Goal: Task Accomplishment & Management: Manage account settings

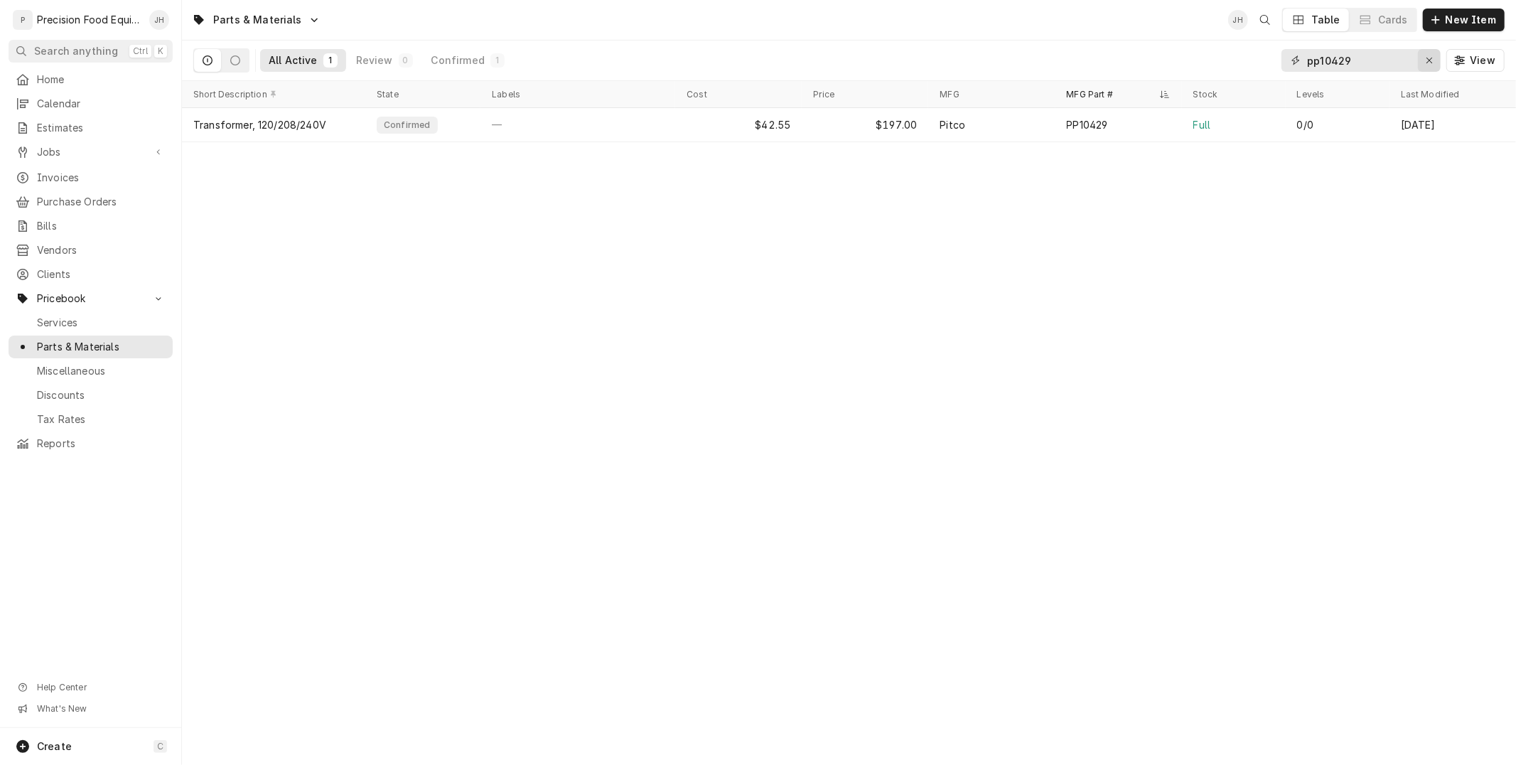
click at [1427, 51] on button "Erase input" at bounding box center [1428, 60] width 23 height 23
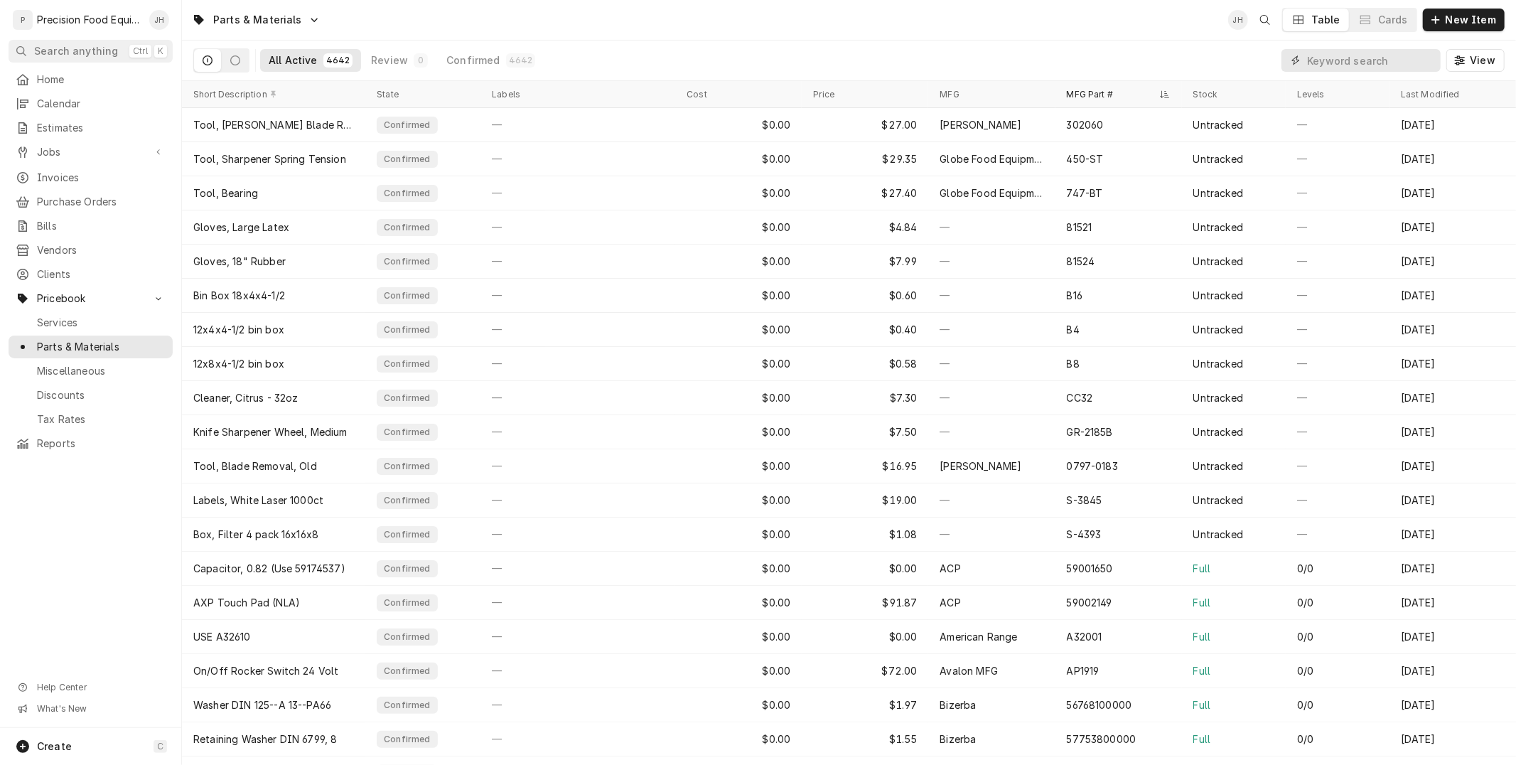
click at [1354, 61] on input "Dynamic Content Wrapper" at bounding box center [1370, 60] width 126 height 23
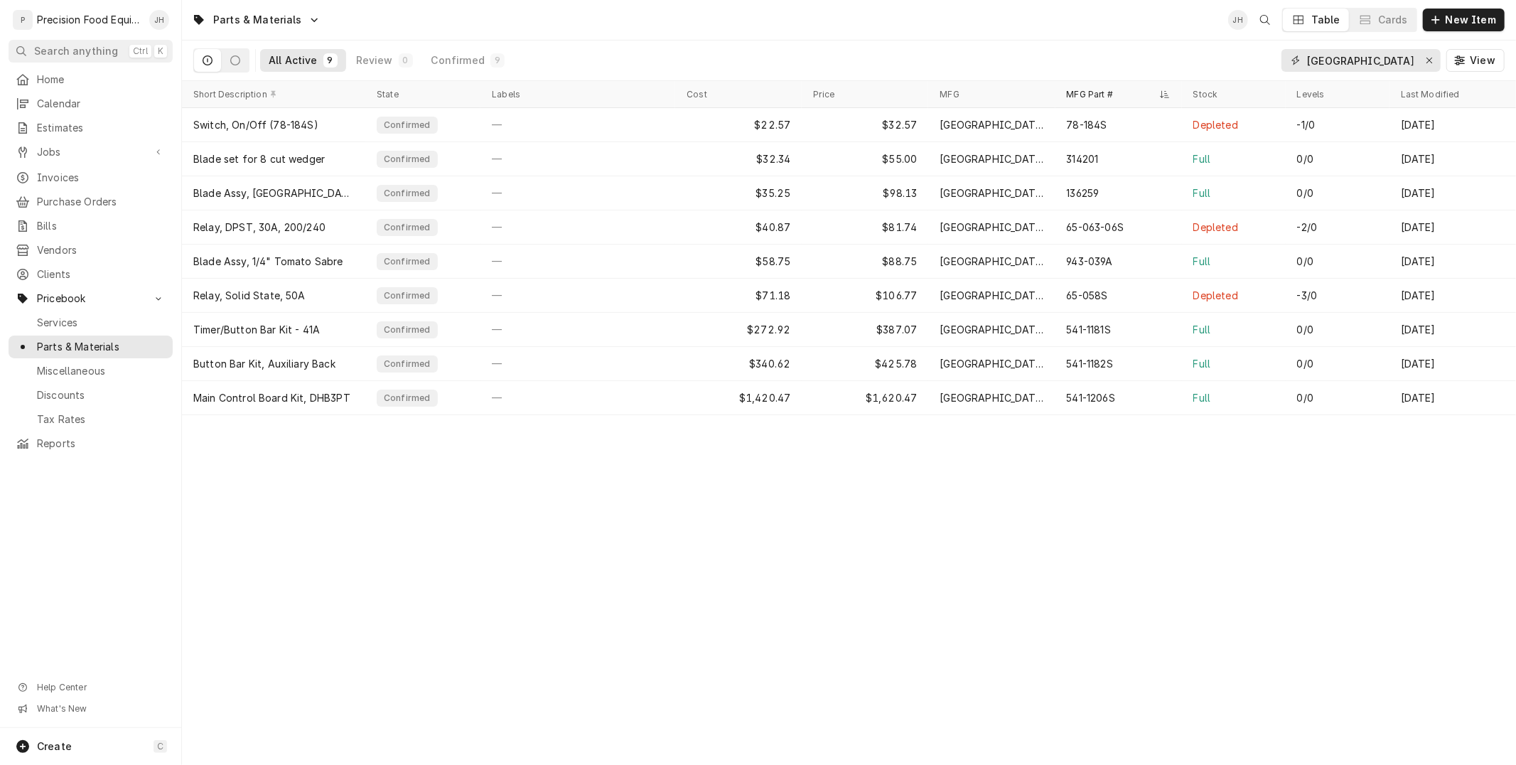
type input "[GEOGRAPHIC_DATA]"
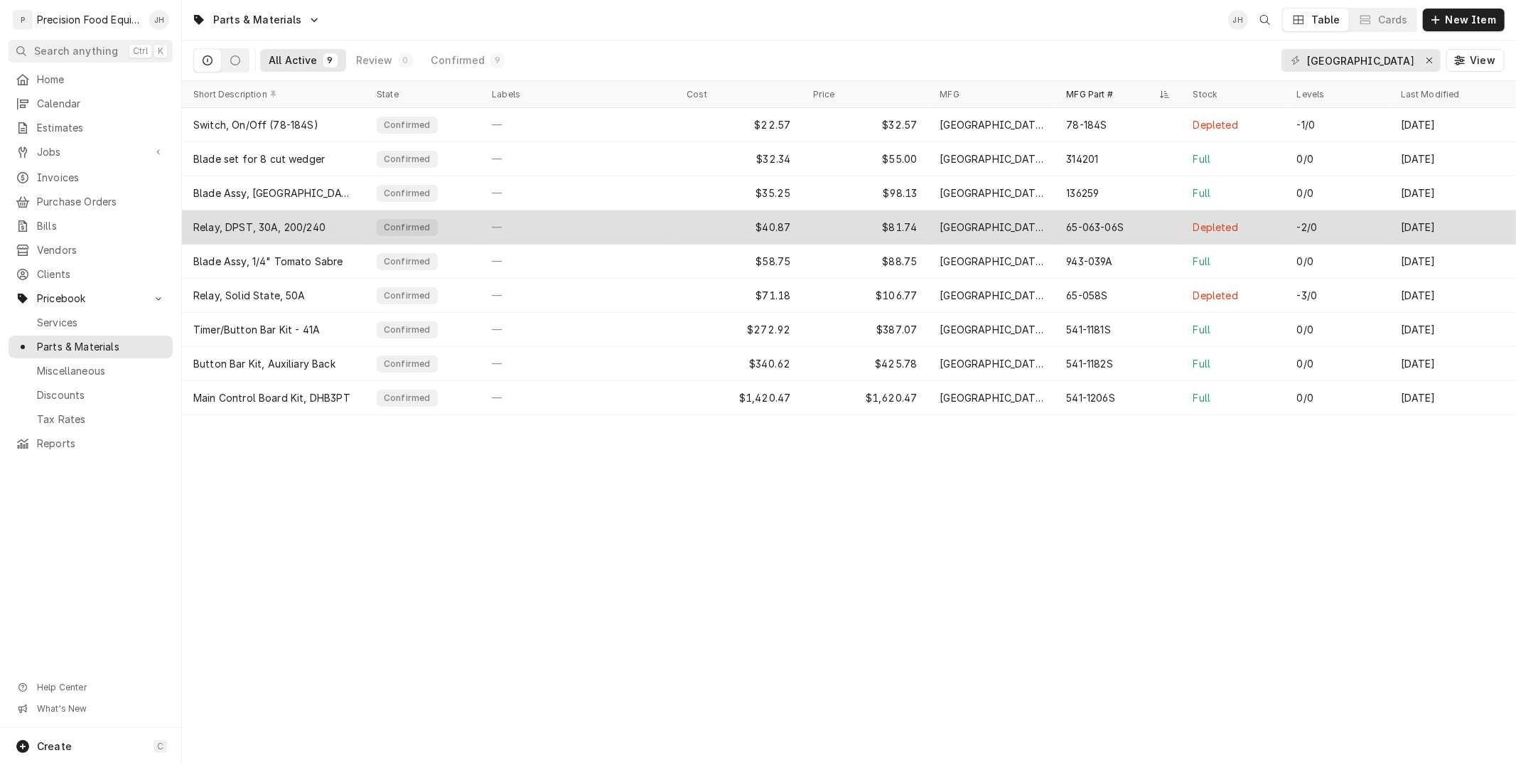
click at [1118, 232] on div "65-063-06S" at bounding box center [1095, 227] width 58 height 14
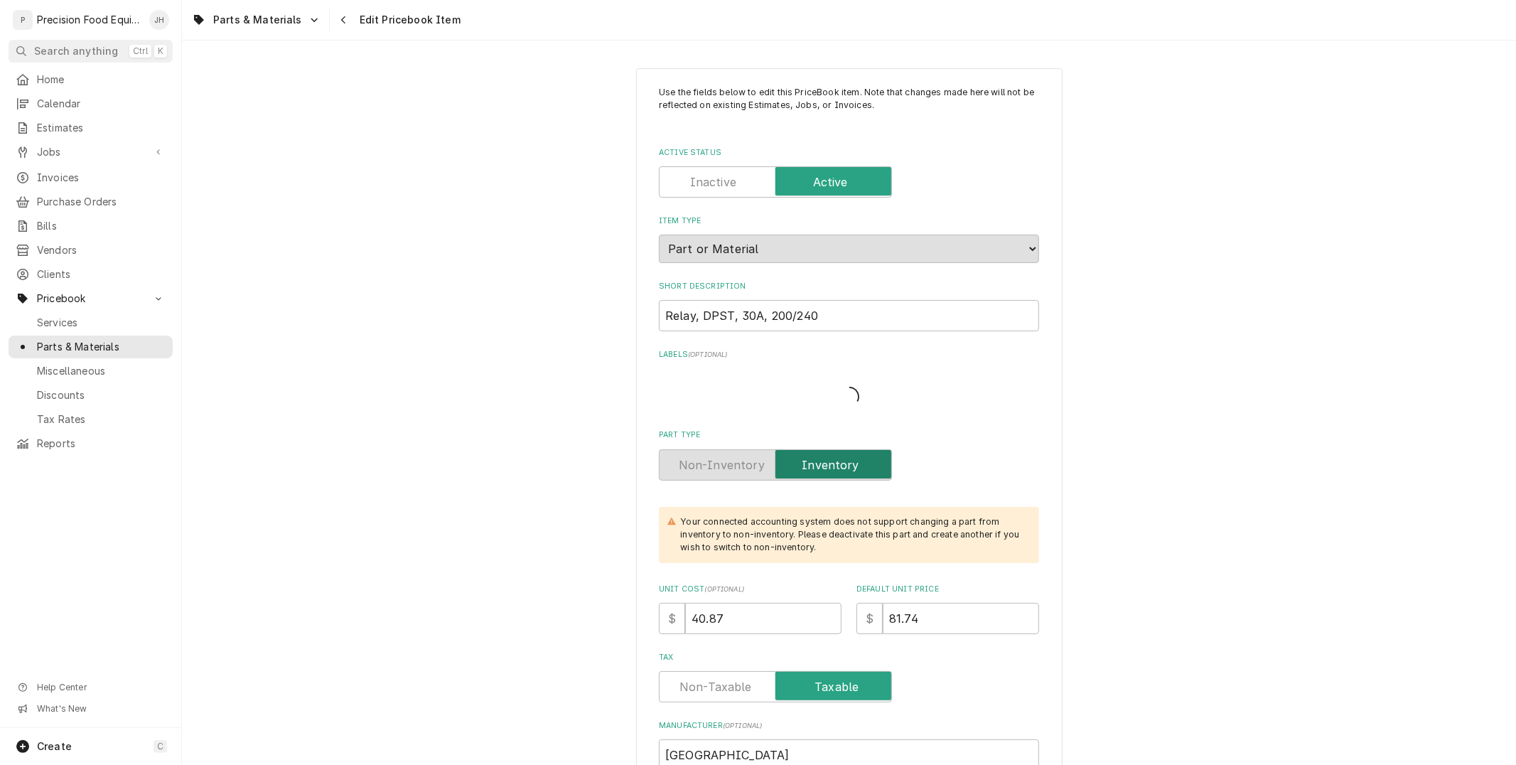
type textarea "x"
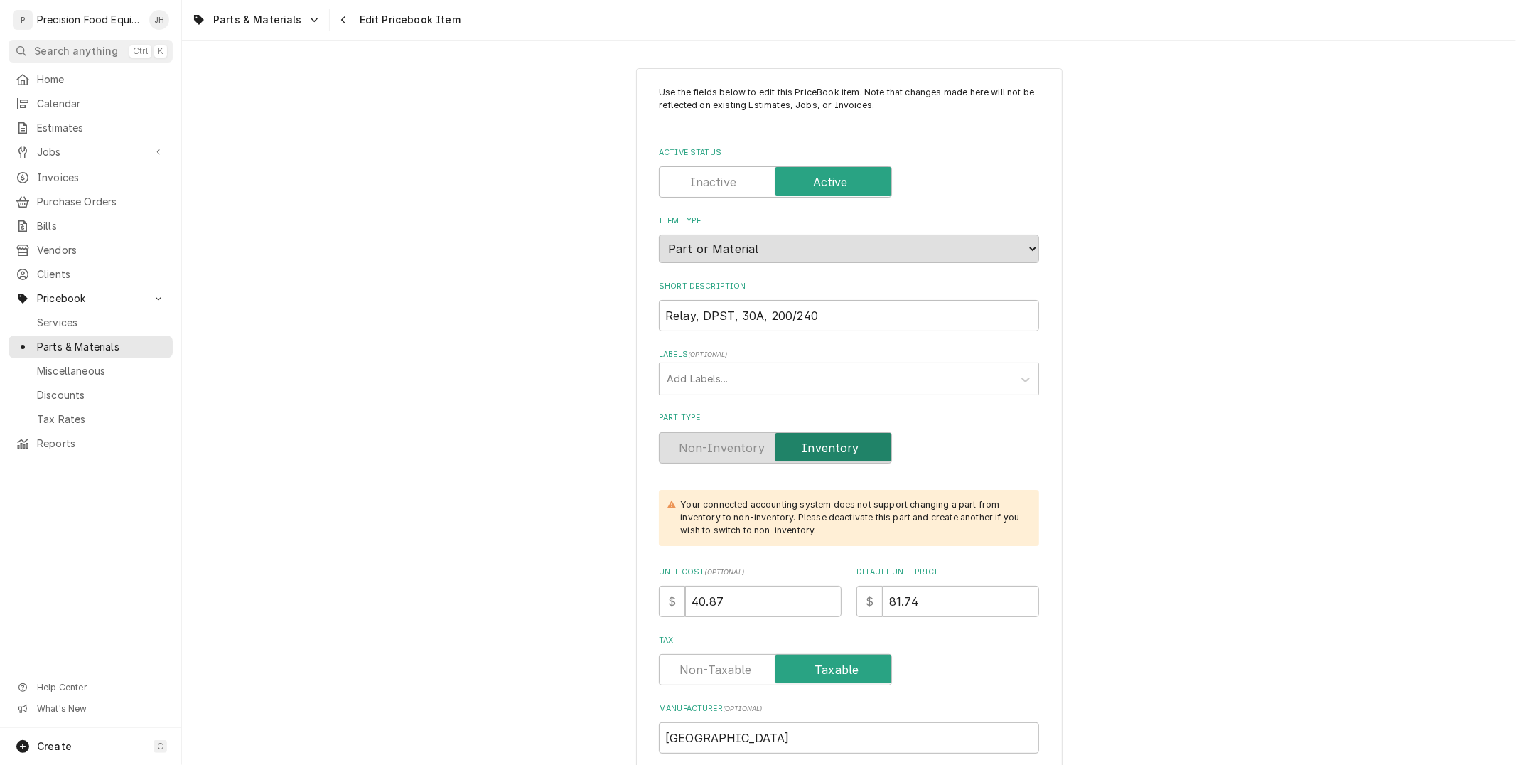
click at [341, 18] on div "Navigate back" at bounding box center [344, 20] width 14 height 14
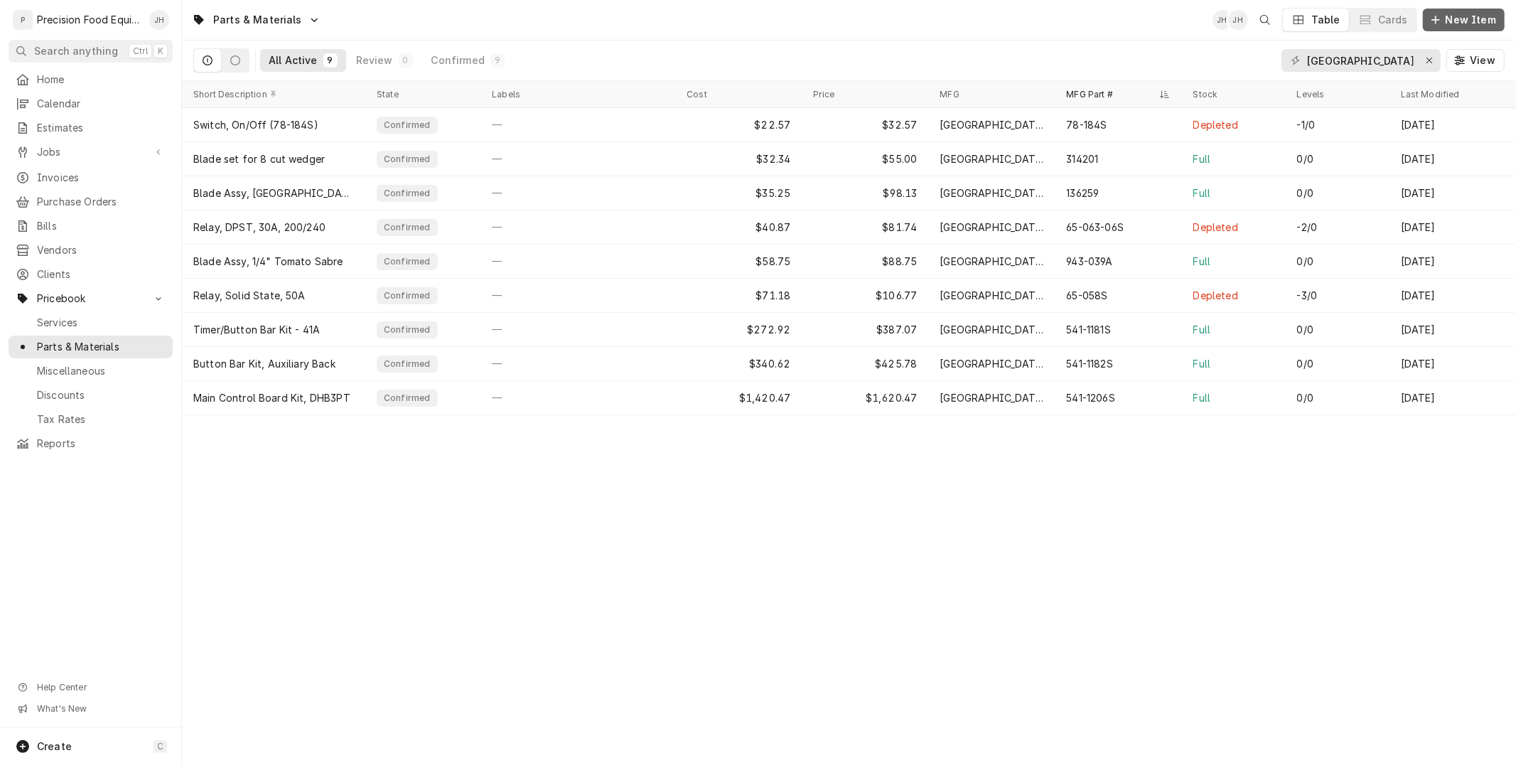
click at [1464, 18] on span "New Item" at bounding box center [1470, 20] width 56 height 14
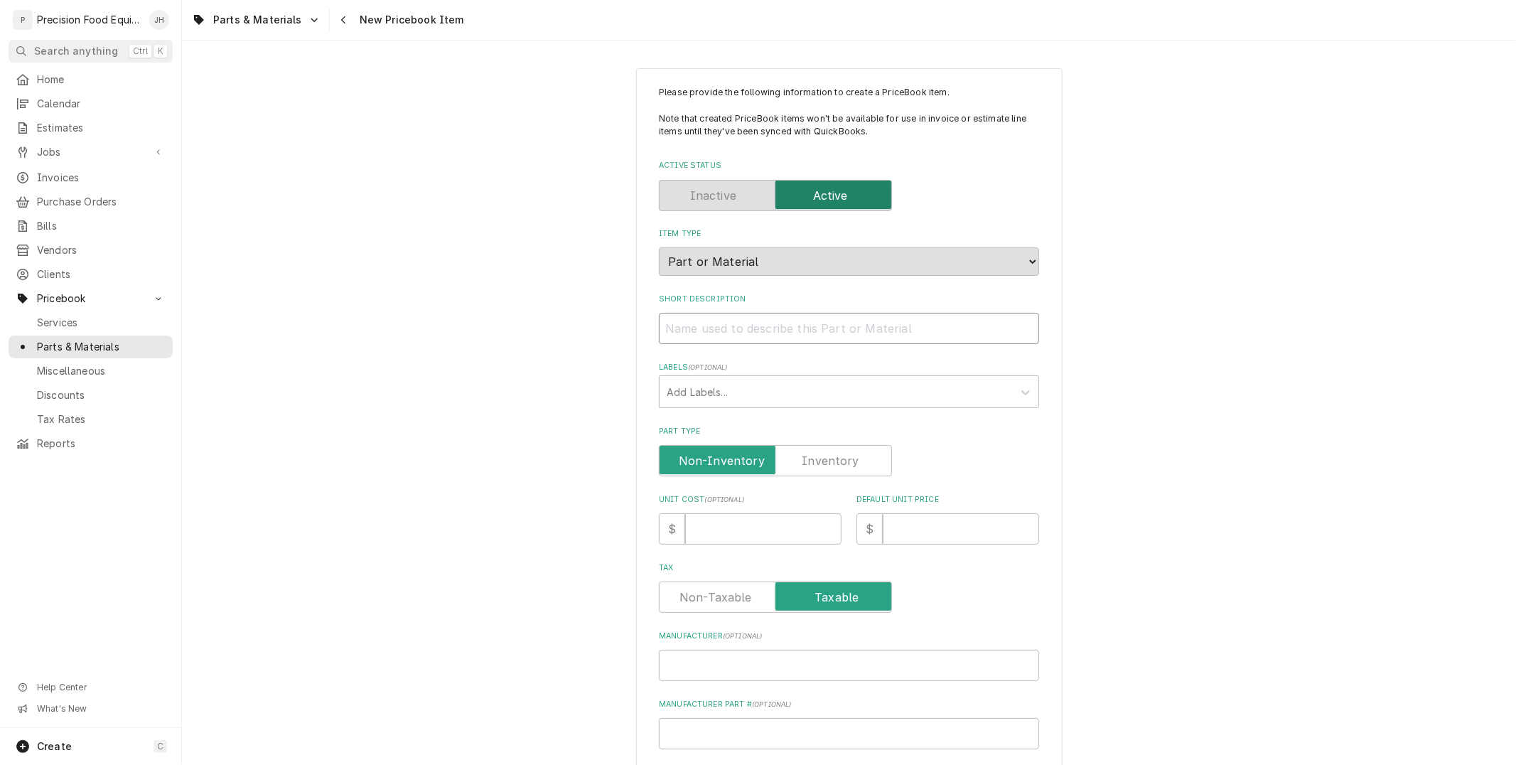
click at [776, 325] on input "Short Description" at bounding box center [849, 328] width 380 height 31
paste input "Rubber Foot Cover, 1""
type textarea "x"
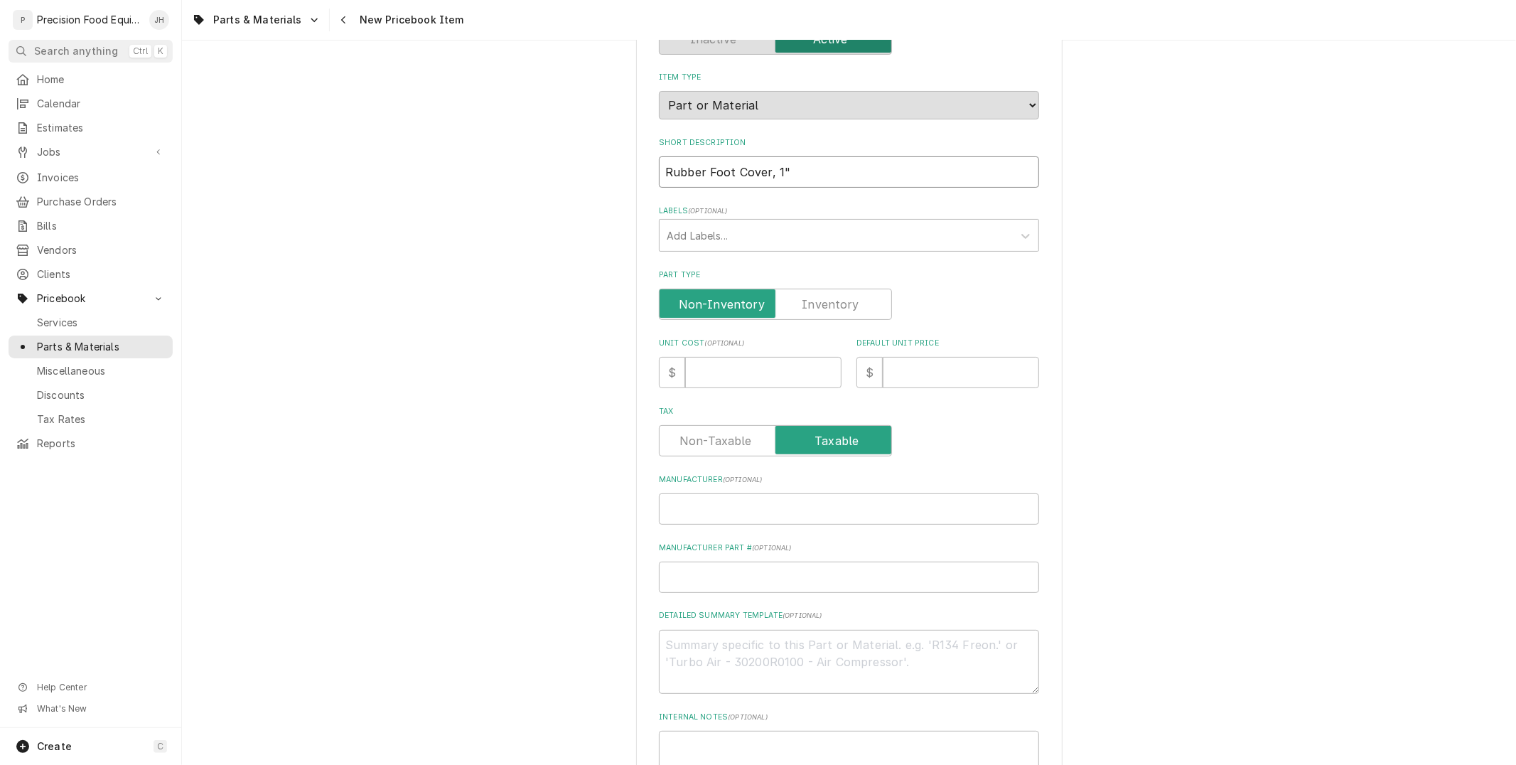
scroll to position [158, 0]
type input "Rubber Foot Cover, 1""
click at [833, 304] on label "Part Type" at bounding box center [775, 302] width 233 height 31
click at [833, 304] on input "Part Type" at bounding box center [775, 302] width 220 height 31
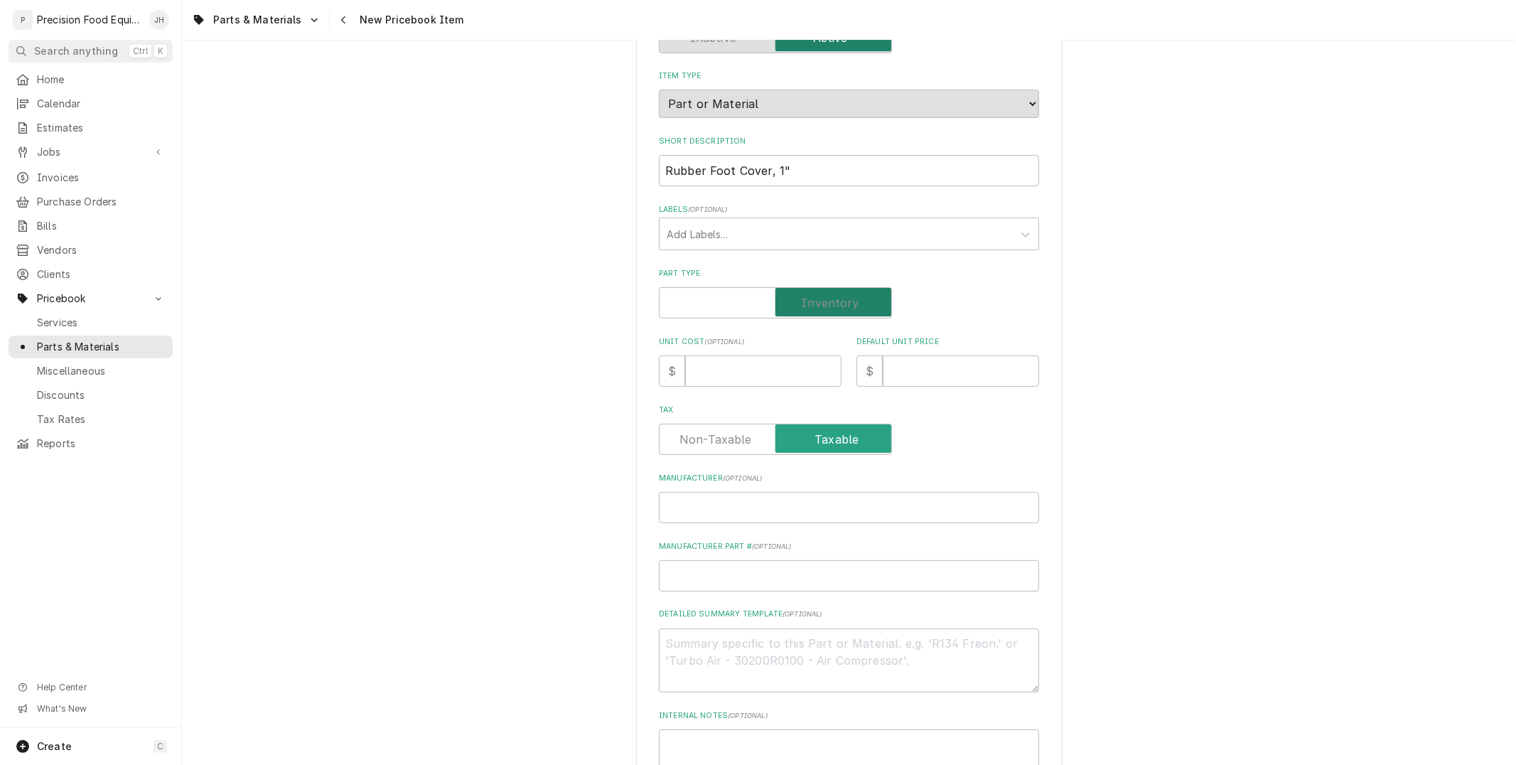
checkbox input "true"
type textarea "x"
click at [783, 364] on input "Unit Cost ( optional )" at bounding box center [763, 370] width 156 height 31
type input "0"
type textarea "x"
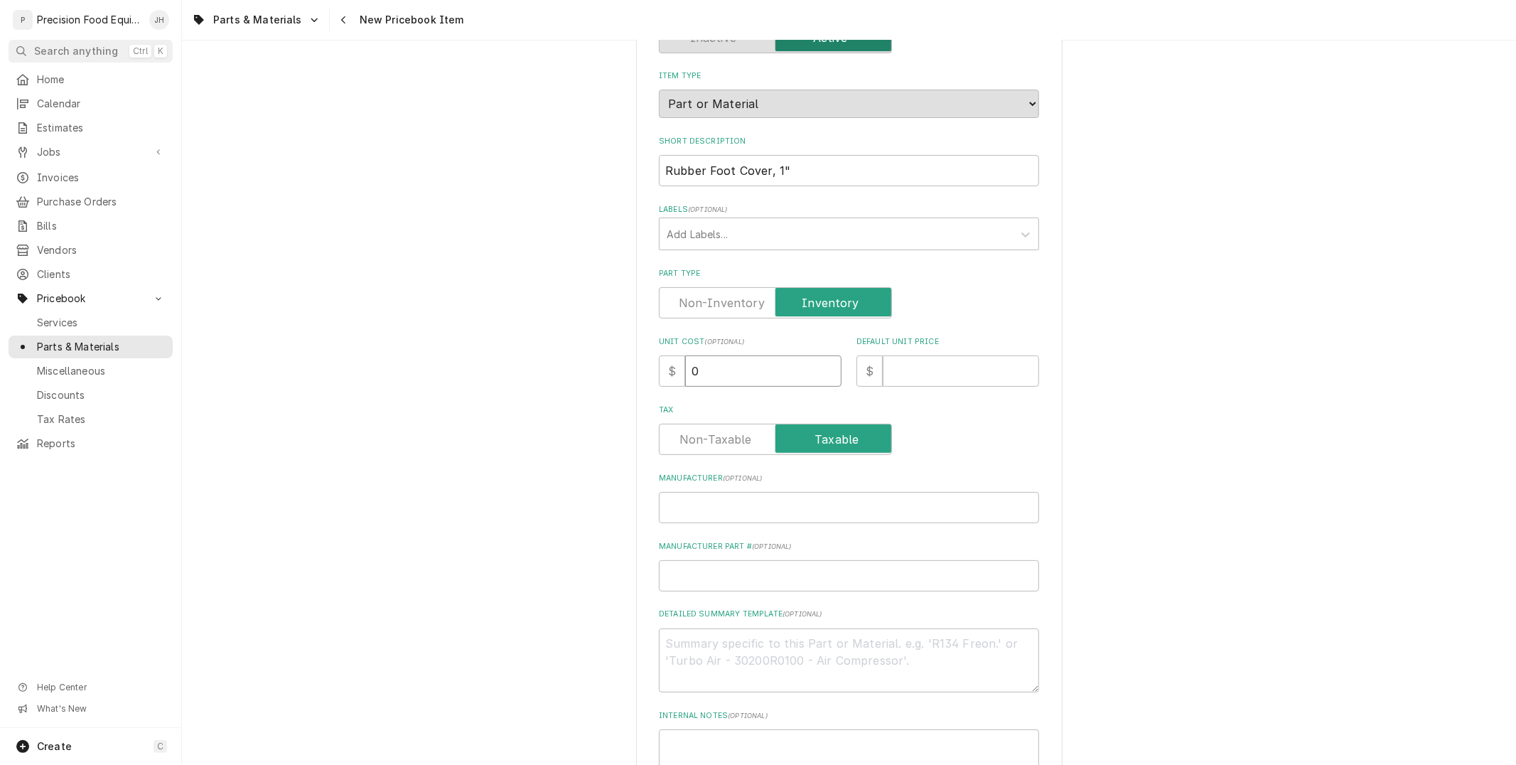
type input "0.8"
type textarea "x"
type input "0.85"
click at [983, 372] on input "Default Unit Price" at bounding box center [960, 370] width 156 height 31
type textarea "x"
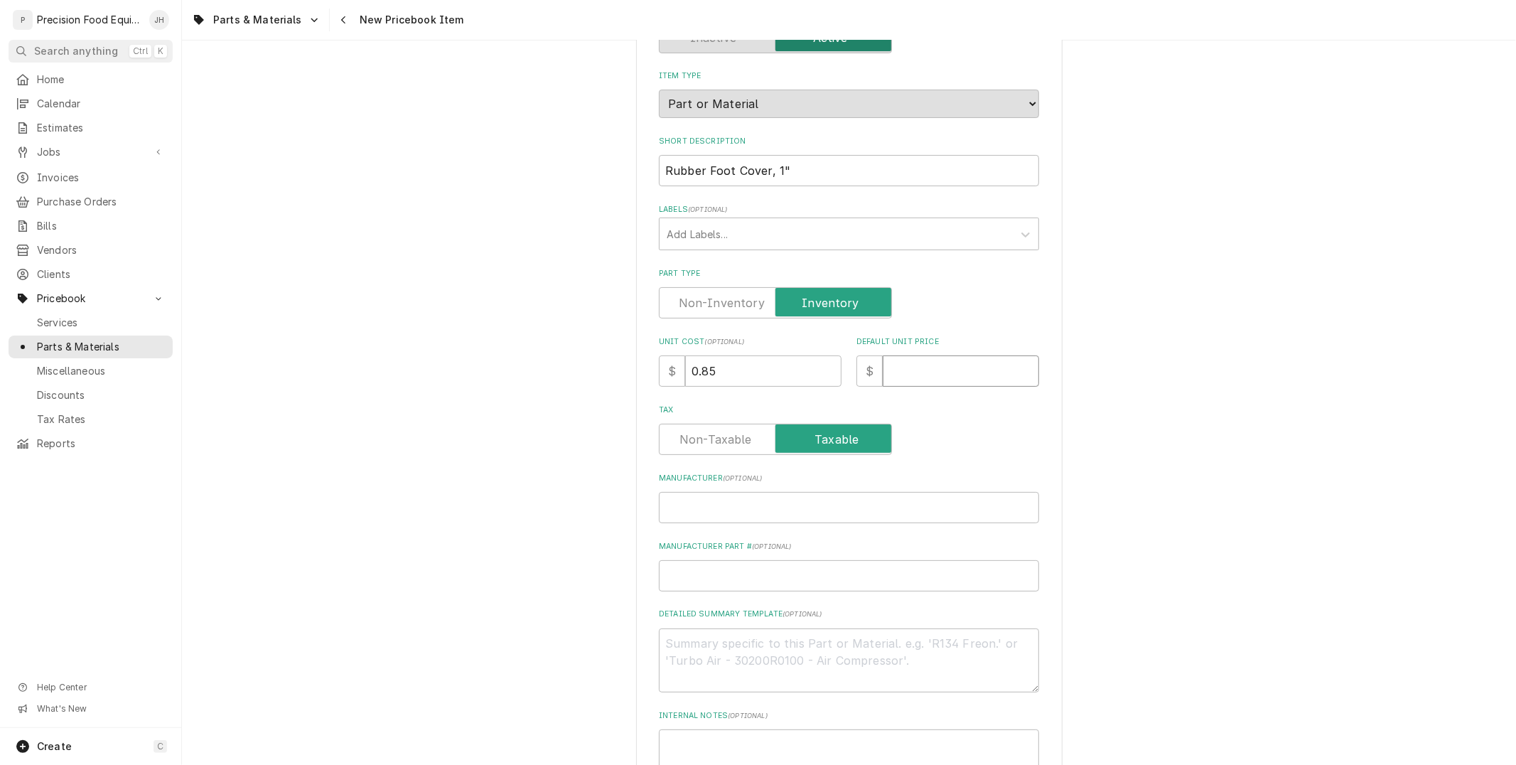
type input "1"
type textarea "x"
type input "1.0"
type textarea "x"
type input "1.00"
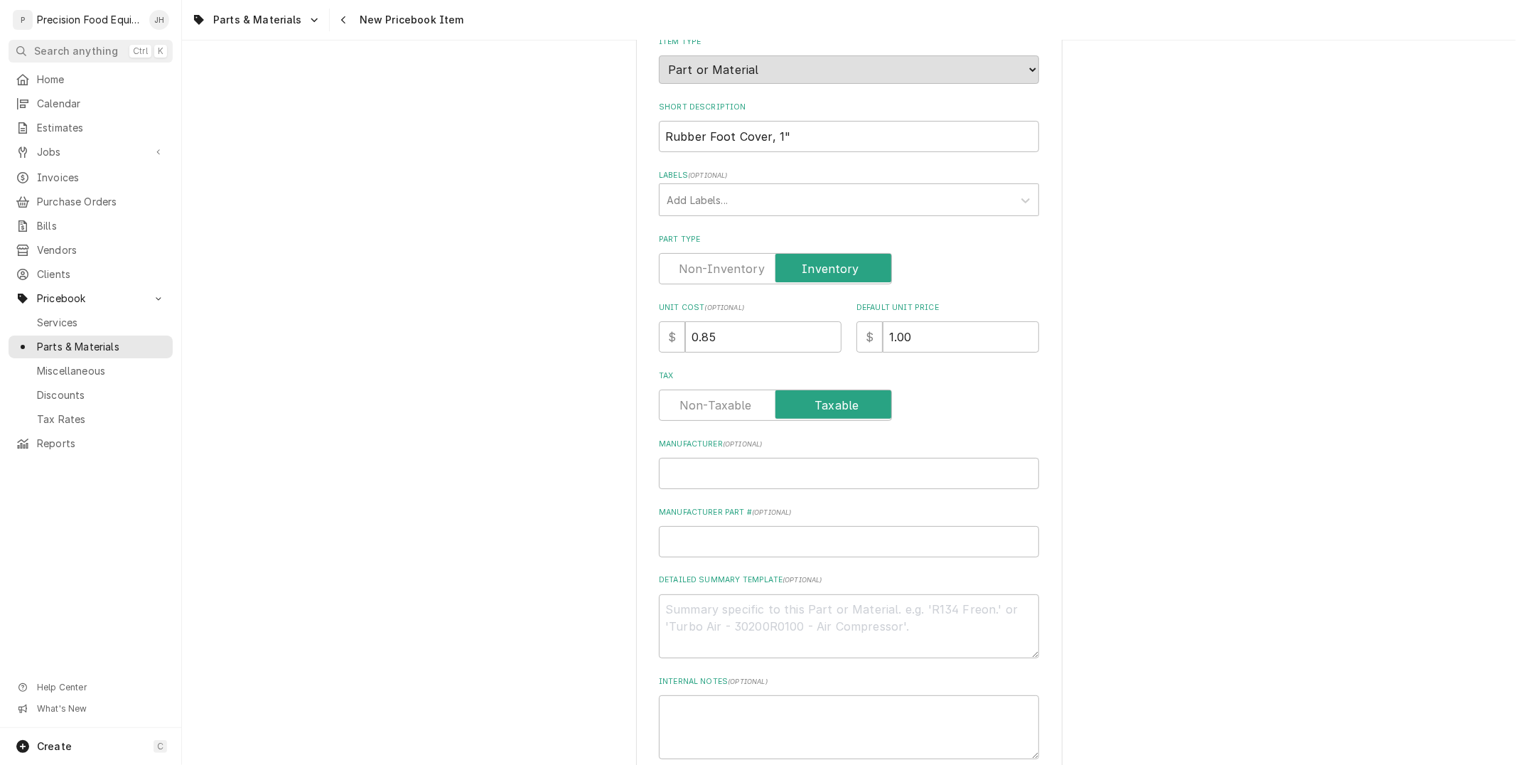
scroll to position [237, 0]
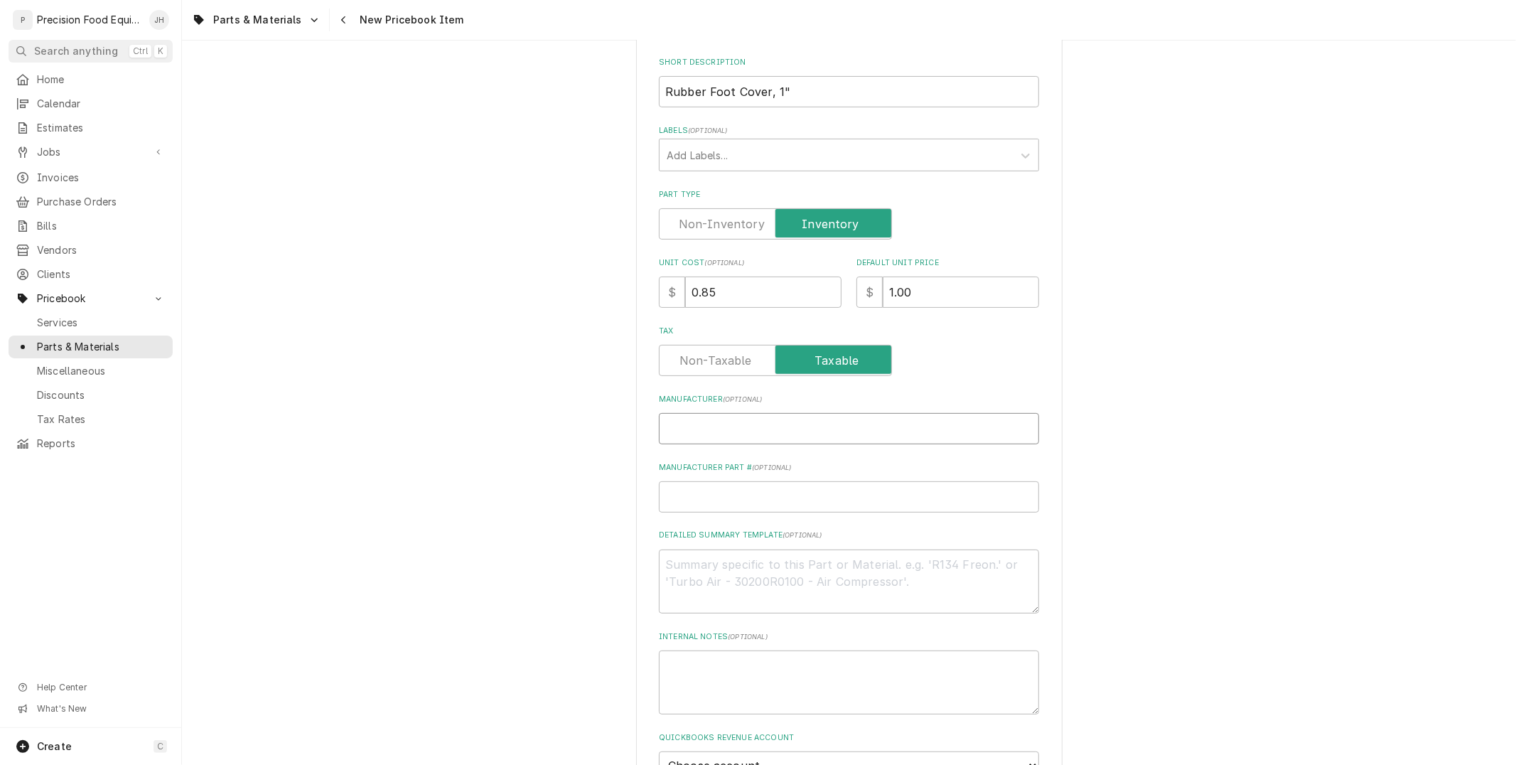
click at [836, 431] on input "Manufacturer ( optional )" at bounding box center [849, 428] width 380 height 31
type textarea "x"
type input "H"
type textarea "x"
type input "Ha"
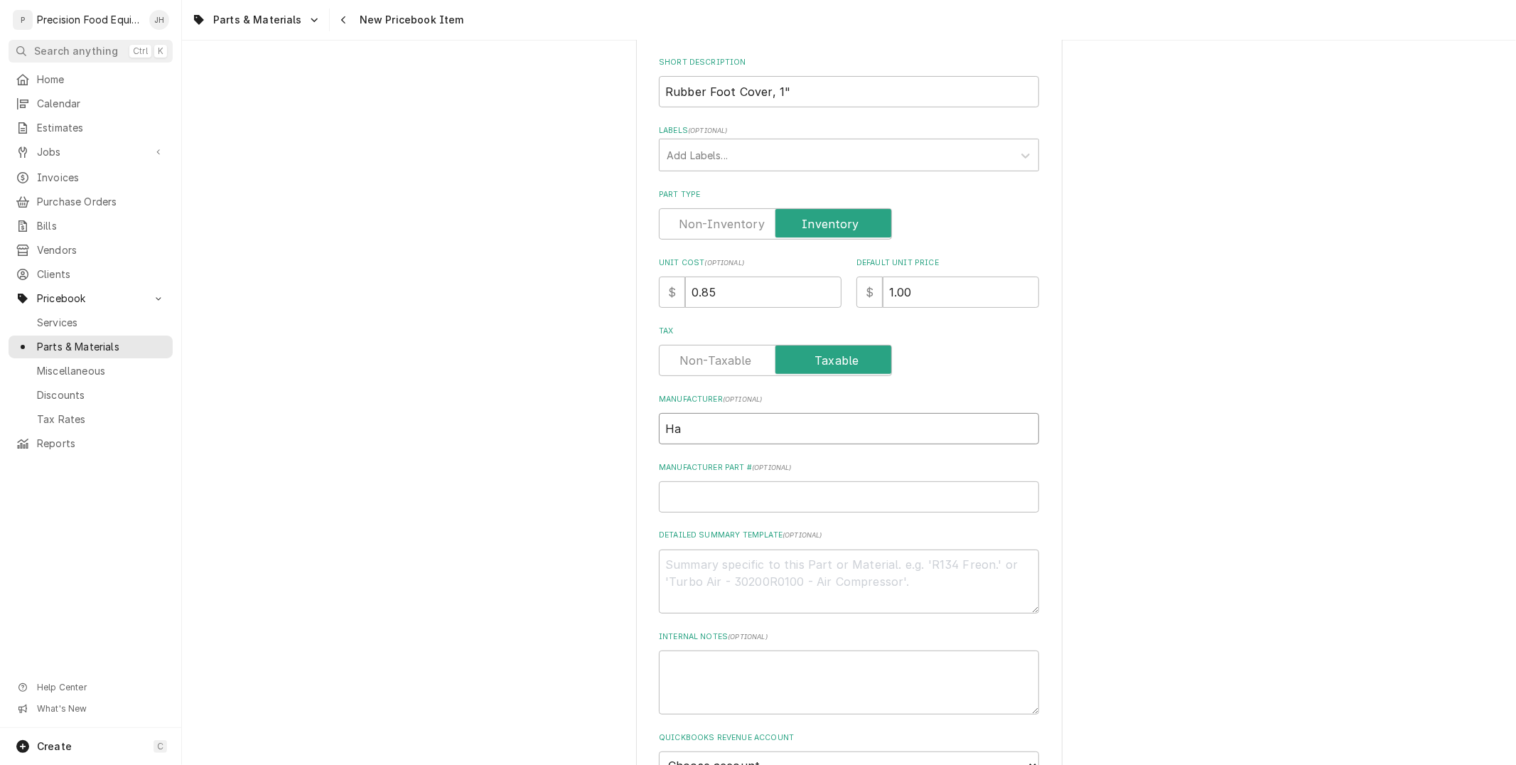
type textarea "x"
type input "Hat"
type textarea "x"
type input "Hatc"
type textarea "x"
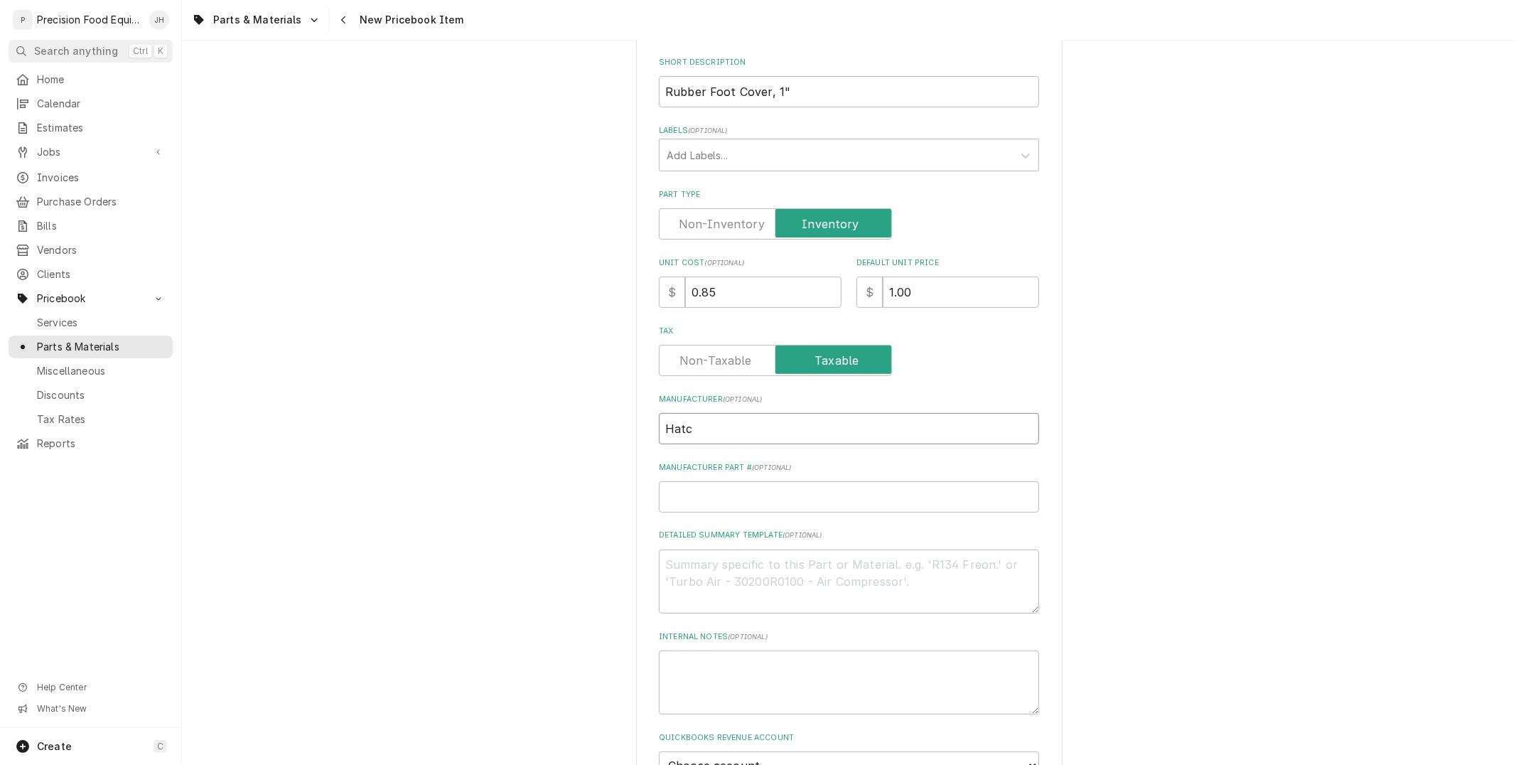
type input "Hatco"
type textarea "x"
type input "Hatco"
click at [808, 488] on input "Manufacturer Part # ( optional )" at bounding box center [849, 496] width 380 height 31
type textarea "x"
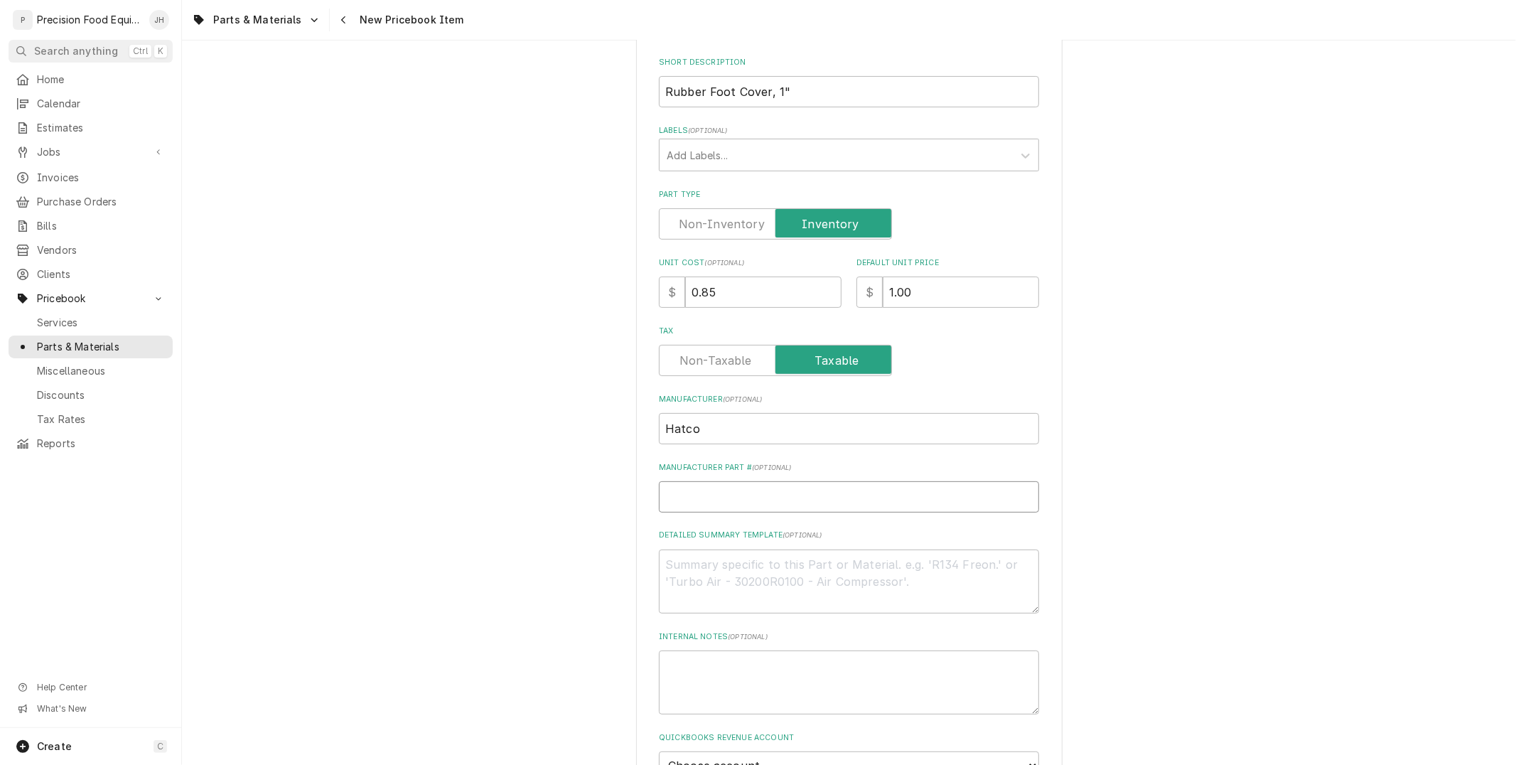
type input "0"
type textarea "x"
type input "05"
type textarea "x"
type input "05."
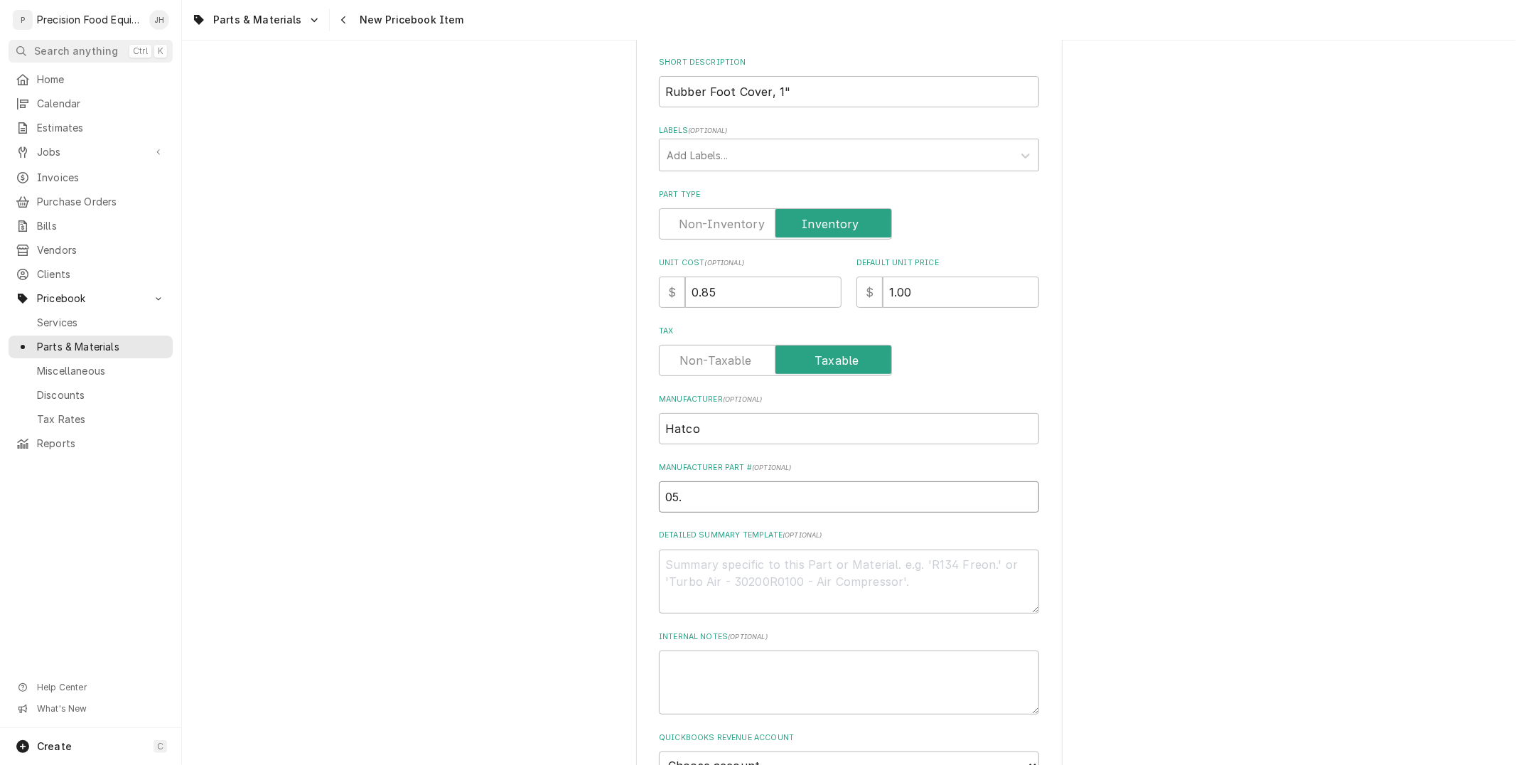
type textarea "x"
type input "05.0"
type textarea "x"
type input "05.06"
type textarea "x"
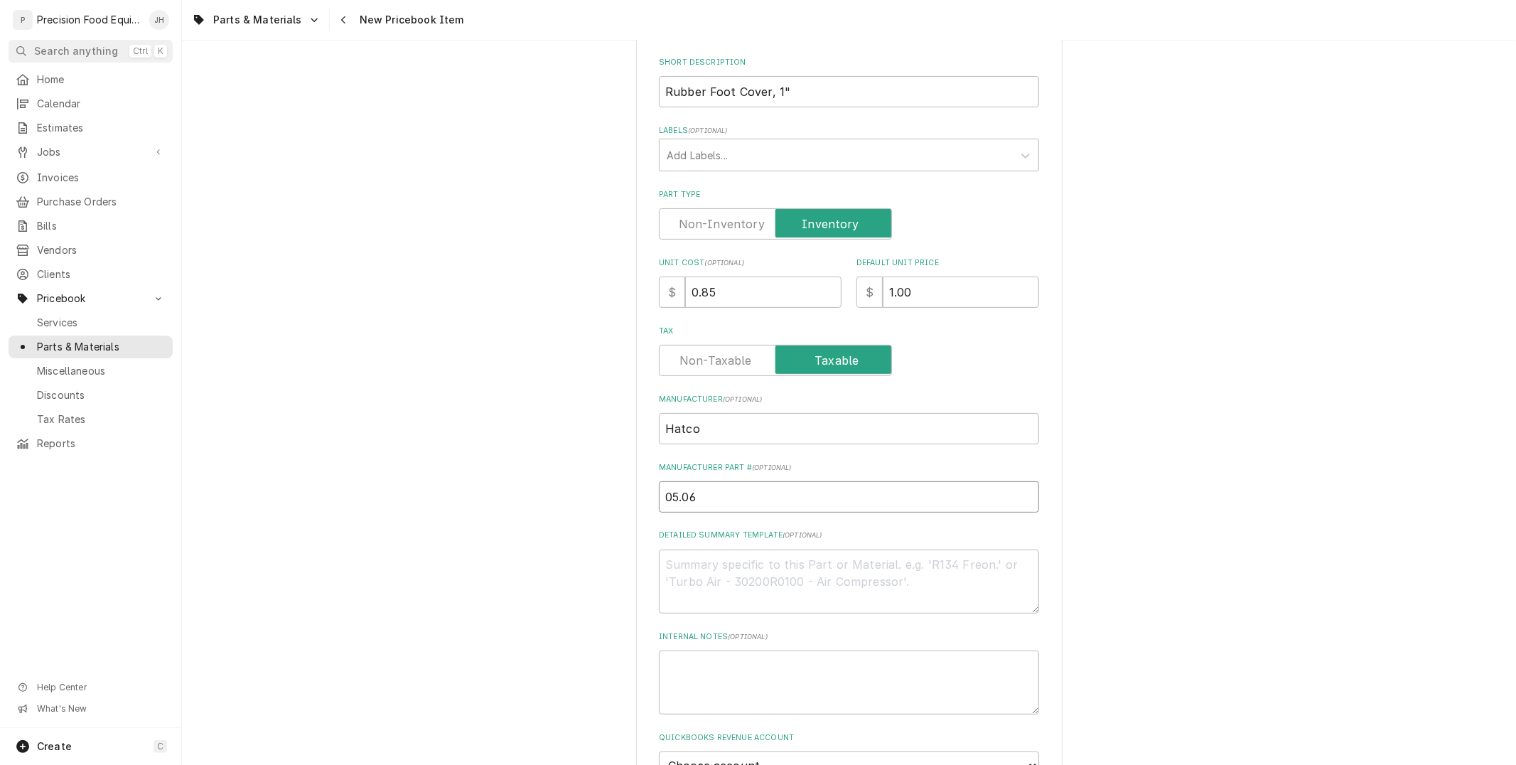
type input "05.06."
type textarea "x"
type input "05.06.0"
type textarea "x"
type input "05.06.03"
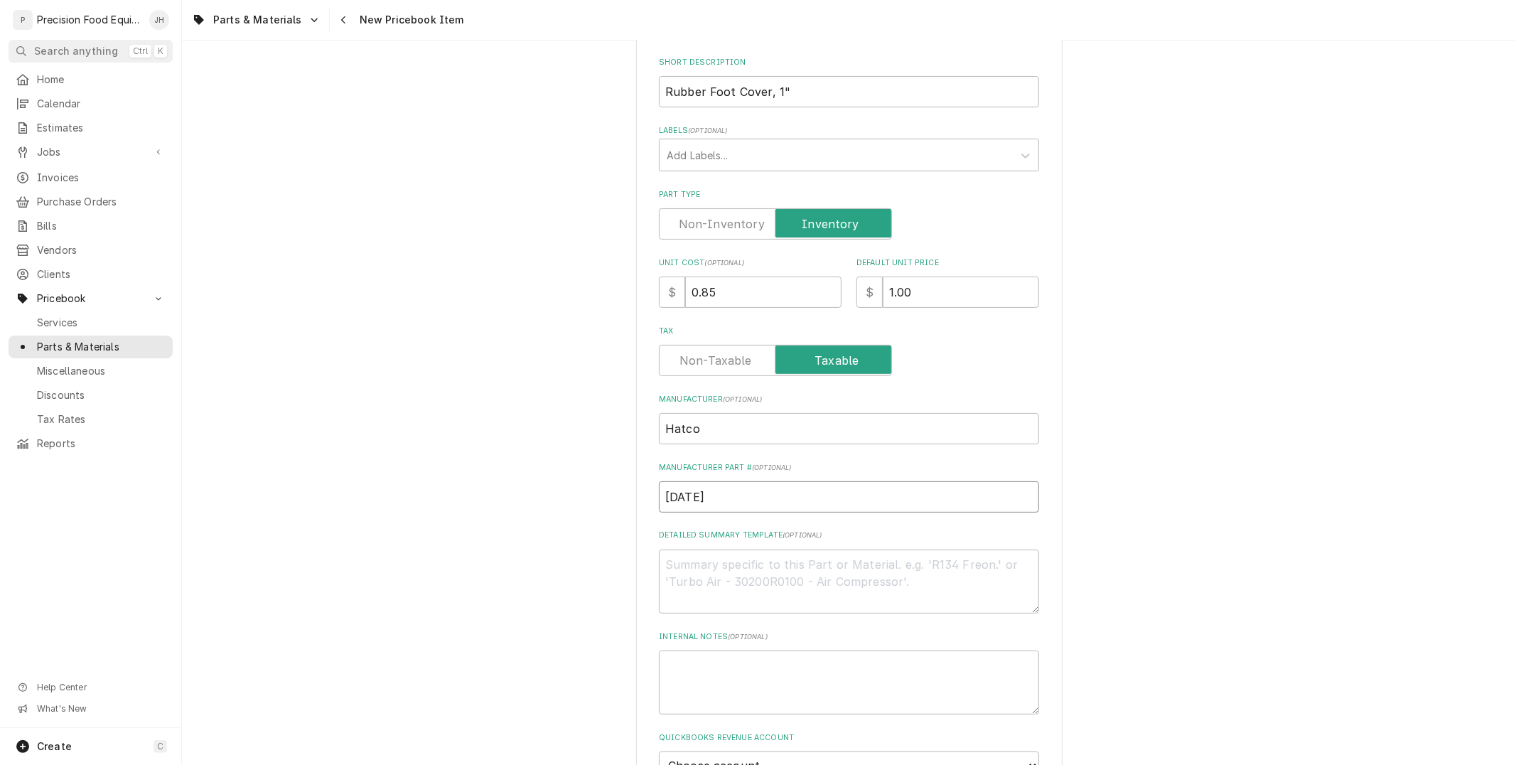
type textarea "x"
type input "05.06.038"
type textarea "x"
type input "05.06.038."
type textarea "x"
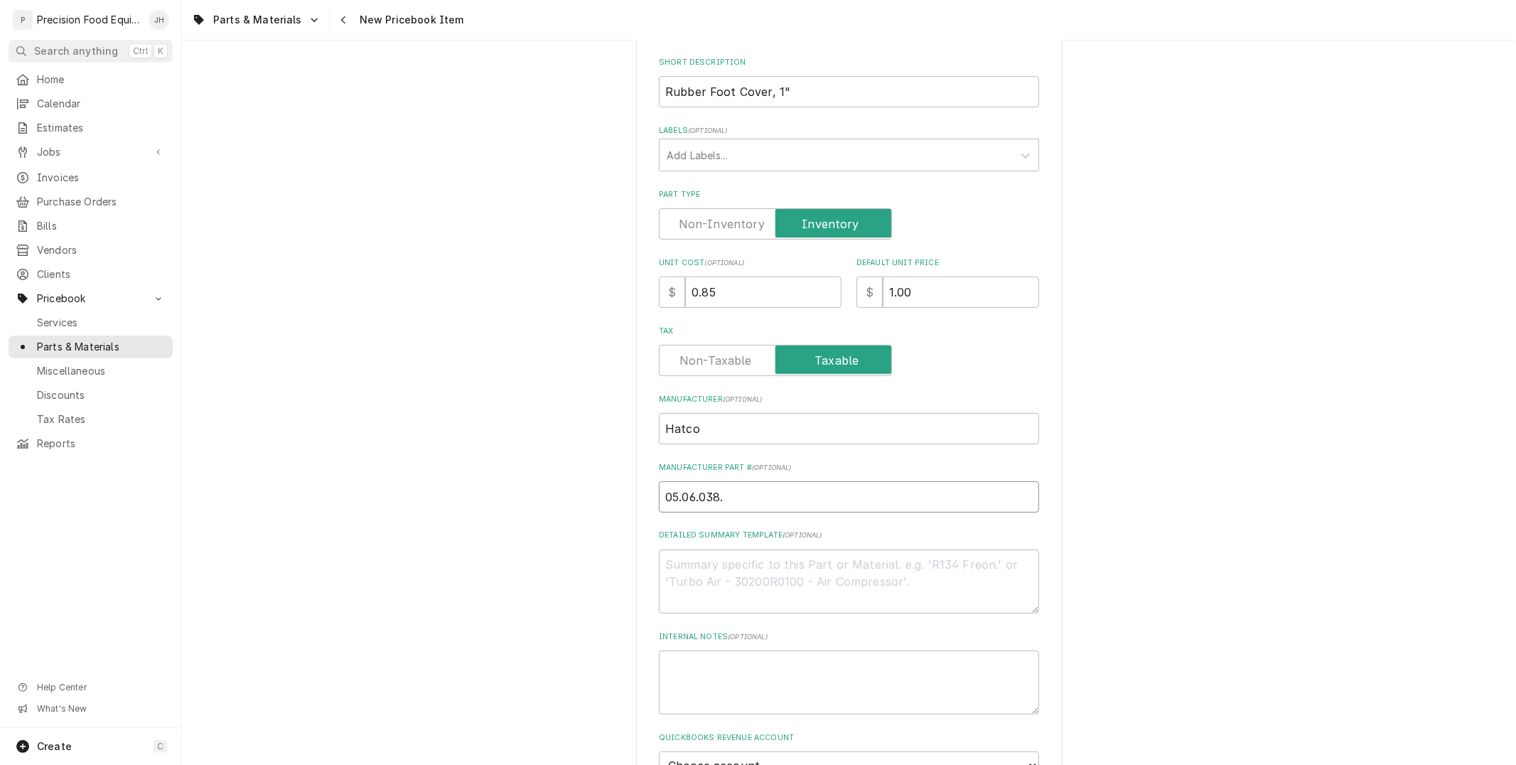
type input "05.06.038.0"
type textarea "x"
type input "05.06.038.00"
click at [806, 559] on textarea "Detailed Summary Template ( optional )" at bounding box center [849, 581] width 380 height 64
paste textarea "Rubber Foot Cover, 1""
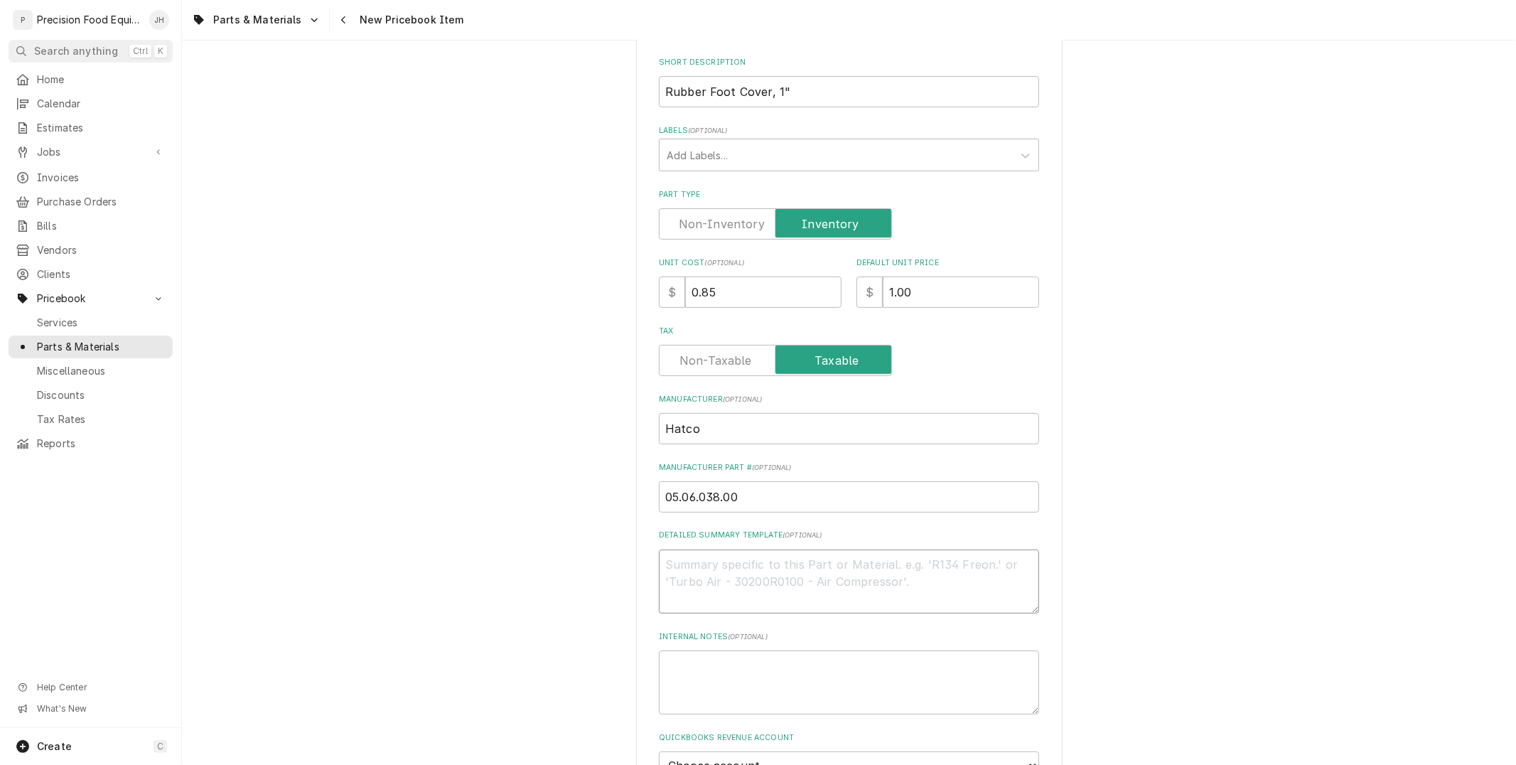
type textarea "x"
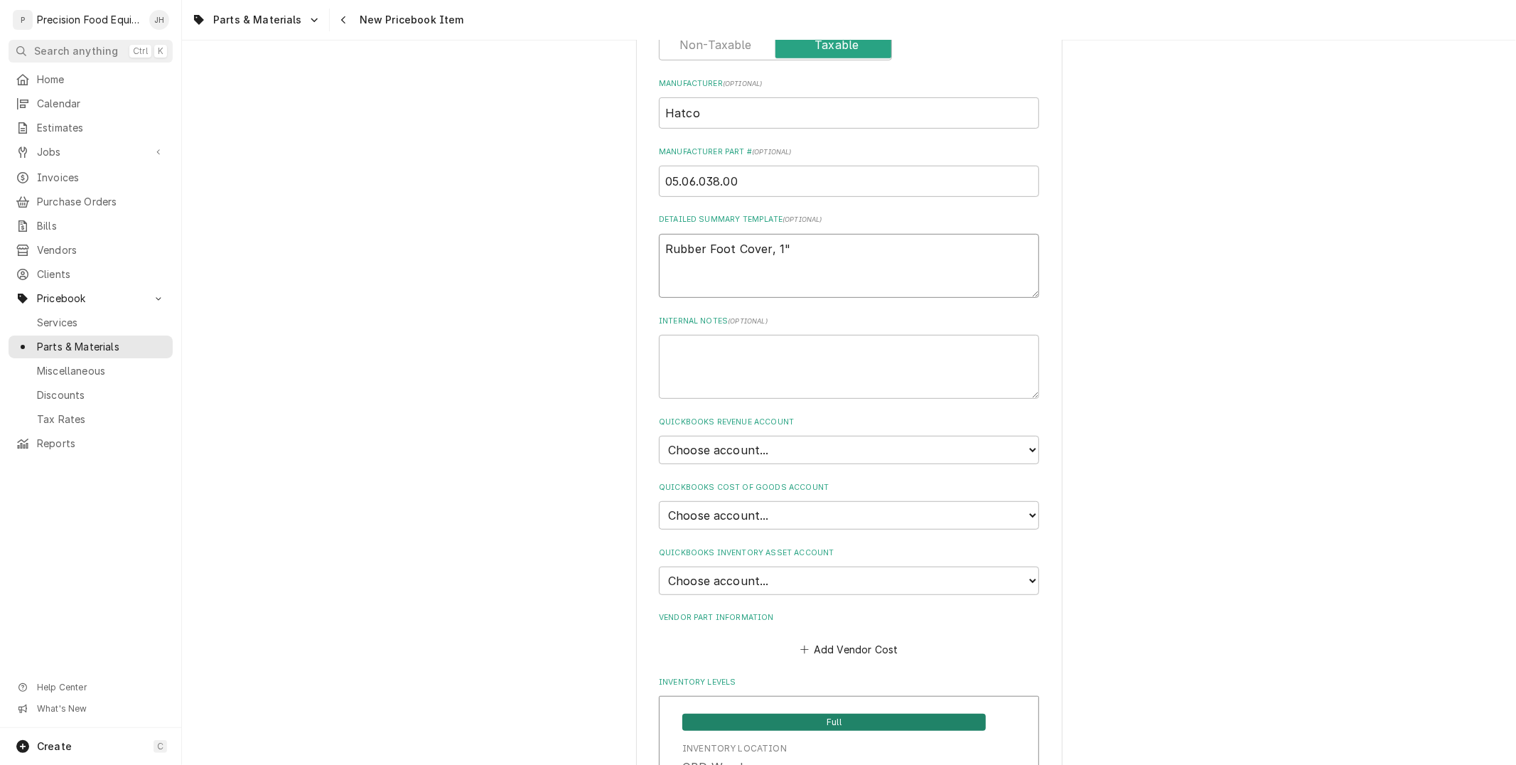
scroll to position [711, 0]
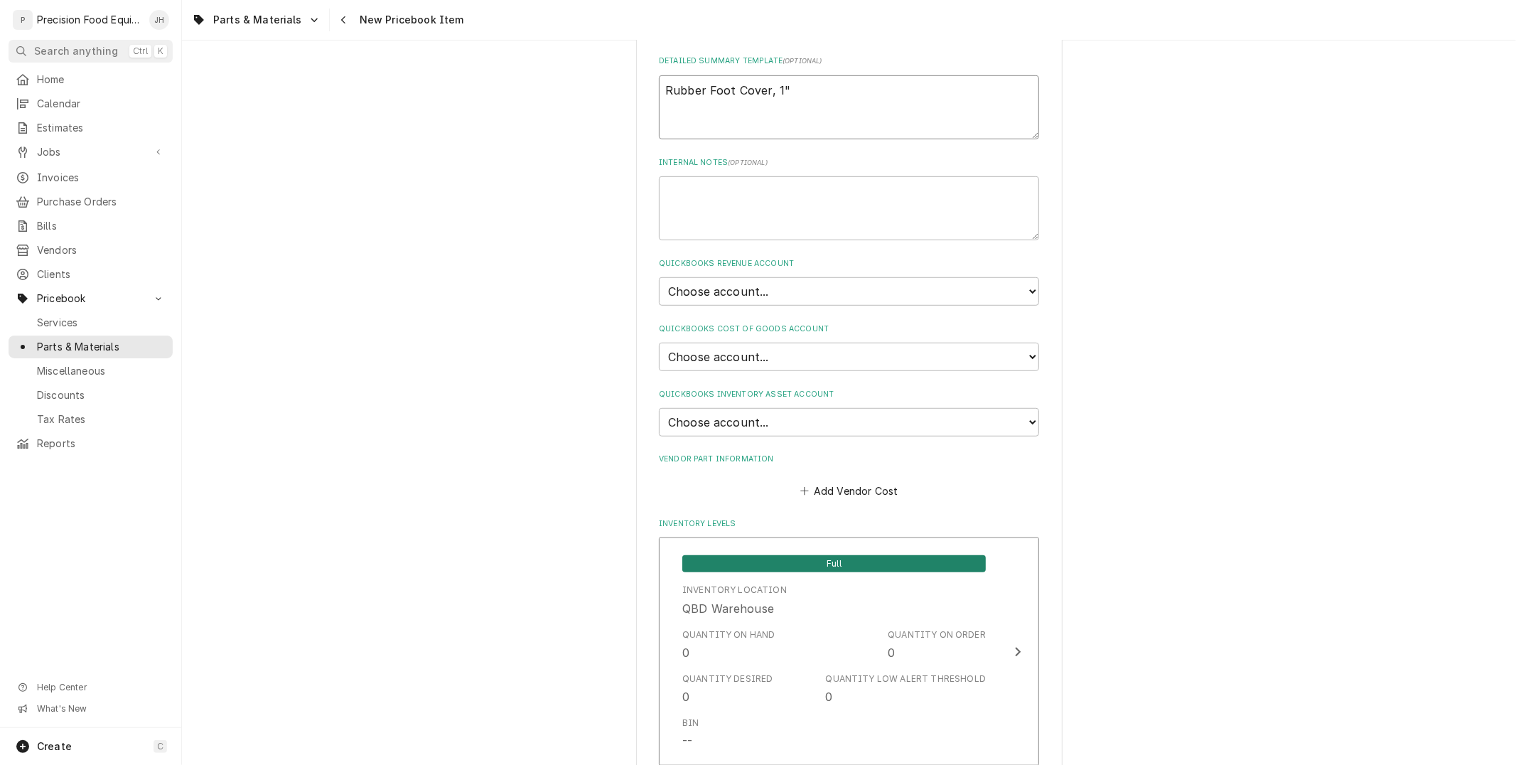
type textarea "Rubber Foot Cover, 1""
click at [811, 288] on select "Choose account... Discount Income Misc Income Non taxable issues 46600: Parts a…" at bounding box center [849, 291] width 380 height 28
select select "8000000A-1210141275"
click at [659, 277] on select "Choose account... Discount Income Misc Income Non taxable issues 46600: Parts a…" at bounding box center [849, 291] width 380 height 28
type textarea "x"
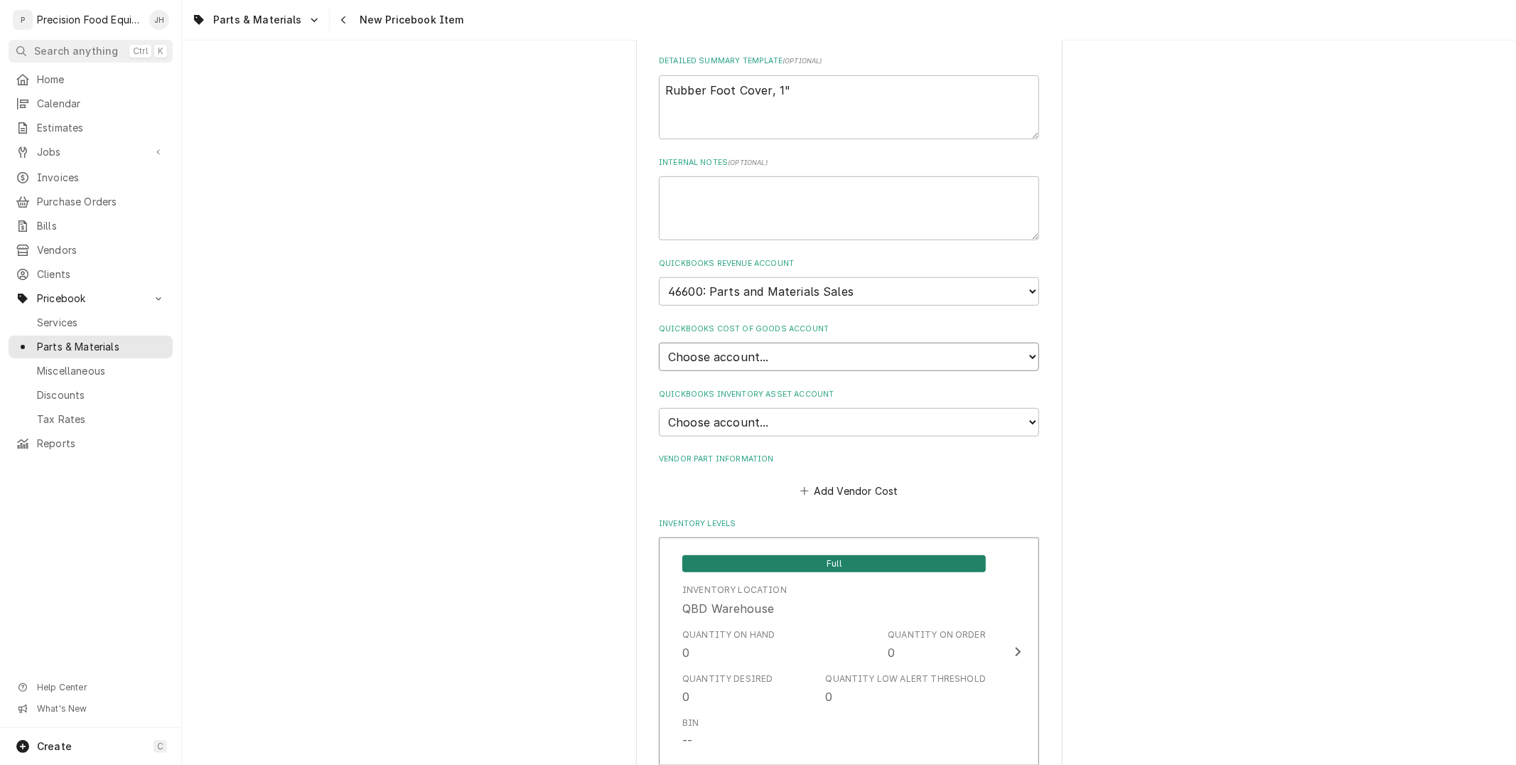
click at [801, 352] on select "Choose account... Loss Expense Loss Expense 11/3/2014 Loss Expense 11/4/2014 Co…" at bounding box center [849, 356] width 380 height 28
select select "80000023-1210145225"
click at [659, 342] on select "Choose account... Loss Expense Loss Expense 11/3/2014 Loss Expense 11/4/2014 Co…" at bounding box center [849, 356] width 380 height 28
type textarea "x"
click at [816, 408] on select "Choose account... Undeposited Funds Inventory Asset Payroll Asset" at bounding box center [849, 422] width 380 height 28
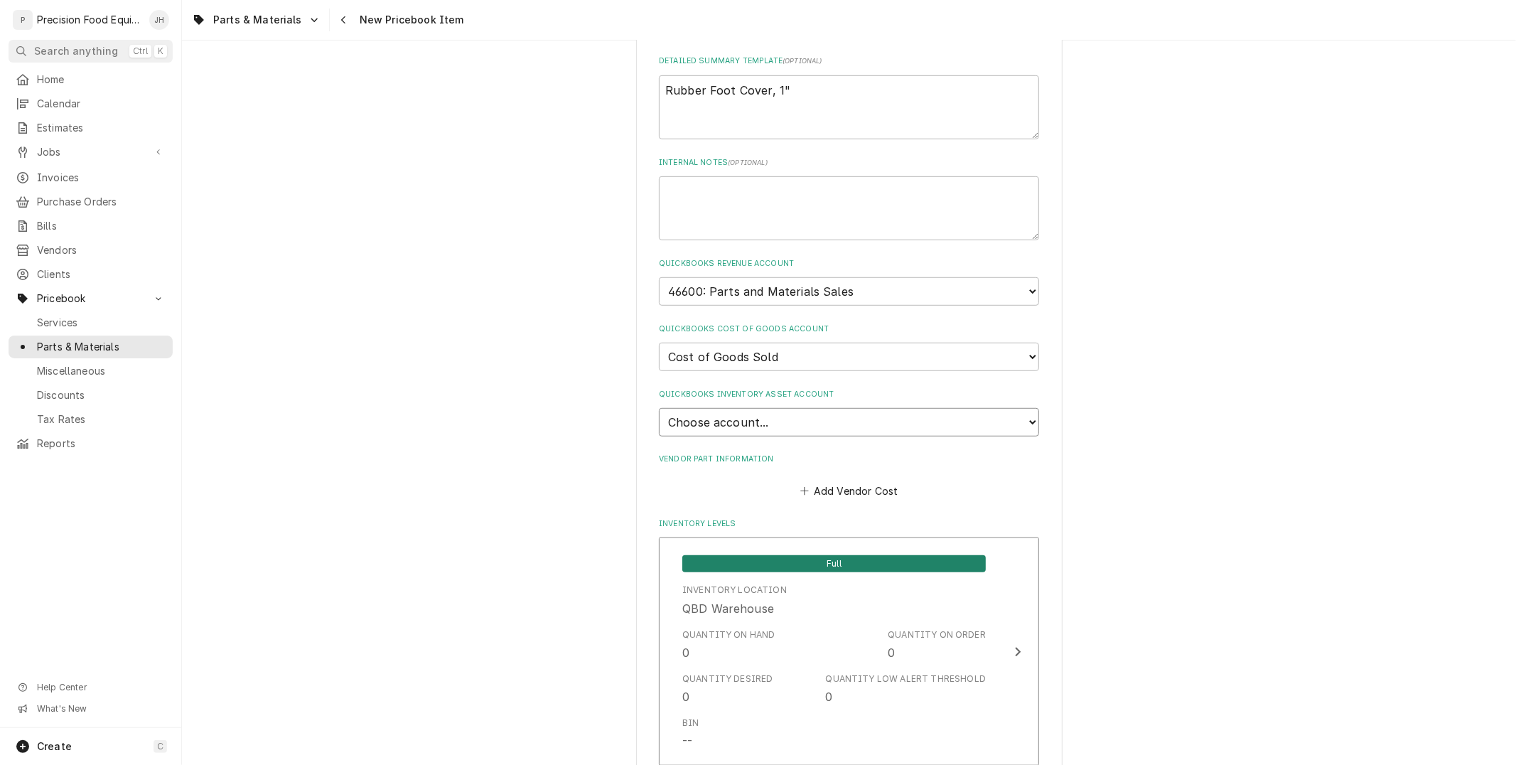
select select "80000022-1210145225"
click at [659, 408] on select "Choose account... Undeposited Funds Inventory Asset Payroll Asset" at bounding box center [849, 422] width 380 height 28
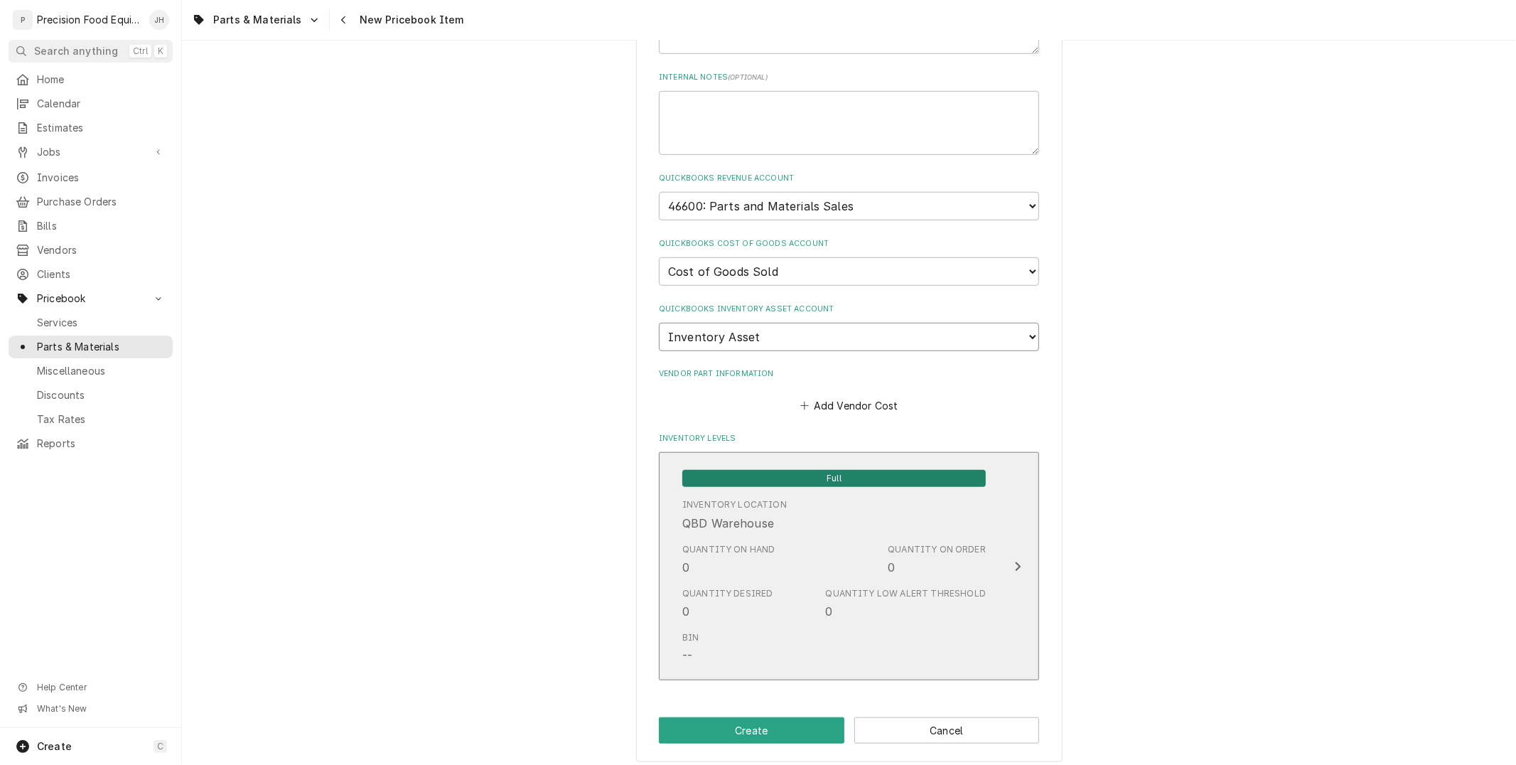
scroll to position [796, 0]
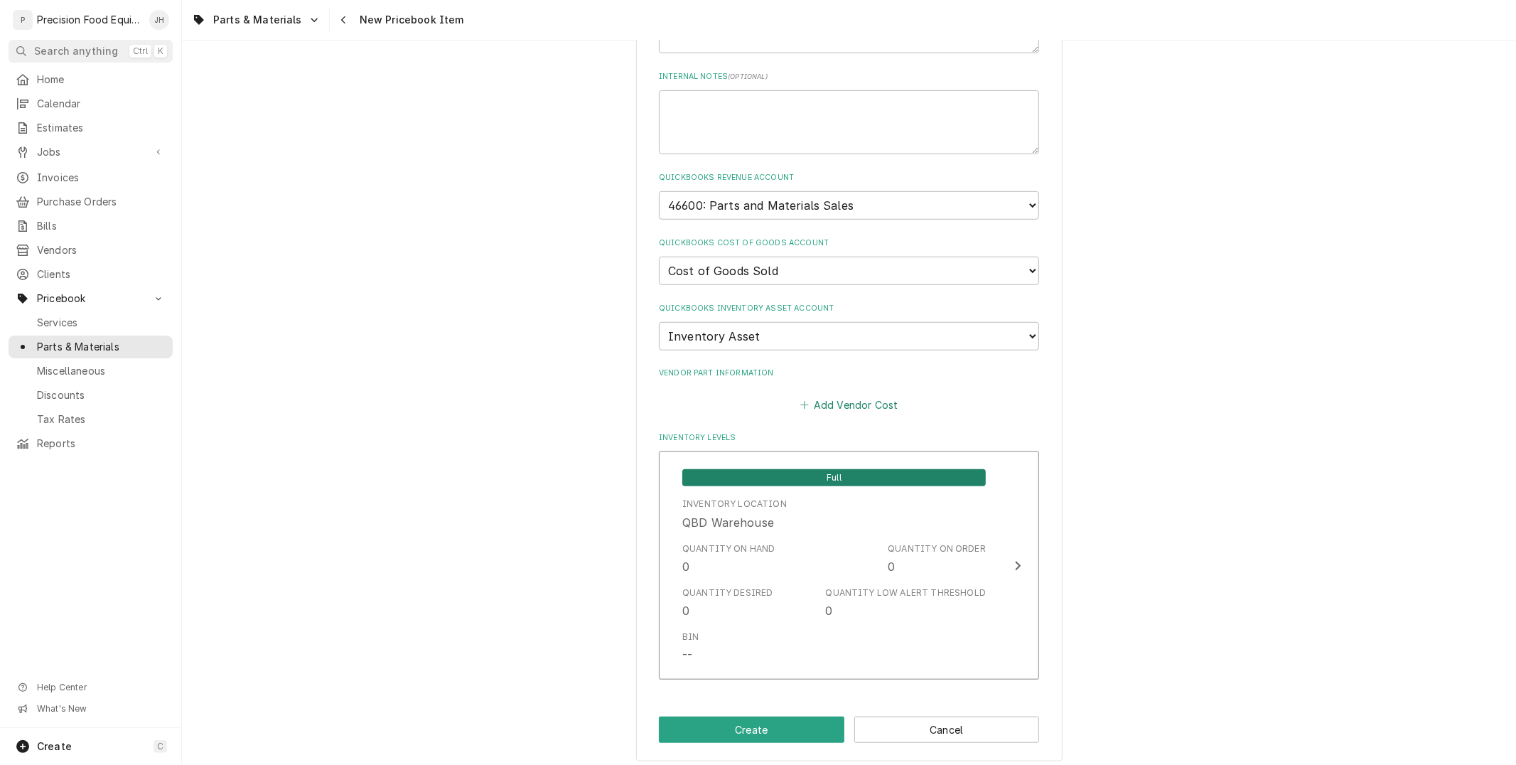
click at [874, 394] on button "Add Vendor Cost" at bounding box center [848, 404] width 103 height 20
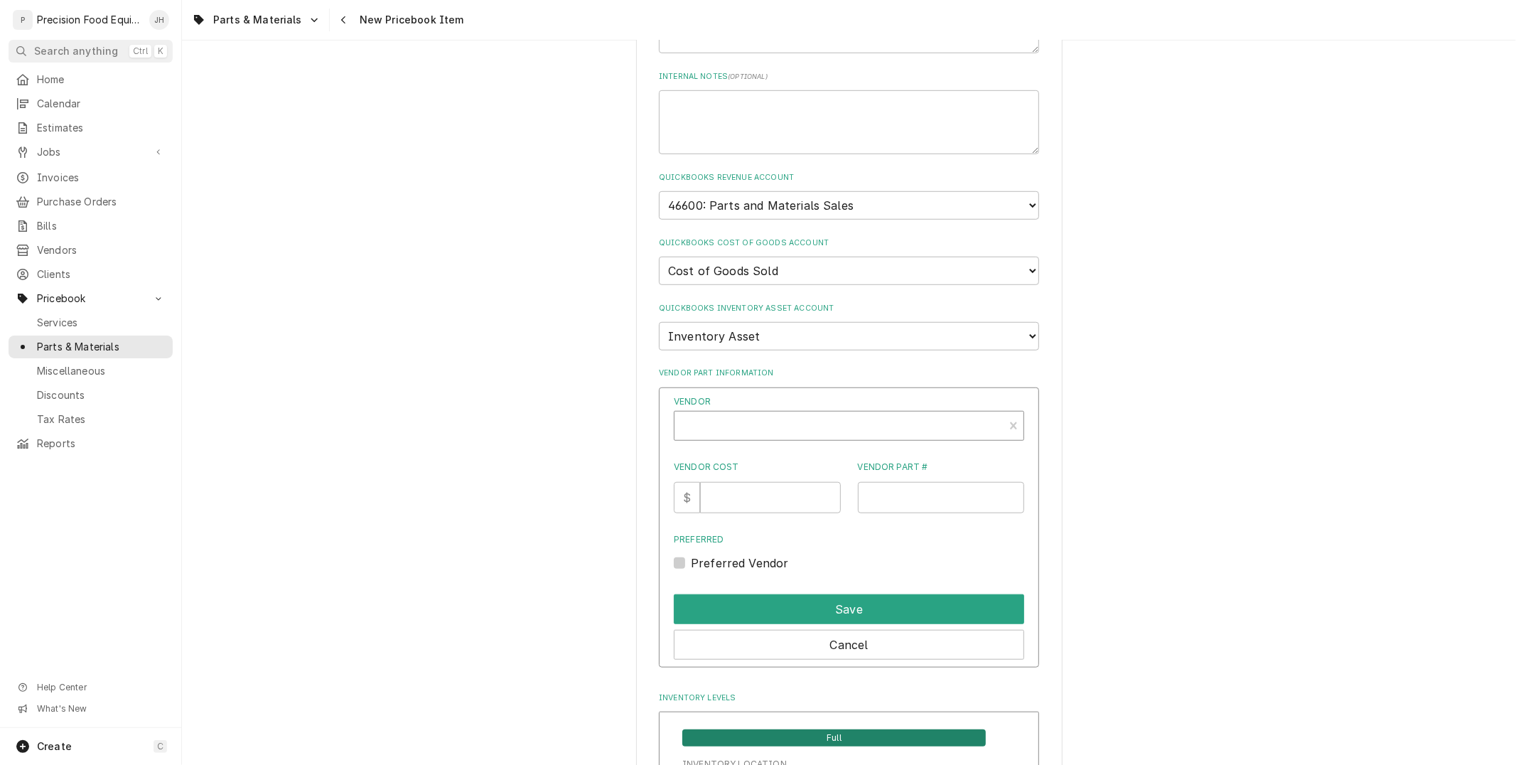
type textarea "x"
click at [855, 423] on div "Vendor" at bounding box center [838, 431] width 315 height 34
type input "all"
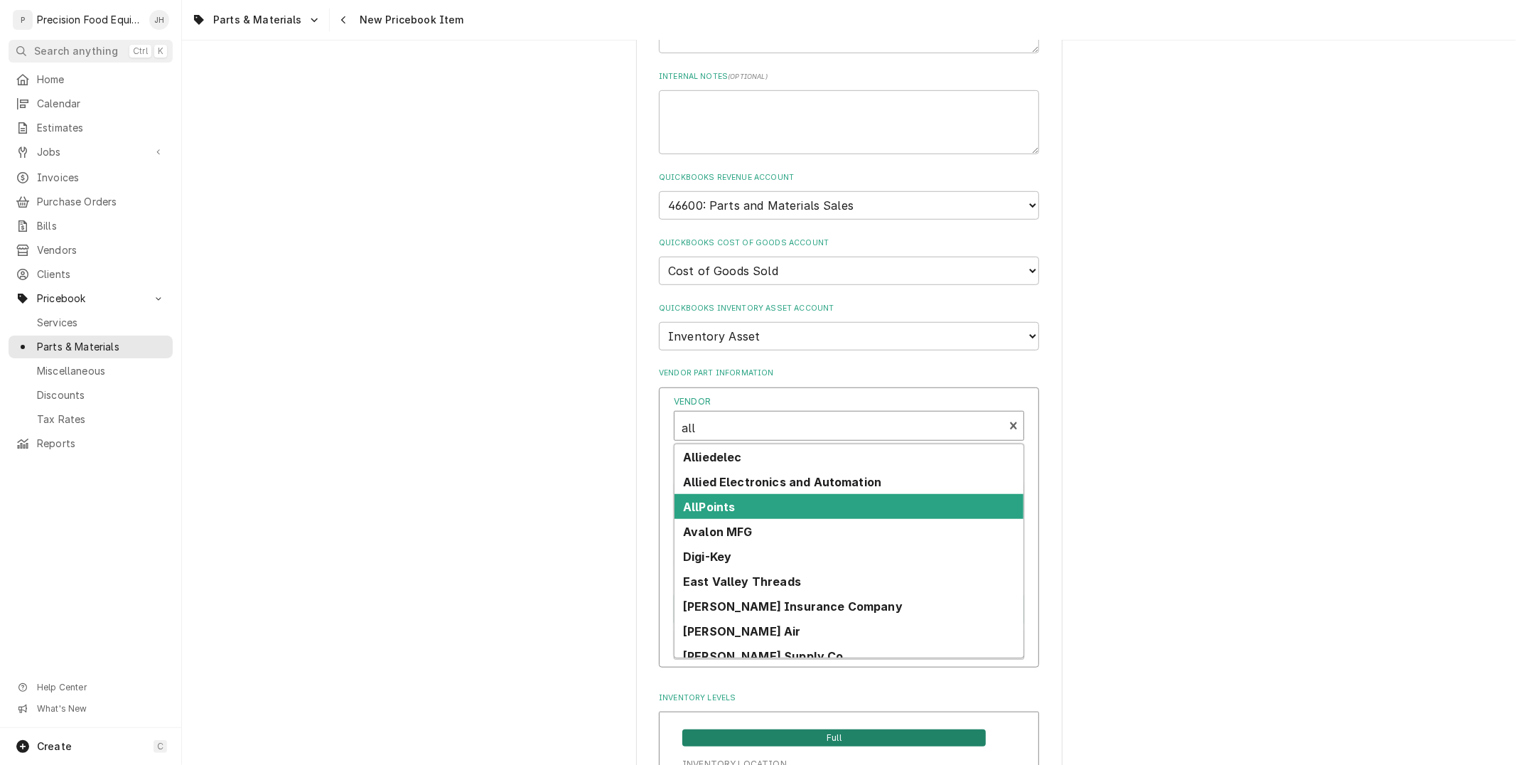
click at [757, 494] on div "AllPoints" at bounding box center [848, 506] width 349 height 25
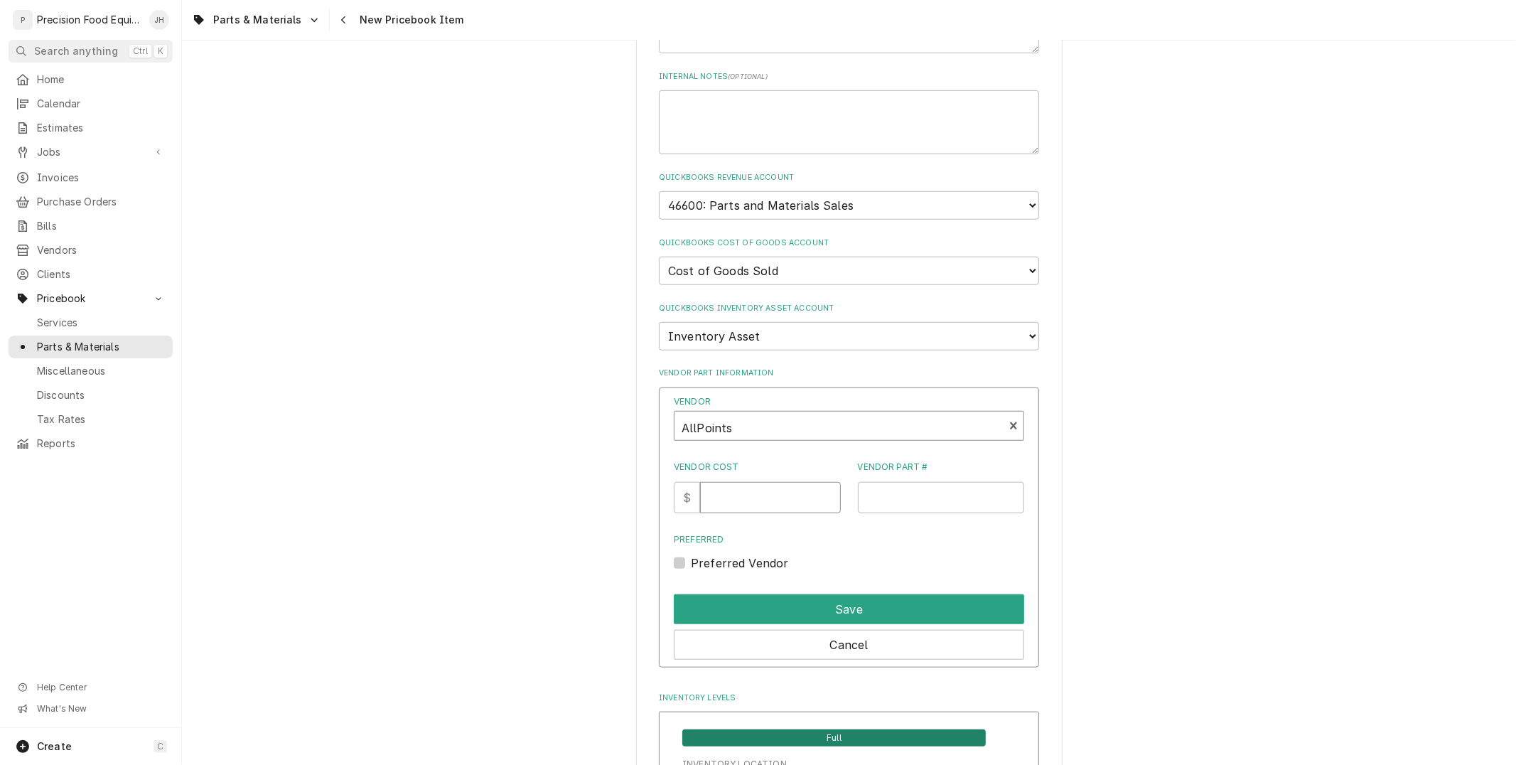
click at [757, 489] on input "Vendor Cost" at bounding box center [770, 497] width 140 height 31
type input "0.85"
click at [902, 508] on div "Vendor AllPoints Vendor Cost $ 0.85 Vendor Part # Preferred Preferred Vendor" at bounding box center [849, 483] width 350 height 177
click at [905, 500] on input "Vendor Part #" at bounding box center [941, 497] width 167 height 31
type input "05.06.038.00"
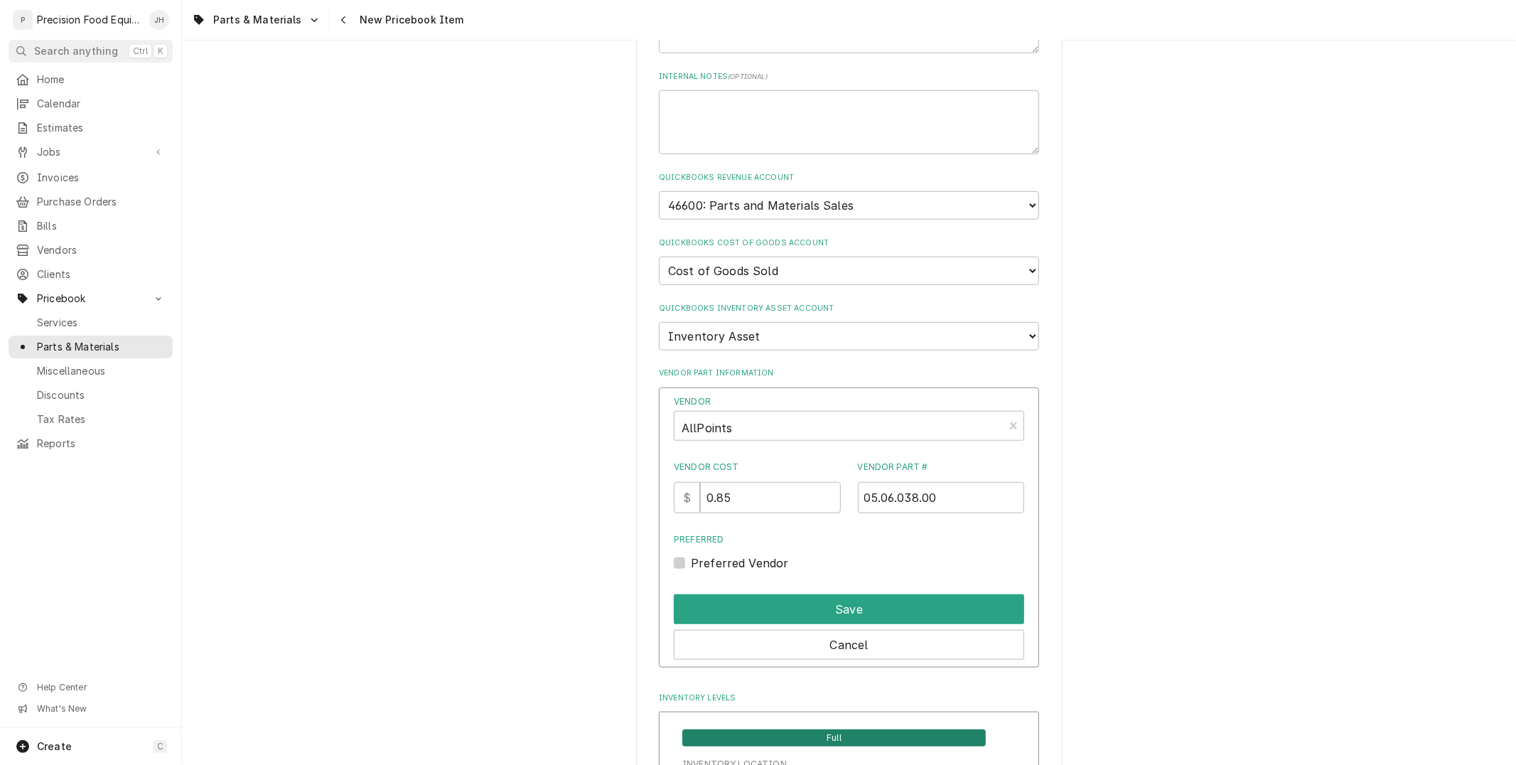
click at [691, 554] on label "Preferred Vendor" at bounding box center [740, 562] width 98 height 17
click at [691, 554] on input "Preferred" at bounding box center [866, 569] width 350 height 31
checkbox input "true"
click at [757, 598] on button "Save" at bounding box center [849, 609] width 350 height 30
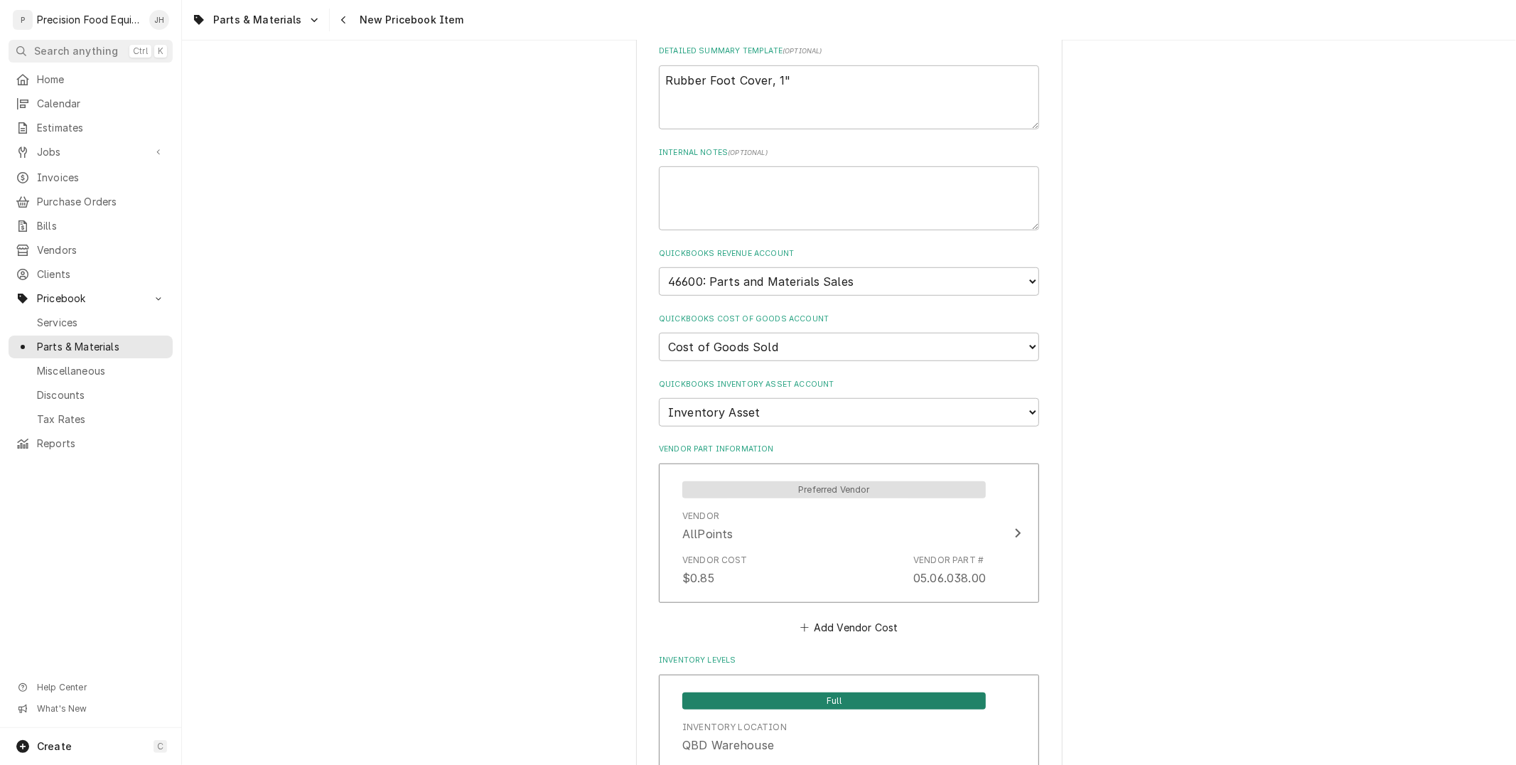
scroll to position [944, 0]
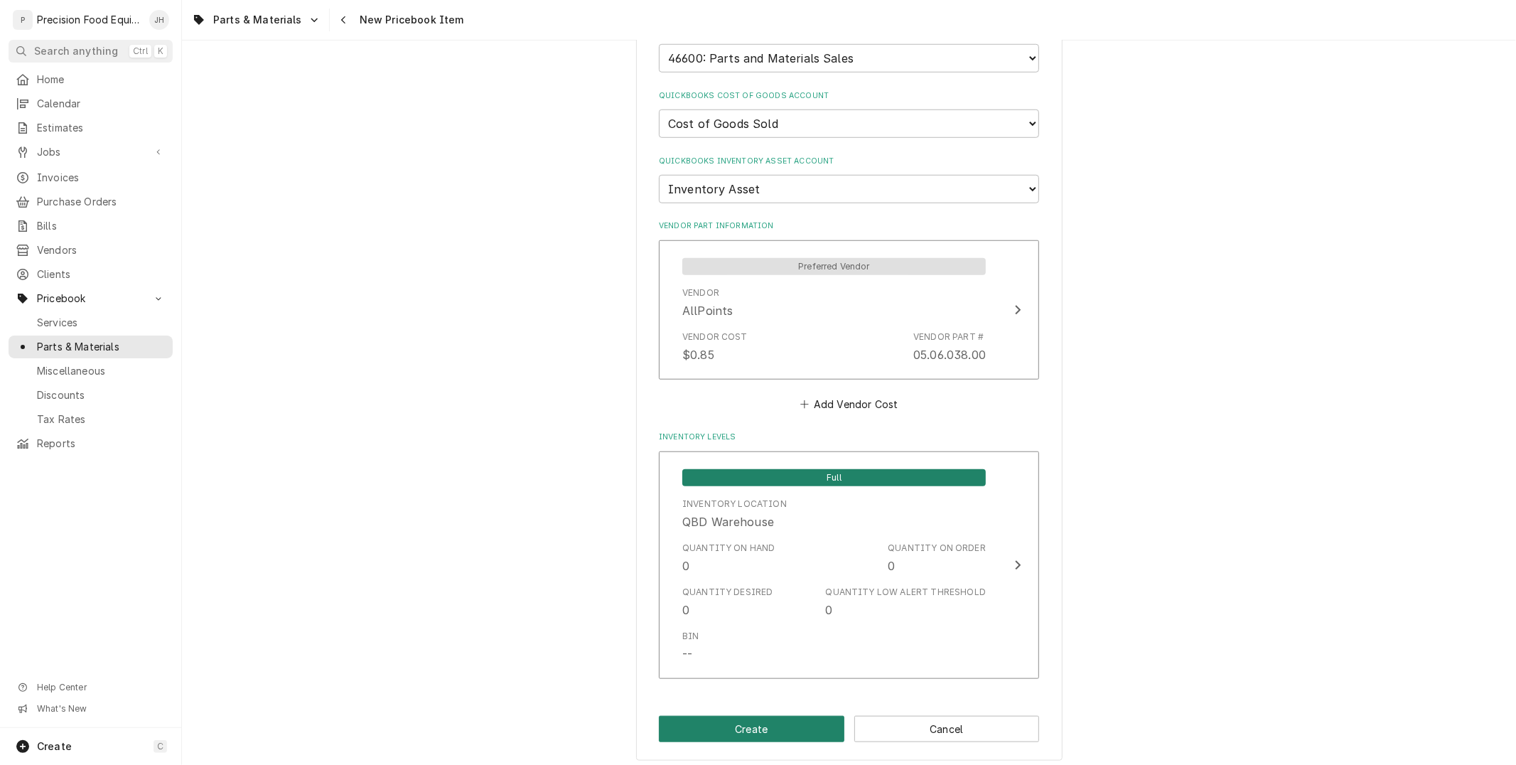
click at [775, 715] on button "Create" at bounding box center [751, 728] width 185 height 26
type textarea "x"
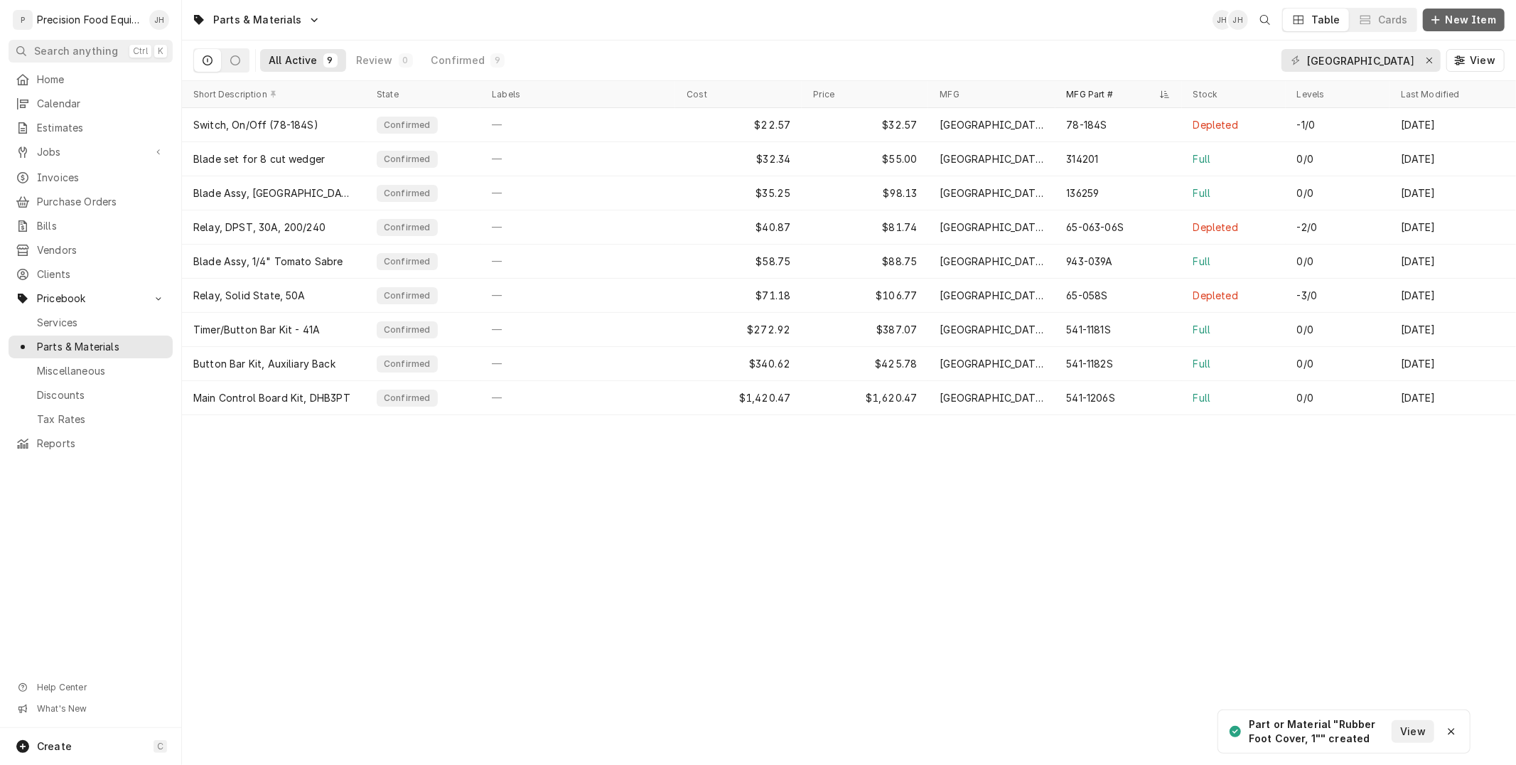
click at [1474, 18] on span "New Item" at bounding box center [1470, 20] width 56 height 14
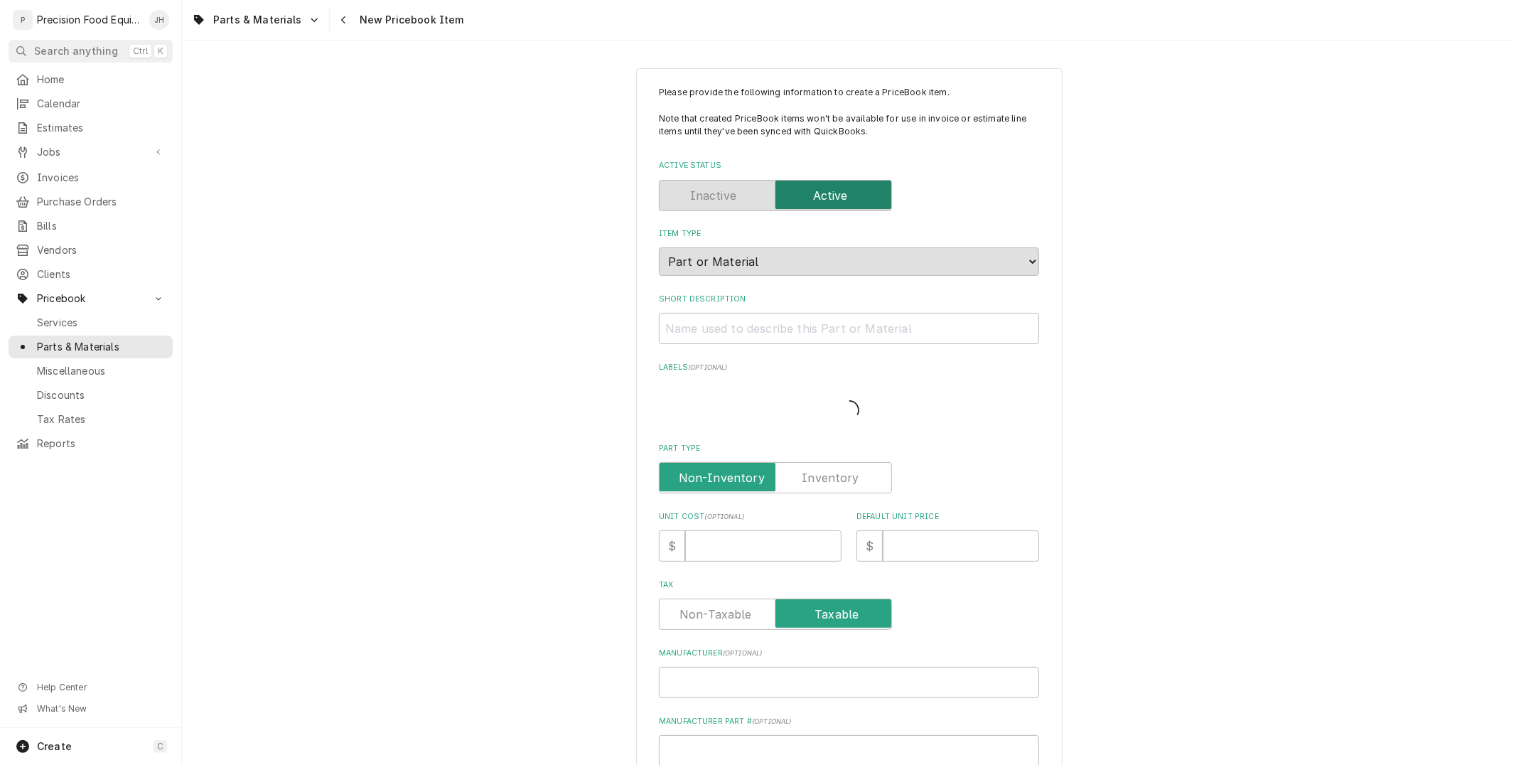
type textarea "x"
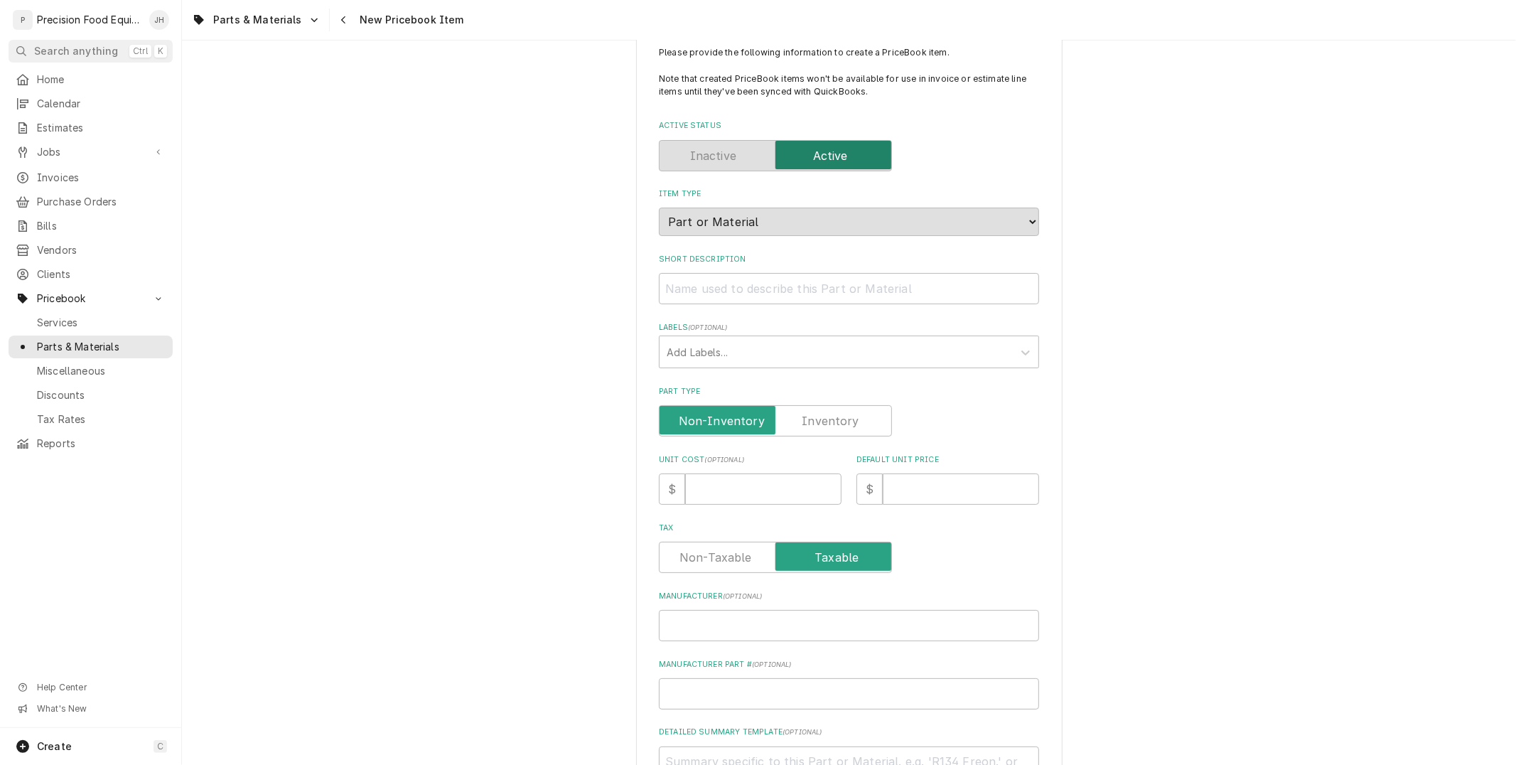
scroll to position [79, 0]
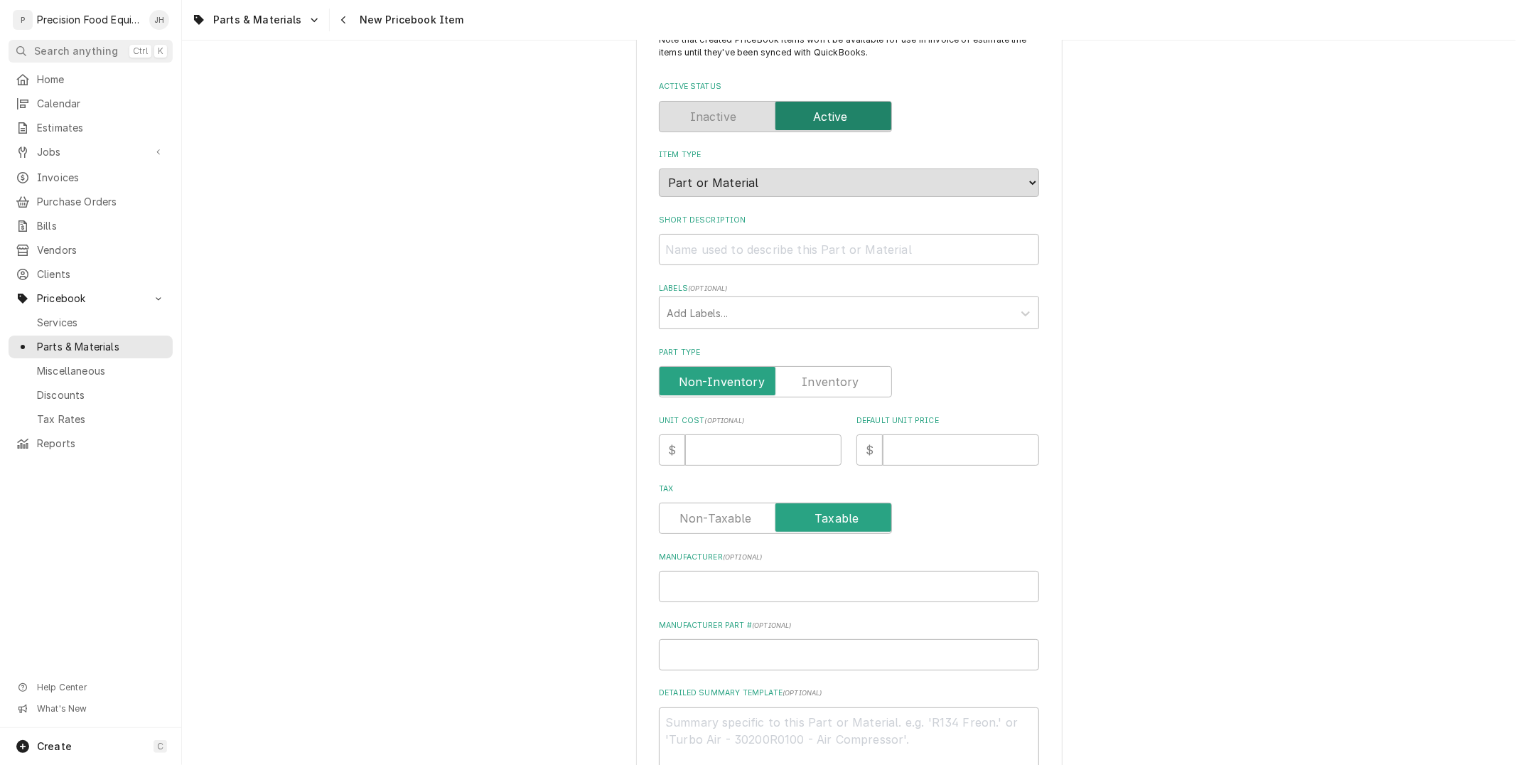
click at [828, 382] on label "Part Type" at bounding box center [775, 381] width 233 height 31
click at [828, 382] on input "Part Type" at bounding box center [775, 381] width 220 height 31
checkbox input "true"
click at [772, 441] on input "Unit Cost ( optional )" at bounding box center [763, 449] width 156 height 31
type textarea "x"
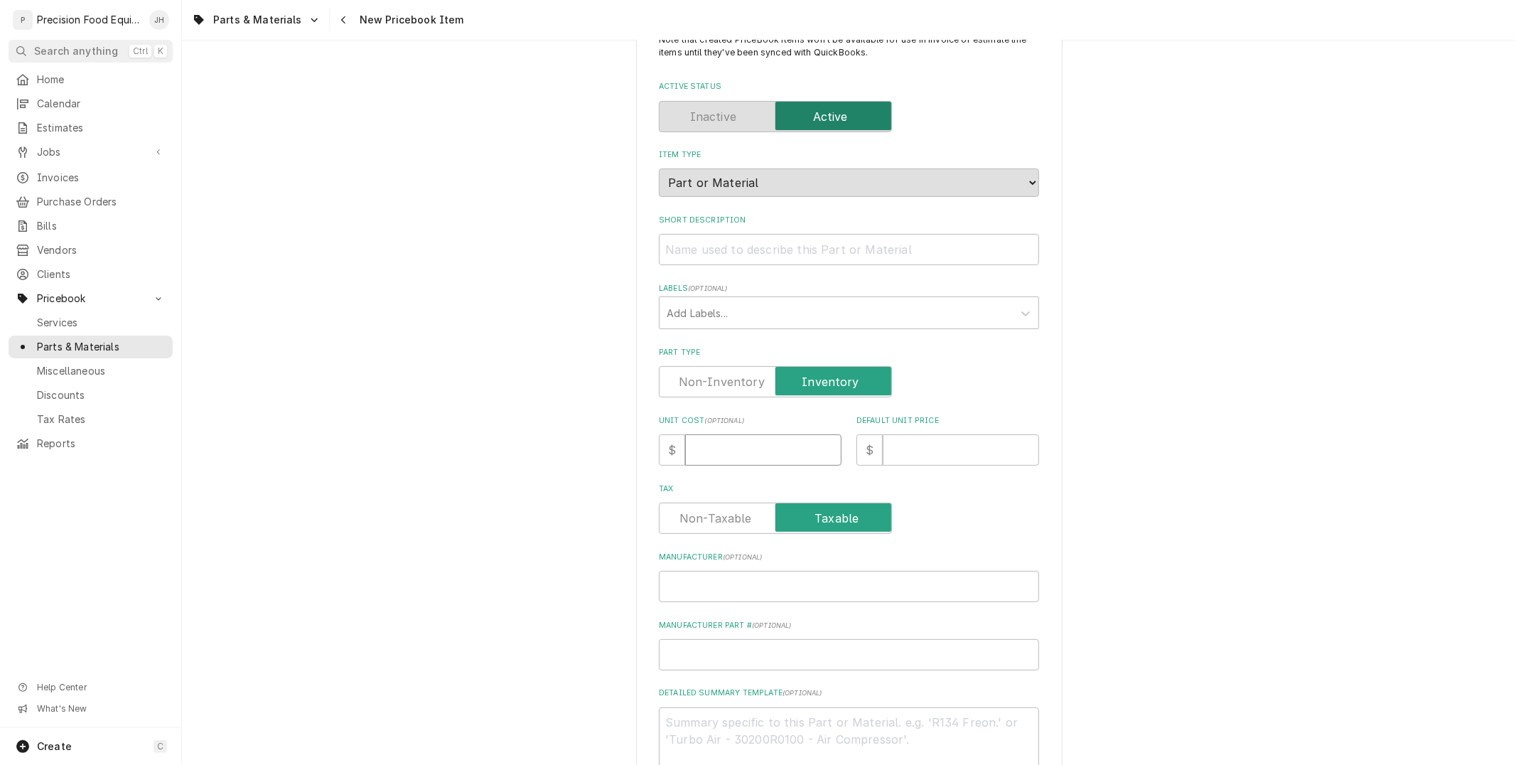
type input "7"
type textarea "x"
type input "72"
type textarea "x"
type input "7"
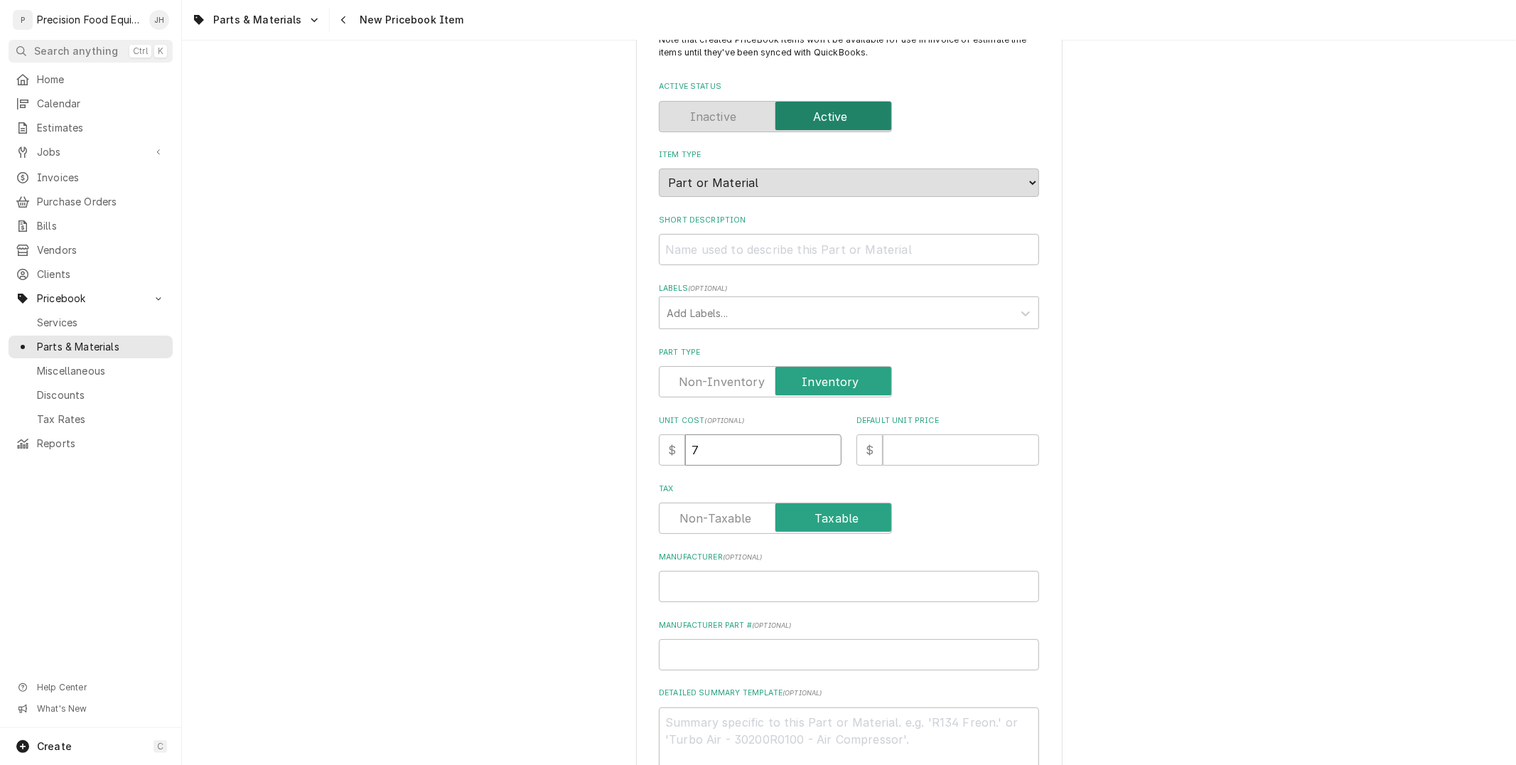
type textarea "x"
type input "2"
type textarea "x"
type input "2.5"
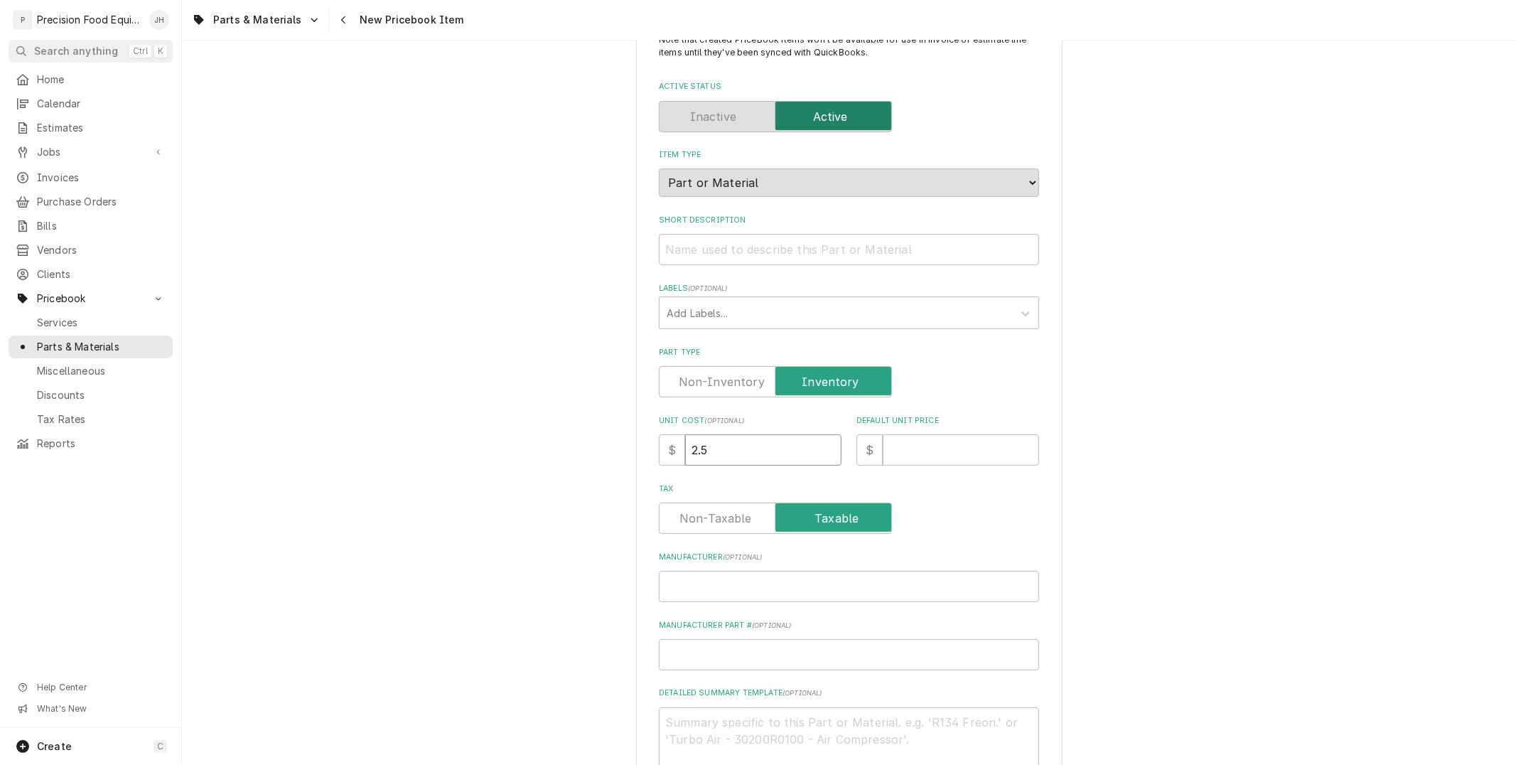
type textarea "x"
type input "2.54"
click at [850, 219] on label "Short Description" at bounding box center [849, 220] width 380 height 11
click at [850, 234] on input "Short Description" at bounding box center [849, 249] width 380 height 31
click at [843, 234] on input "Short Description" at bounding box center [849, 249] width 380 height 31
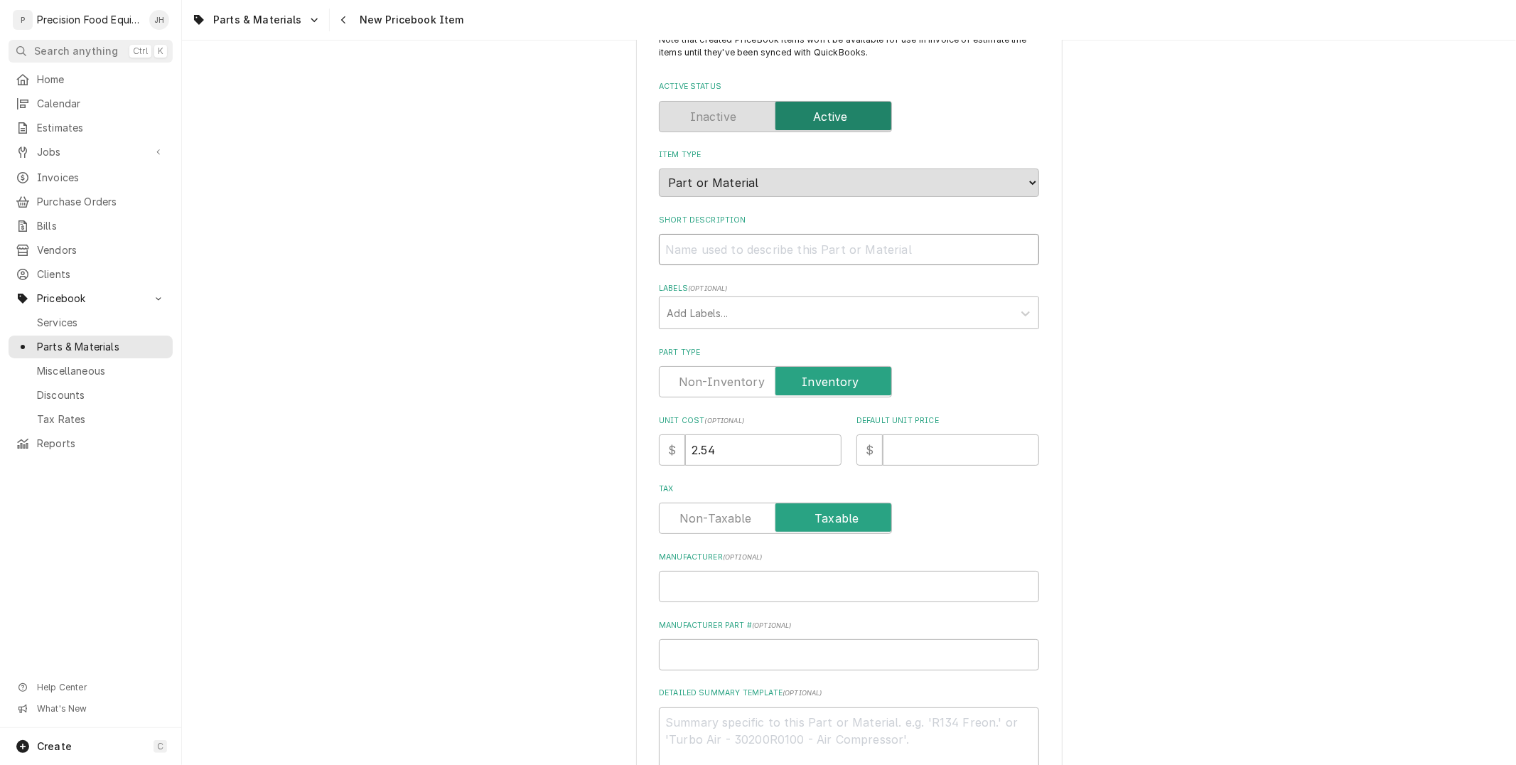
click at [827, 244] on input "Short Description" at bounding box center [849, 249] width 380 height 31
paste input "Metal Foot, 3/8-16X3/4, .48OD"
type textarea "x"
type input "Metal Foot, 3/8-16X3/4, .48OD"
click at [753, 448] on input "2.54" at bounding box center [763, 449] width 156 height 31
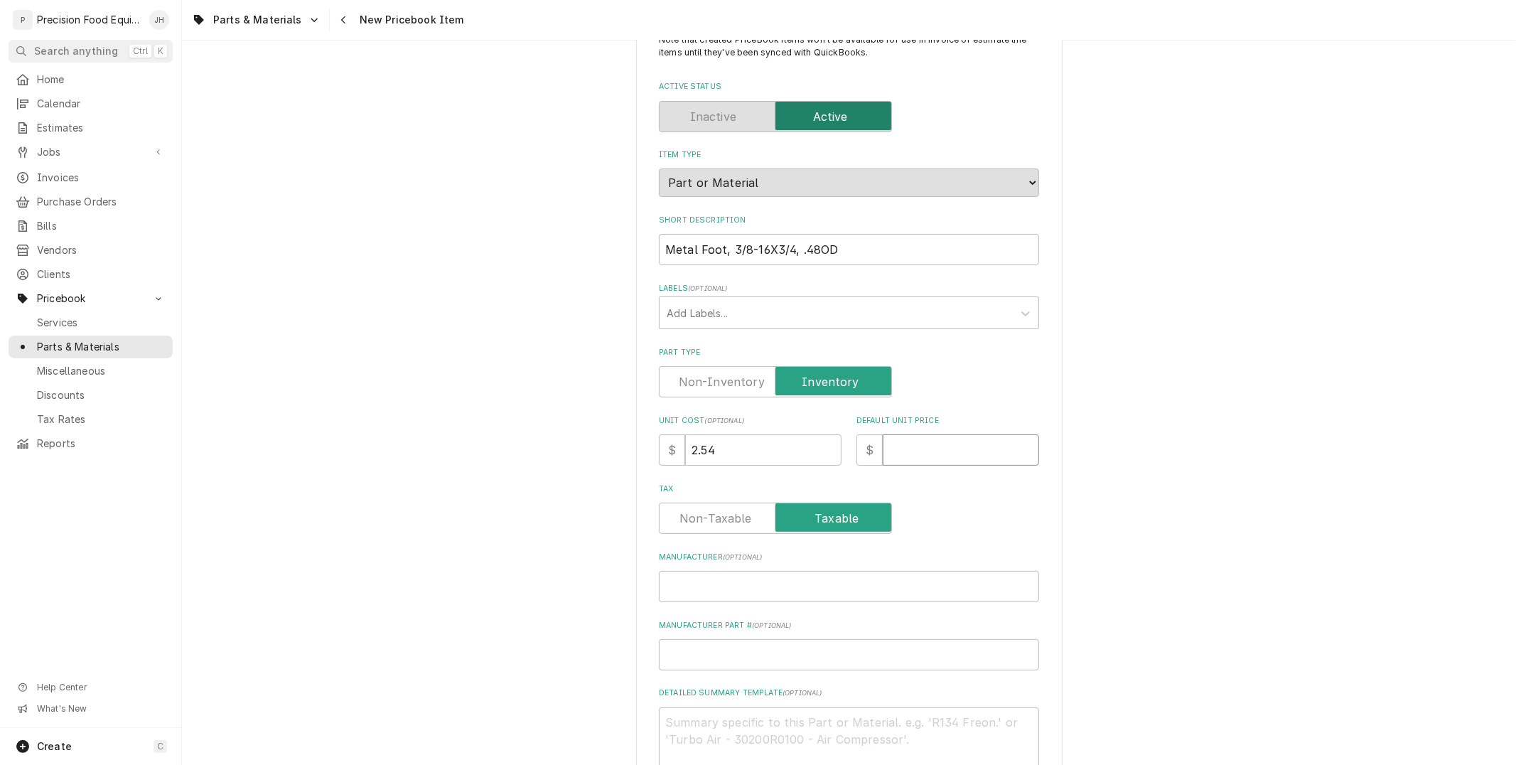
click at [981, 444] on input "Default Unit Price" at bounding box center [960, 449] width 156 height 31
type textarea "x"
type input "3"
type textarea "x"
type input "3.0"
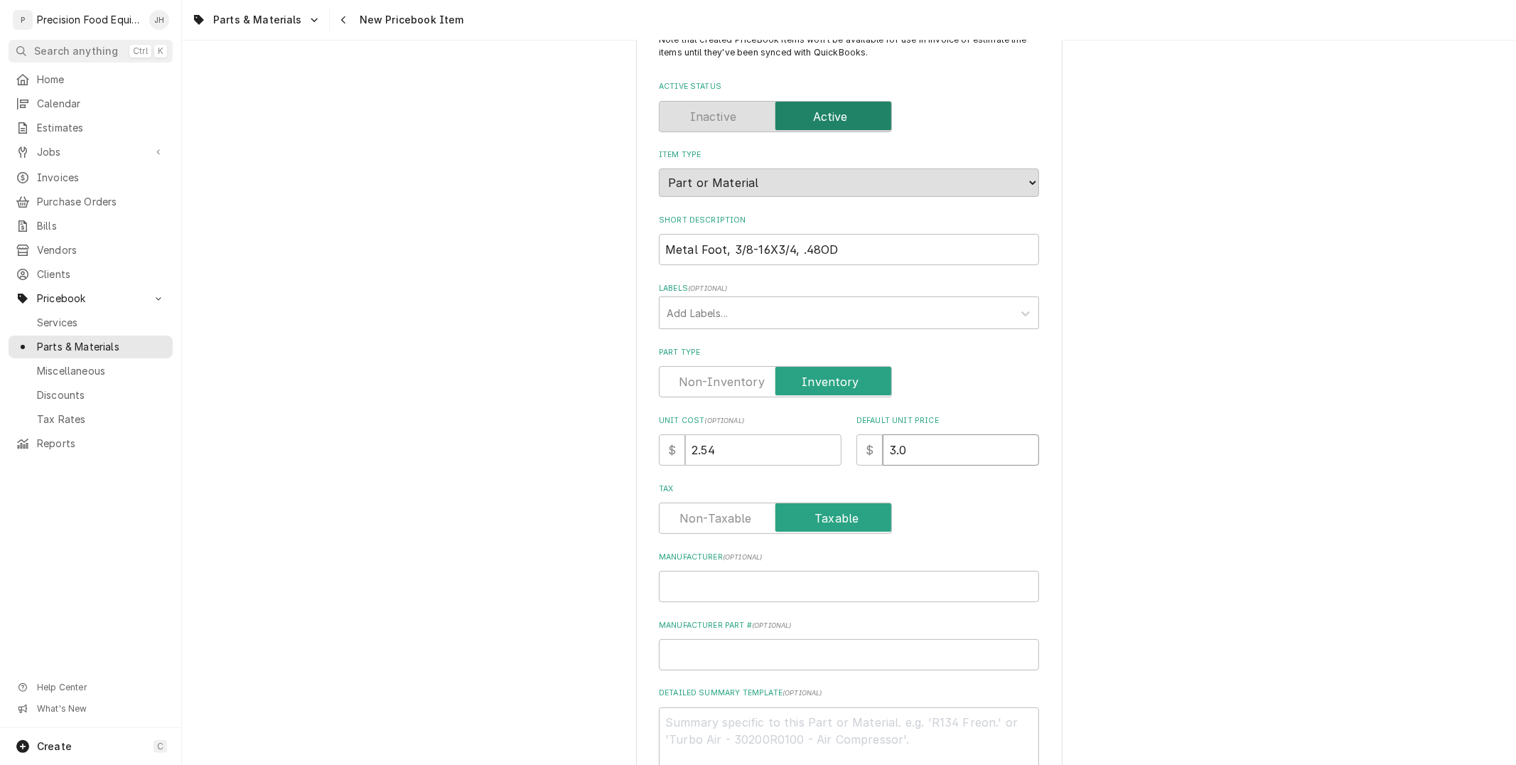
type textarea "x"
type input "3.00"
click at [990, 505] on div "Tax" at bounding box center [849, 517] width 380 height 31
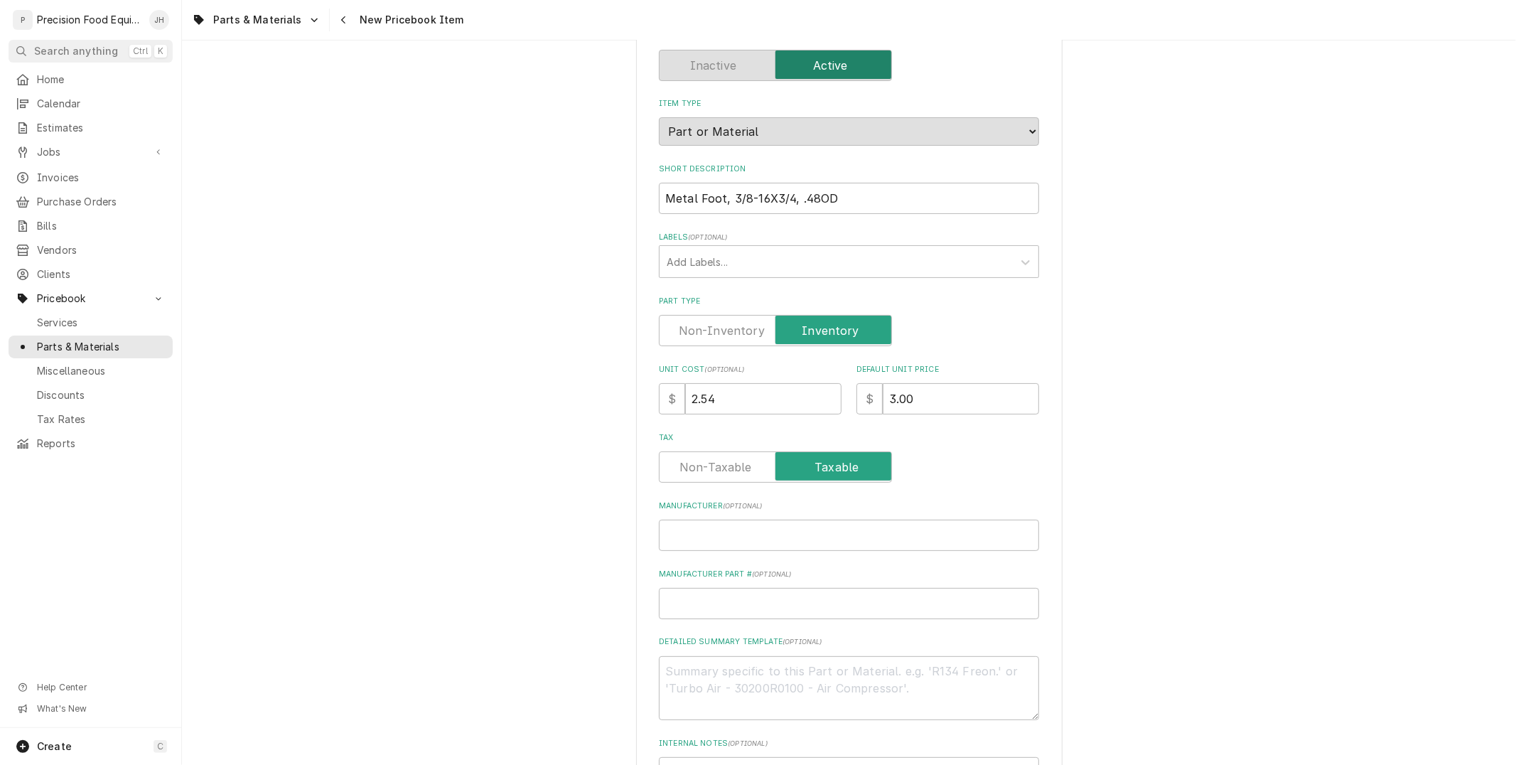
scroll to position [158, 0]
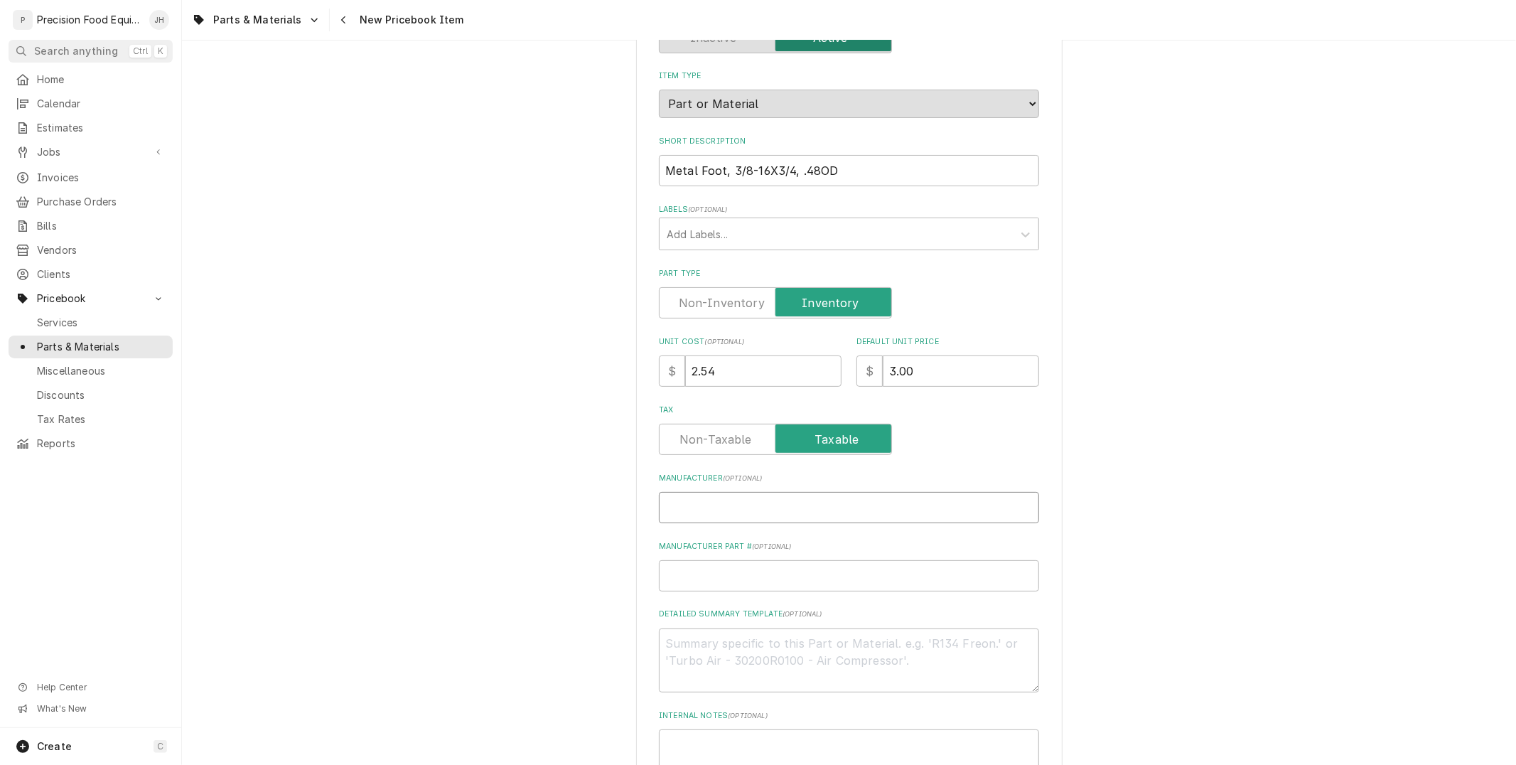
click at [910, 510] on input "Manufacturer ( optional )" at bounding box center [849, 507] width 380 height 31
paste input "Metal Foot, 3/8-16X3/4, .48OD"
type textarea "x"
type input "Metal Foot, 3/8-16X3/4, .48OD"
click at [915, 571] on input "Manufacturer Part # ( optional )" at bounding box center [849, 575] width 380 height 31
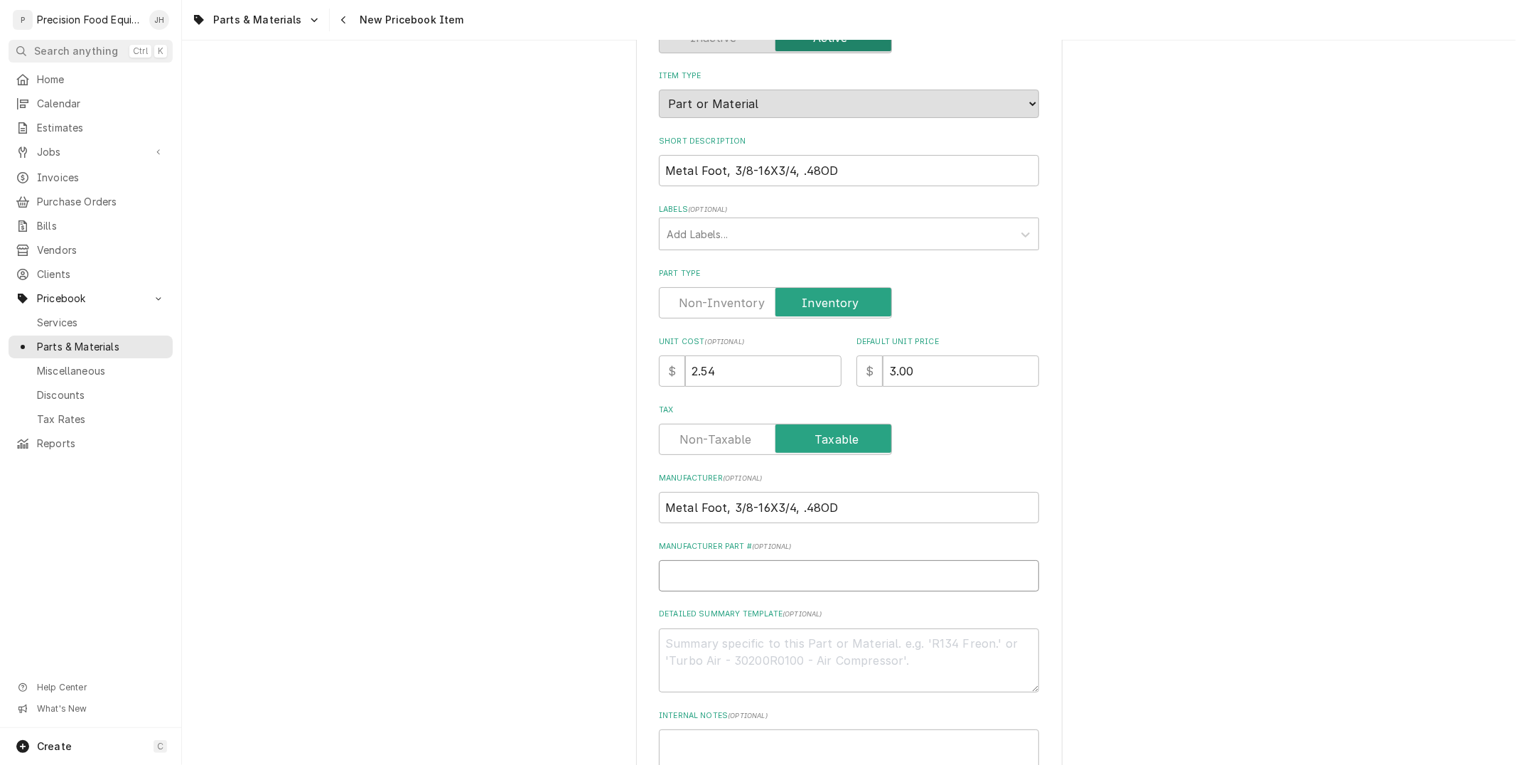
click at [800, 570] on input "Manufacturer Part # ( optional )" at bounding box center [849, 575] width 380 height 31
type textarea "x"
type input "0"
type textarea "x"
type input "05"
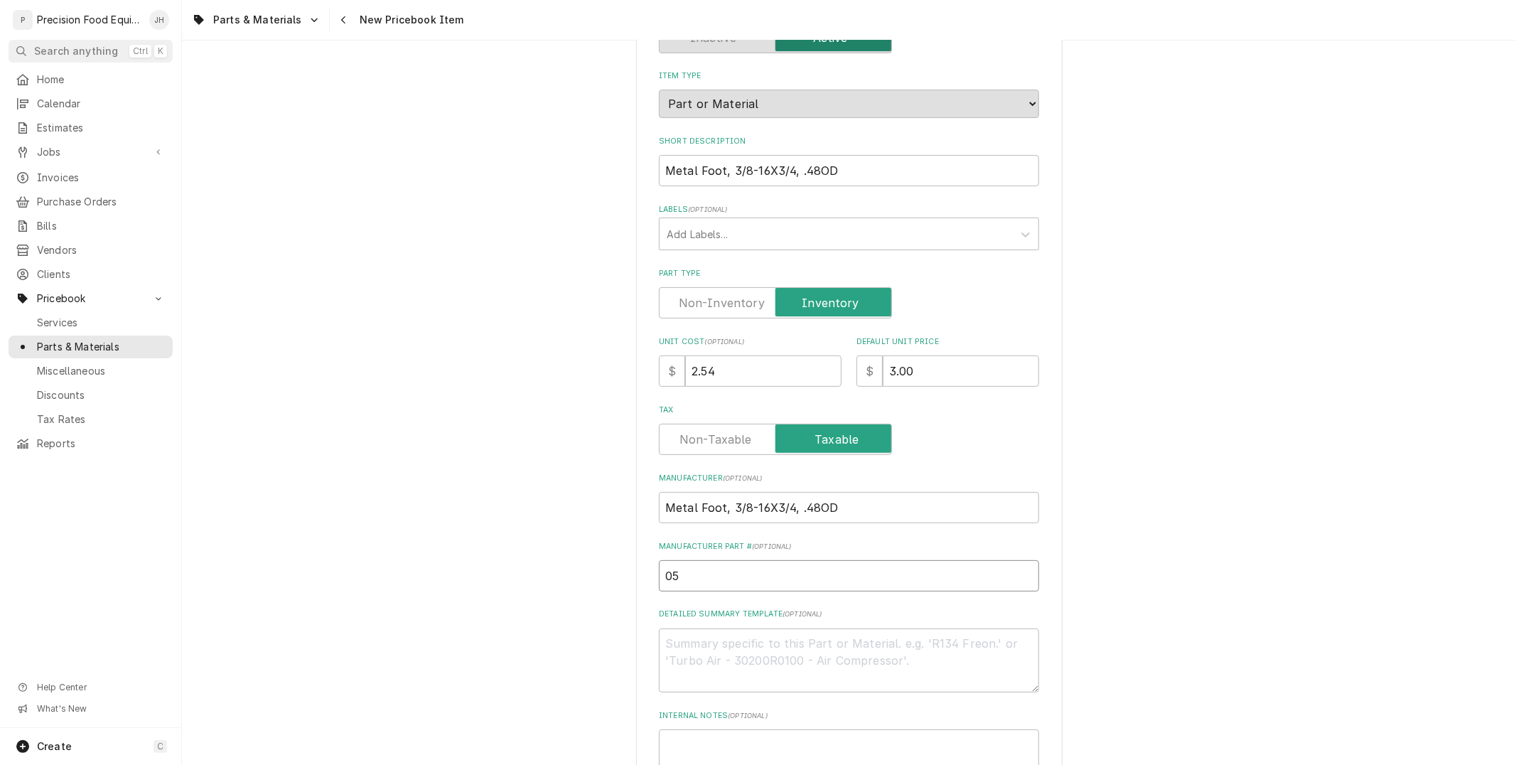
type textarea "x"
type input "05."
type textarea "x"
type input "05.0"
type textarea "x"
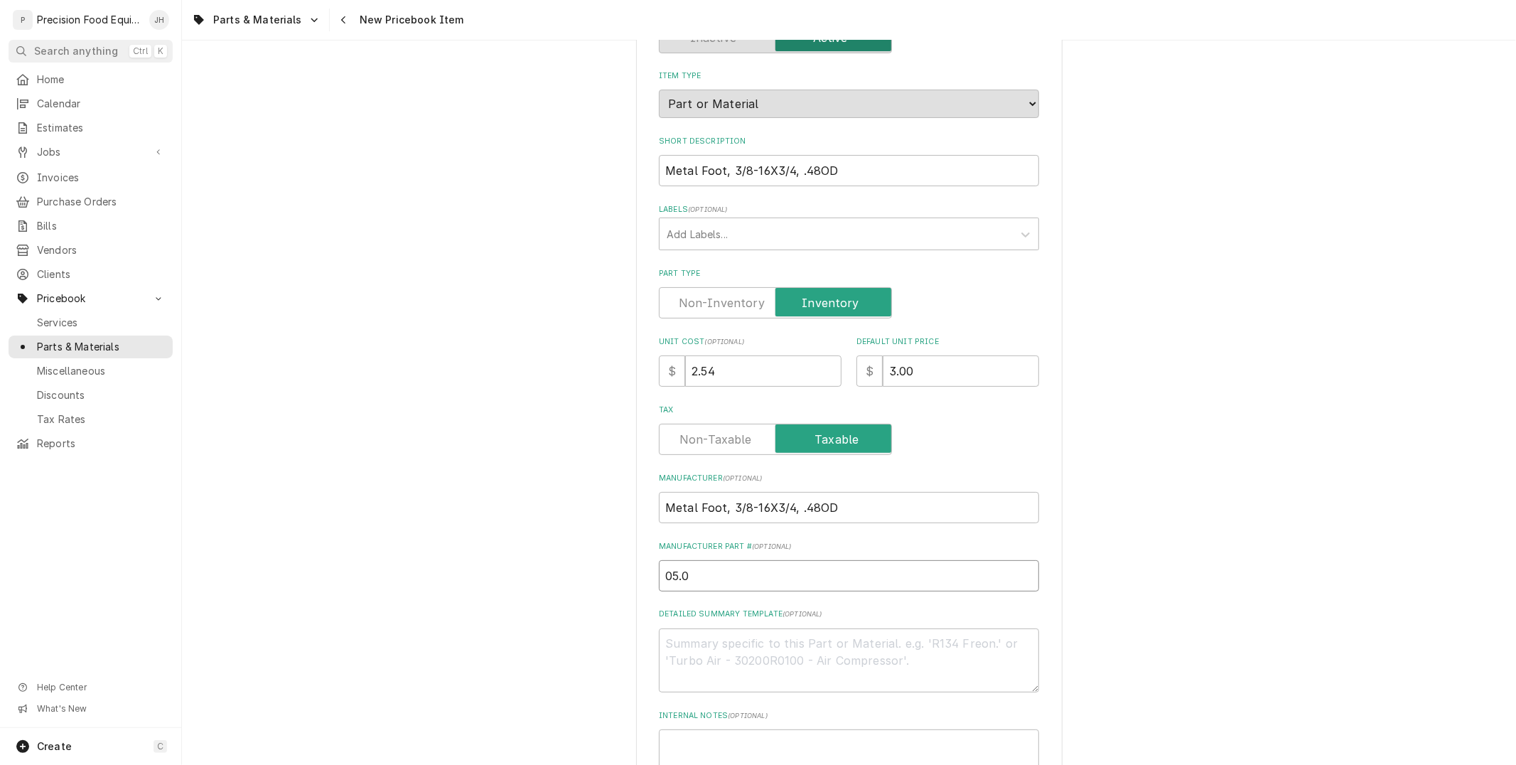
type input "05.04"
type textarea "x"
type input "05.04."
type textarea "x"
type input "05.04.0"
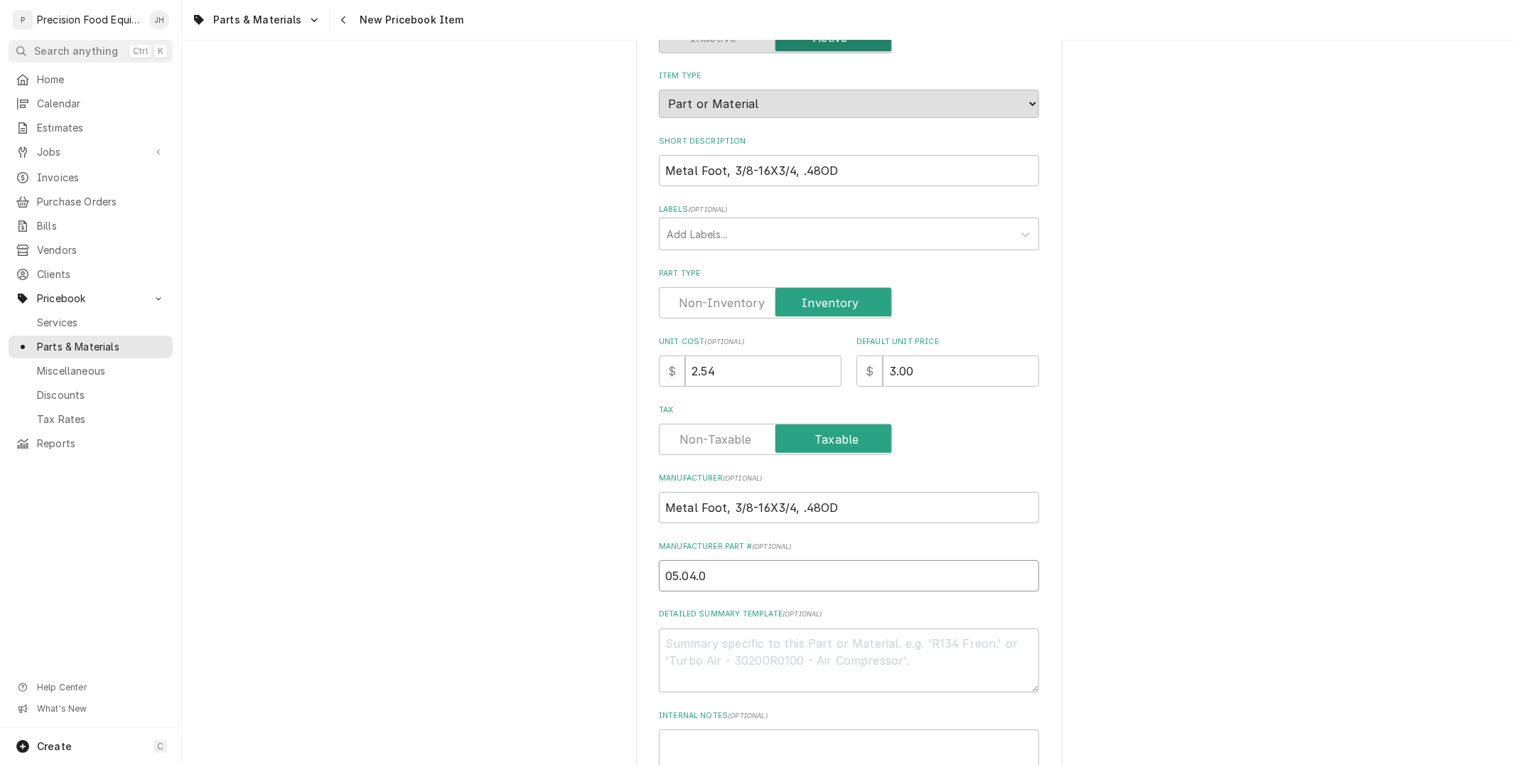
type textarea "x"
type input "05.04.08"
type textarea "x"
type input "05.04.087"
type textarea "x"
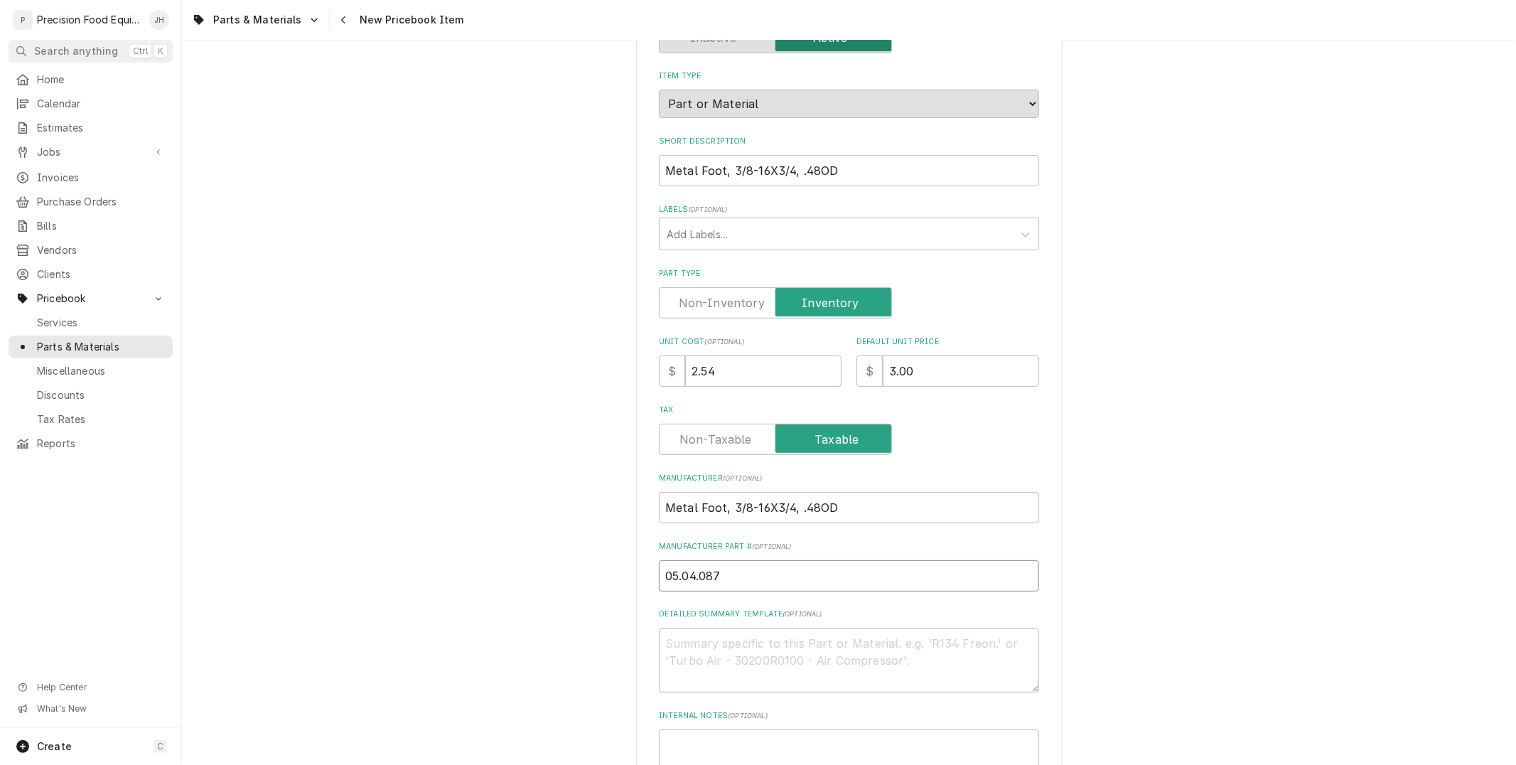
type input "05.04.087."
type textarea "x"
type input "05.04.087.0"
type textarea "x"
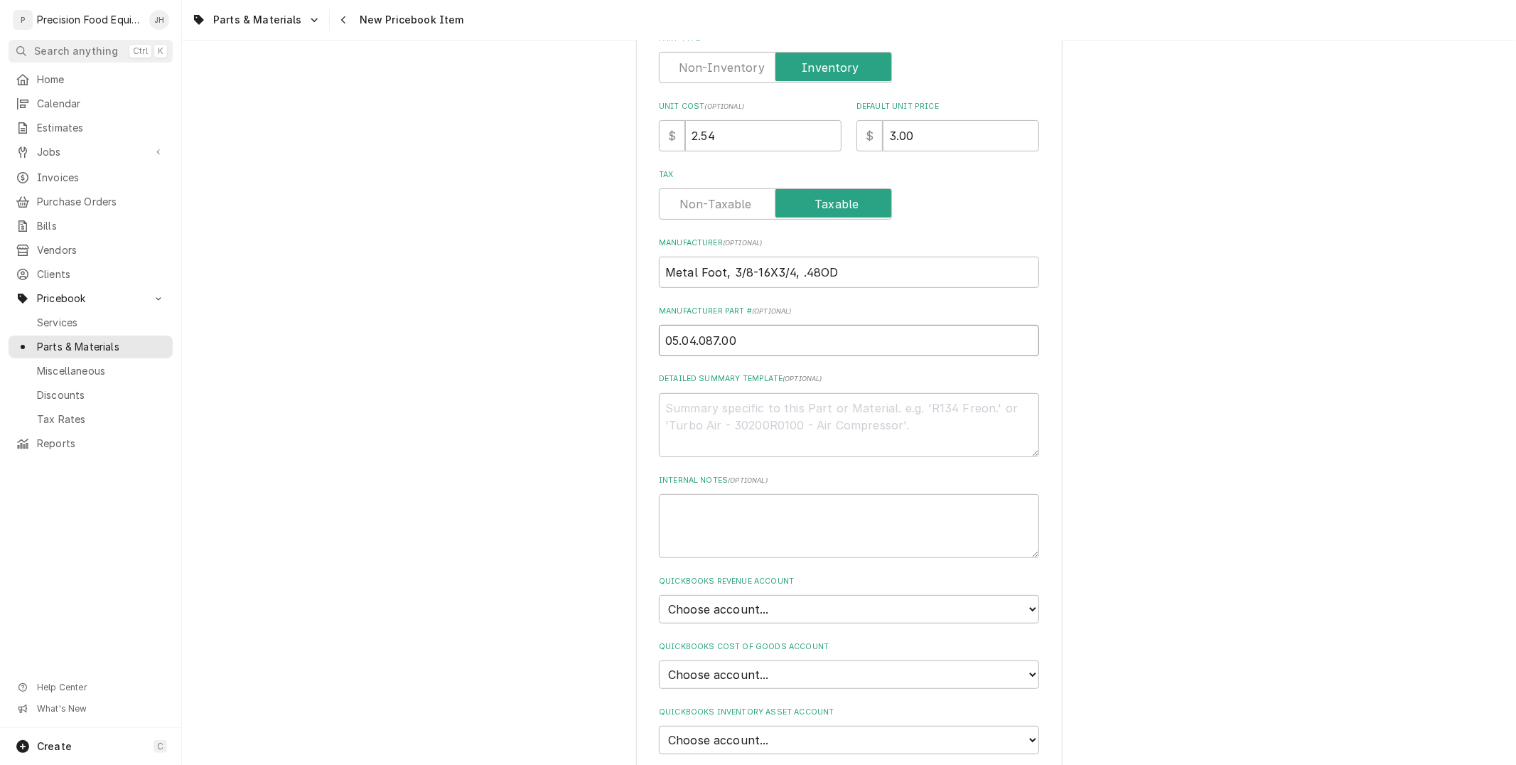
scroll to position [394, 0]
type input "05.04.087.00"
paste textarea "Metal Foot, 3/8-16X3/4, .48OD"
type textarea "x"
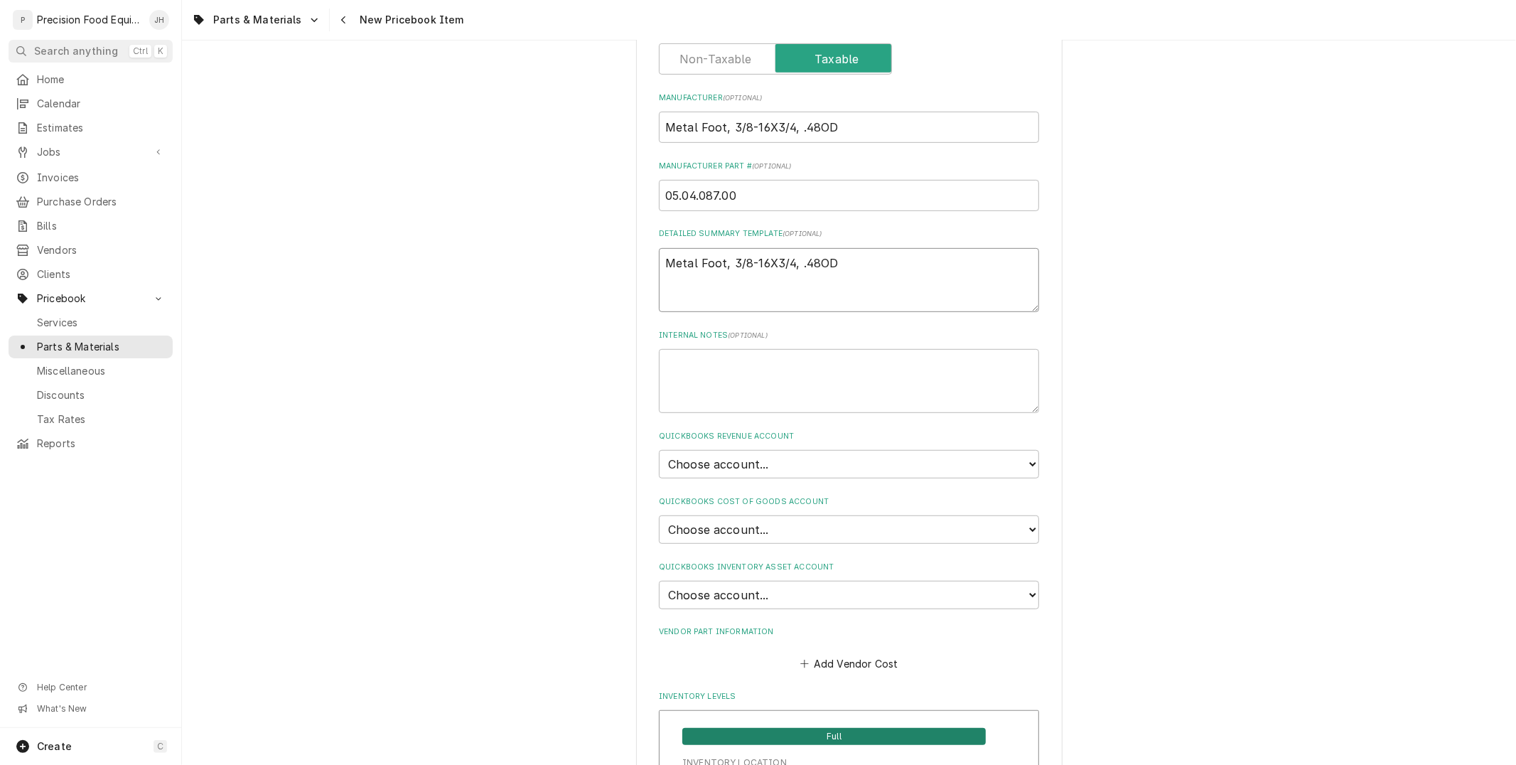
scroll to position [552, 0]
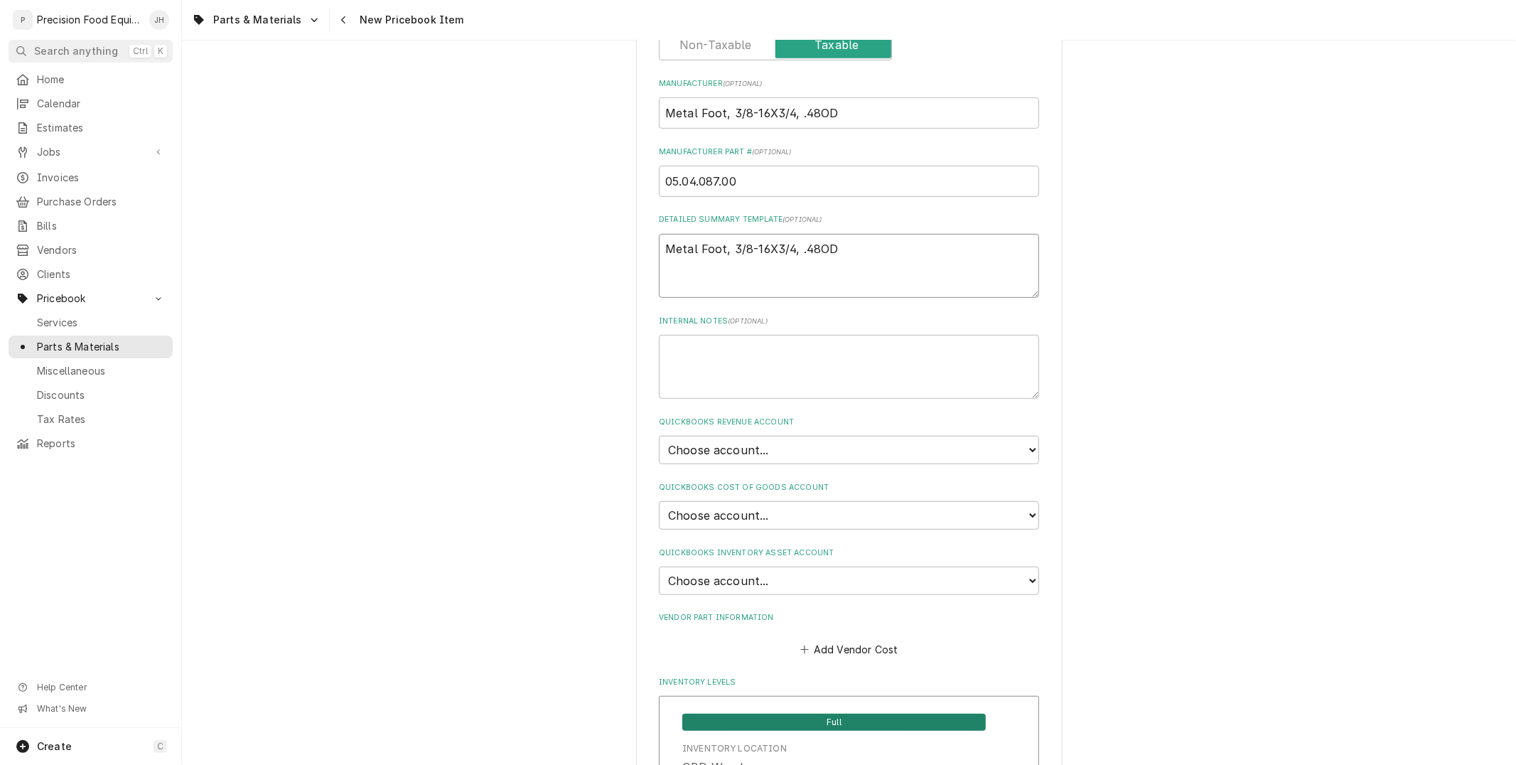
type textarea "Metal Foot, 3/8-16X3/4, .48OD"
click at [800, 443] on select "Choose account... Discount Income Misc Income Non taxable issues 46600: Parts a…" at bounding box center [849, 450] width 380 height 28
select select "8000000A-1210141275"
click at [659, 436] on select "Choose account... Discount Income Misc Income Non taxable issues 46600: Parts a…" at bounding box center [849, 450] width 380 height 28
type textarea "x"
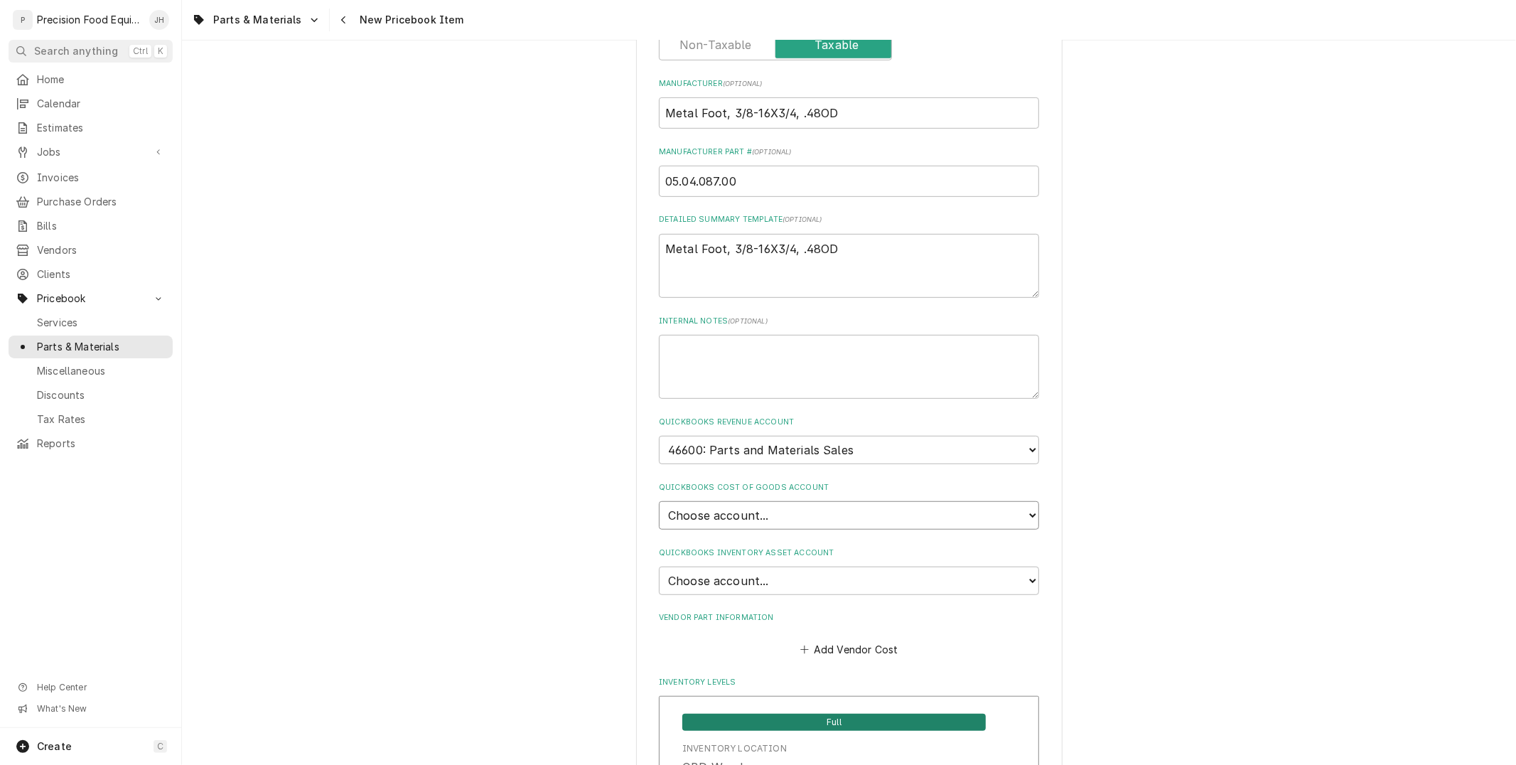
click at [789, 504] on select "Choose account... Loss Expense Loss Expense 11/3/2014 Loss Expense 11/4/2014 Co…" at bounding box center [849, 515] width 380 height 28
select select "80000023-1210145225"
click at [659, 501] on select "Choose account... Loss Expense Loss Expense 11/3/2014 Loss Expense 11/4/2014 Co…" at bounding box center [849, 515] width 380 height 28
type textarea "x"
click at [794, 566] on select "Choose account... Undeposited Funds Inventory Asset Payroll Asset" at bounding box center [849, 580] width 380 height 28
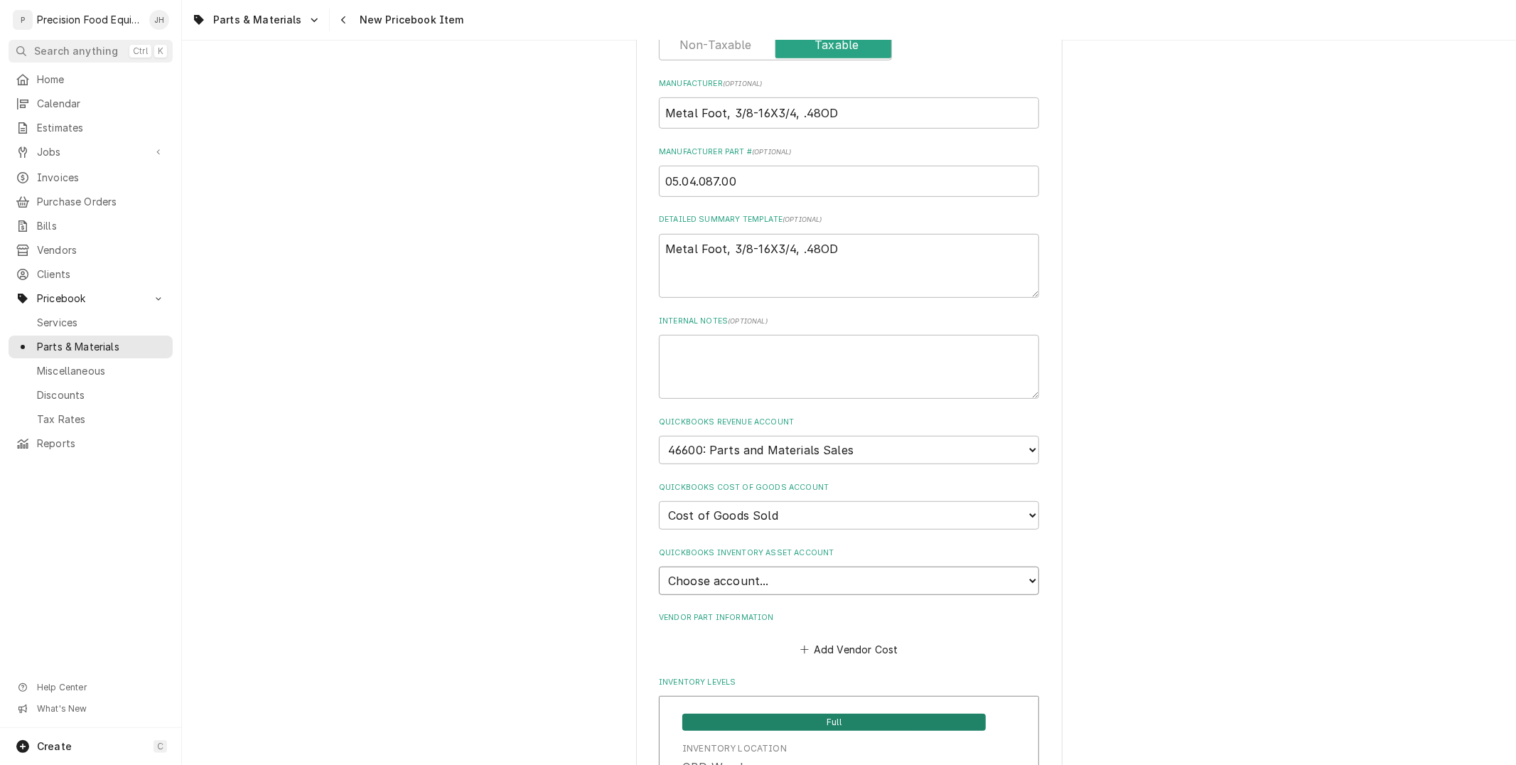
select select "80000022-1210145225"
click at [659, 566] on select "Choose account... Undeposited Funds Inventory Asset Payroll Asset" at bounding box center [849, 580] width 380 height 28
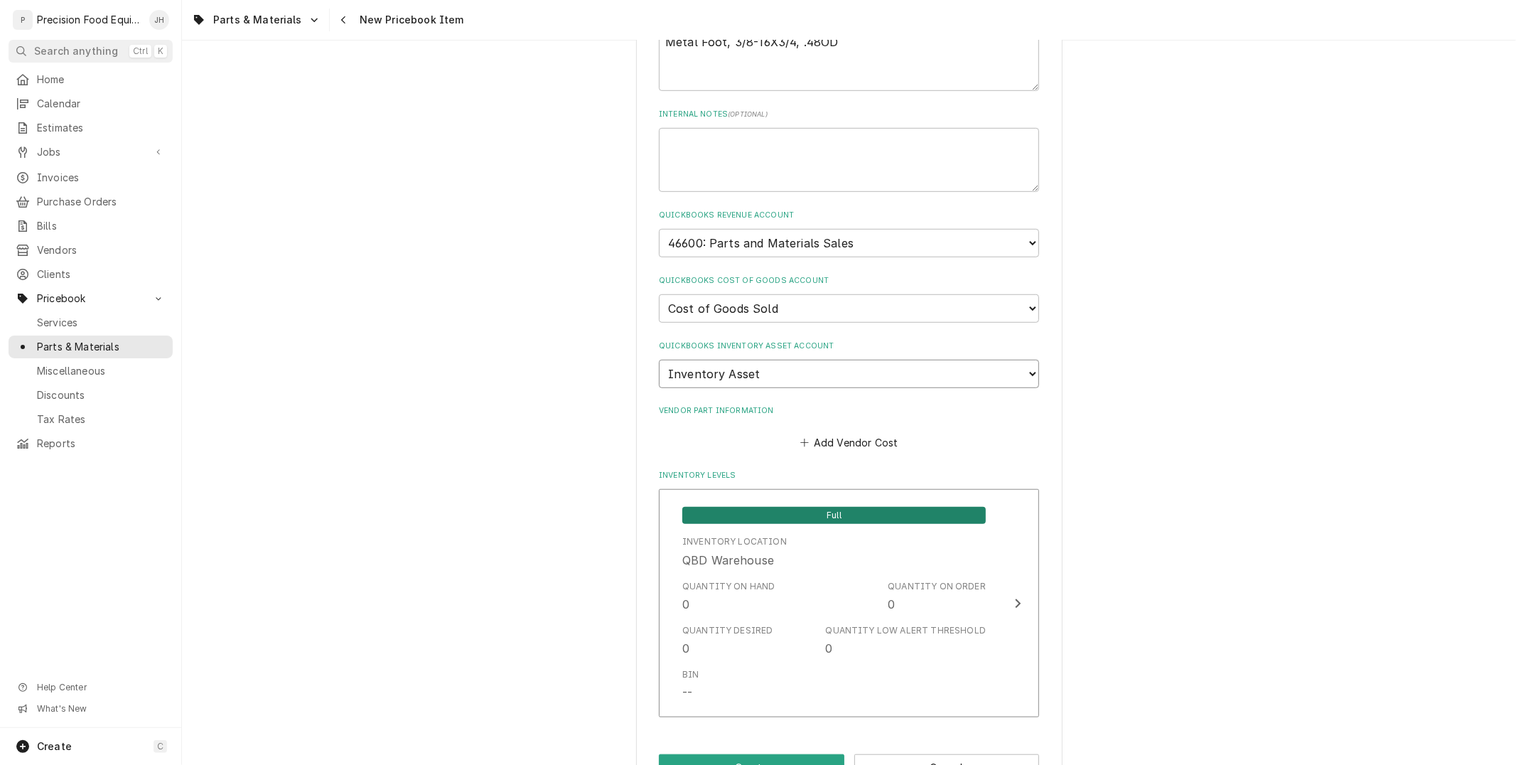
scroll to position [796, 0]
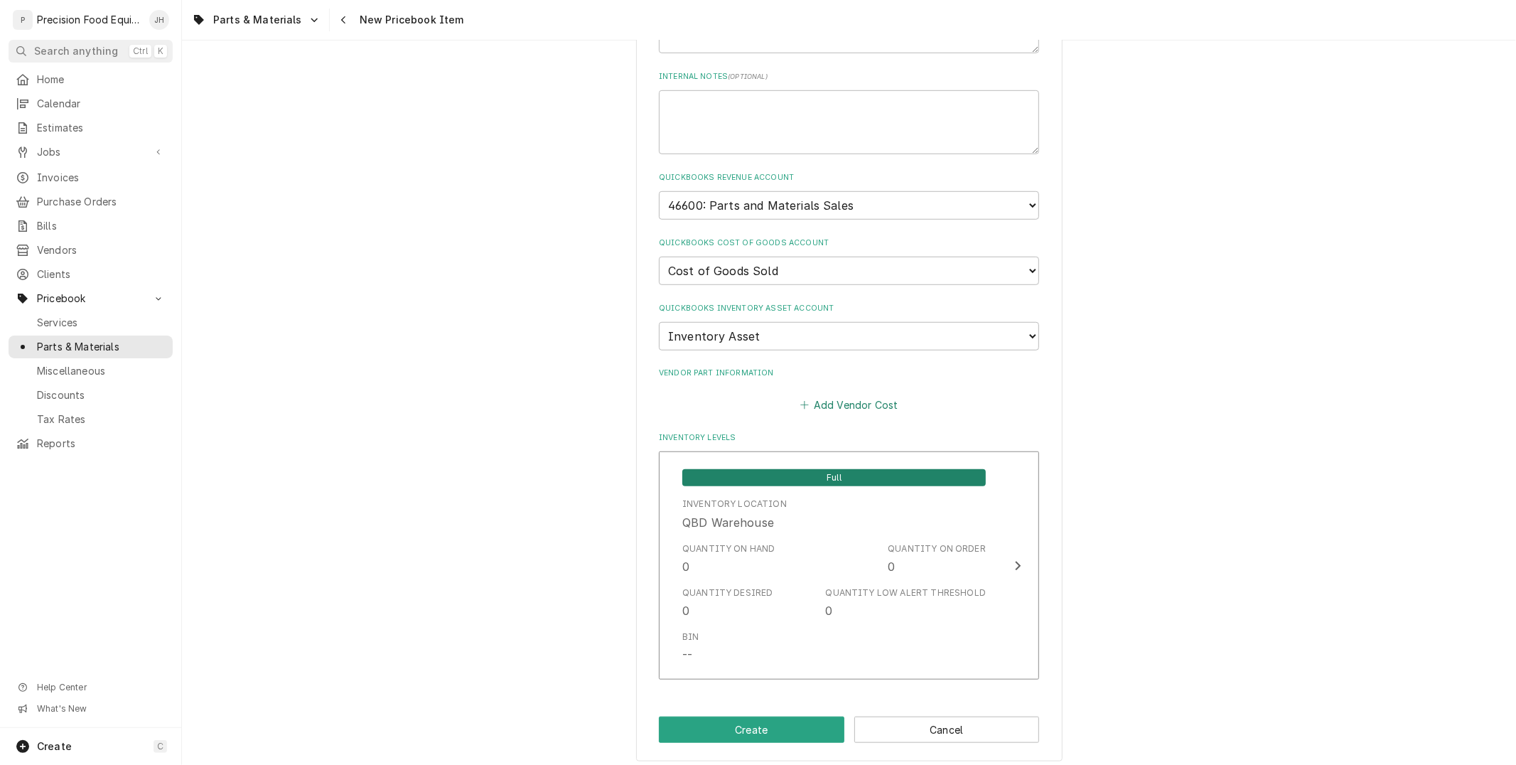
click at [846, 394] on button "Add Vendor Cost" at bounding box center [848, 404] width 103 height 20
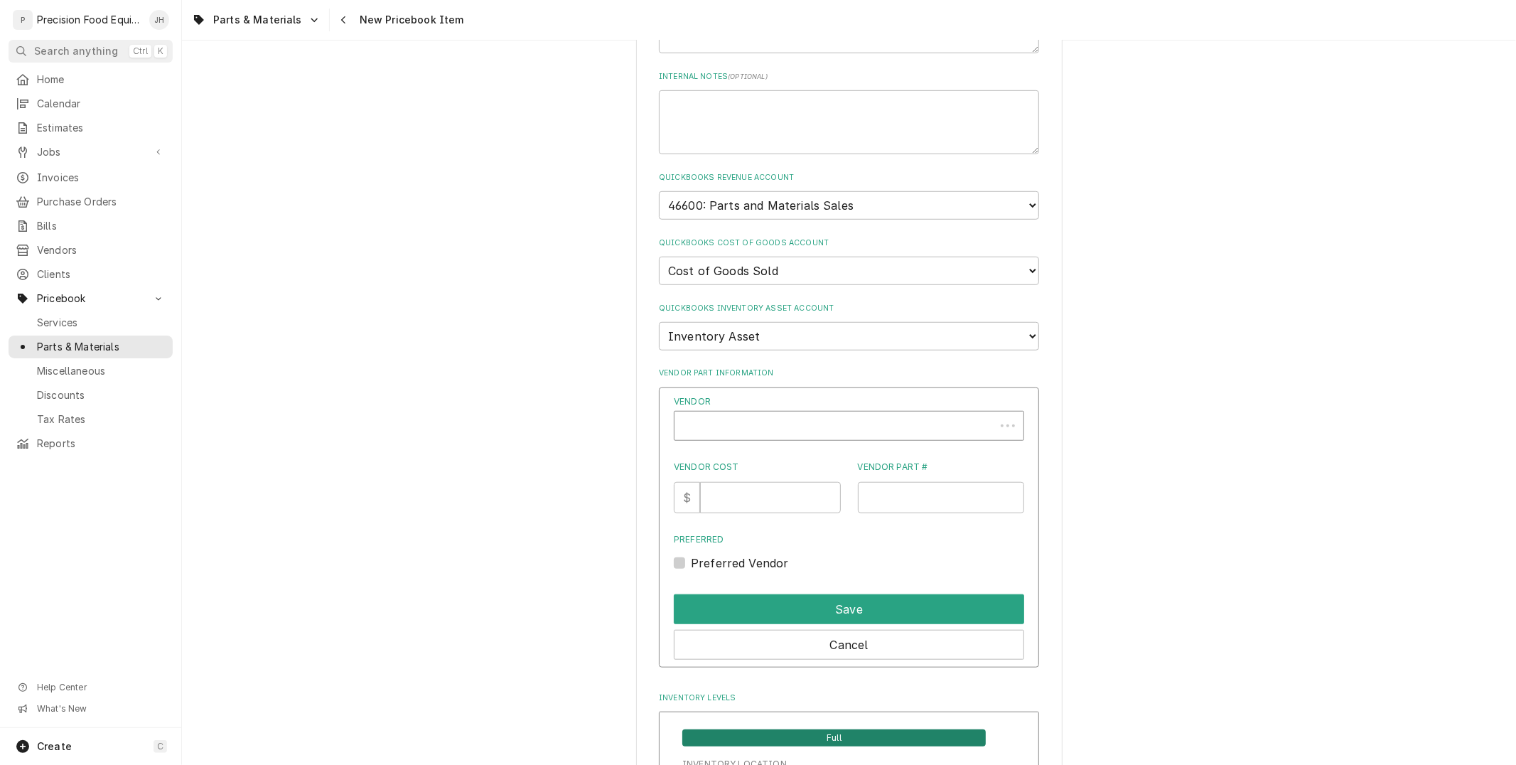
type textarea "x"
click at [804, 416] on div "Vendor" at bounding box center [834, 431] width 306 height 34
type input "Hatco"
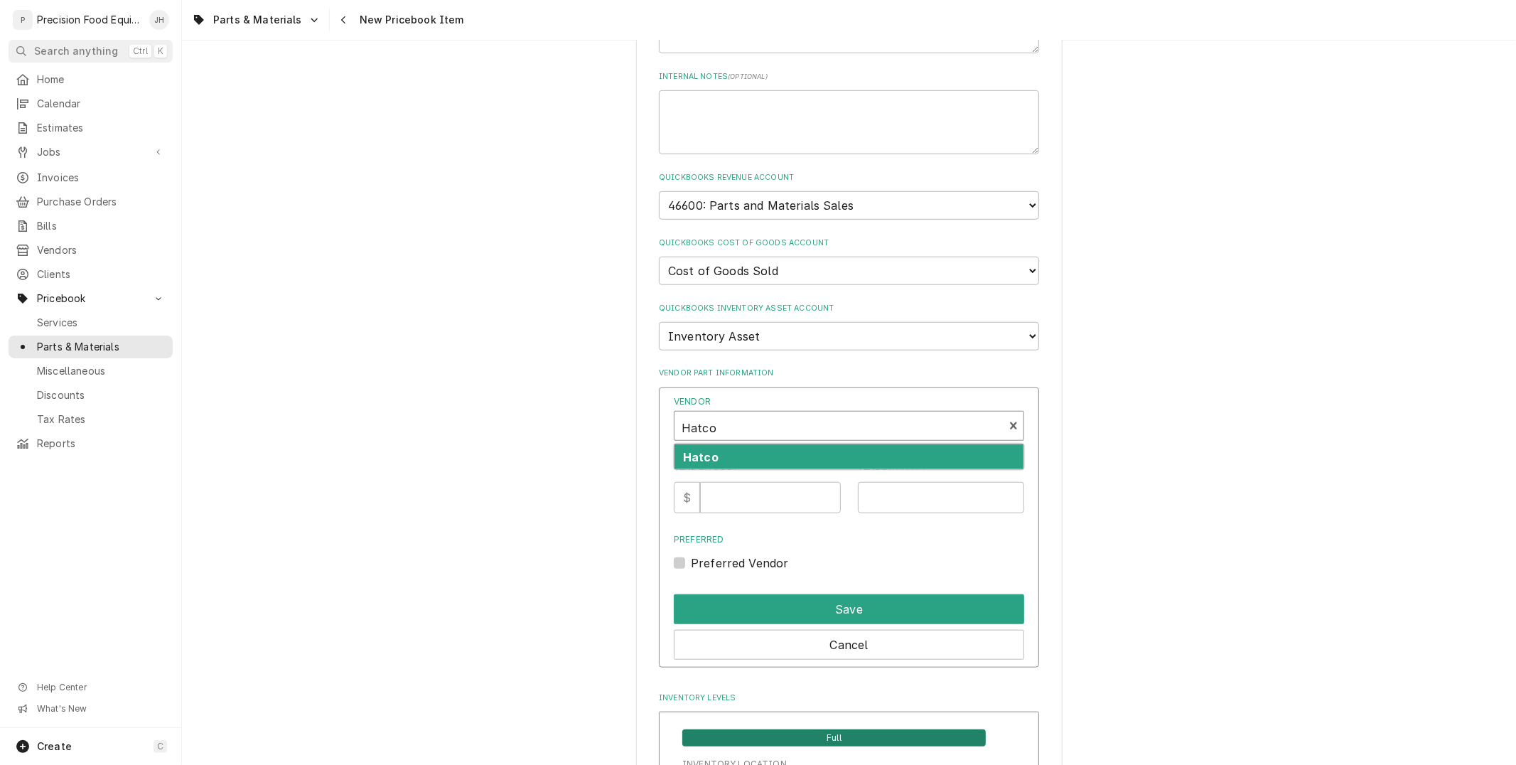
click at [775, 451] on div "Hatco" at bounding box center [848, 456] width 349 height 25
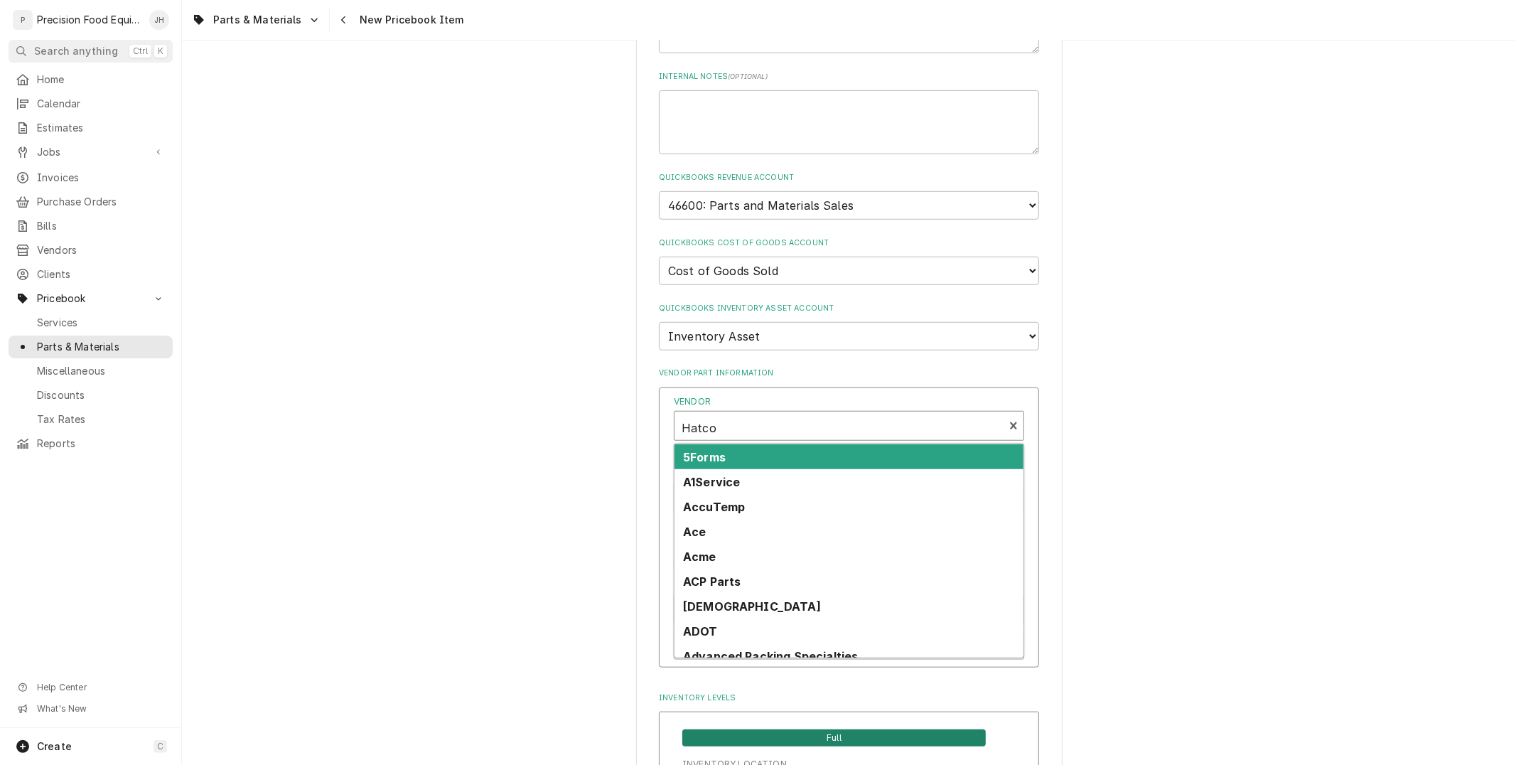
click at [780, 425] on div "Vendor" at bounding box center [838, 428] width 315 height 34
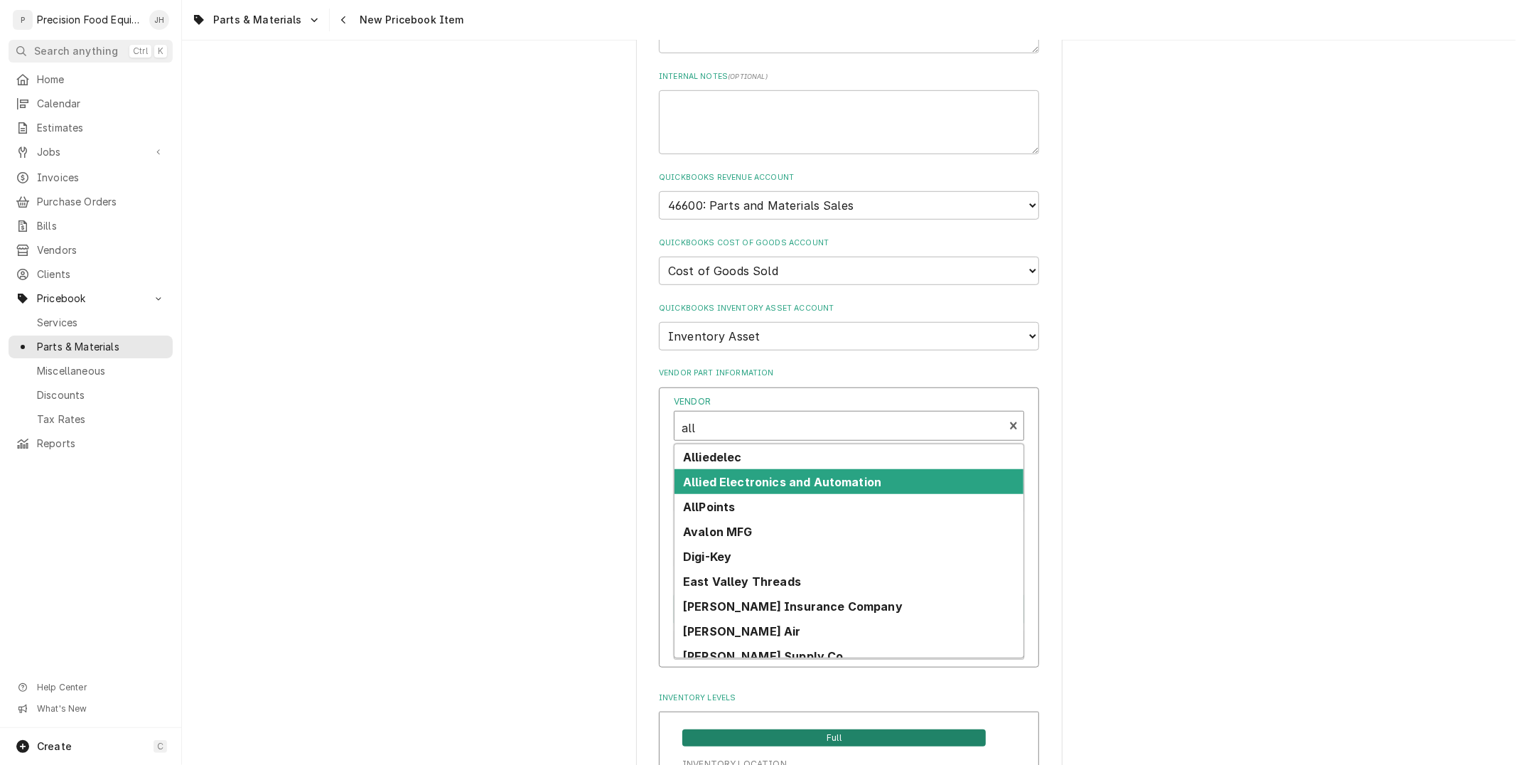
type input "all"
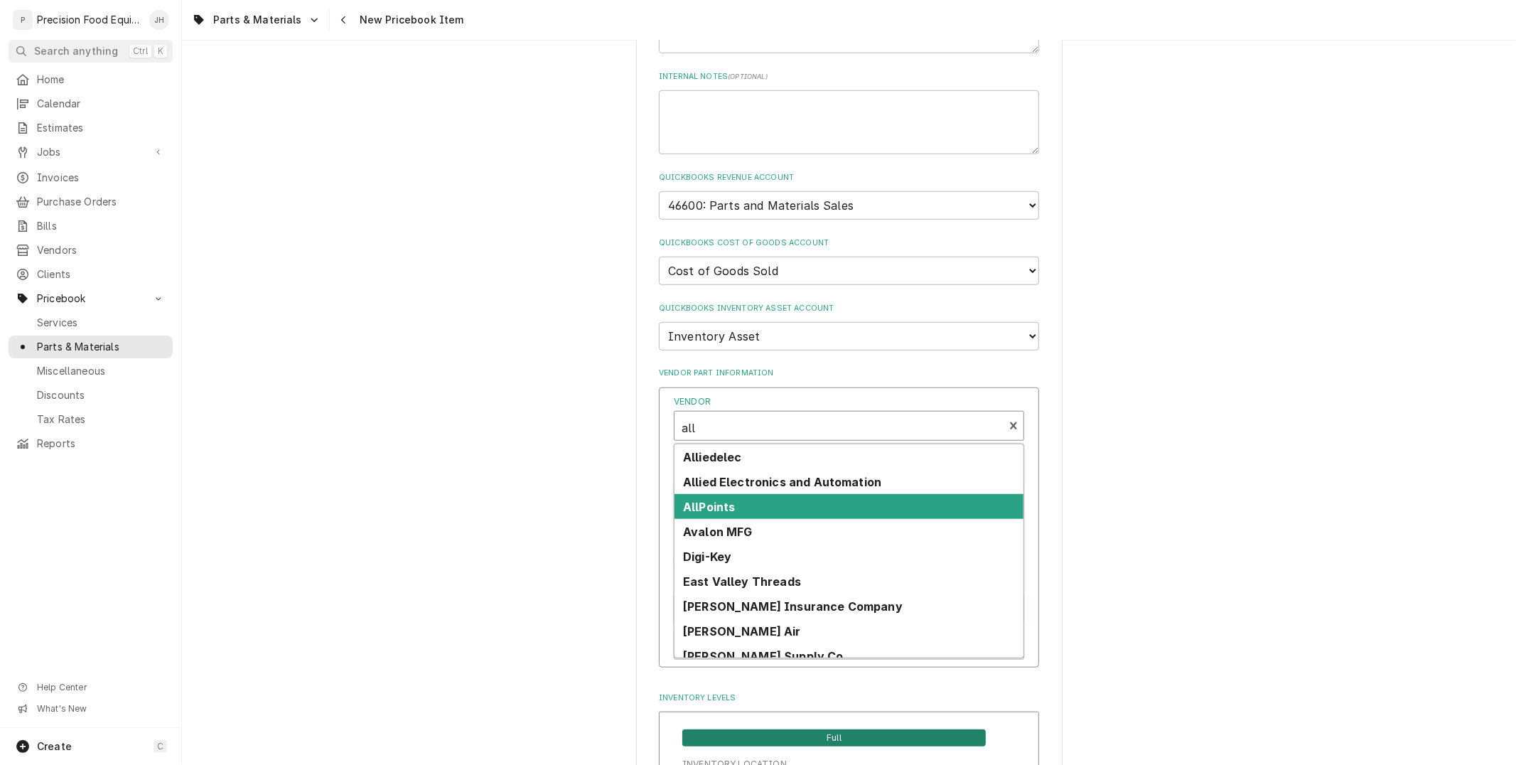
click at [762, 501] on div "AllPoints" at bounding box center [848, 506] width 349 height 25
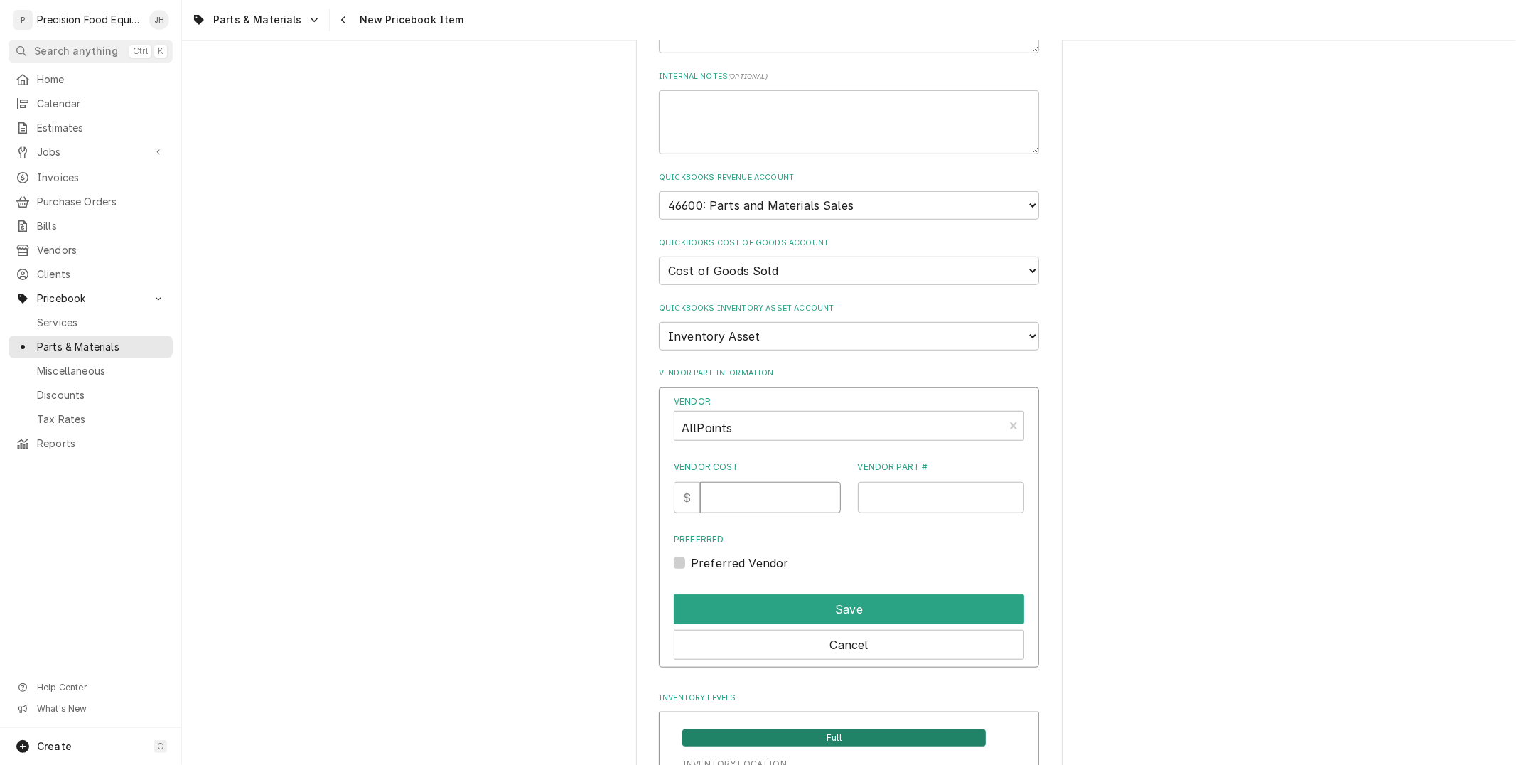
click at [762, 501] on input "Vendor Cost" at bounding box center [770, 497] width 140 height 31
type input "2.54"
click at [919, 482] on input "Vendor Part #" at bounding box center [941, 497] width 167 height 31
type input "05.04.087.00"
click at [691, 554] on label "Preferred Vendor" at bounding box center [740, 562] width 98 height 17
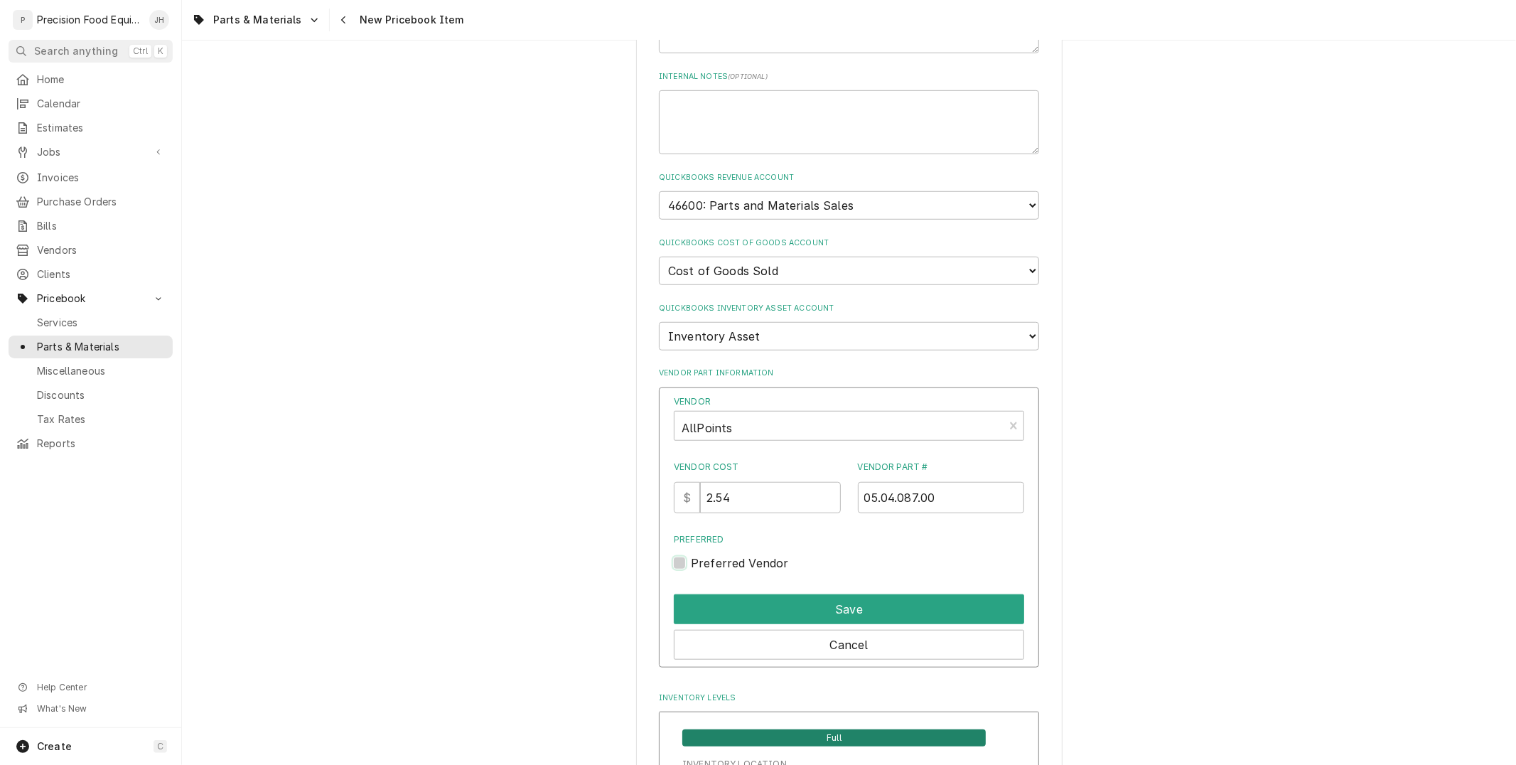
click at [691, 554] on input "Preferred" at bounding box center [866, 569] width 350 height 31
checkbox input "true"
click at [750, 588] on div "Save" at bounding box center [849, 606] width 350 height 36
click at [756, 594] on button "Save" at bounding box center [849, 609] width 350 height 30
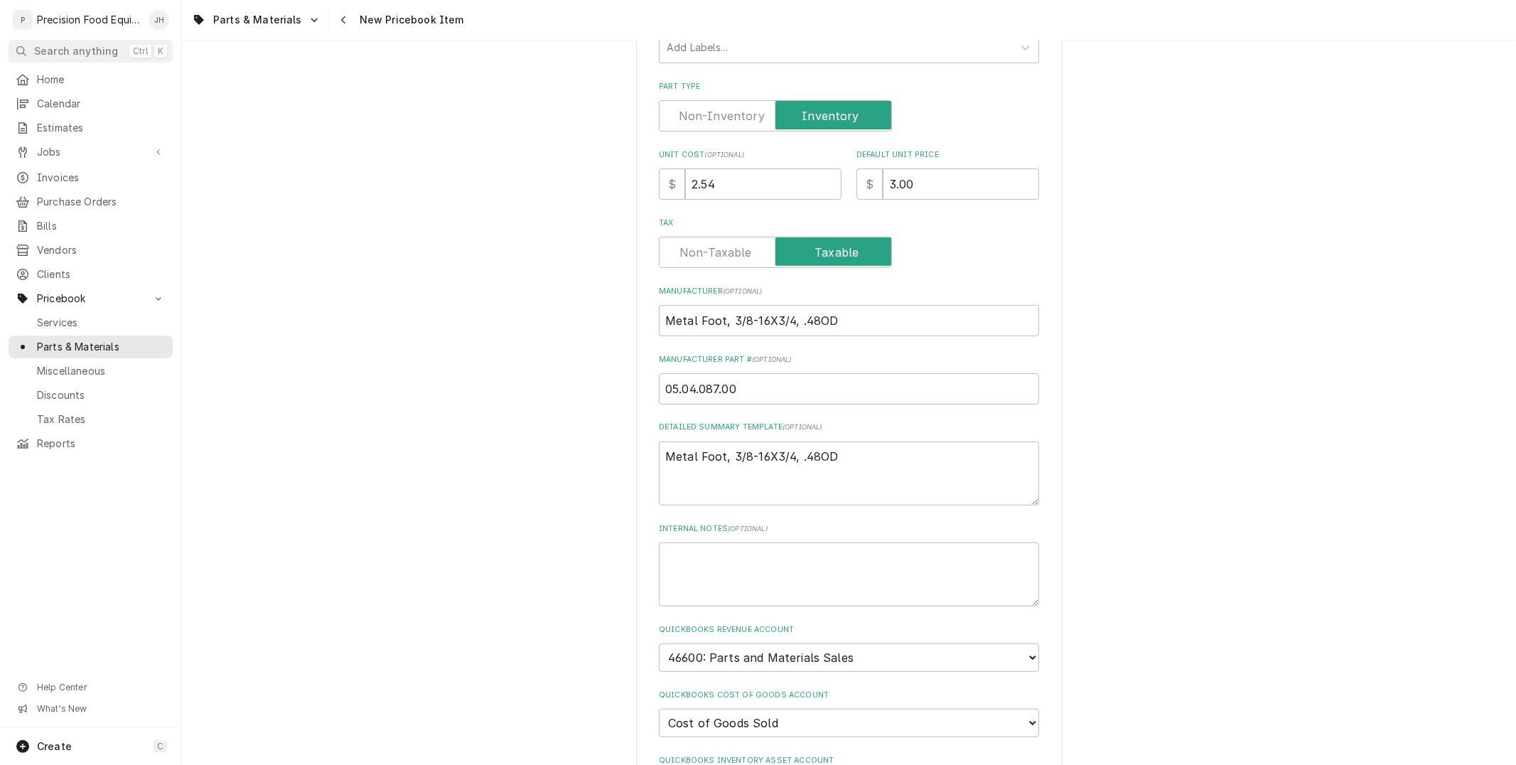
scroll to position [323, 0]
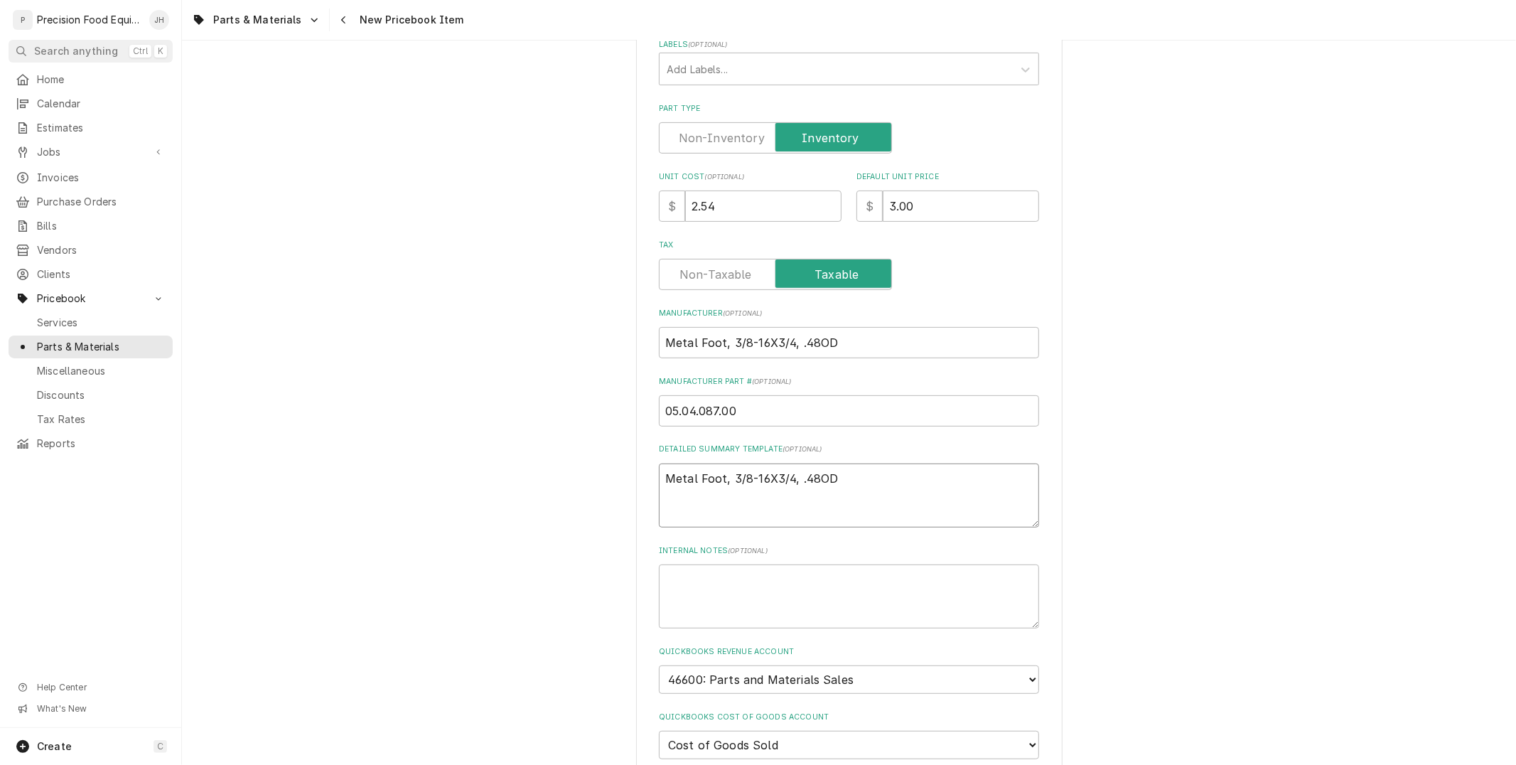
click at [877, 492] on textarea "Metal Foot, 3/8-16X3/4, .48OD" at bounding box center [849, 495] width 380 height 64
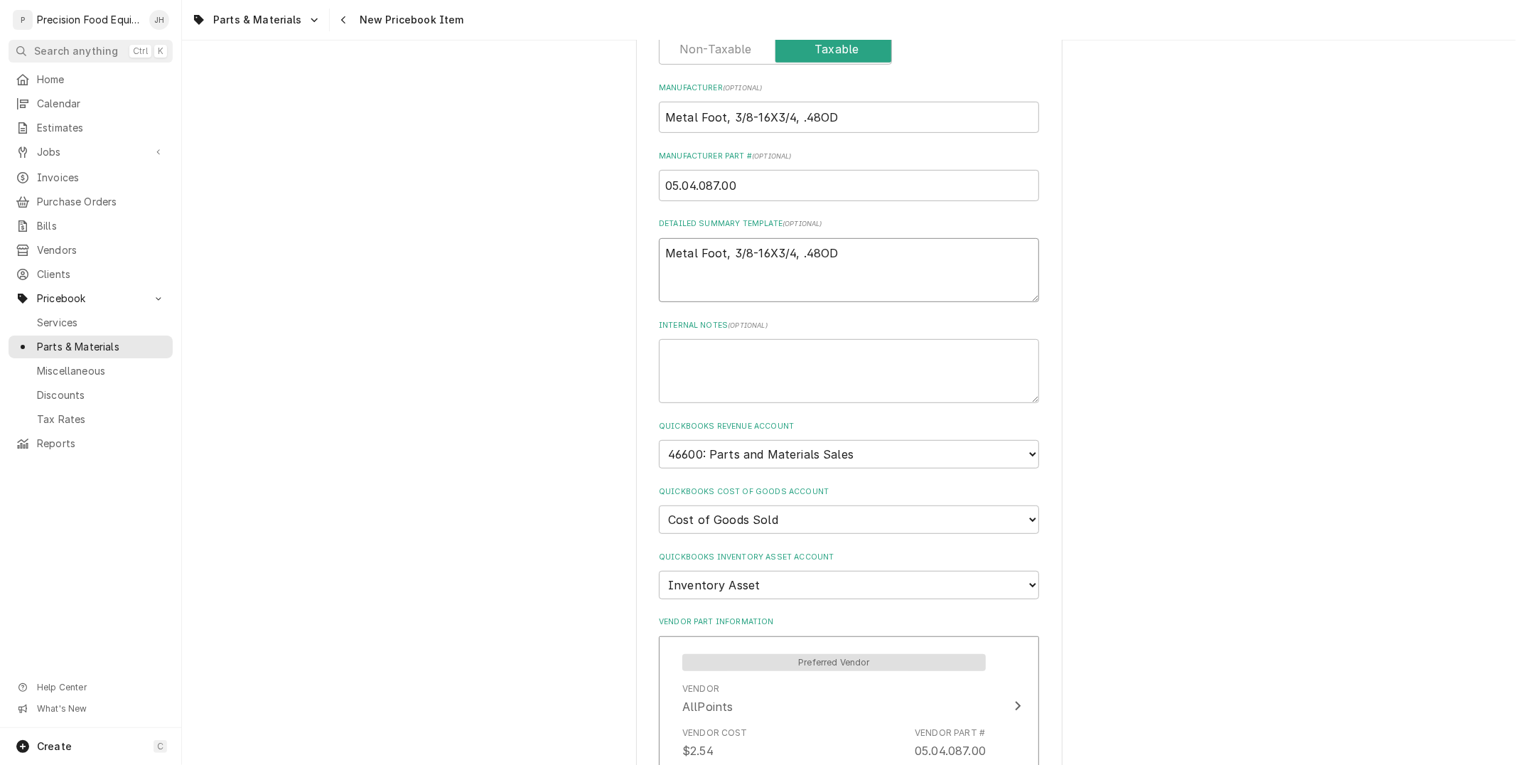
scroll to position [944, 0]
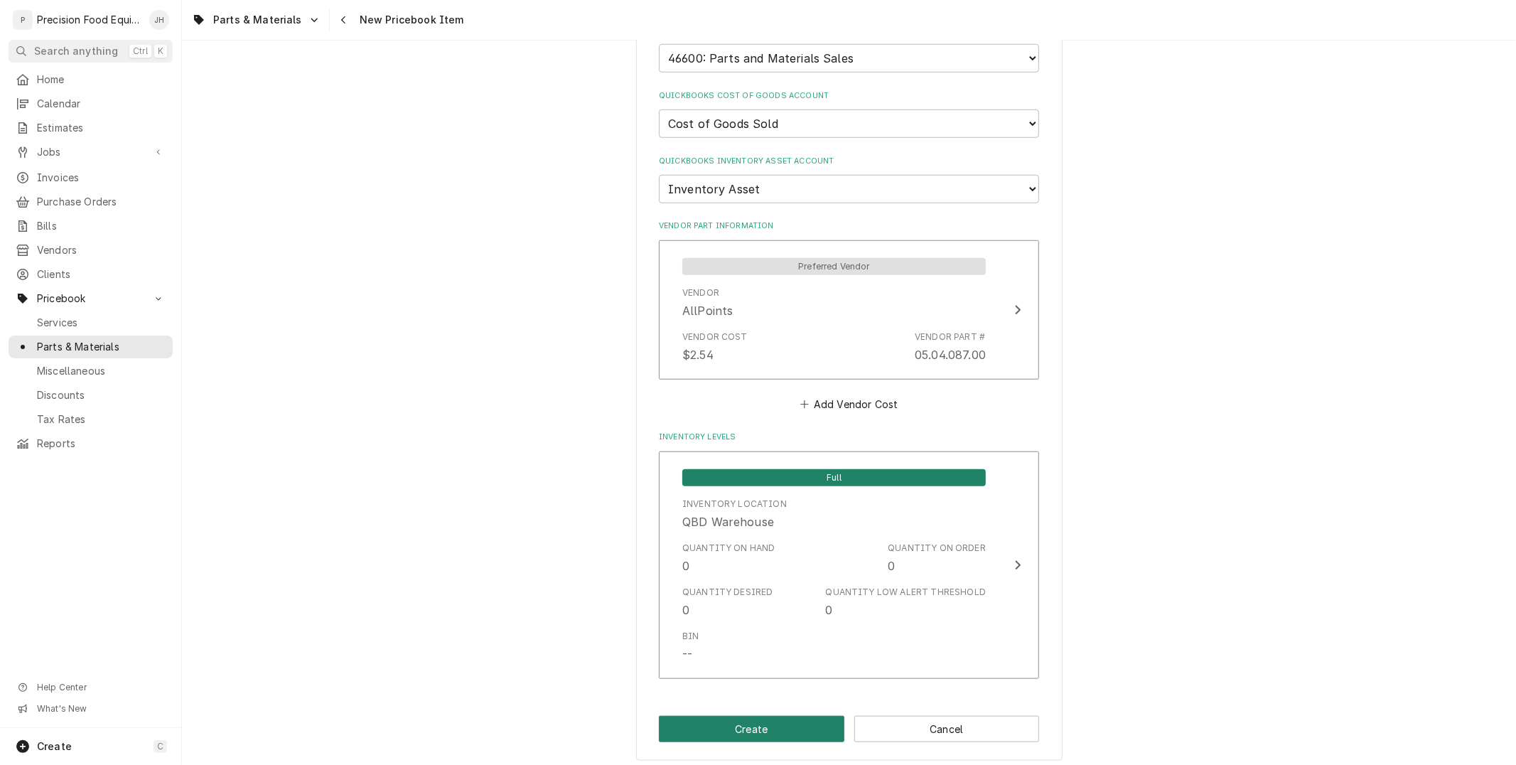
click at [794, 716] on button "Create" at bounding box center [751, 728] width 185 height 26
type textarea "x"
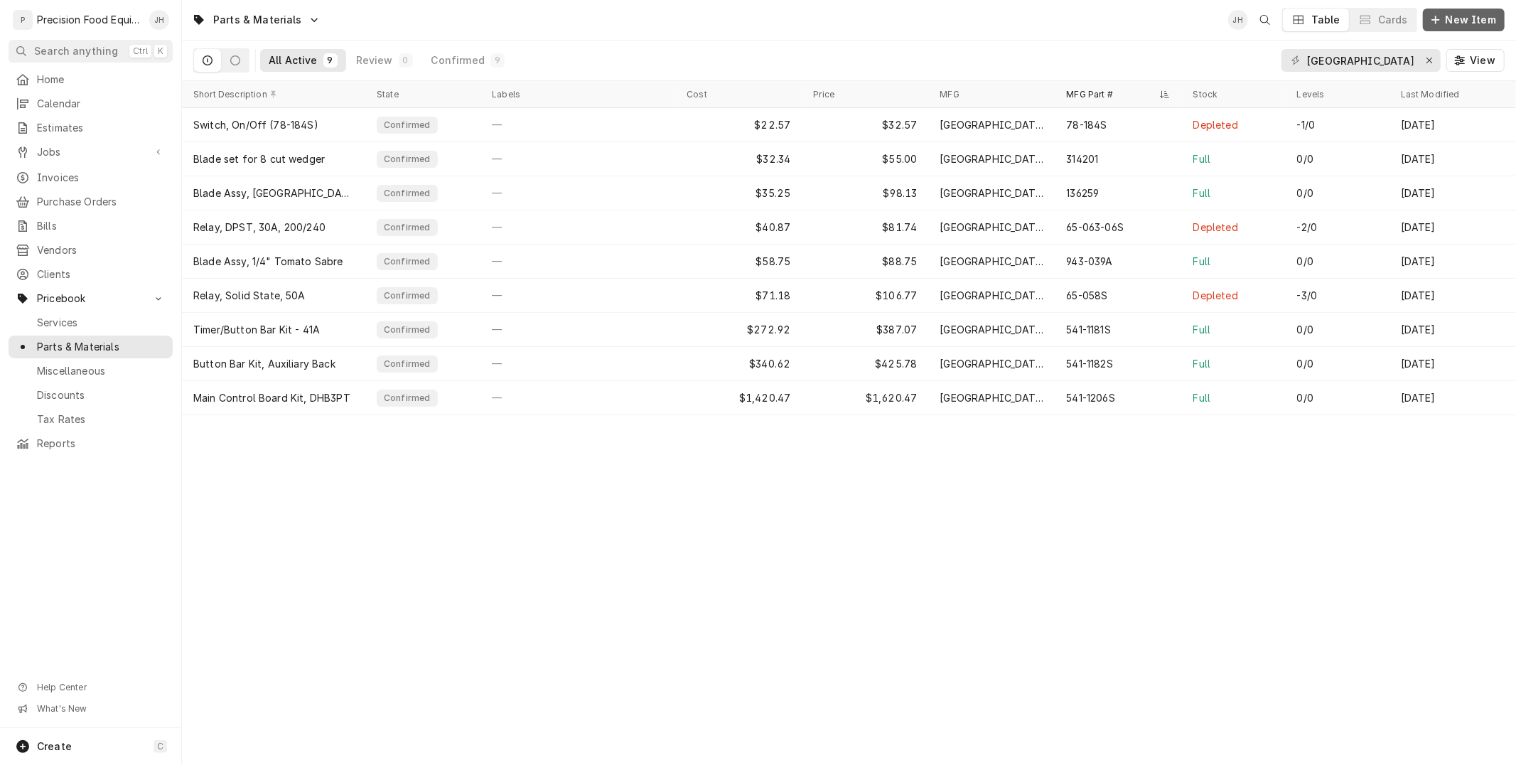
click at [1440, 22] on icon "Dynamic Content Wrapper" at bounding box center [1435, 20] width 9 height 10
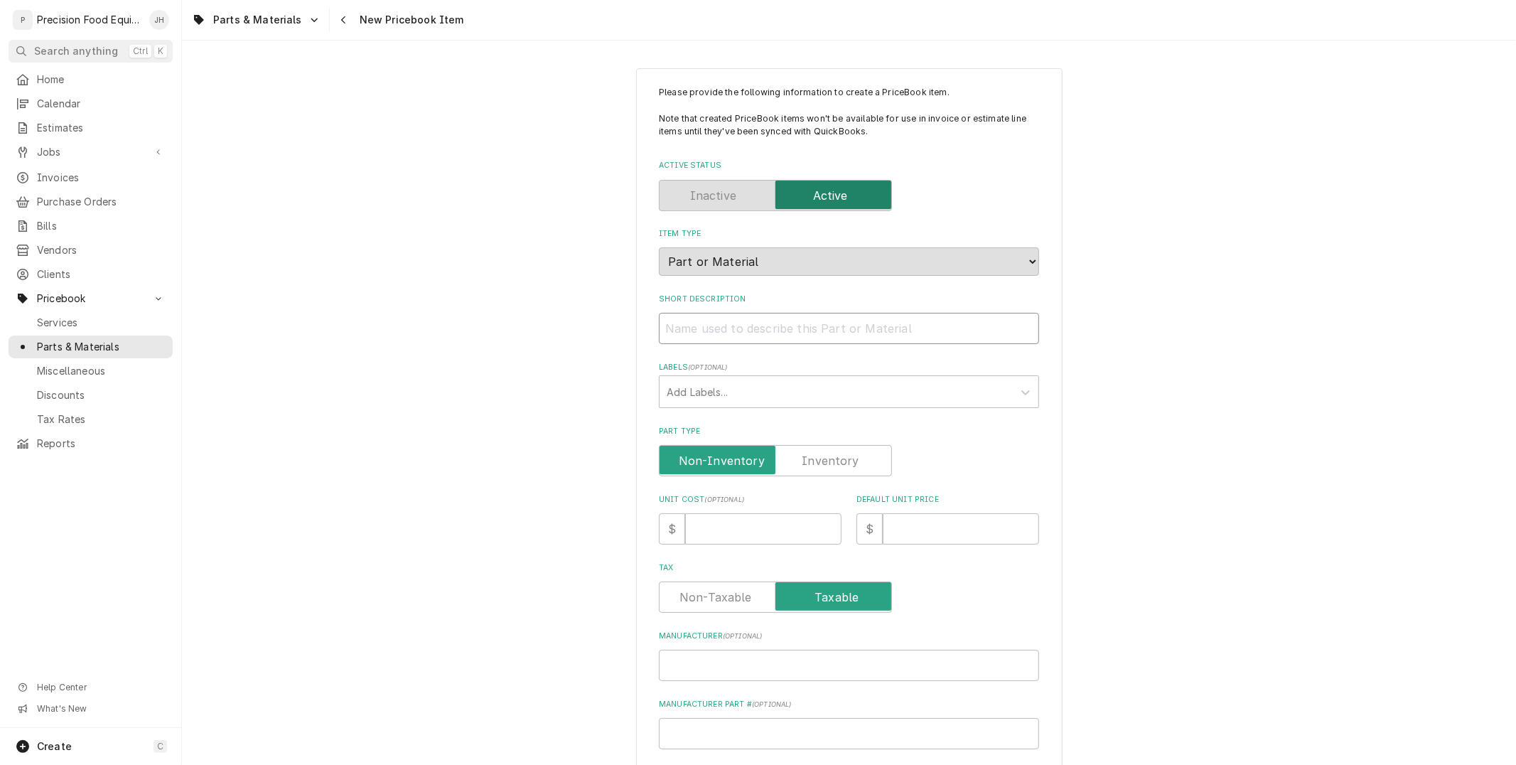
click at [810, 322] on input "Short Description" at bounding box center [849, 328] width 380 height 31
paste input "Decal/Label, Manual - Automatic"
type textarea "x"
type input "Decal/Label, Manual - Automatic"
click at [811, 449] on input "Part Type" at bounding box center [775, 460] width 220 height 31
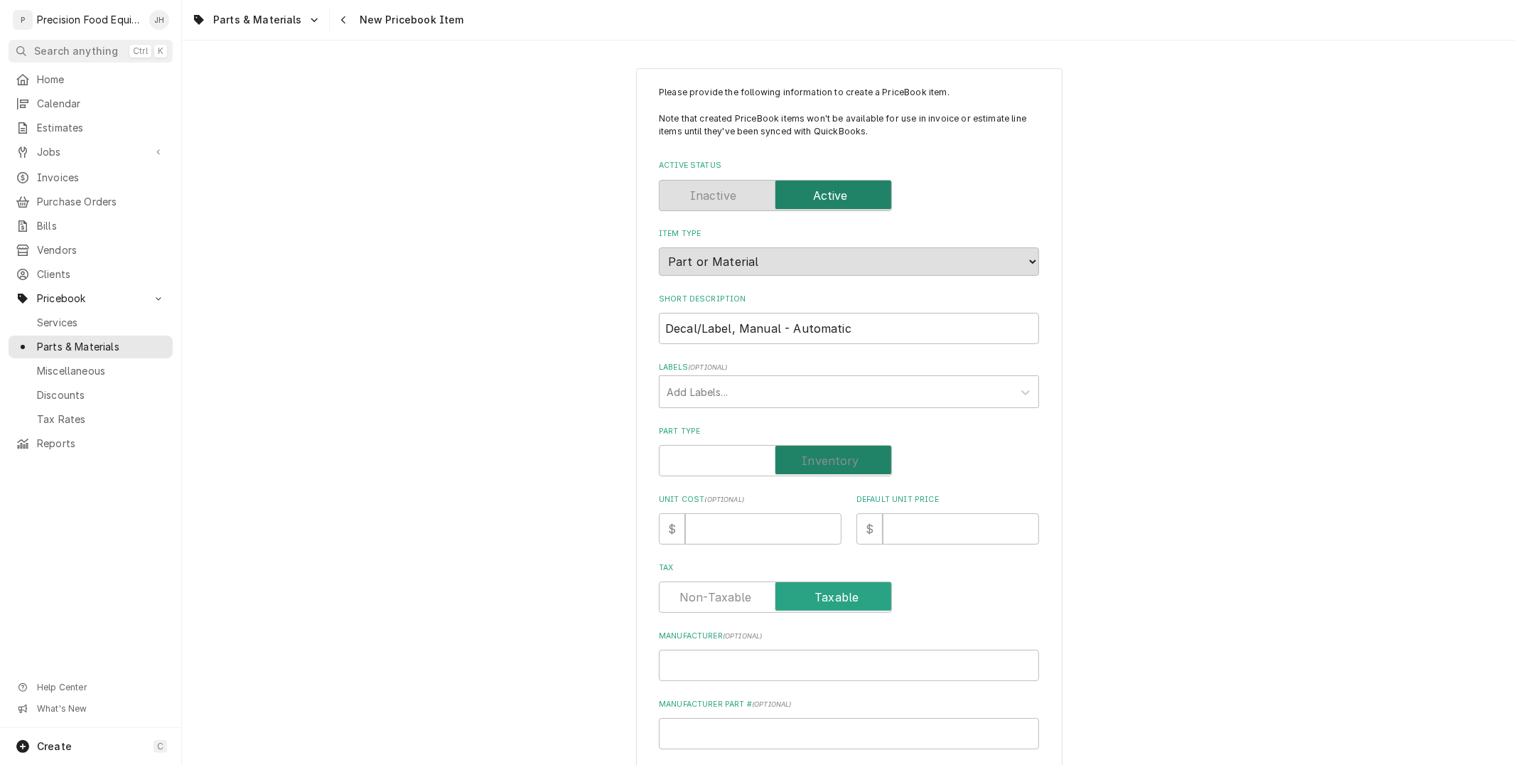
checkbox input "true"
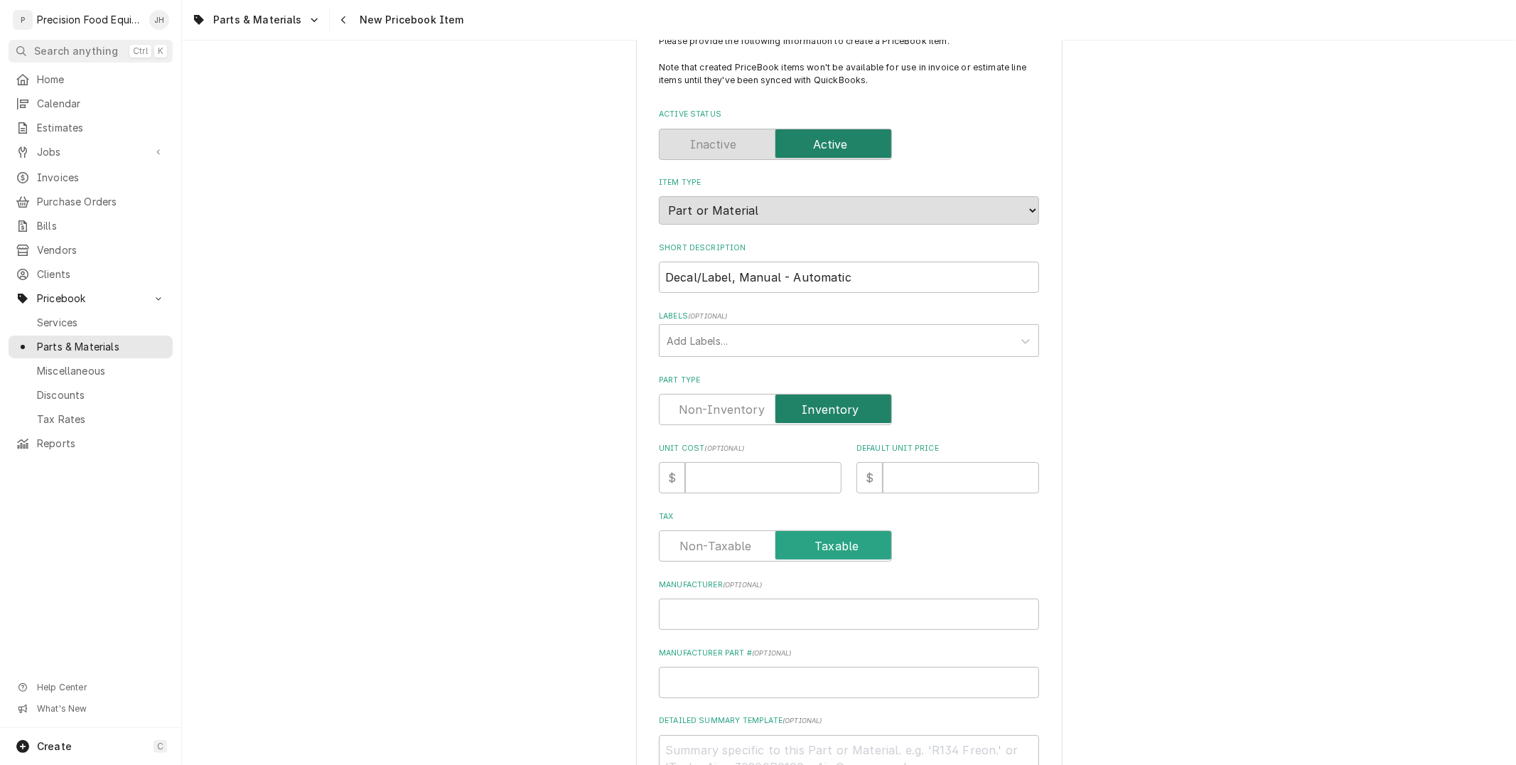
scroll to position [158, 0]
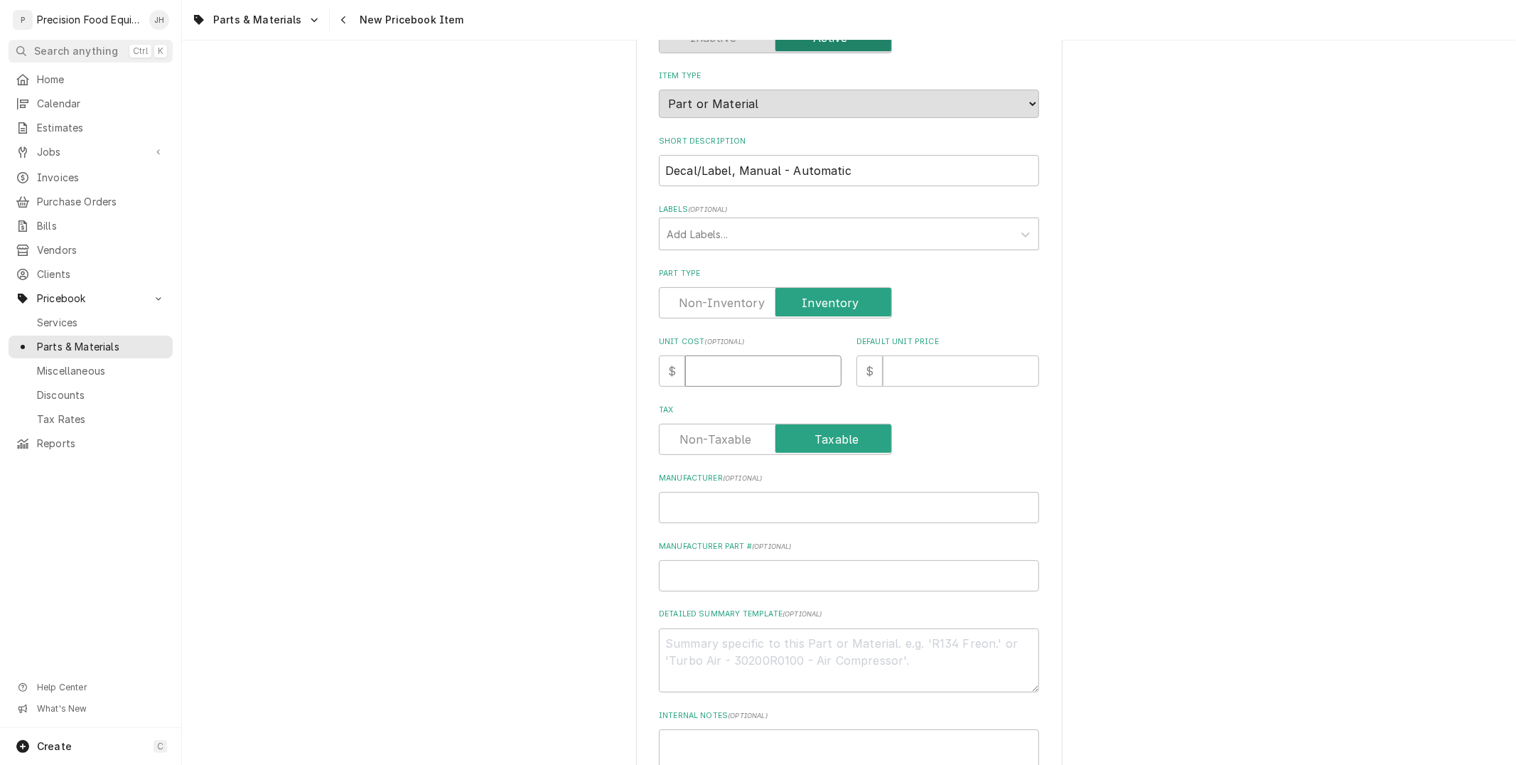
click at [768, 369] on input "Unit Cost ( optional )" at bounding box center [763, 370] width 156 height 31
type textarea "x"
type input "4"
type textarea "x"
type input "4.0"
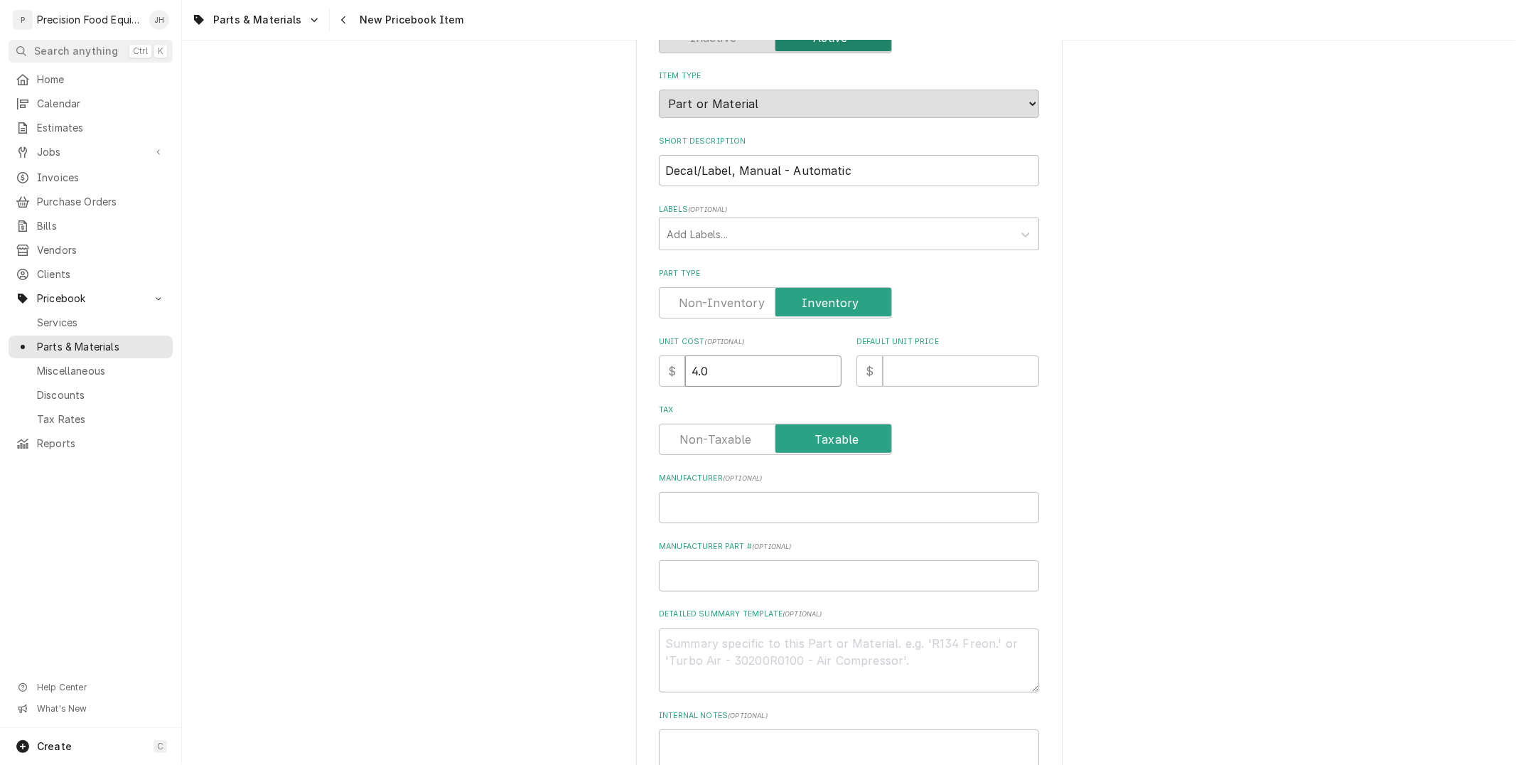
type textarea "x"
type input "4.00"
click at [898, 372] on input "Default Unit Price" at bounding box center [960, 370] width 156 height 31
type textarea "x"
type input "8"
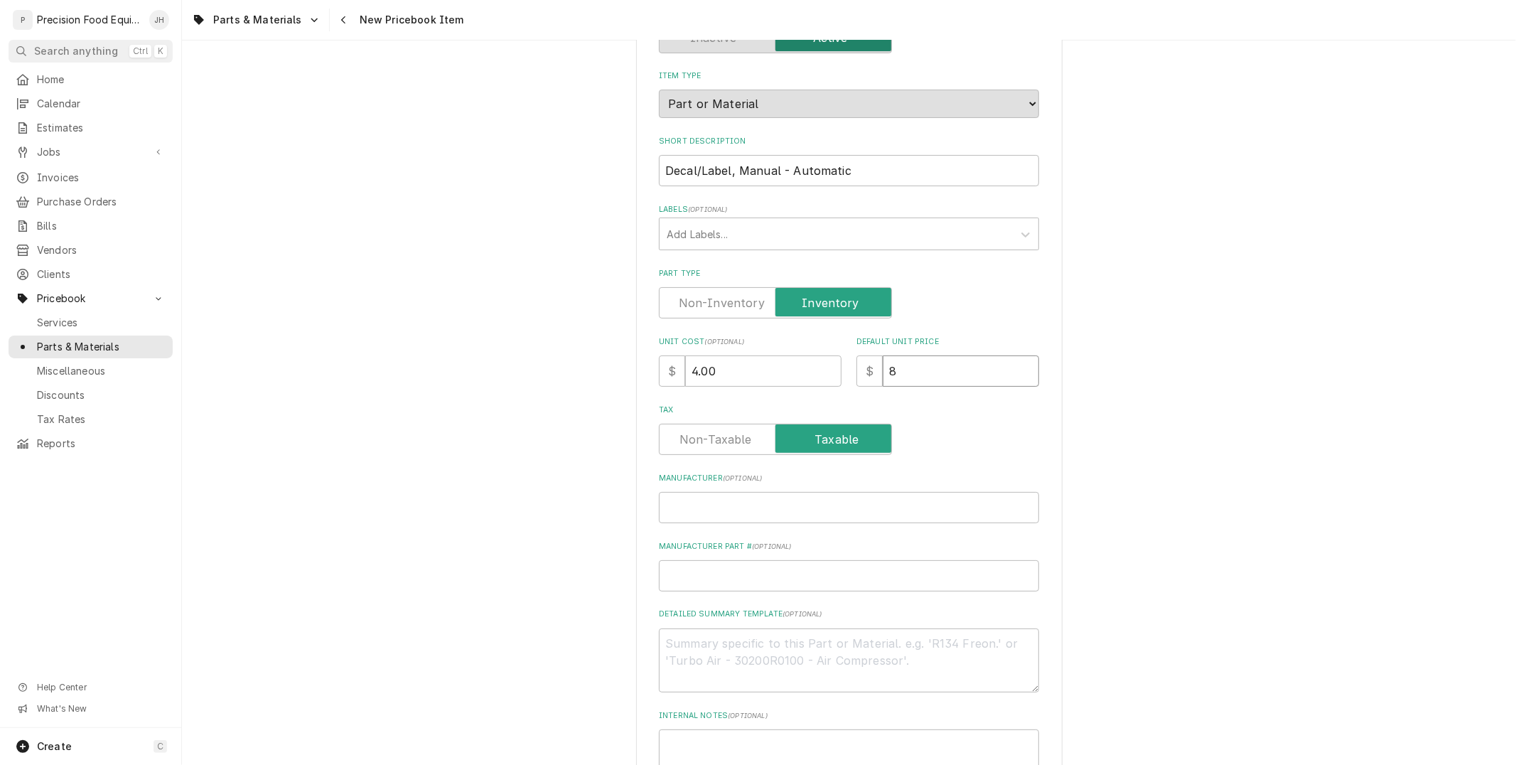
type textarea "x"
type input "8.0"
type textarea "x"
type input "8.00"
click at [883, 515] on input "Manufacturer ( optional )" at bounding box center [849, 507] width 380 height 31
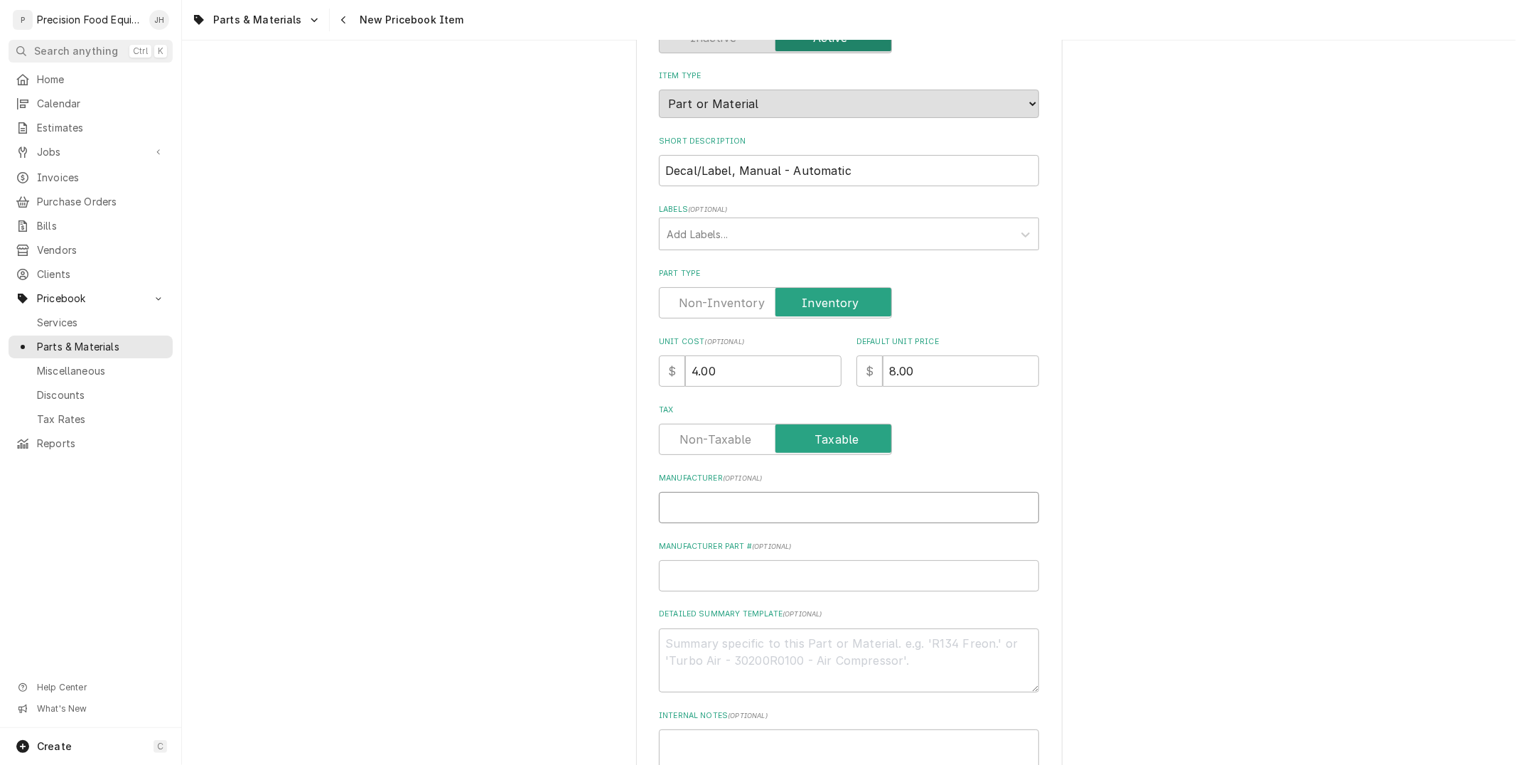
type textarea "x"
type input "H"
type textarea "x"
type input "Ha"
type textarea "x"
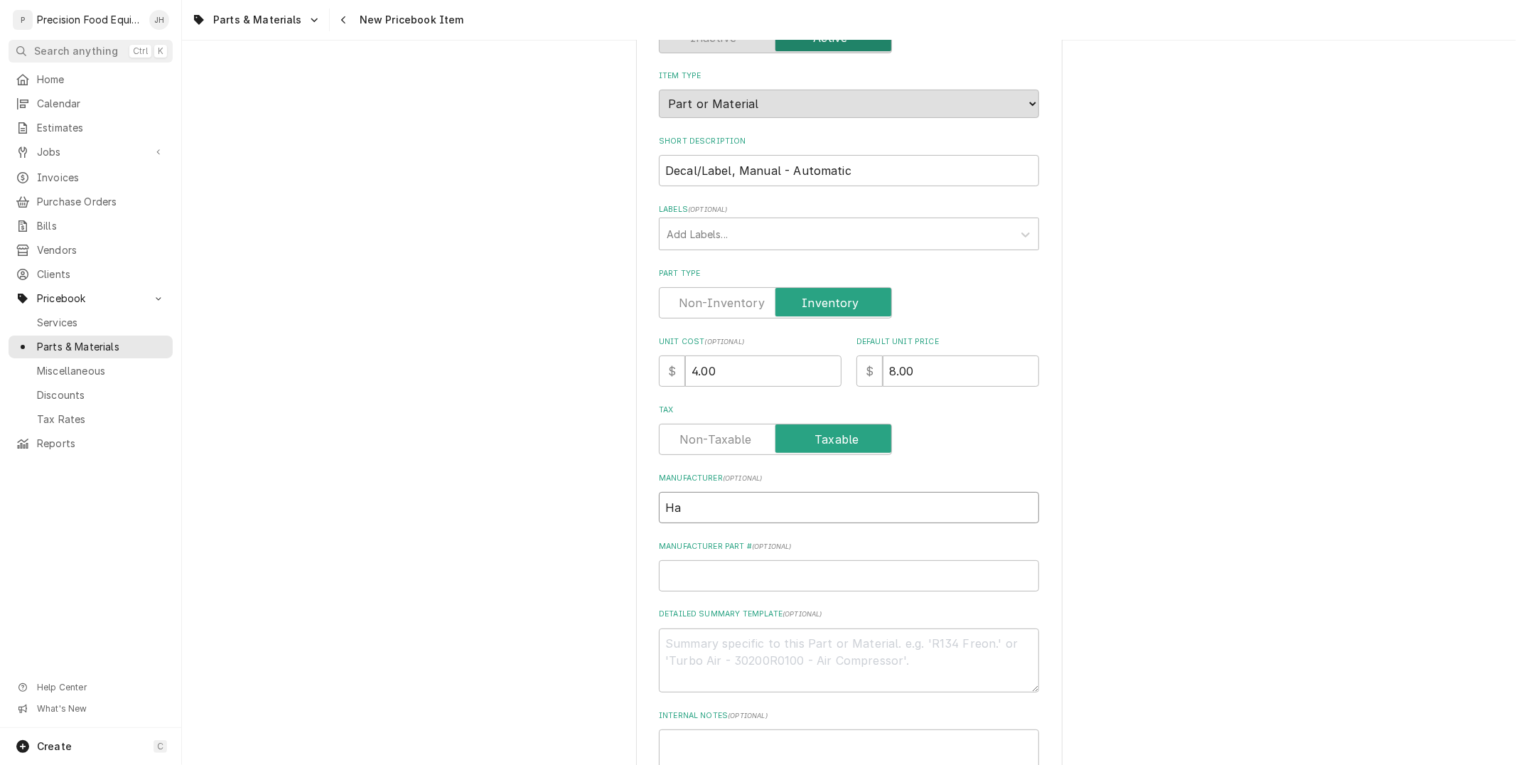
type input "Hat"
type textarea "x"
type input "Hatc"
type textarea "x"
type input "Hatco"
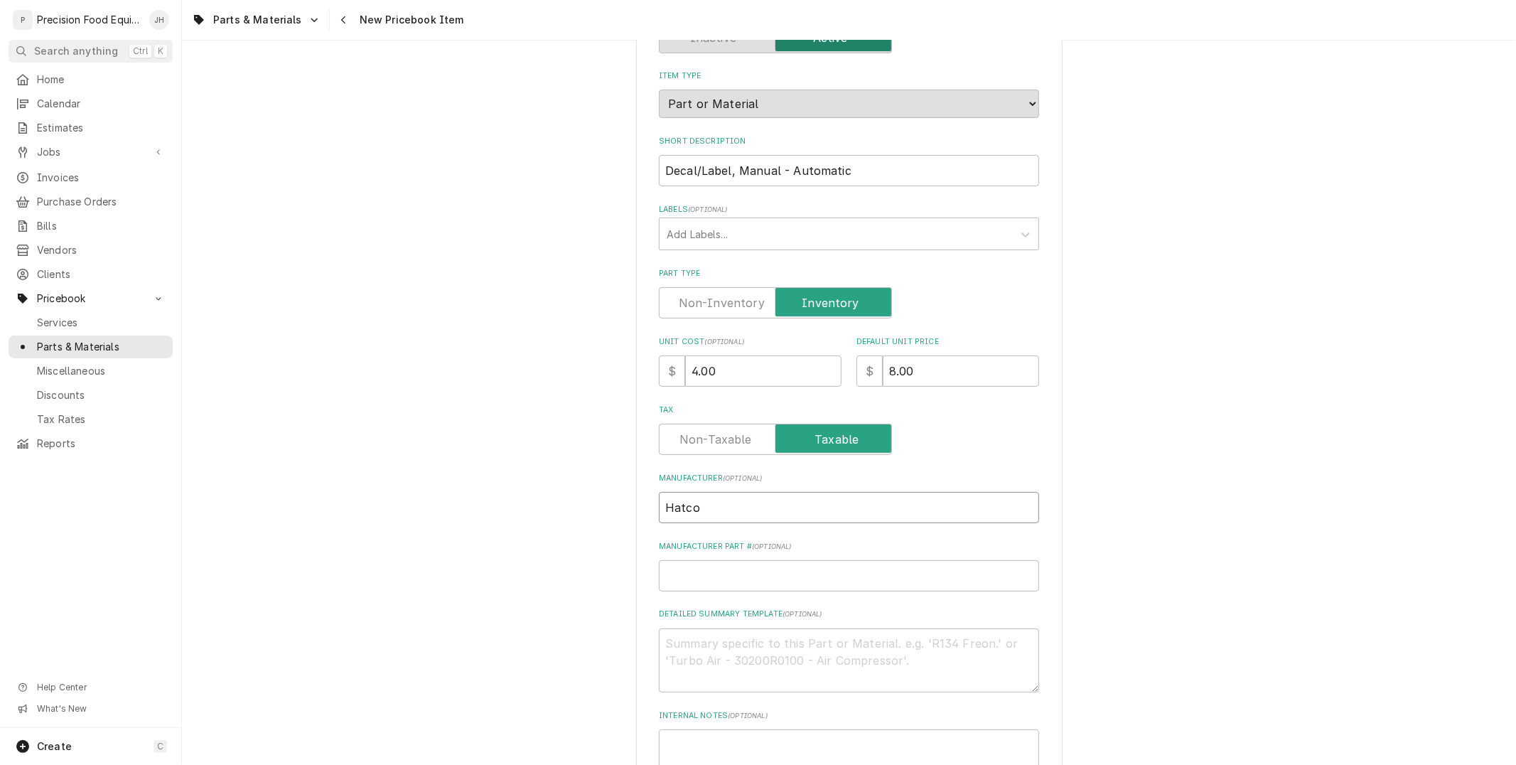
type textarea "x"
type input "Hatco"
click at [848, 574] on input "Manufacturer Part # ( optional )" at bounding box center [849, 575] width 380 height 31
type textarea "x"
type input "9"
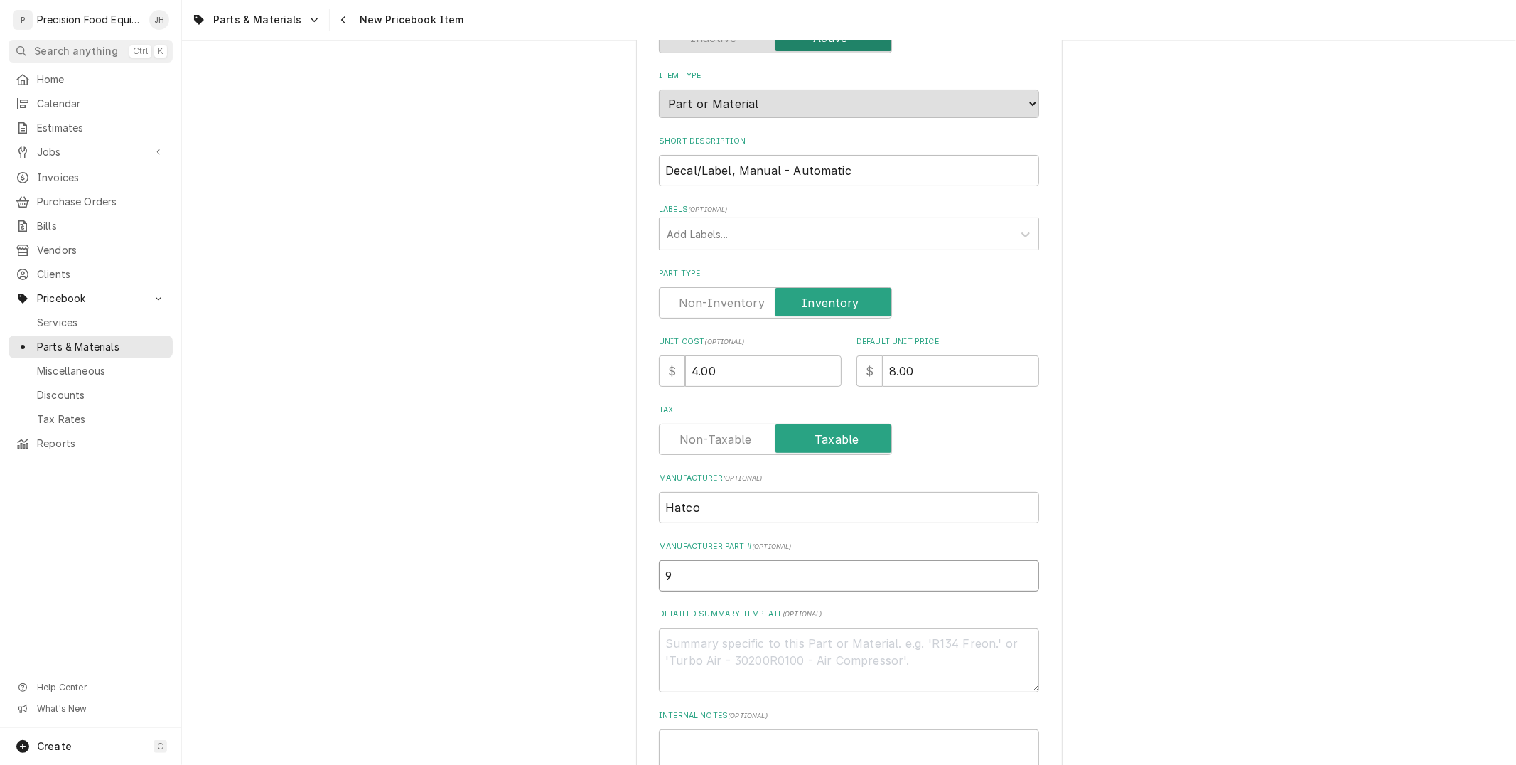
type textarea "x"
type input "92"
type textarea "x"
type input "920"
type textarea "x"
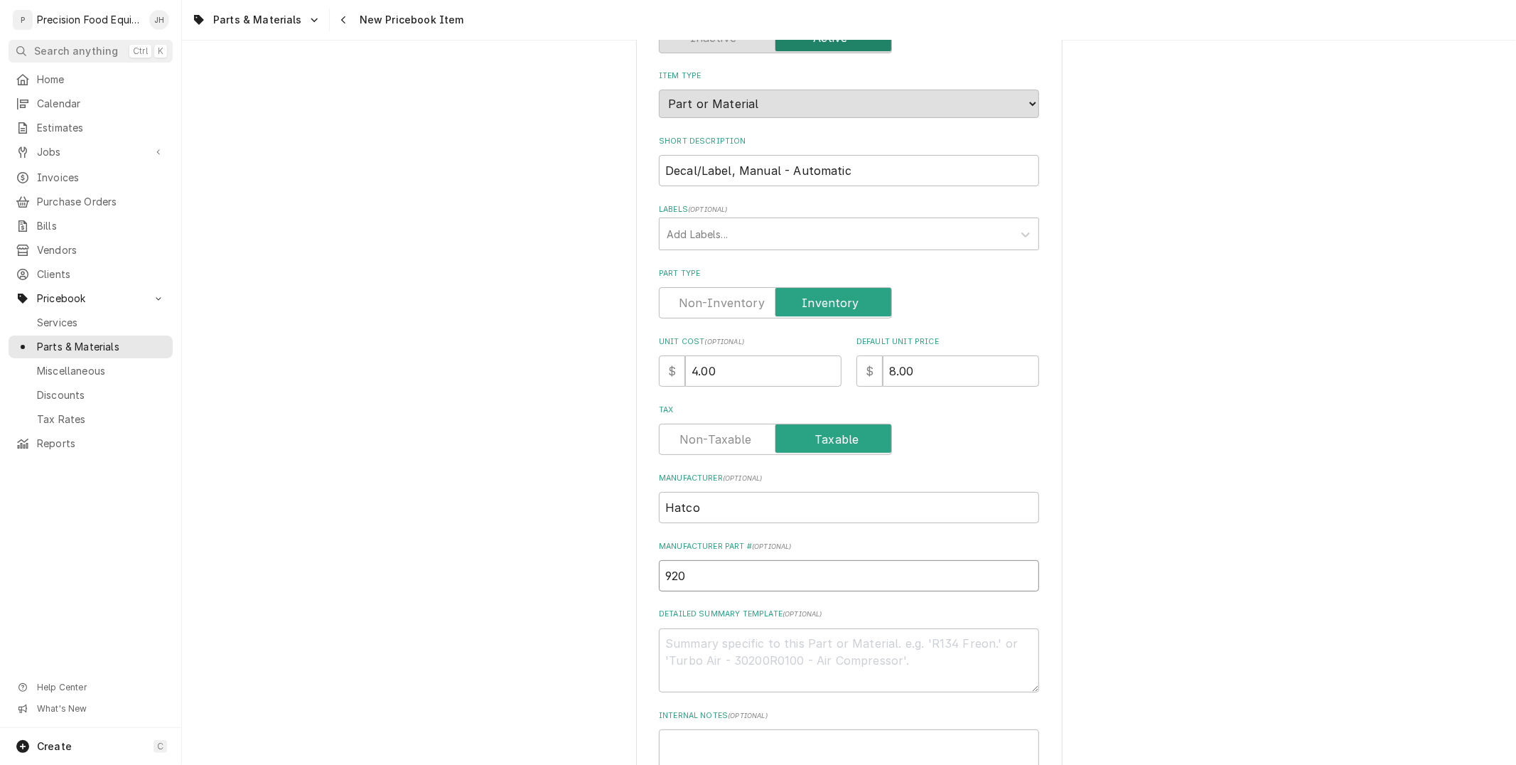
type input "9202"
type textarea "x"
type input "92020"
type textarea "x"
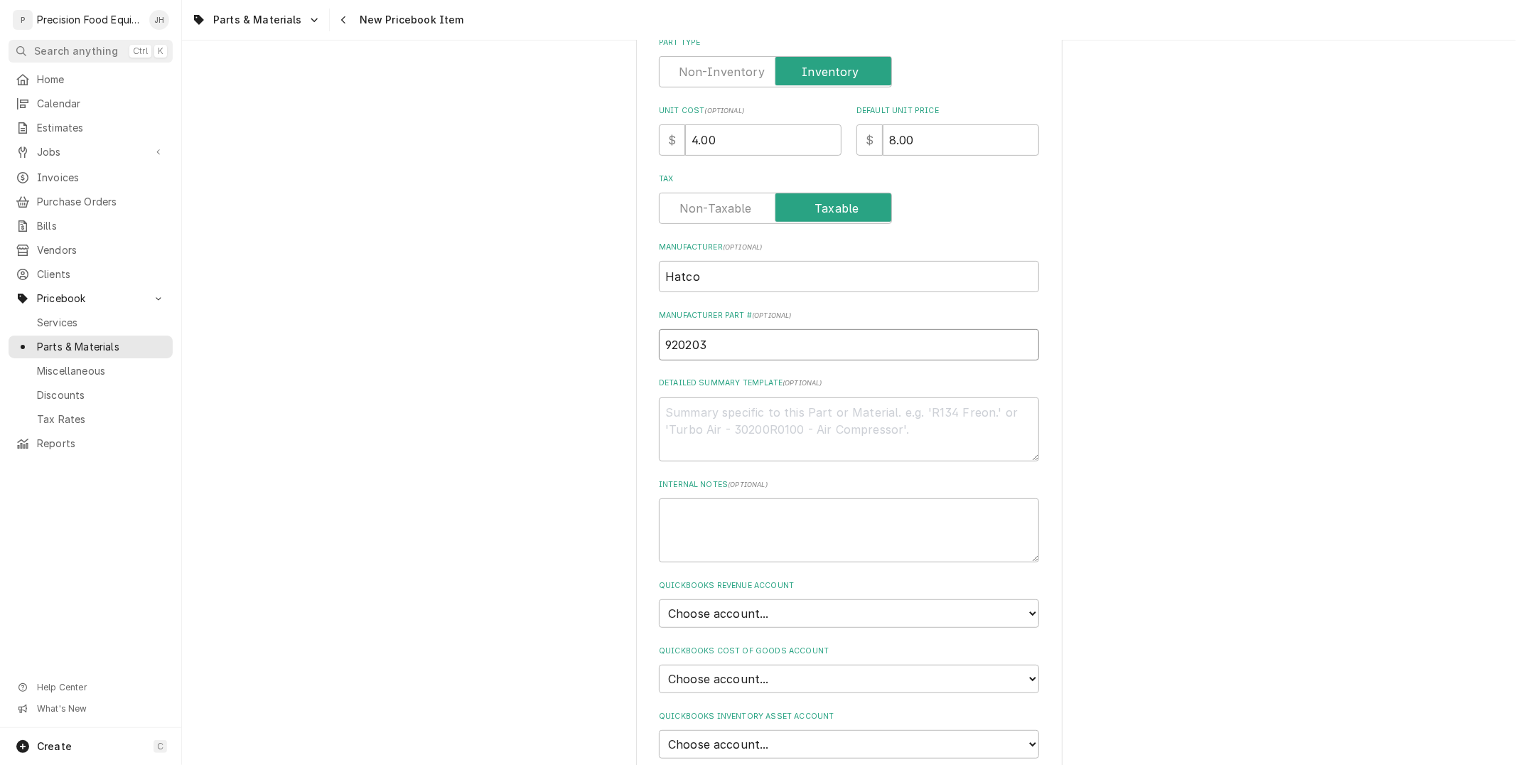
scroll to position [394, 0]
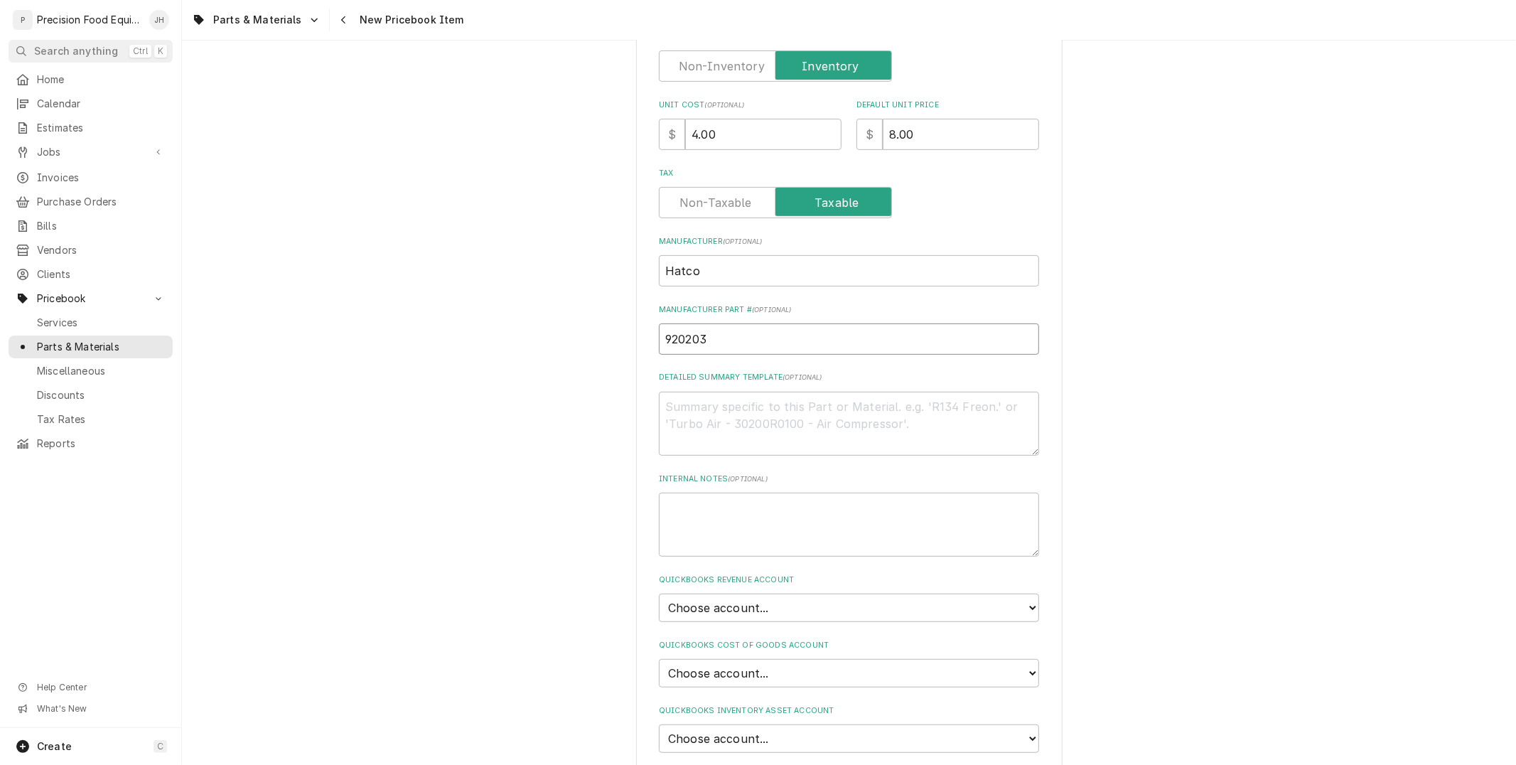
type input "920203"
click at [792, 417] on textarea "Detailed Summary Template ( optional )" at bounding box center [849, 423] width 380 height 64
paste textarea "Decal/Label, Manual - Automatic"
type textarea "x"
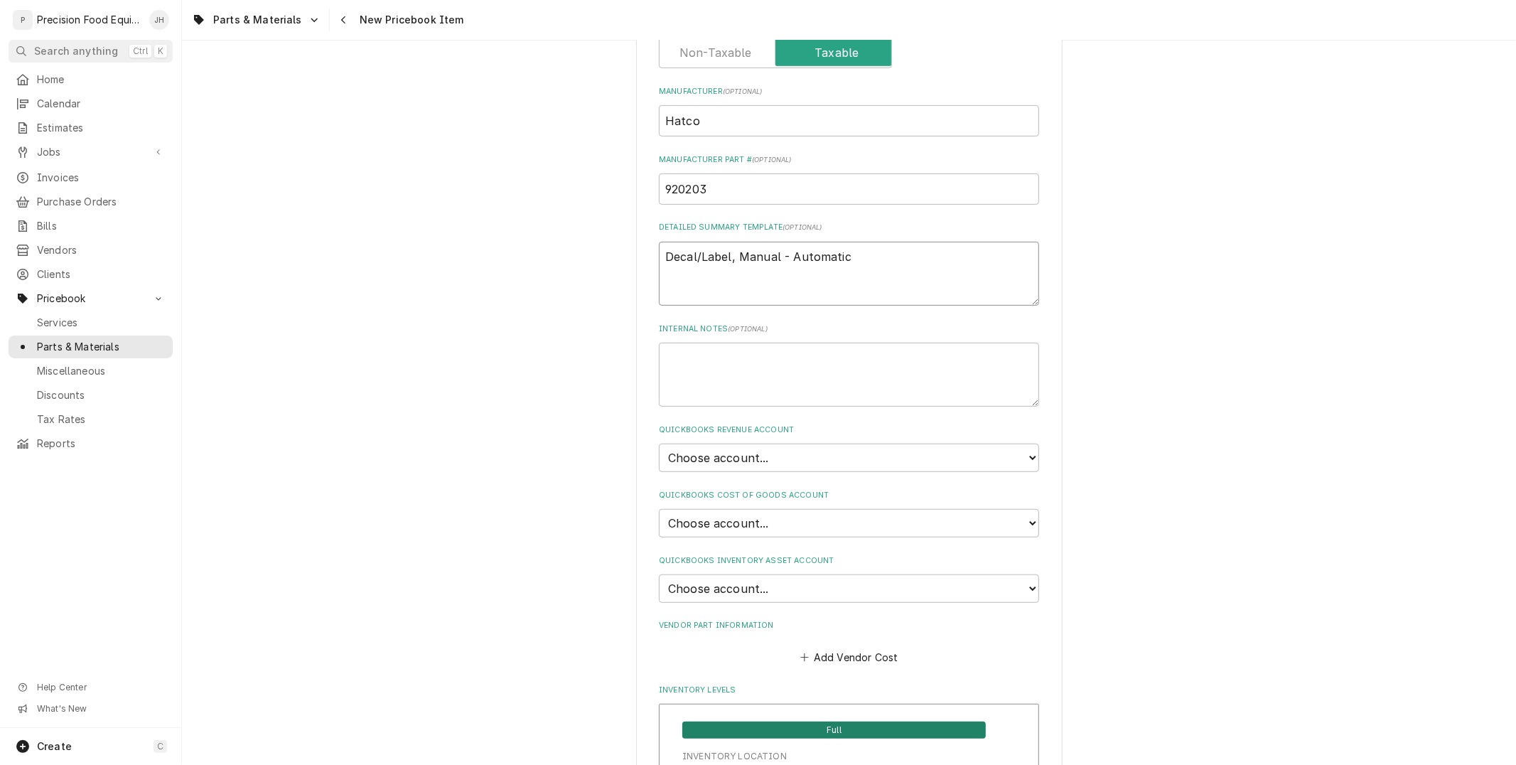
scroll to position [552, 0]
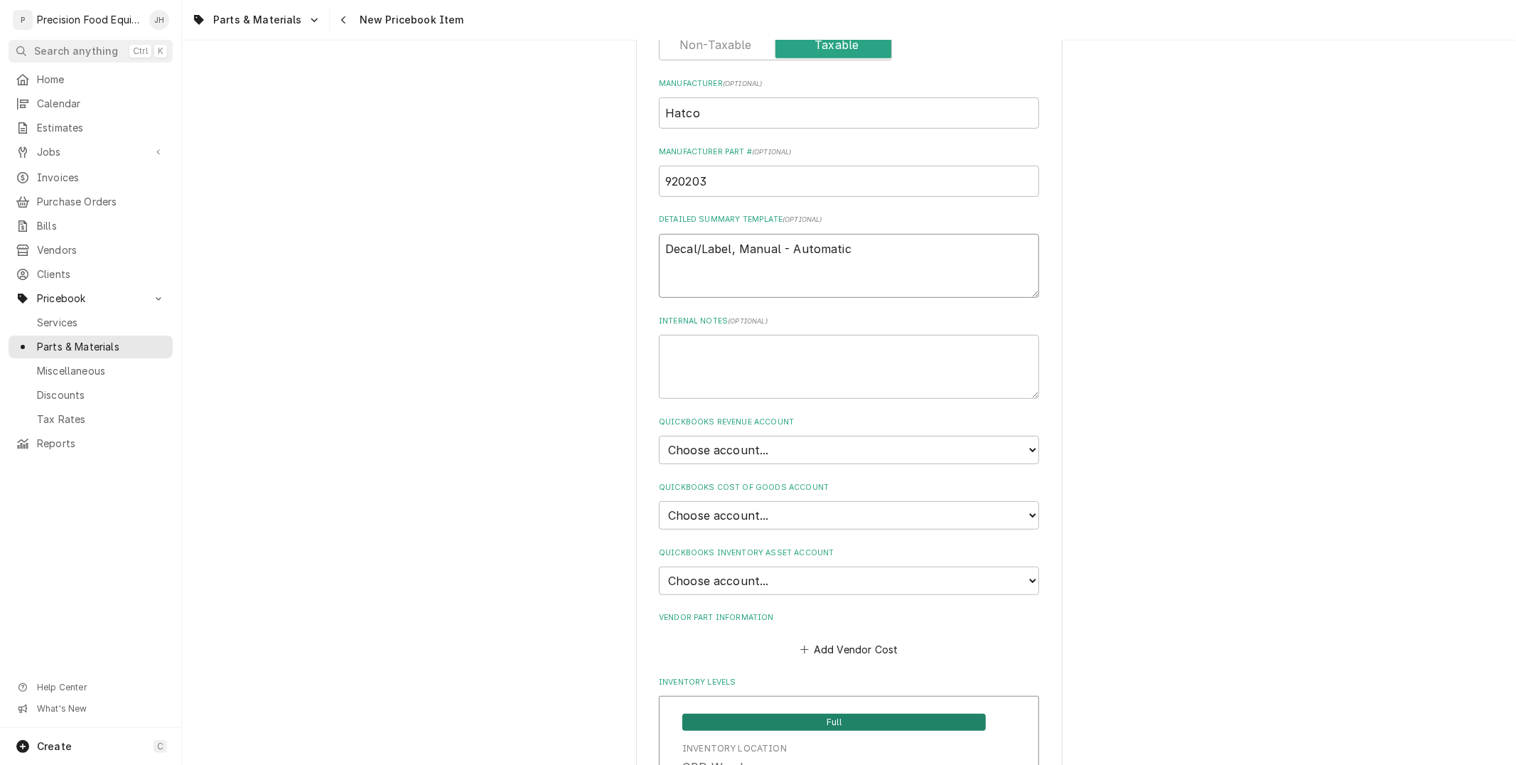
type textarea "Decal/Label, Manual - Automatic"
click at [848, 441] on select "Choose account... Discount Income Misc Income Non taxable issues 46600: Parts a…" at bounding box center [849, 450] width 380 height 28
select select "8000000A-1210141275"
click at [659, 436] on select "Choose account... Discount Income Misc Income Non taxable issues 46600: Parts a…" at bounding box center [849, 450] width 380 height 28
type textarea "x"
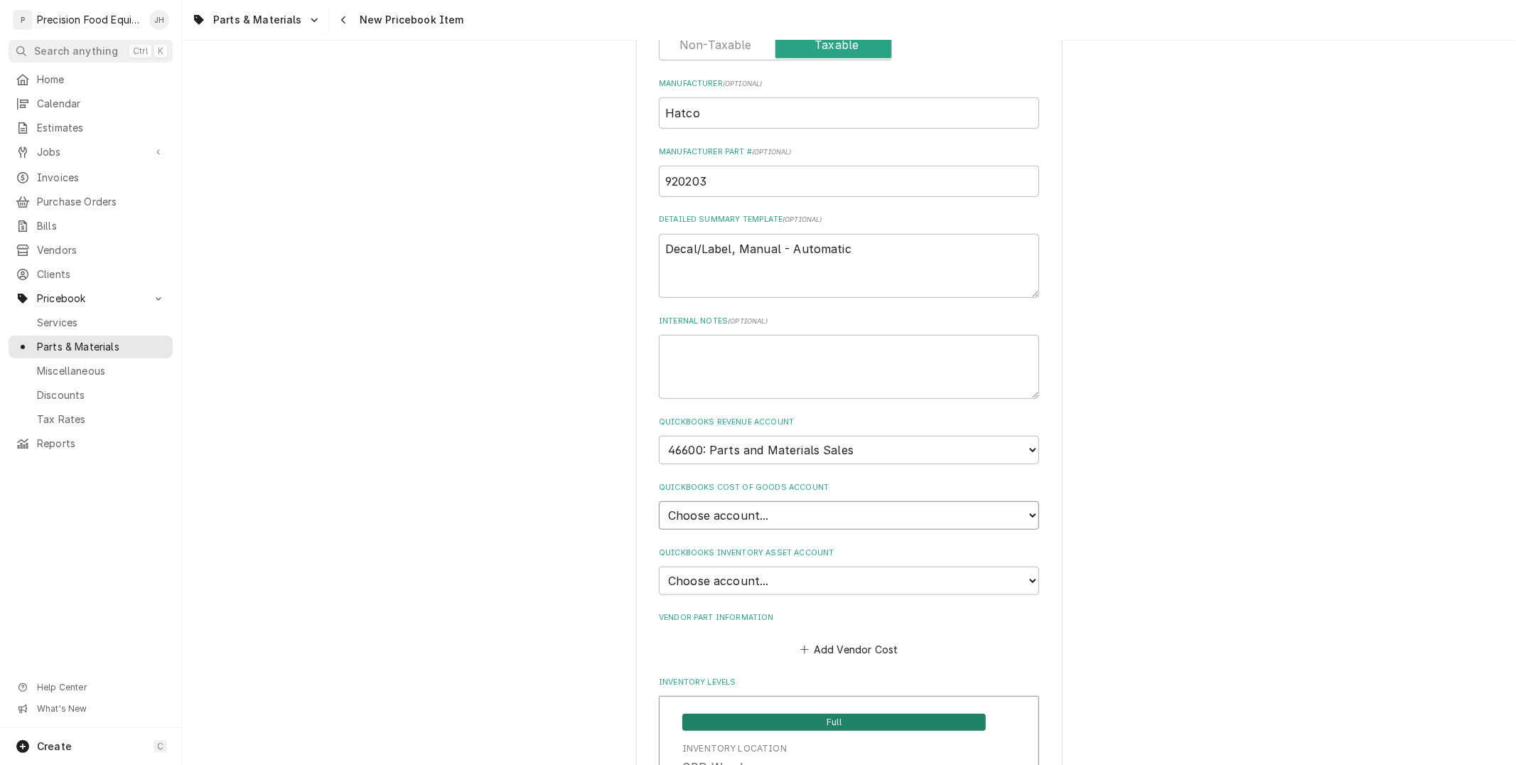
click at [828, 501] on select "Choose account... Loss Expense Loss Expense 11/3/2014 Loss Expense 11/4/2014 Co…" at bounding box center [849, 515] width 380 height 28
select select "80000023-1210145225"
click at [659, 501] on select "Choose account... Loss Expense Loss Expense 11/3/2014 Loss Expense 11/4/2014 Co…" at bounding box center [849, 515] width 380 height 28
type textarea "x"
click at [828, 573] on select "Choose account... Undeposited Funds Inventory Asset Payroll Asset" at bounding box center [849, 580] width 380 height 28
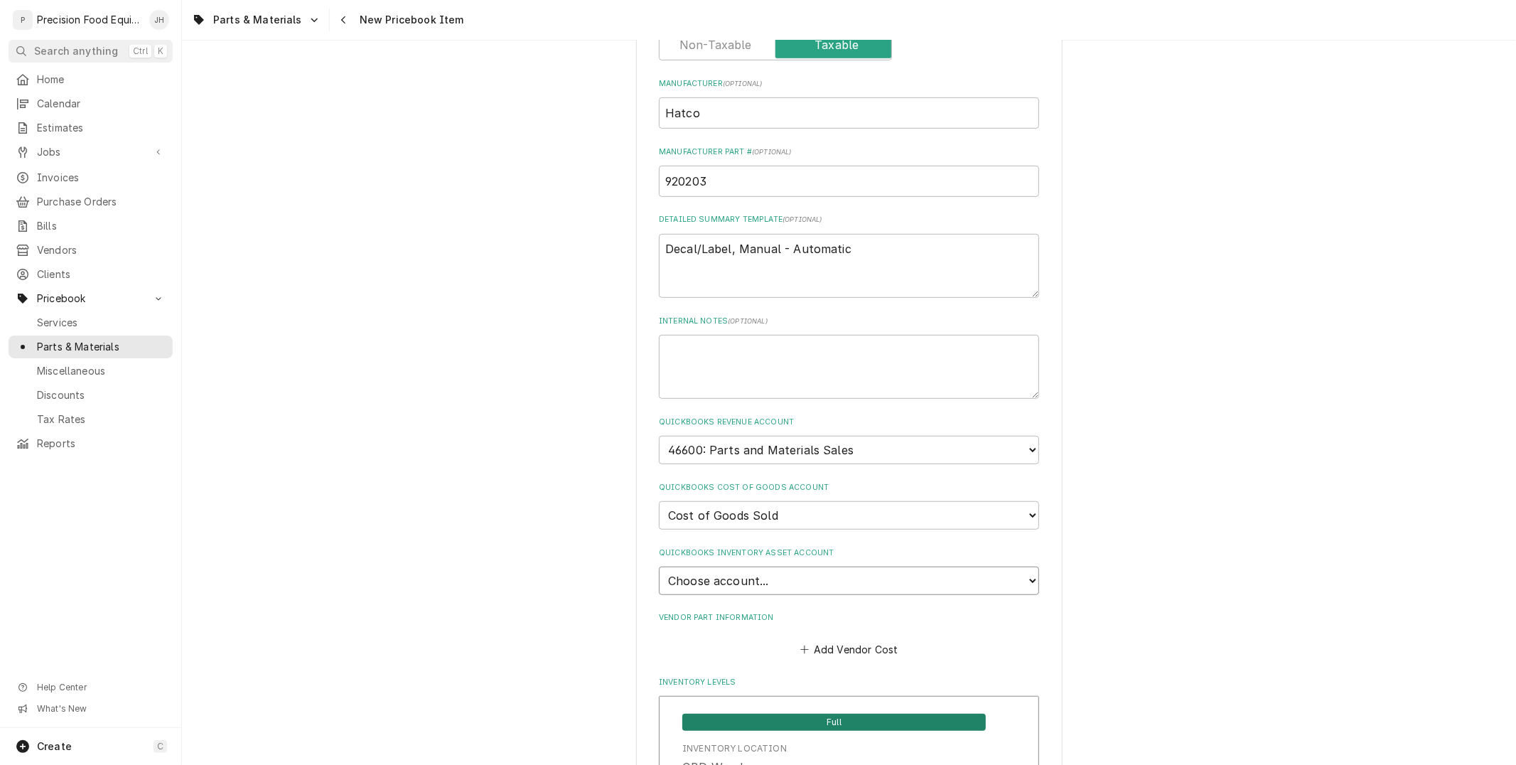
select select "80000022-1210145225"
click at [659, 566] on select "Choose account... Undeposited Funds Inventory Asset Payroll Asset" at bounding box center [849, 580] width 380 height 28
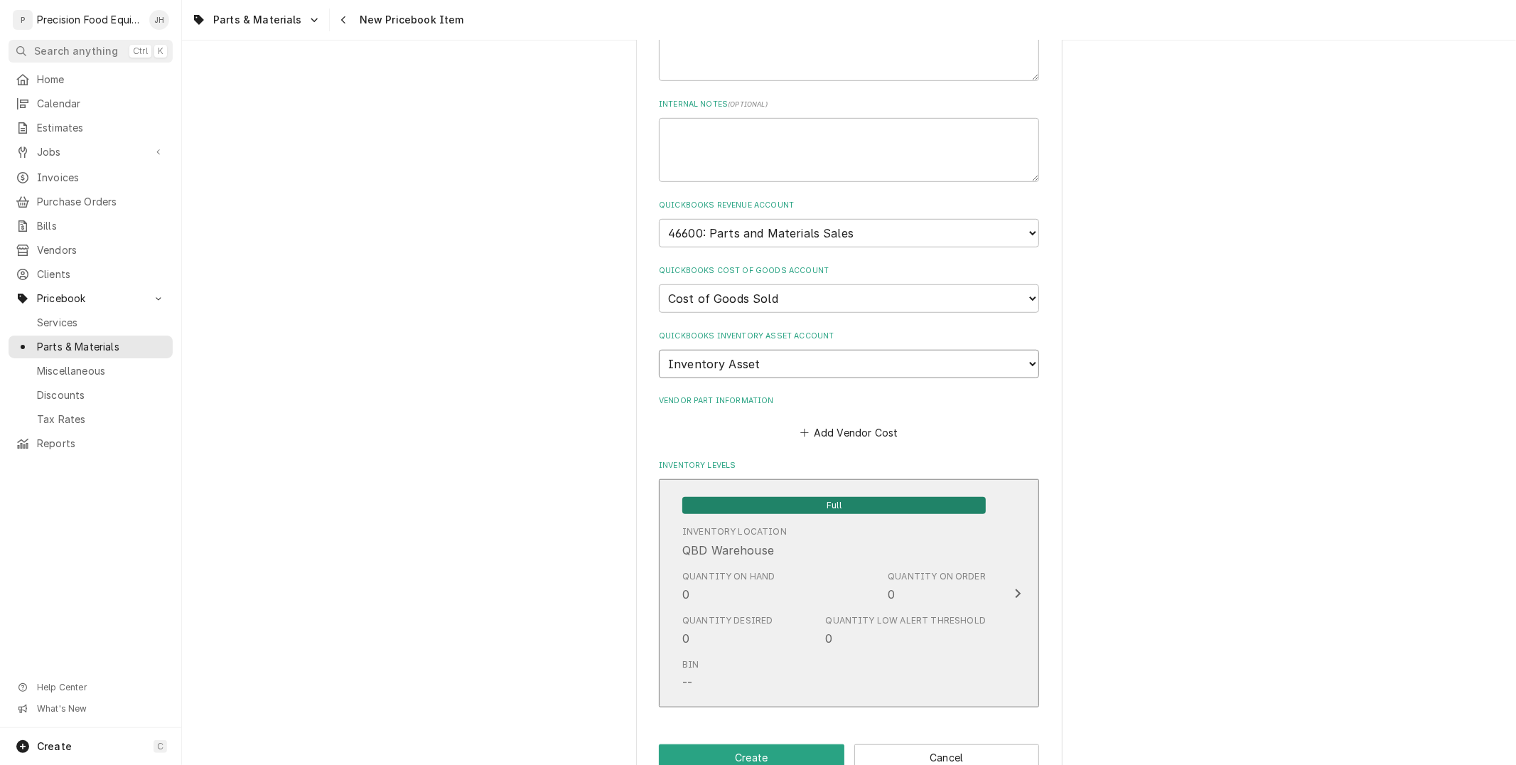
scroll to position [796, 0]
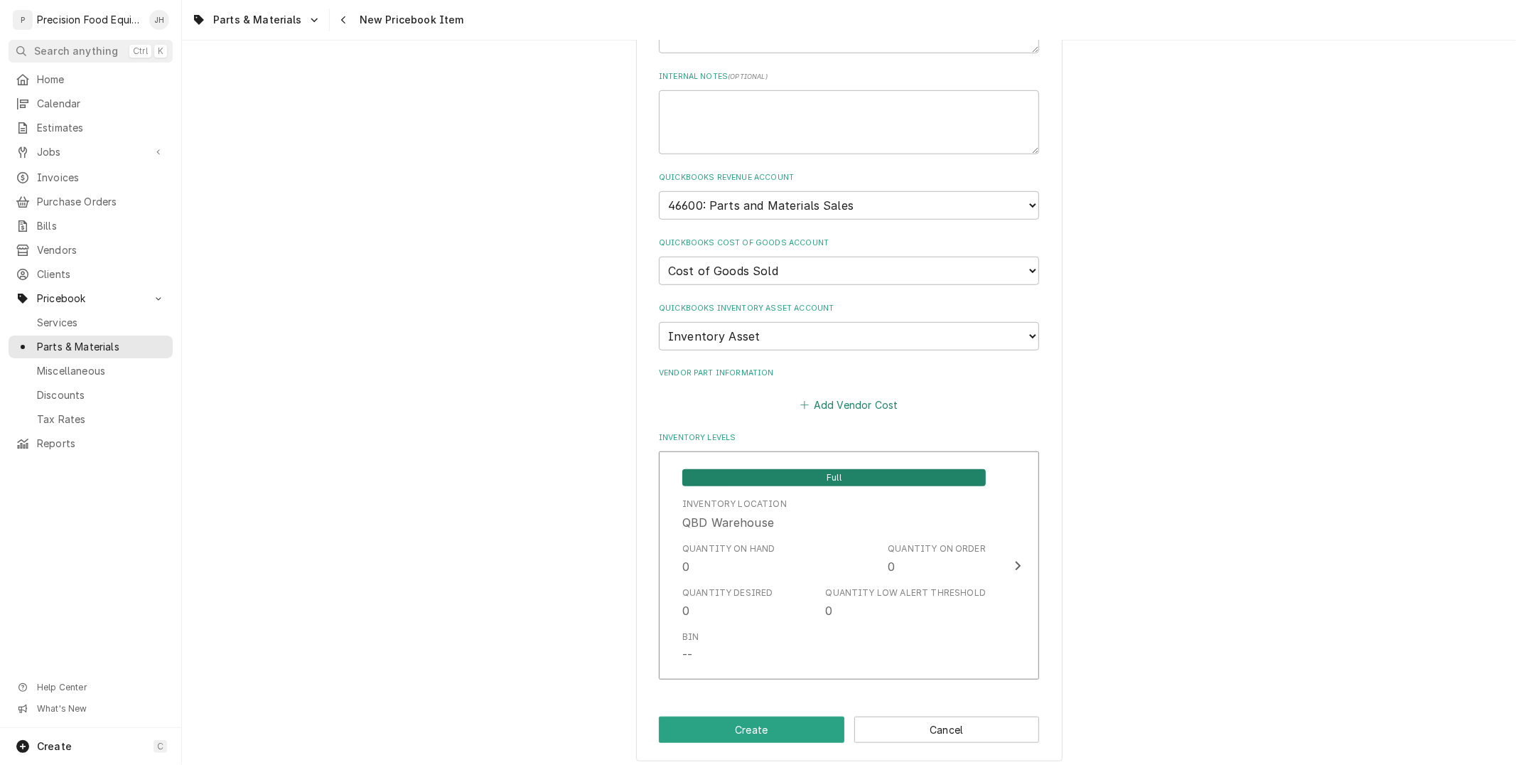
click at [863, 396] on button "Add Vendor Cost" at bounding box center [848, 404] width 103 height 20
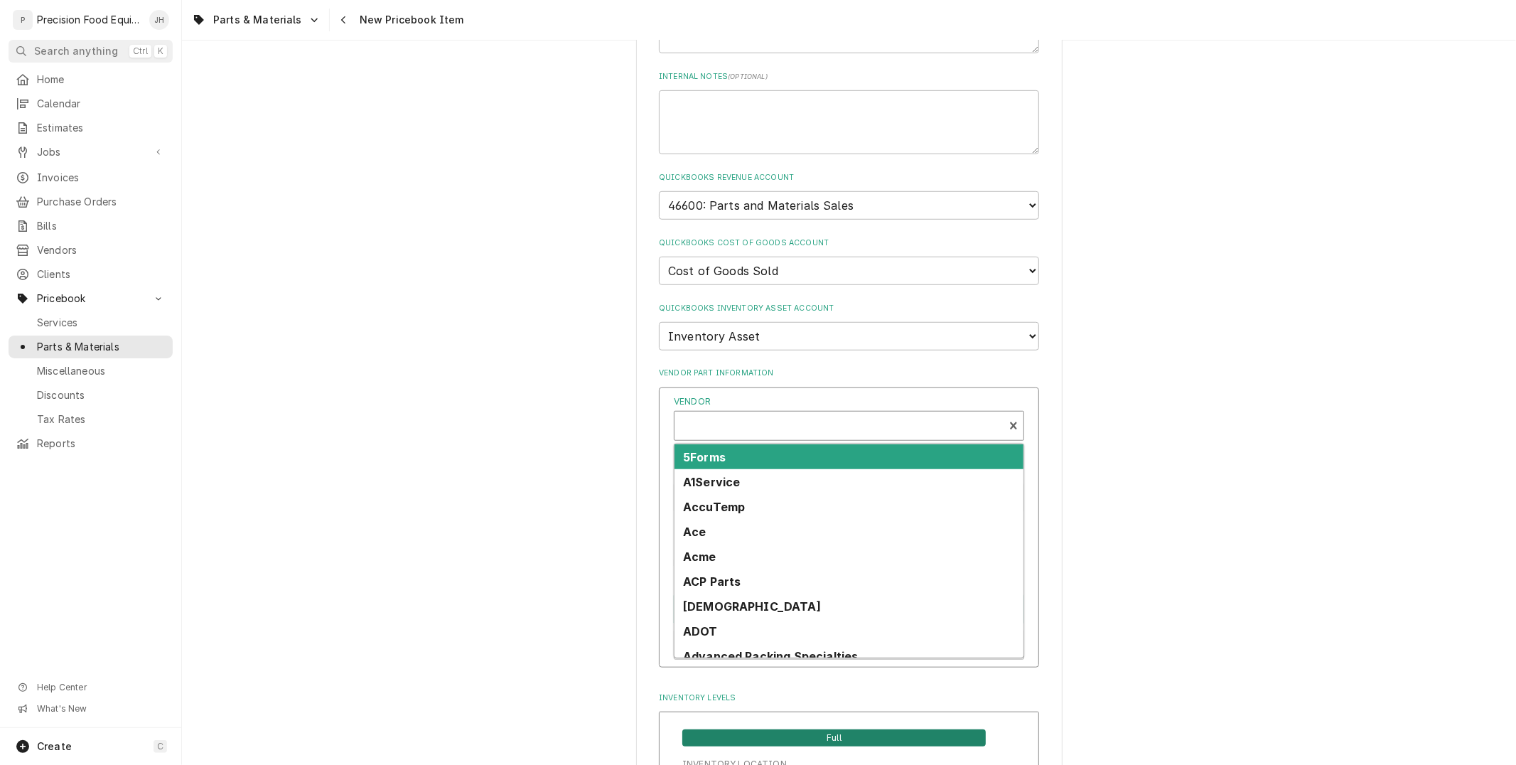
type textarea "x"
click at [832, 420] on div "Vendor" at bounding box center [838, 431] width 315 height 34
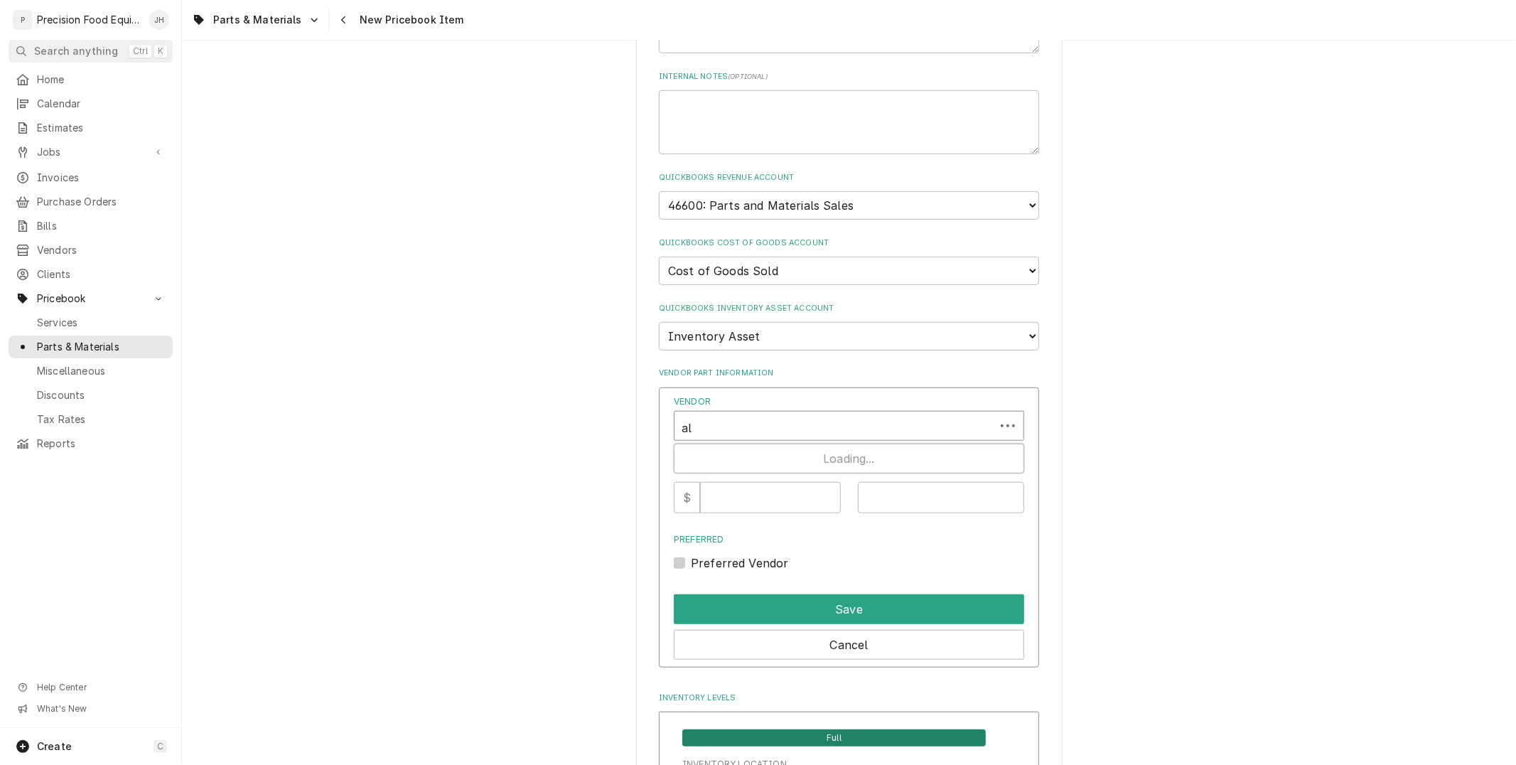
type input "all"
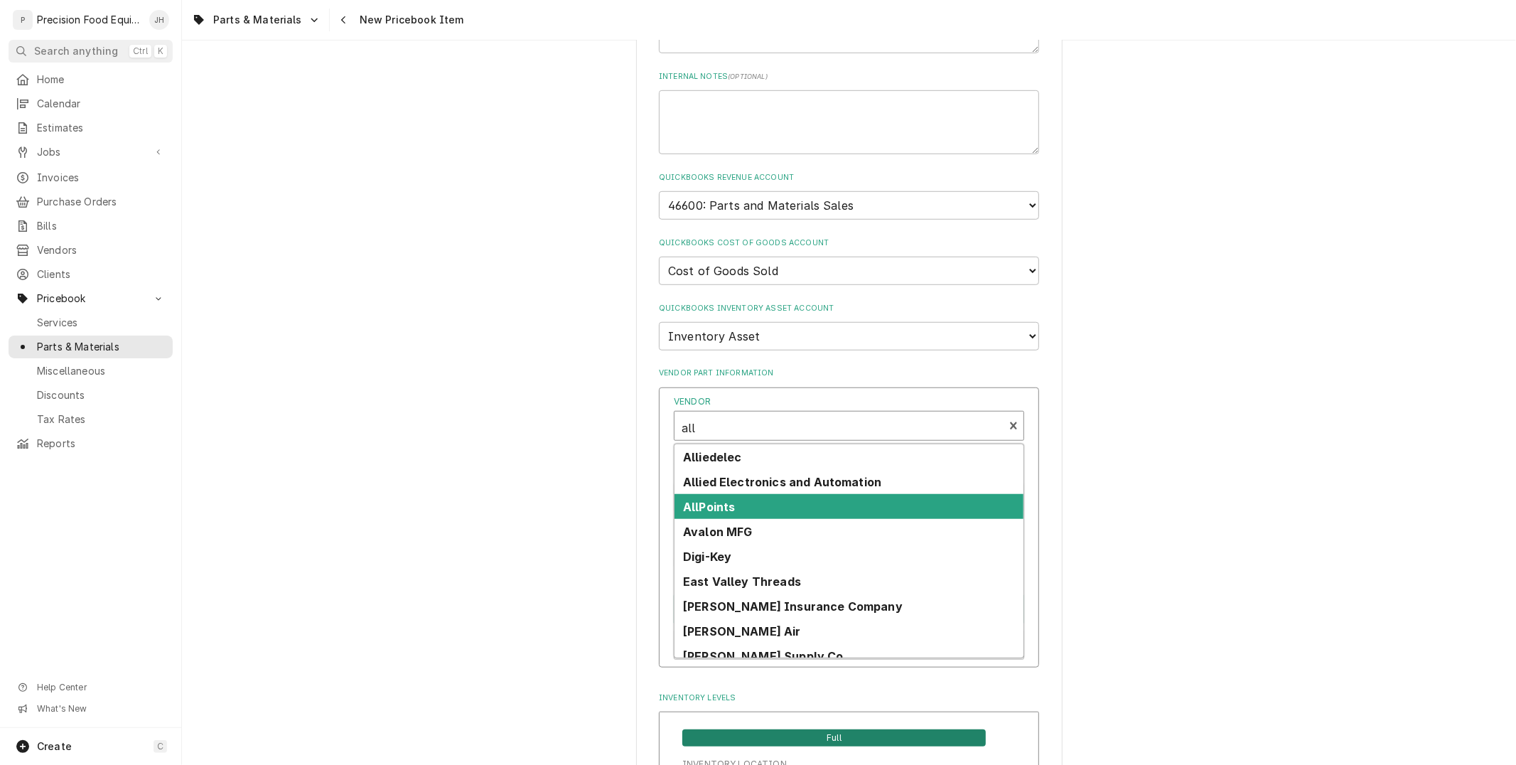
click at [787, 500] on div "AllPoints" at bounding box center [848, 506] width 349 height 25
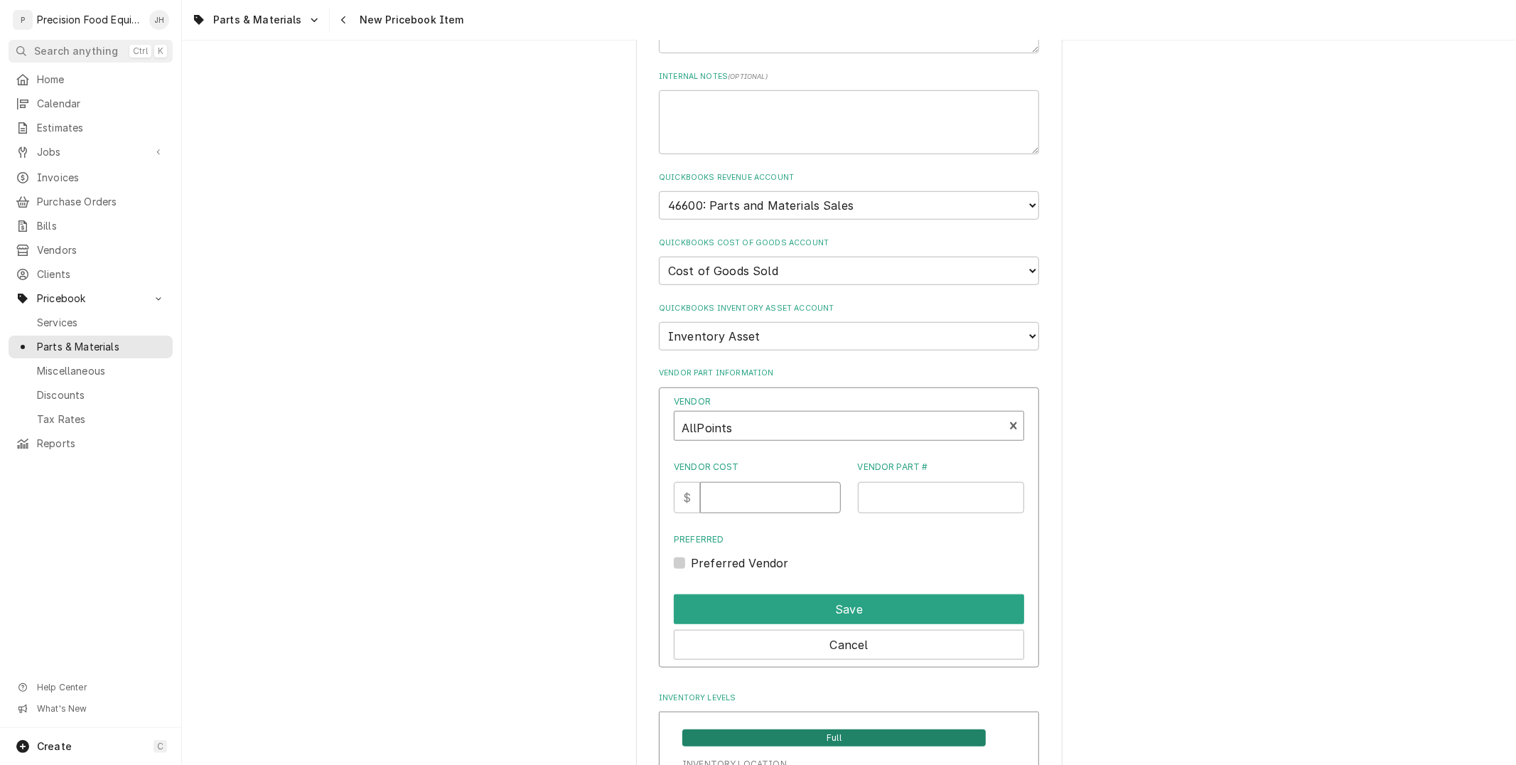
click at [778, 487] on input "Vendor Cost" at bounding box center [770, 497] width 140 height 31
type input "4.00"
click at [934, 491] on input "Vendor Part #" at bounding box center [941, 497] width 167 height 31
type input "920203"
click at [691, 558] on label "Preferred Vendor" at bounding box center [740, 562] width 98 height 17
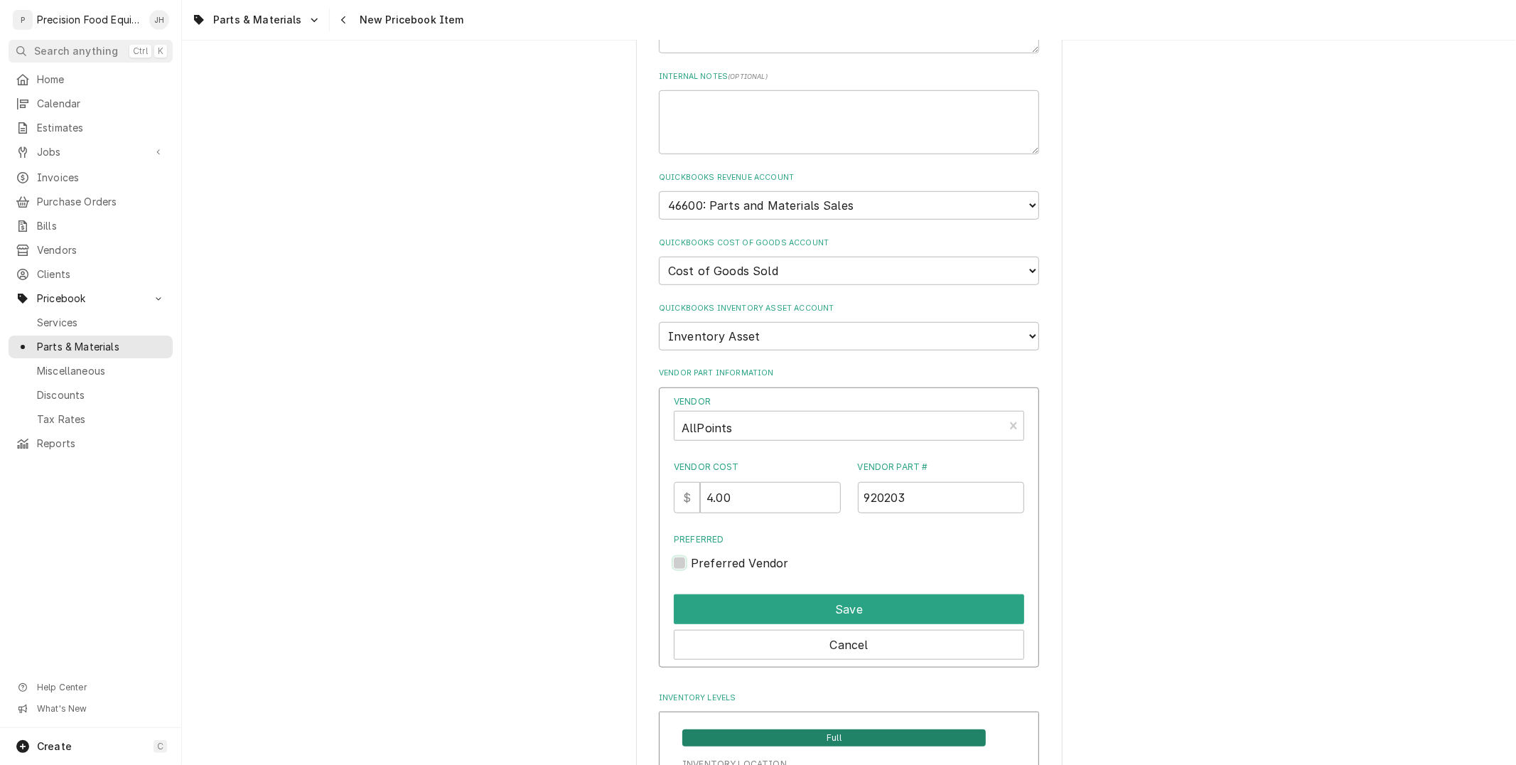
click at [691, 558] on input "Preferred" at bounding box center [866, 569] width 350 height 31
checkbox input "true"
click at [761, 594] on button "Save" at bounding box center [849, 609] width 350 height 30
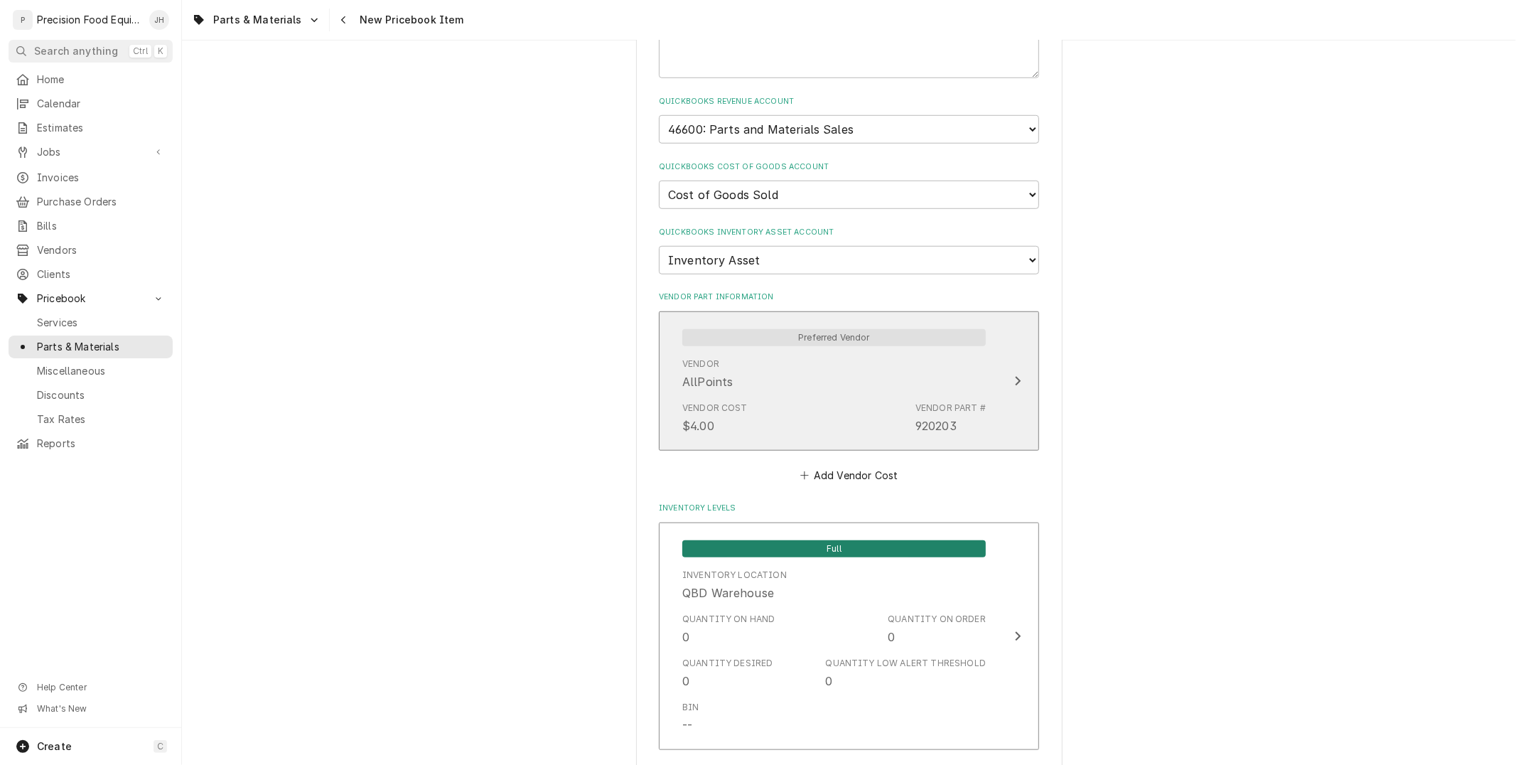
scroll to position [944, 0]
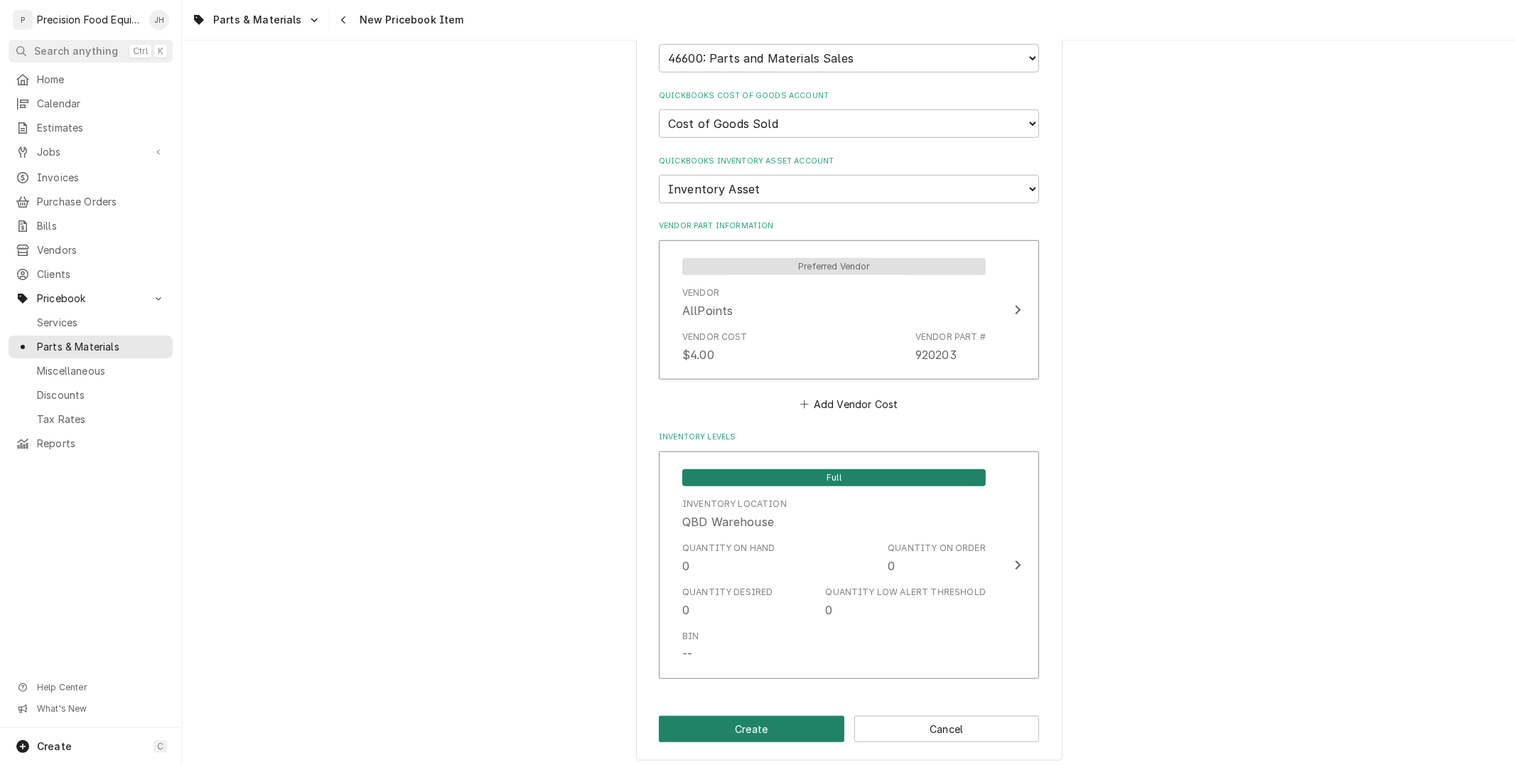
click at [786, 715] on button "Create" at bounding box center [751, 728] width 185 height 26
type textarea "x"
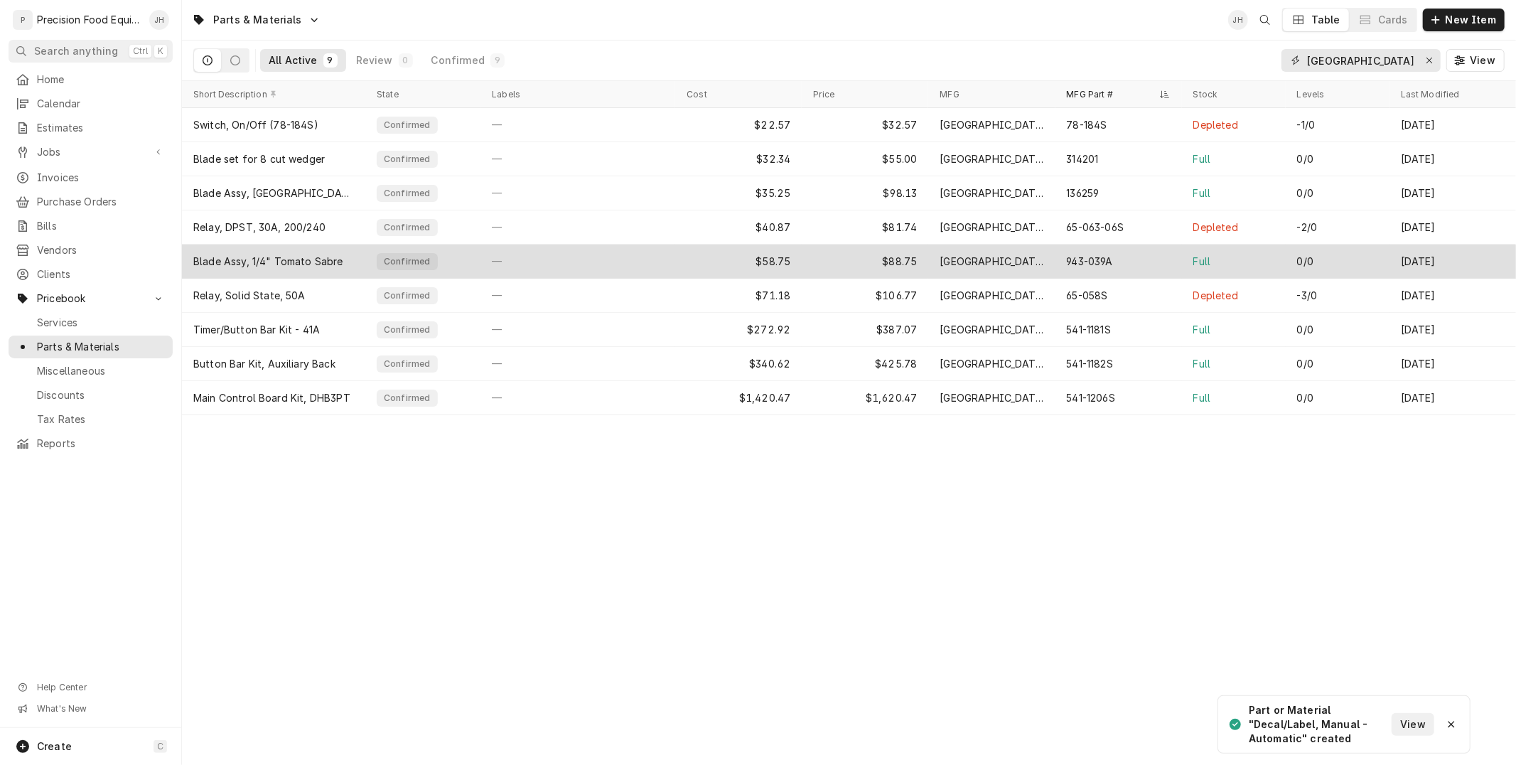
drag, startPoint x: 1383, startPoint y: 61, endPoint x: 603, endPoint y: 244, distance: 801.4
click at [603, 244] on div "Parts & Materials JH Table Cards New Item All Active 9 Review 0 Confirmed 9 pri…" at bounding box center [849, 382] width 1334 height 765
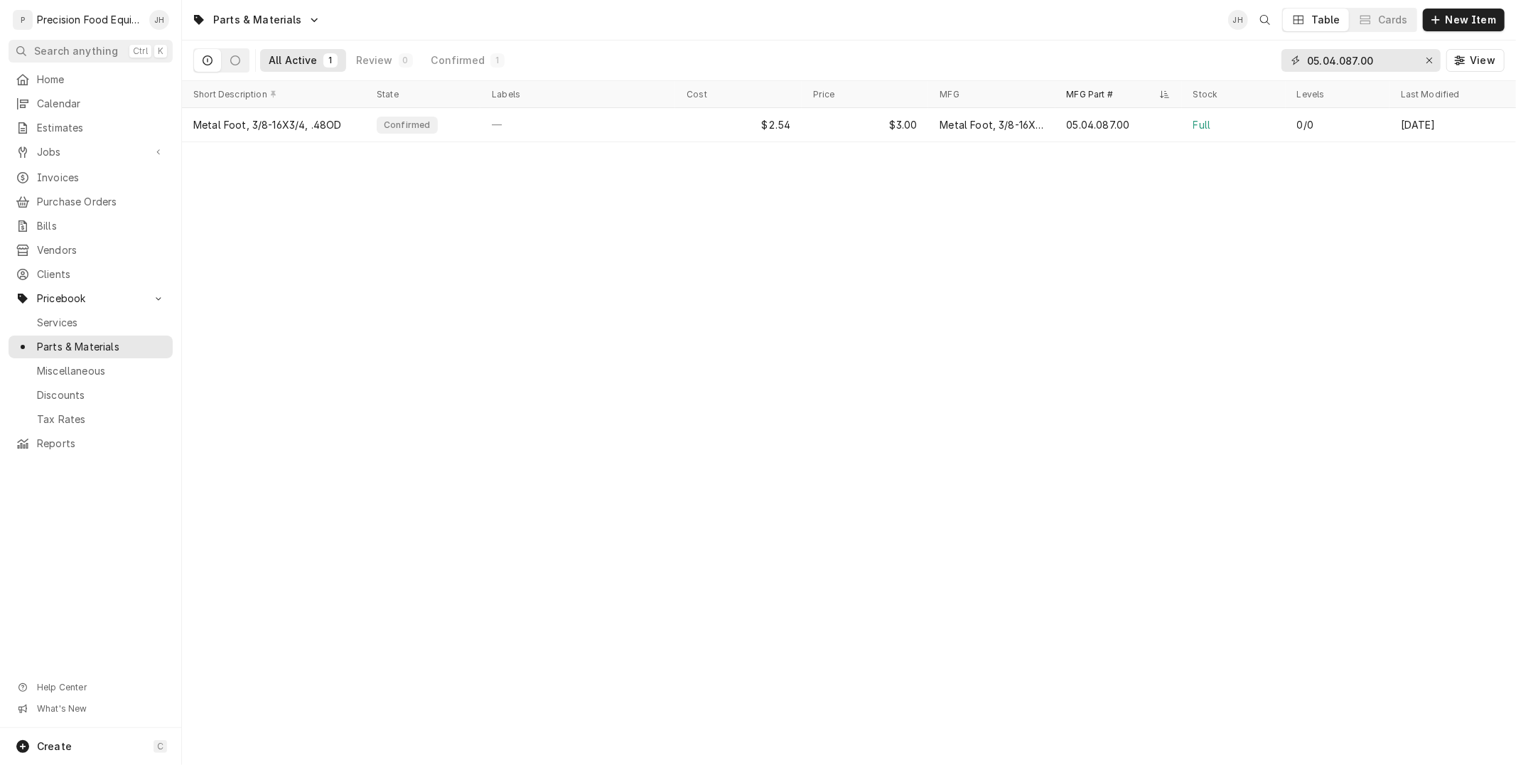
type input "05.04.087.00"
click at [892, 119] on div "$3.00" at bounding box center [864, 125] width 126 height 34
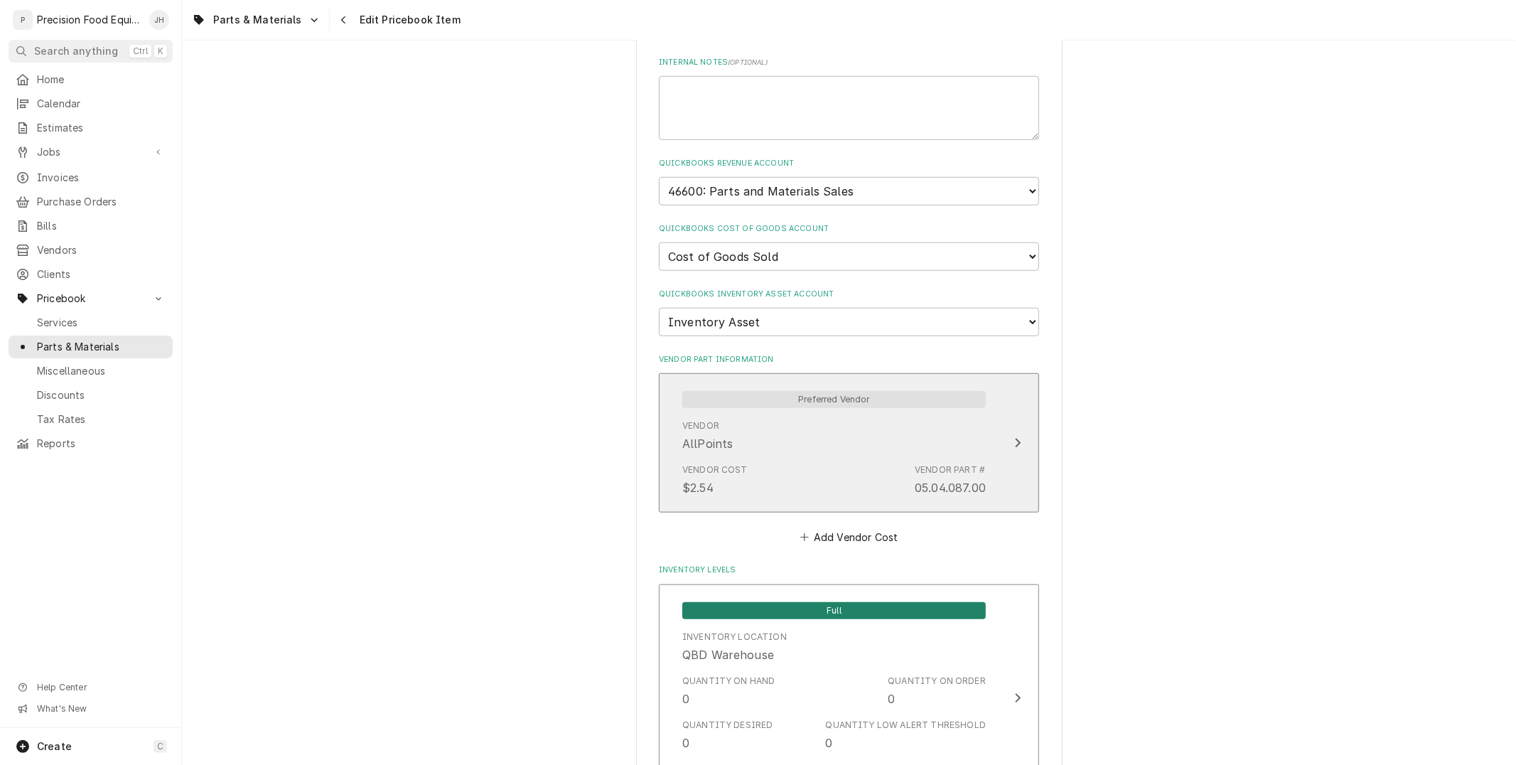
scroll to position [841, 0]
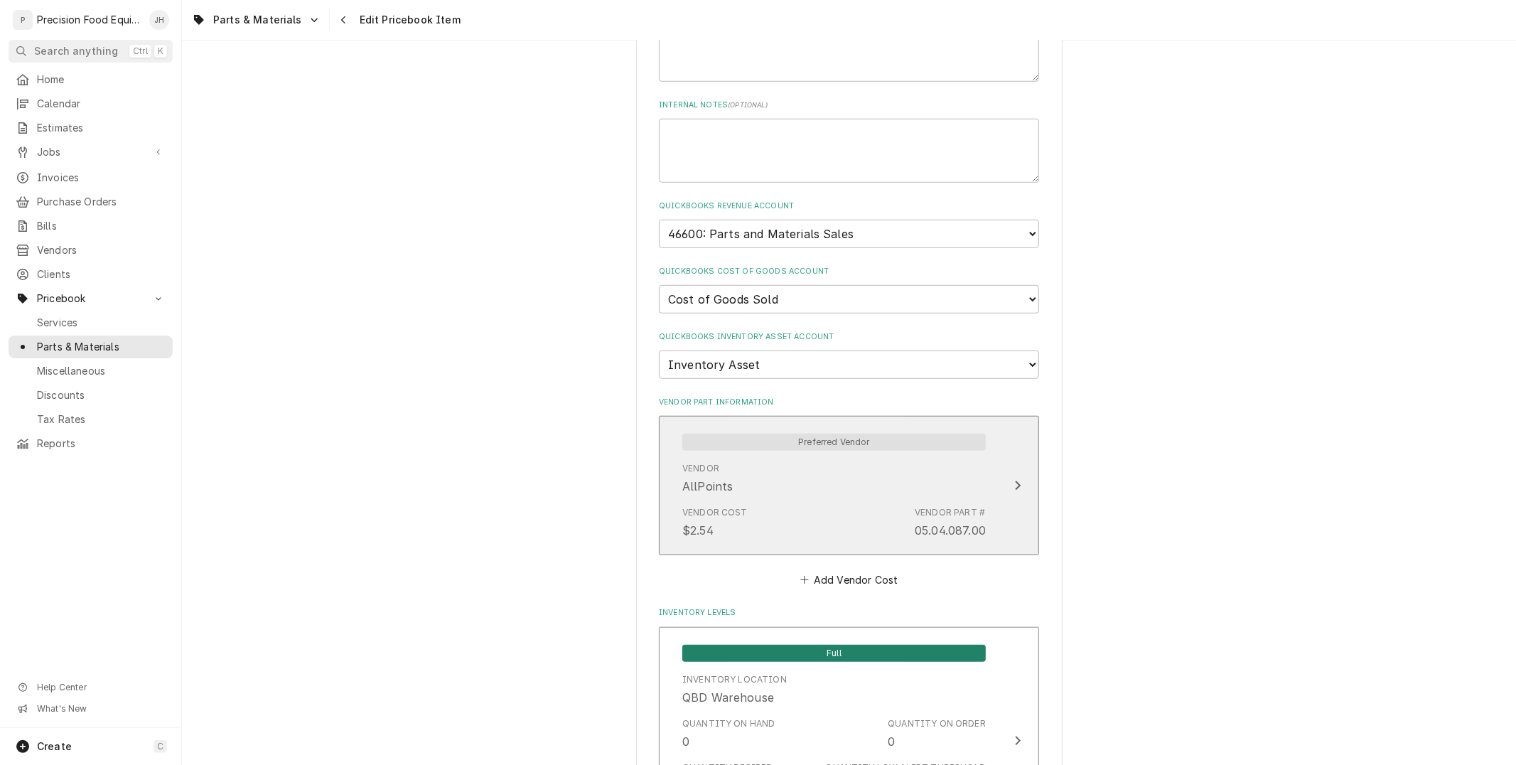
click at [828, 467] on div "Vendor AllPoints" at bounding box center [833, 478] width 303 height 44
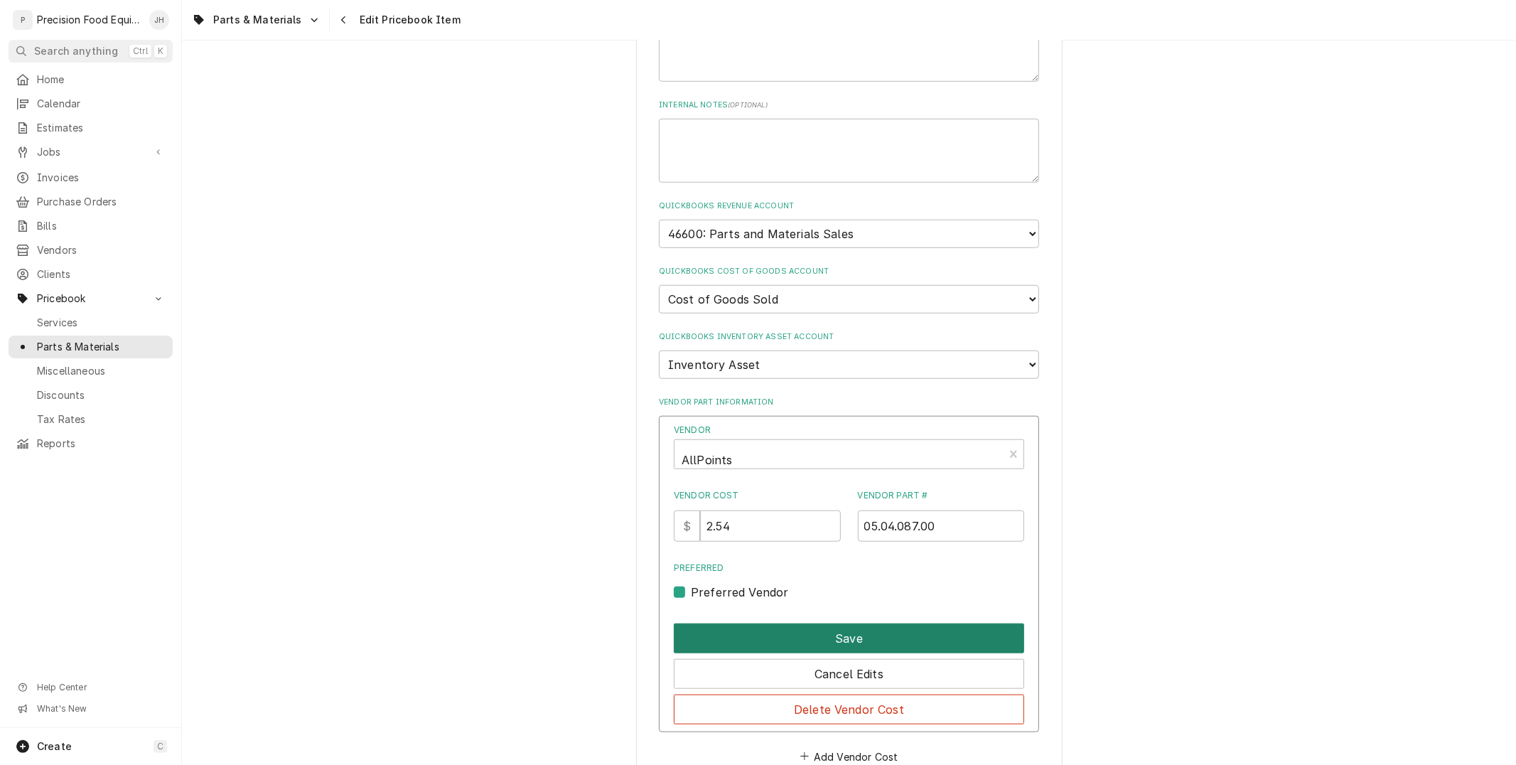
click at [884, 630] on button "Save" at bounding box center [849, 638] width 350 height 30
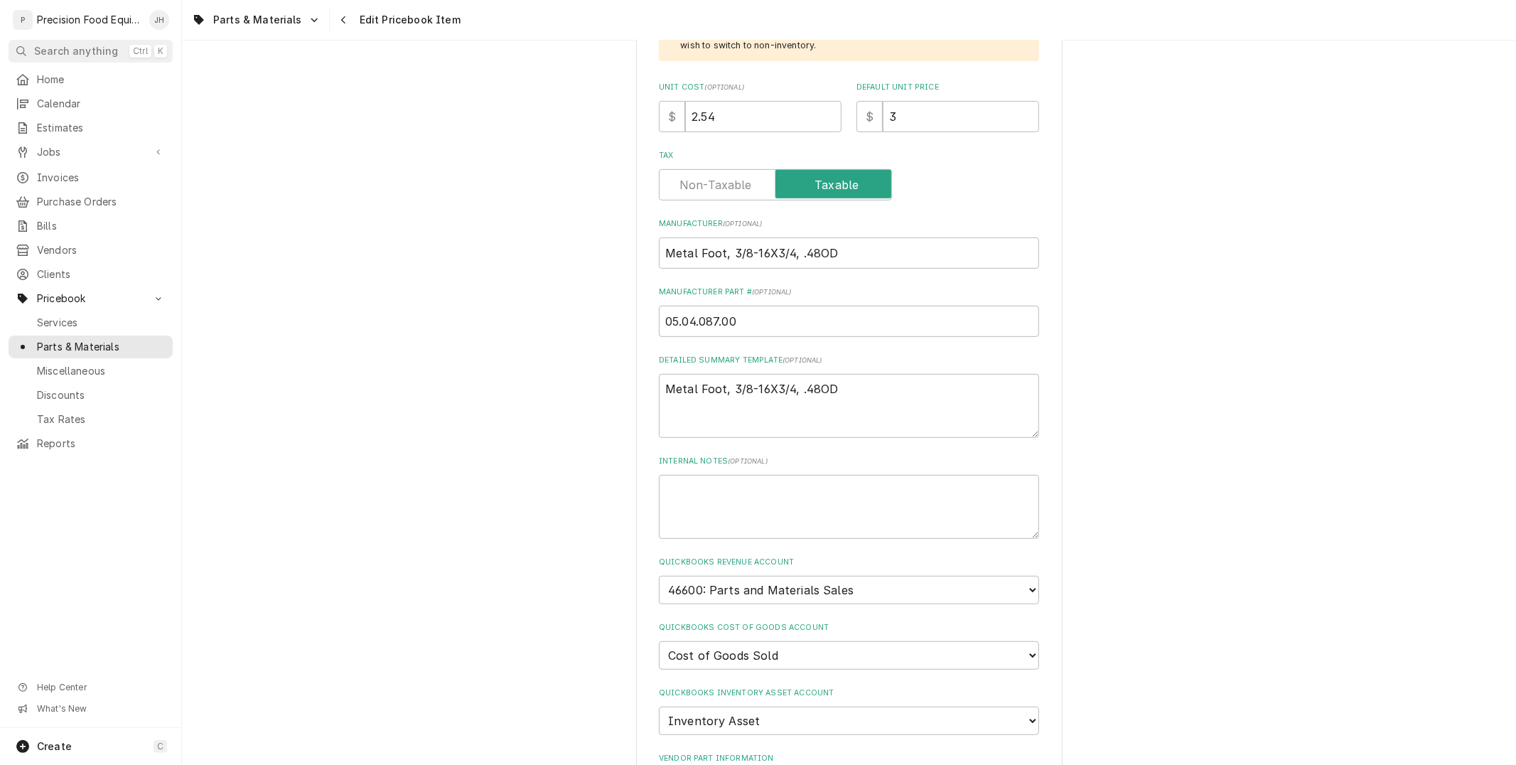
scroll to position [445, 0]
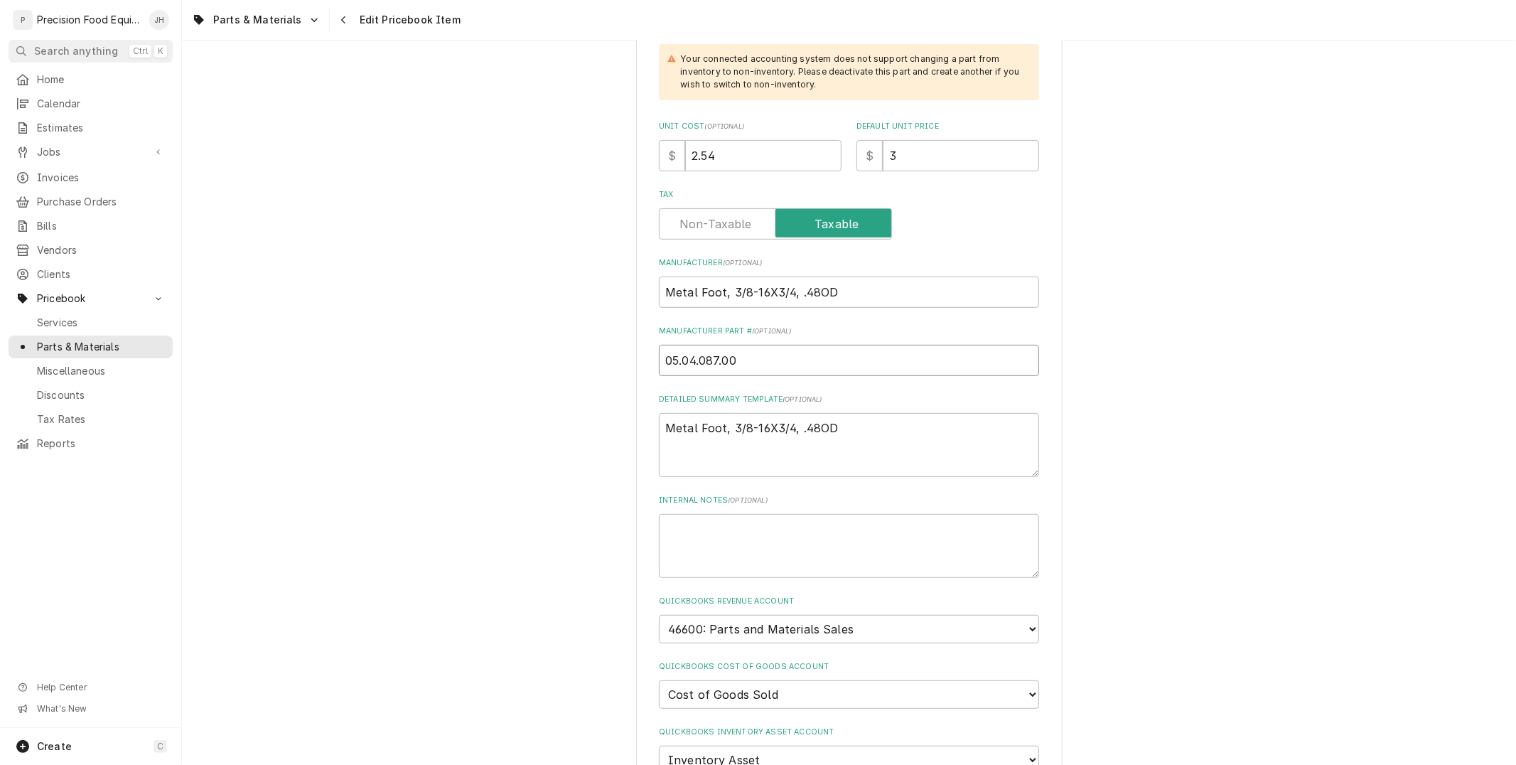
drag, startPoint x: 810, startPoint y: 353, endPoint x: 239, endPoint y: 339, distance: 571.4
click at [239, 338] on div "Use the fields below to edit this PriceBook item. Note that changes made here w…" at bounding box center [849, 519] width 1334 height 1818
click at [823, 289] on input "Metal Foot, 3/8-16X3/4, .48OD" at bounding box center [849, 291] width 380 height 31
drag, startPoint x: 833, startPoint y: 288, endPoint x: 594, endPoint y: 261, distance: 240.2
click at [594, 261] on div "Use the fields below to edit this PriceBook item. Note that changes made here w…" at bounding box center [849, 519] width 1334 height 1818
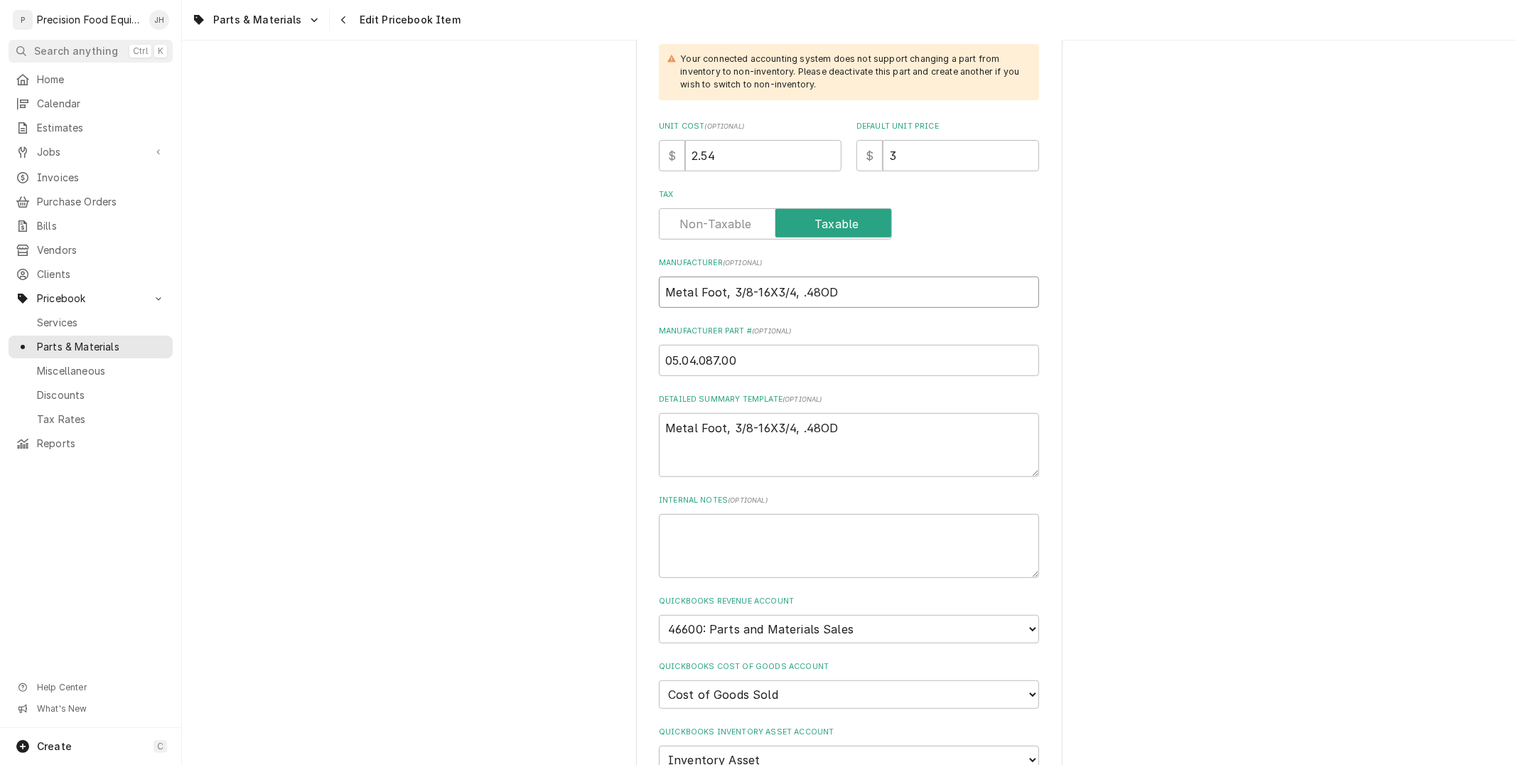
type textarea "x"
type input "H"
type textarea "x"
type input "Ha"
type textarea "x"
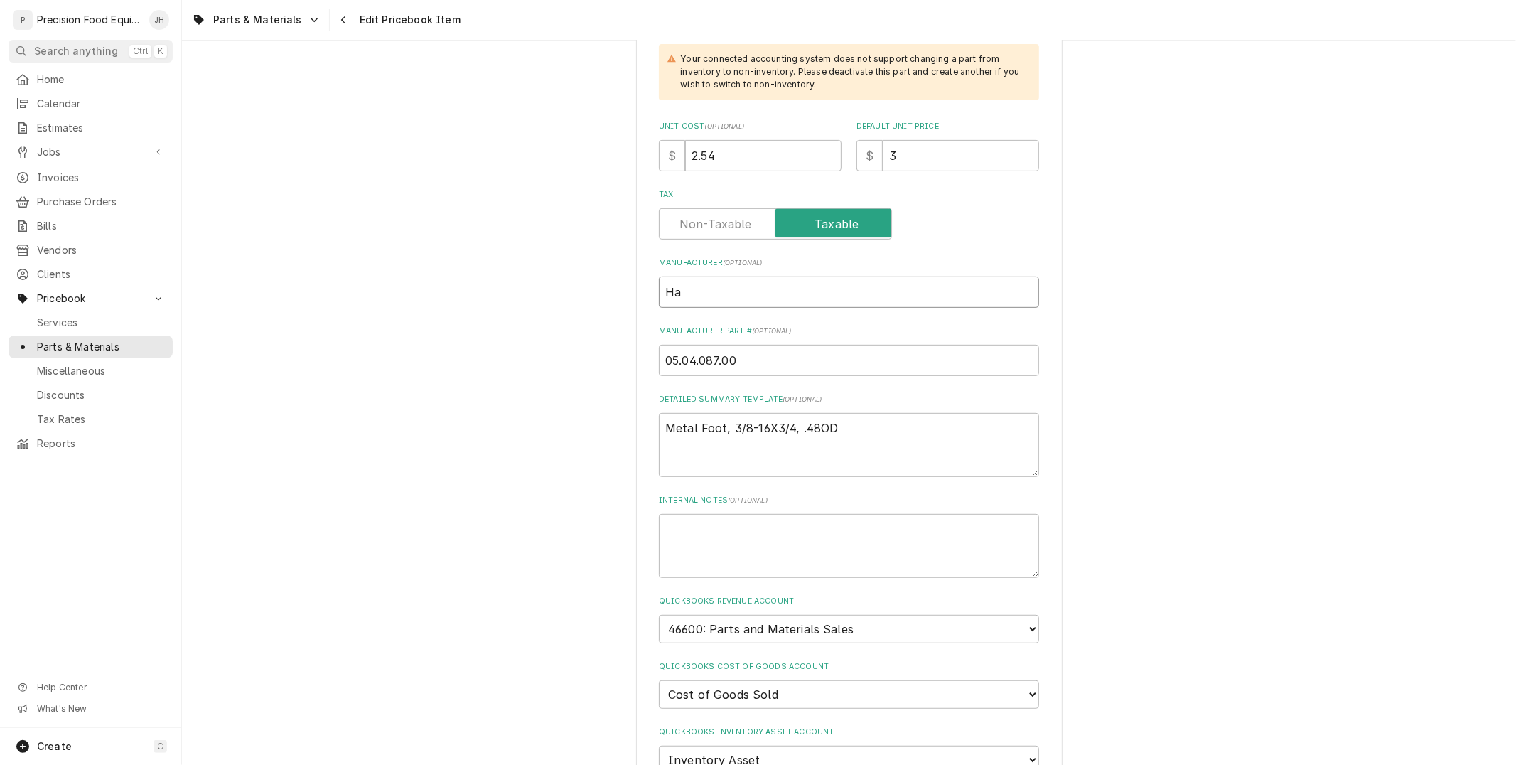
type input "Hat"
type textarea "x"
type input "Hatc"
type textarea "x"
type input "Hatco"
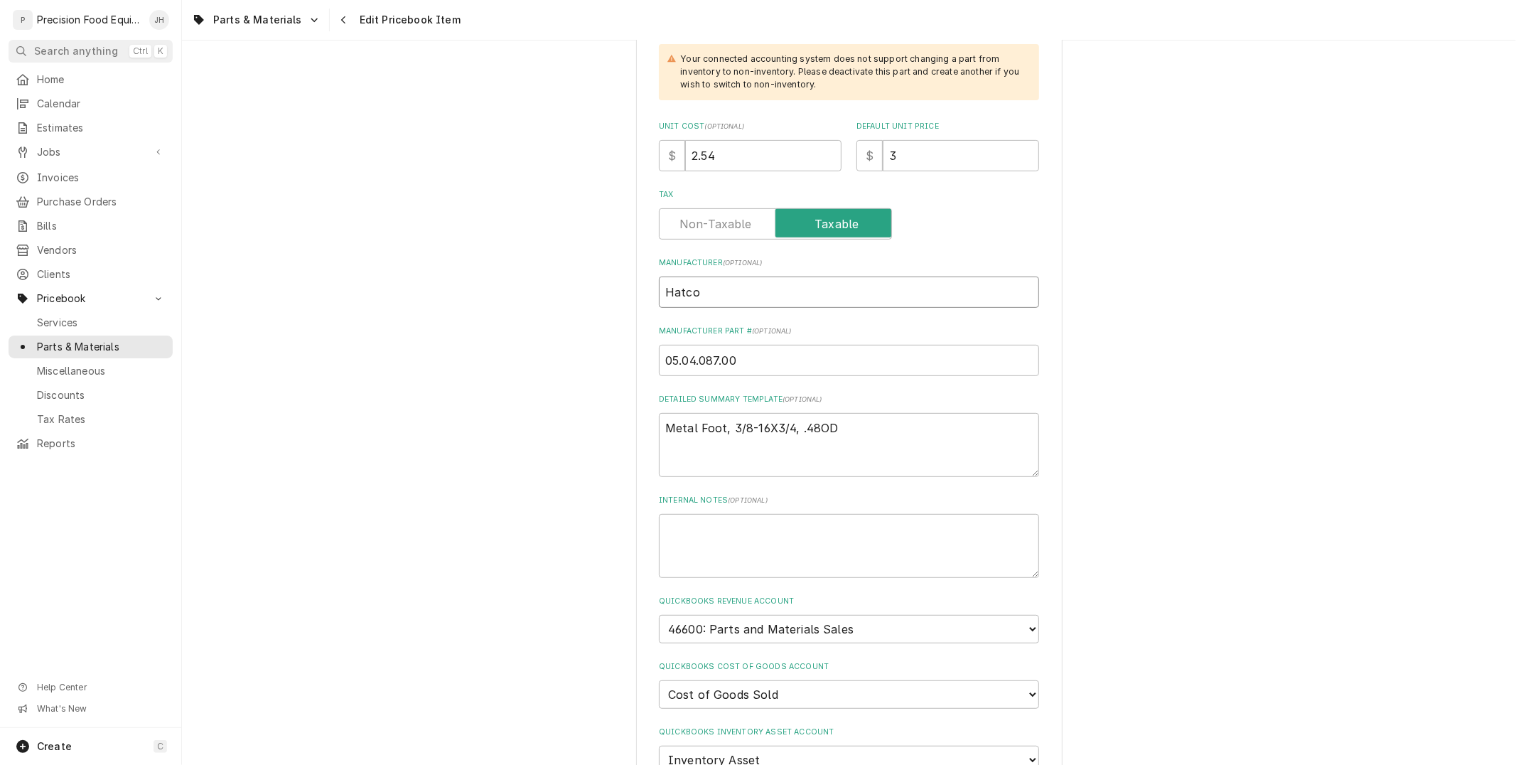
type textarea "x"
type input "Hatco"
click at [854, 545] on textarea "Internal Notes ( optional )" at bounding box center [849, 546] width 380 height 64
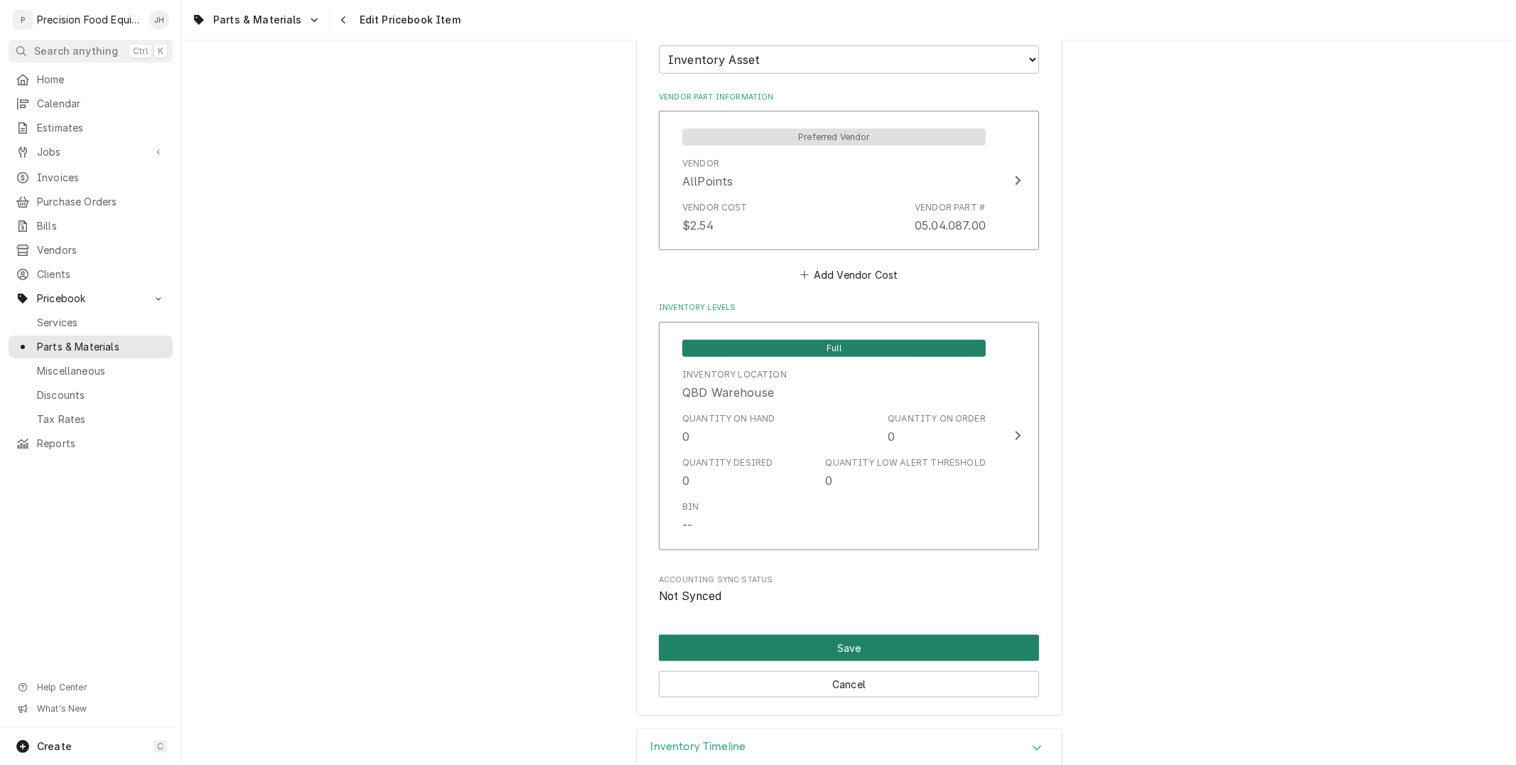
scroll to position [1235, 0]
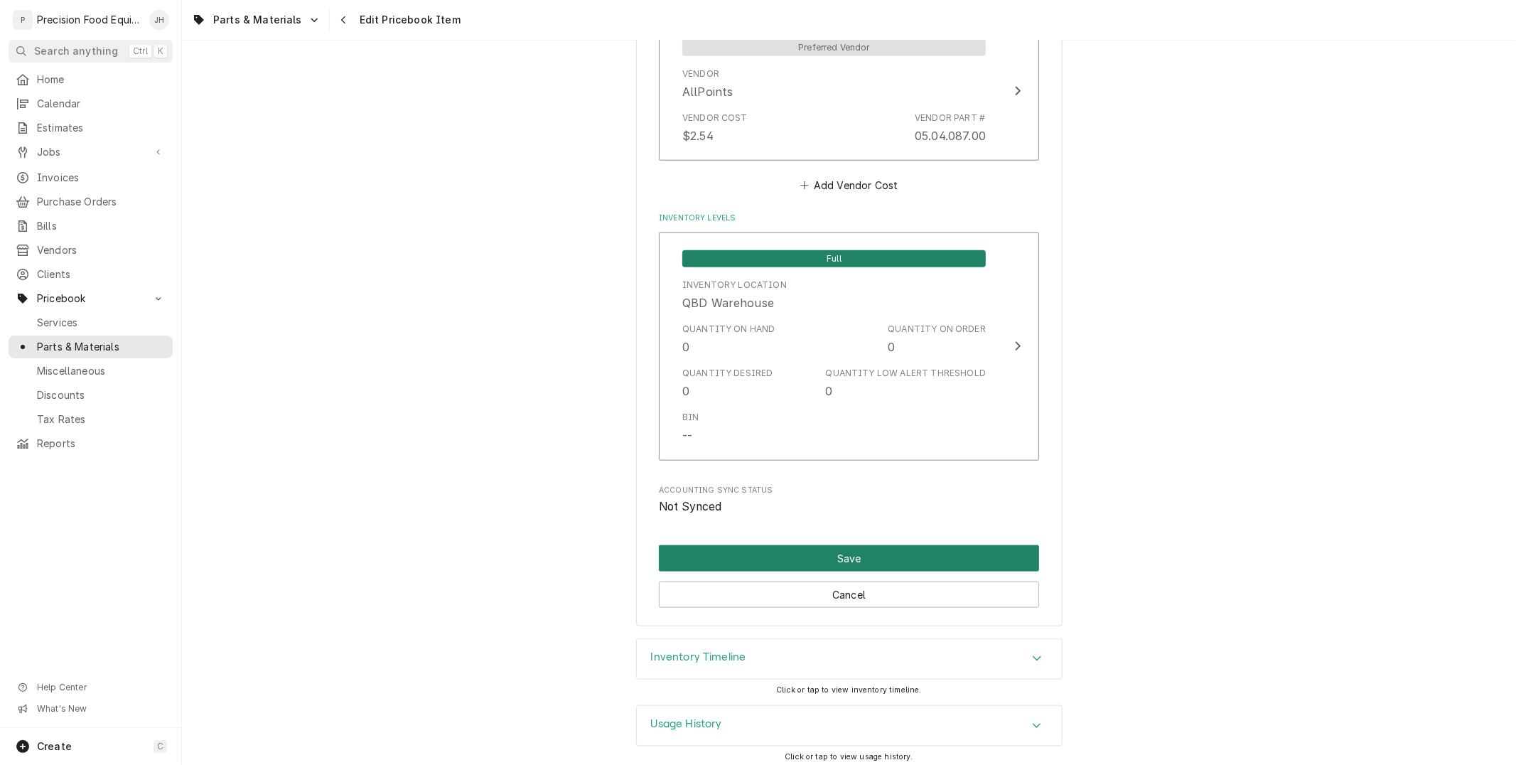
click at [870, 545] on button "Save" at bounding box center [849, 558] width 380 height 26
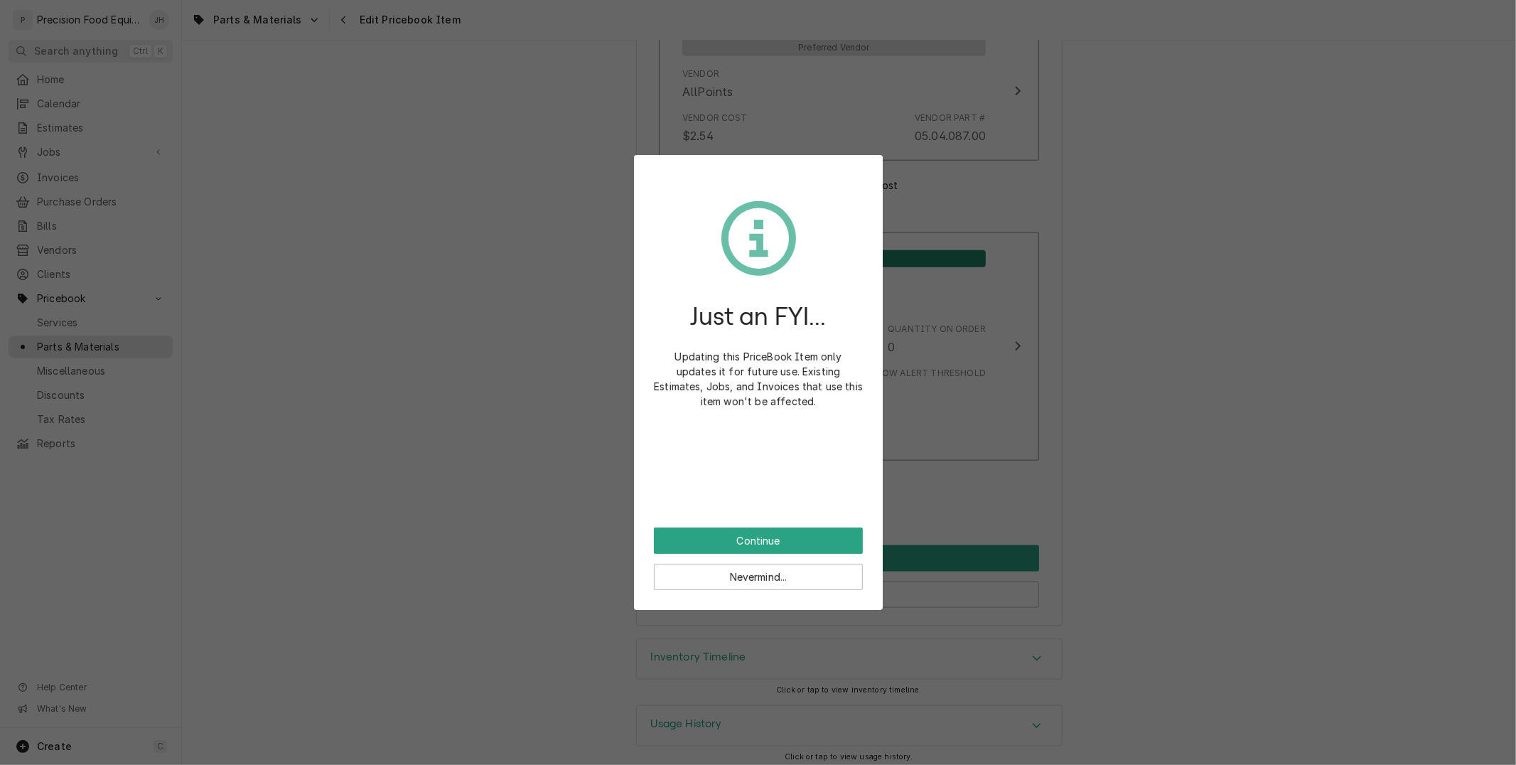
click at [765, 524] on div "Just an FYI... Updating this PriceBook Item only updates it for future use. Exi…" at bounding box center [758, 351] width 209 height 352
click at [771, 528] on button "Continue" at bounding box center [758, 540] width 209 height 26
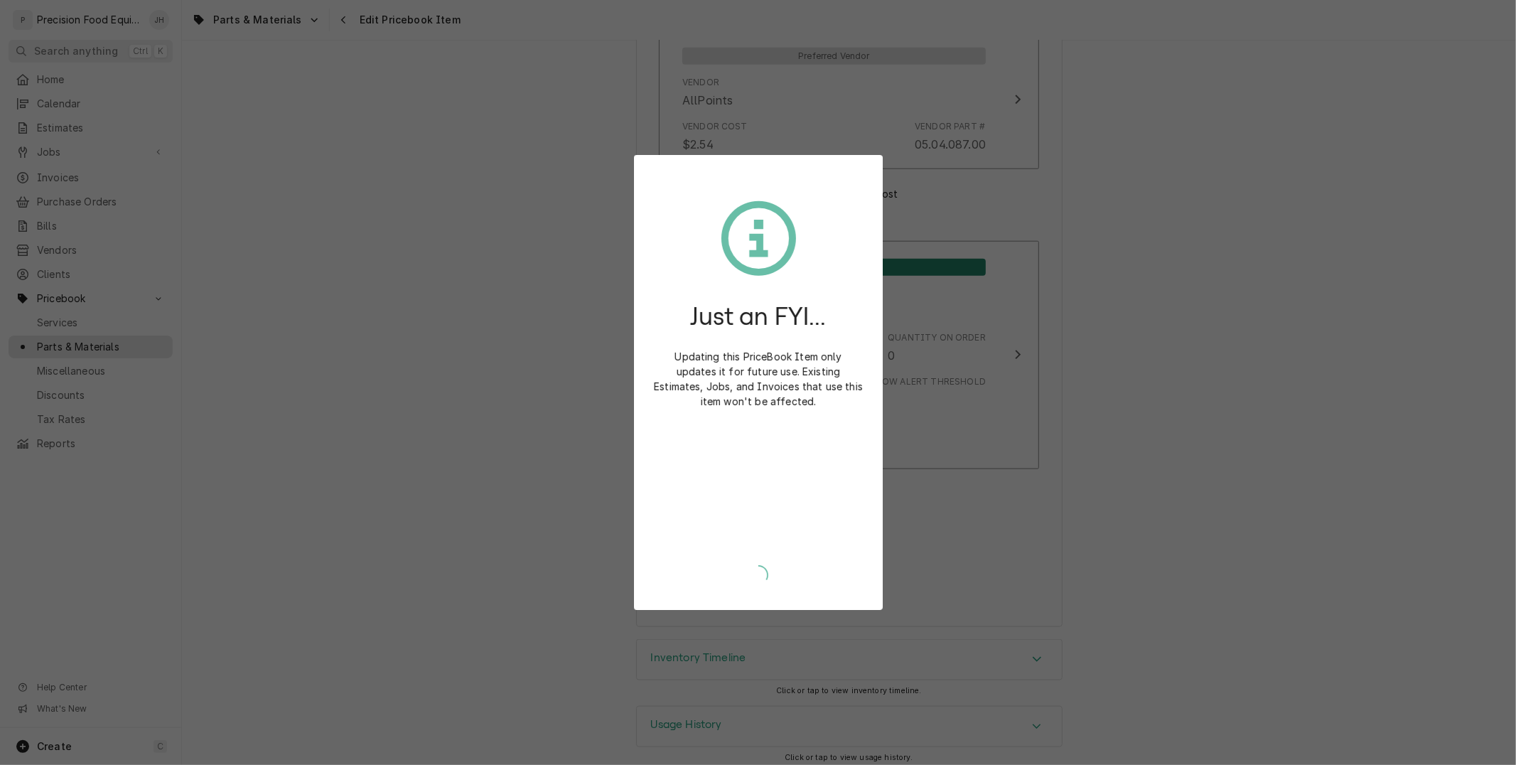
type textarea "x"
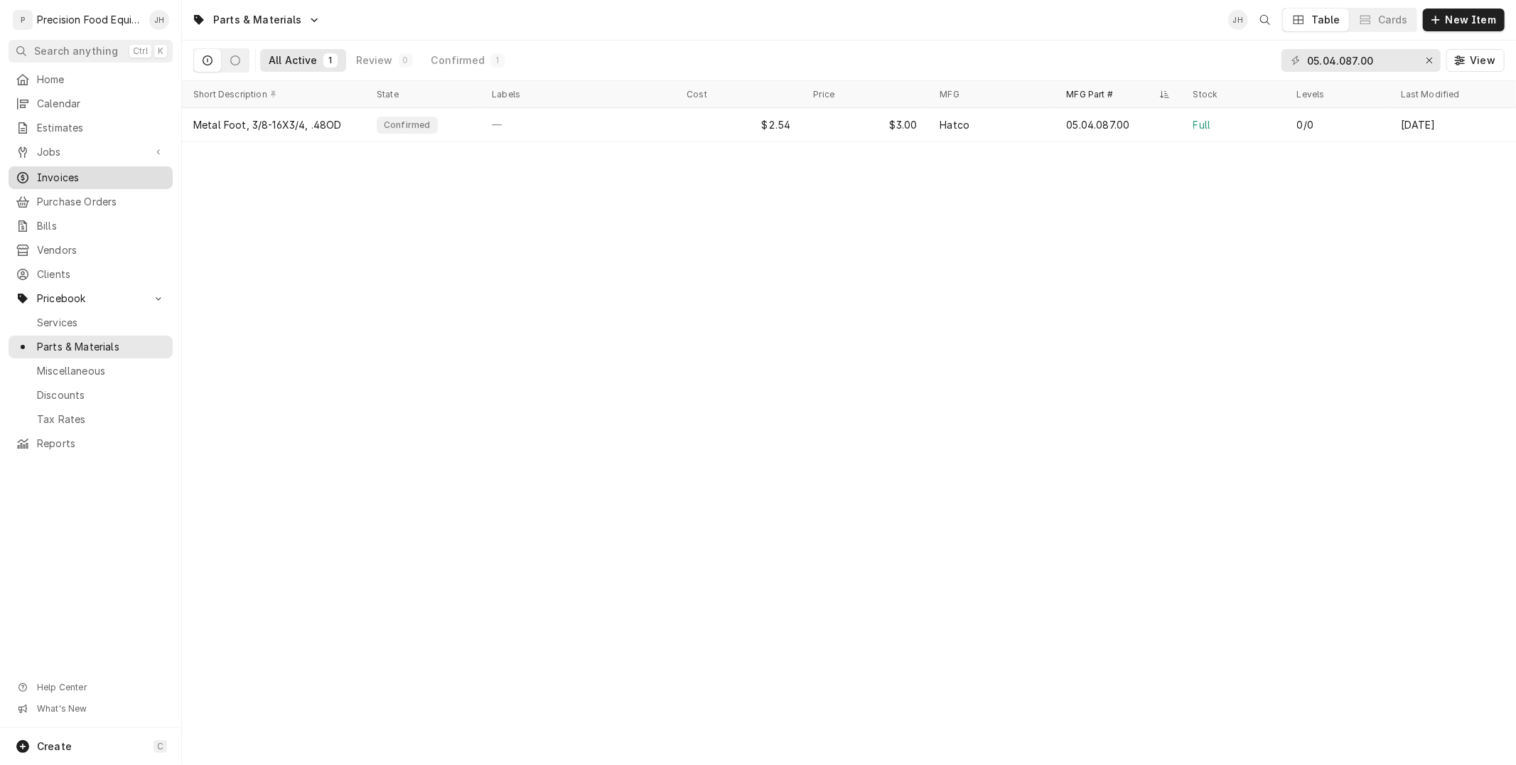
click at [61, 179] on span "Invoices" at bounding box center [101, 178] width 129 height 14
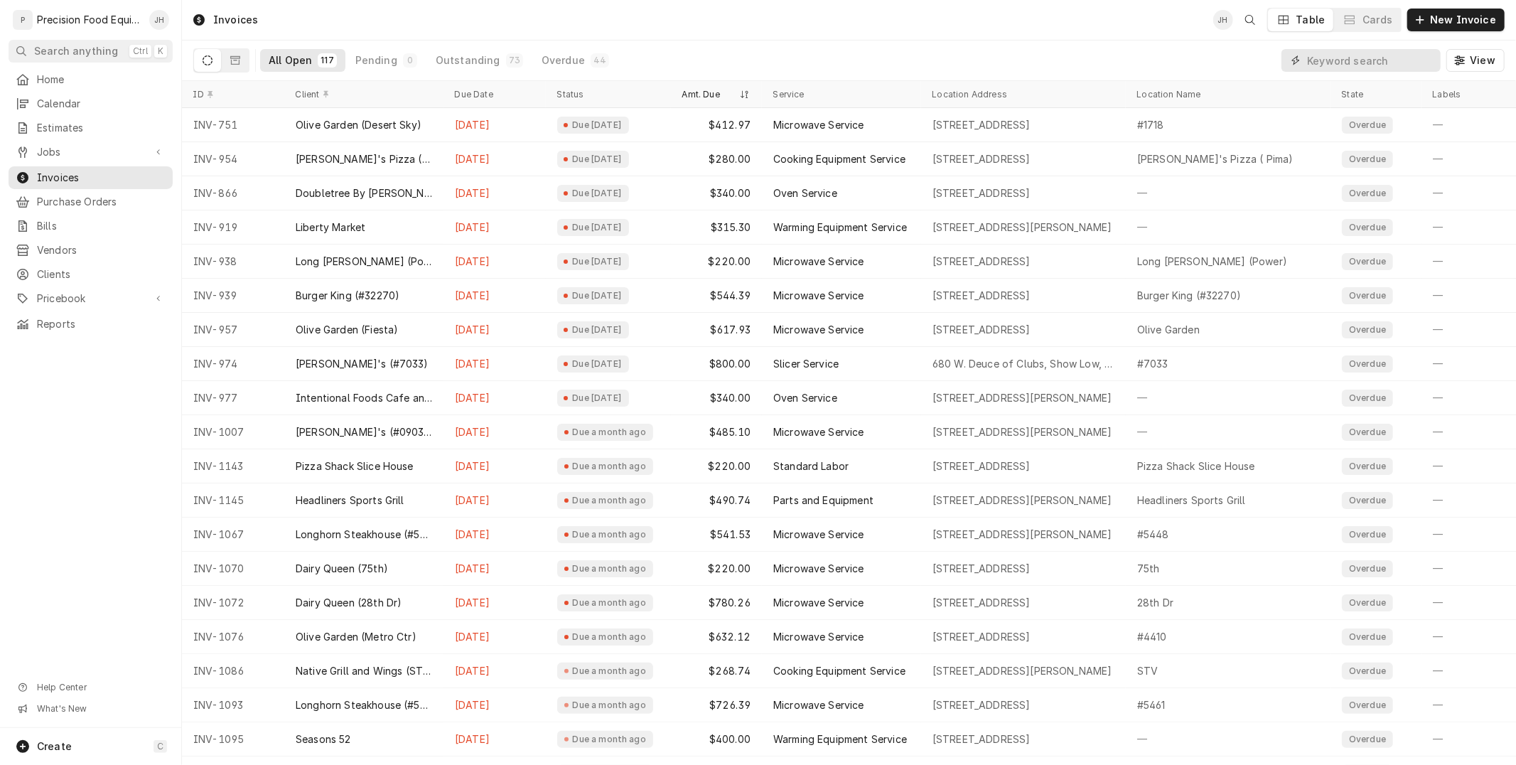
click at [1408, 60] on input "Dynamic Content Wrapper" at bounding box center [1370, 60] width 126 height 23
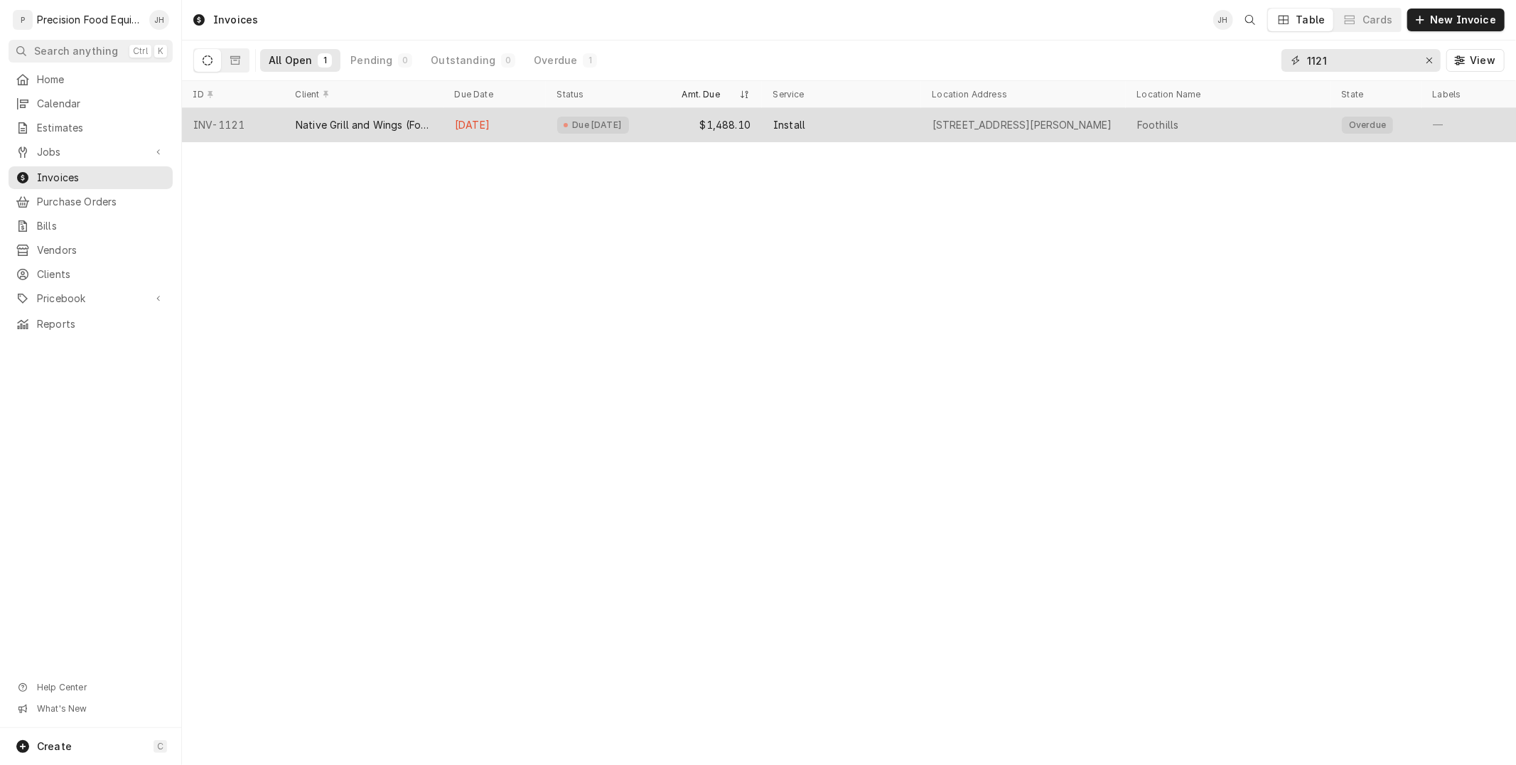
type input "1121"
click at [891, 124] on div "Install" at bounding box center [841, 125] width 159 height 34
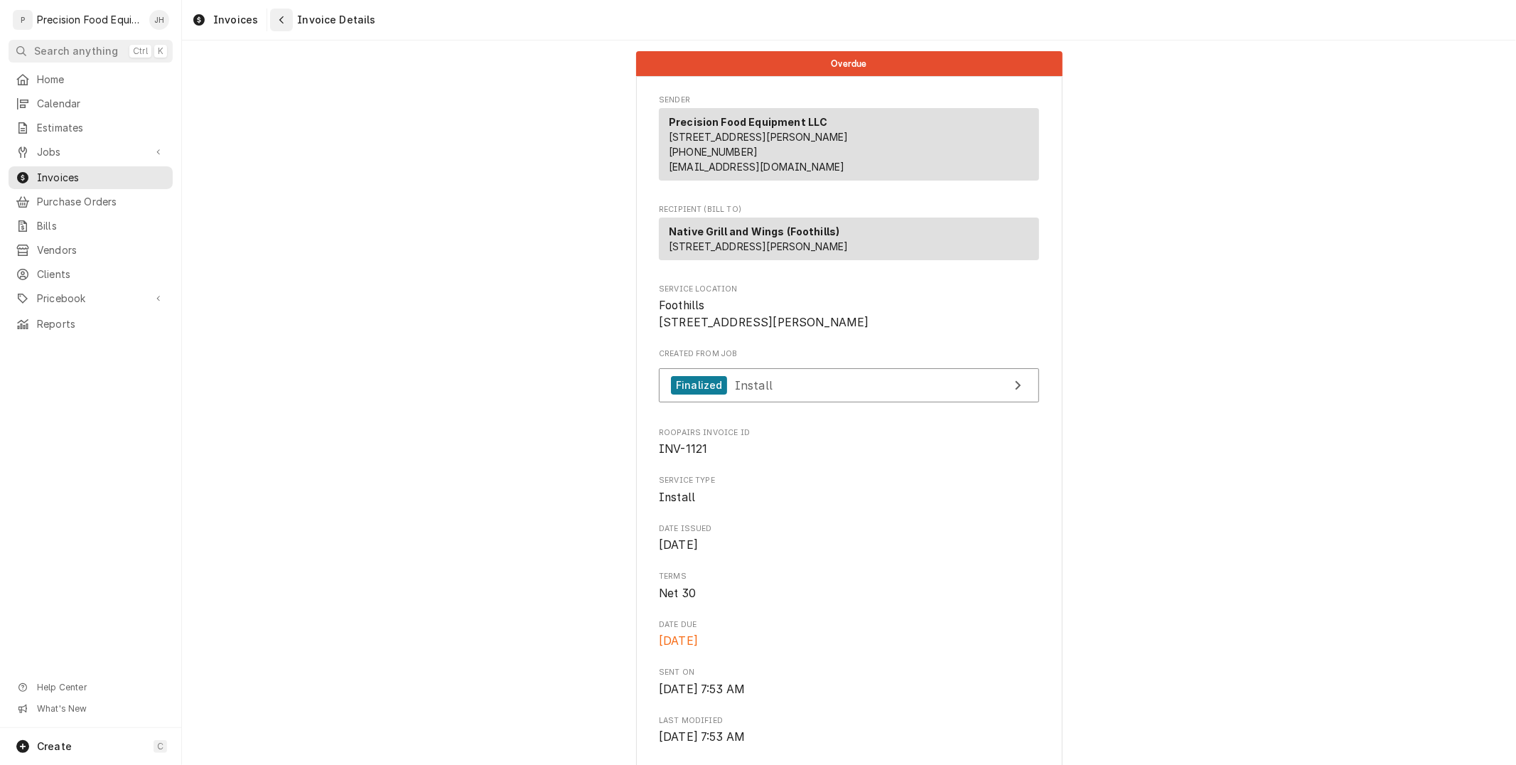
click at [274, 18] on div "Navigate back" at bounding box center [281, 20] width 14 height 14
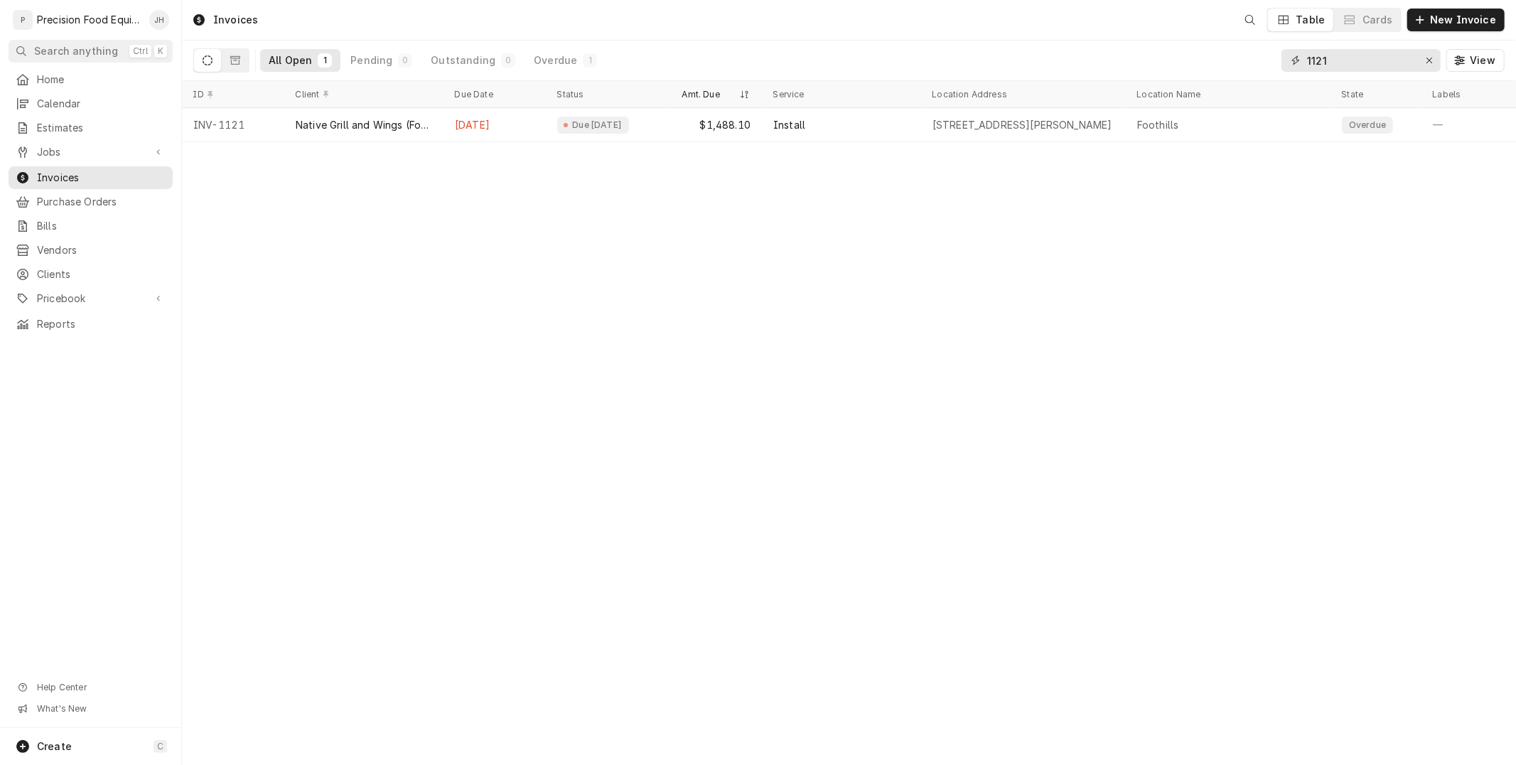
click at [1336, 64] on input "1121" at bounding box center [1360, 60] width 107 height 23
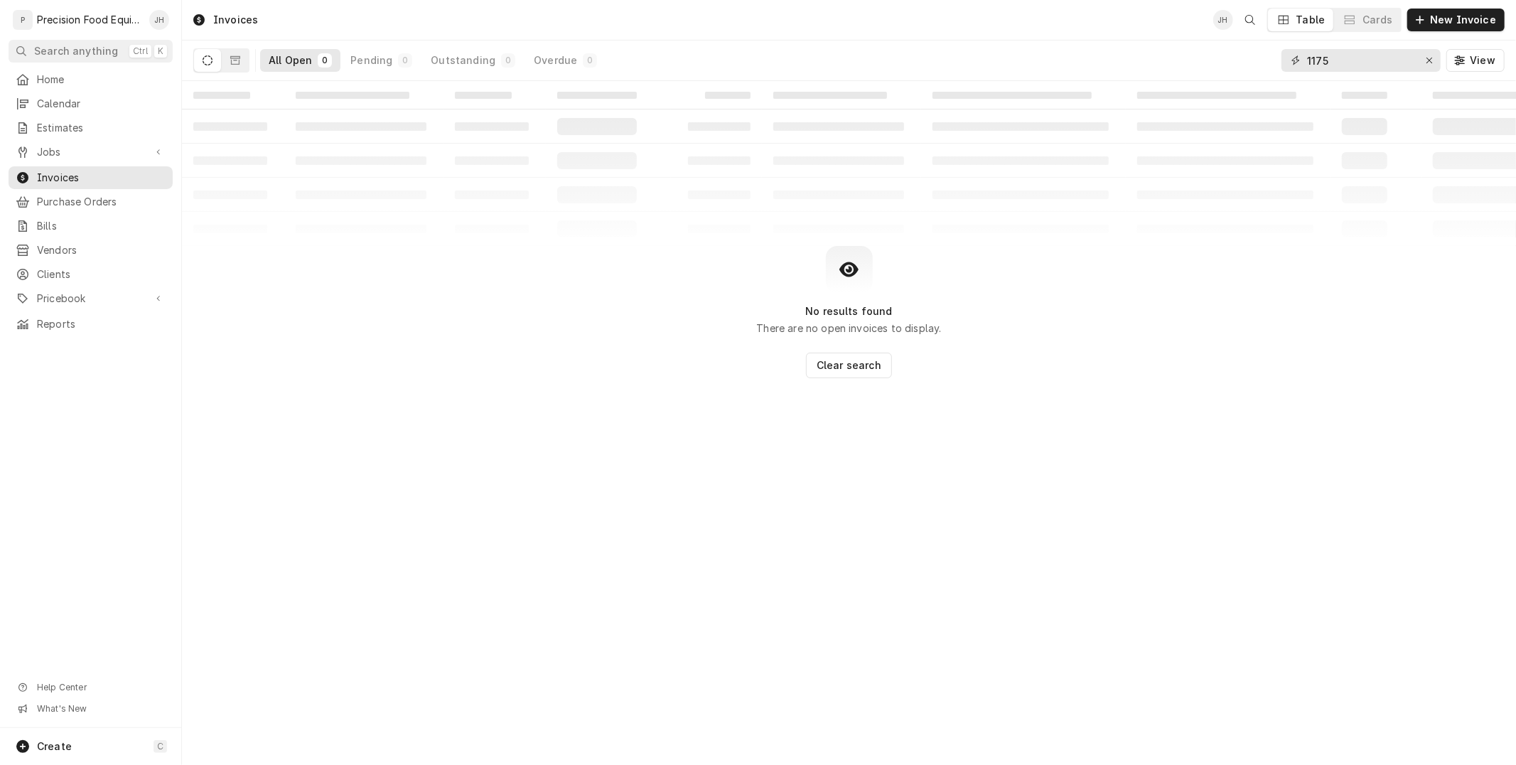
click at [1340, 65] on input "1175" at bounding box center [1360, 60] width 107 height 23
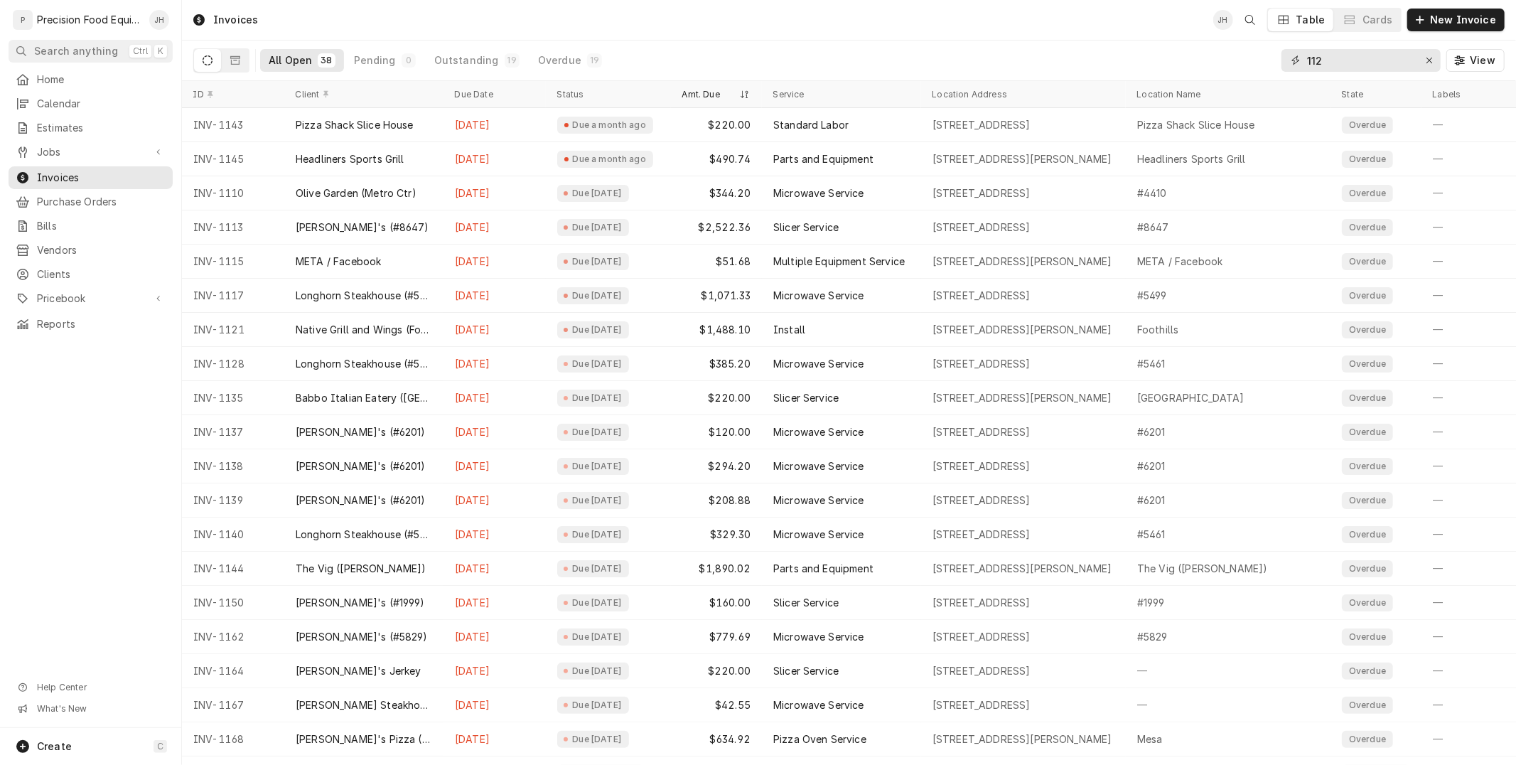
type input "1121"
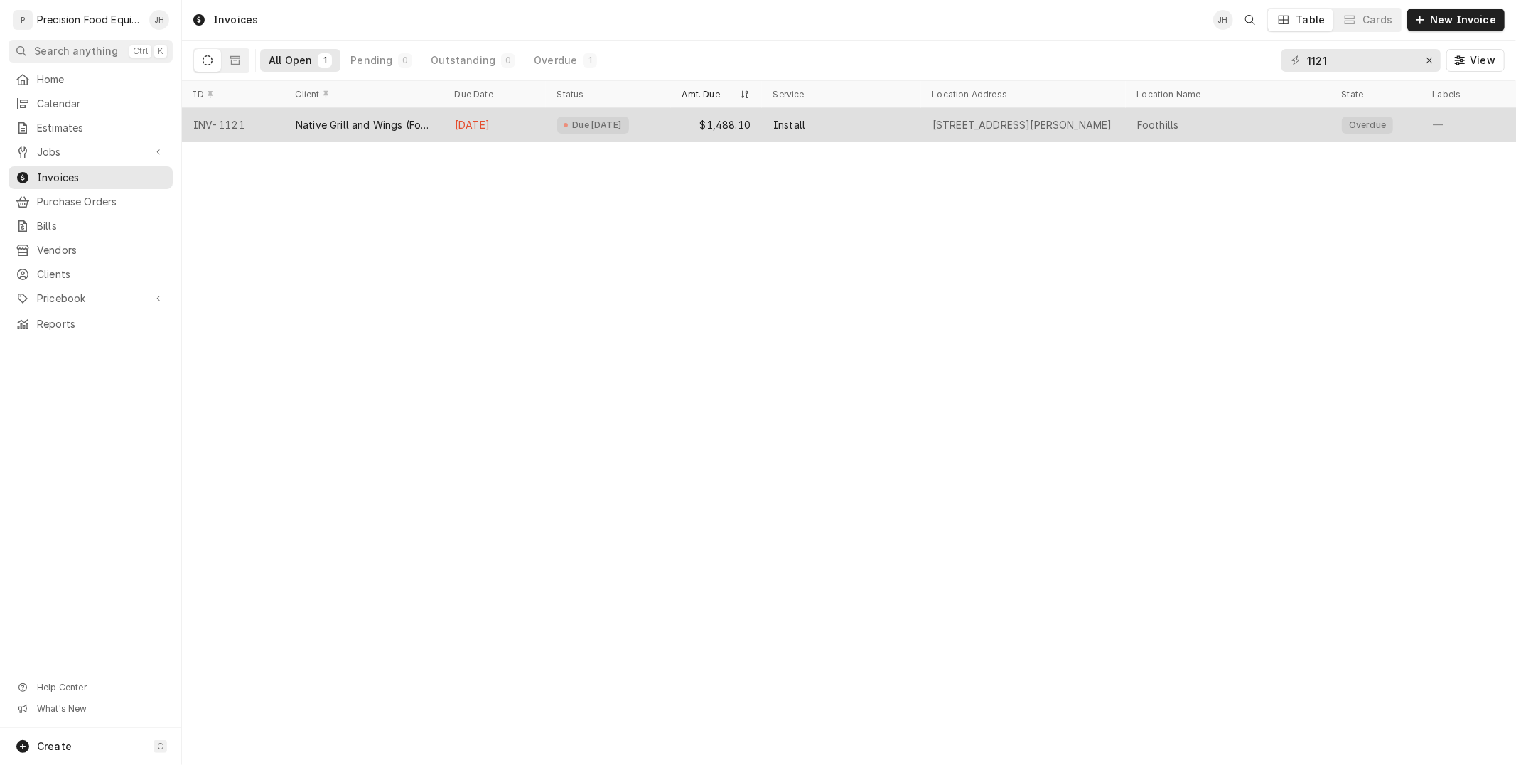
click at [1112, 131] on div "[STREET_ADDRESS][PERSON_NAME]" at bounding box center [1022, 125] width 180 height 14
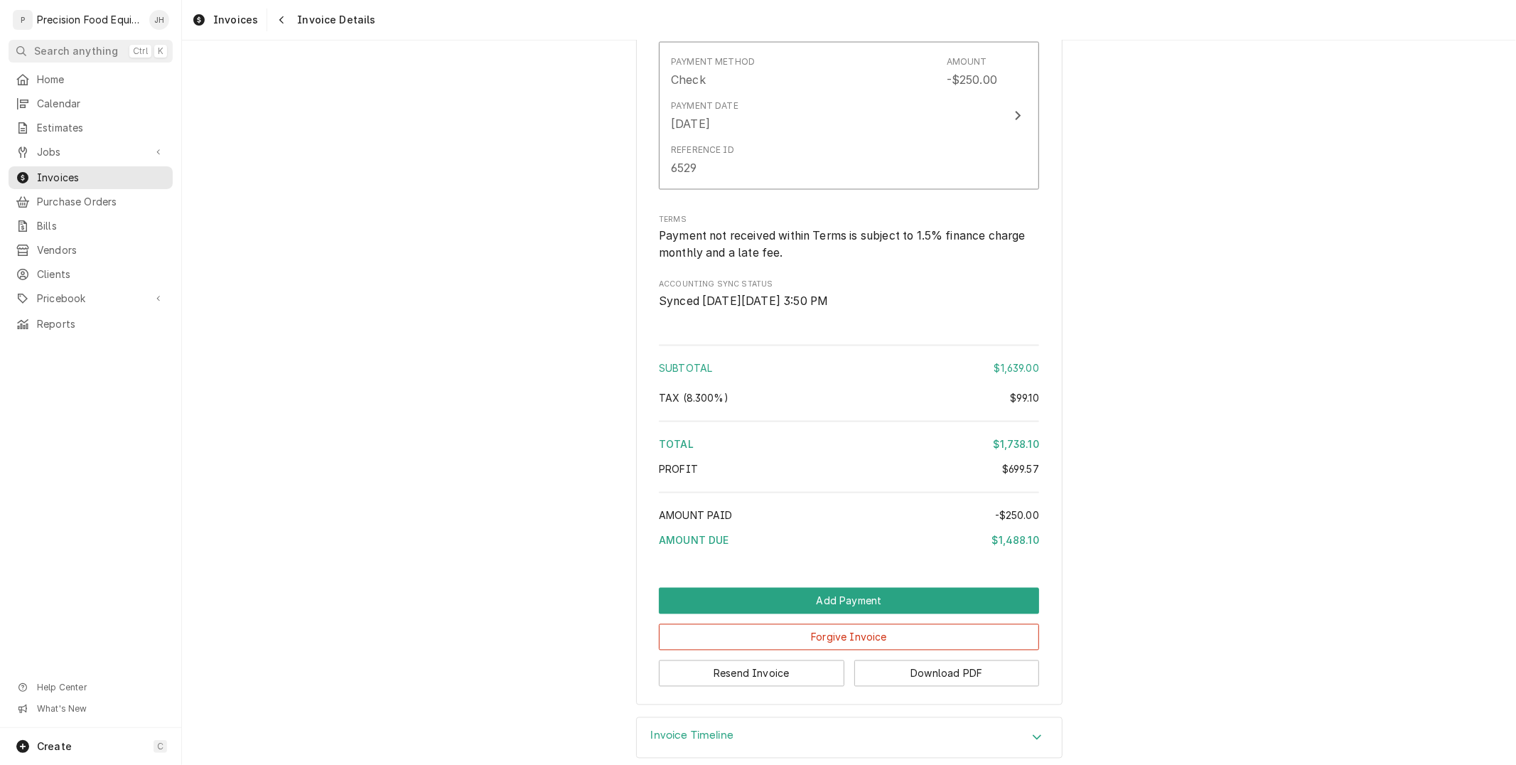
scroll to position [2166, 0]
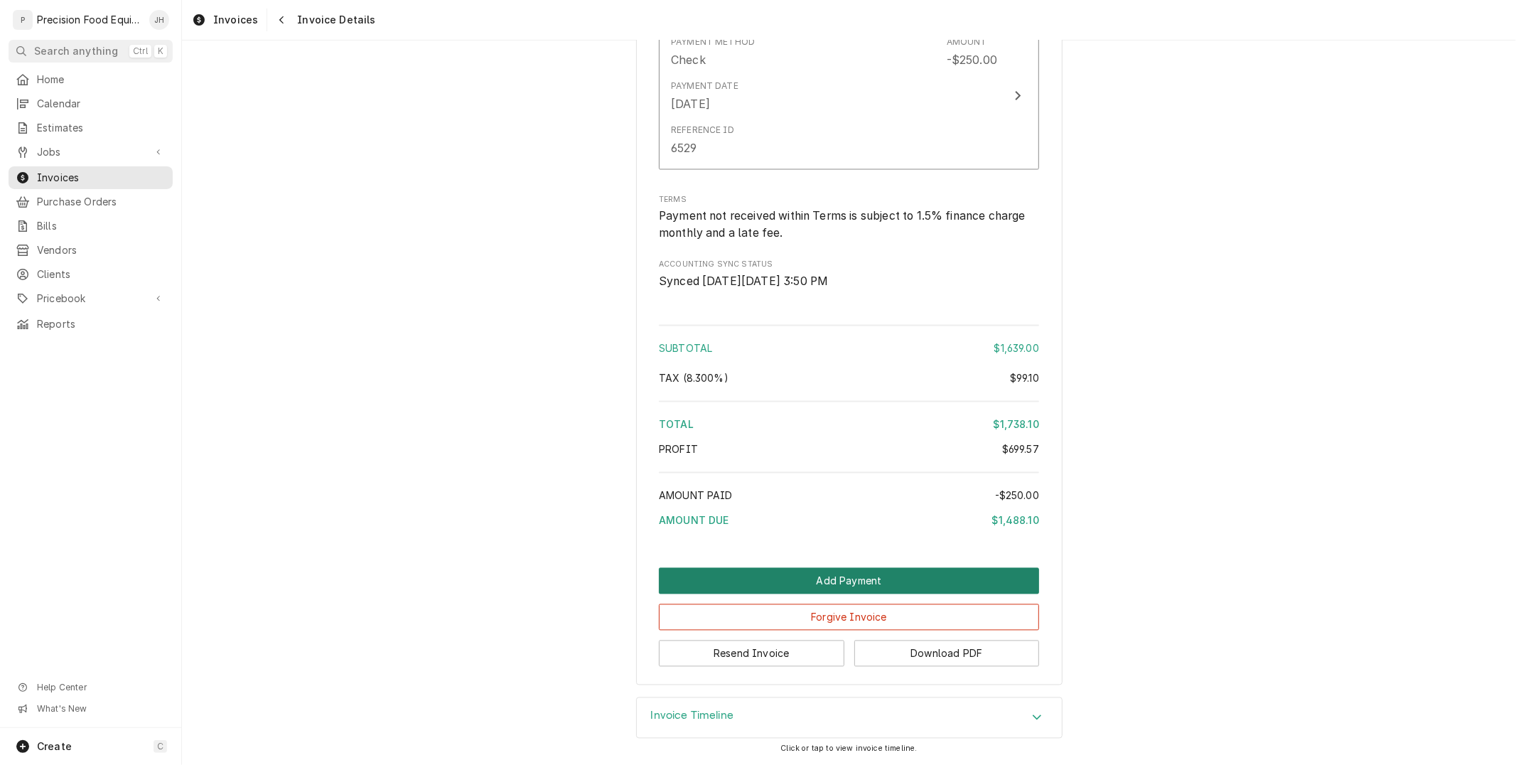
click at [929, 578] on button "Add Payment" at bounding box center [849, 581] width 380 height 26
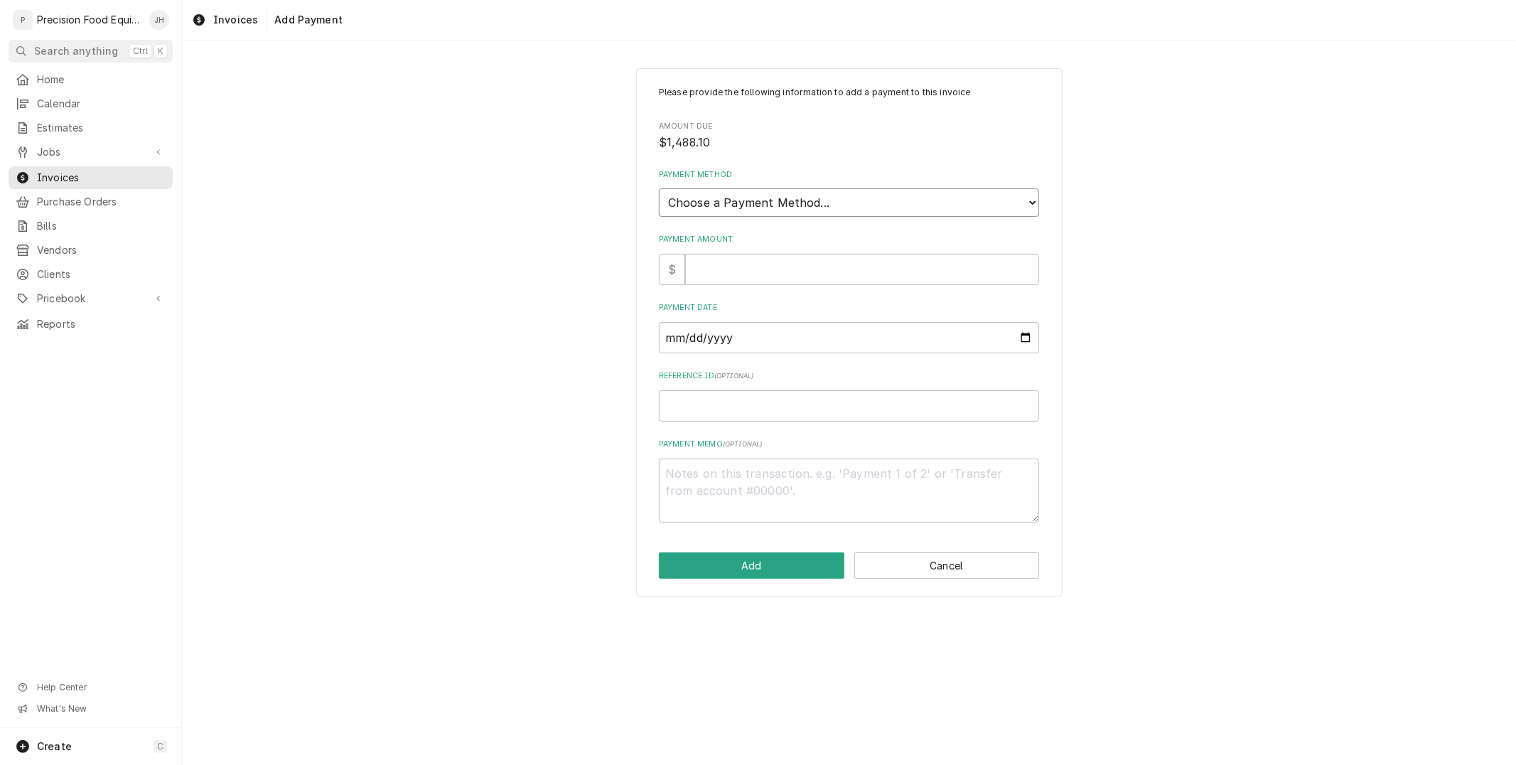
click at [797, 205] on select "Choose a Payment Method... Cash Check Credit/Debit Card ACH/eCheck Other" at bounding box center [849, 202] width 380 height 28
click at [841, 201] on select "Choose a Payment Method... Cash Check Credit/Debit Card ACH/eCheck Other" at bounding box center [849, 202] width 380 height 28
click at [716, 196] on select "Choose a Payment Method... Cash Check Credit/Debit Card ACH/eCheck Other" at bounding box center [849, 202] width 380 height 28
select select "2"
click at [659, 188] on select "Choose a Payment Method... Cash Check Credit/Debit Card ACH/eCheck Other" at bounding box center [849, 202] width 380 height 28
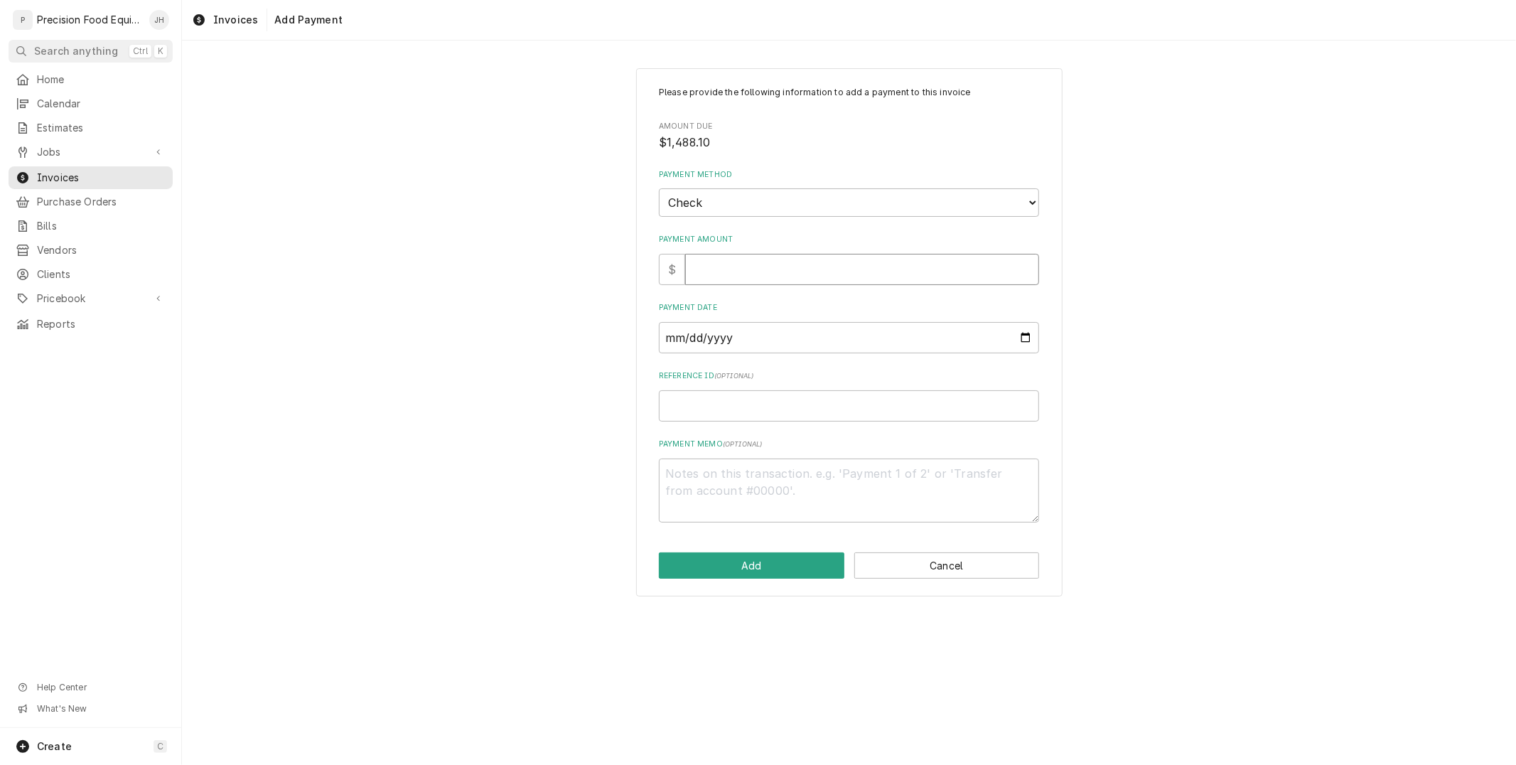
click at [744, 274] on input "Payment Amount" at bounding box center [862, 269] width 354 height 31
type textarea "x"
type input "1"
type textarea "x"
type input "14"
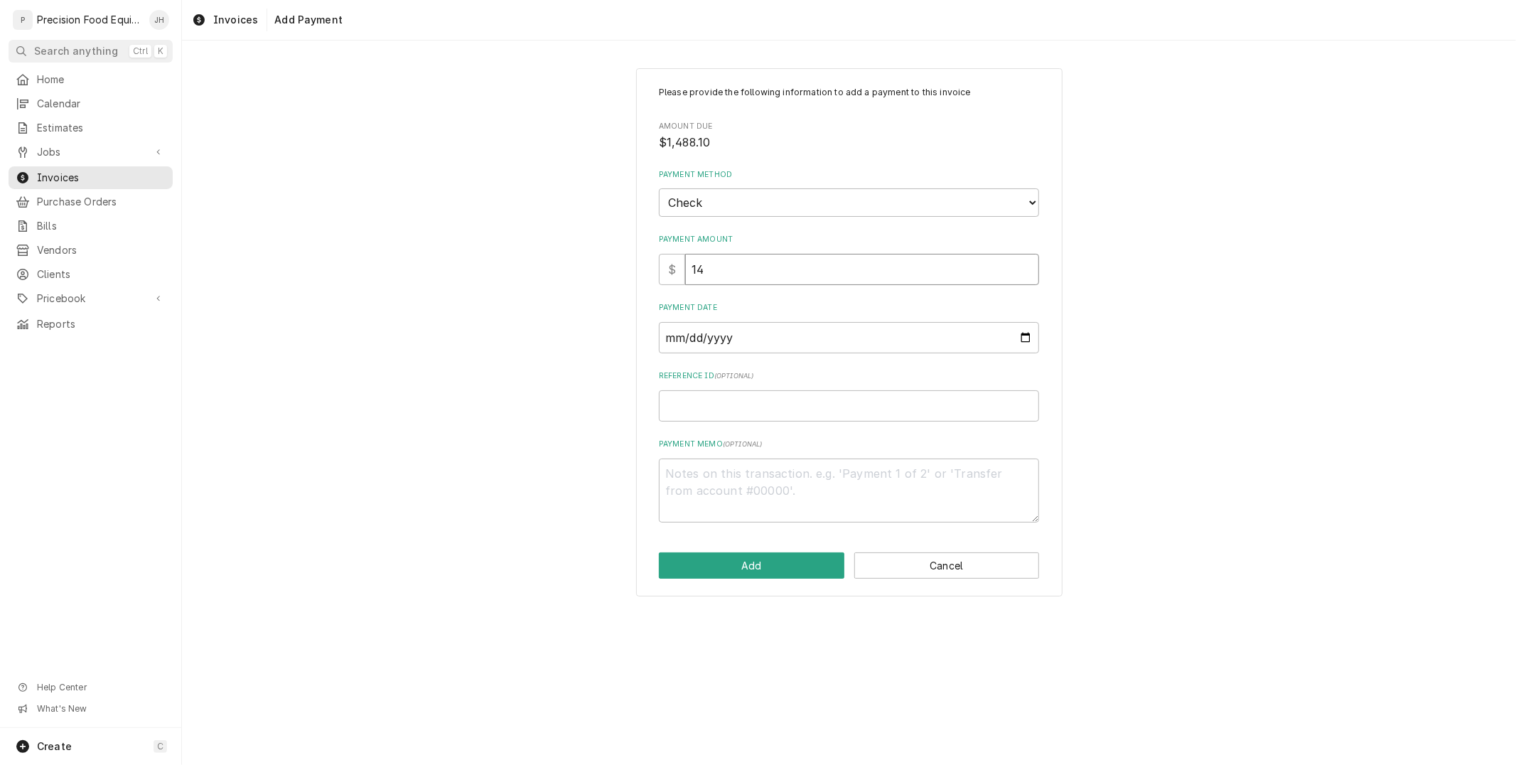
type textarea "x"
type input "148"
type textarea "x"
type input "1488"
type textarea "x"
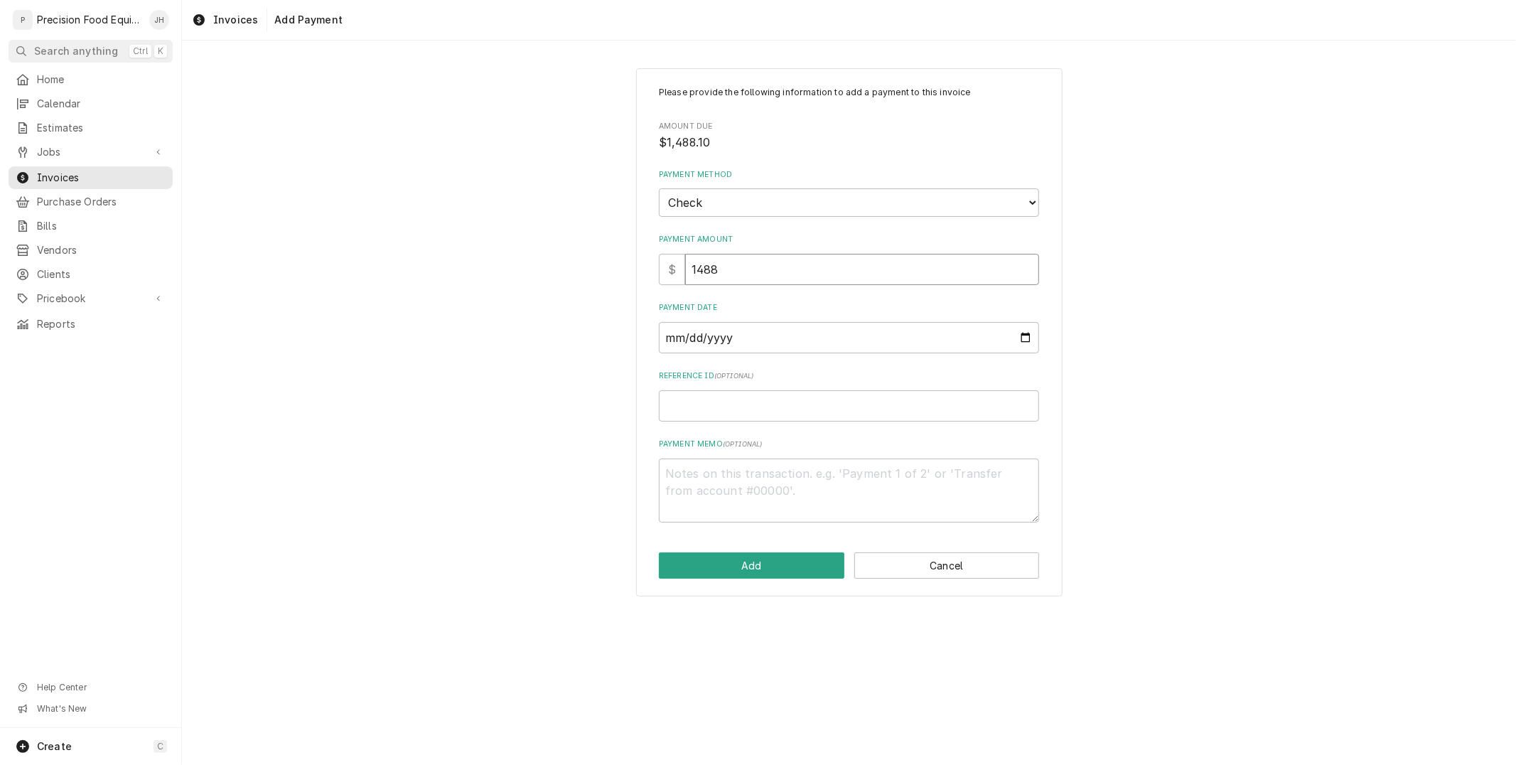
type input "1488.1"
type textarea "x"
type input "1488.10"
click at [751, 341] on input "Payment Date" at bounding box center [849, 337] width 380 height 31
click at [1023, 340] on input "Payment Date" at bounding box center [849, 337] width 380 height 31
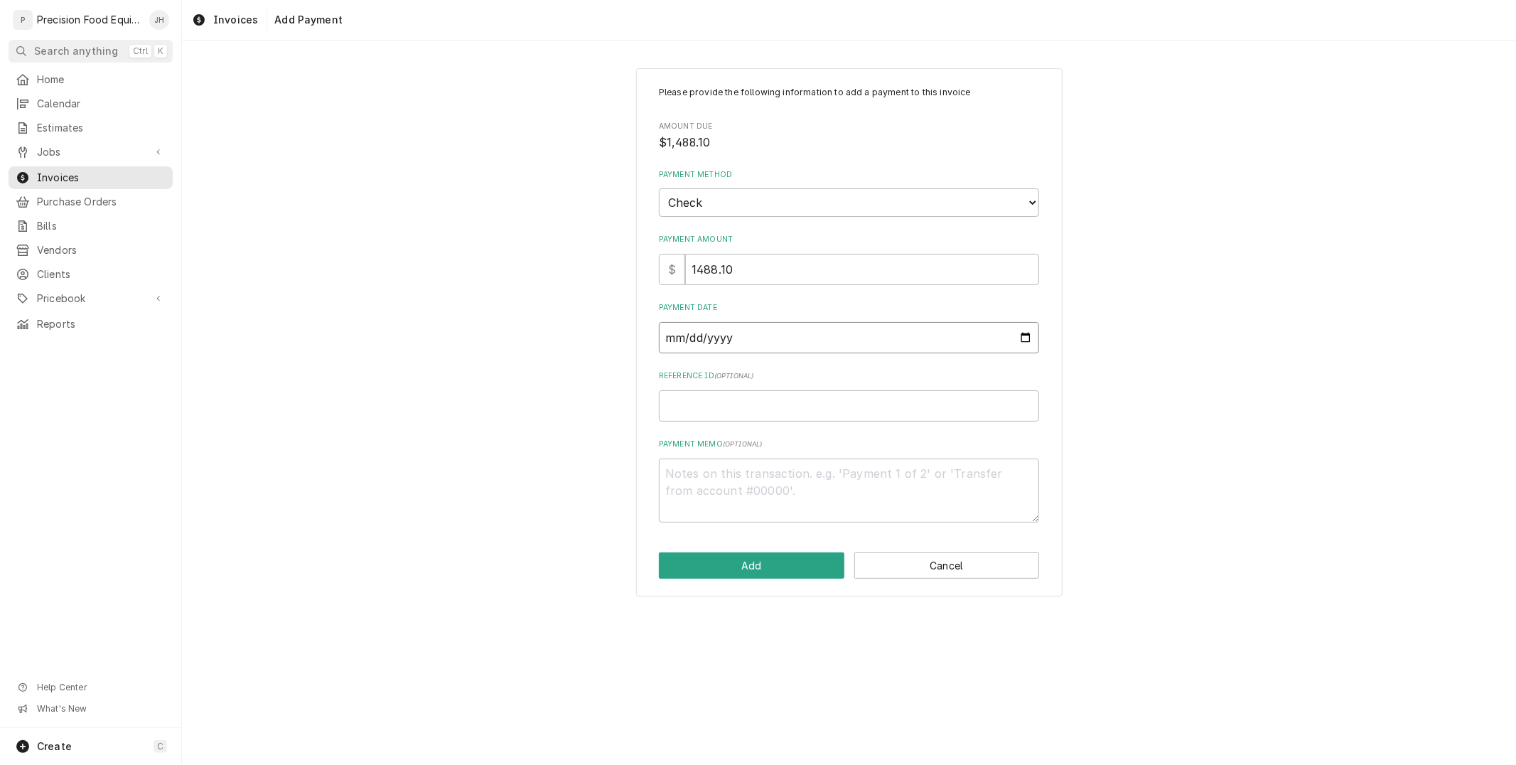
type input "2025-08-13"
click at [799, 406] on input "Reference ID ( optional )" at bounding box center [849, 405] width 380 height 31
type textarea "x"
type input "2"
type textarea "x"
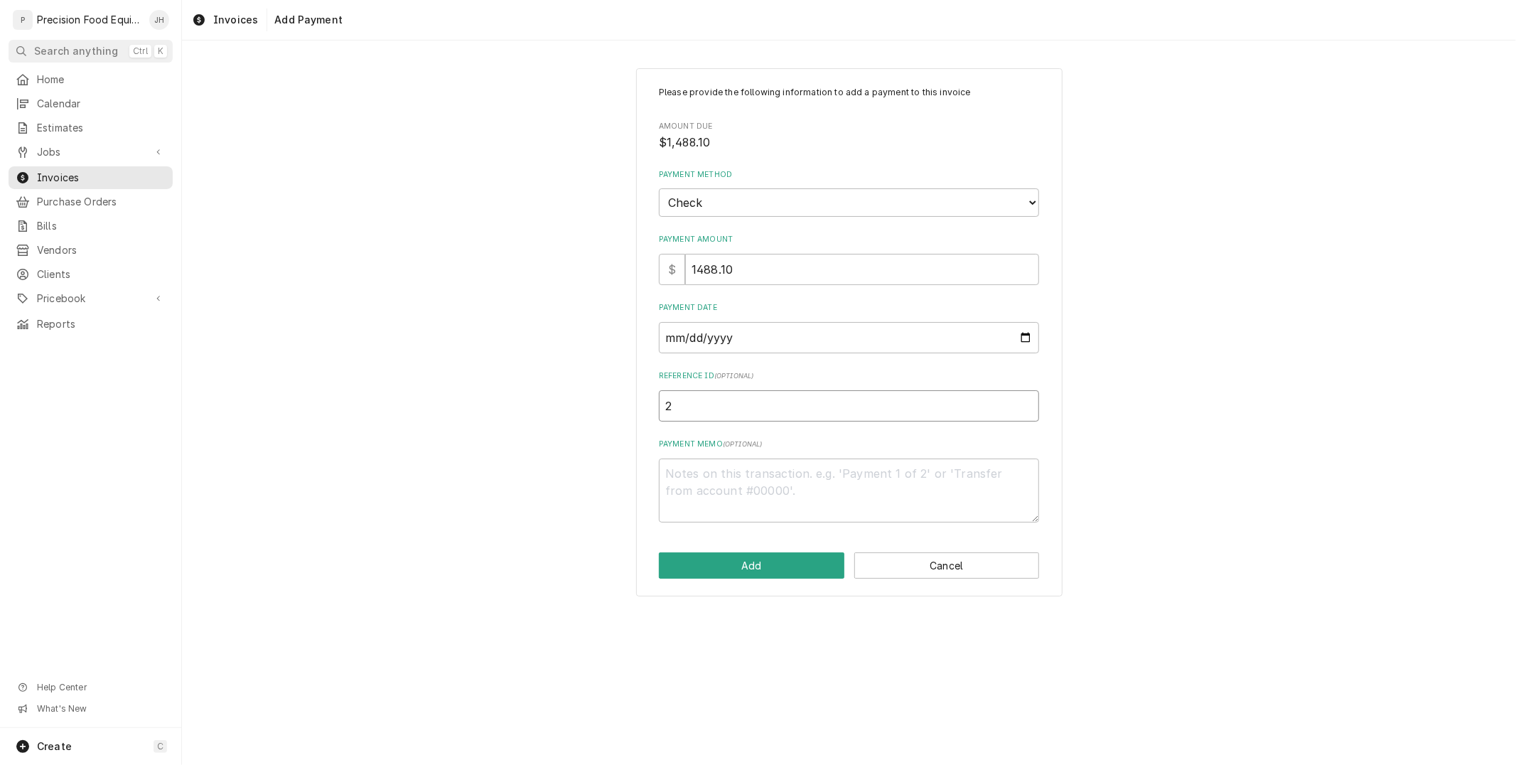
type input "25"
type textarea "x"
type input "256"
type textarea "x"
type input "2567"
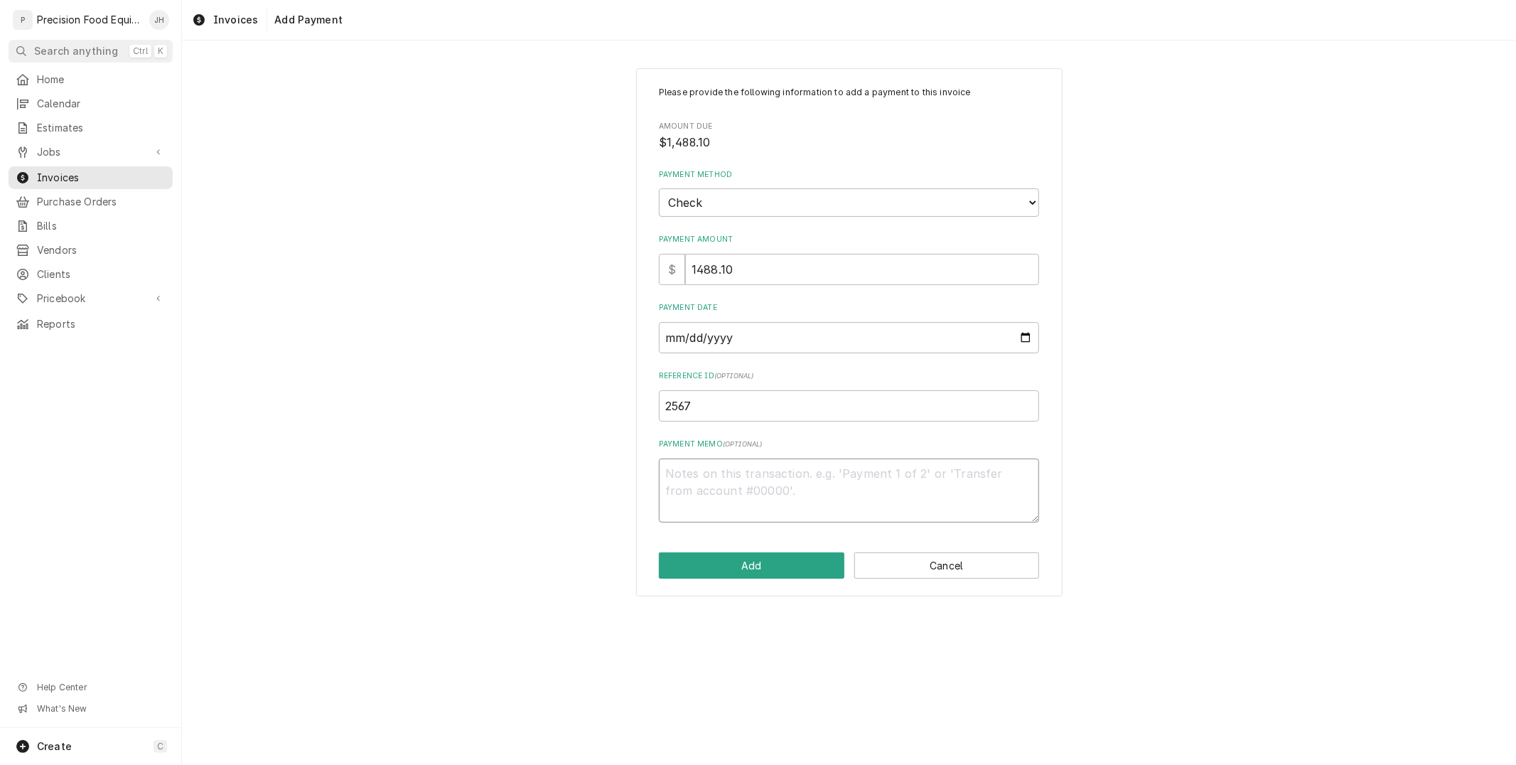
click at [803, 477] on textarea "Payment Memo ( optional )" at bounding box center [849, 490] width 380 height 64
click at [762, 566] on button "Add" at bounding box center [751, 565] width 185 height 26
type textarea "x"
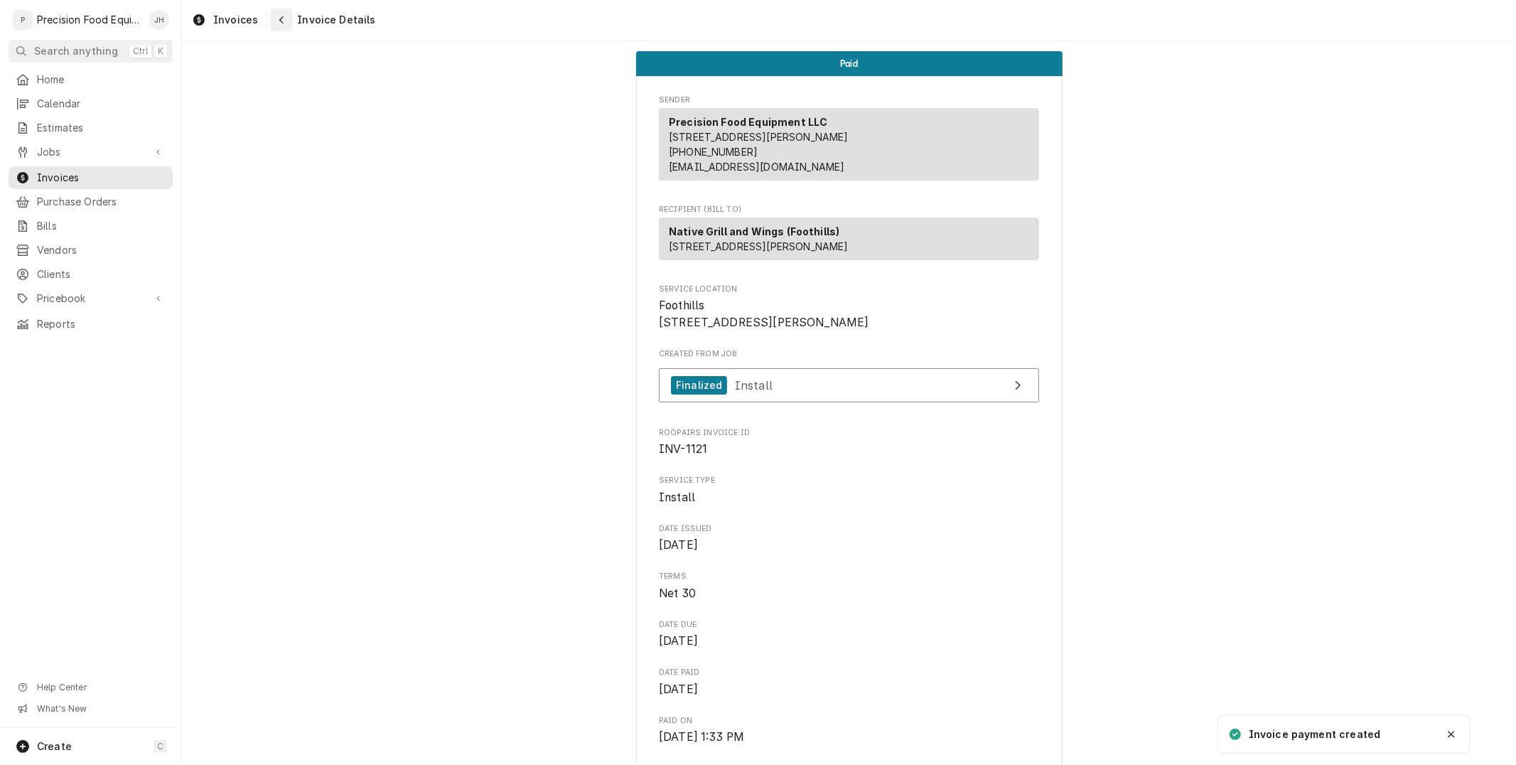
click at [281, 20] on icon "Navigate back" at bounding box center [282, 20] width 6 height 10
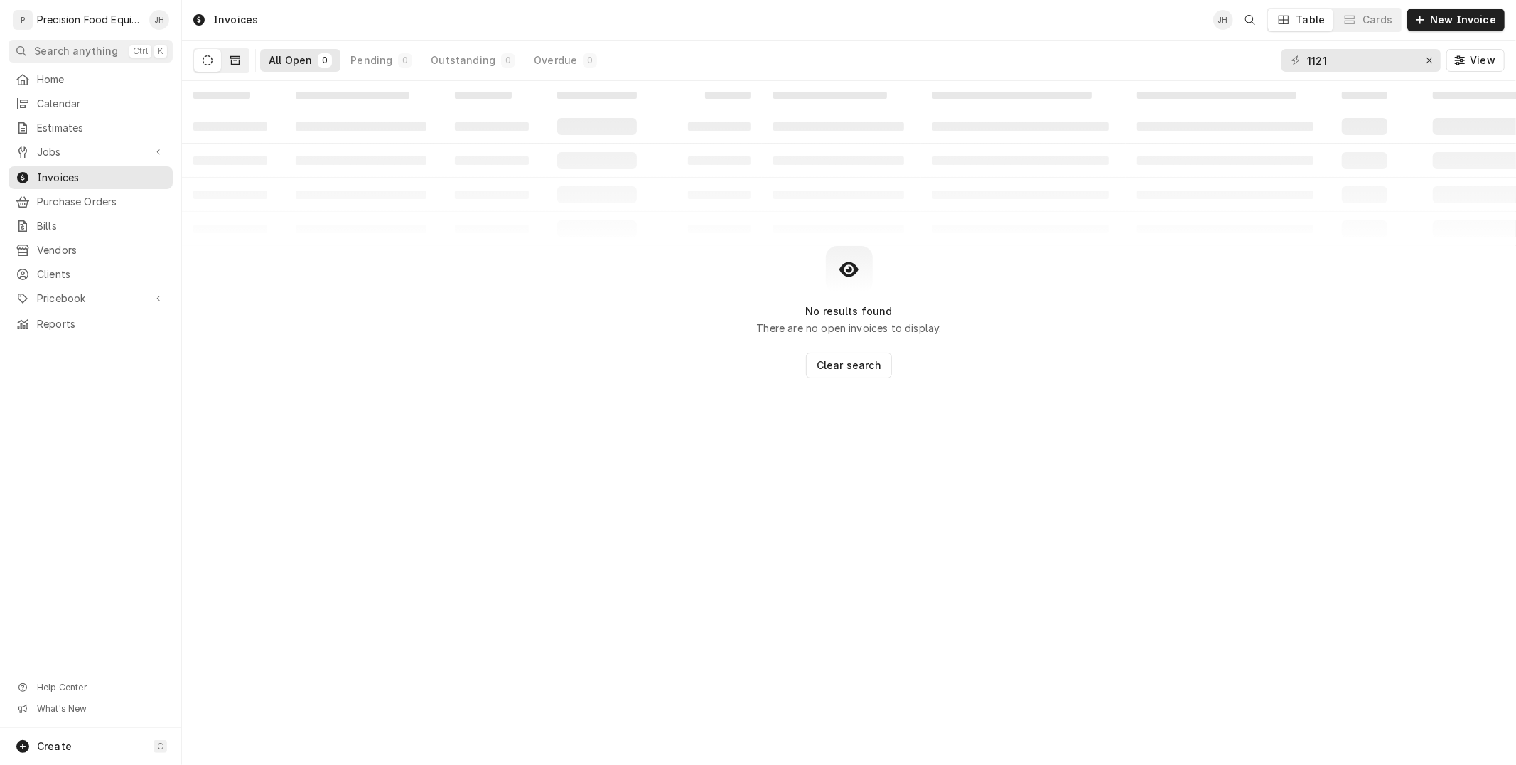
click at [232, 55] on icon "Dynamic Content Wrapper" at bounding box center [235, 60] width 10 height 10
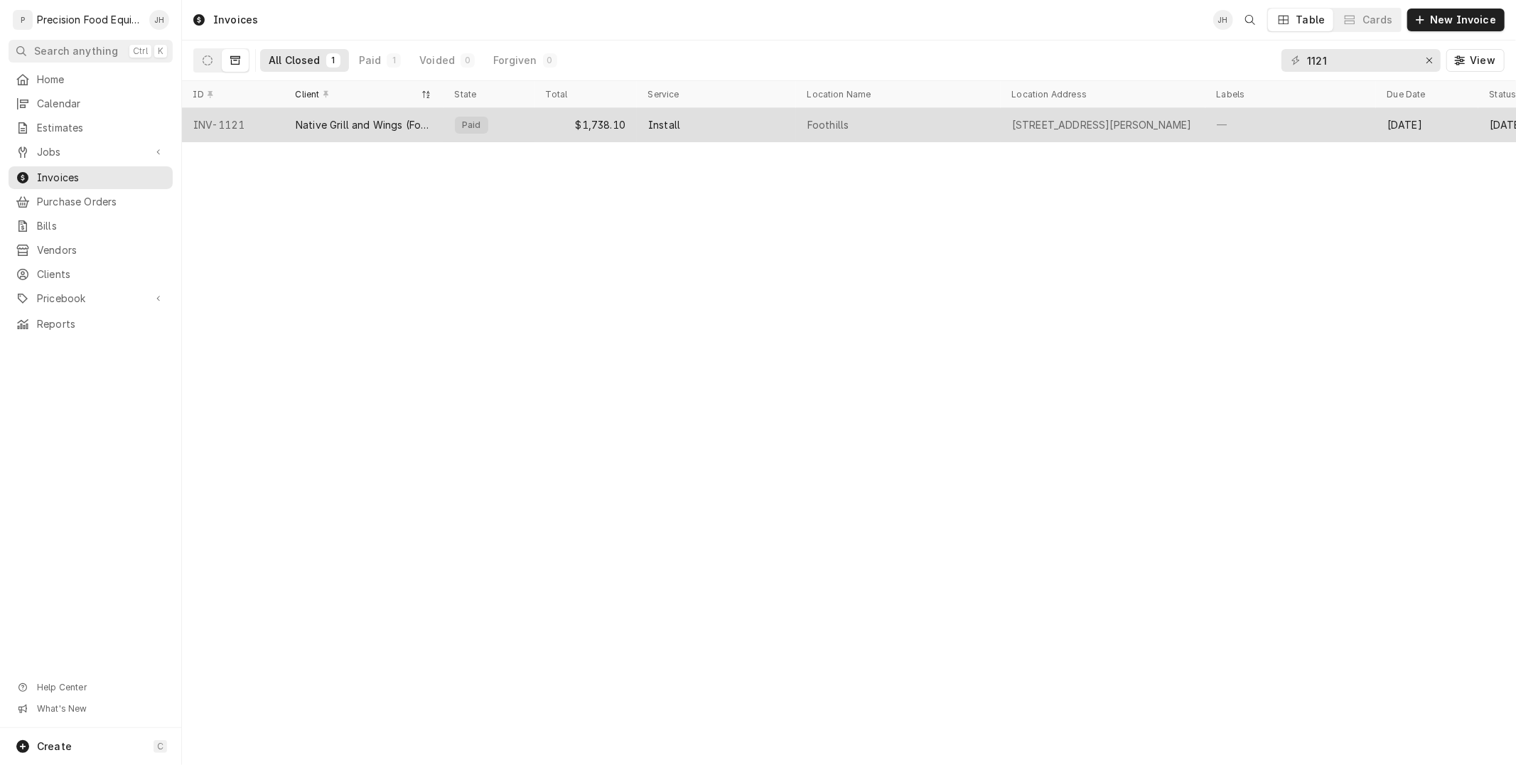
click at [709, 138] on div "Install" at bounding box center [716, 125] width 159 height 34
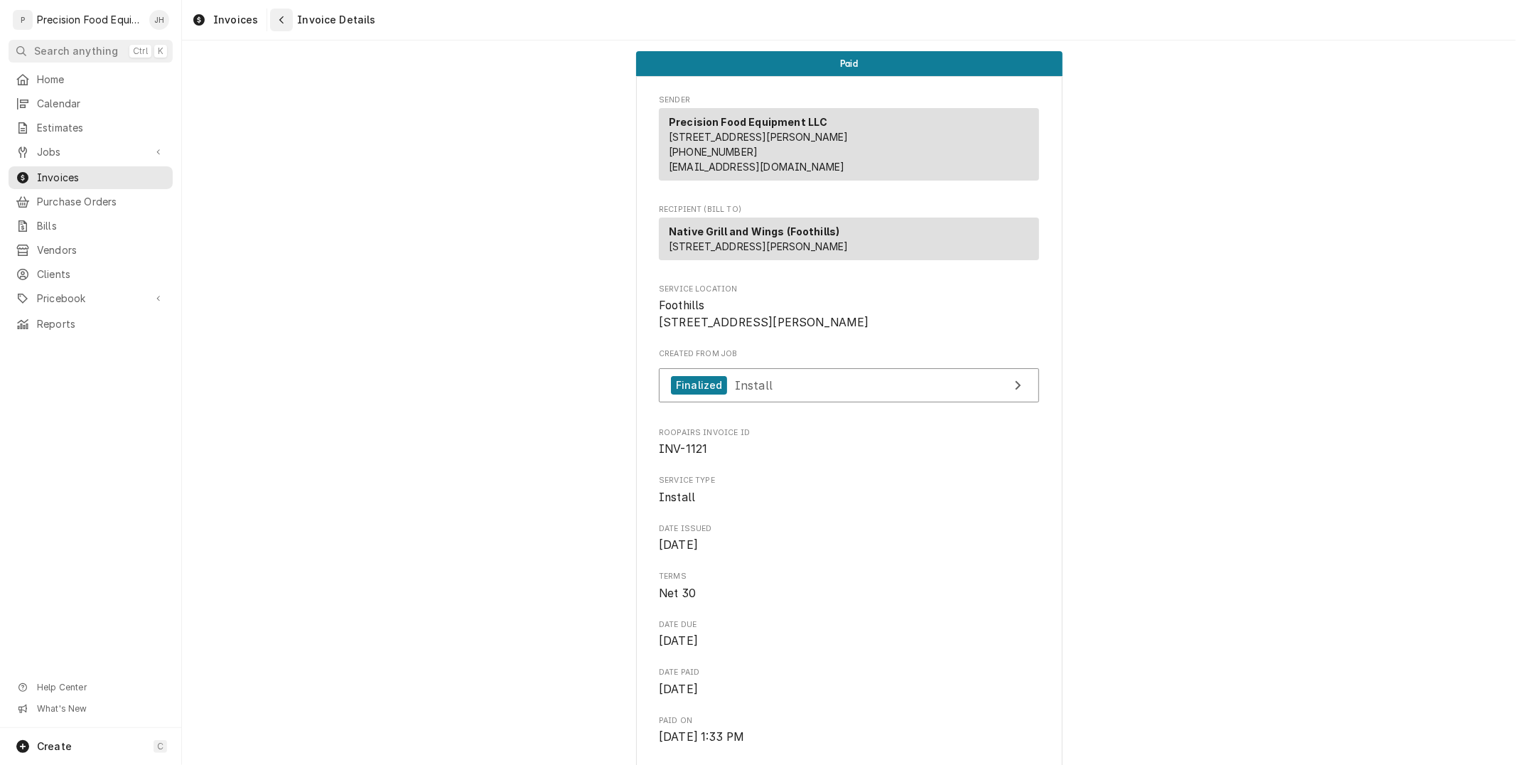
click at [280, 15] on icon "Navigate back" at bounding box center [282, 20] width 6 height 10
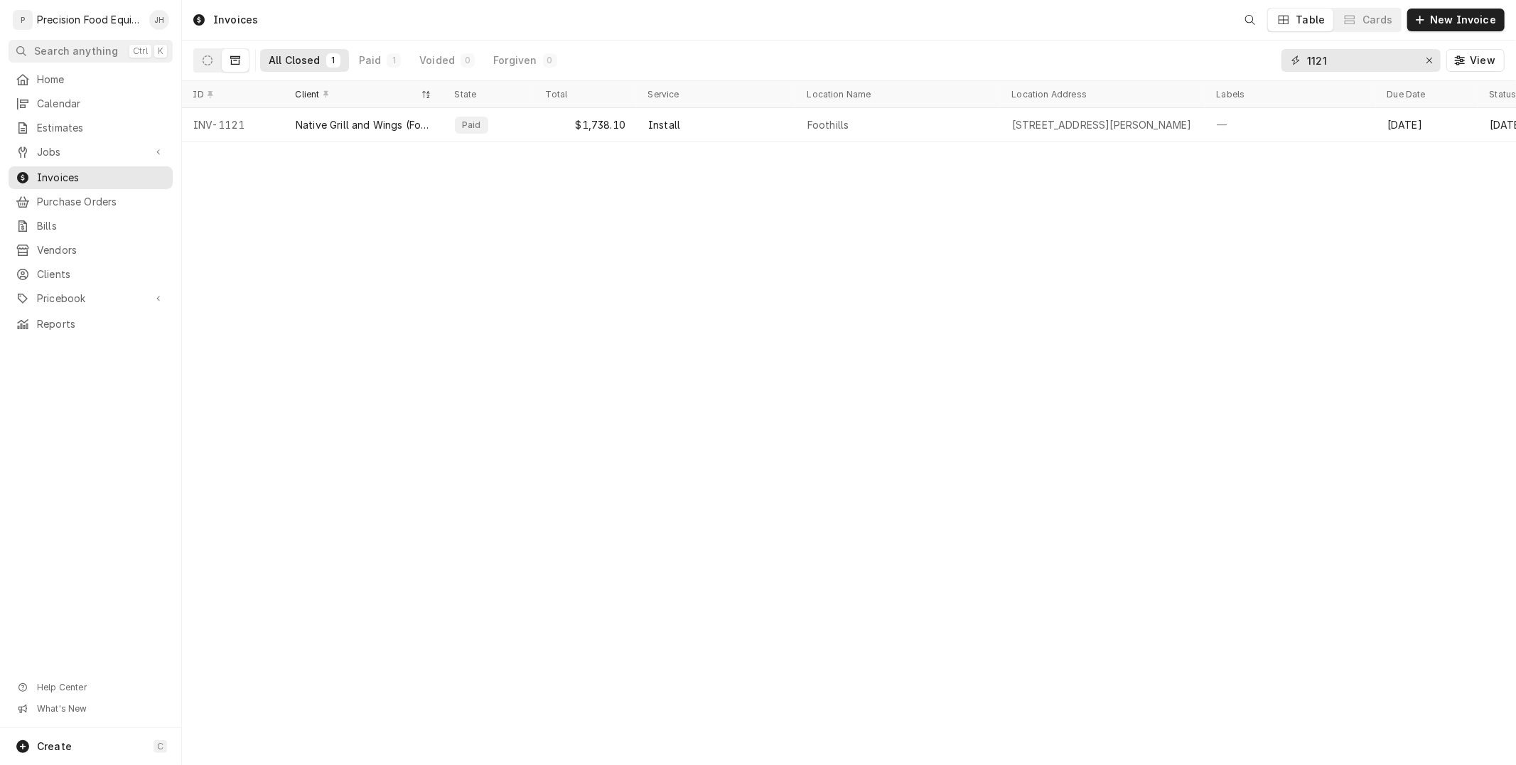
click at [1349, 64] on input "1121" at bounding box center [1360, 60] width 107 height 23
type input "1"
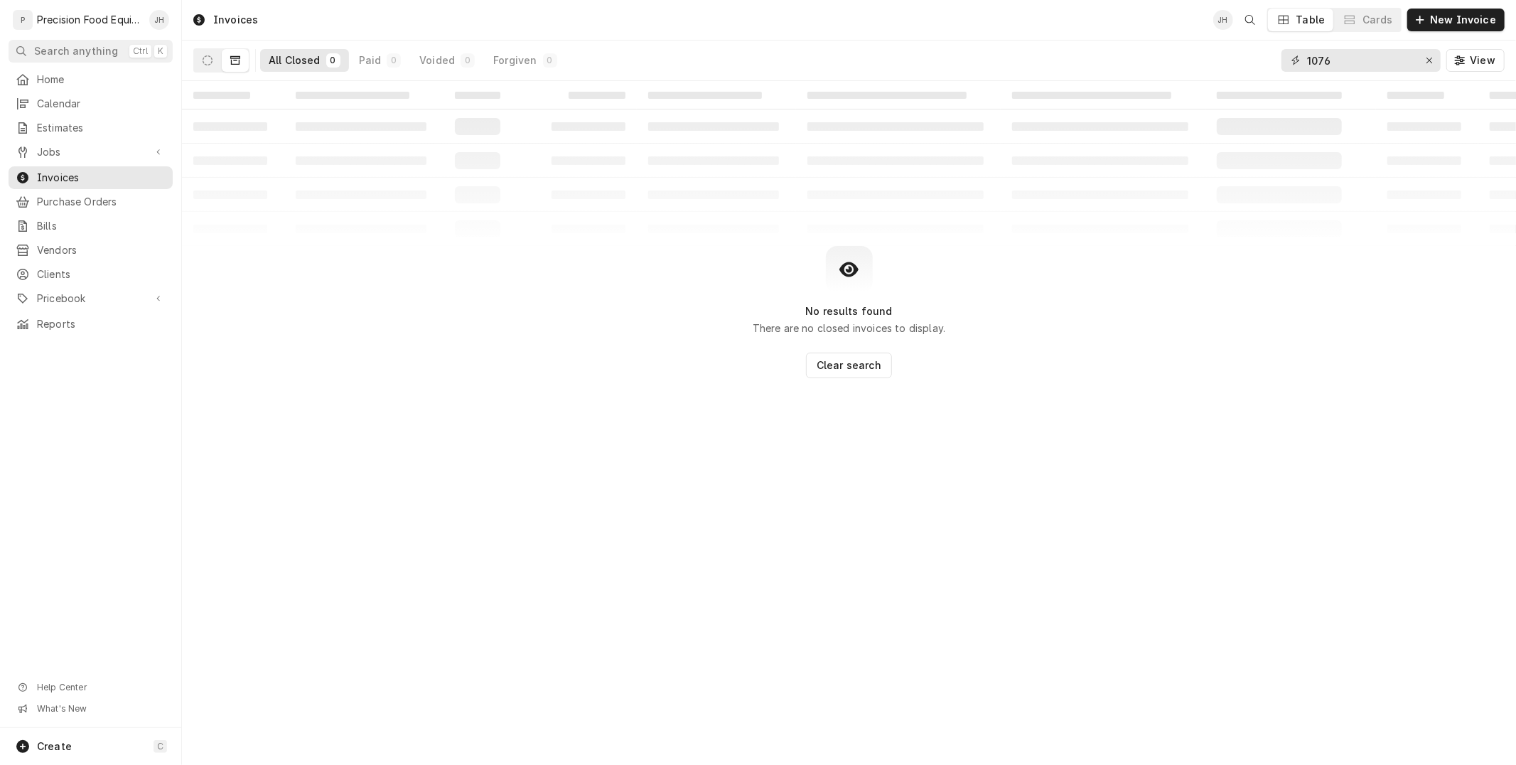
type input "1076"
click at [185, 63] on div "All Closed 0 Paid 0 Voided 0 Forgiven 0 1076 View" at bounding box center [849, 60] width 1334 height 40
click at [199, 60] on button "Dynamic Content Wrapper" at bounding box center [207, 60] width 27 height 23
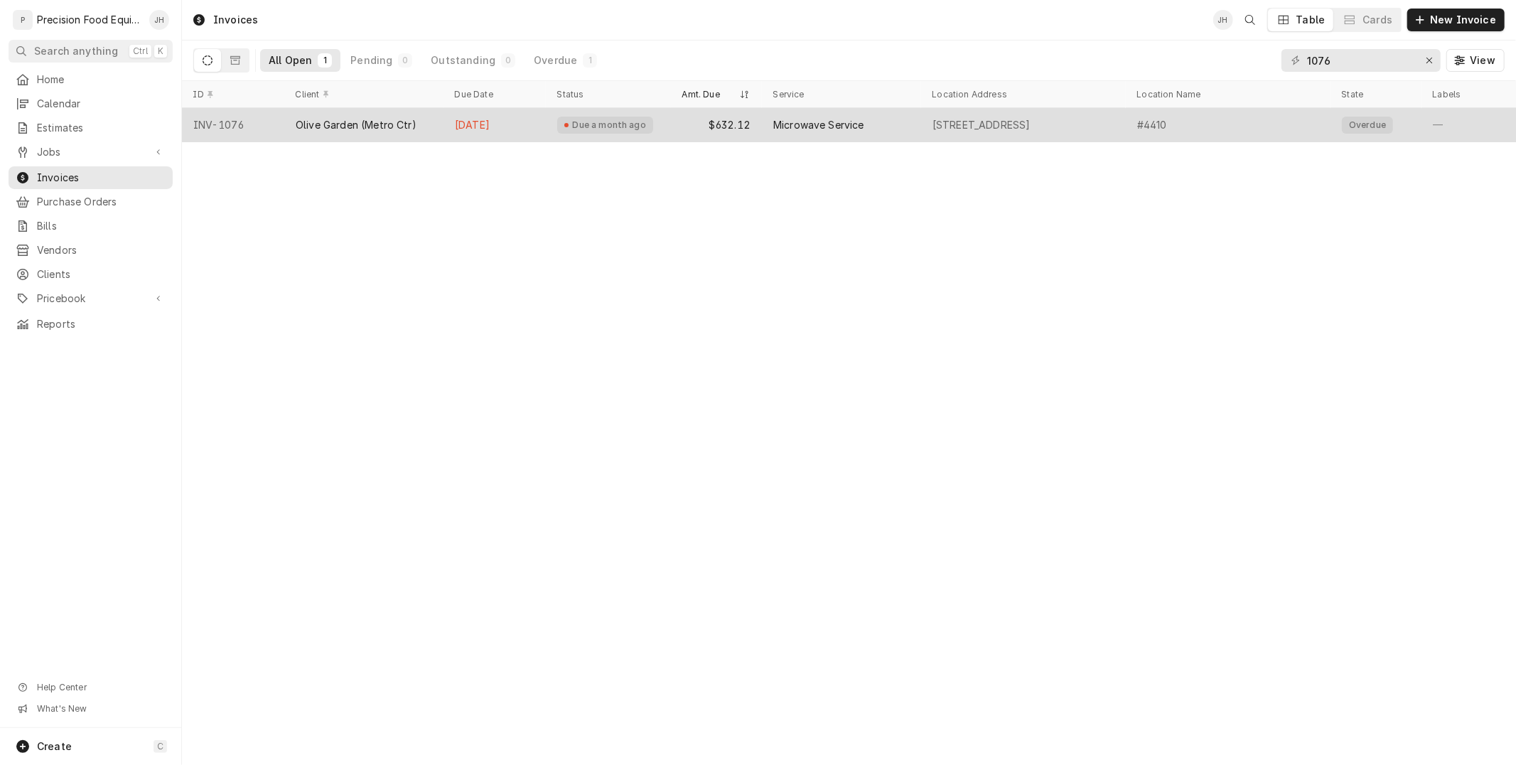
click at [725, 119] on div "$632.12" at bounding box center [716, 125] width 91 height 34
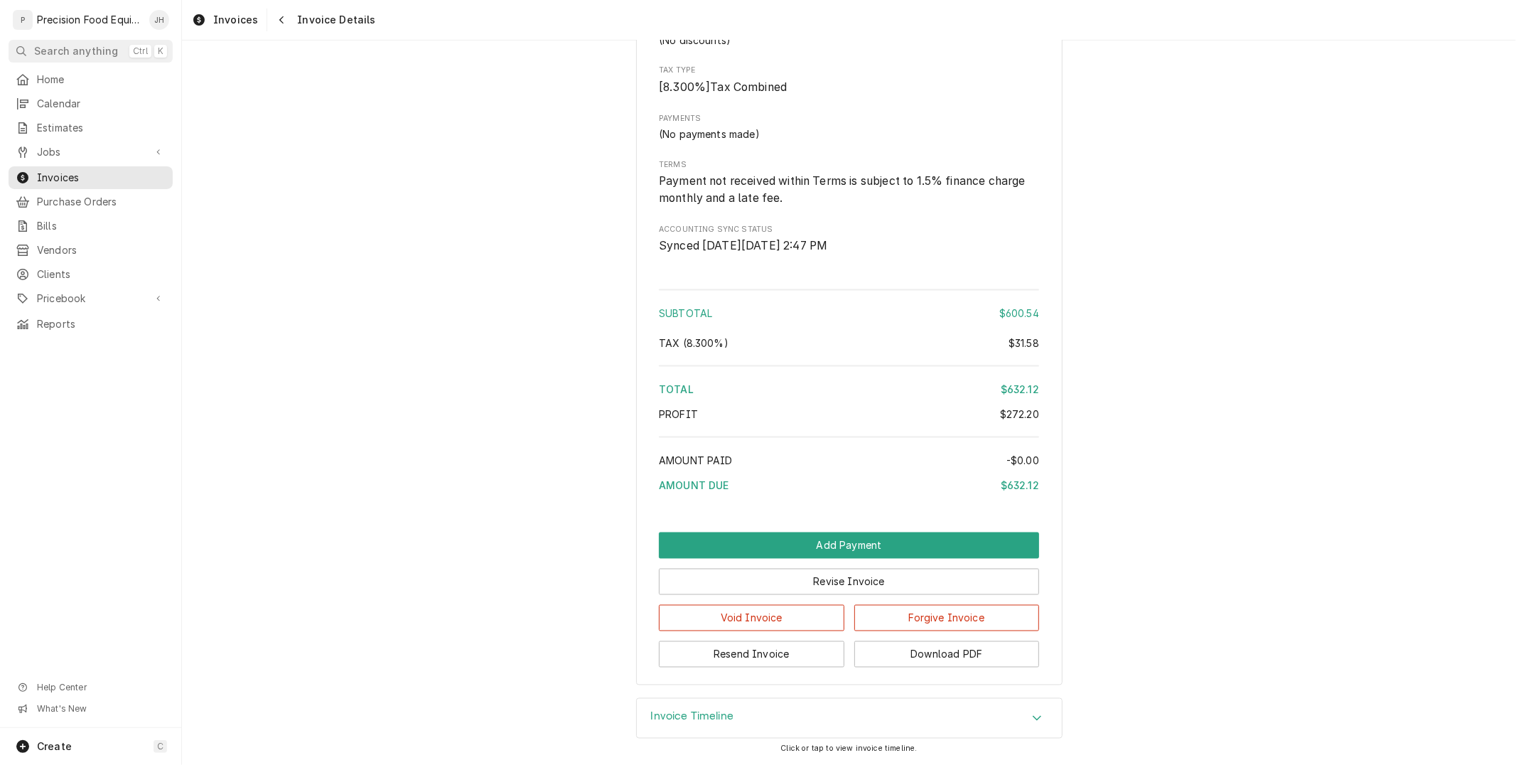
scroll to position [1825, 0]
click at [946, 545] on button "Add Payment" at bounding box center [849, 545] width 380 height 26
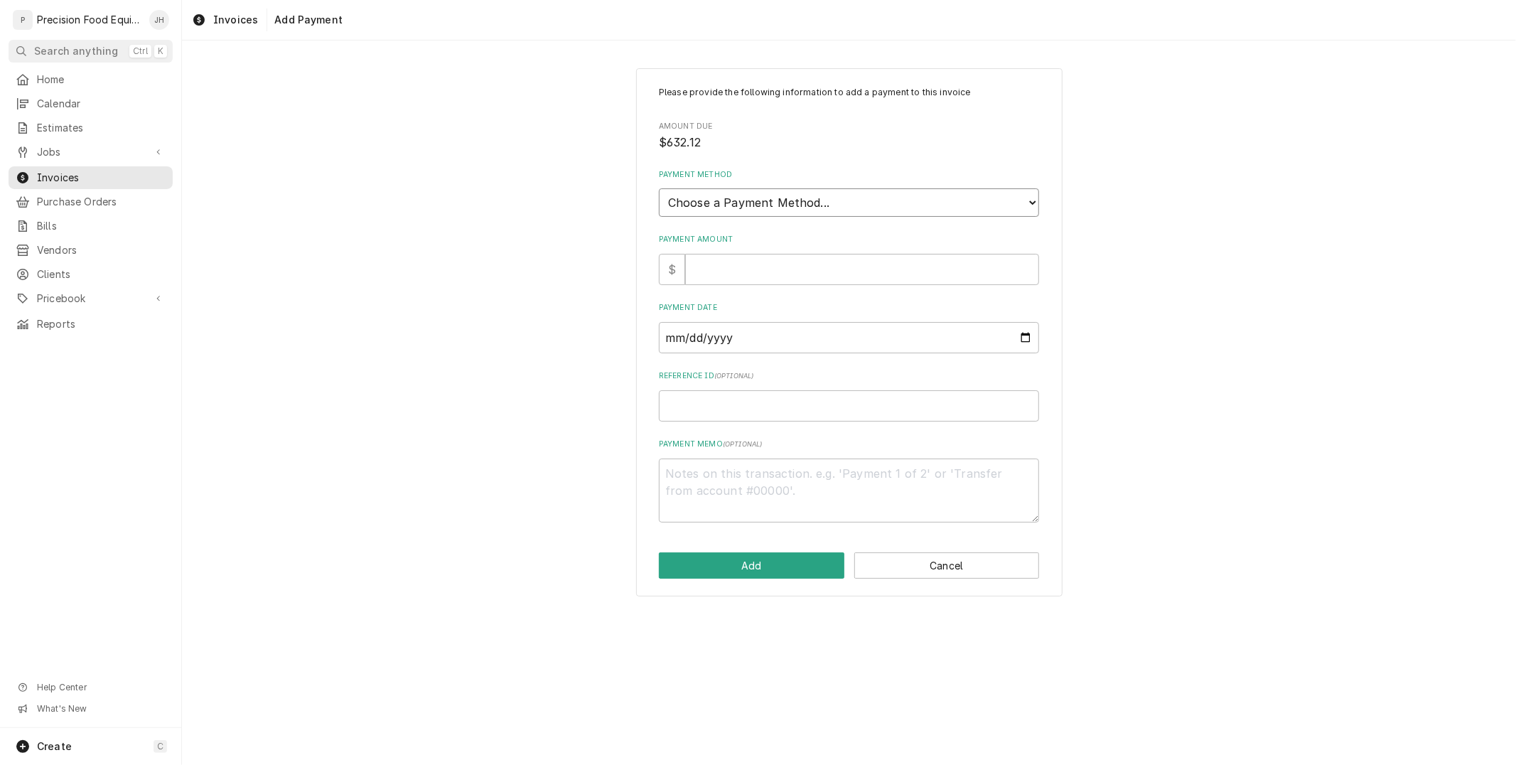
click at [834, 190] on select "Choose a Payment Method... Cash Check Credit/Debit Card ACH/eCheck Other" at bounding box center [849, 202] width 380 height 28
select select "2"
click at [659, 188] on select "Choose a Payment Method... Cash Check Credit/Debit Card ACH/eCheck Other" at bounding box center [849, 202] width 380 height 28
click at [796, 280] on input "Payment Amount" at bounding box center [862, 269] width 354 height 31
type textarea "x"
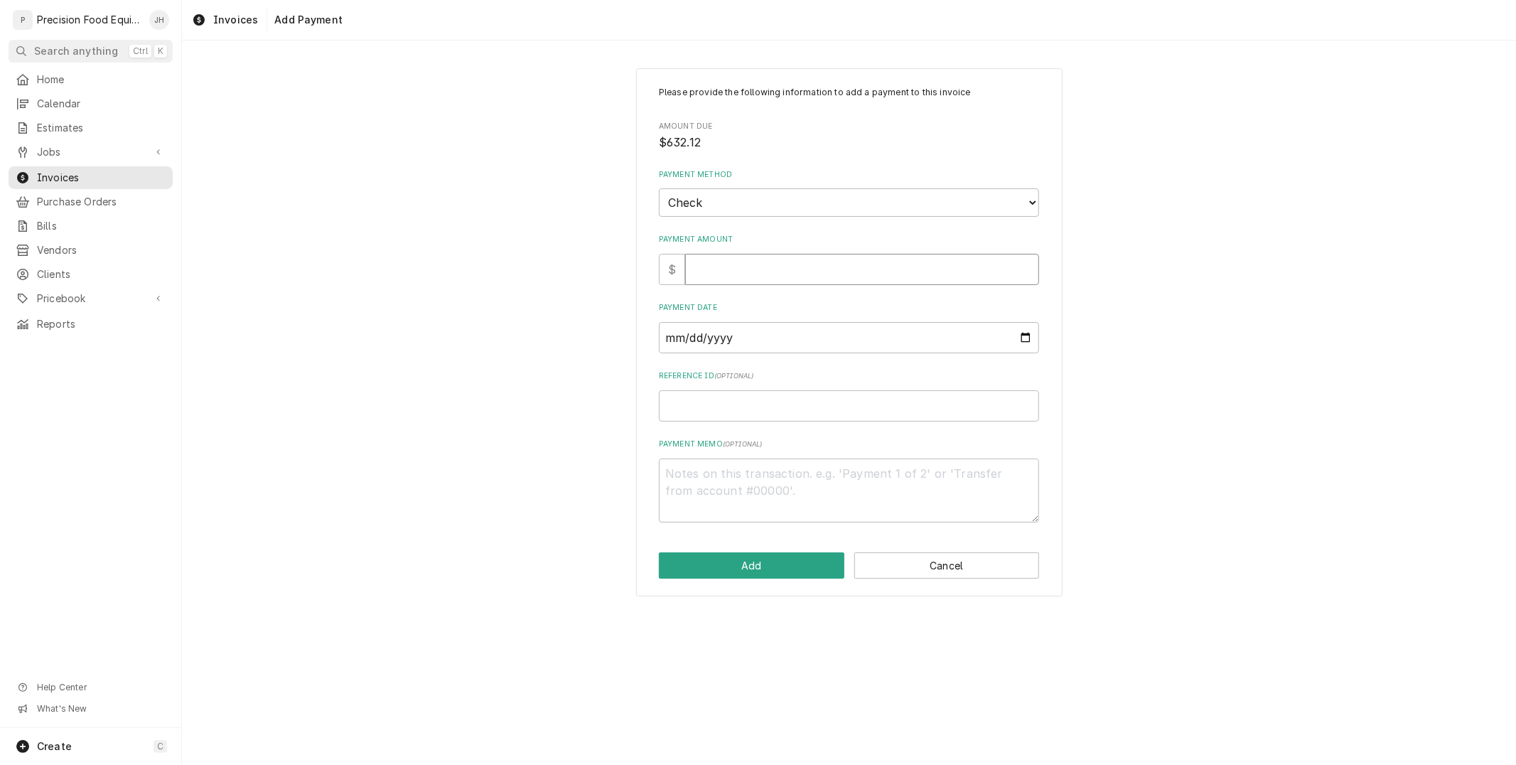
type input "6"
type textarea "x"
type input "63"
type textarea "x"
type input "632"
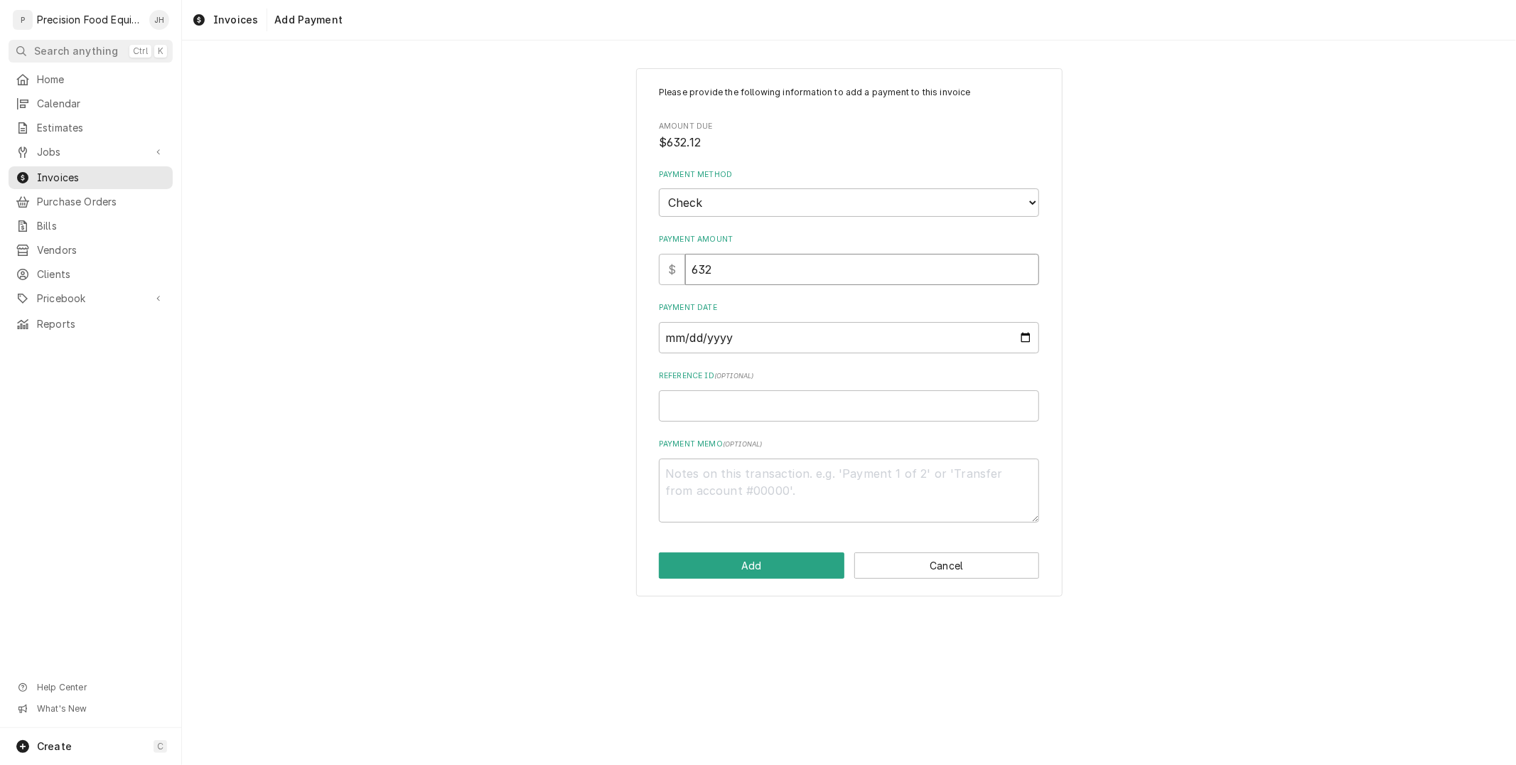
type textarea "x"
type input "632.1"
type textarea "x"
type input "632.12"
click at [776, 328] on input "Payment Date" at bounding box center [849, 337] width 380 height 31
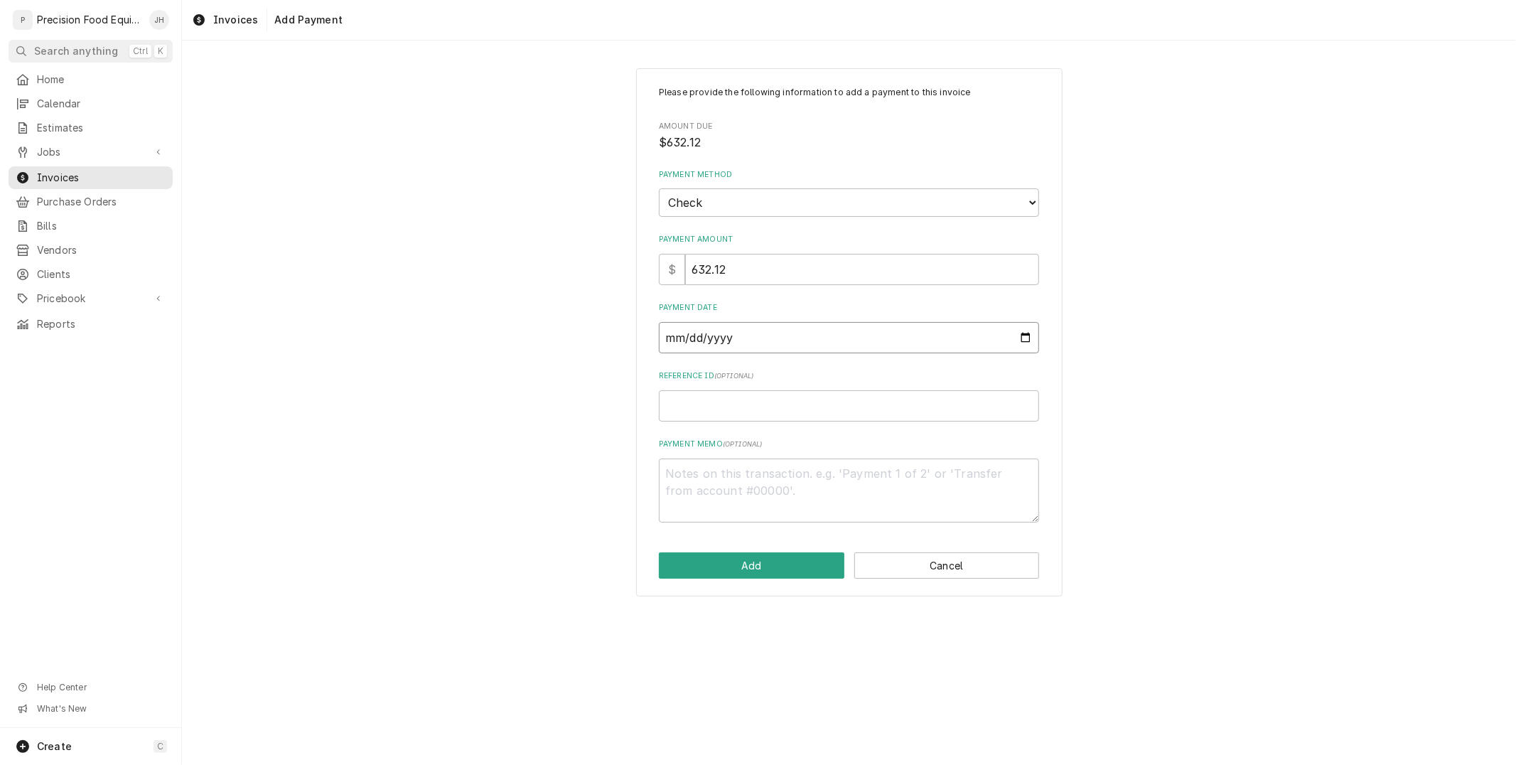
click at [1029, 335] on input "Payment Date" at bounding box center [849, 337] width 380 height 31
type input "2025-08-13"
click at [720, 409] on input "Reference ID ( optional )" at bounding box center [849, 405] width 380 height 31
type textarea "x"
type input "0"
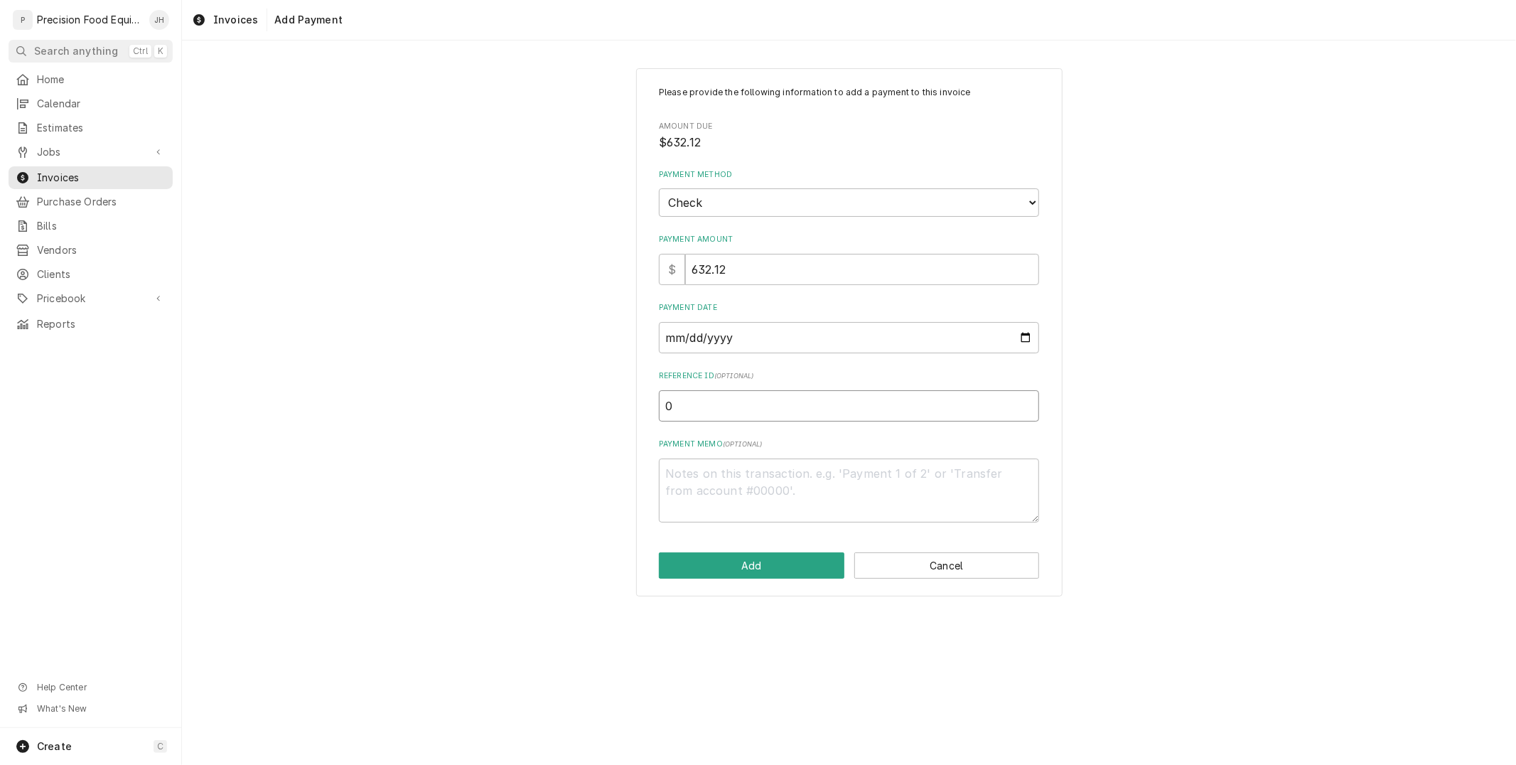
type textarea "x"
type input "00"
type textarea "x"
type input "001"
type textarea "x"
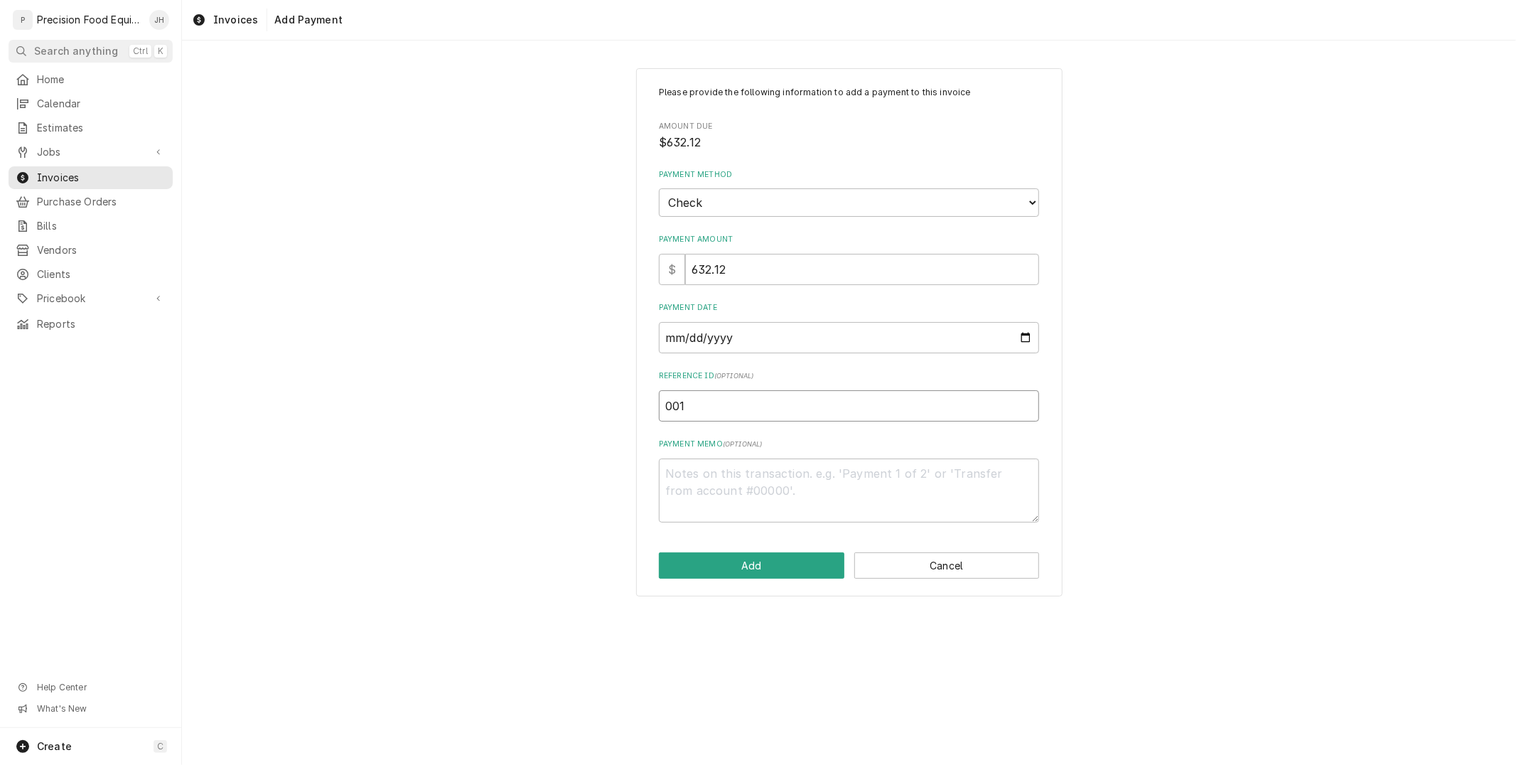
type input "0011"
type textarea "x"
type input "00111"
type textarea "x"
type input "001113"
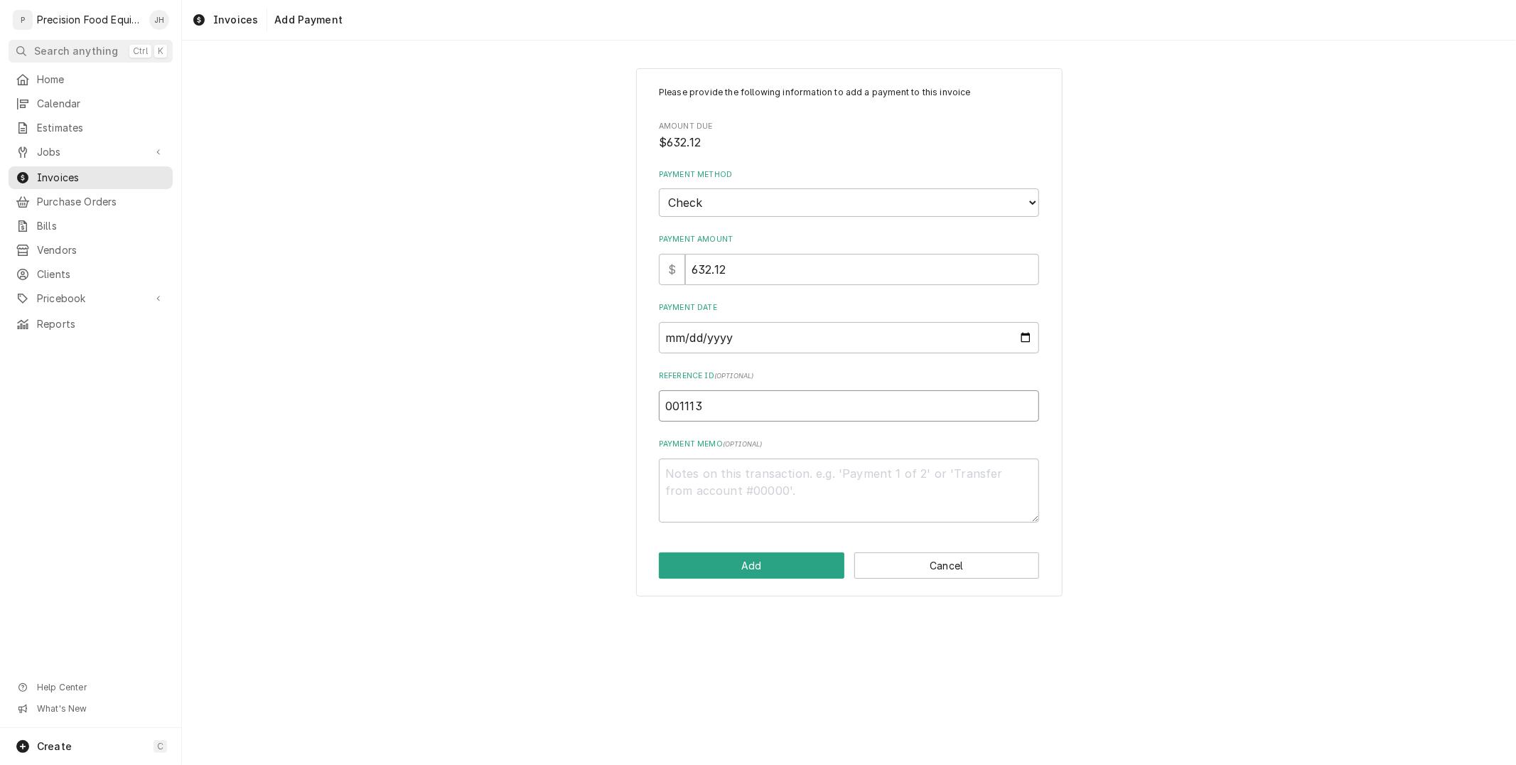
type textarea "x"
type input "0011130"
type textarea "x"
type input "00111300"
type textarea "x"
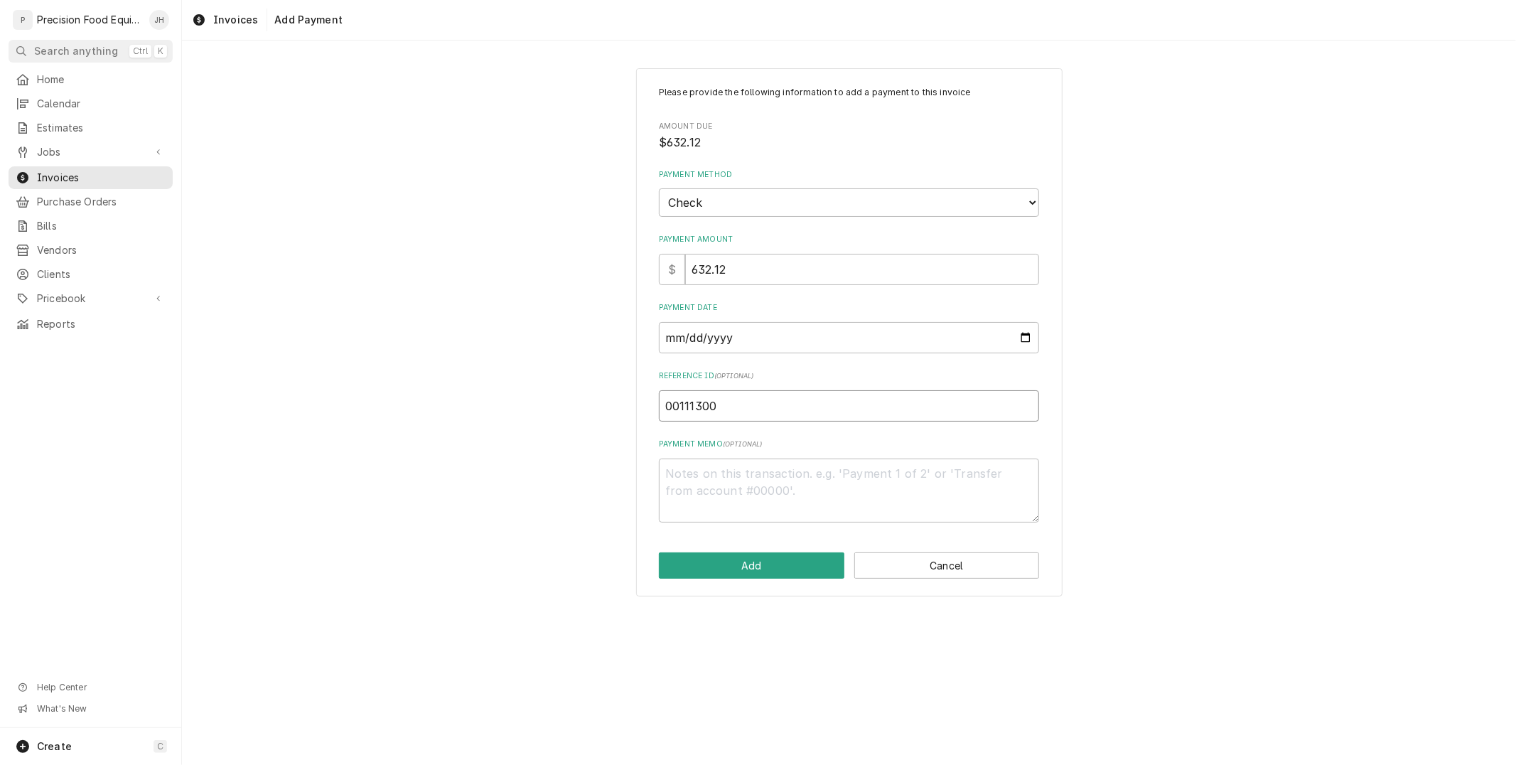
type input "001113006"
type textarea "x"
type input "0011130062"
click at [757, 472] on textarea "Payment Memo ( optional )" at bounding box center [849, 490] width 380 height 64
click at [772, 558] on button "Add" at bounding box center [751, 565] width 185 height 26
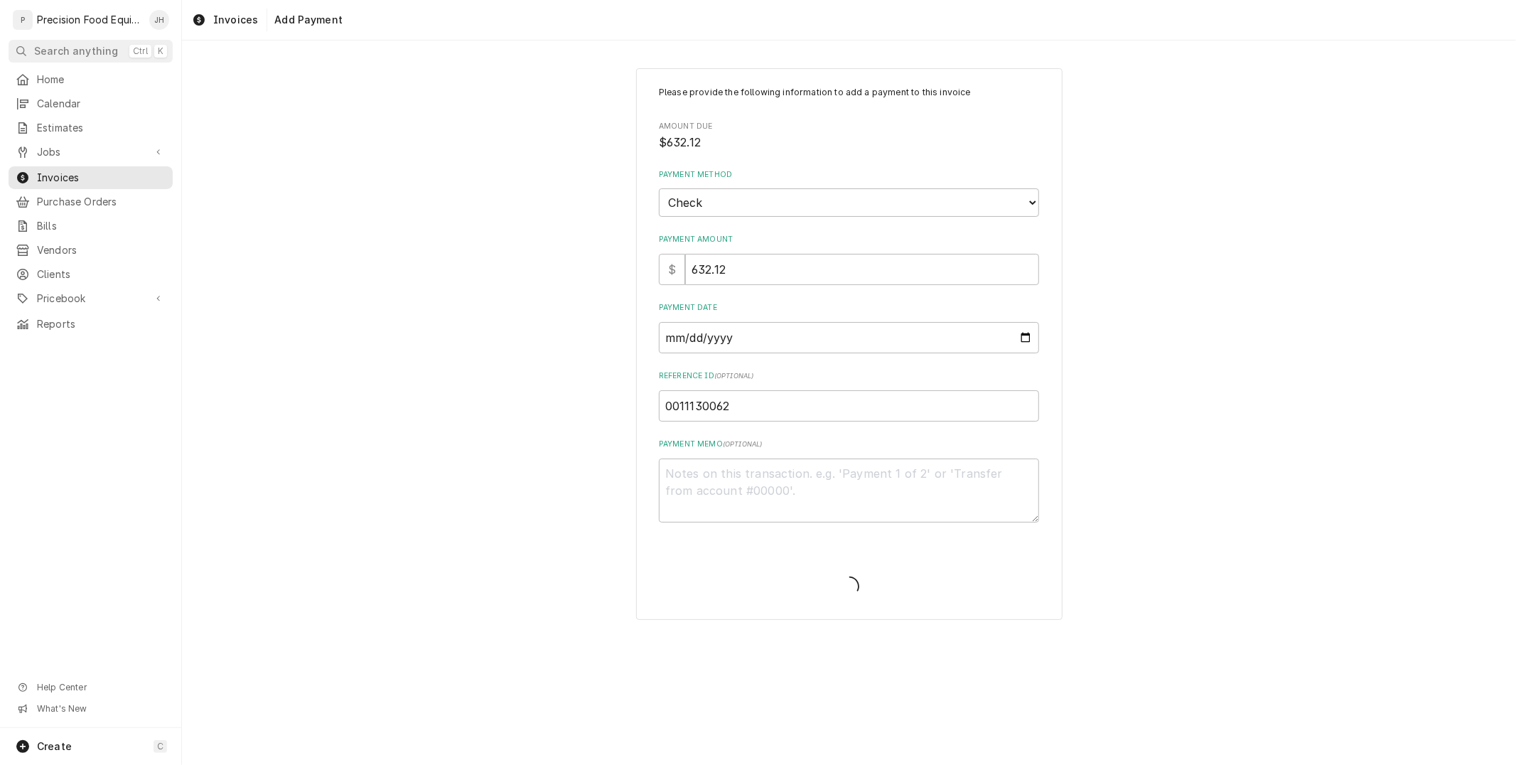
type textarea "x"
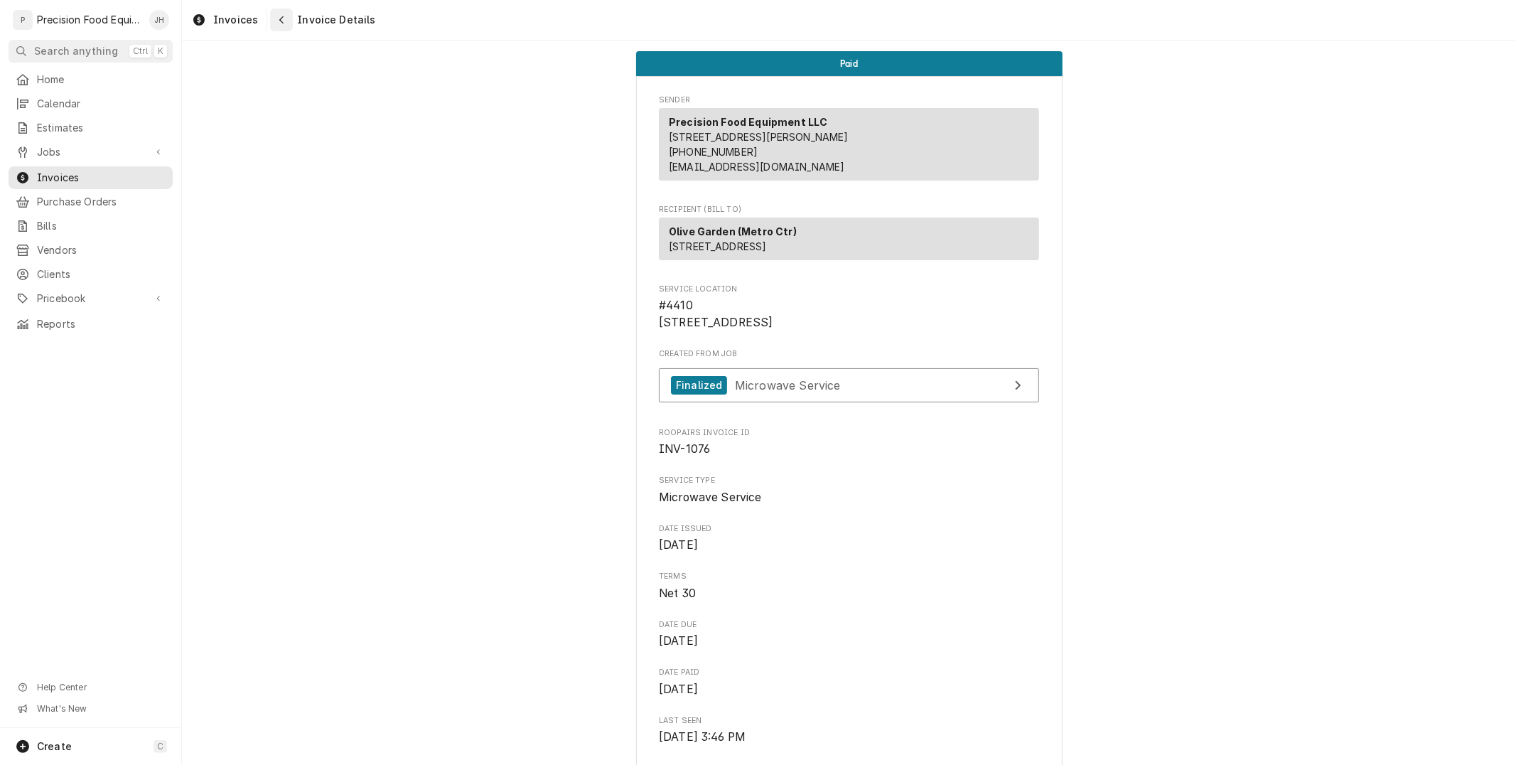
click at [280, 22] on icon "Navigate back" at bounding box center [282, 20] width 6 height 10
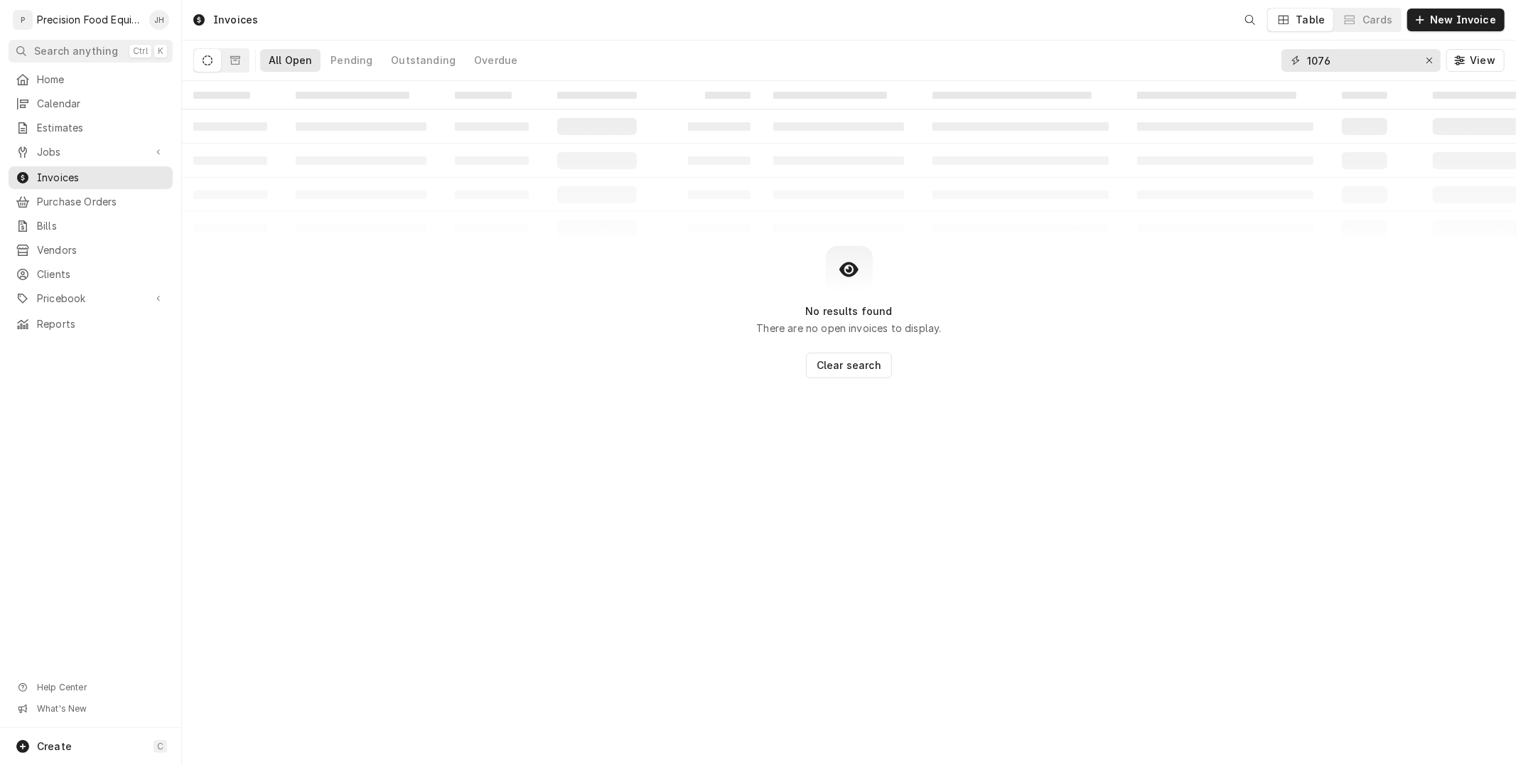
click at [1374, 60] on input "1076" at bounding box center [1360, 60] width 107 height 23
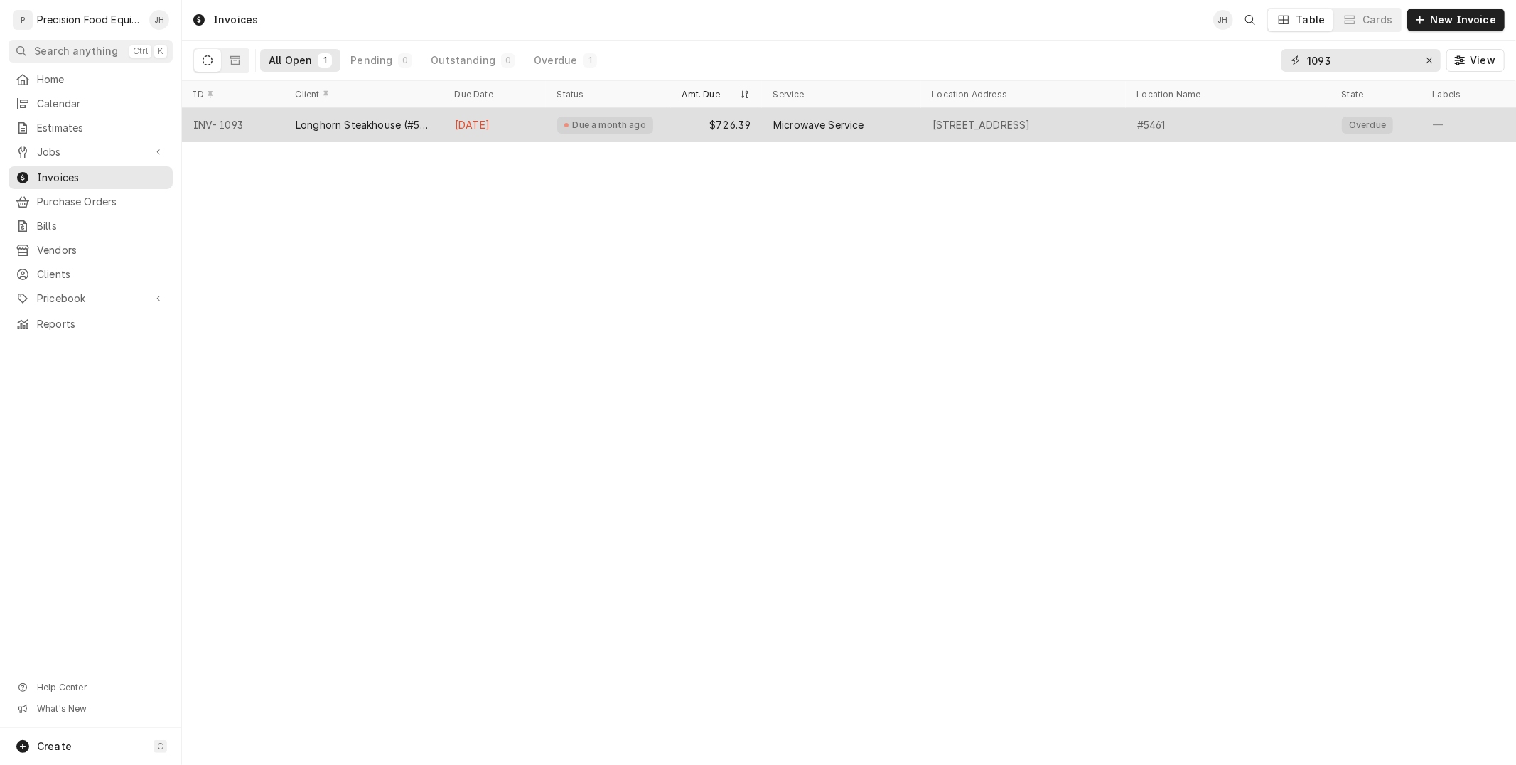
type input "1093"
click at [509, 122] on div "[DATE]" at bounding box center [494, 125] width 102 height 34
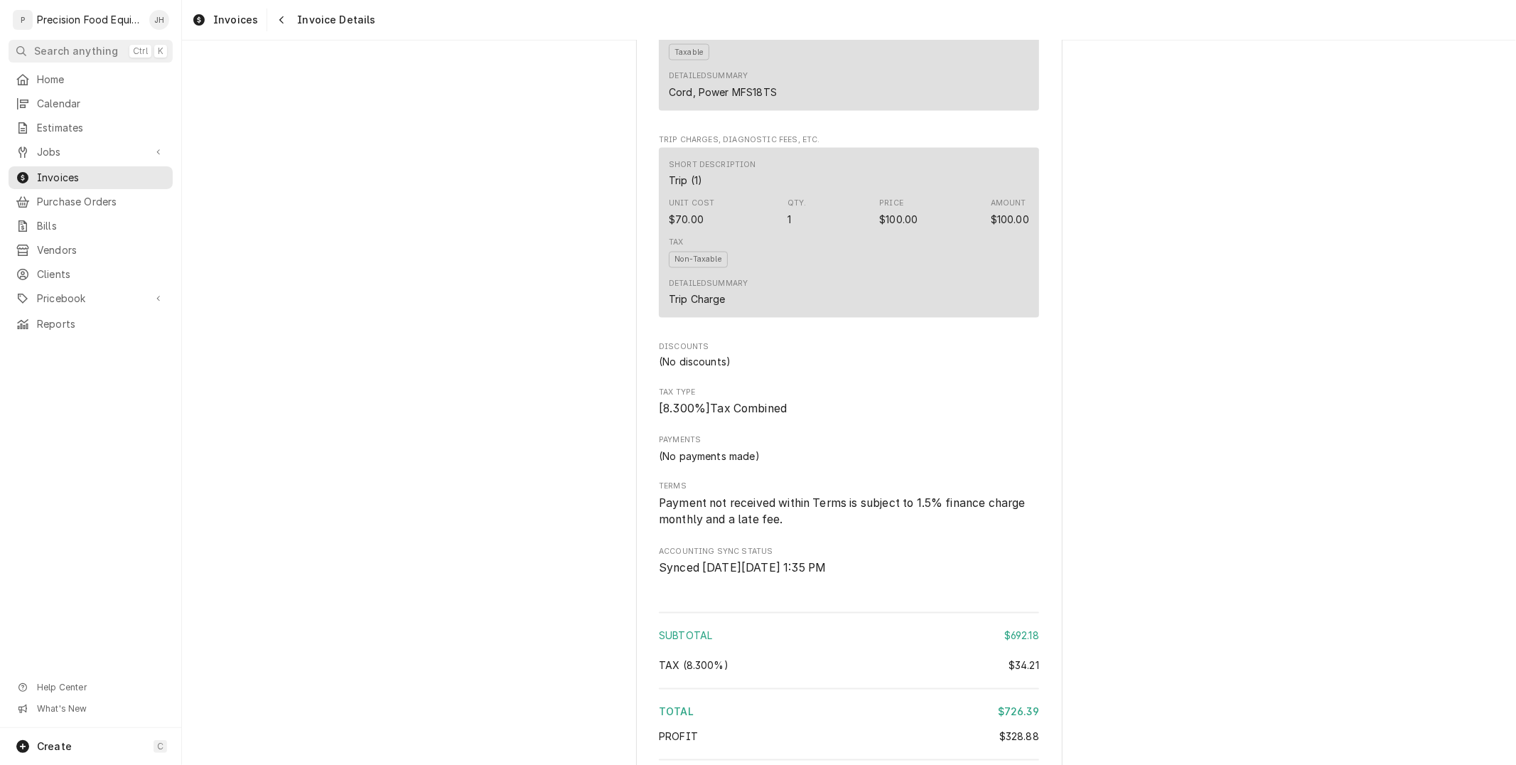
scroll to position [2326, 0]
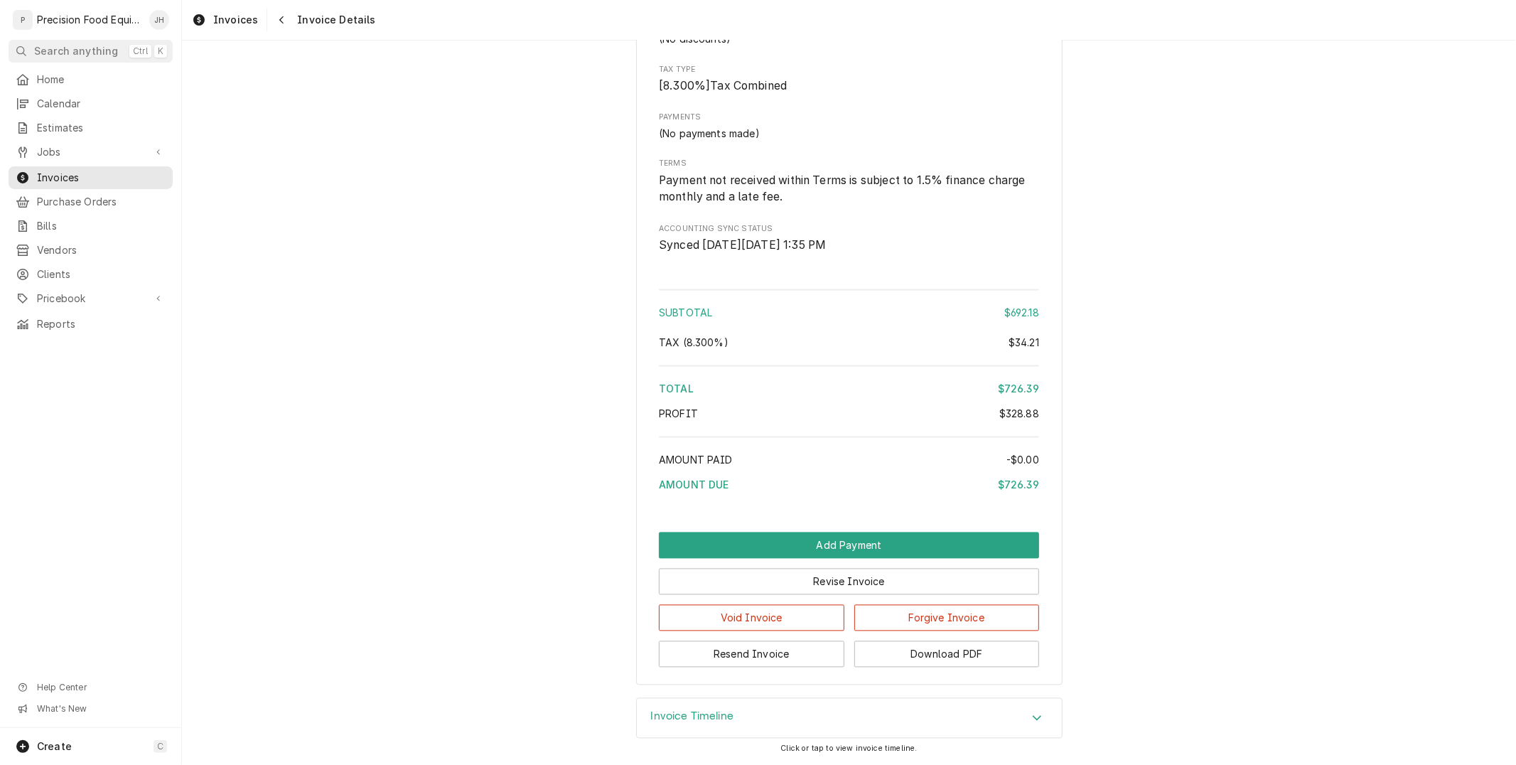
click at [963, 537] on button "Add Payment" at bounding box center [849, 545] width 380 height 26
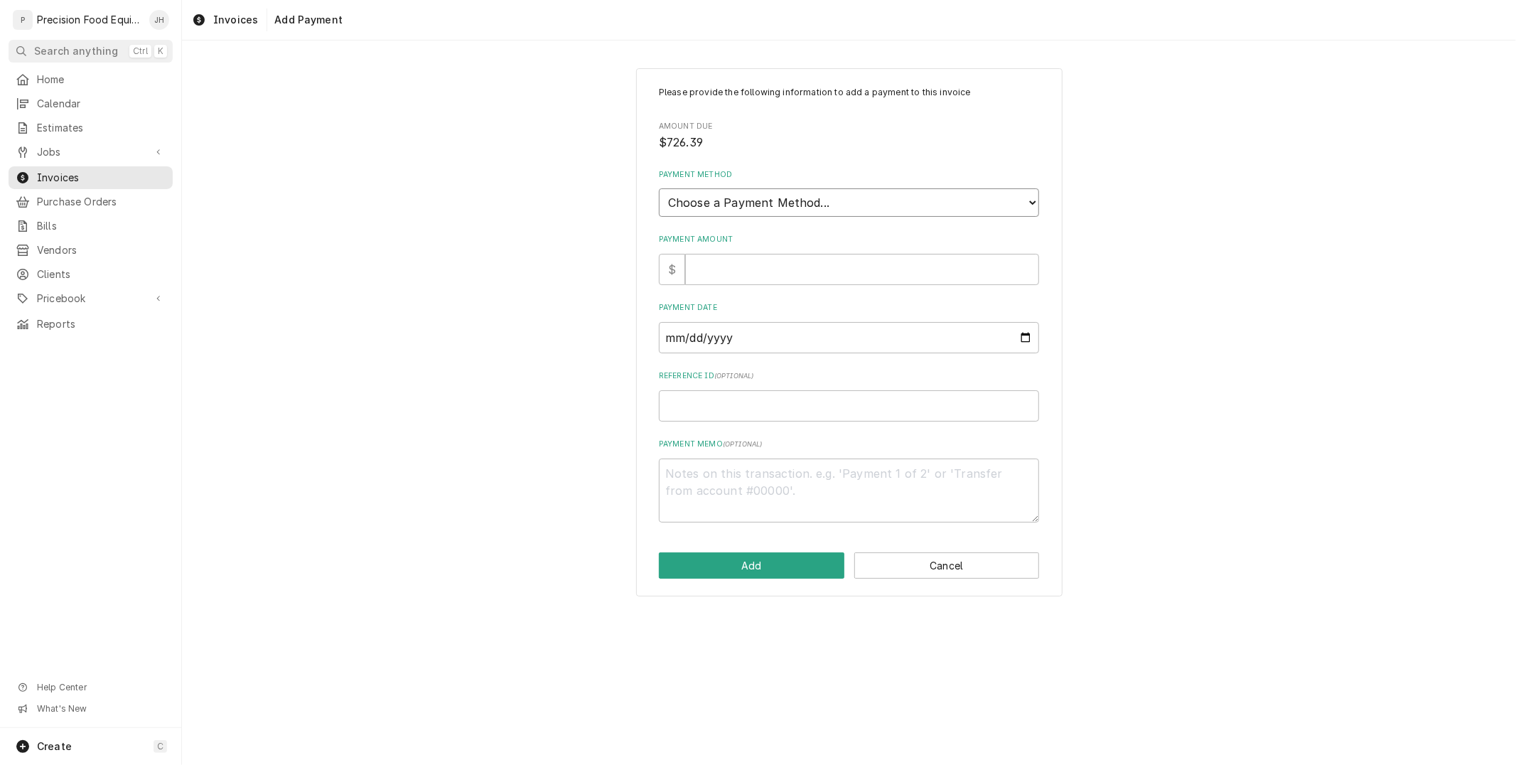
click at [794, 207] on select "Choose a Payment Method... Cash Check Credit/Debit Card ACH/eCheck Other" at bounding box center [849, 202] width 380 height 28
select select "2"
click at [659, 188] on select "Choose a Payment Method... Cash Check Credit/Debit Card ACH/eCheck Other" at bounding box center [849, 202] width 380 height 28
click at [762, 258] on input "Payment Amount" at bounding box center [862, 269] width 354 height 31
type textarea "x"
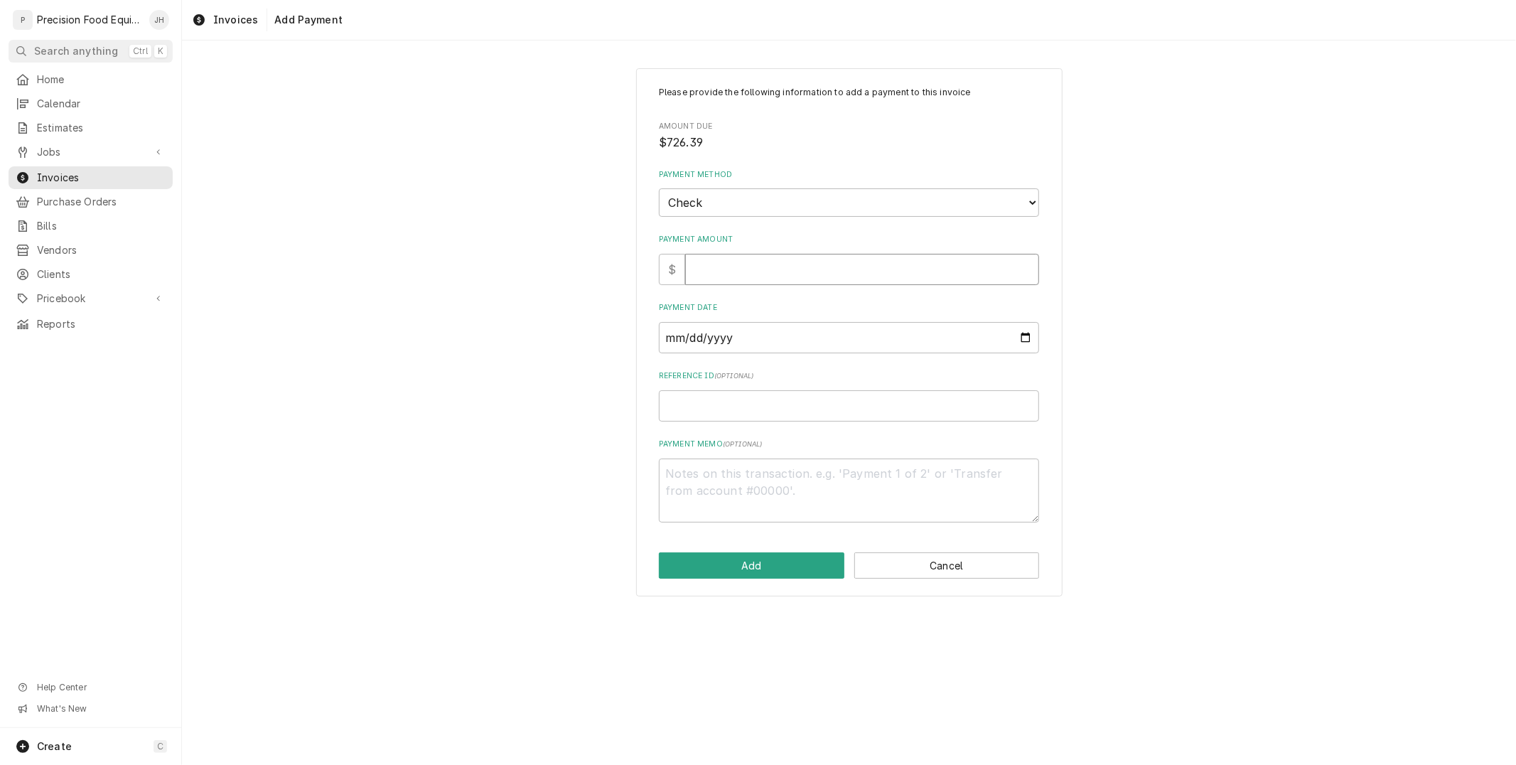
type input "7"
type textarea "x"
type input "72"
type textarea "x"
type input "726"
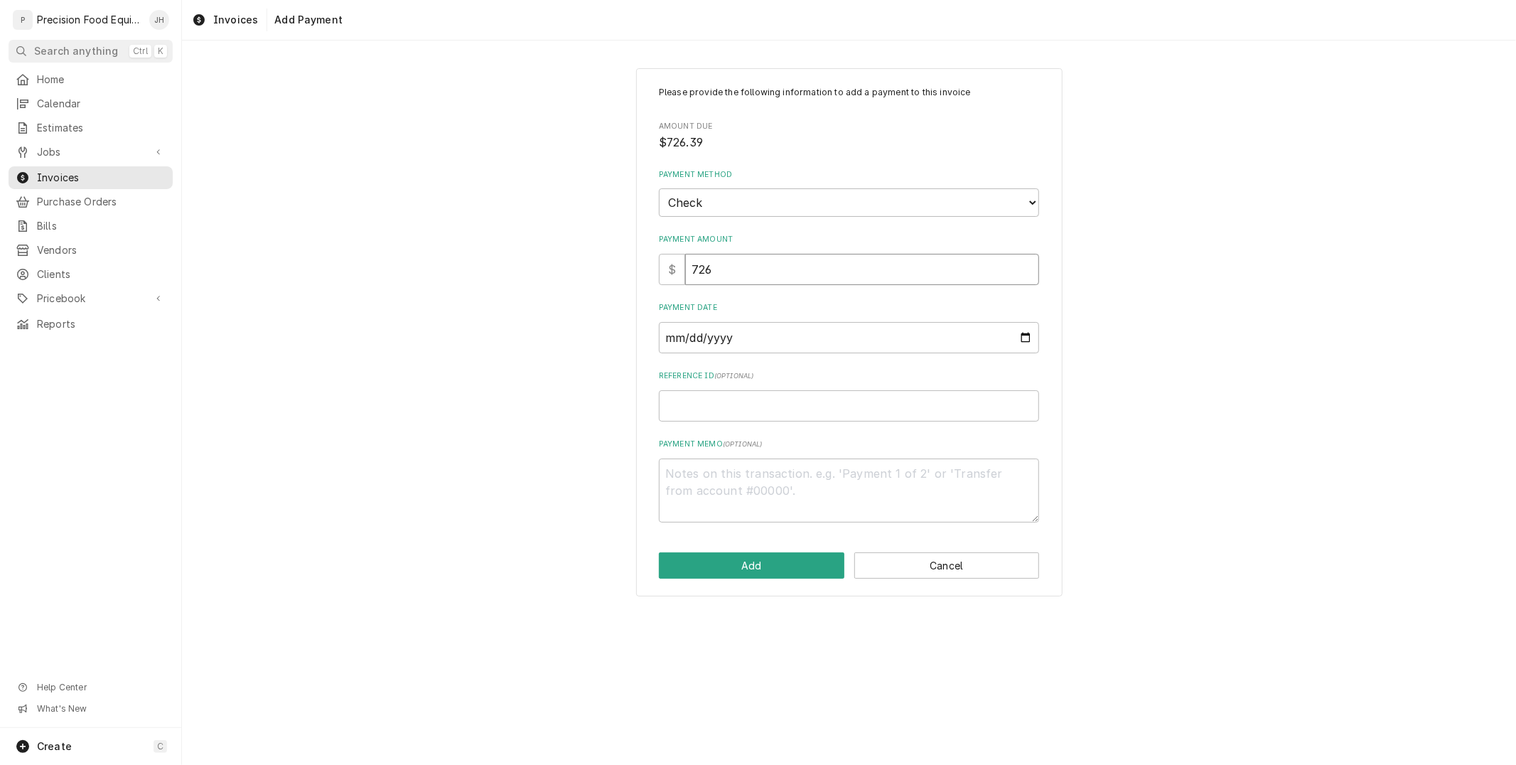
type textarea "x"
type input "726.3"
type textarea "x"
type input "726.39"
click at [769, 333] on input "Payment Date" at bounding box center [849, 337] width 380 height 31
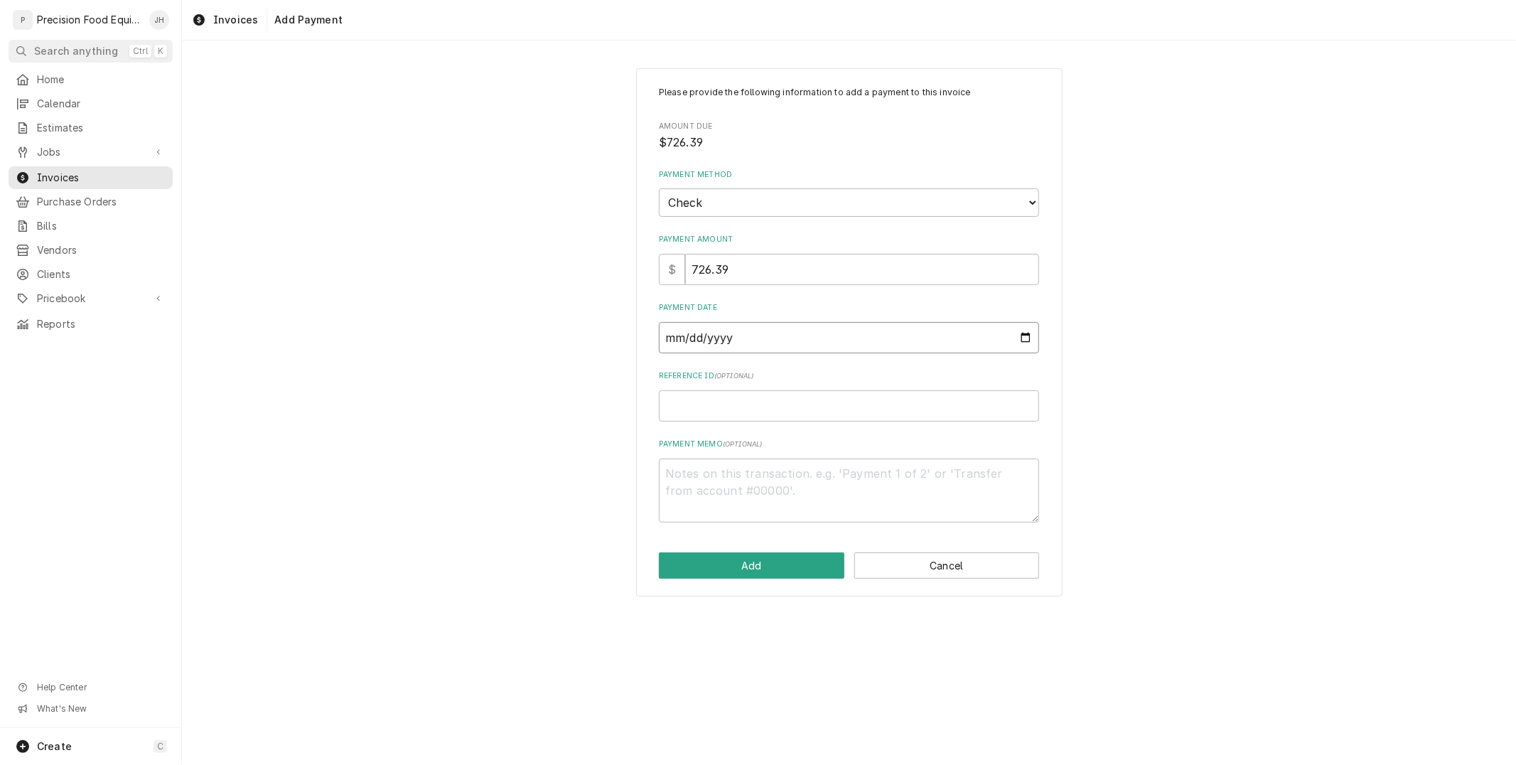
click at [1025, 338] on input "Payment Date" at bounding box center [849, 337] width 380 height 31
type input "2025-08-13"
click at [833, 403] on input "Reference ID ( optional )" at bounding box center [849, 405] width 380 height 31
type textarea "x"
type input "0"
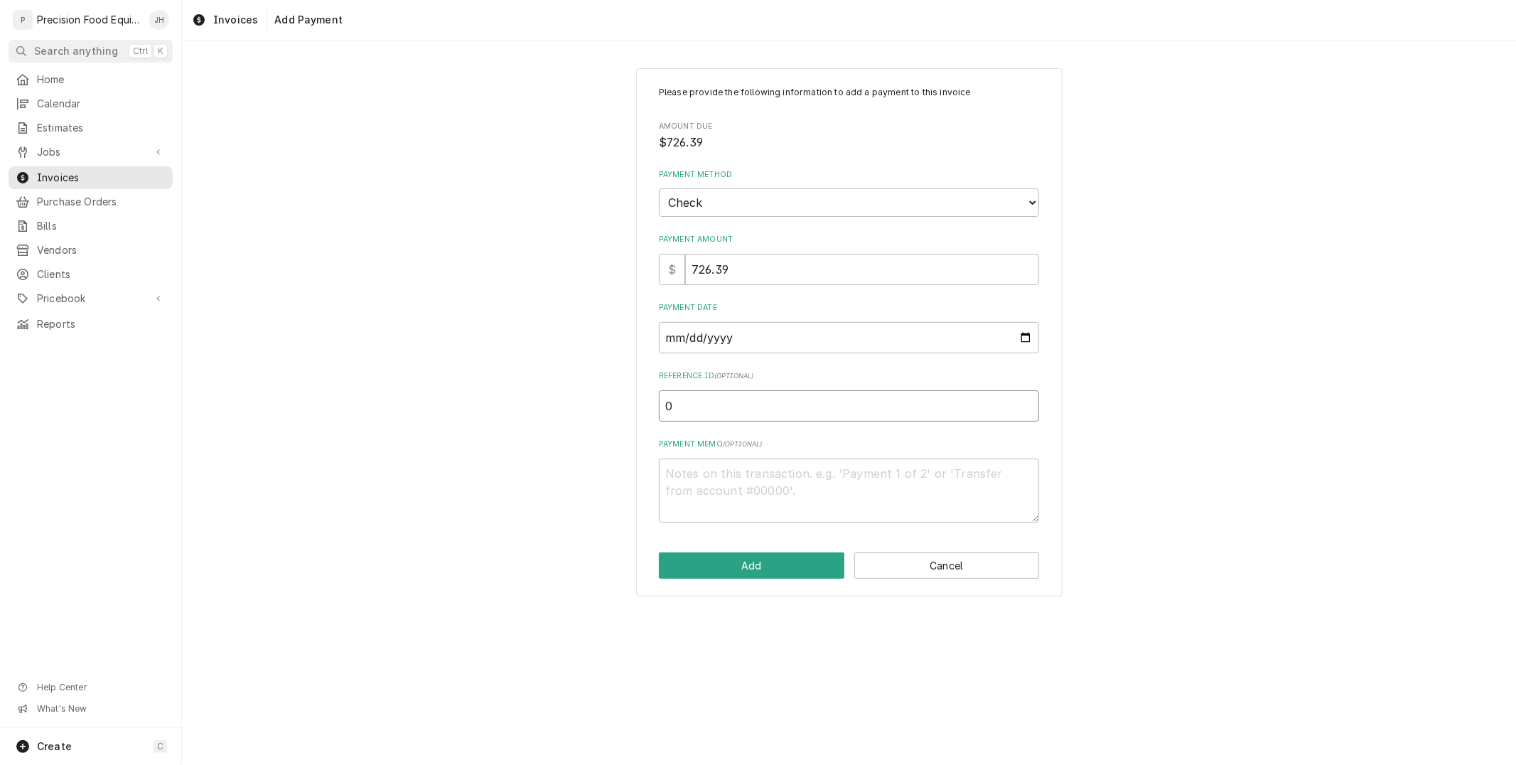
type textarea "x"
type input "00"
type textarea "x"
type input "001"
type textarea "x"
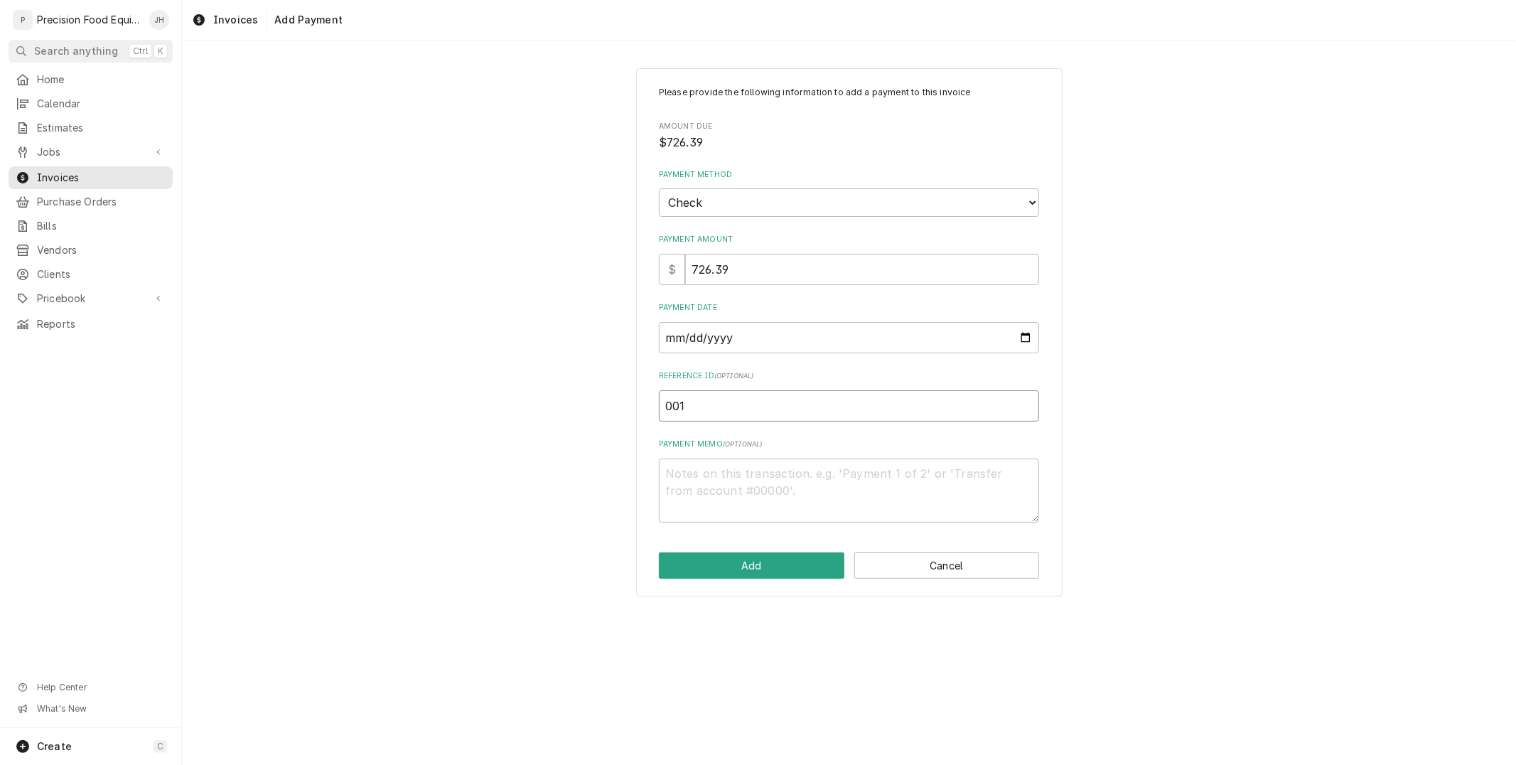
type input "0011"
type textarea "x"
type input "00111"
type textarea "x"
type input "001113"
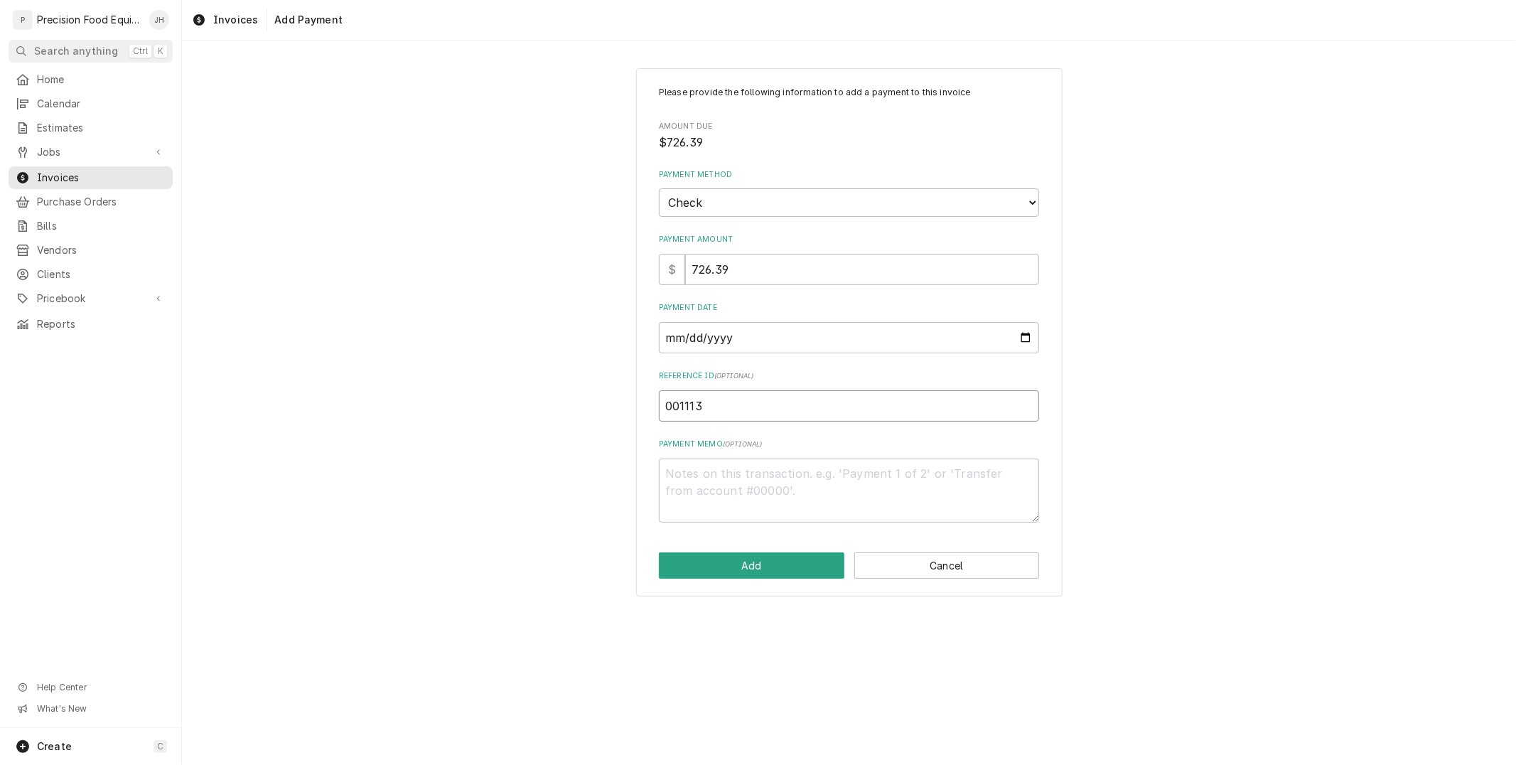
type textarea "x"
type input "0011130"
type textarea "x"
type input "00111300"
type textarea "x"
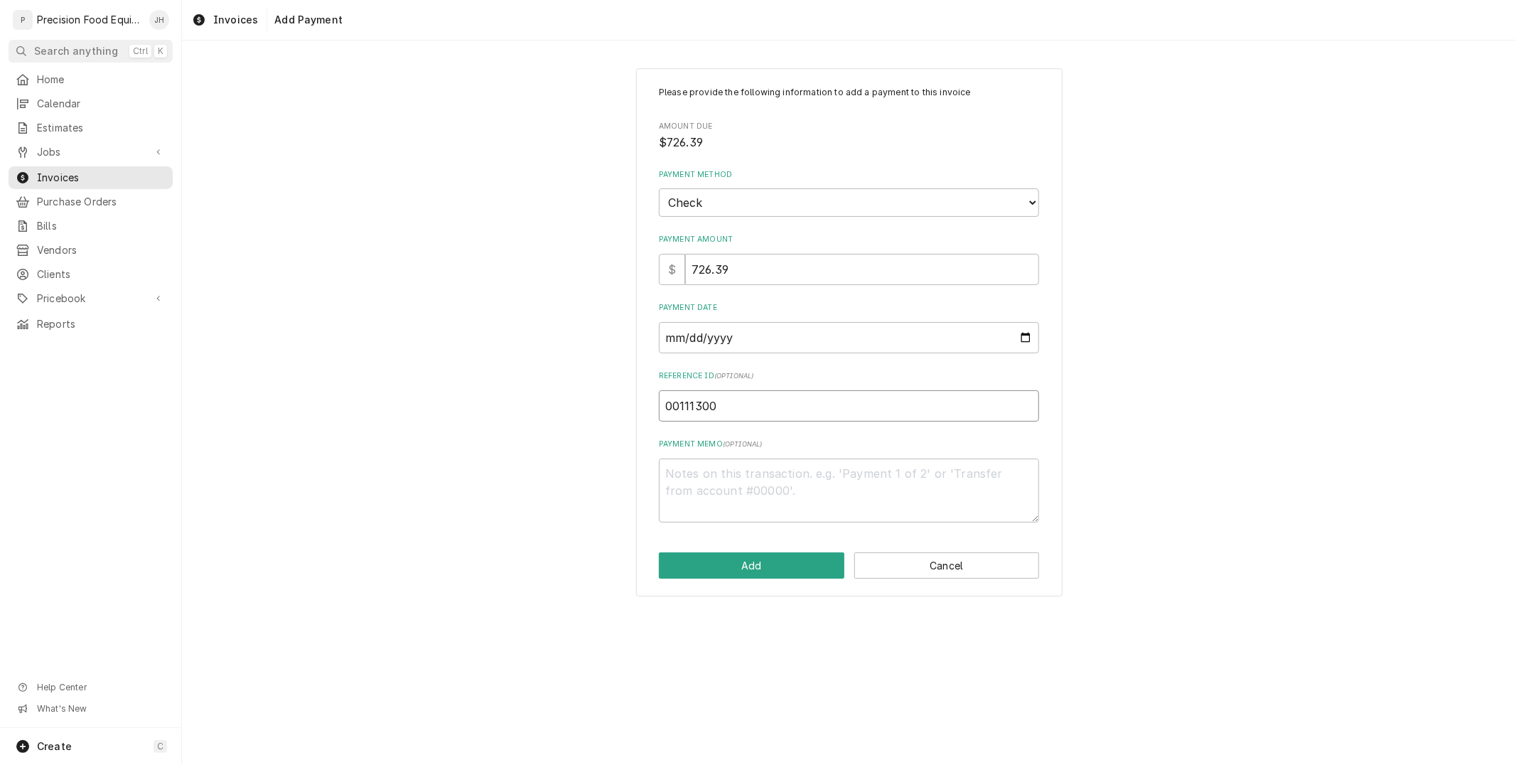
type input "001113006"
type textarea "x"
type input "0011130062"
click at [765, 567] on button "Add" at bounding box center [751, 565] width 185 height 26
type textarea "x"
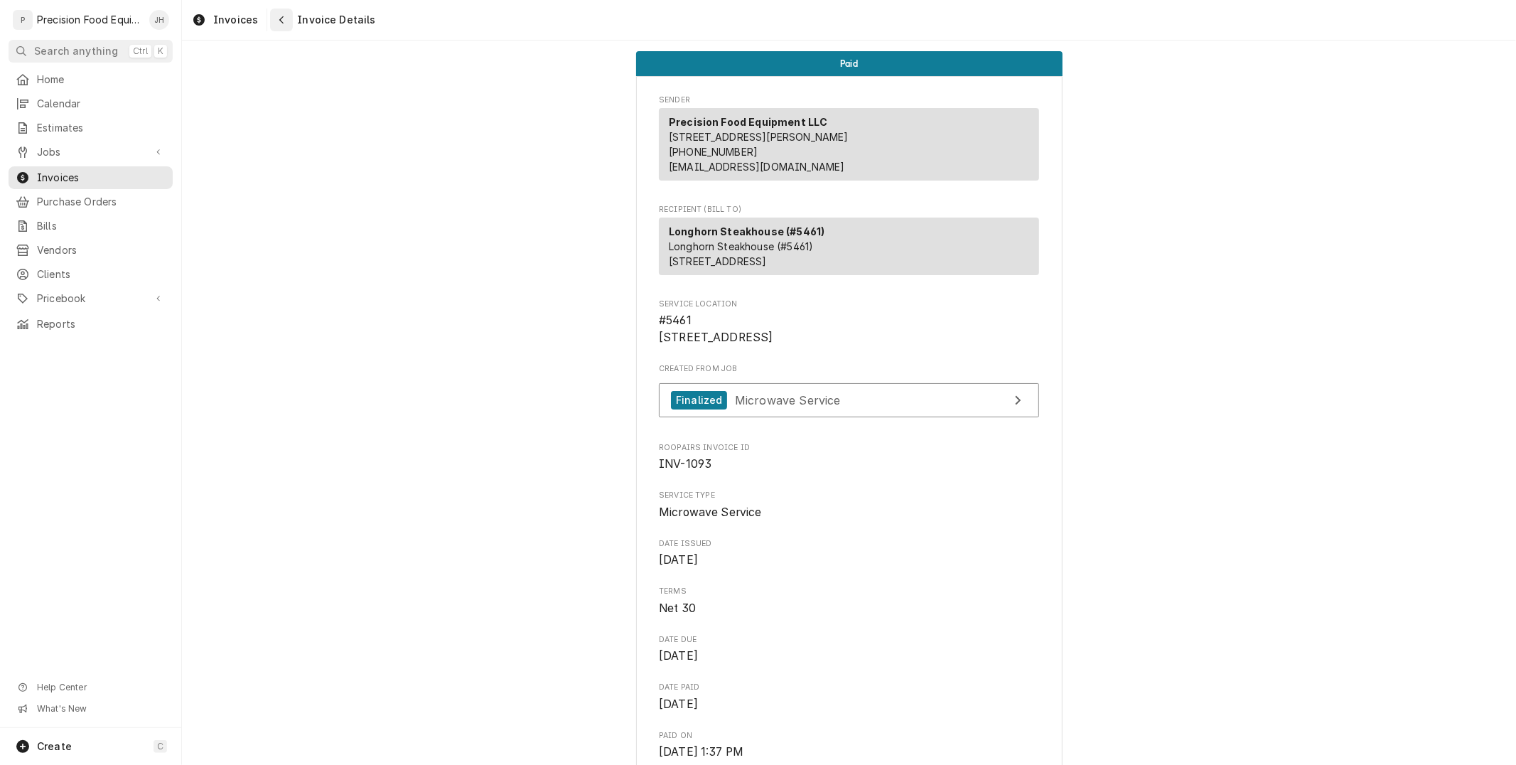
click at [282, 20] on div "Navigate back" at bounding box center [281, 20] width 14 height 14
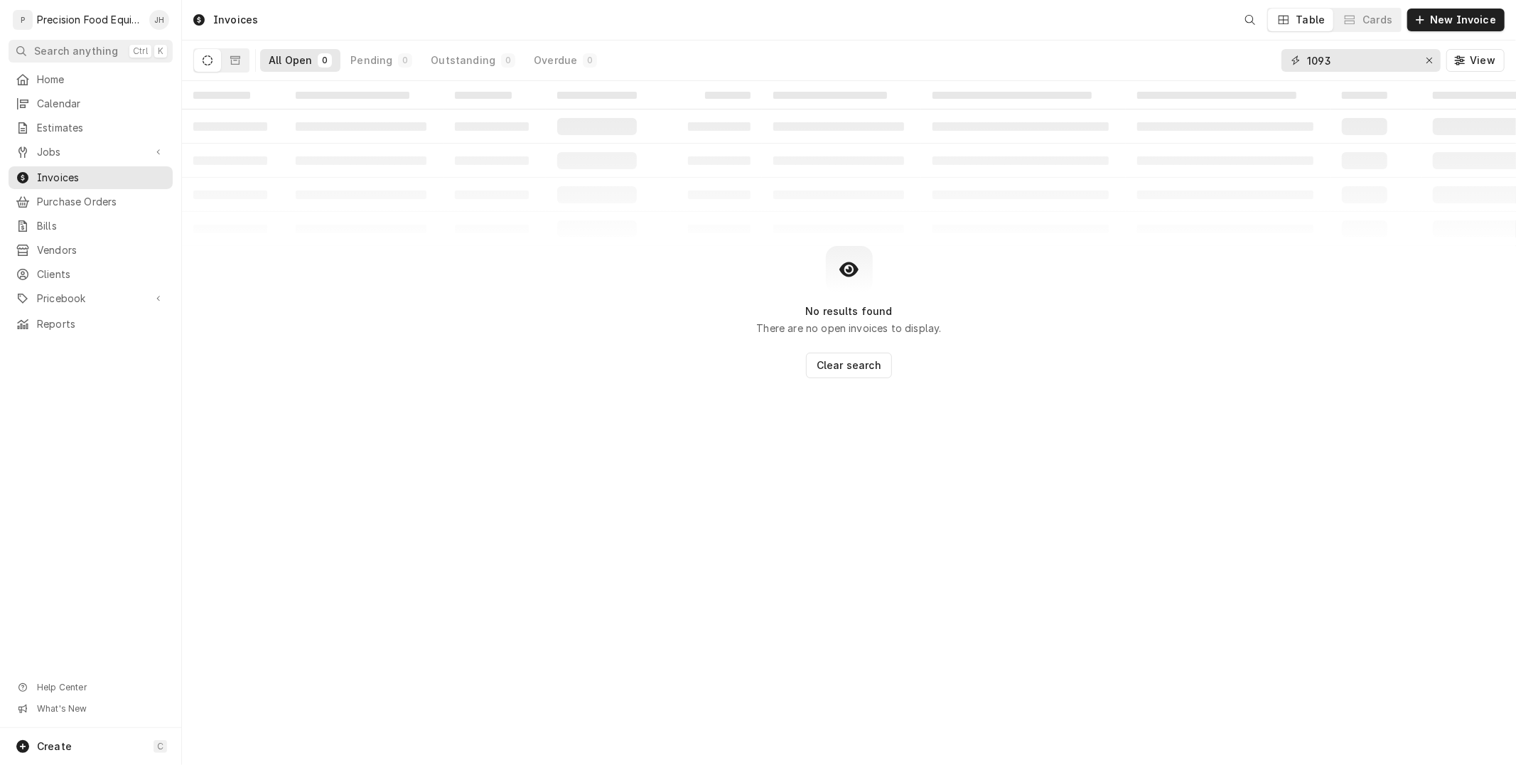
click at [1359, 58] on input "1093" at bounding box center [1360, 60] width 107 height 23
type input "1"
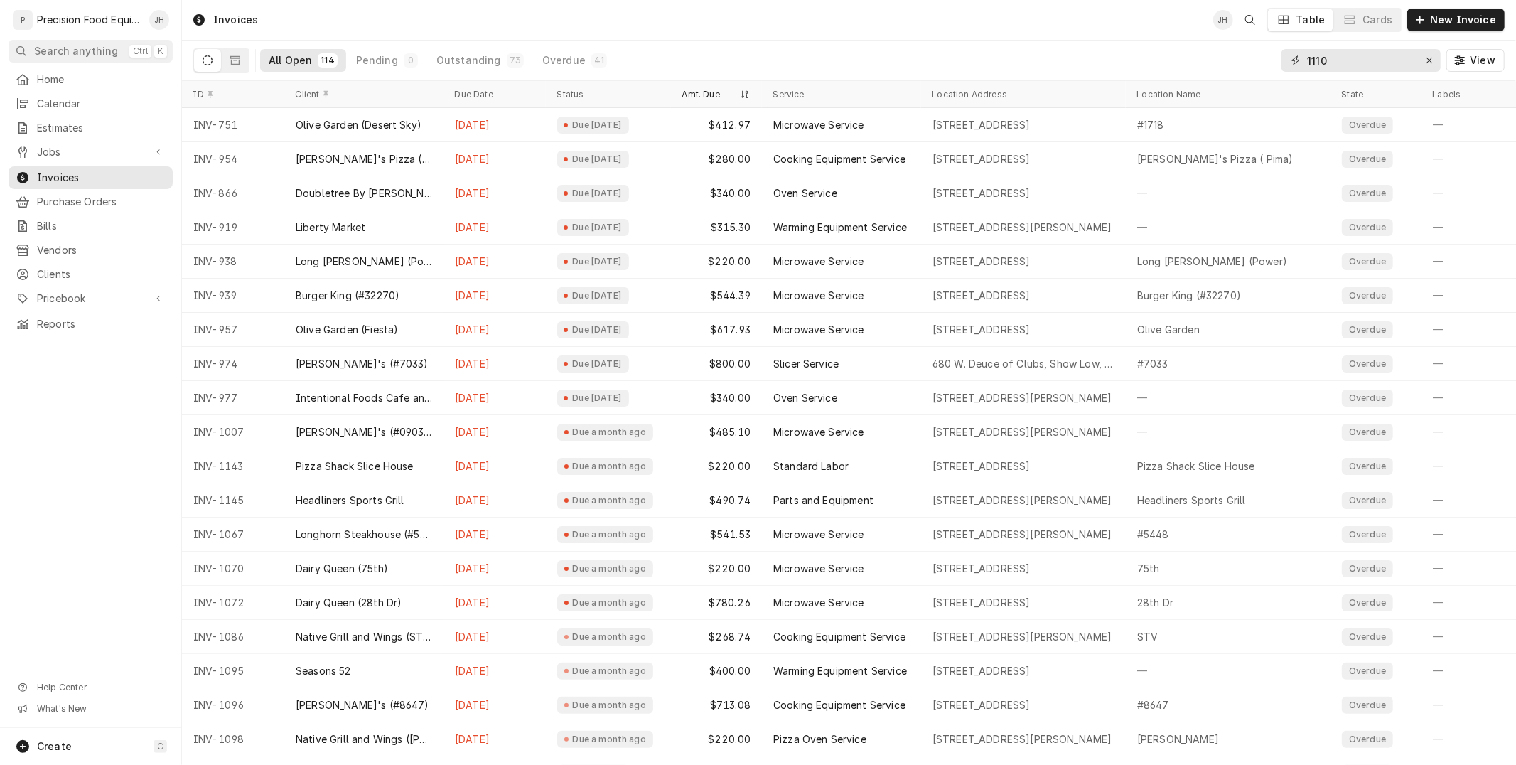
type input "1110"
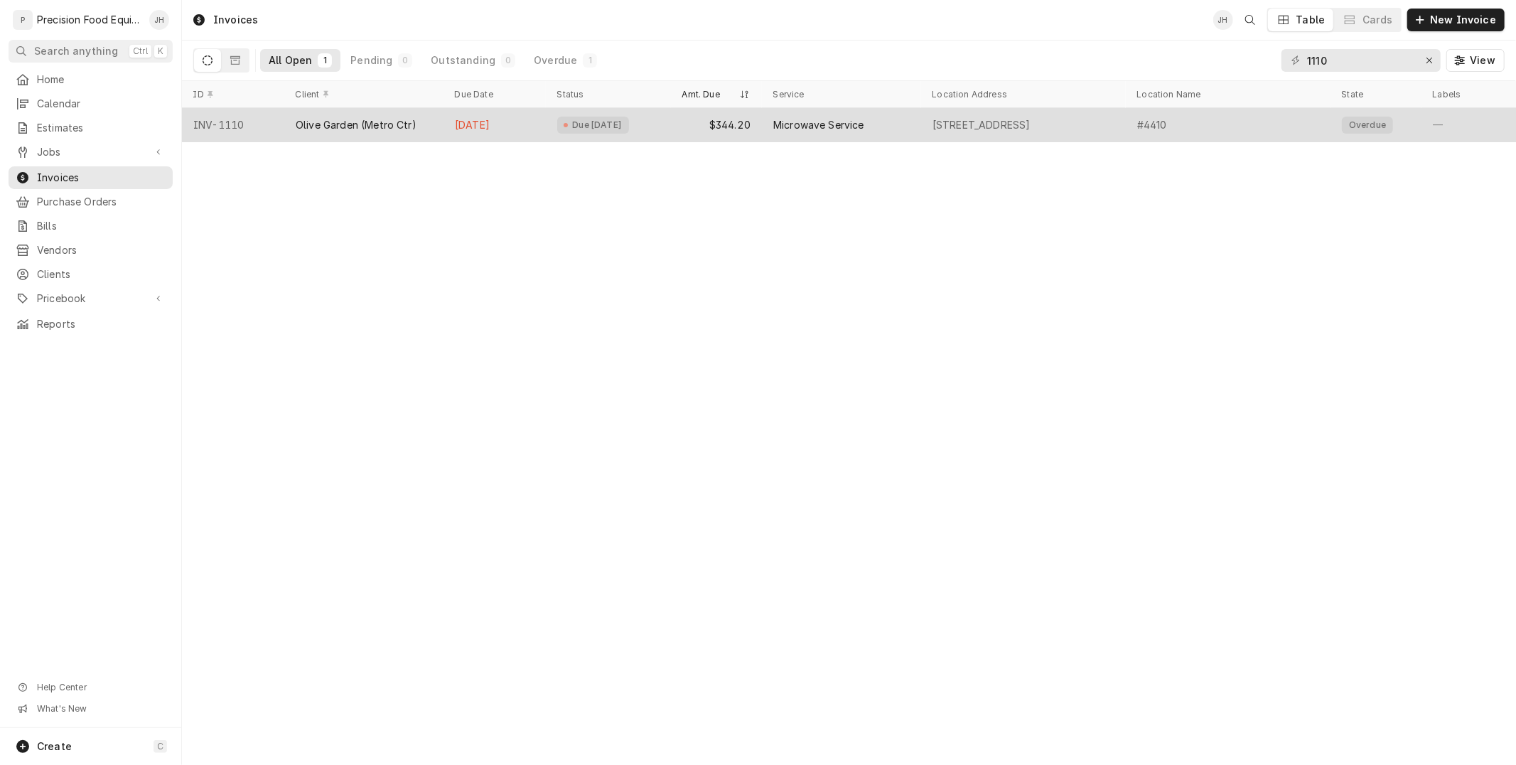
click at [1010, 124] on div "[STREET_ADDRESS]" at bounding box center [981, 125] width 98 height 14
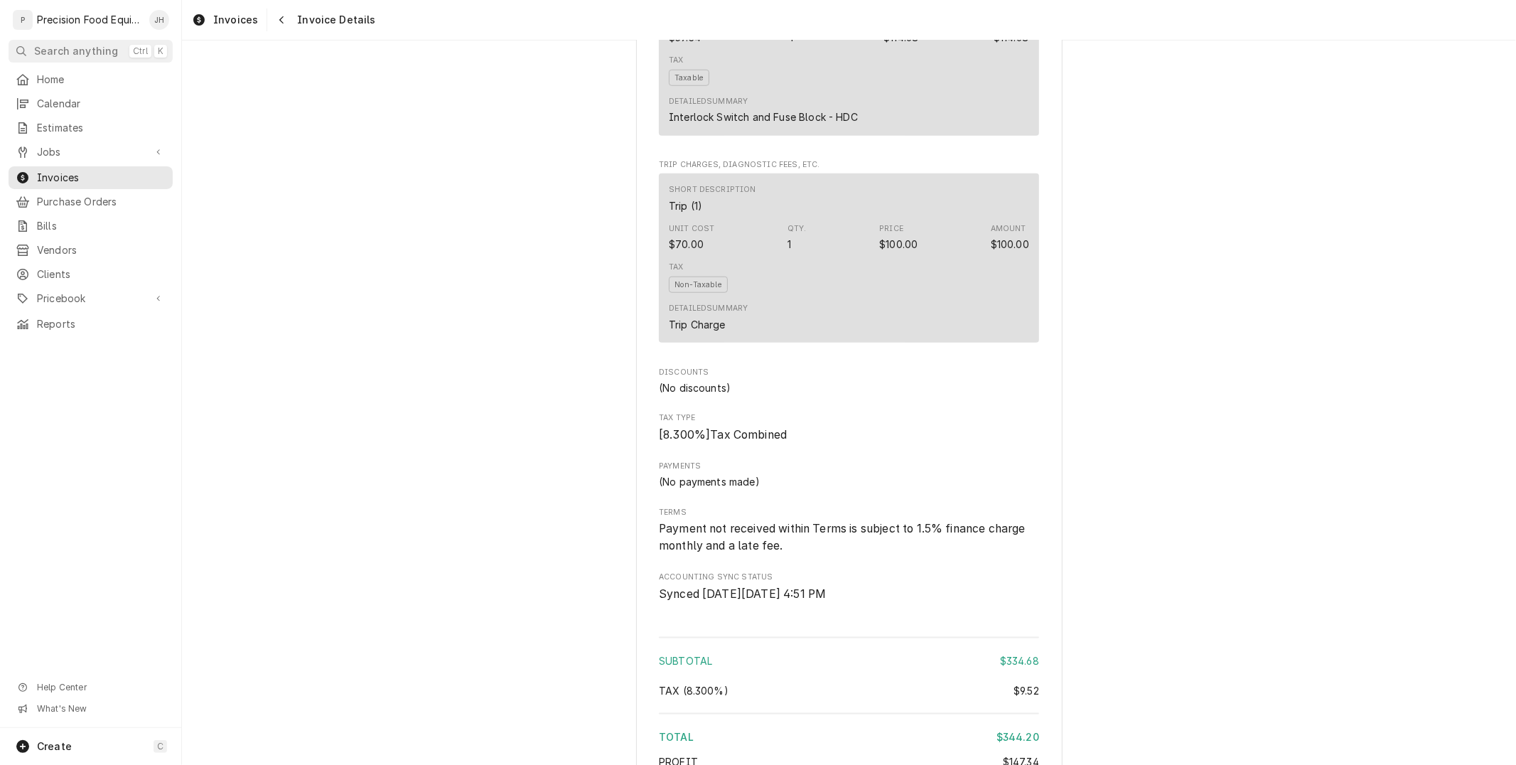
scroll to position [1525, 0]
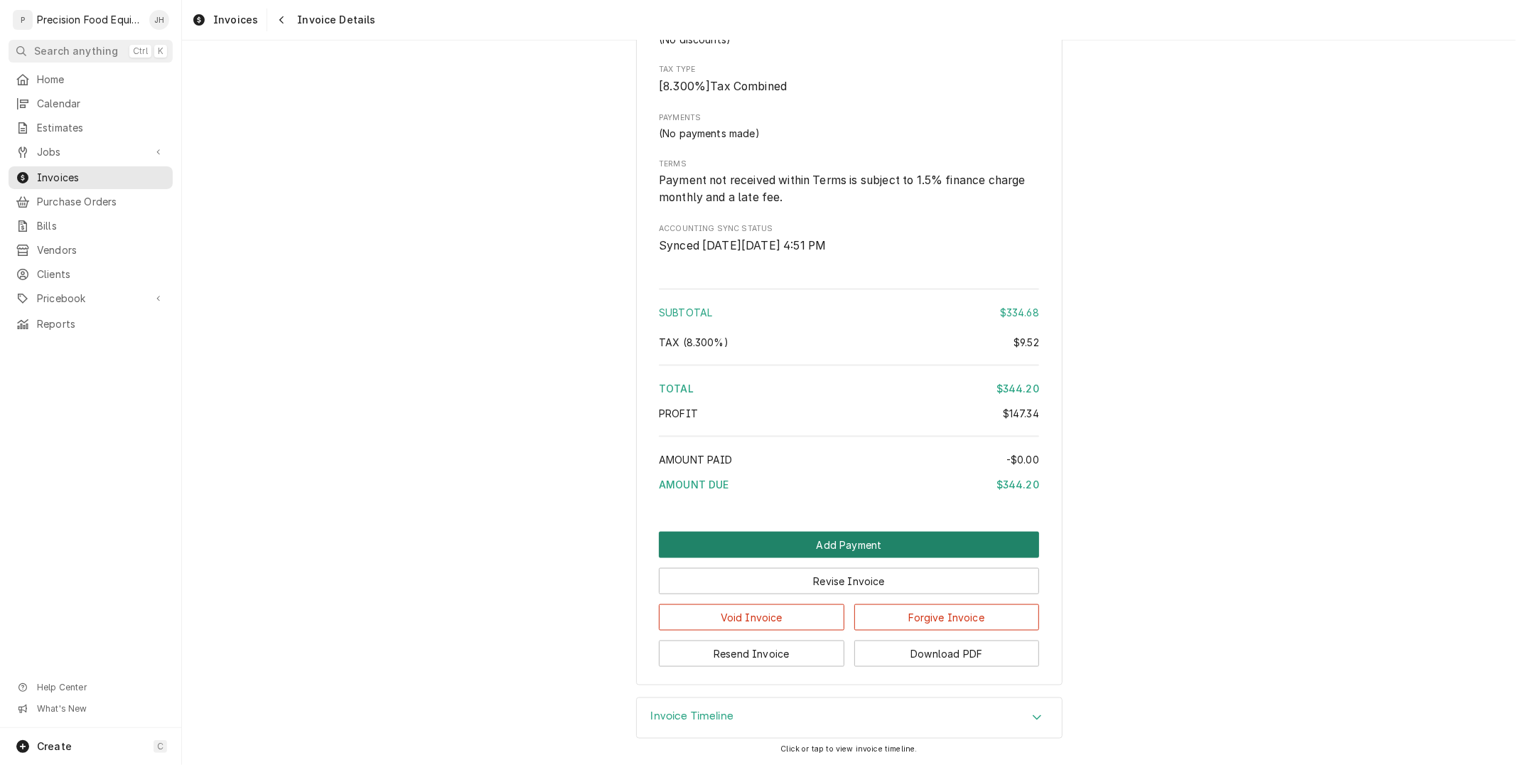
click at [782, 541] on button "Add Payment" at bounding box center [849, 544] width 380 height 26
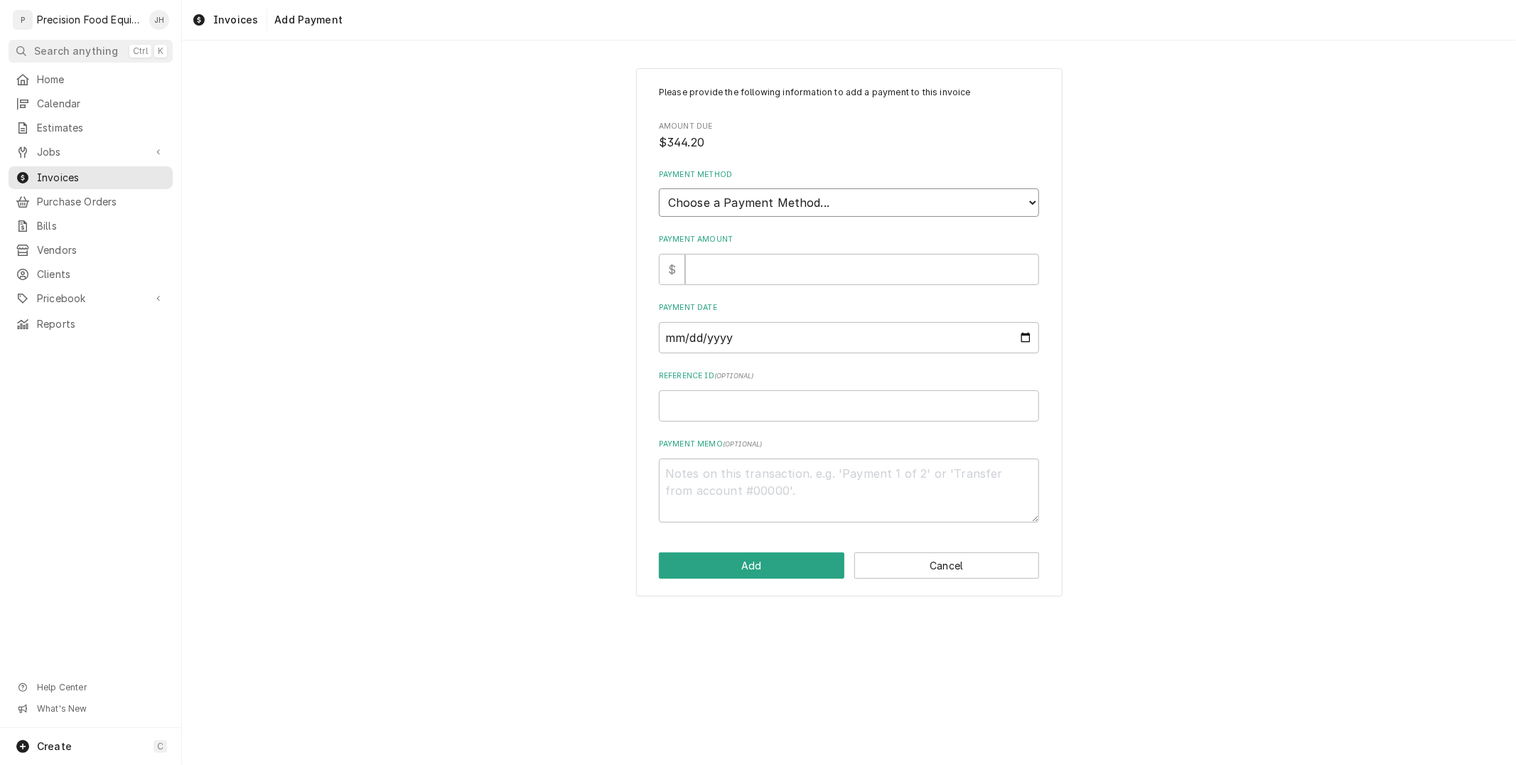
click at [757, 200] on select "Choose a Payment Method... Cash Check Credit/Debit Card ACH/eCheck Other" at bounding box center [849, 202] width 380 height 28
select select "2"
click at [659, 188] on select "Choose a Payment Method... Cash Check Credit/Debit Card ACH/eCheck Other" at bounding box center [849, 202] width 380 height 28
click at [744, 266] on input "Payment Amount" at bounding box center [862, 269] width 354 height 31
type textarea "x"
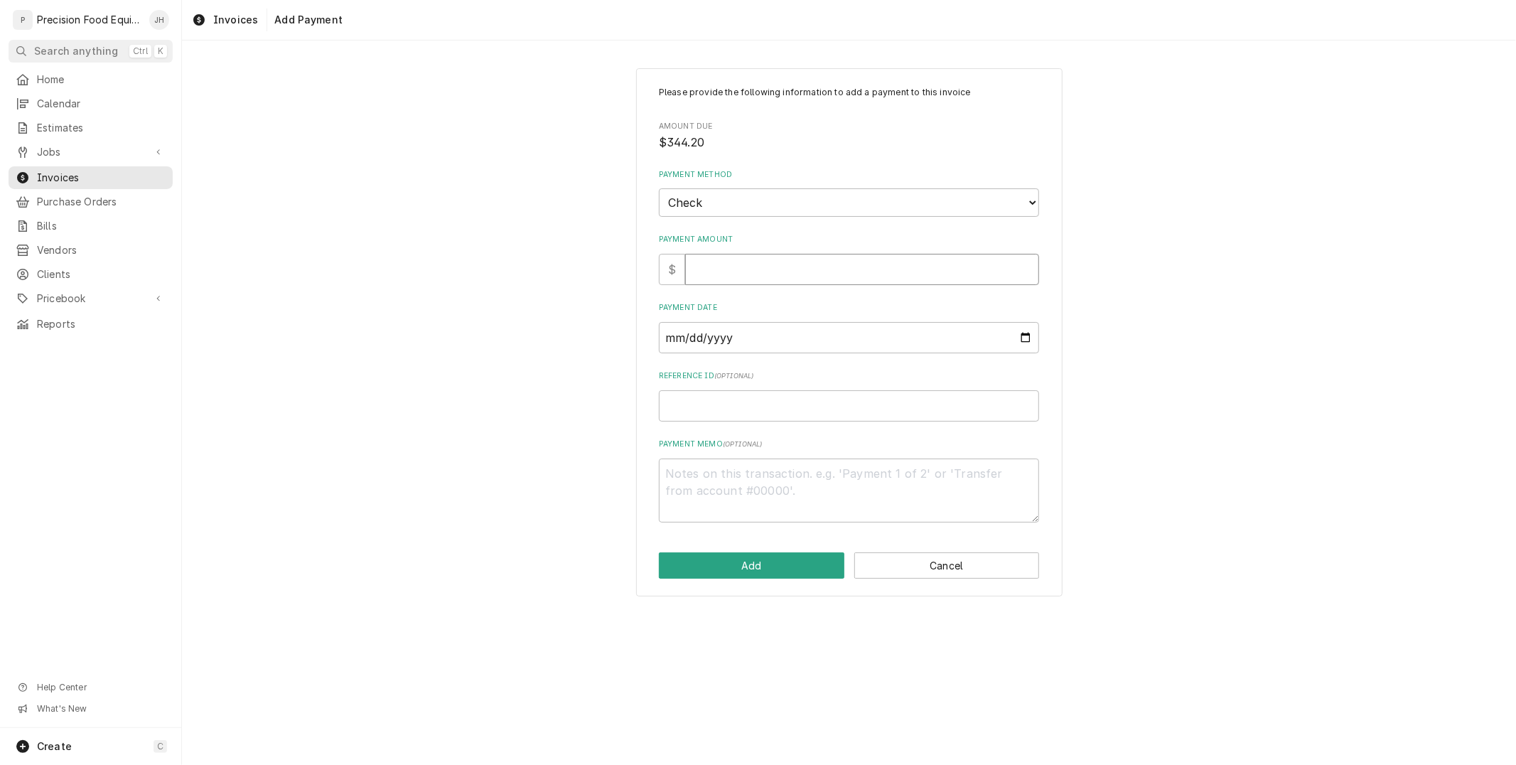
type input "3"
type textarea "x"
type input "34"
type textarea "x"
type input "344"
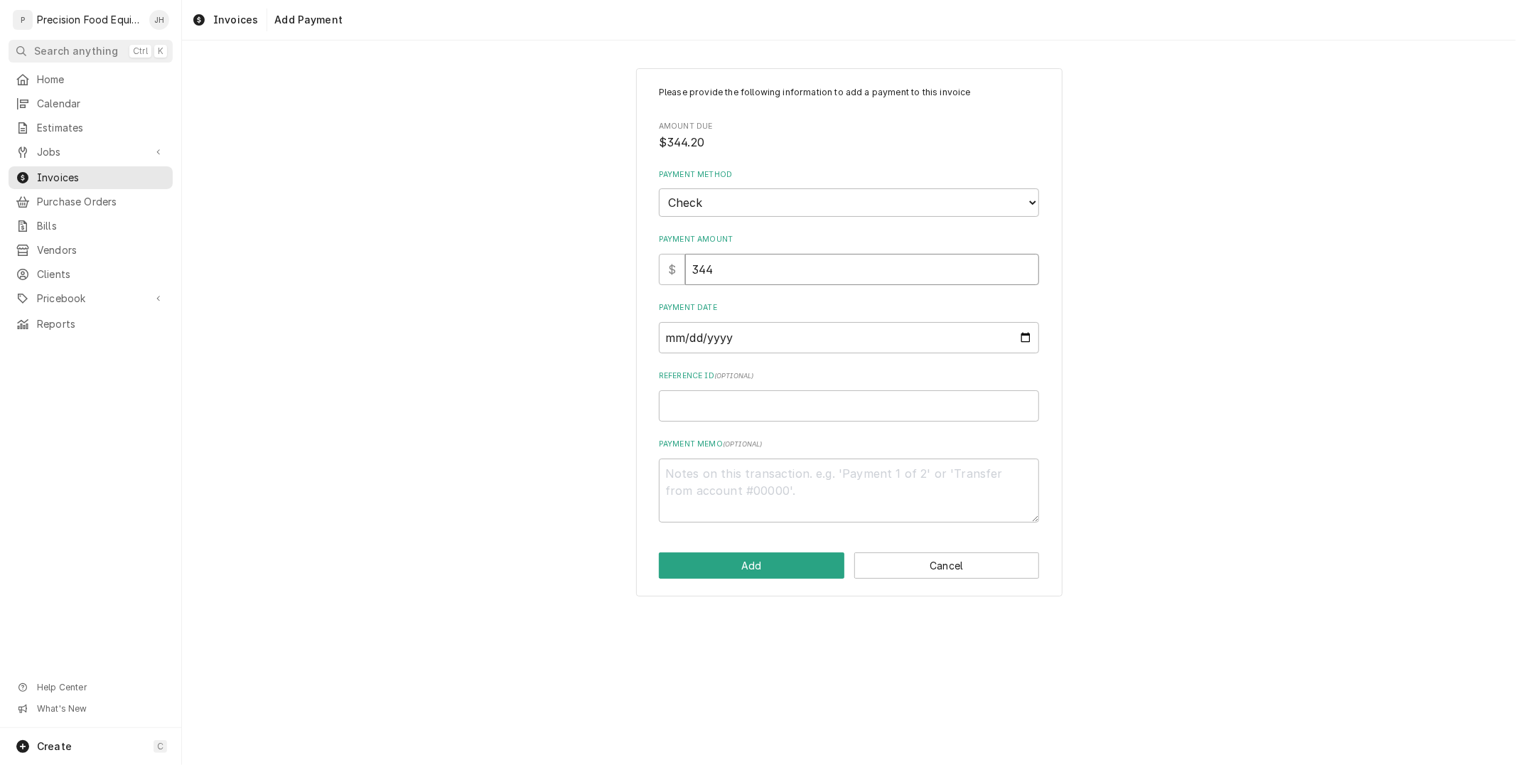
type textarea "x"
type input "344.2"
type textarea "x"
type input "344.20"
click at [688, 341] on input "Payment Date" at bounding box center [849, 337] width 380 height 31
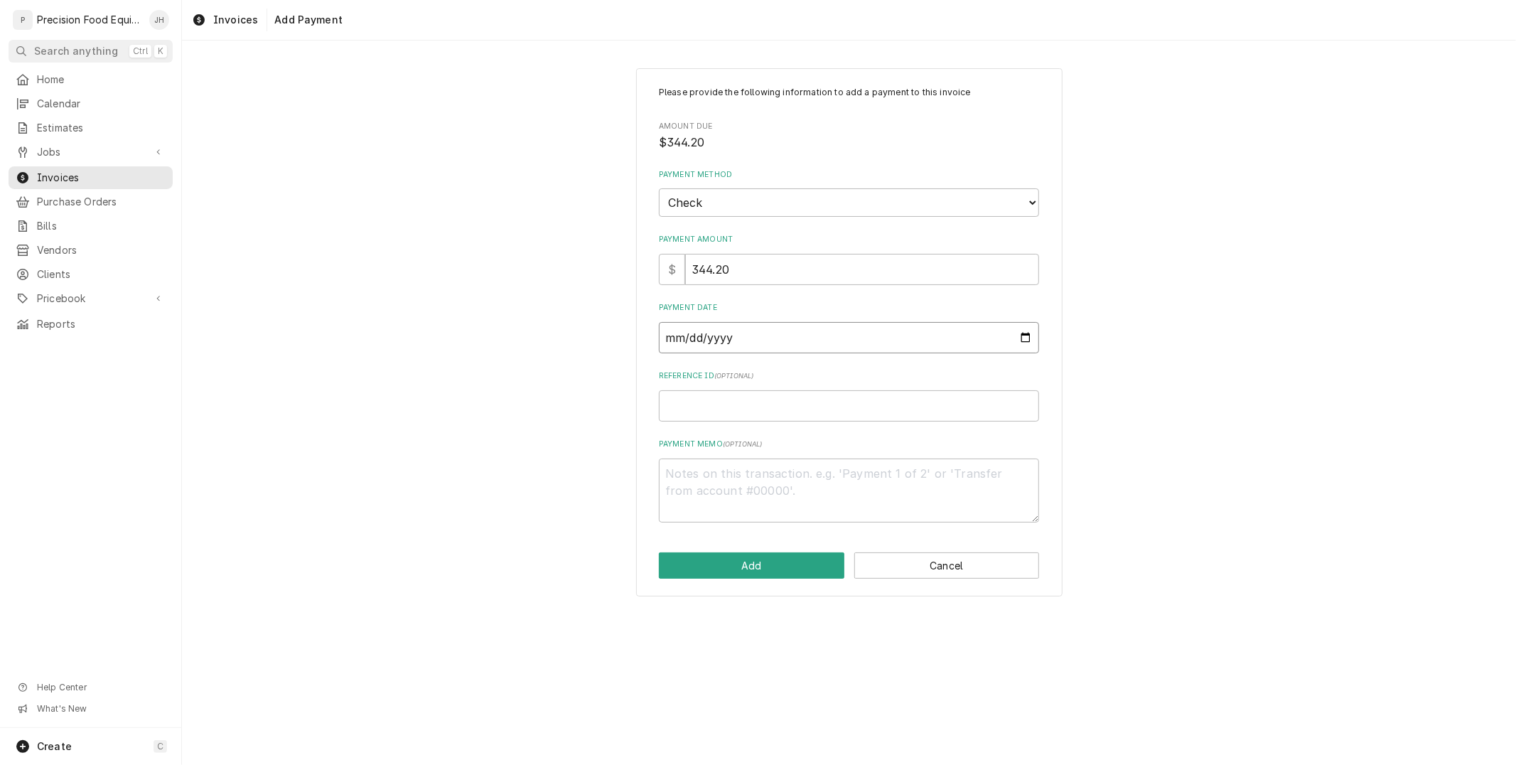
click at [1030, 335] on input "Payment Date" at bounding box center [849, 337] width 380 height 31
type input "2025-08-13"
click at [782, 408] on input "Reference ID ( optional )" at bounding box center [849, 405] width 380 height 31
type textarea "x"
type input "0"
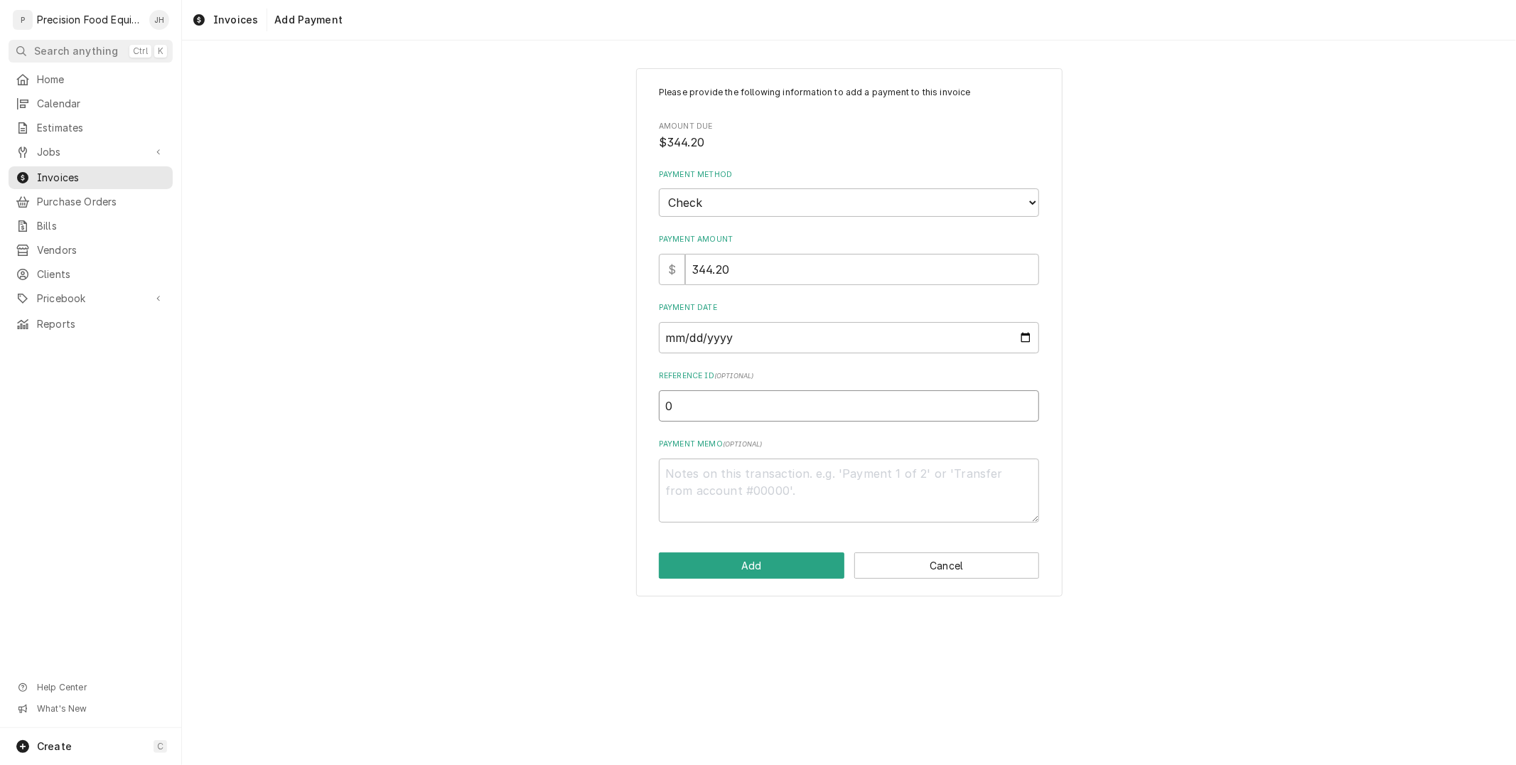
type textarea "x"
type input "00"
type textarea "x"
type input "001"
type textarea "x"
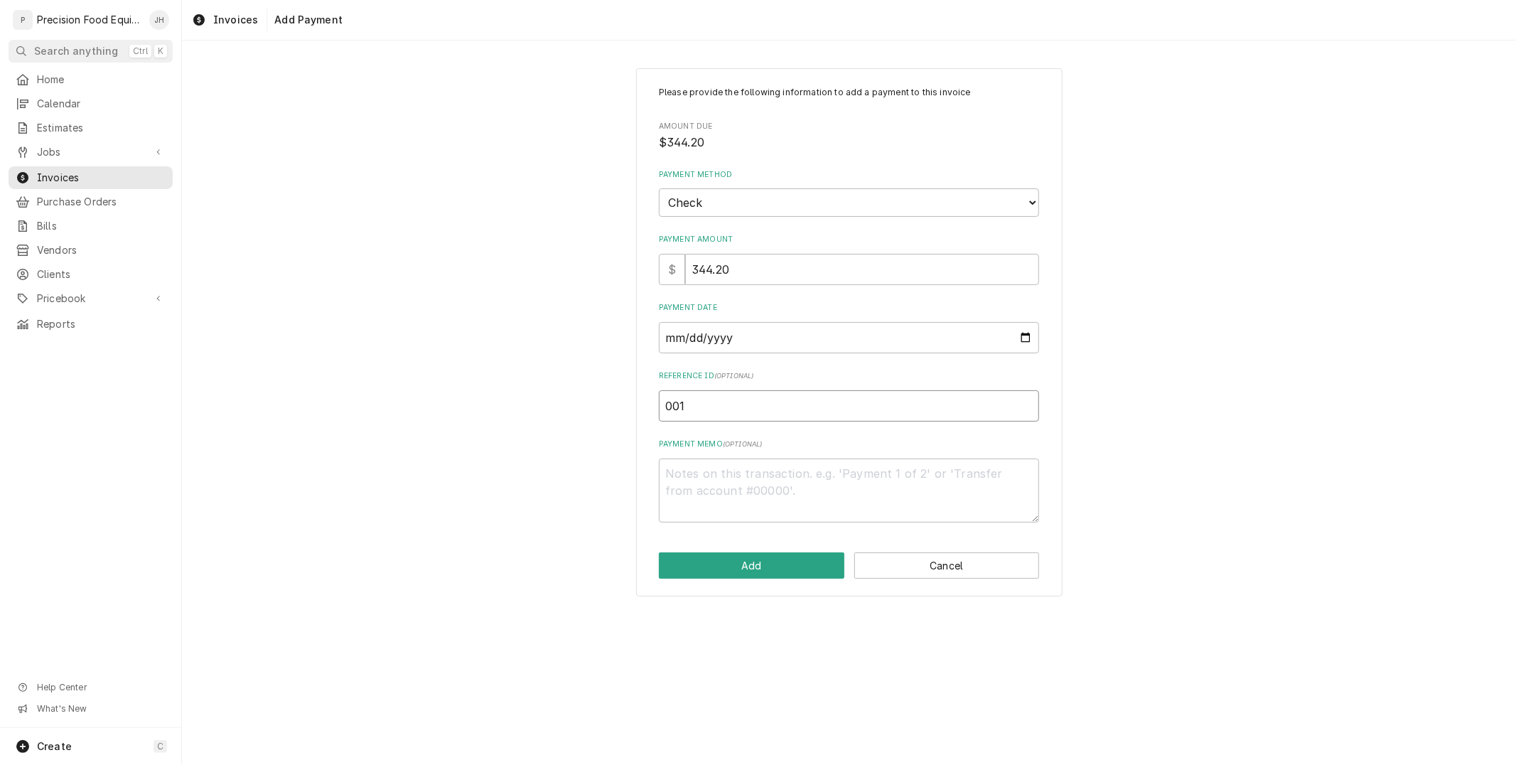
type input "0011"
type textarea "x"
type input "00111"
type textarea "x"
type input "001113"
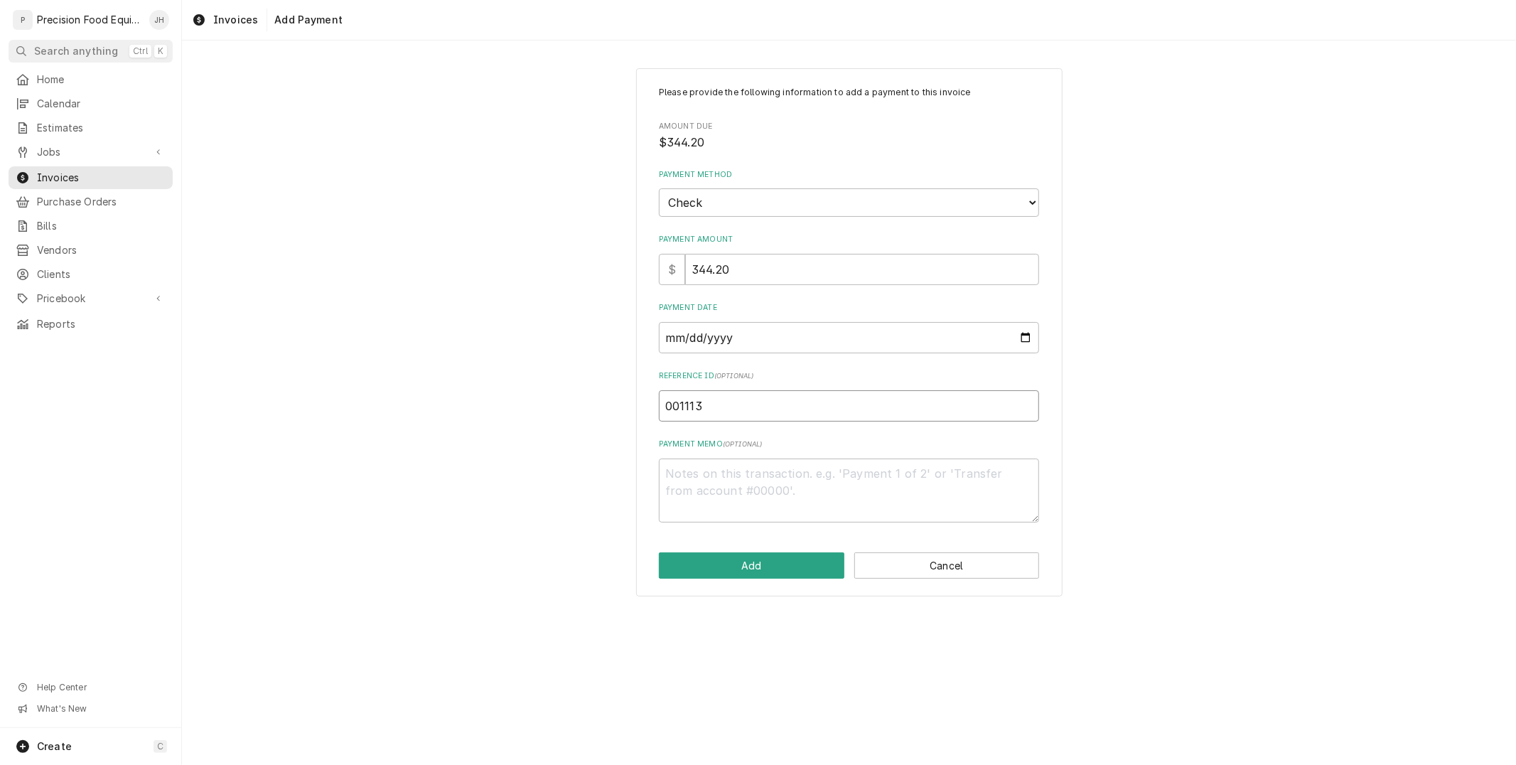
type textarea "x"
type input "0011130"
type textarea "x"
type input "00111300"
type textarea "x"
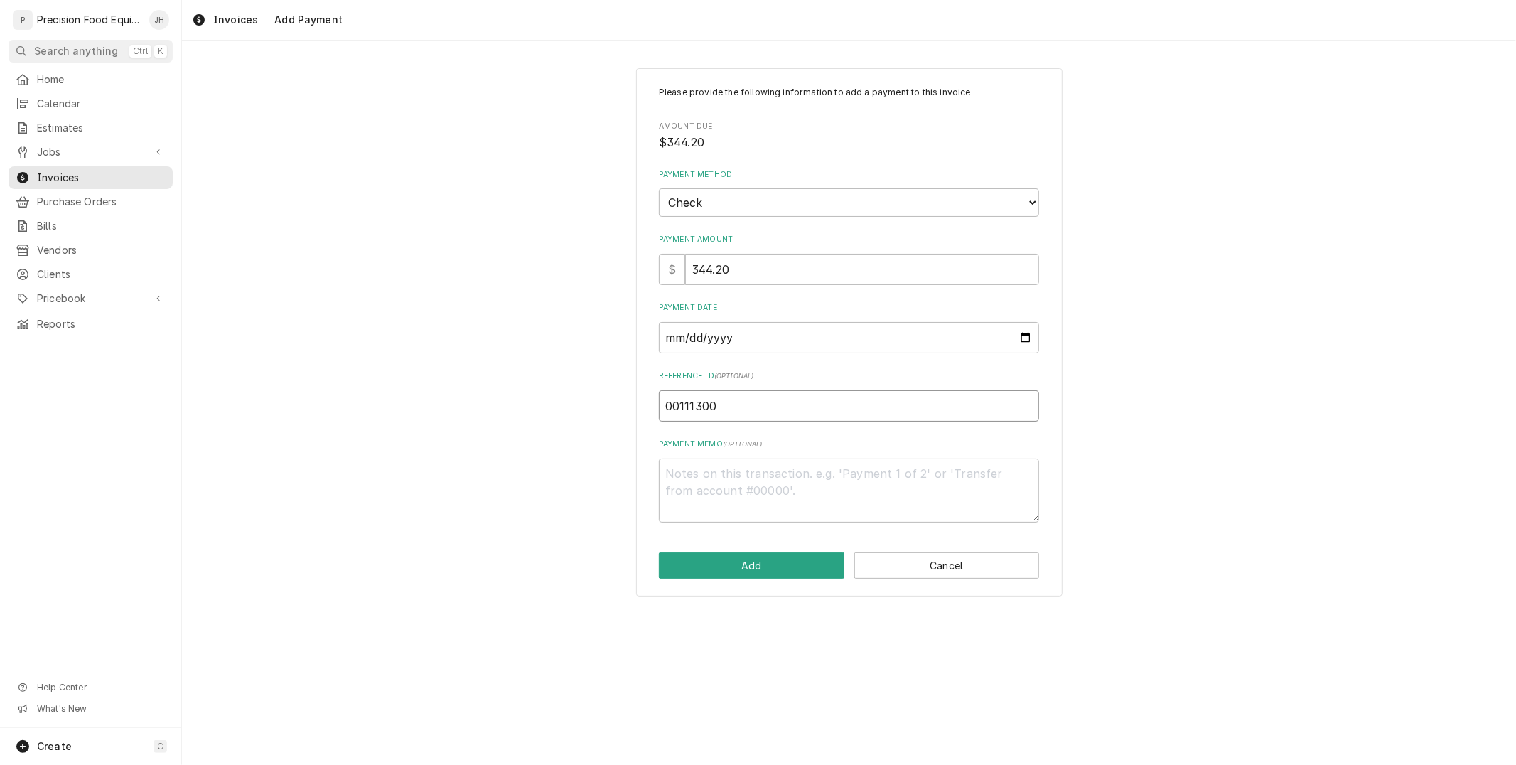
type input "001113006"
type textarea "x"
type input "0011130062"
click at [746, 571] on button "Add" at bounding box center [751, 565] width 185 height 26
type textarea "x"
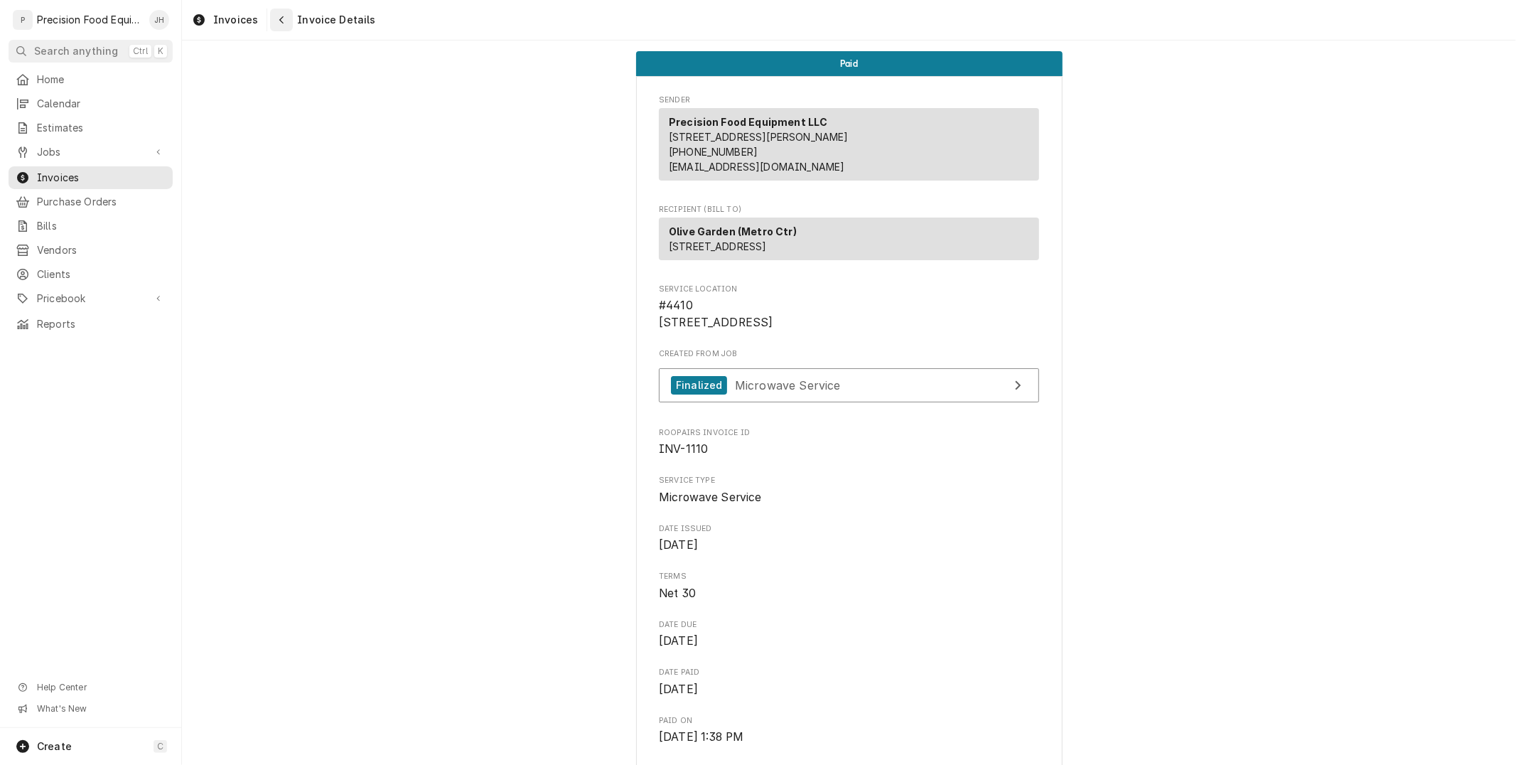
click at [282, 30] on button "Navigate back" at bounding box center [281, 20] width 23 height 23
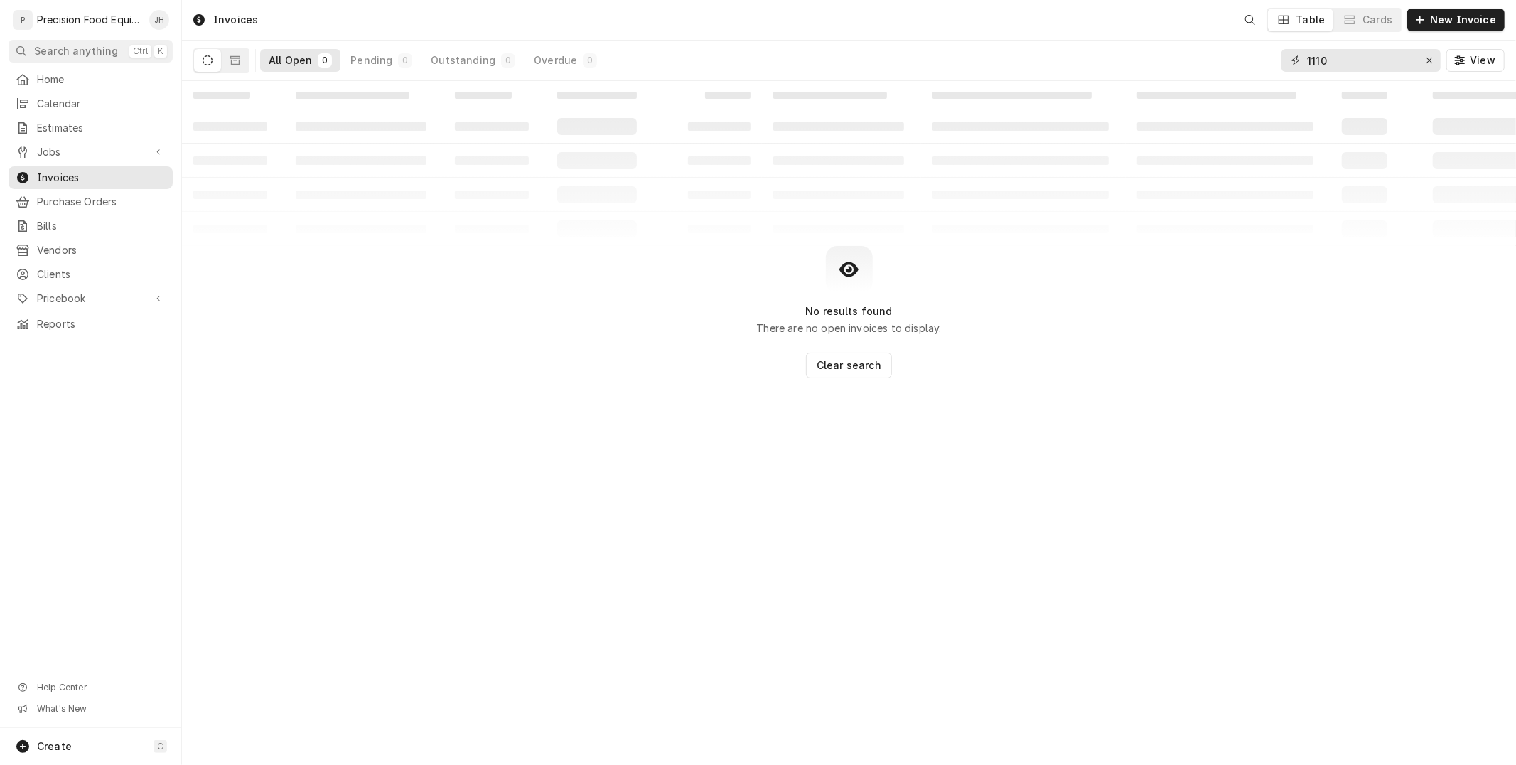
click at [1344, 60] on input "1110" at bounding box center [1360, 60] width 107 height 23
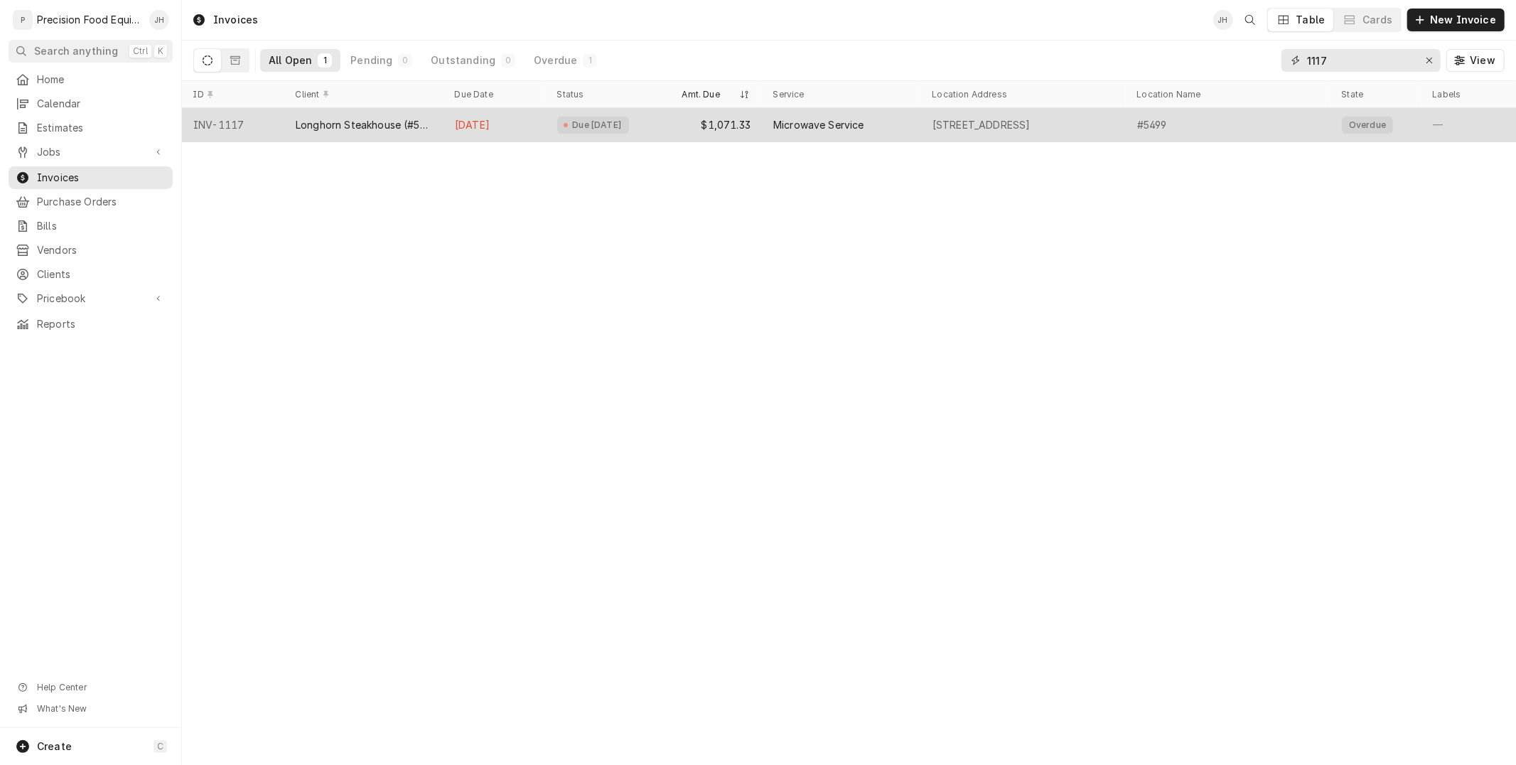
type input "1117"
click at [762, 123] on div "Microwave Service" at bounding box center [841, 125] width 159 height 34
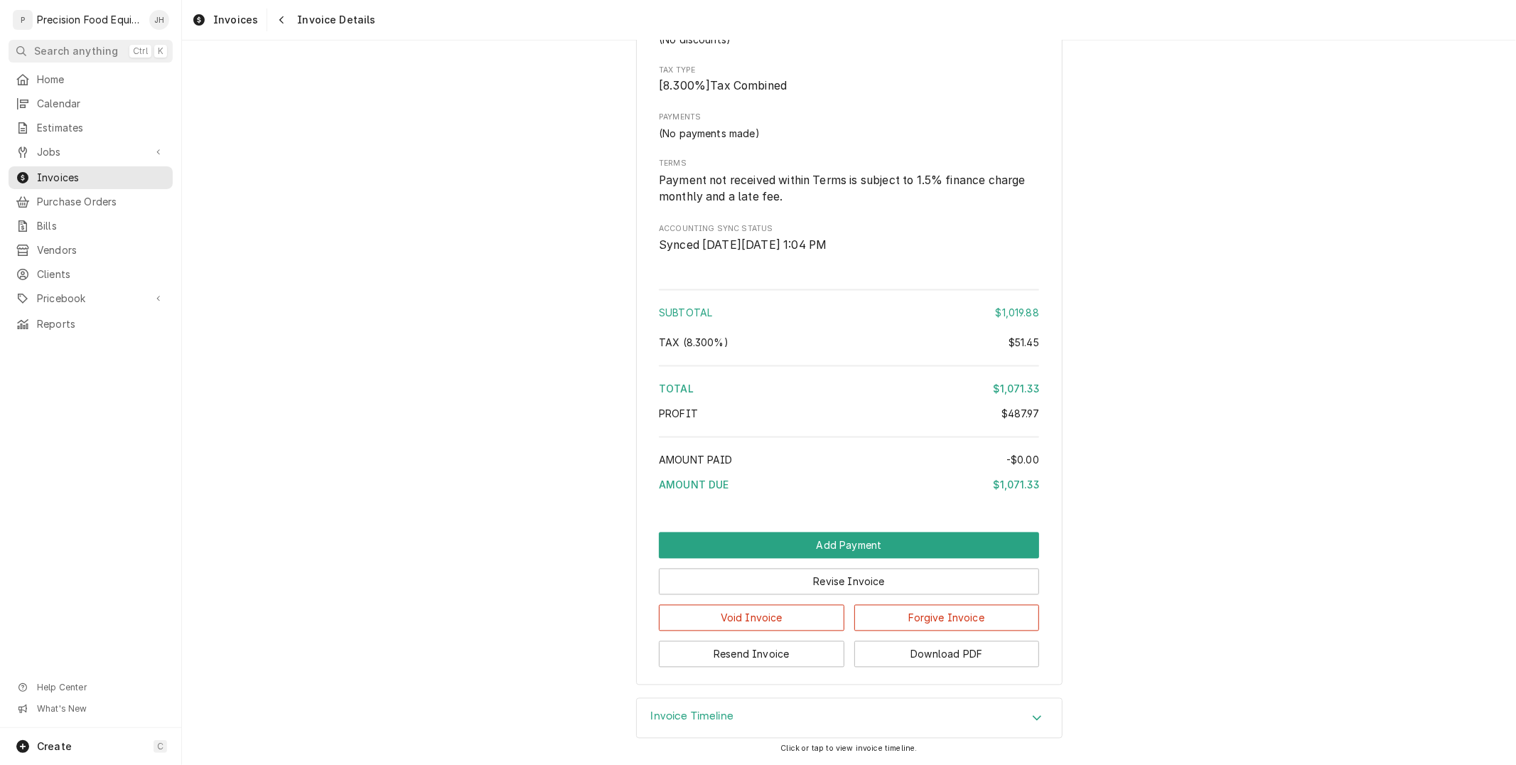
scroll to position [2203, 0]
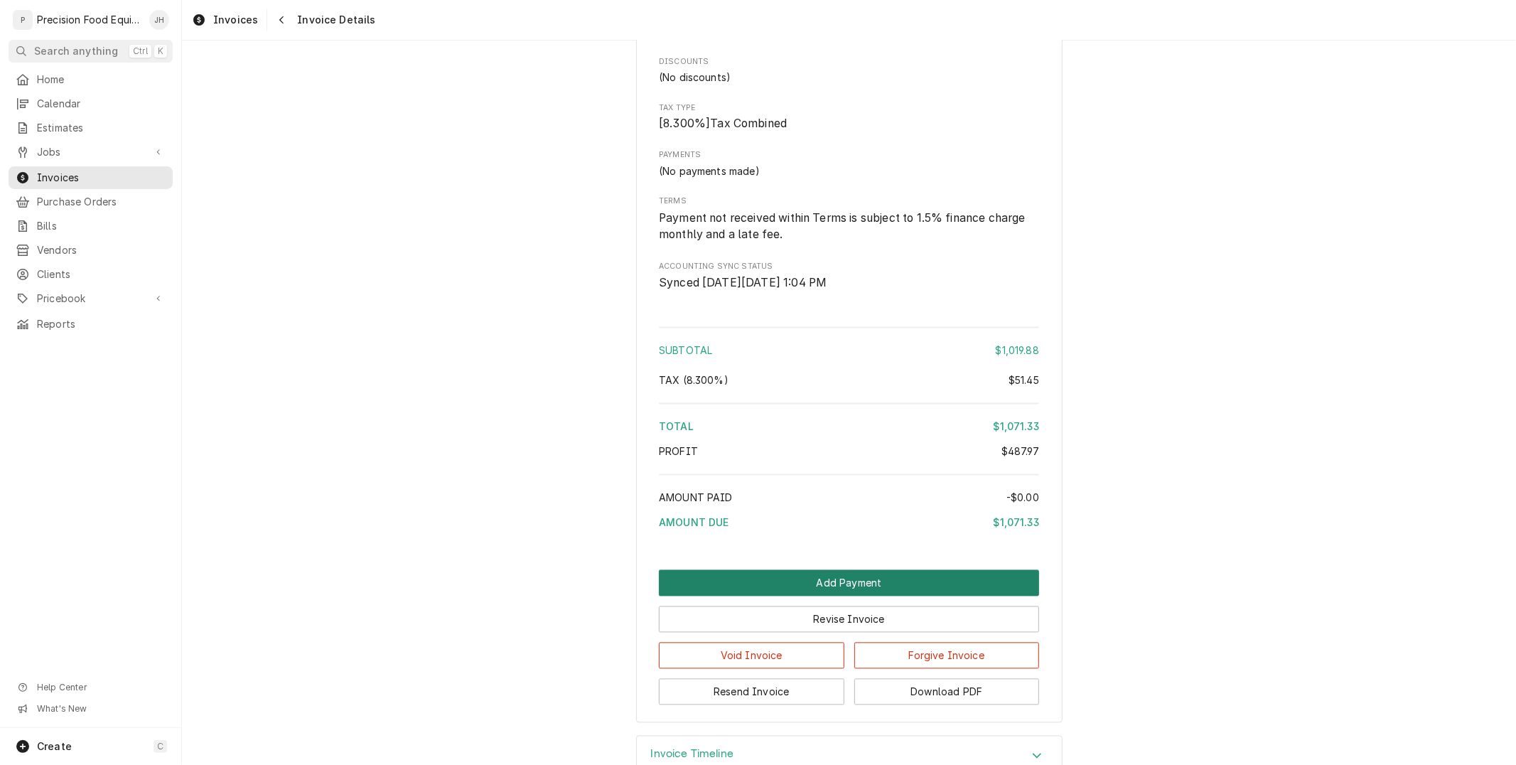
click at [900, 596] on button "Add Payment" at bounding box center [849, 583] width 380 height 26
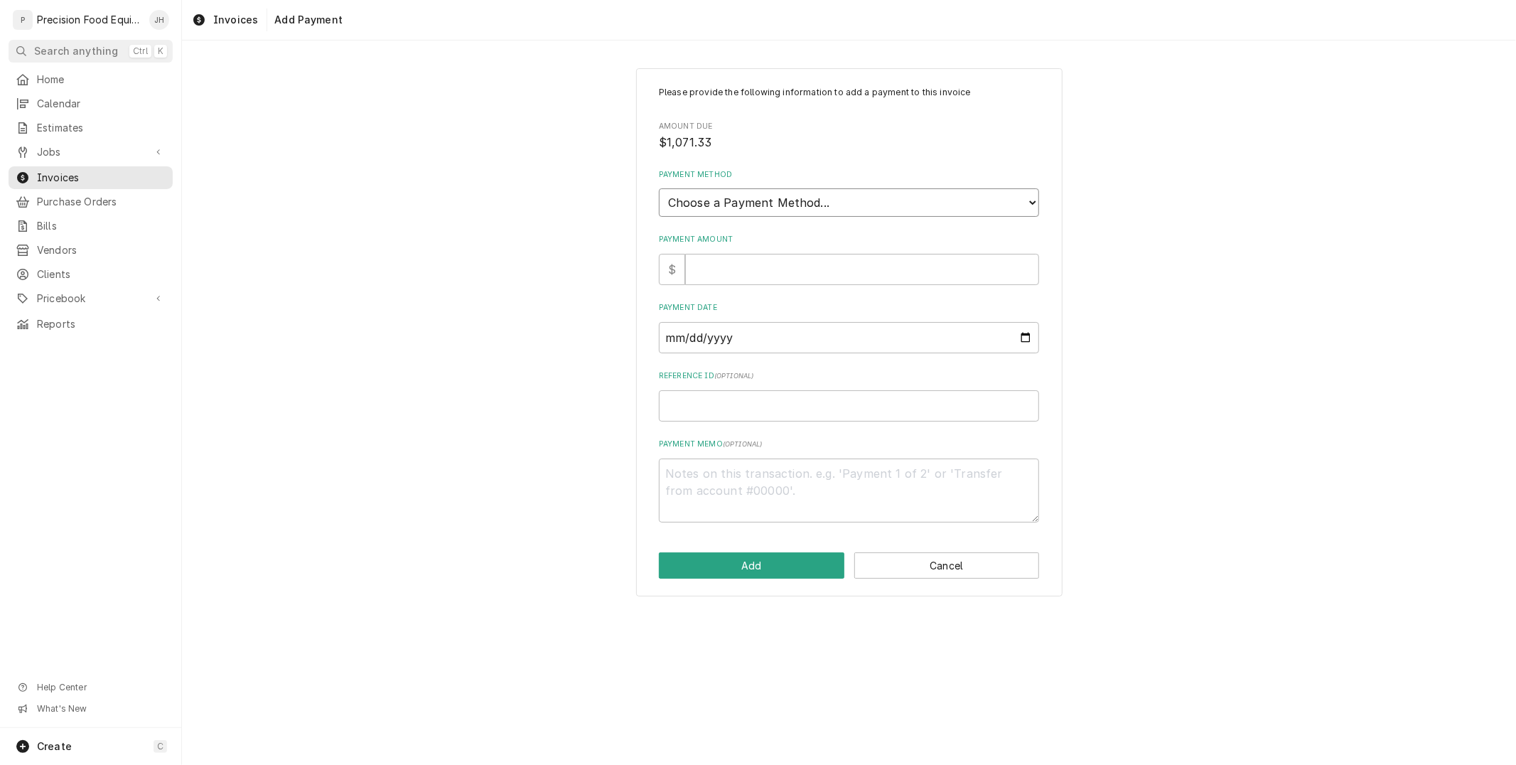
click at [780, 209] on select "Choose a Payment Method... Cash Check Credit/Debit Card ACH/eCheck Other" at bounding box center [849, 202] width 380 height 28
select select "2"
click at [659, 188] on select "Choose a Payment Method... Cash Check Credit/Debit Card ACH/eCheck Other" at bounding box center [849, 202] width 380 height 28
click at [786, 266] on input "Payment Amount" at bounding box center [862, 269] width 354 height 31
type textarea "x"
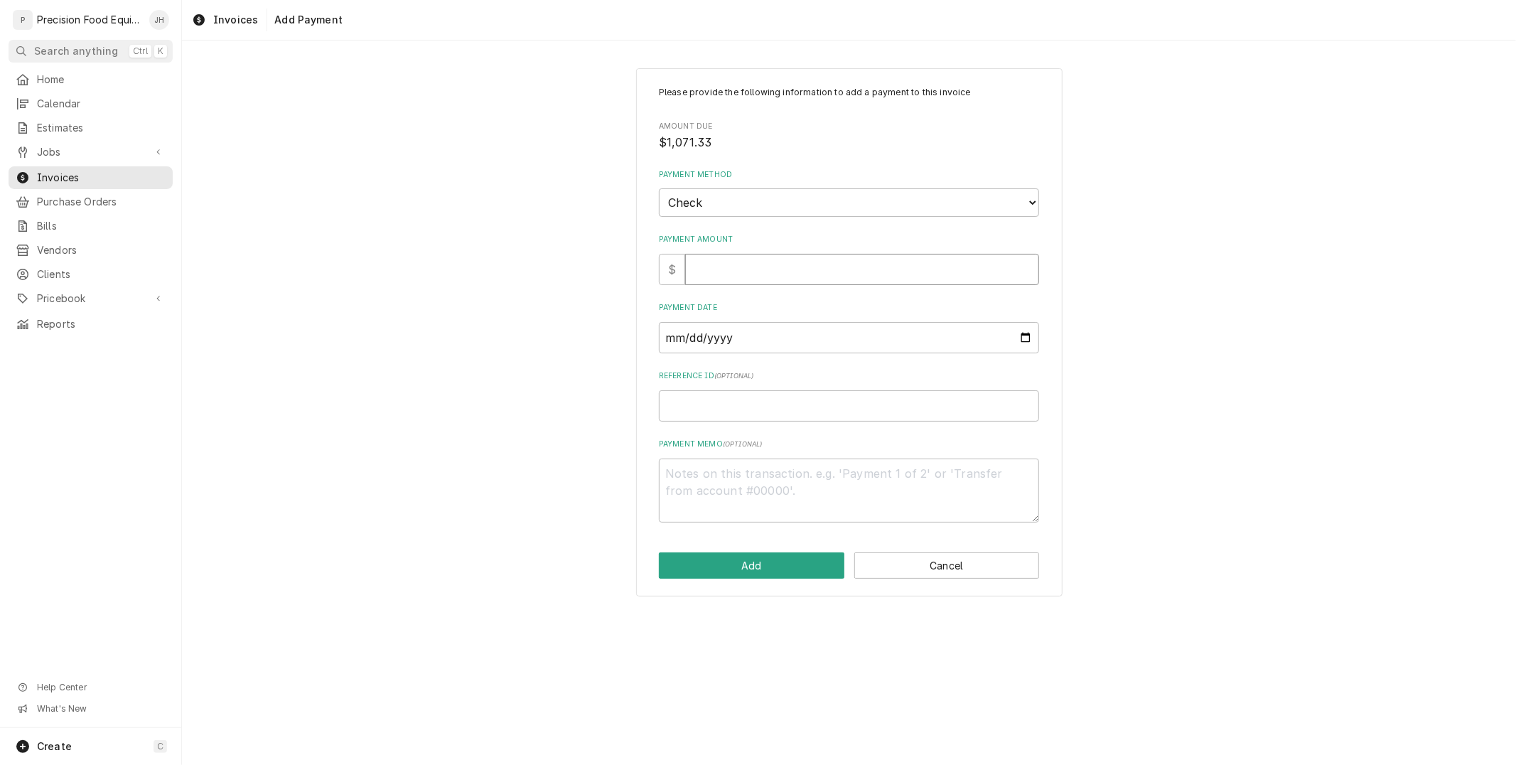
type input "1"
type textarea "x"
type input "10"
type textarea "x"
type input "107"
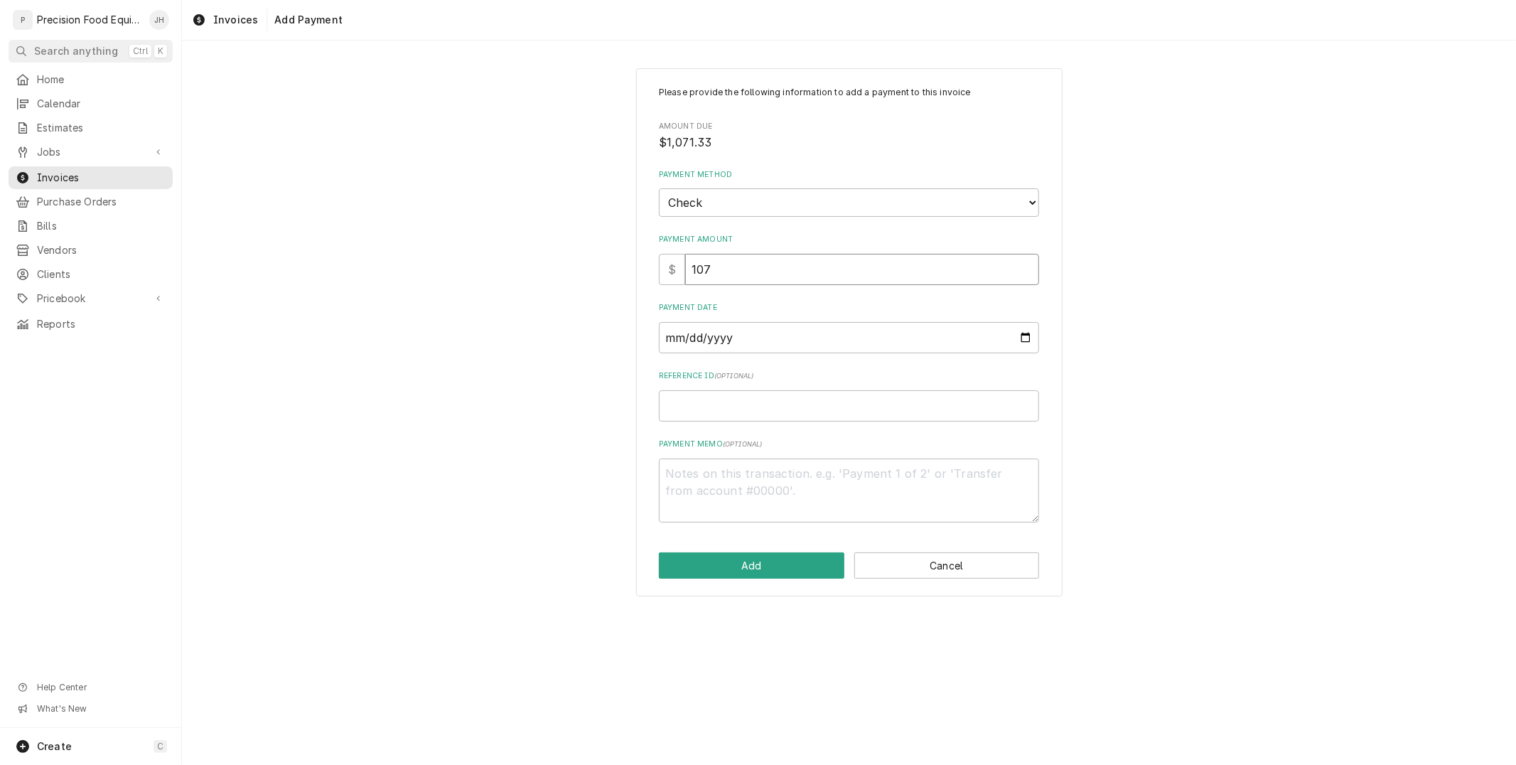
type textarea "x"
type input "1071"
type textarea "x"
type input "1071.3"
type textarea "x"
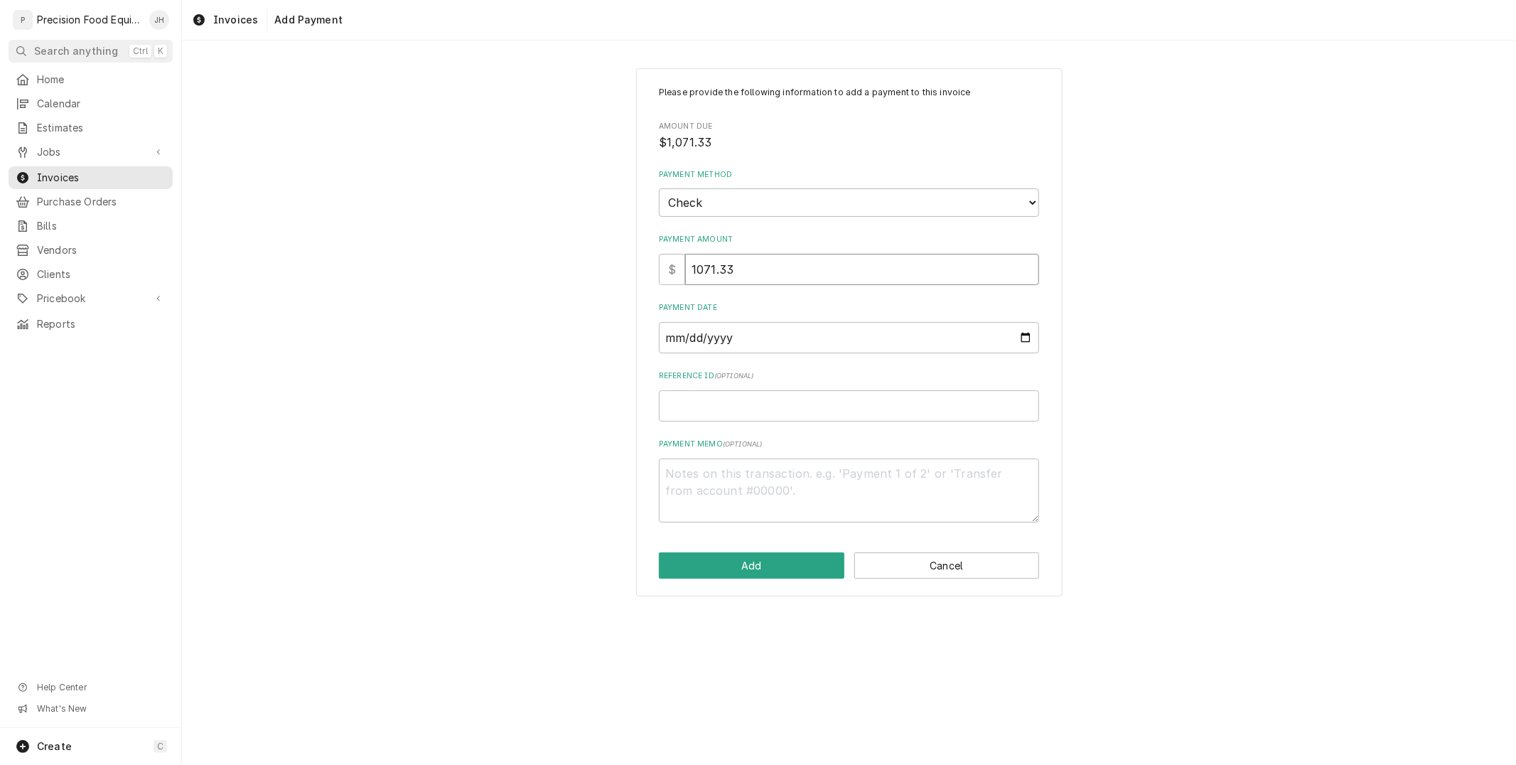
type input "1071.33"
click at [764, 340] on input "Payment Date" at bounding box center [849, 337] width 380 height 31
click at [1023, 337] on input "Payment Date" at bounding box center [849, 337] width 380 height 31
type input "2025-08-13"
click at [743, 399] on input "Reference ID ( optional )" at bounding box center [849, 405] width 380 height 31
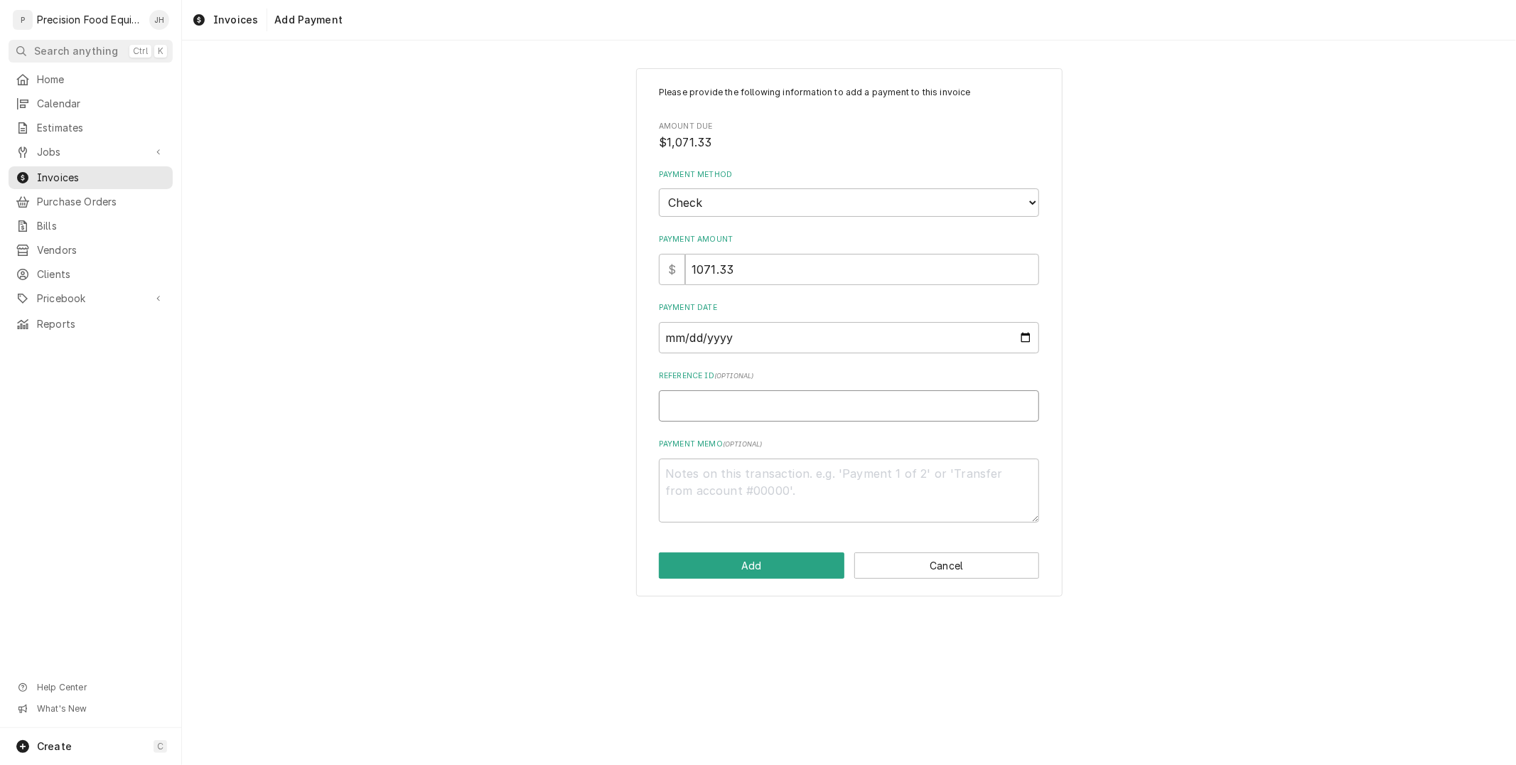
type textarea "x"
type input "0"
type textarea "x"
type input "00"
type textarea "x"
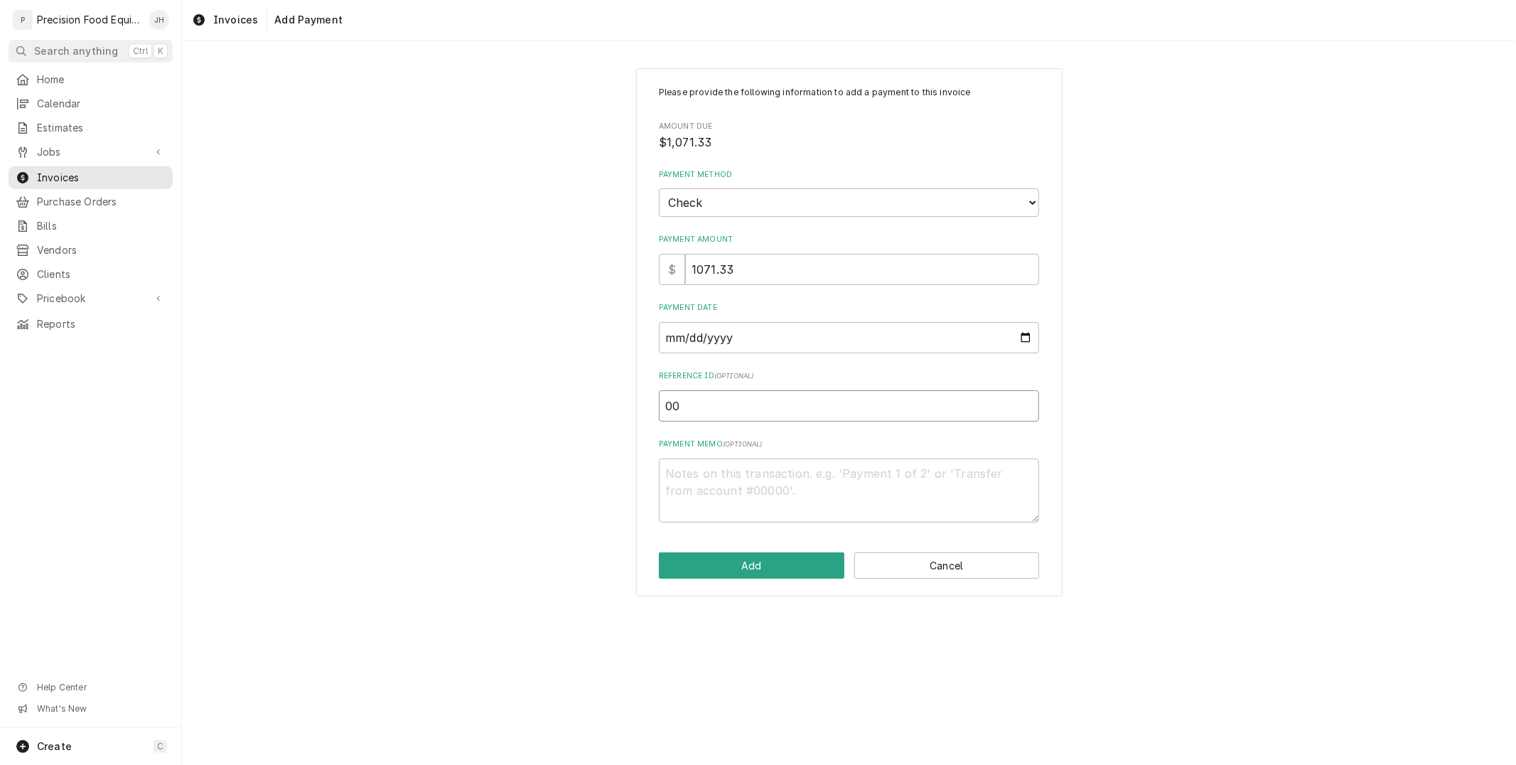
type input "001"
type textarea "x"
type input "0011"
type textarea "x"
type input "00111"
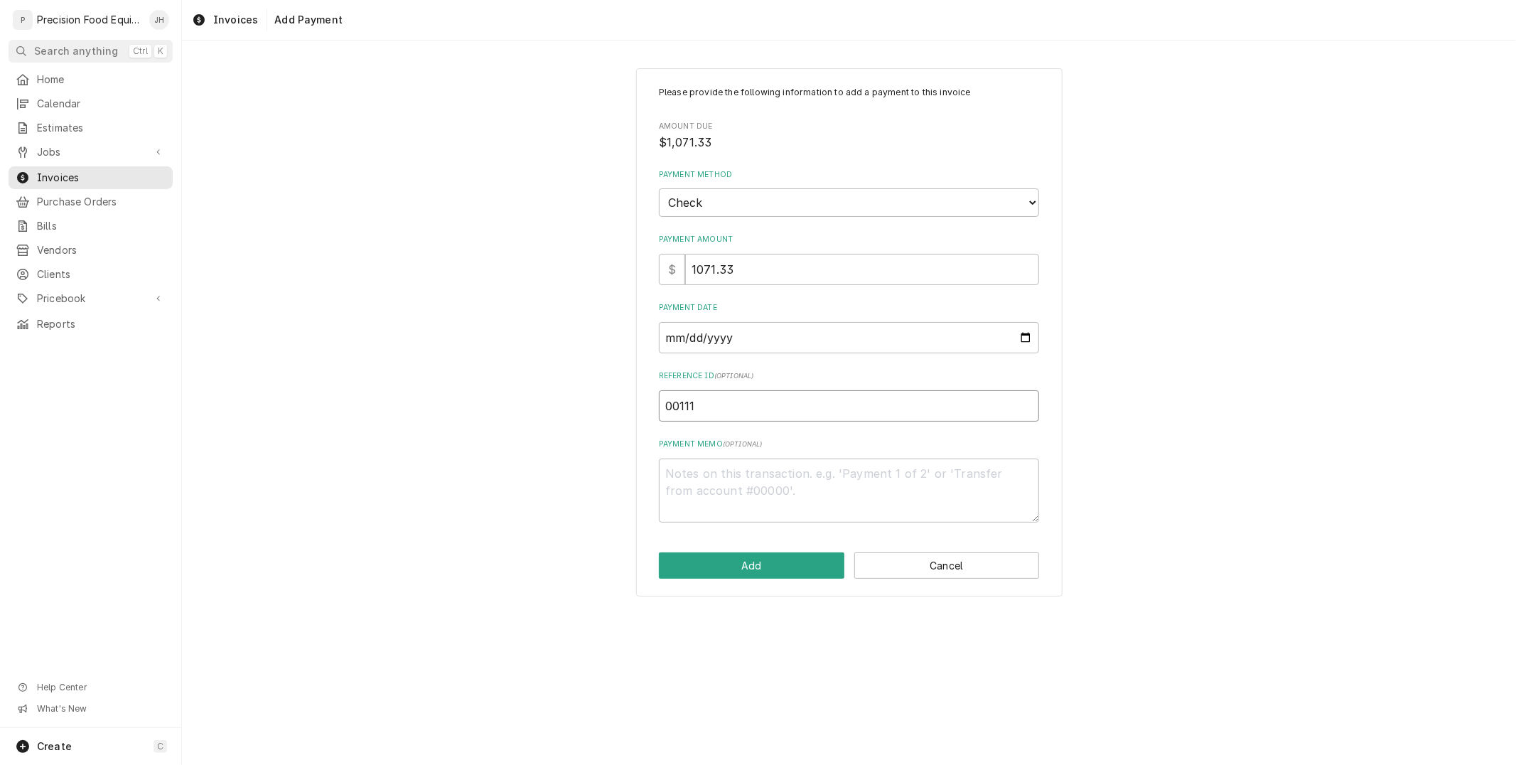
type textarea "x"
type input "001113"
type textarea "x"
type input "0011130"
type textarea "x"
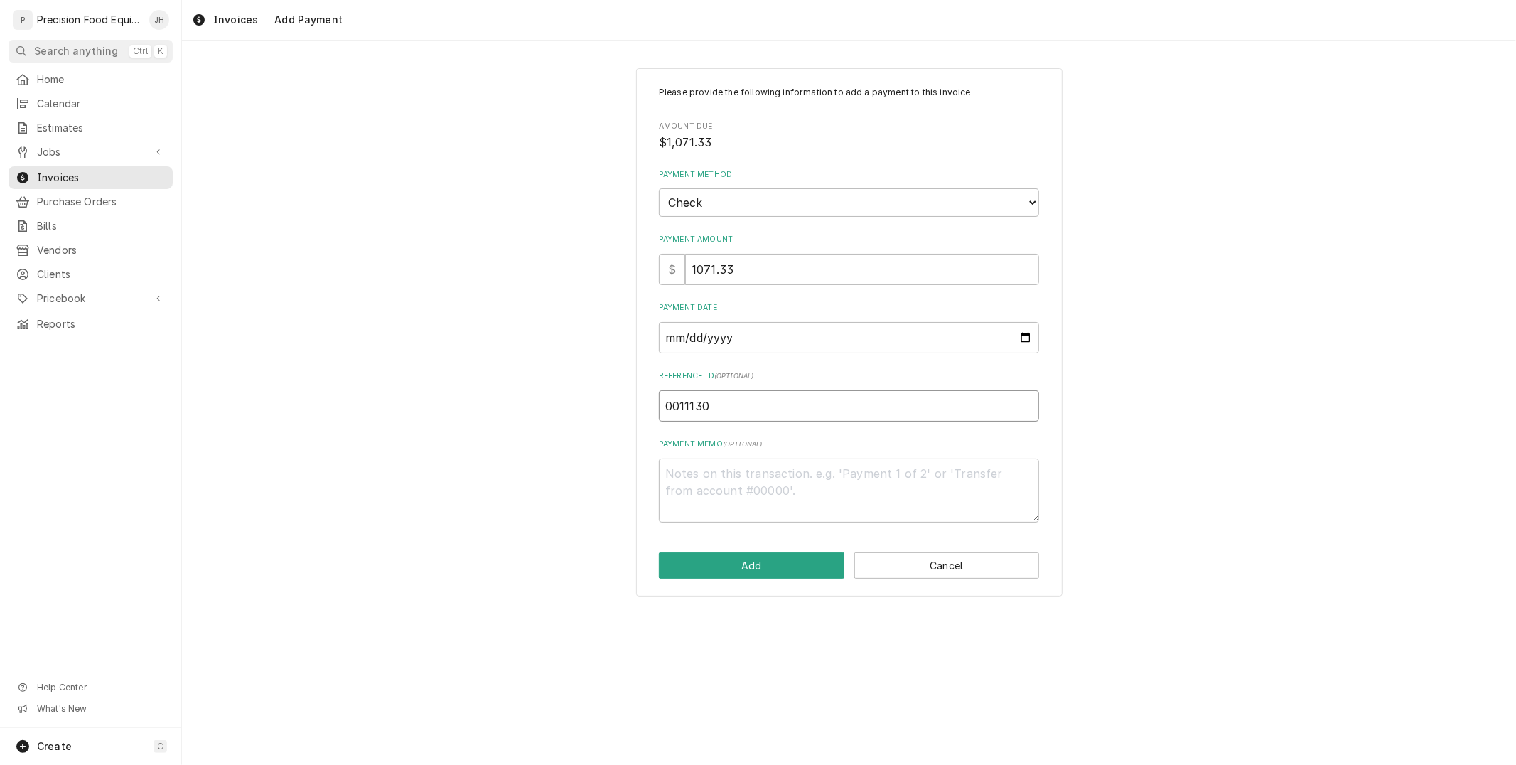
type input "00111300"
type textarea "x"
type input "001113006"
type textarea "x"
type input "0011130062"
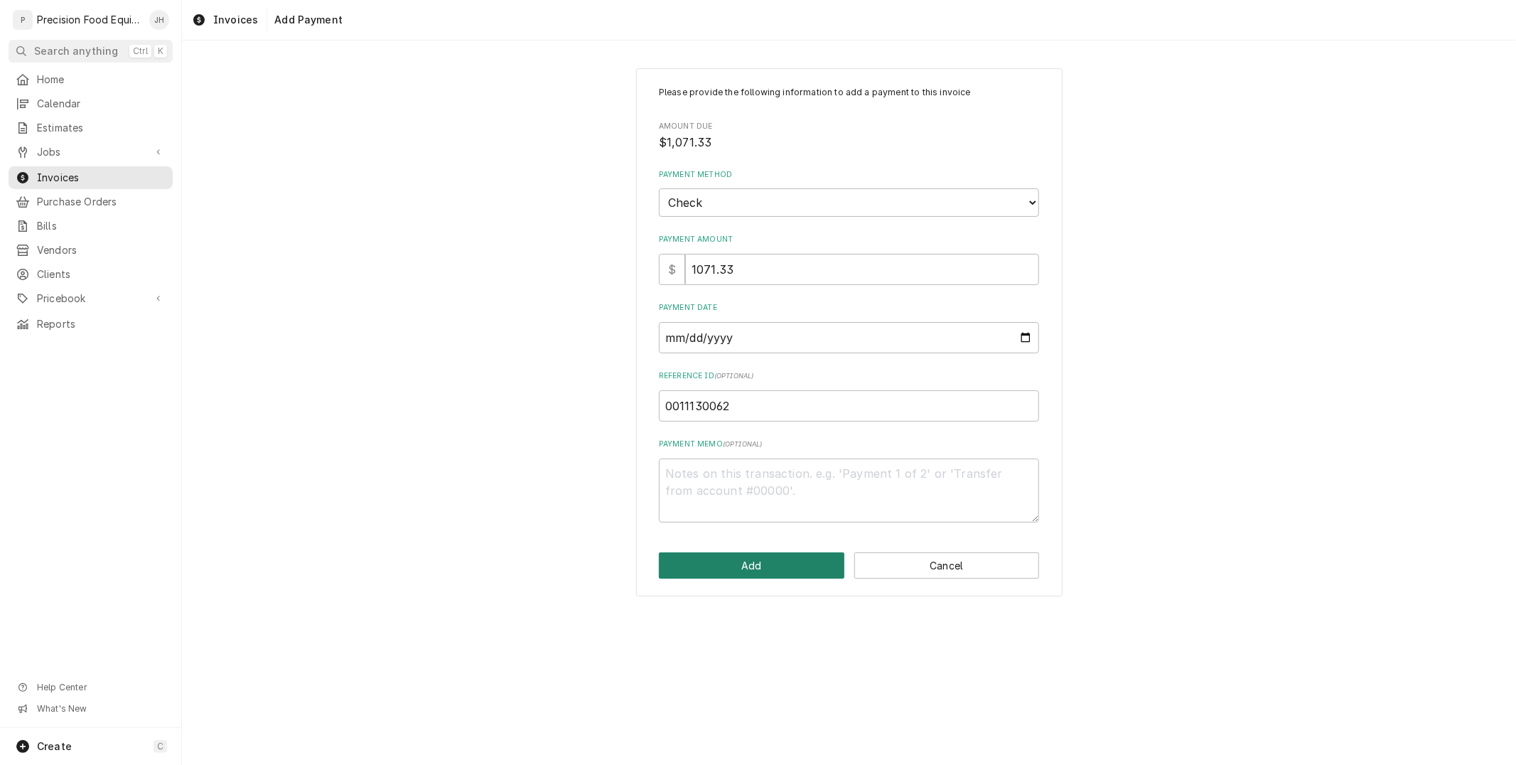
click at [789, 570] on button "Add" at bounding box center [751, 565] width 185 height 26
type textarea "x"
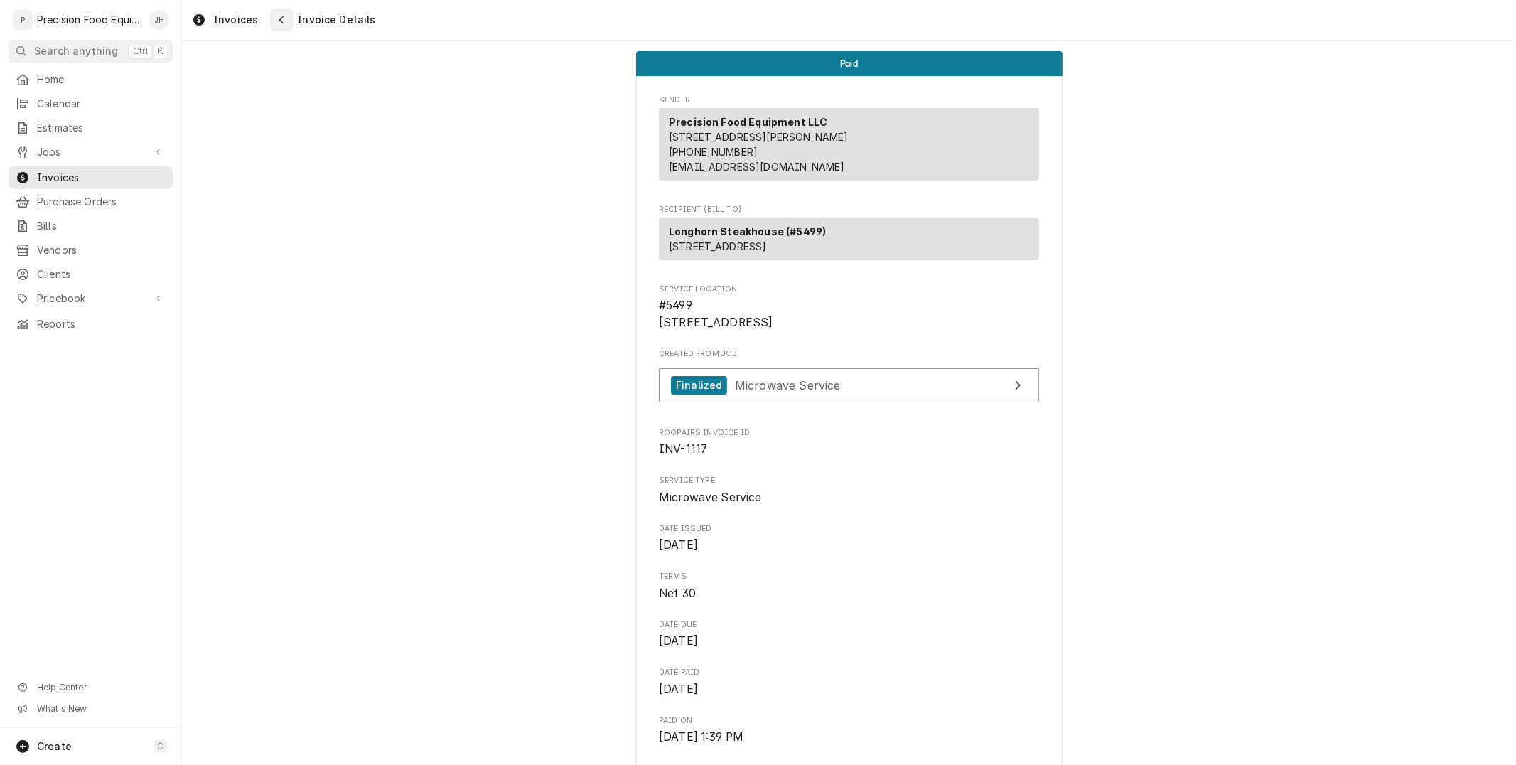
click at [280, 18] on icon "Navigate back" at bounding box center [282, 20] width 6 height 10
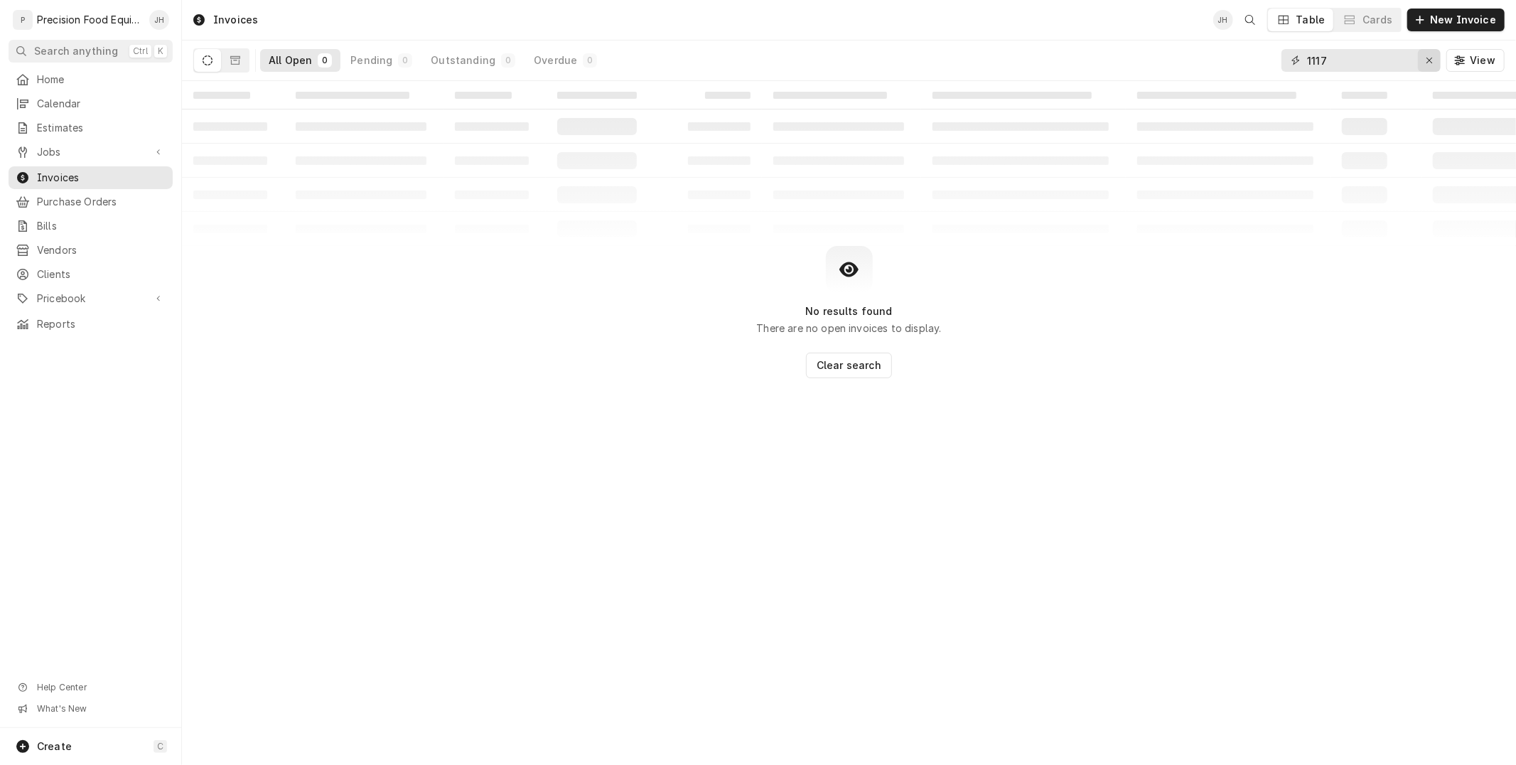
click at [1429, 58] on icon "Erase input" at bounding box center [1429, 61] width 6 height 6
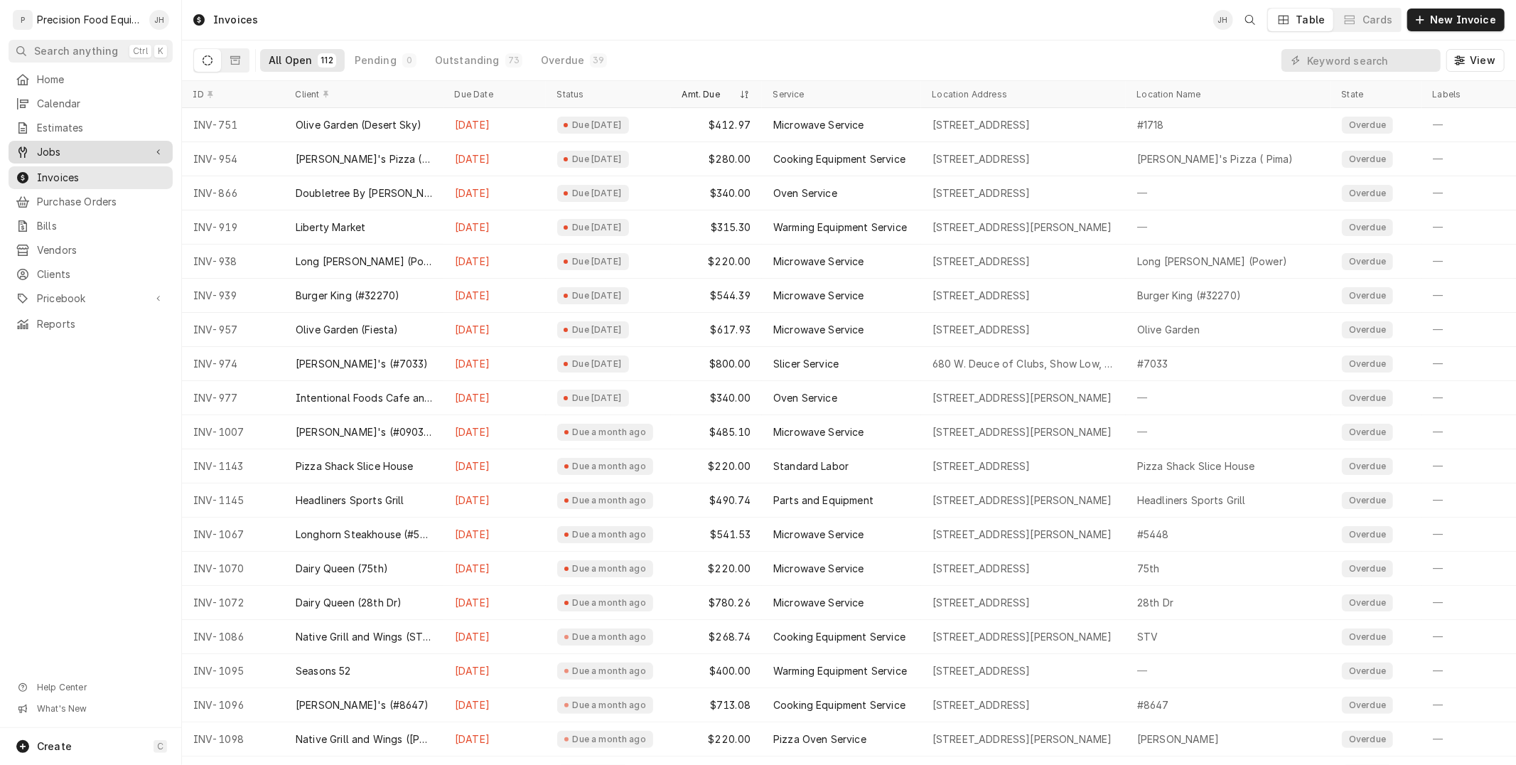
click at [48, 158] on span "Jobs" at bounding box center [90, 152] width 107 height 14
click at [39, 185] on link "Jobs" at bounding box center [91, 176] width 164 height 23
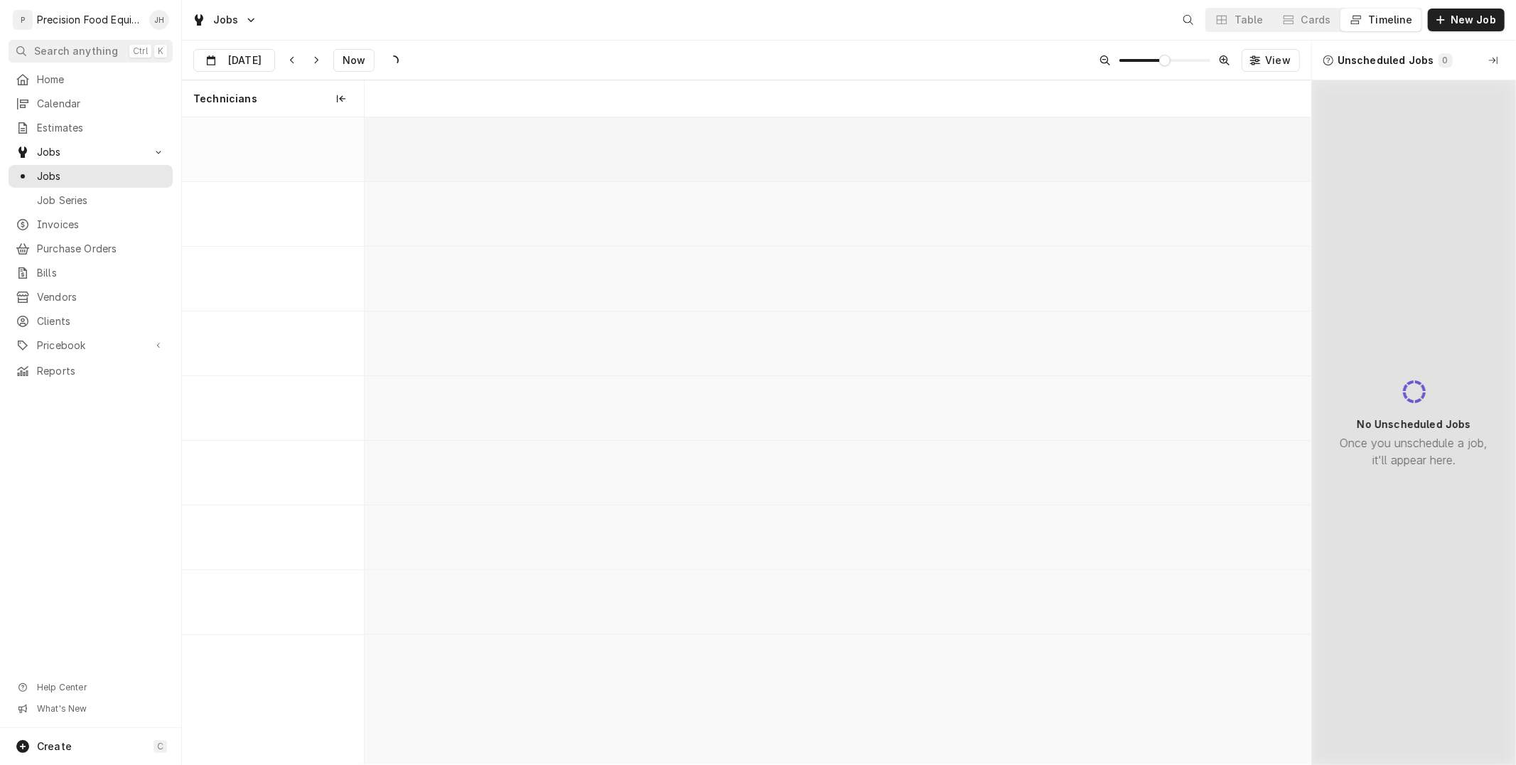
scroll to position [0, 18779]
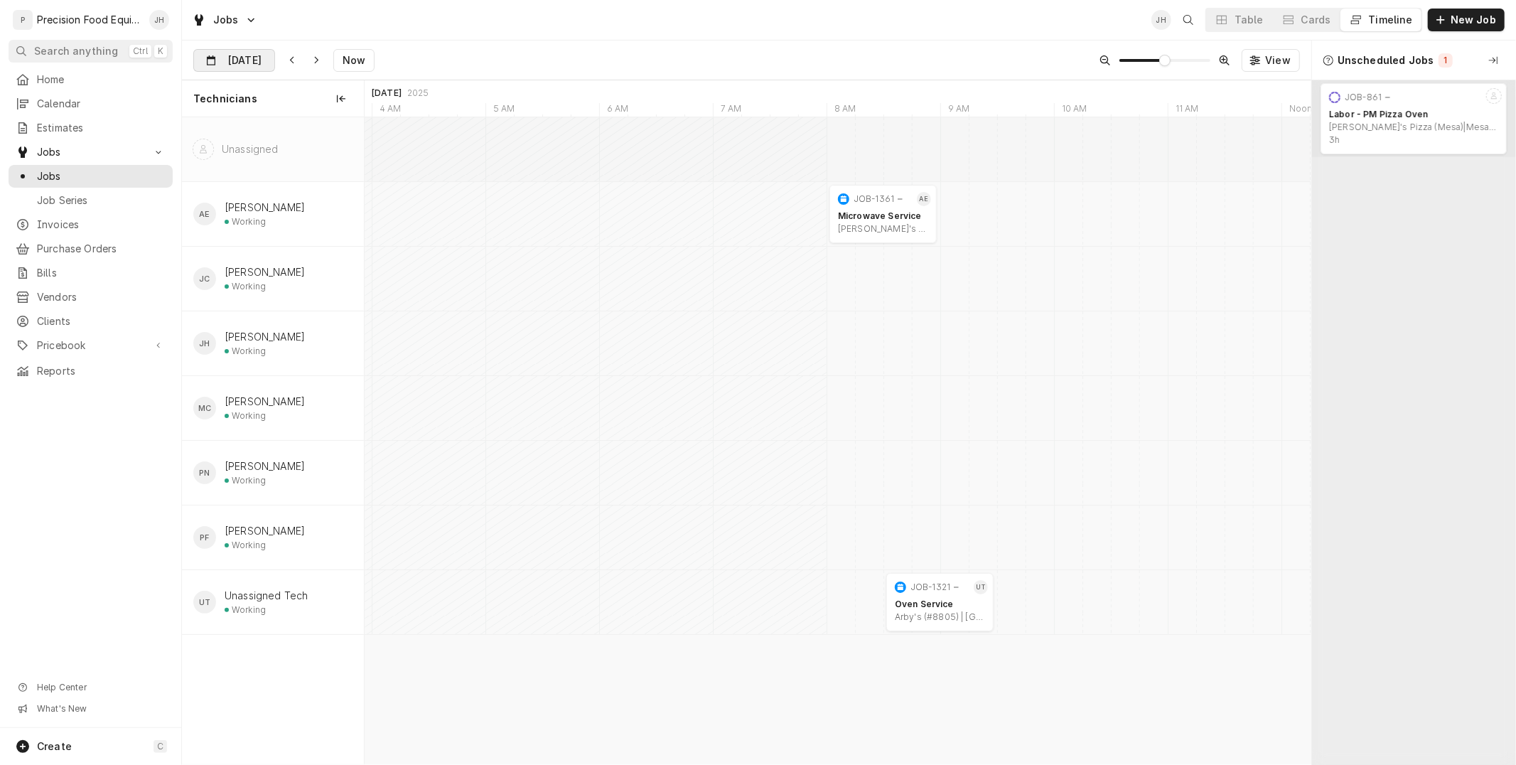
click at [238, 58] on input "[DATE]" at bounding box center [224, 64] width 60 height 28
click at [274, 202] on div "13" at bounding box center [284, 203] width 20 height 20
type input "[DATE]"
click at [1329, 23] on div "Cards" at bounding box center [1316, 20] width 30 height 14
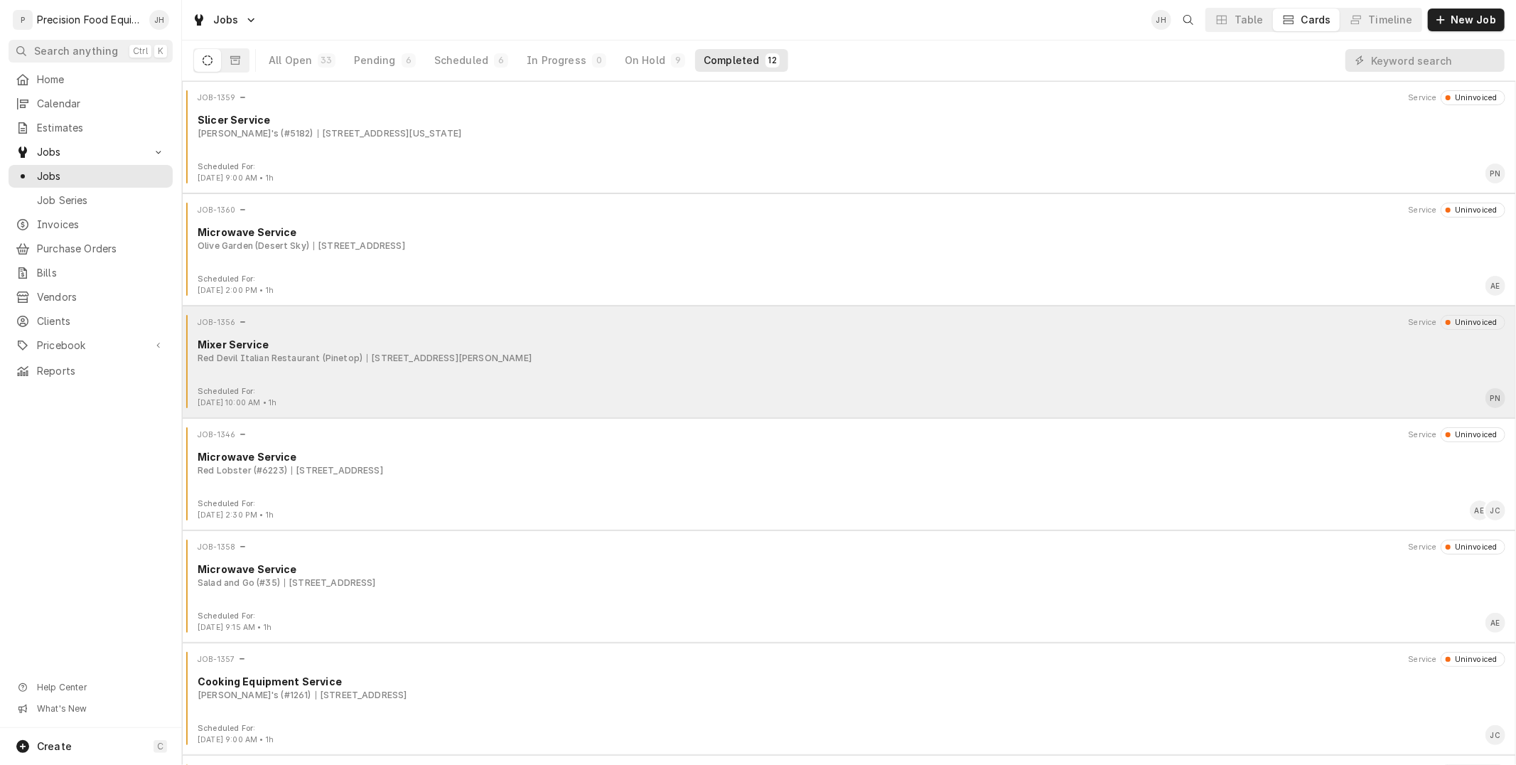
click at [460, 374] on div "JOB-1356 Service Uninvoiced Mixer Service Red Devil Italian Restaurant (Pinetop…" at bounding box center [849, 350] width 1322 height 71
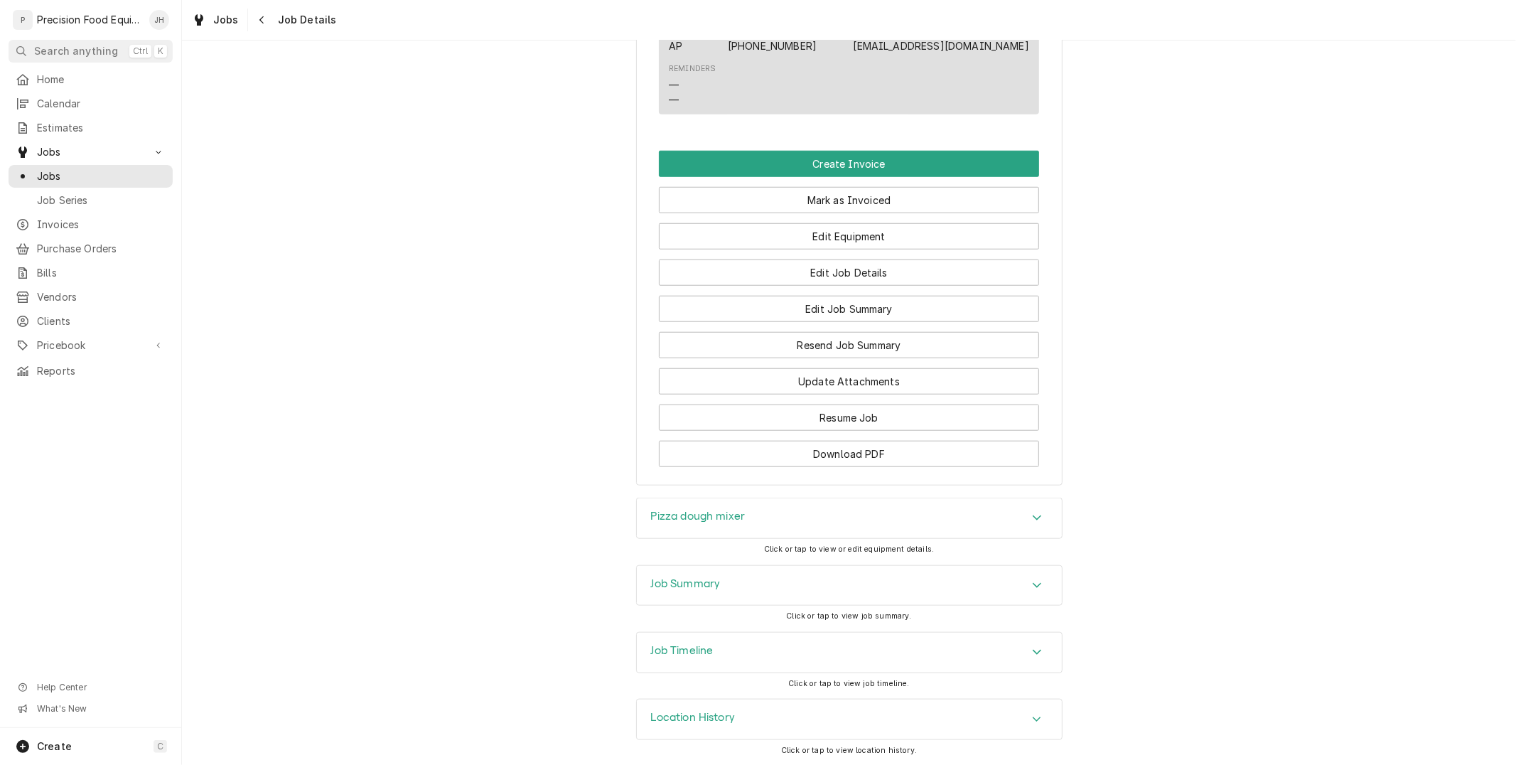
scroll to position [988, 0]
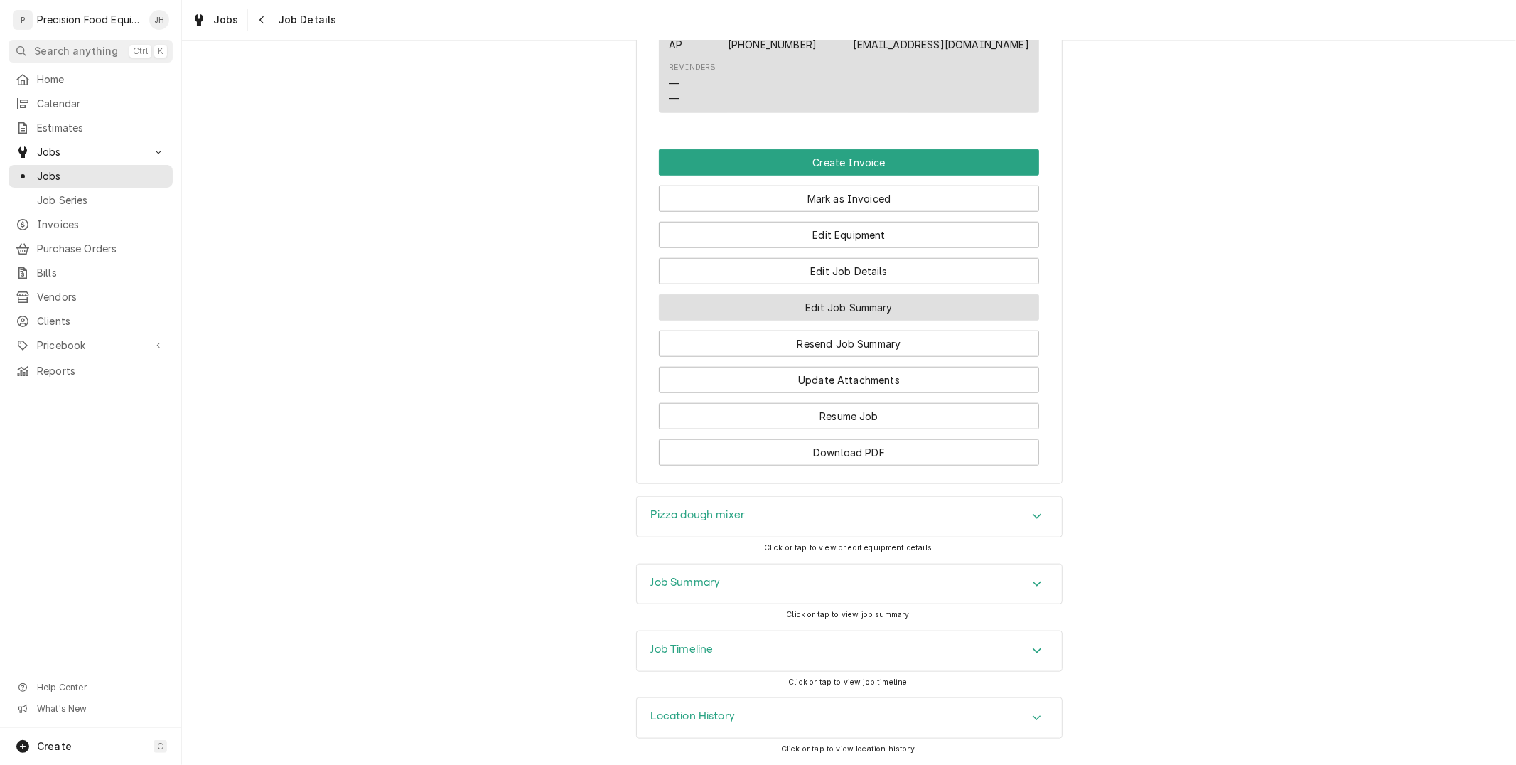
click at [909, 310] on button "Edit Job Summary" at bounding box center [849, 307] width 380 height 26
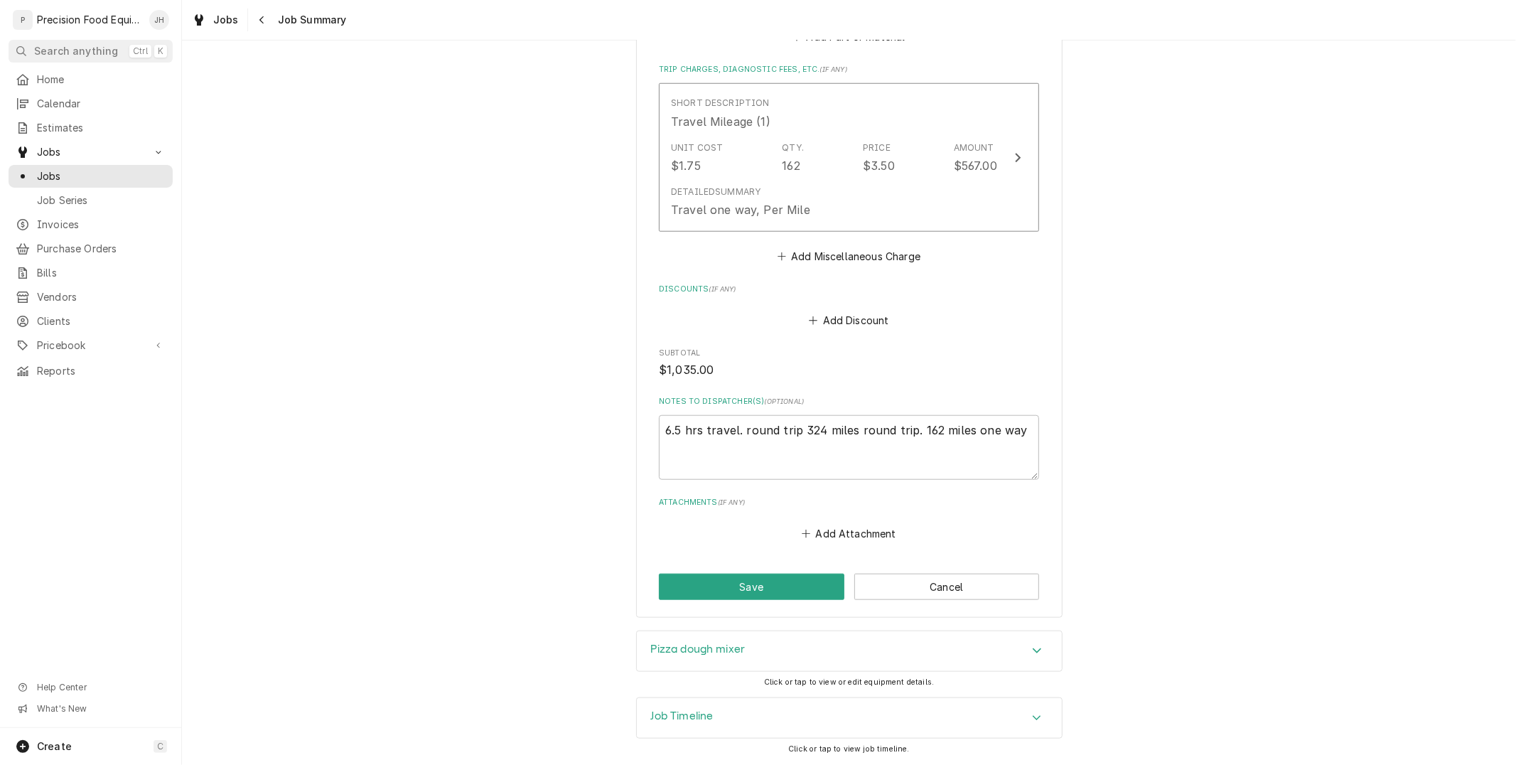
scroll to position [320, 0]
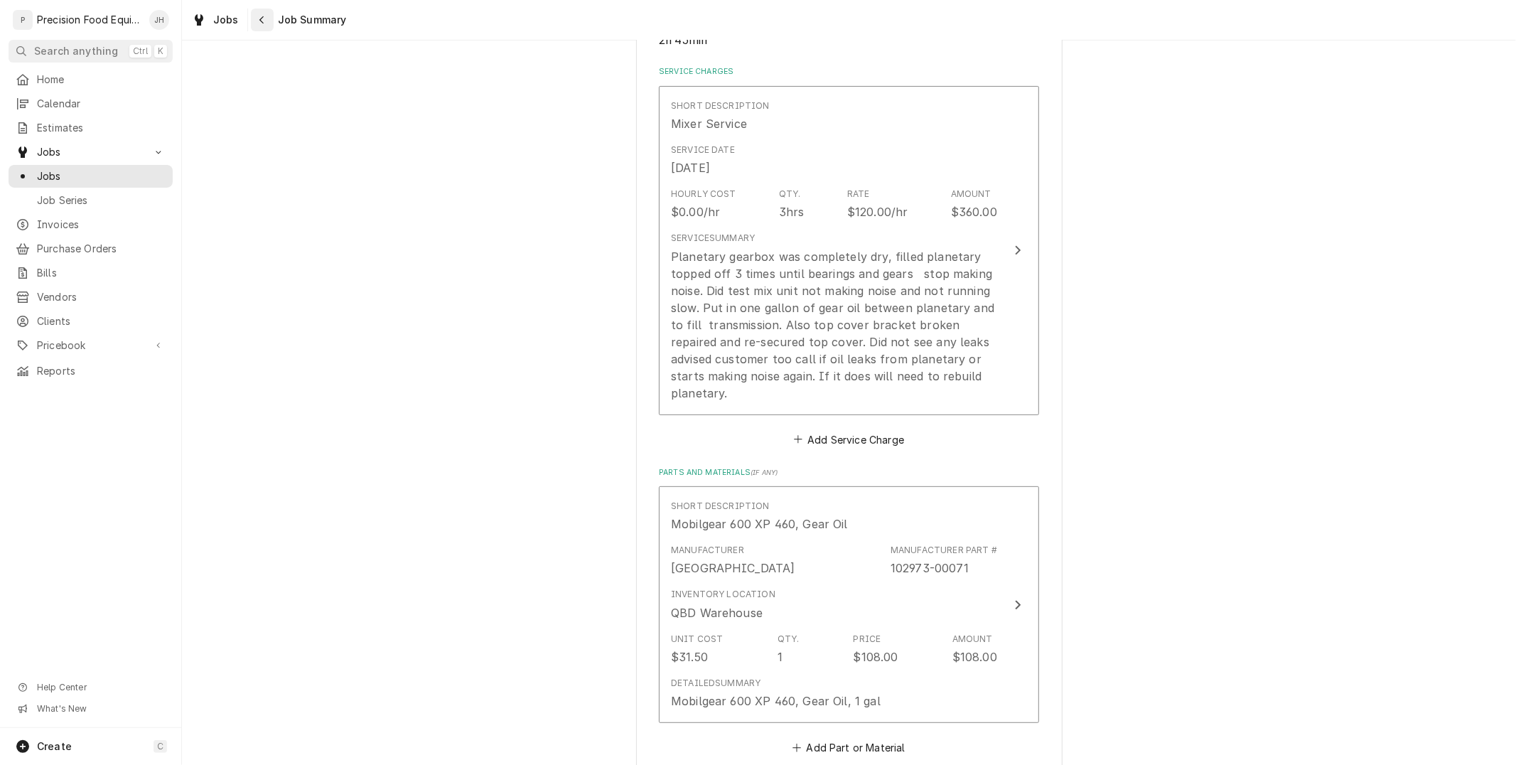
click at [259, 23] on icon "Navigate back" at bounding box center [262, 20] width 6 height 10
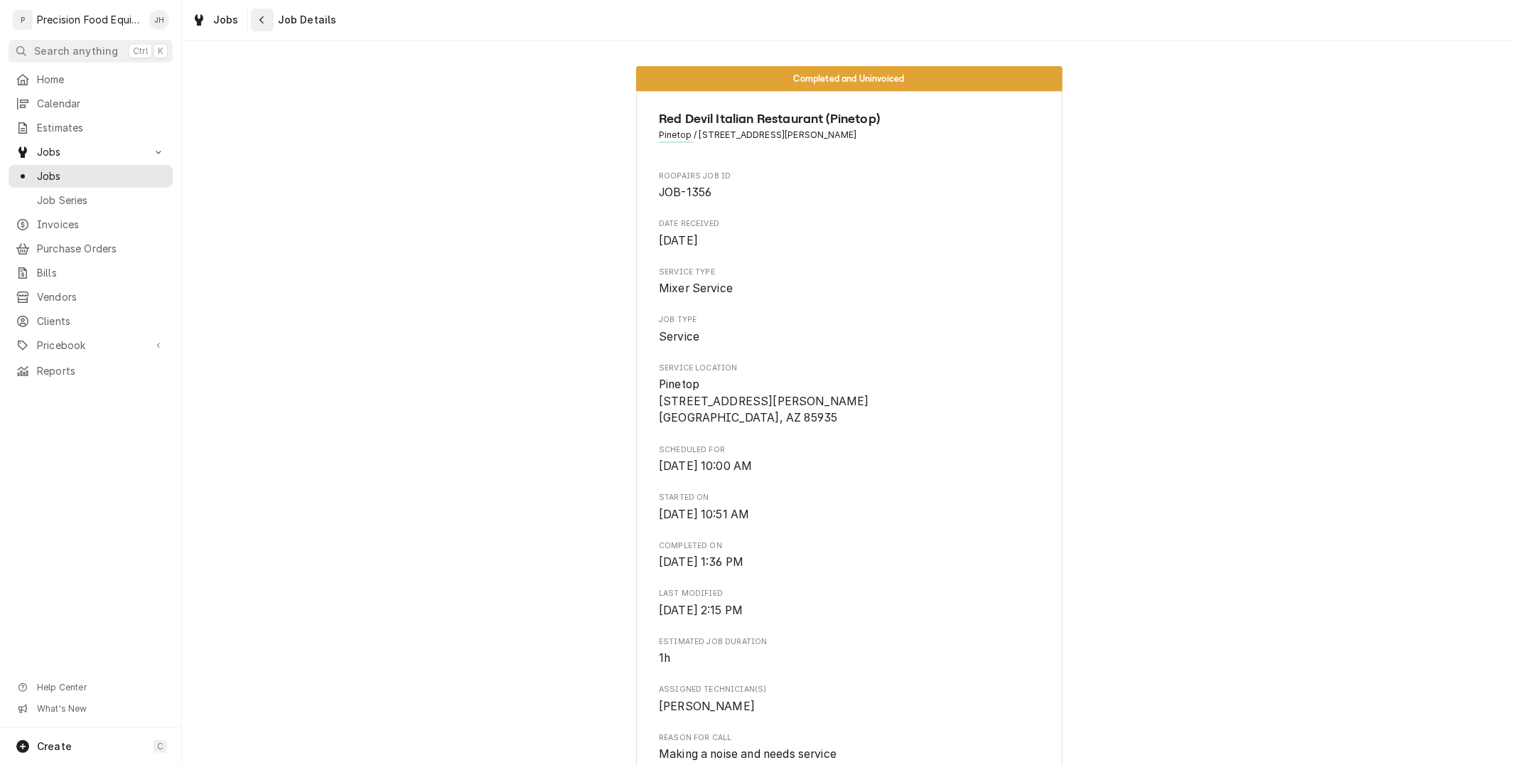
click at [255, 24] on div "Navigate back" at bounding box center [262, 20] width 14 height 14
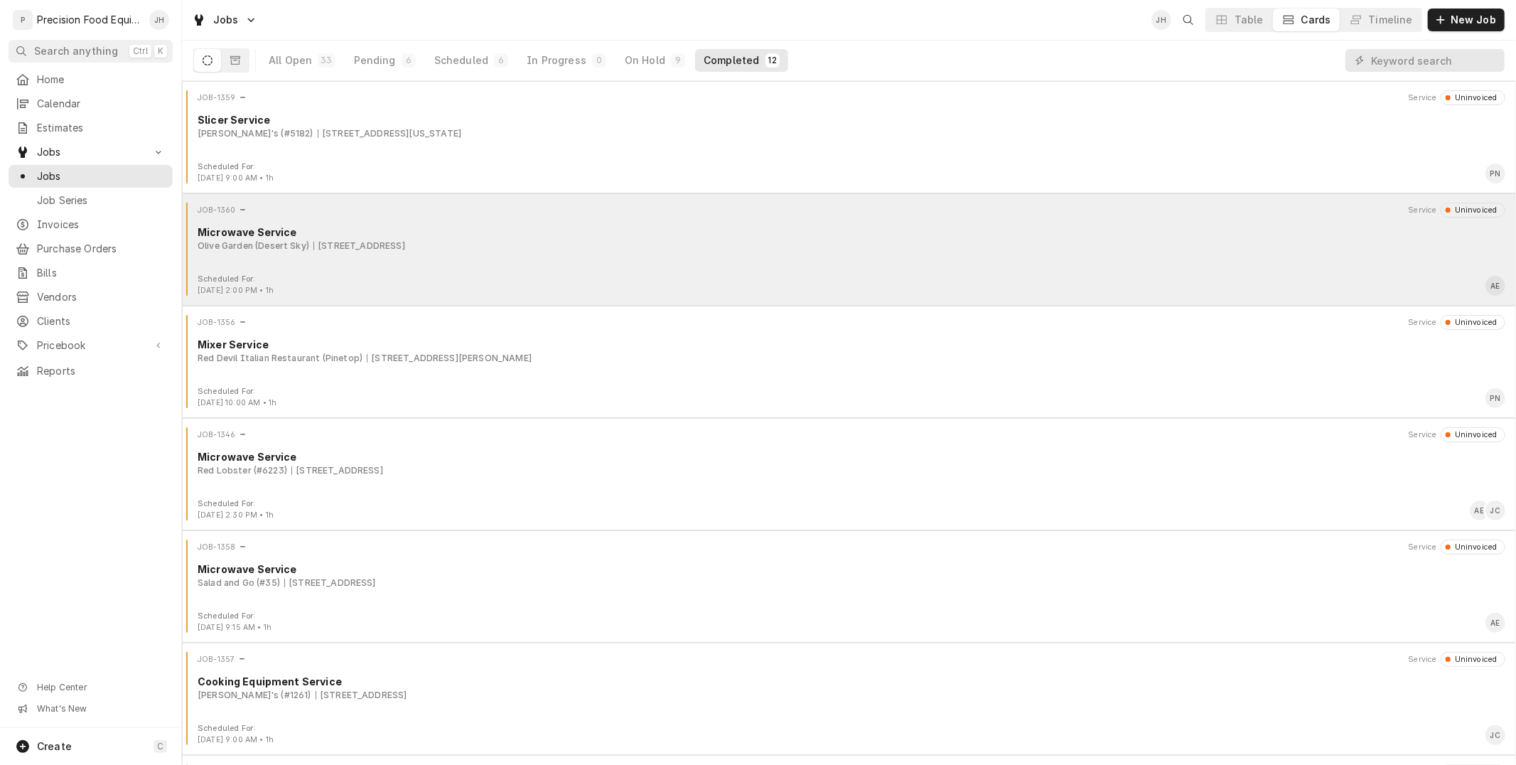
click at [387, 225] on div "Microwave Service" at bounding box center [851, 232] width 1307 height 15
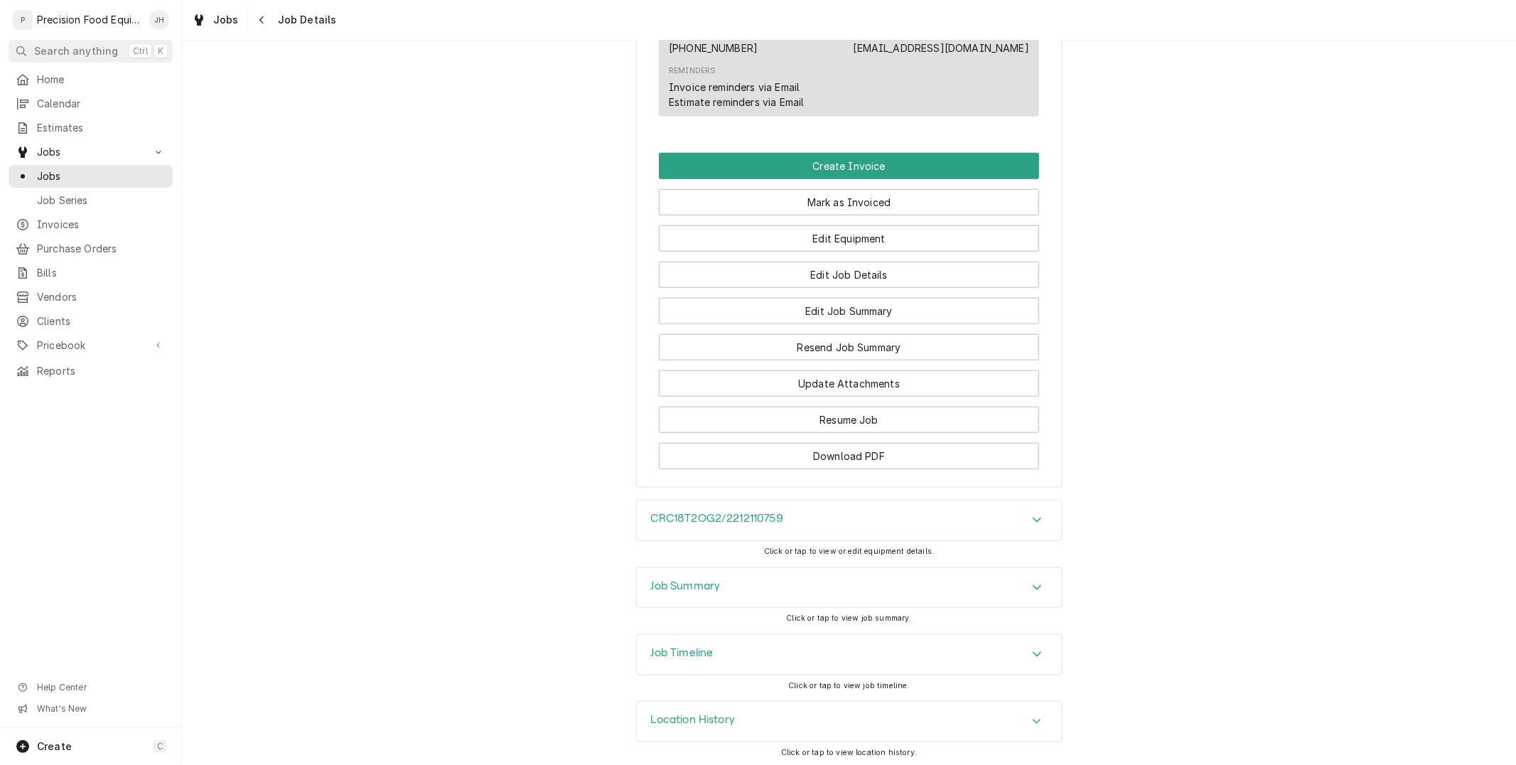
scroll to position [1005, 0]
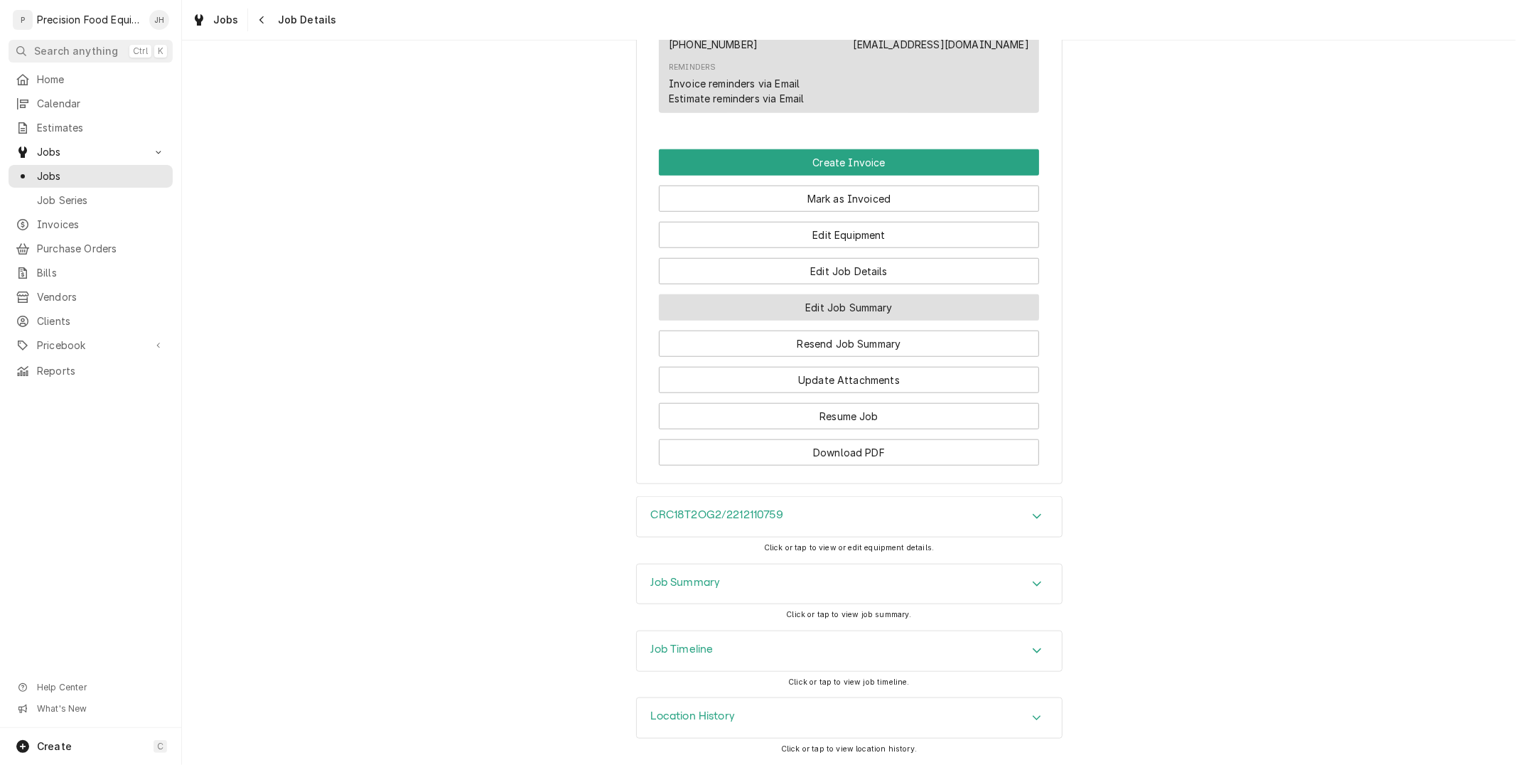
click at [836, 310] on button "Edit Job Summary" at bounding box center [849, 307] width 380 height 26
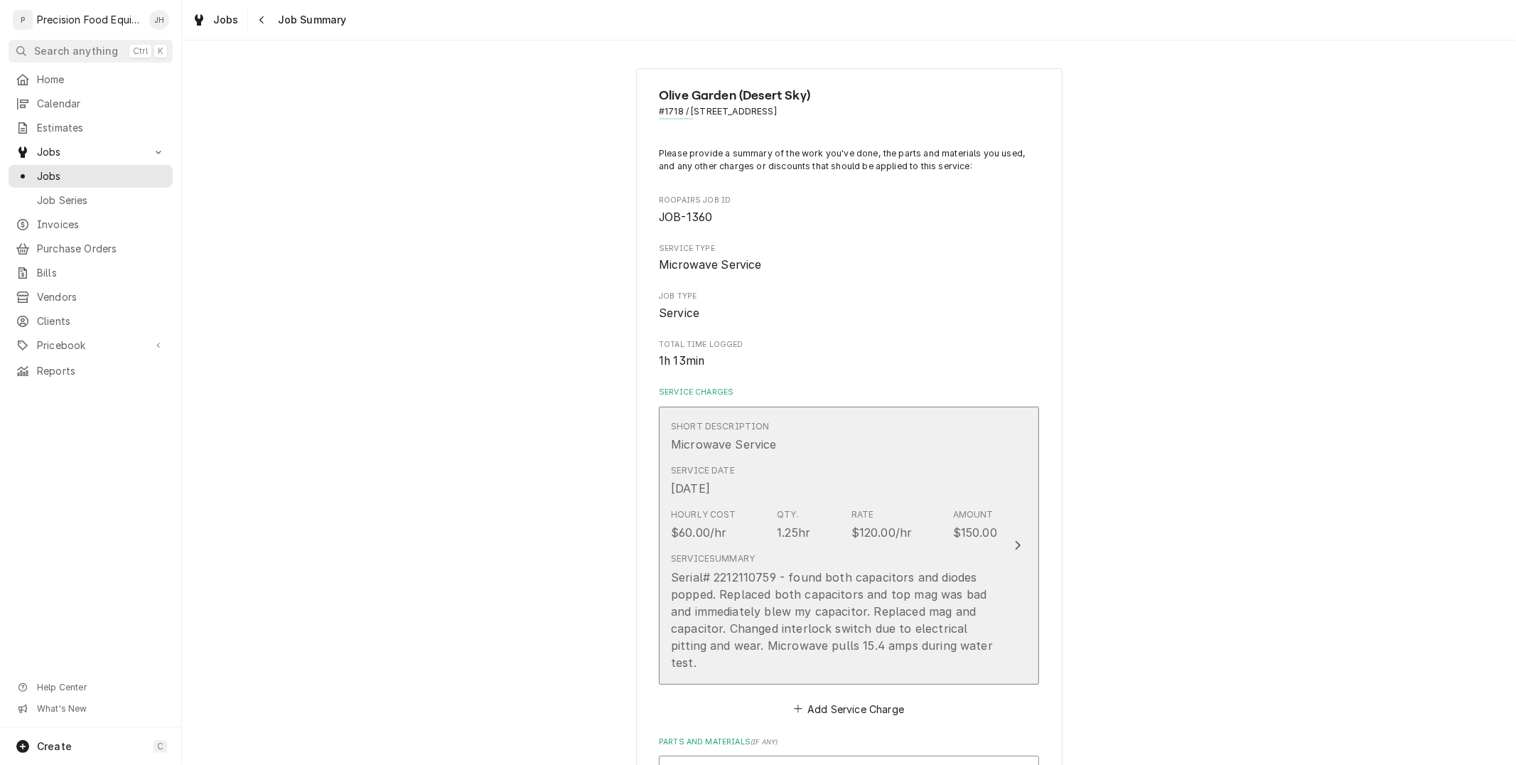
click at [841, 634] on div "Serial# 2212110759 - found both capacitors and diodes popped. Replaced both cap…" at bounding box center [834, 619] width 326 height 102
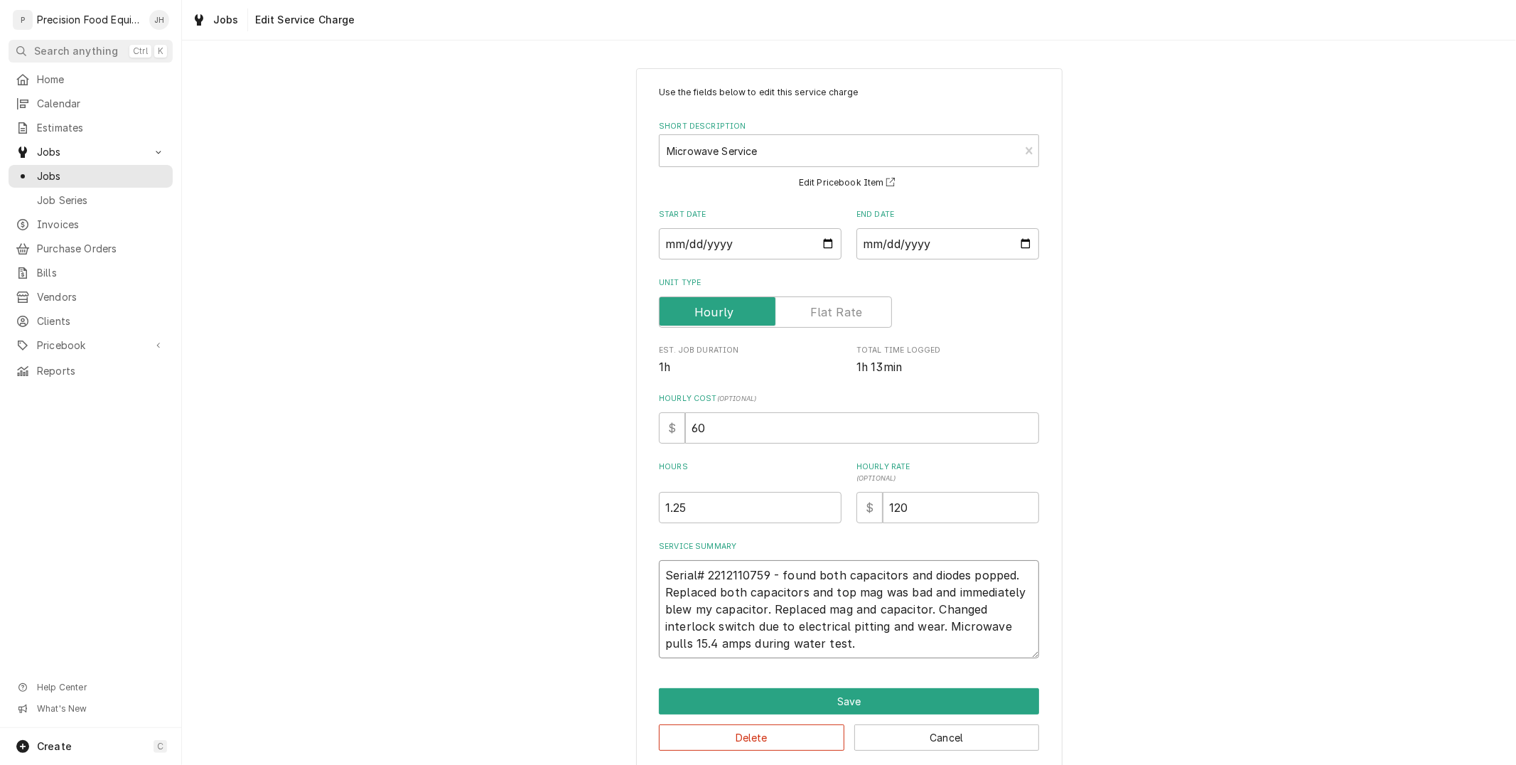
click at [839, 641] on textarea "Serial# 2212110759 - found both capacitors and diodes popped. Replaced both cap…" at bounding box center [849, 609] width 380 height 98
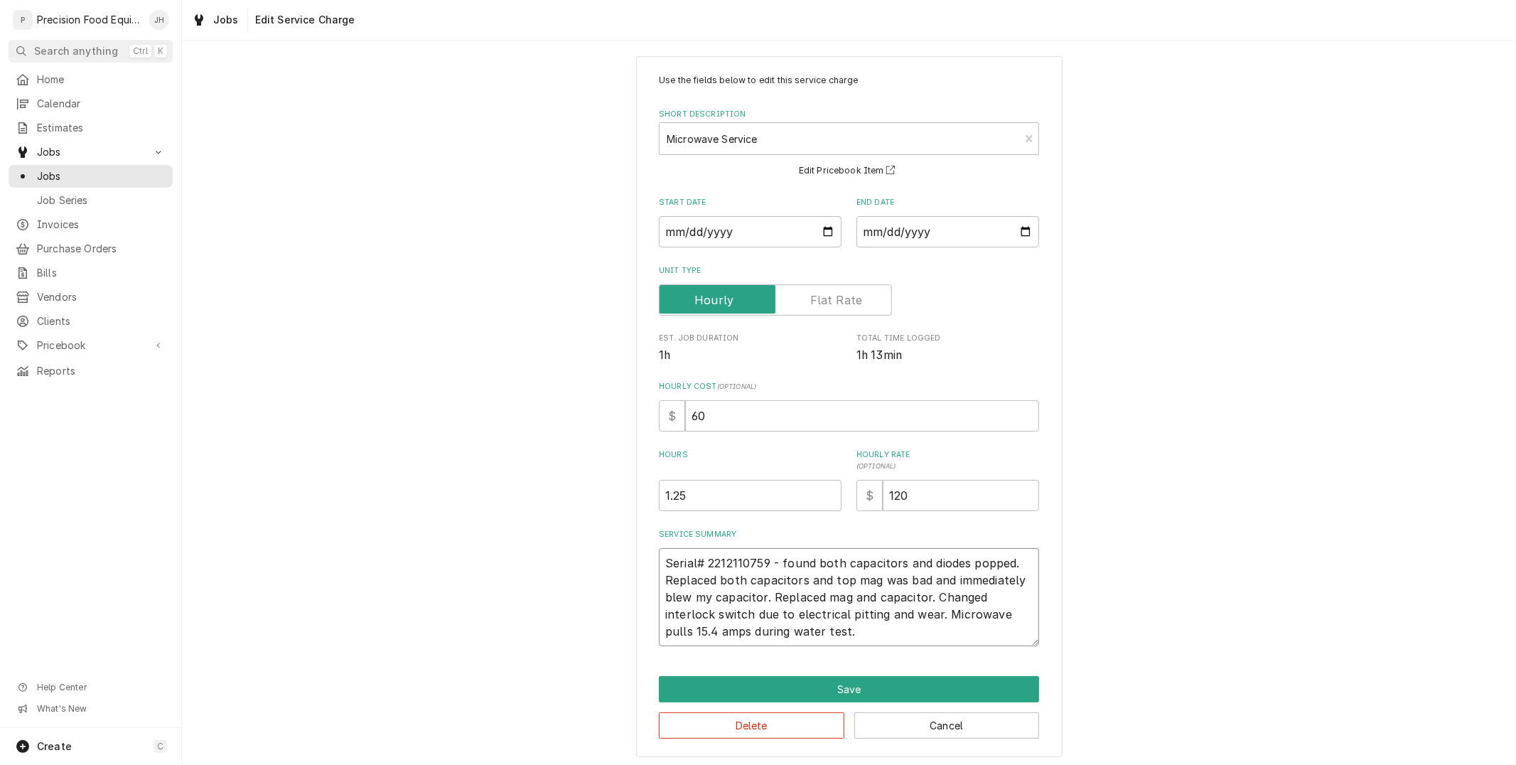
scroll to position [16, 0]
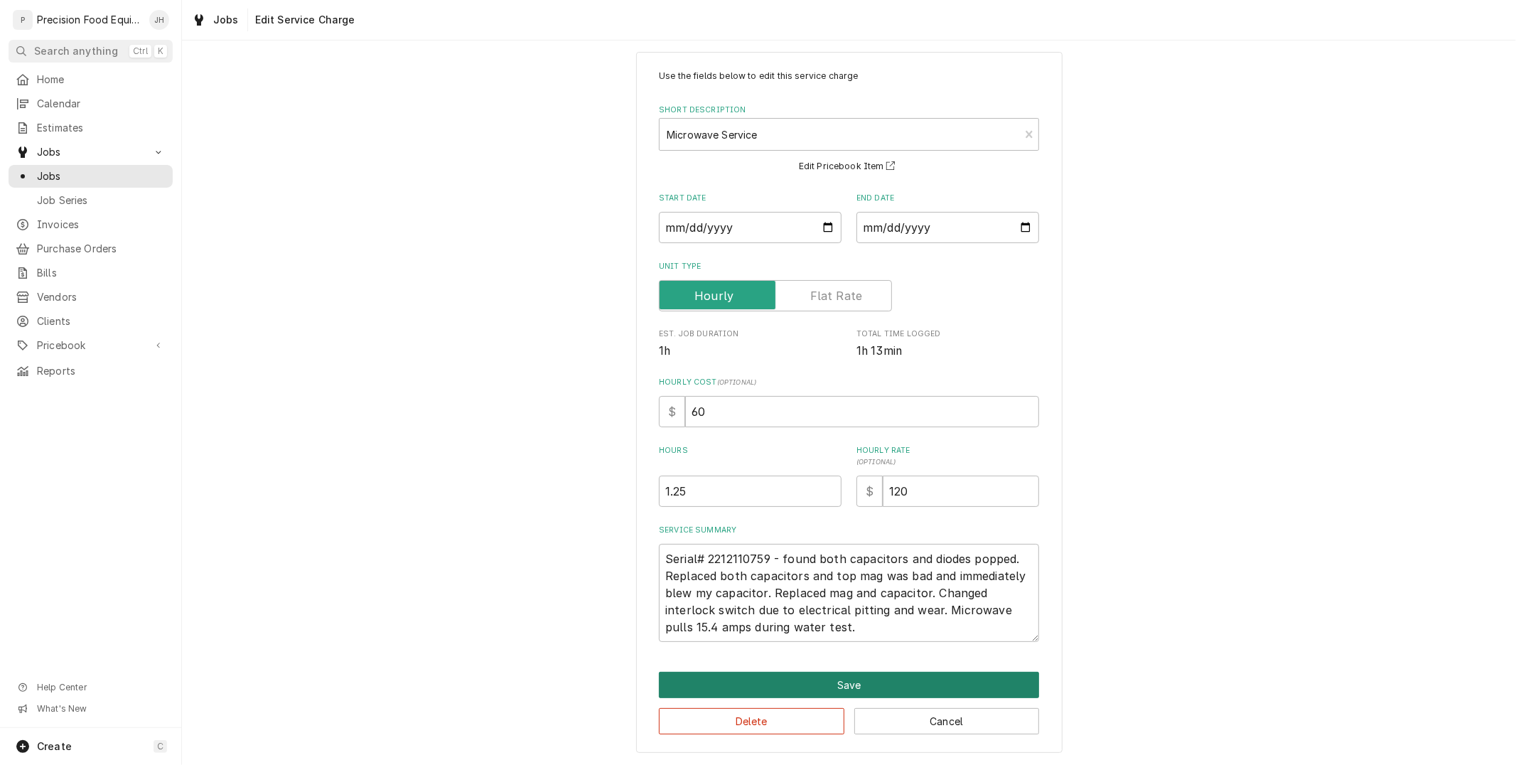
click at [903, 680] on button "Save" at bounding box center [849, 684] width 380 height 26
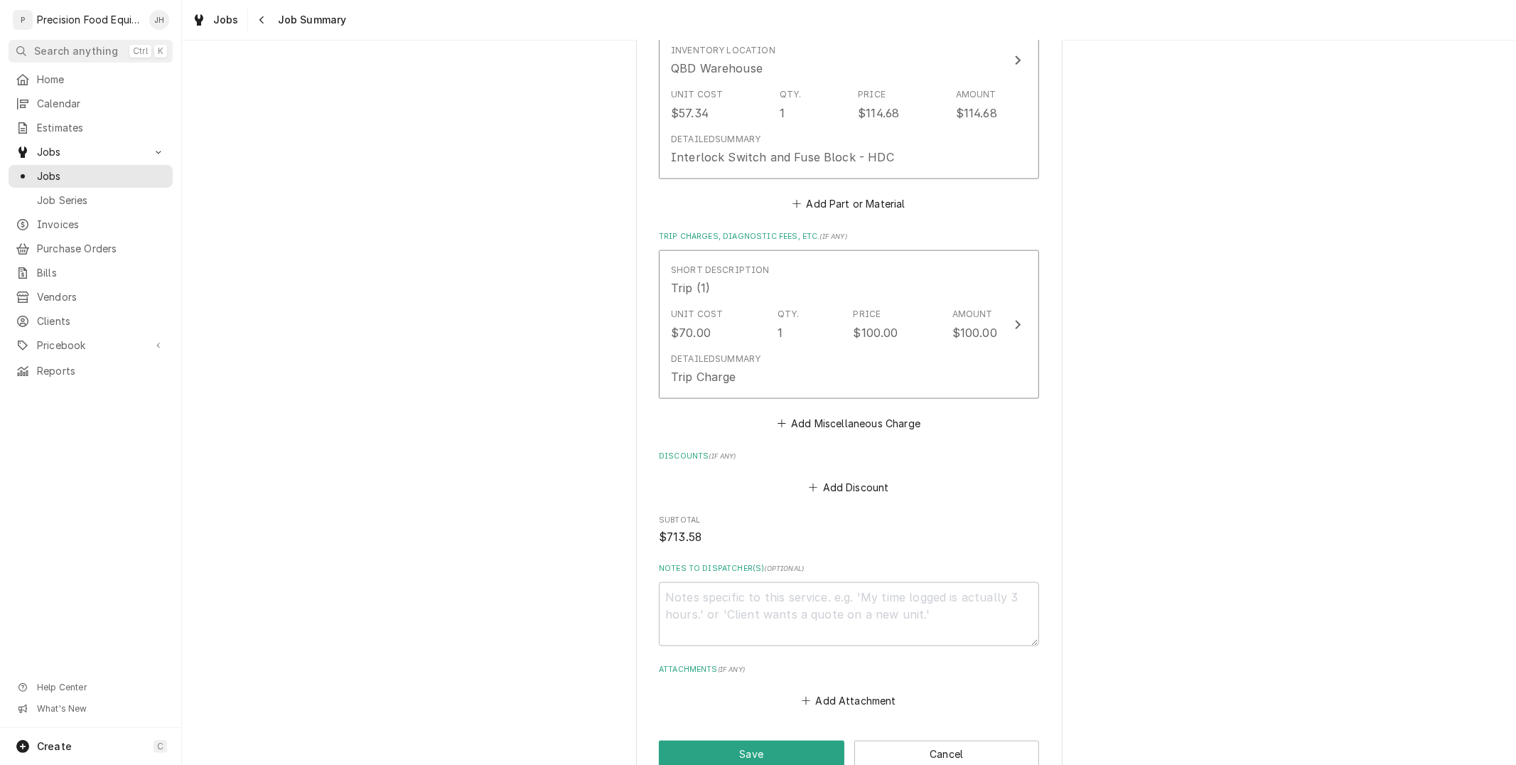
scroll to position [1341, 0]
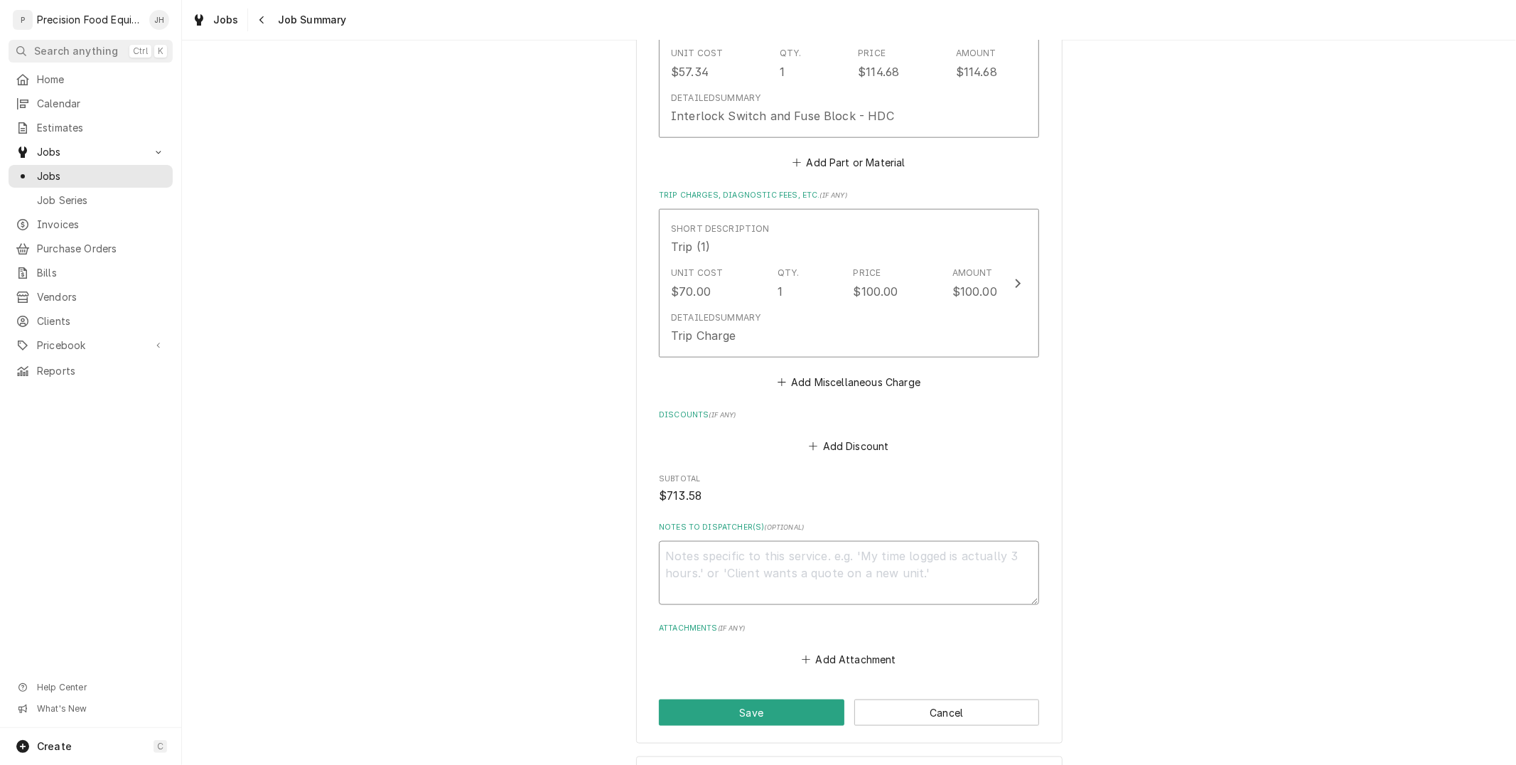
click at [839, 558] on textarea "Notes to Dispatcher(s) ( optional )" at bounding box center [849, 573] width 380 height 64
type textarea "x"
type textarea "R"
type textarea "x"
type textarea "Re"
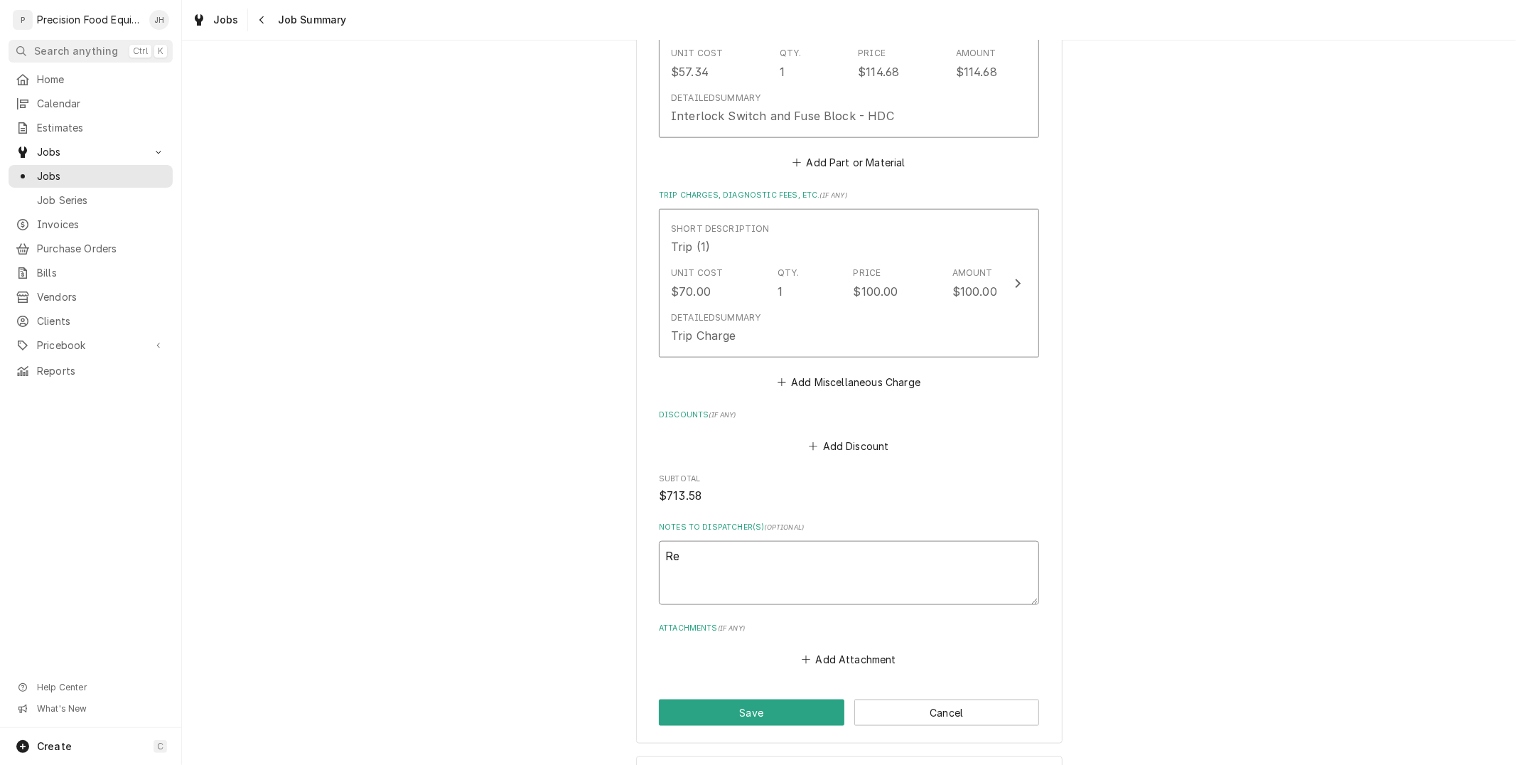
type textarea "x"
type textarea "Rea"
type textarea "x"
type textarea "Read"
type textarea "x"
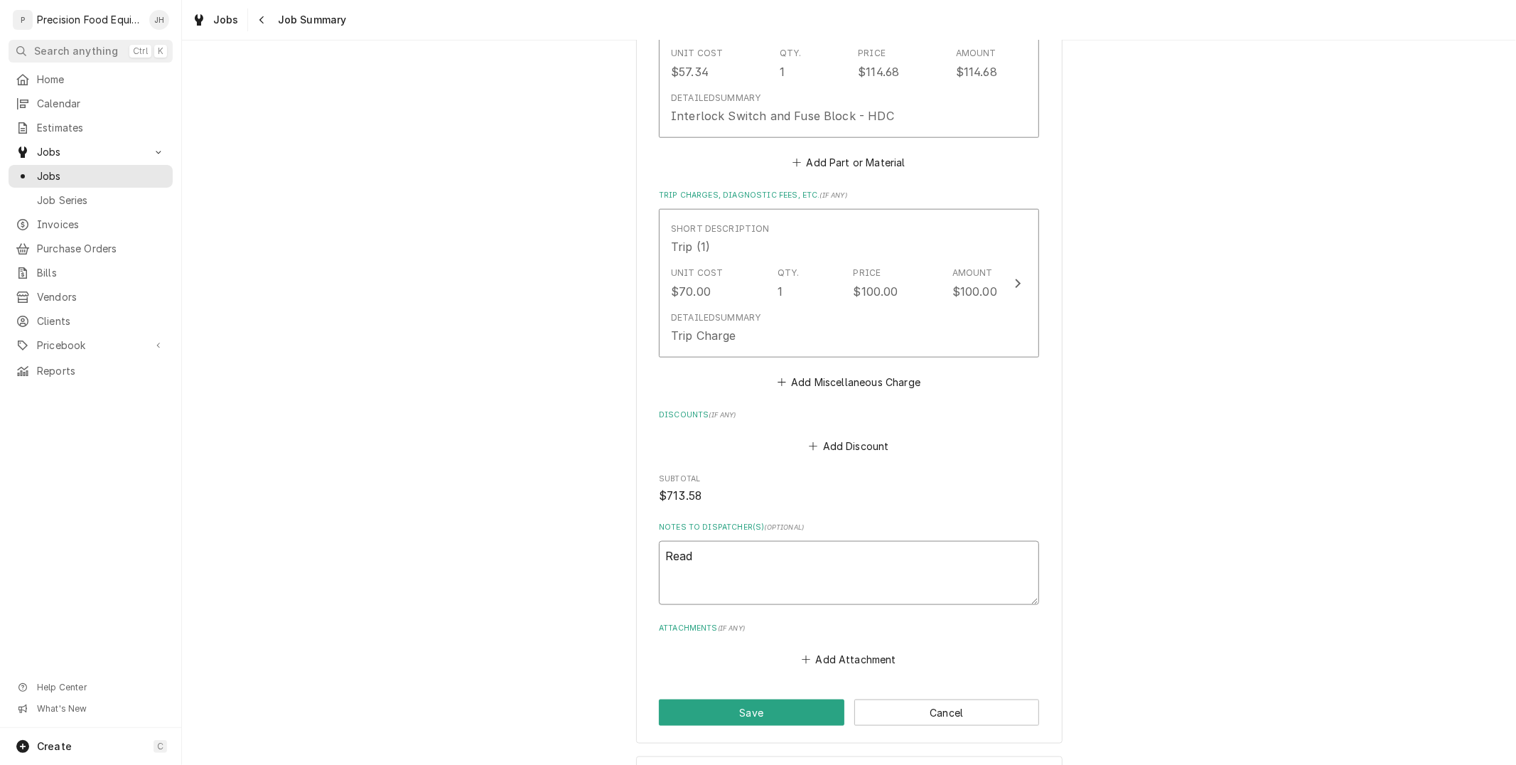
type textarea "Ready"
type textarea "x"
type textarea "Ready"
type textarea "x"
type textarea "Ready t"
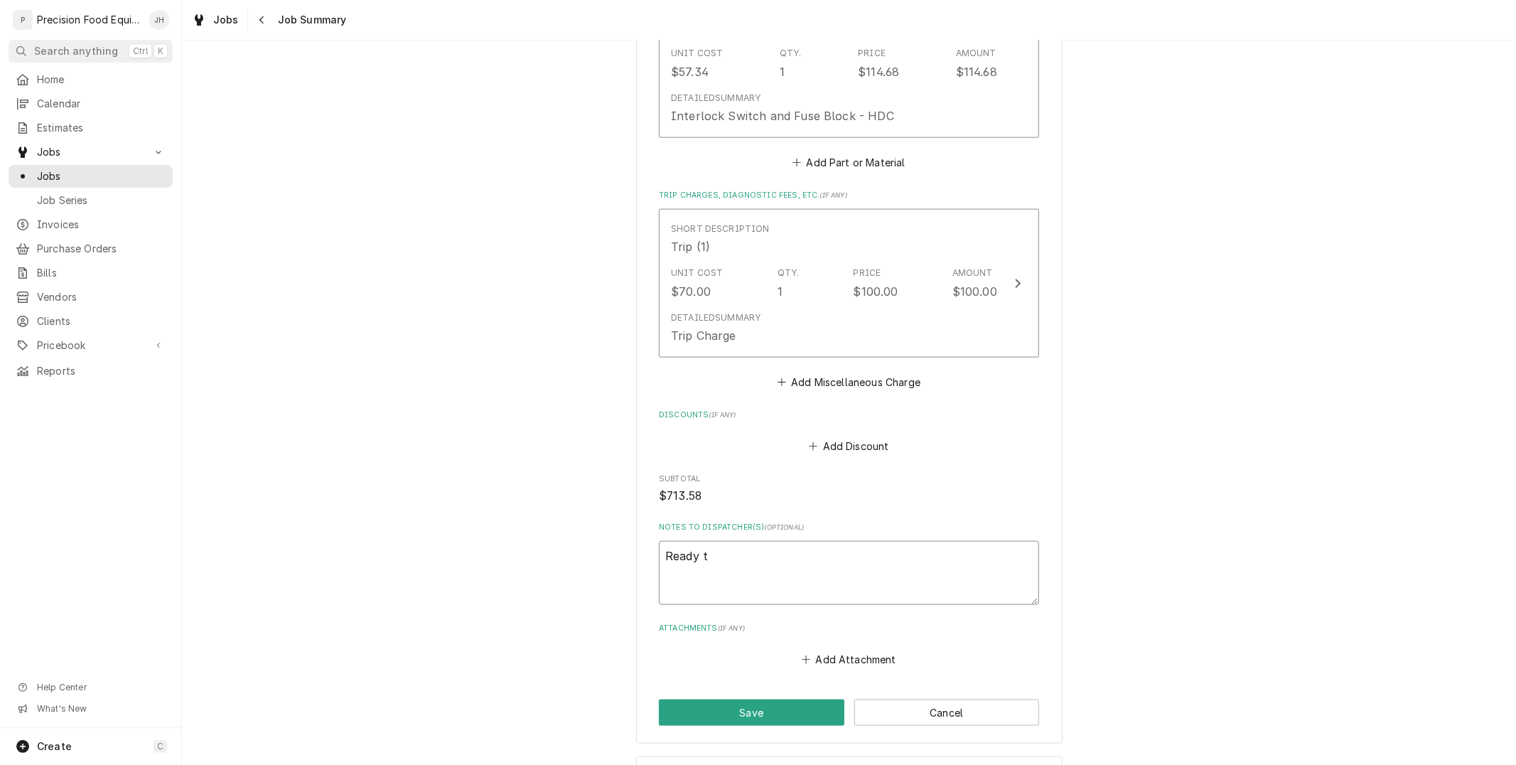
type textarea "x"
type textarea "Ready to"
type textarea "x"
type textarea "Ready to"
type textarea "x"
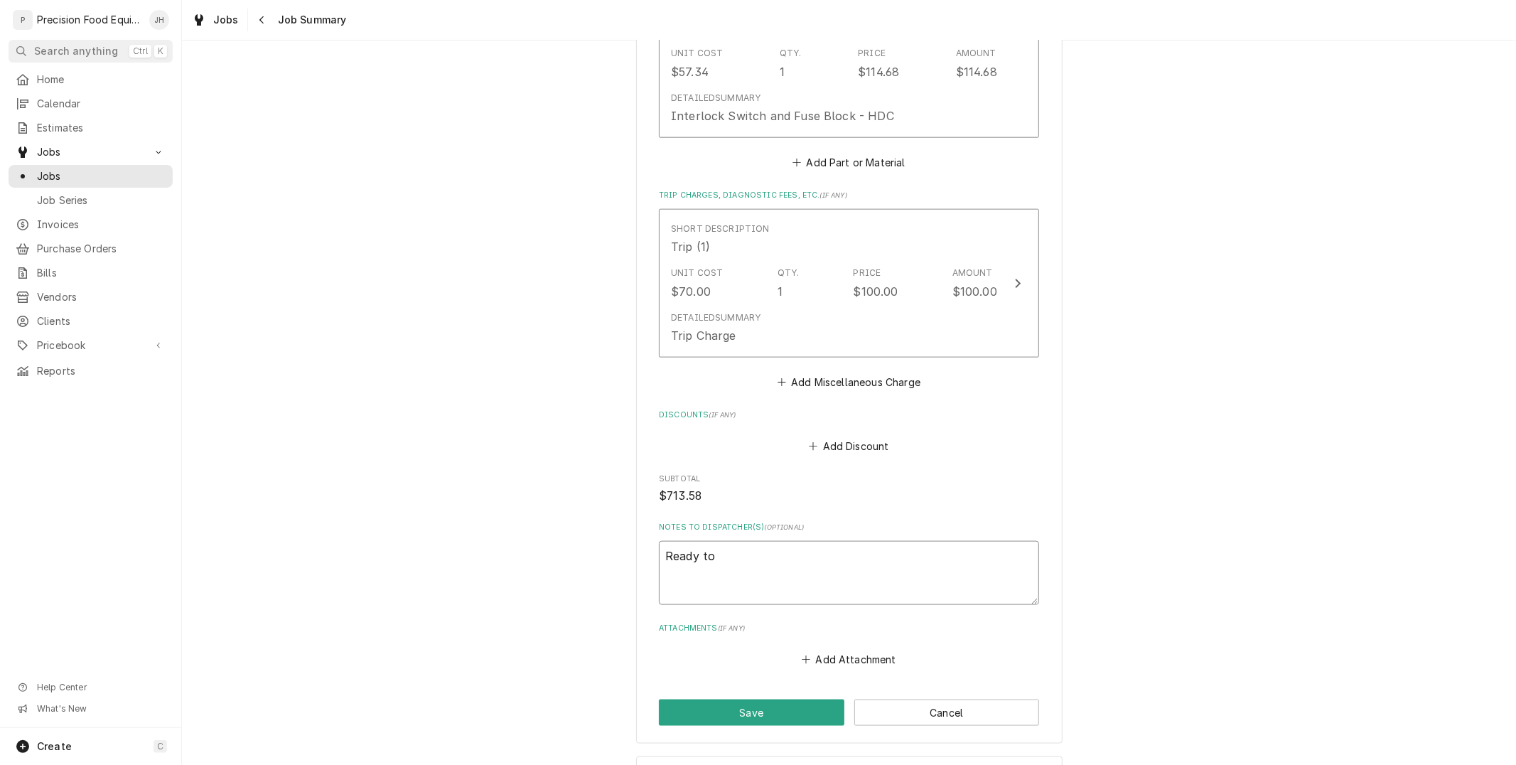
type textarea "Ready to i"
type textarea "x"
type textarea "Ready to in"
type textarea "x"
type textarea "Ready to invo"
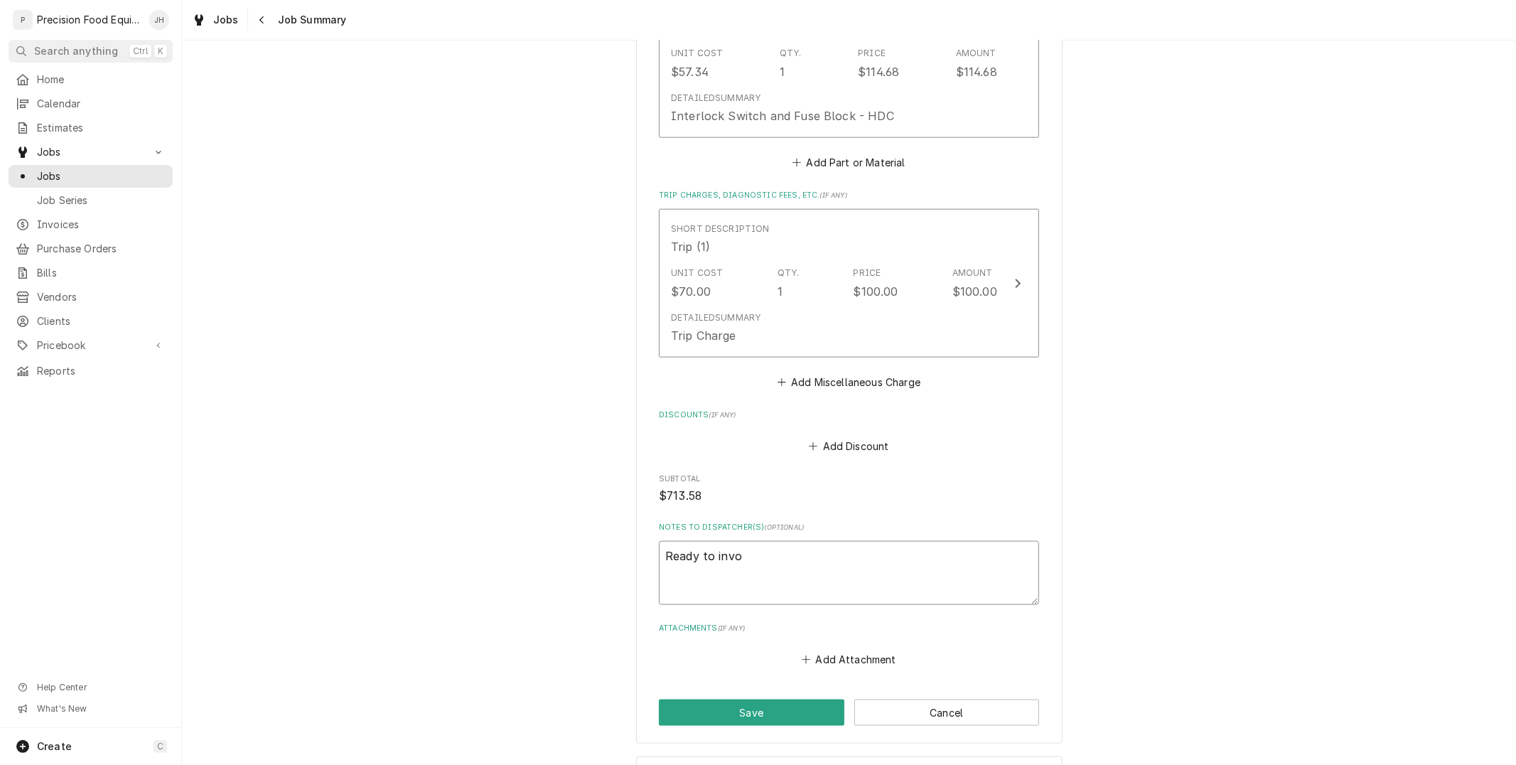
type textarea "x"
type textarea "Ready to invoi"
type textarea "x"
type textarea "Ready to invoic"
type textarea "x"
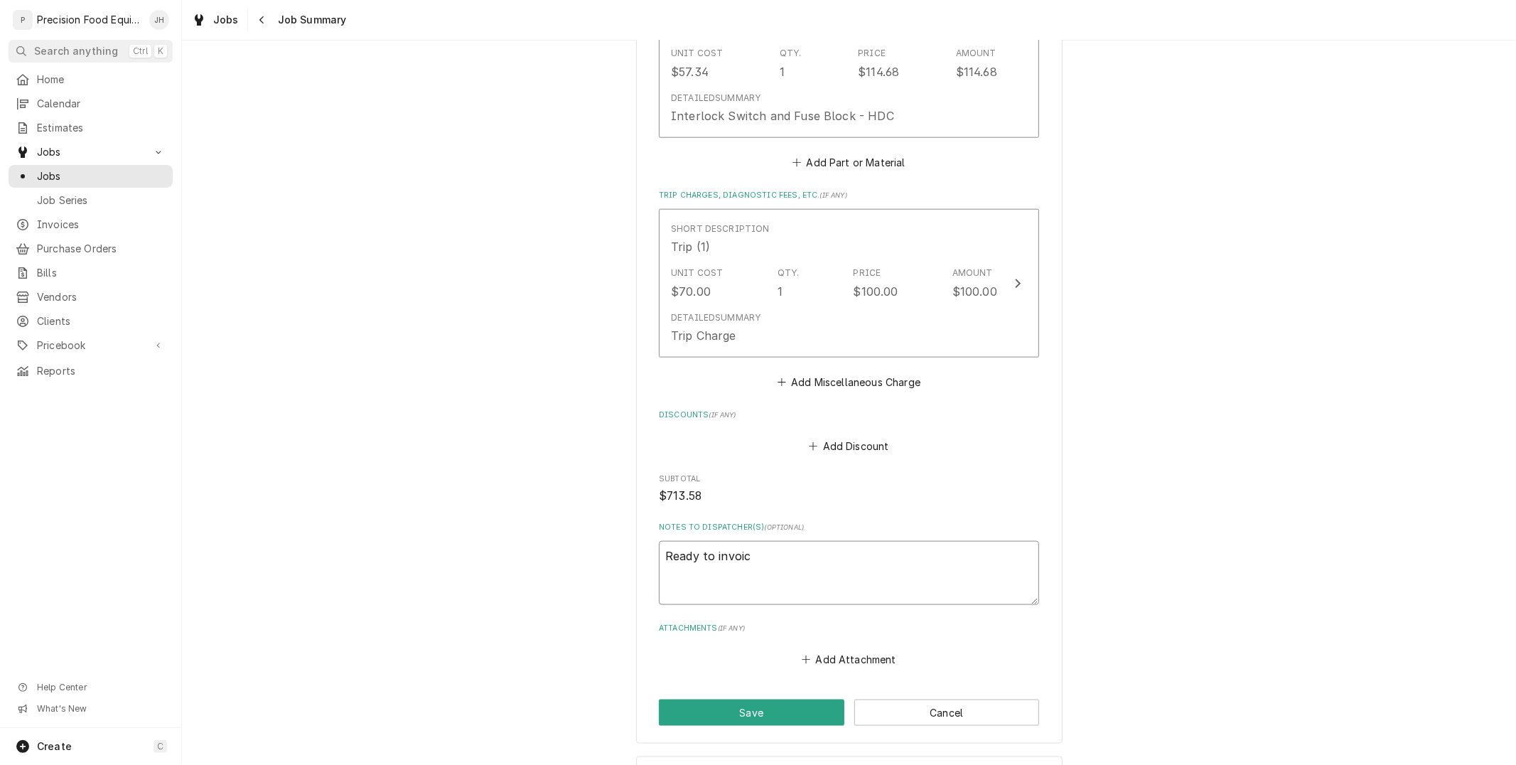
type textarea "Ready to invoice"
type textarea "x"
type textarea "Ready to invoice"
click at [782, 704] on button "Save" at bounding box center [751, 712] width 185 height 26
type textarea "x"
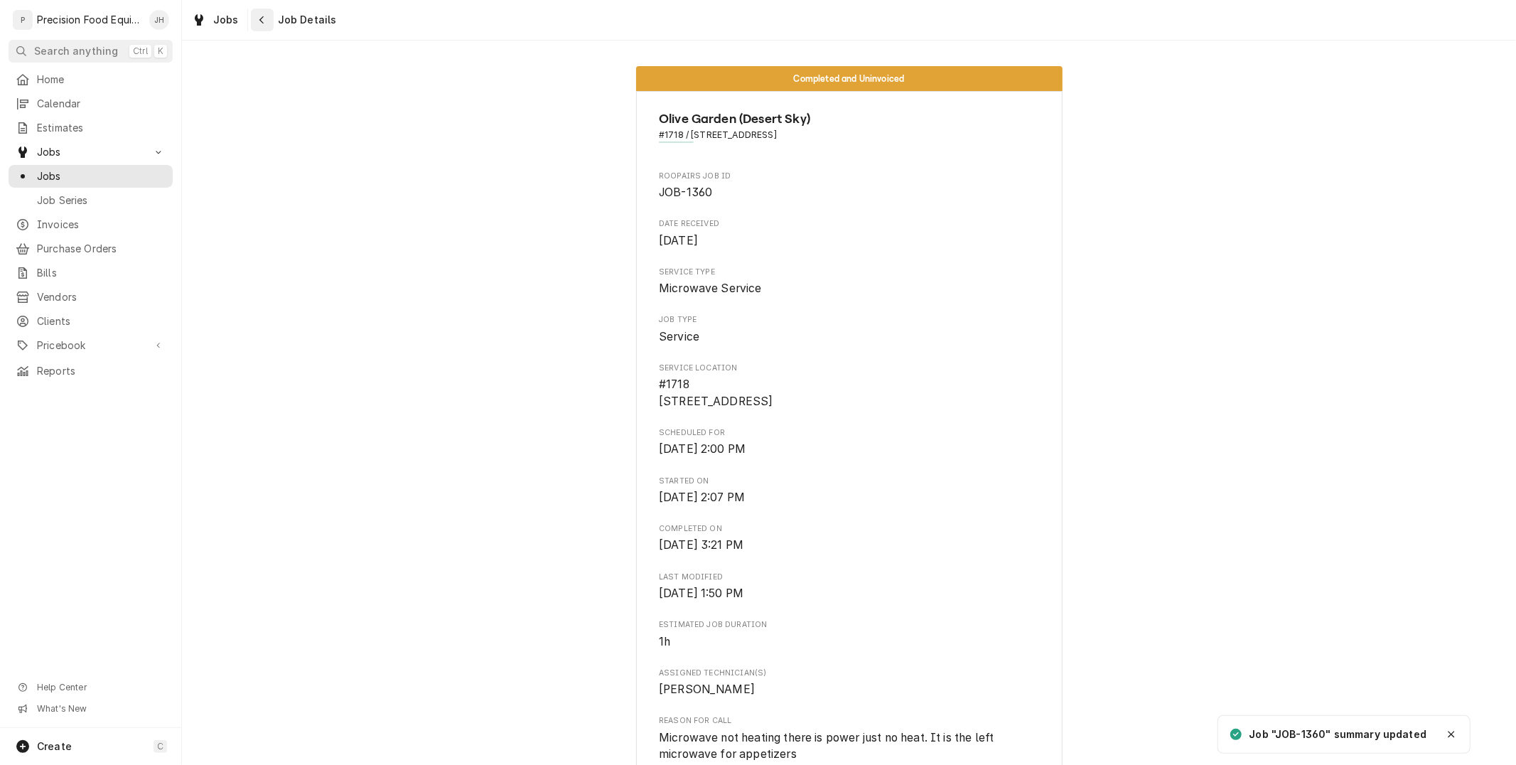
click at [264, 19] on div "Navigate back" at bounding box center [262, 20] width 14 height 14
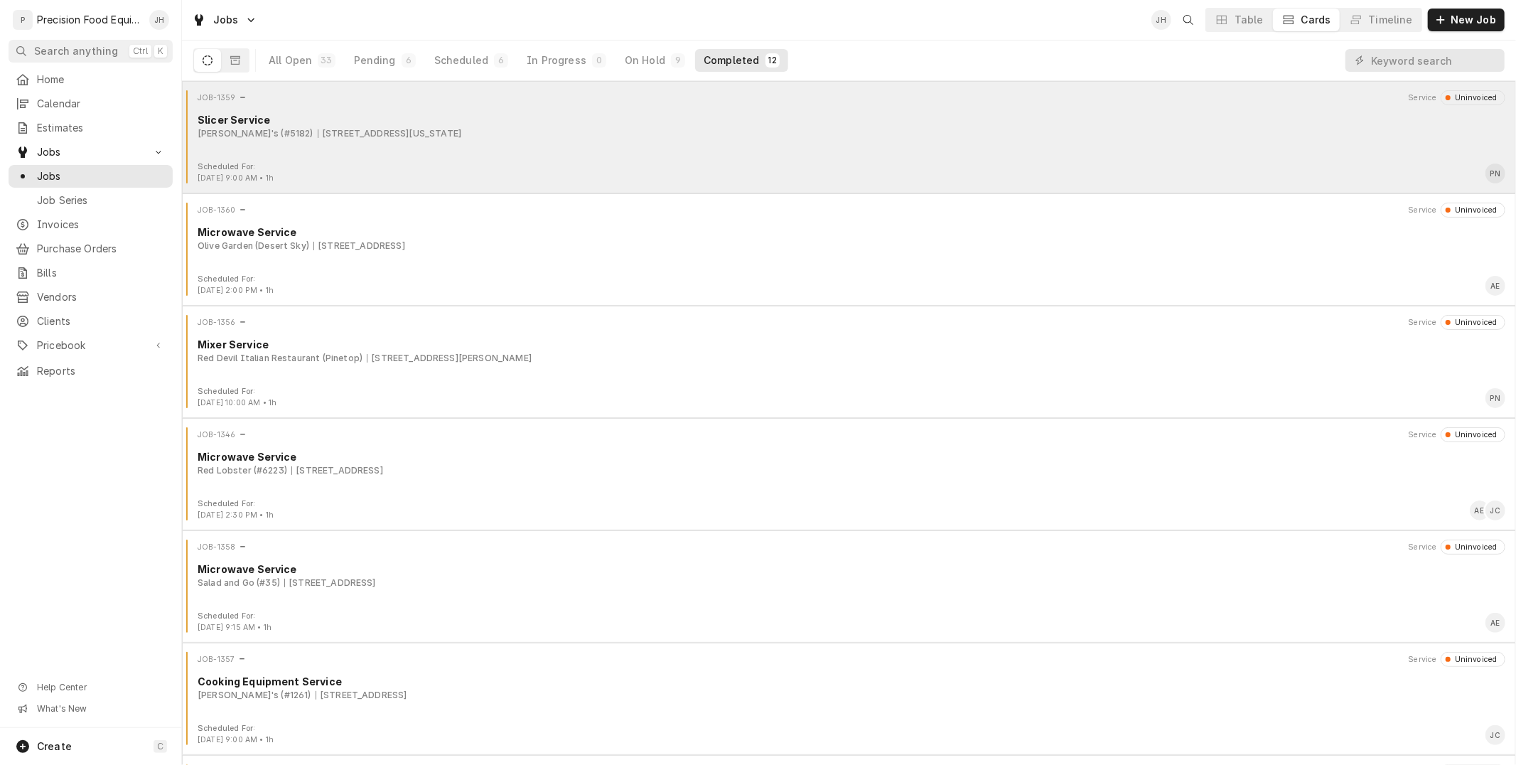
click at [560, 144] on div "JOB-1359 Service Uninvoiced Slicer Service Arby's (#5182) [STREET_ADDRESS][US_S…" at bounding box center [849, 125] width 1322 height 71
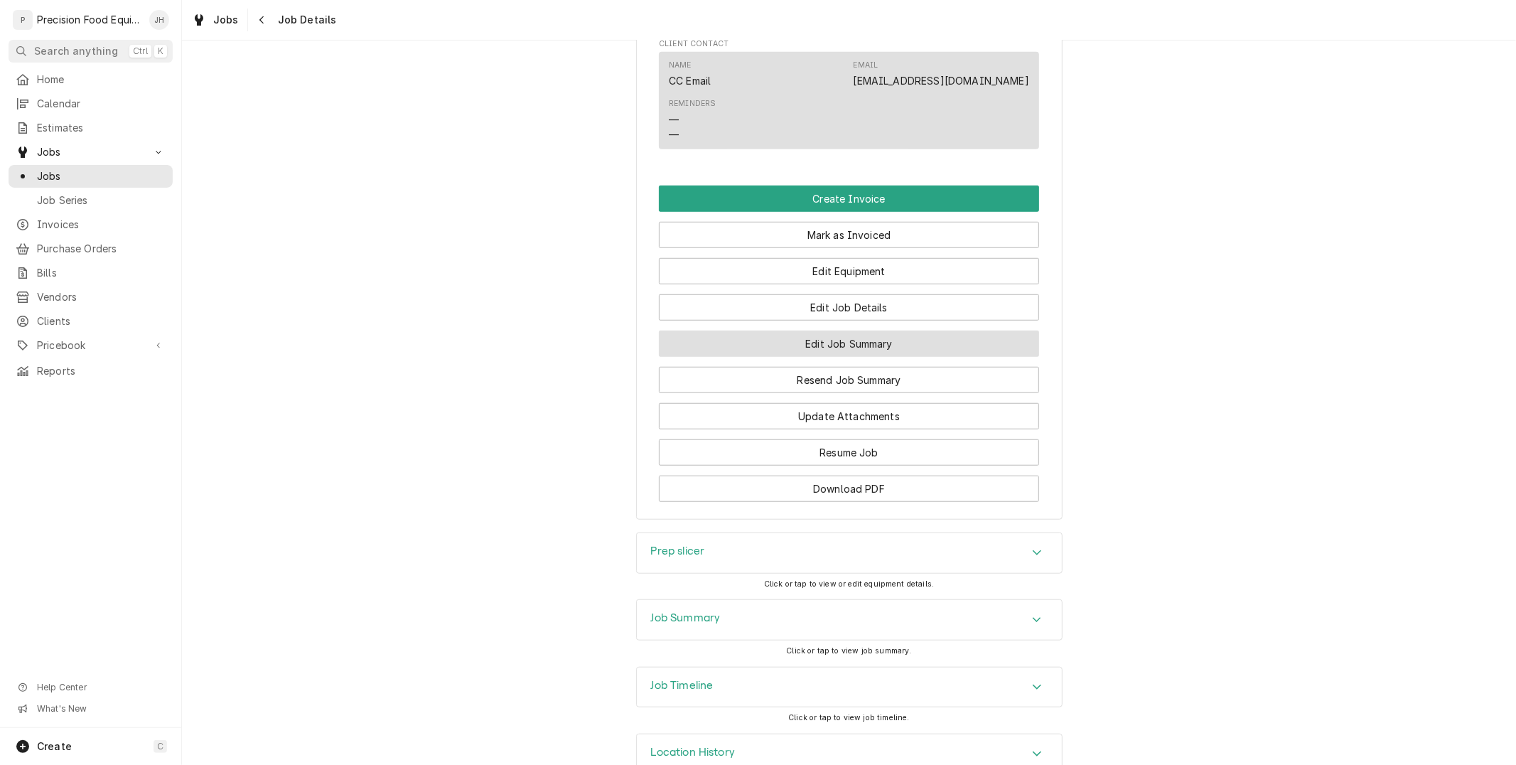
click at [854, 352] on button "Edit Job Summary" at bounding box center [849, 343] width 380 height 26
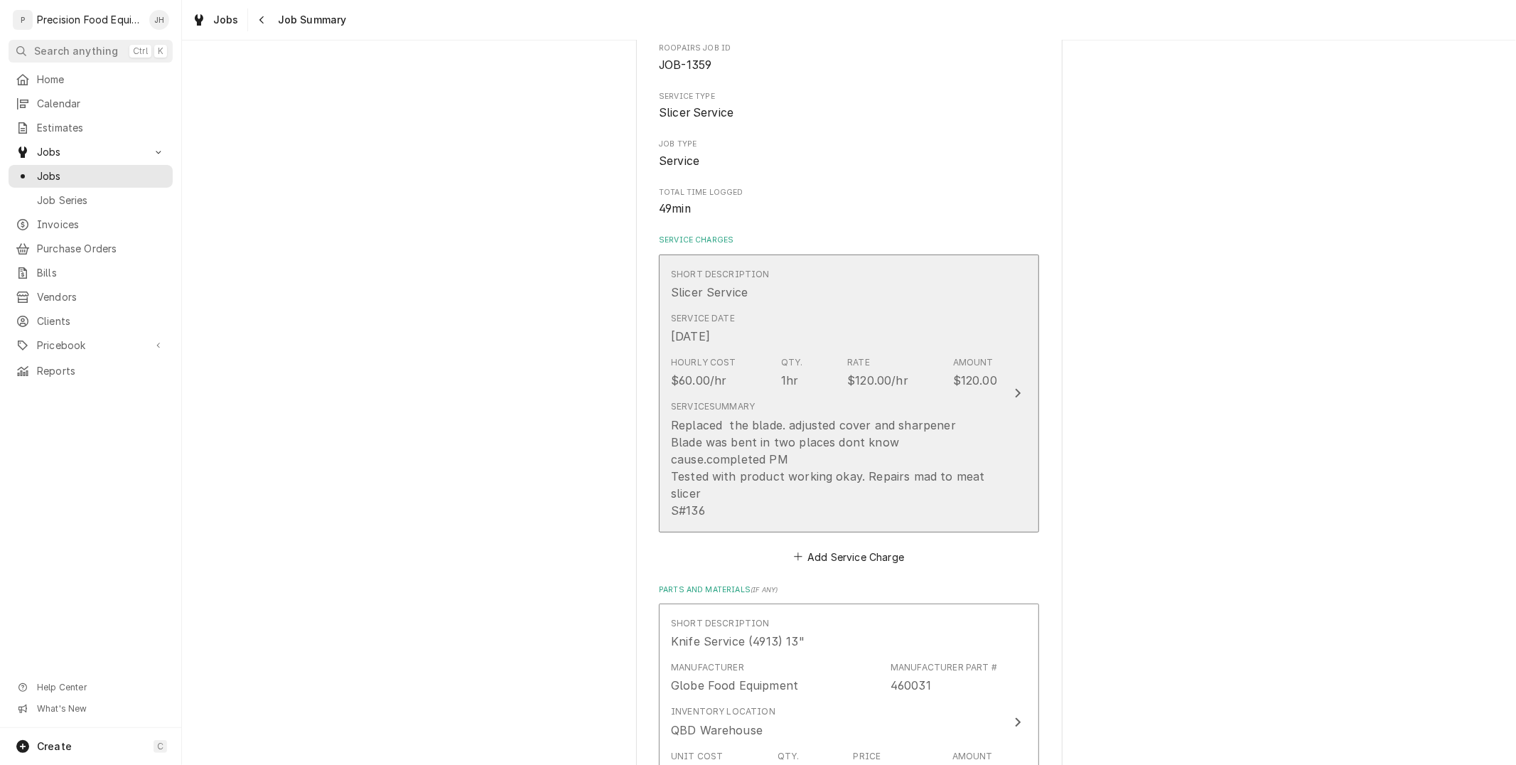
scroll to position [158, 0]
click at [826, 446] on div "Replaced the blade. adjusted cover and sharpener Blade was bent in two places d…" at bounding box center [834, 462] width 326 height 102
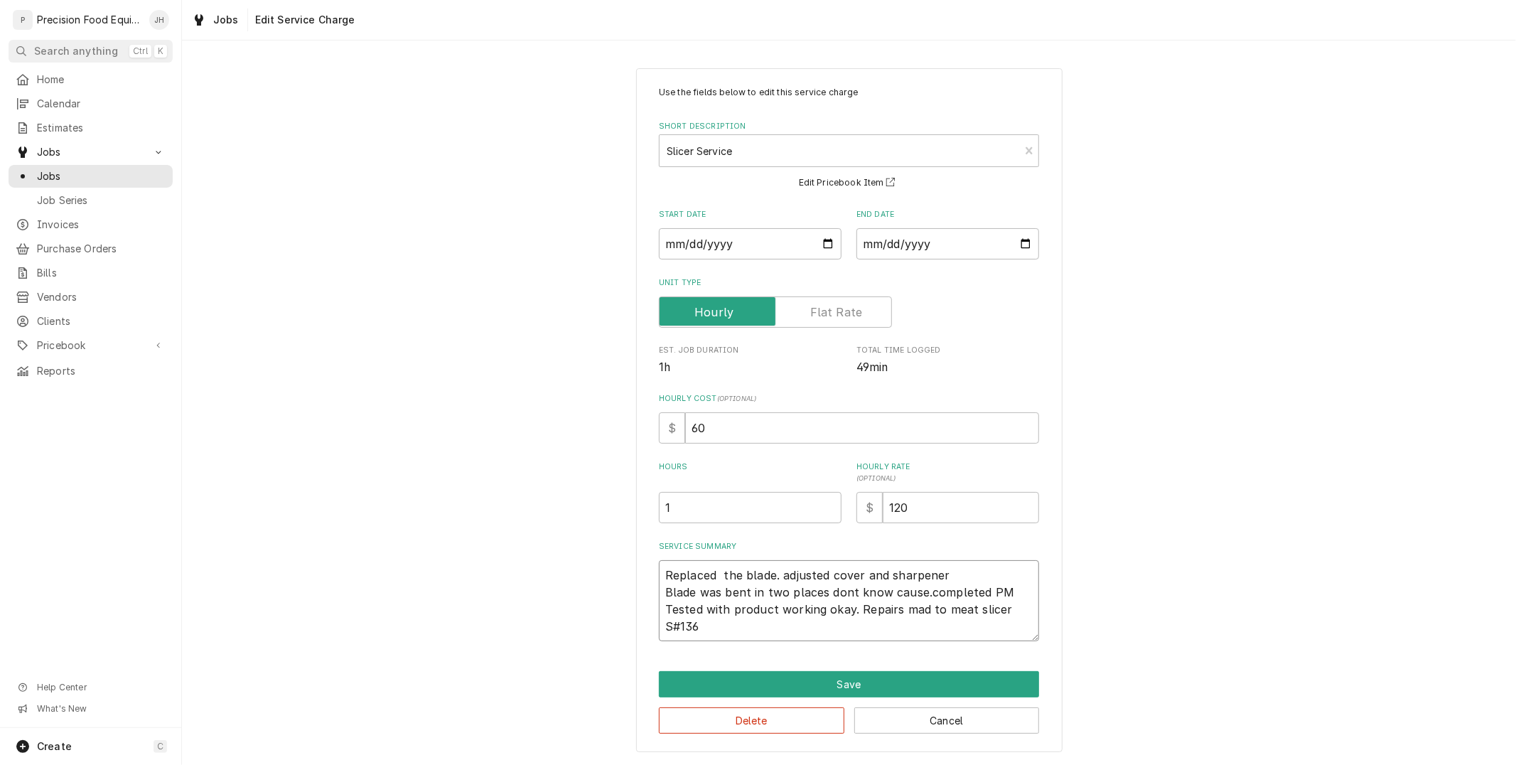
click at [784, 577] on textarea "Replaced the blade. adjusted cover and sharpener Blade was bent in two places d…" at bounding box center [849, 600] width 380 height 81
click at [789, 576] on textarea "Replaced the blade. adjusted cover and sharpener Blade was bent in two places d…" at bounding box center [849, 600] width 380 height 81
type textarea "x"
type textarea "Replaced the blade. djusted cover and sharpener Blade was bent in two places do…"
type textarea "x"
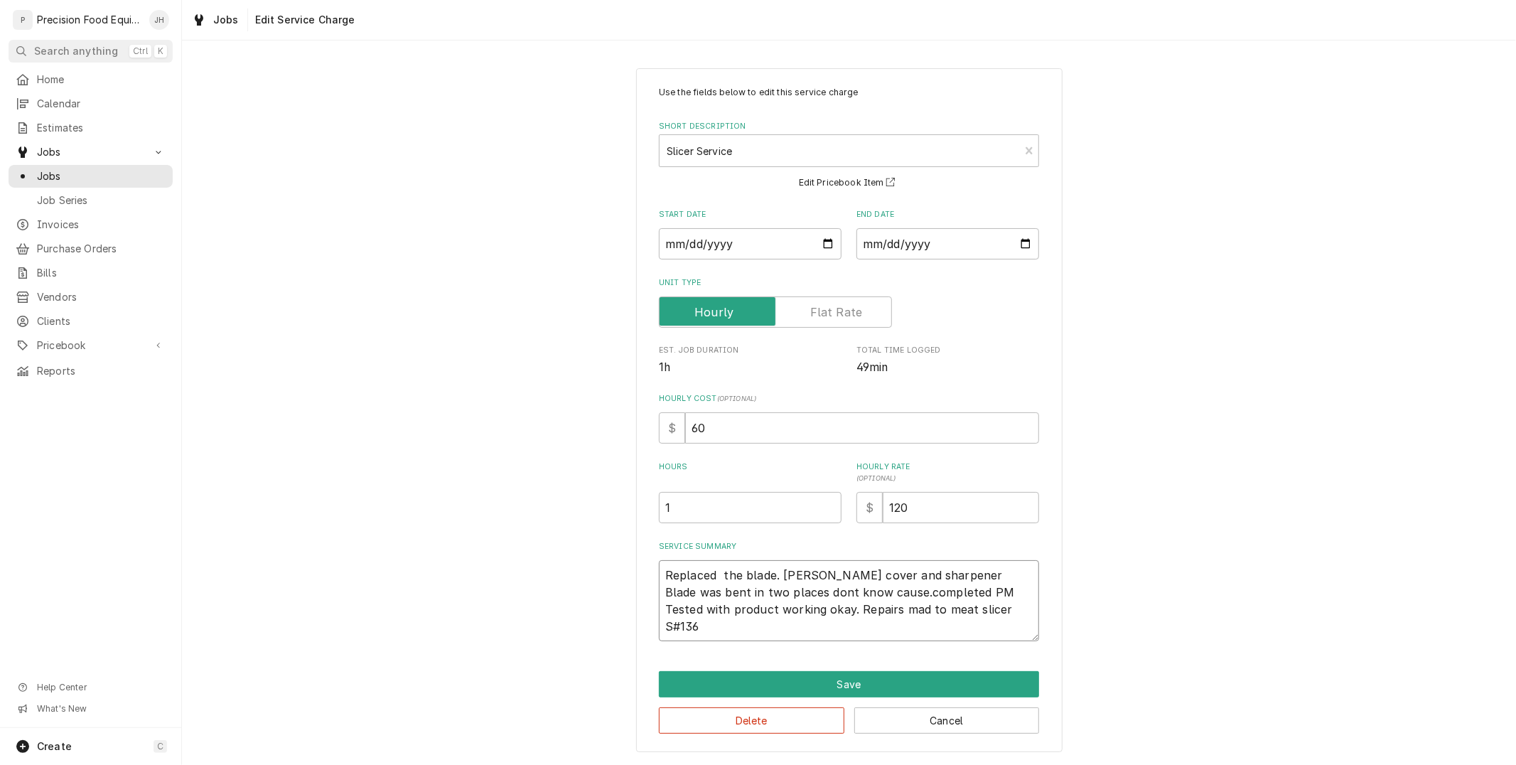
type textarea "Replaced the blade. Adjusted cover and sharpener Blade was bent in two places d…"
click at [801, 605] on textarea "Replaced the blade. Adjusted cover and sharpener Blade was bent in two places d…" at bounding box center [849, 600] width 380 height 81
click at [945, 573] on textarea "Replaced the blade. Adjusted cover and sharpener Blade was bent in two places d…" at bounding box center [849, 600] width 380 height 81
type textarea "x"
type textarea "Replaced the blade. Adjusted cover and sharpener. Blade was bent in two places …"
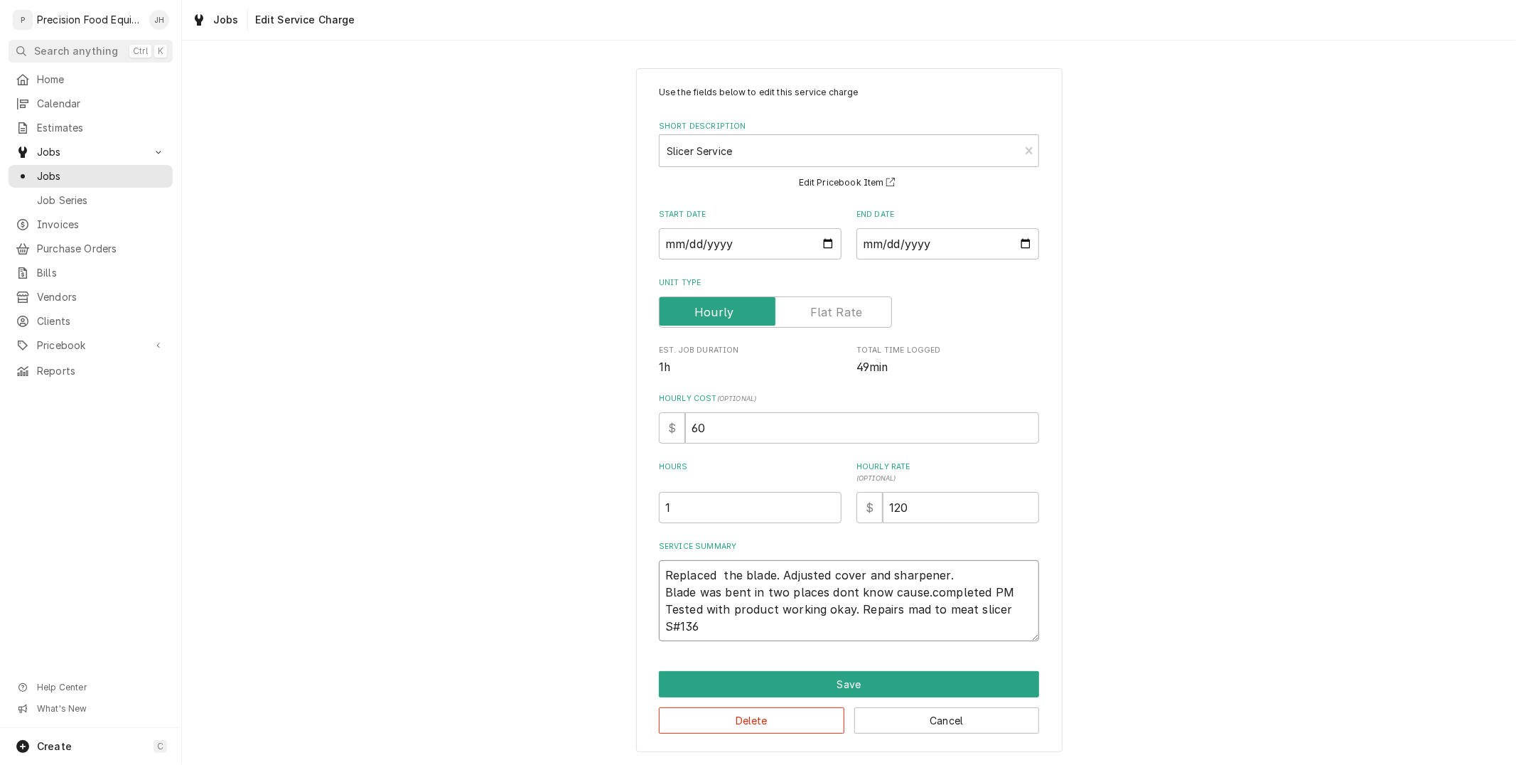
click at [787, 615] on textarea "Replaced the blade. Adjusted cover and sharpener. Blade was bent in two places …" at bounding box center [849, 600] width 380 height 81
drag, startPoint x: 841, startPoint y: 590, endPoint x: 828, endPoint y: 584, distance: 14.3
click at [828, 584] on textarea "Replaced the blade. Adjusted cover and sharpener. Blade was bent in two places …" at bounding box center [849, 600] width 380 height 81
click at [849, 594] on textarea "Replaced the blade. Adjusted cover and sharpener. Blade was bent in two places …" at bounding box center [849, 600] width 380 height 81
type textarea "x"
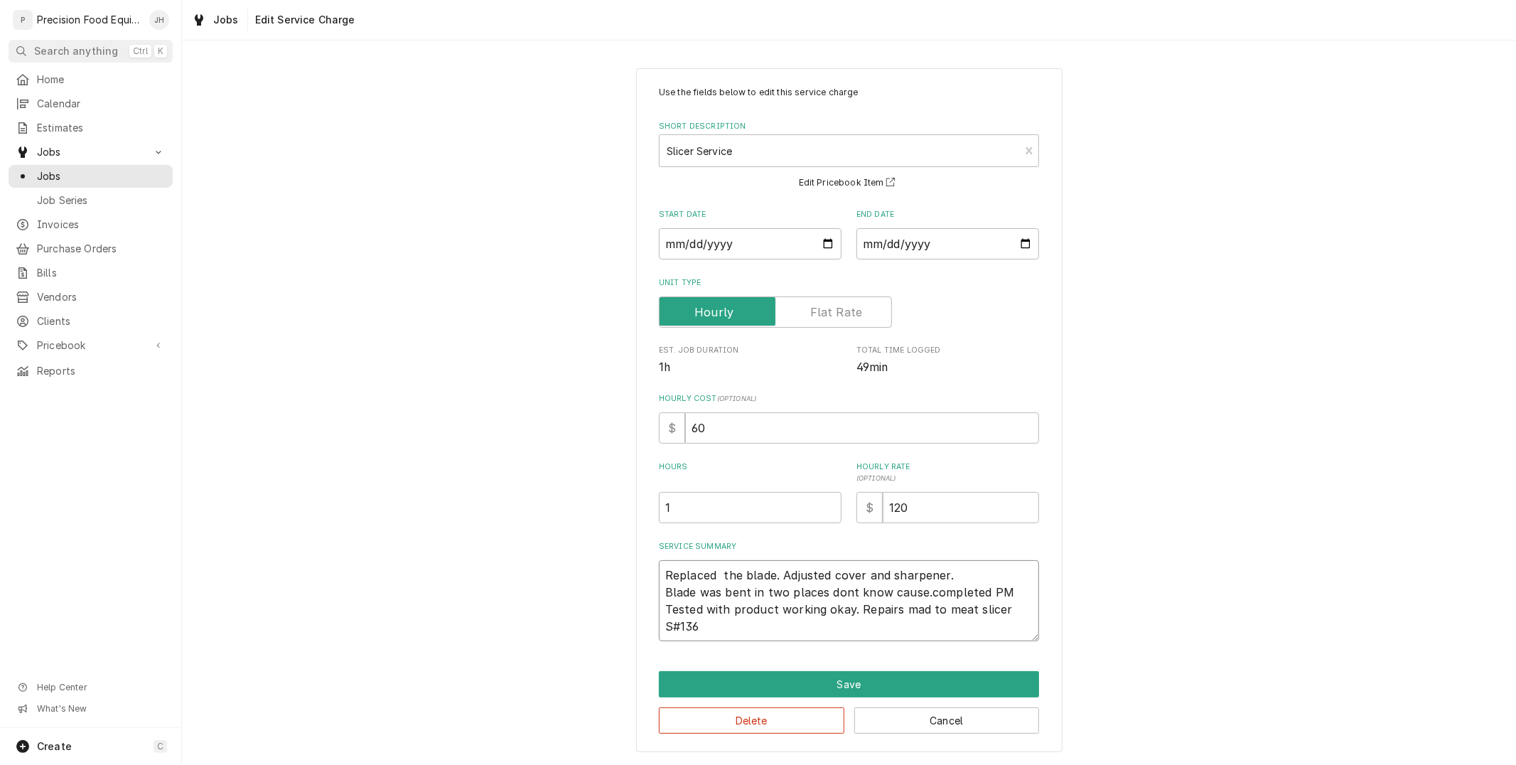
type textarea "Replaced the blade. Adjusted cover and sharpener. Blade was bent in two places …"
click at [914, 612] on textarea "Replaced the blade. Adjusted cover and sharpener. Blade was bent in two places …" at bounding box center [849, 600] width 380 height 81
click at [929, 592] on textarea "Replaced the blade. Adjusted cover and sharpener. Blade was bent in two places …" at bounding box center [849, 600] width 380 height 81
type textarea "x"
type textarea "Replaced the blade. Adjusted cover and sharpener. Blade was bent in two places …"
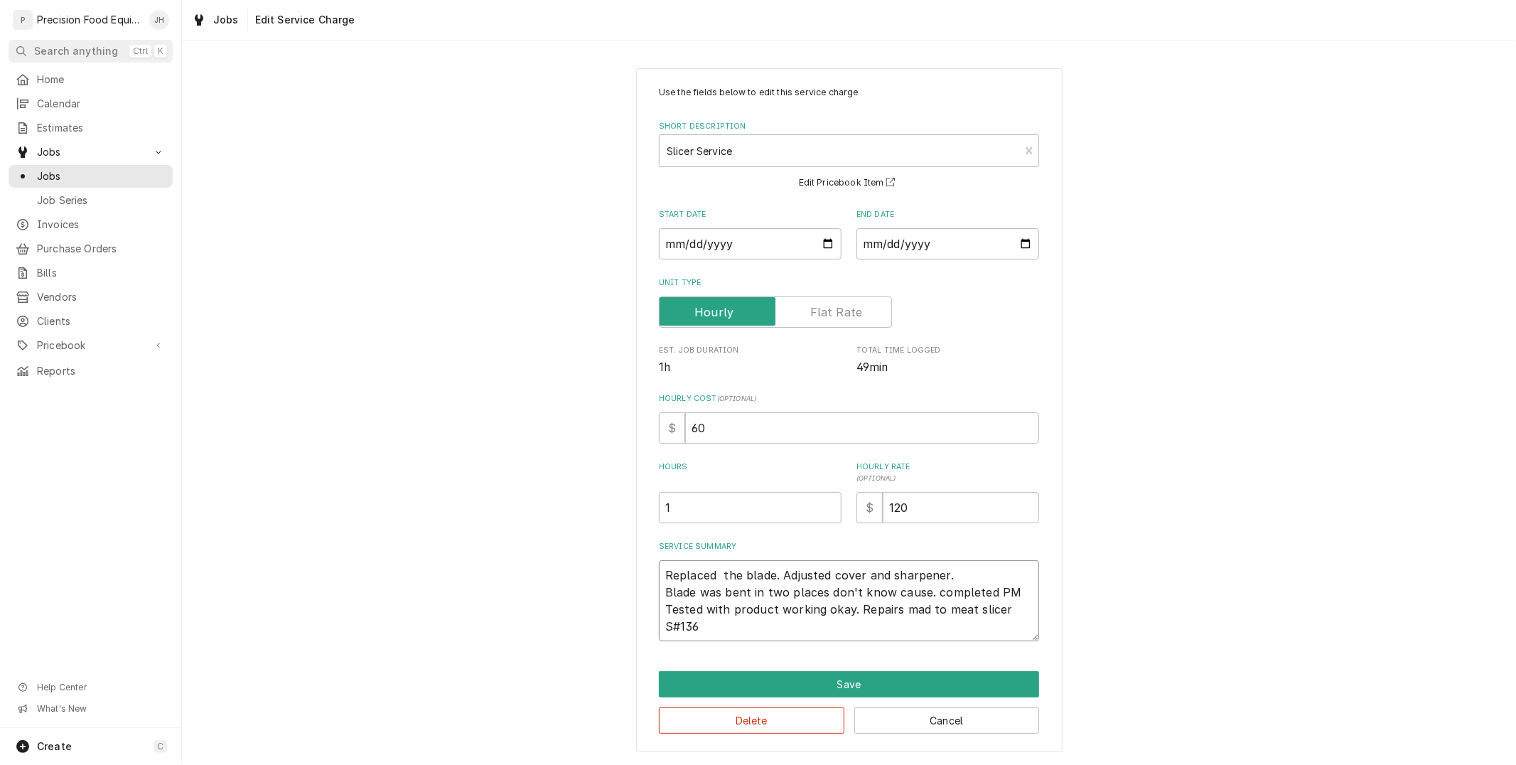
click at [939, 592] on textarea "Replaced the blade. Adjusted cover and sharpener. Blade was bent in two places …" at bounding box center [849, 600] width 380 height 81
type textarea "x"
type textarea "Replaced the blade. Adjusted cover and sharpener. Blade was bent in two places …"
type textarea "x"
click at [1017, 610] on textarea "Replaced the blade. Adjusted cover and sharpener. Blade was bent in two places …" at bounding box center [849, 600] width 380 height 81
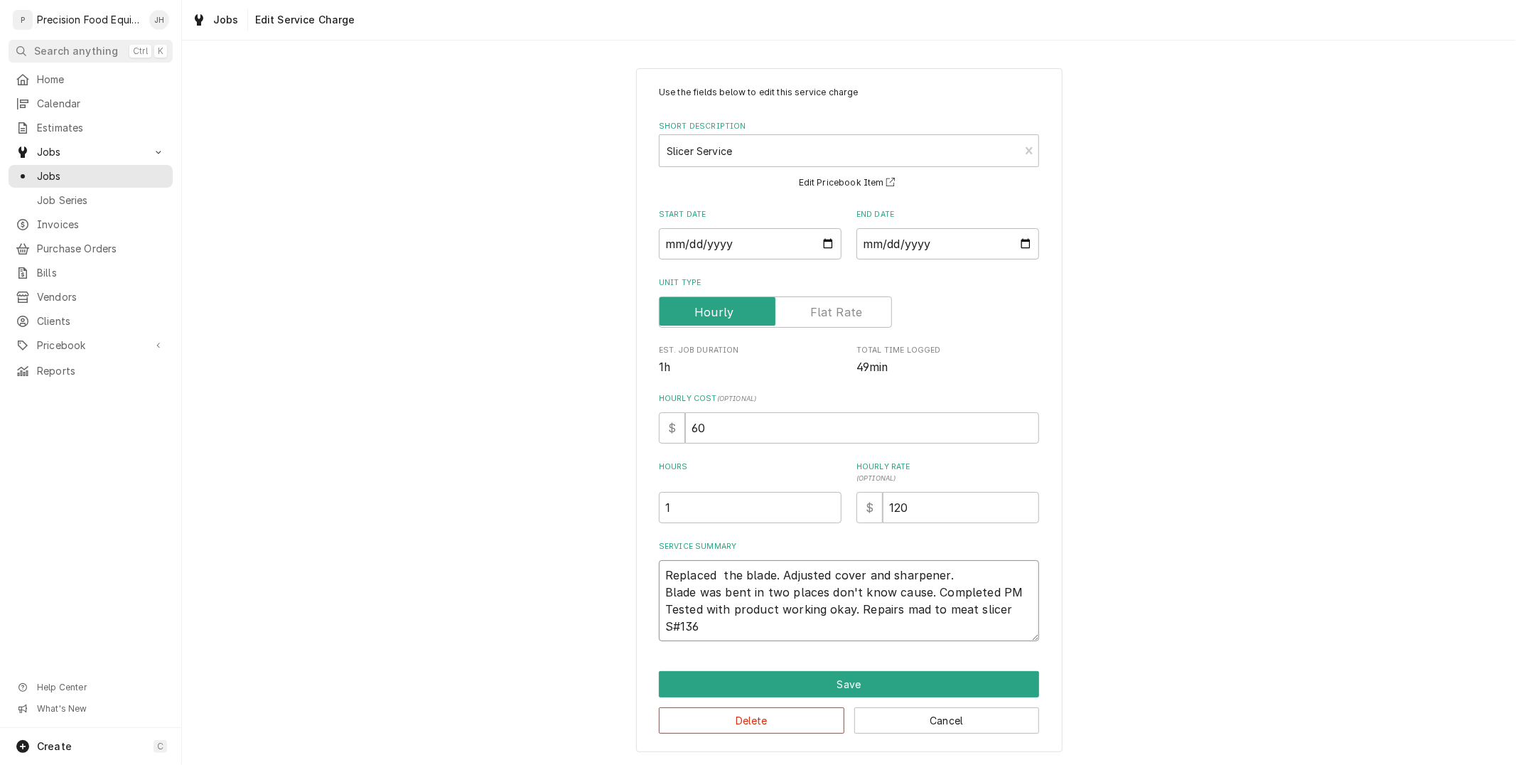
click at [748, 630] on textarea "Replaced the blade. Adjusted cover and sharpener. Blade was bent in two places …" at bounding box center [849, 600] width 380 height 81
type textarea "Replaced the blade. Adjusted cover and sharpener. Blade was bent in two places …"
click at [892, 675] on button "Save" at bounding box center [849, 684] width 380 height 26
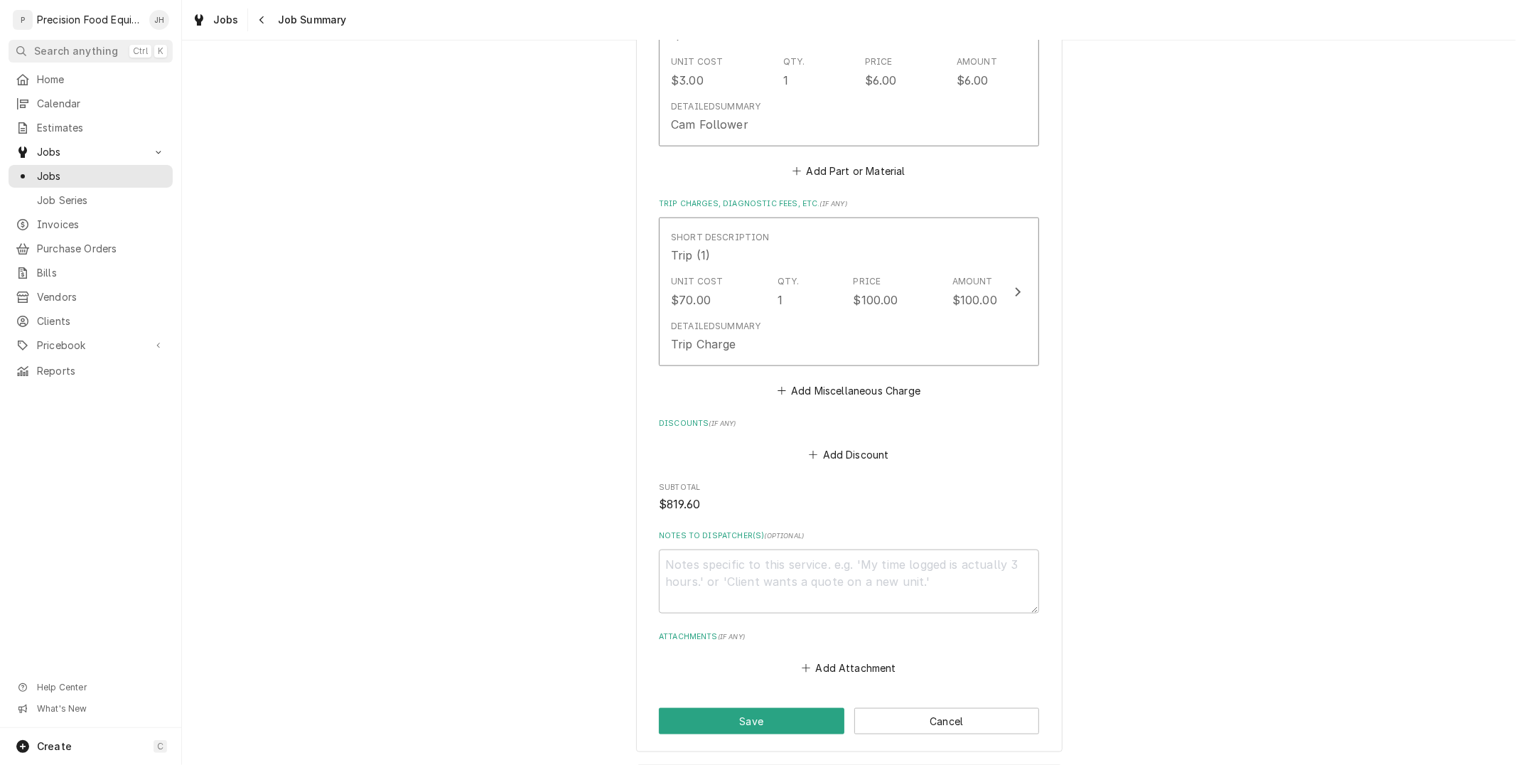
scroll to position [1341, 0]
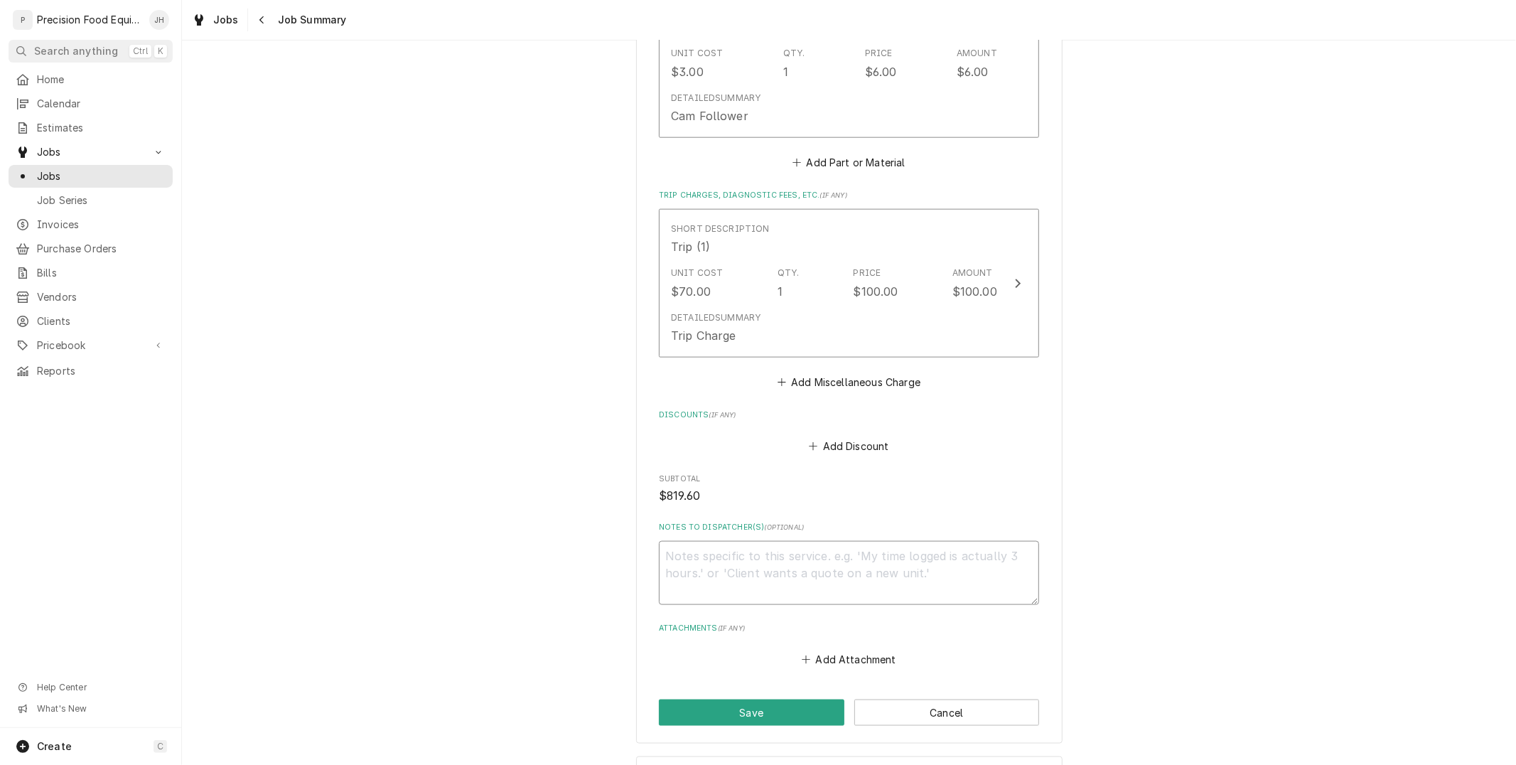
click at [870, 567] on textarea "Notes to Dispatcher(s) ( optional )" at bounding box center [849, 573] width 380 height 64
type textarea "x"
type textarea "R"
type textarea "x"
type textarea "Re"
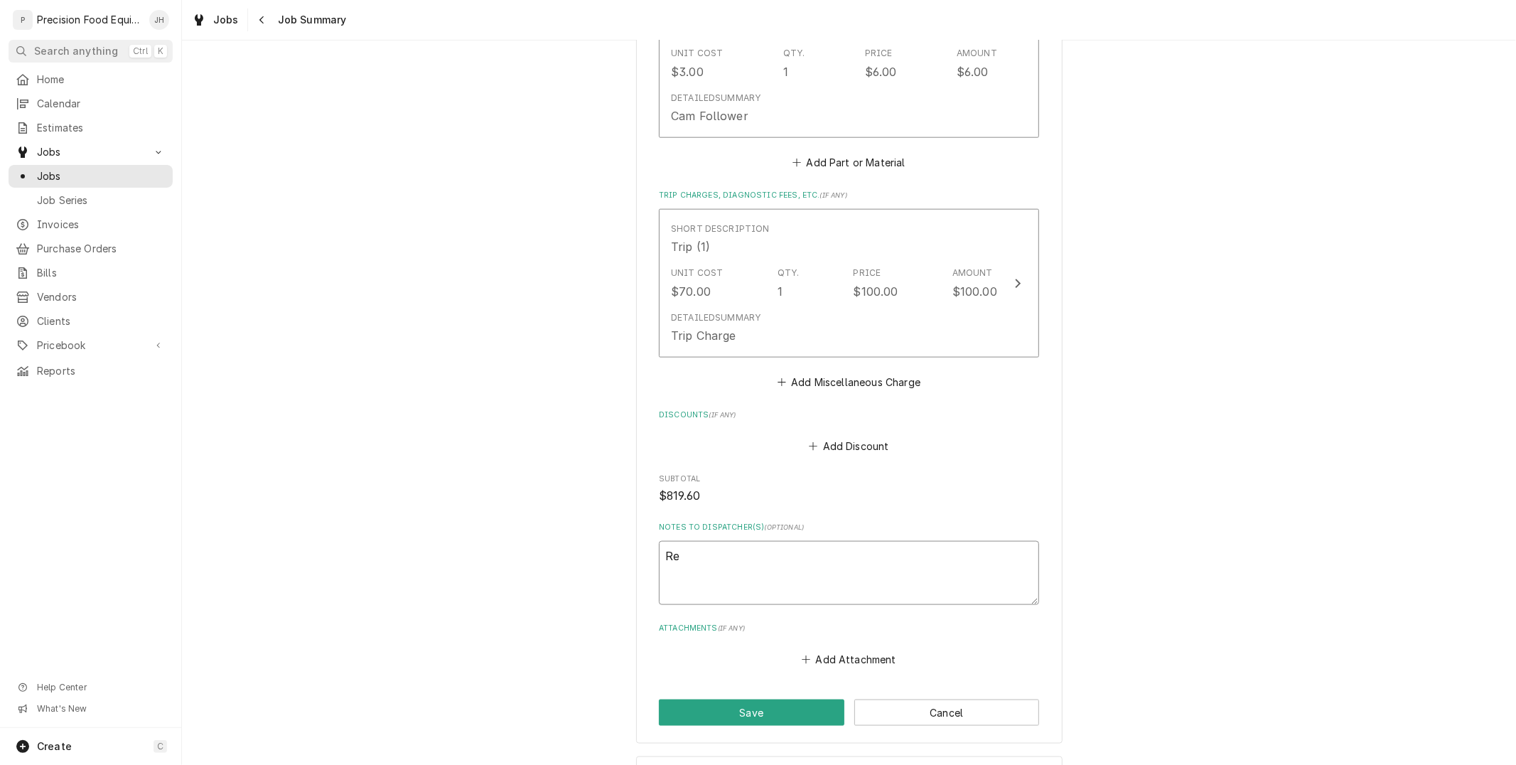
type textarea "x"
type textarea "Rea"
type textarea "x"
type textarea "Read"
type textarea "x"
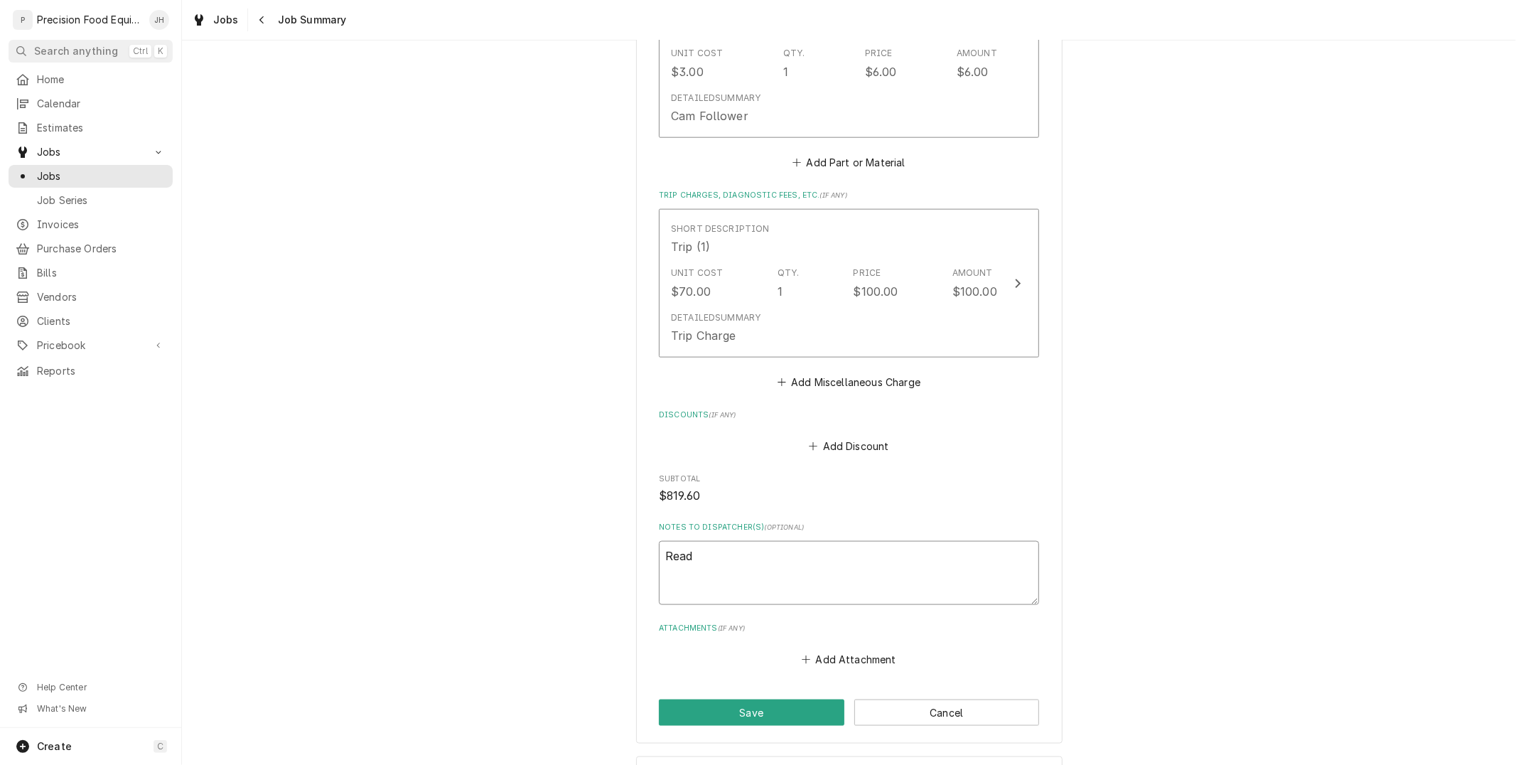
type textarea "Ready"
type textarea "x"
type textarea "Ready"
type textarea "x"
type textarea "Ready t"
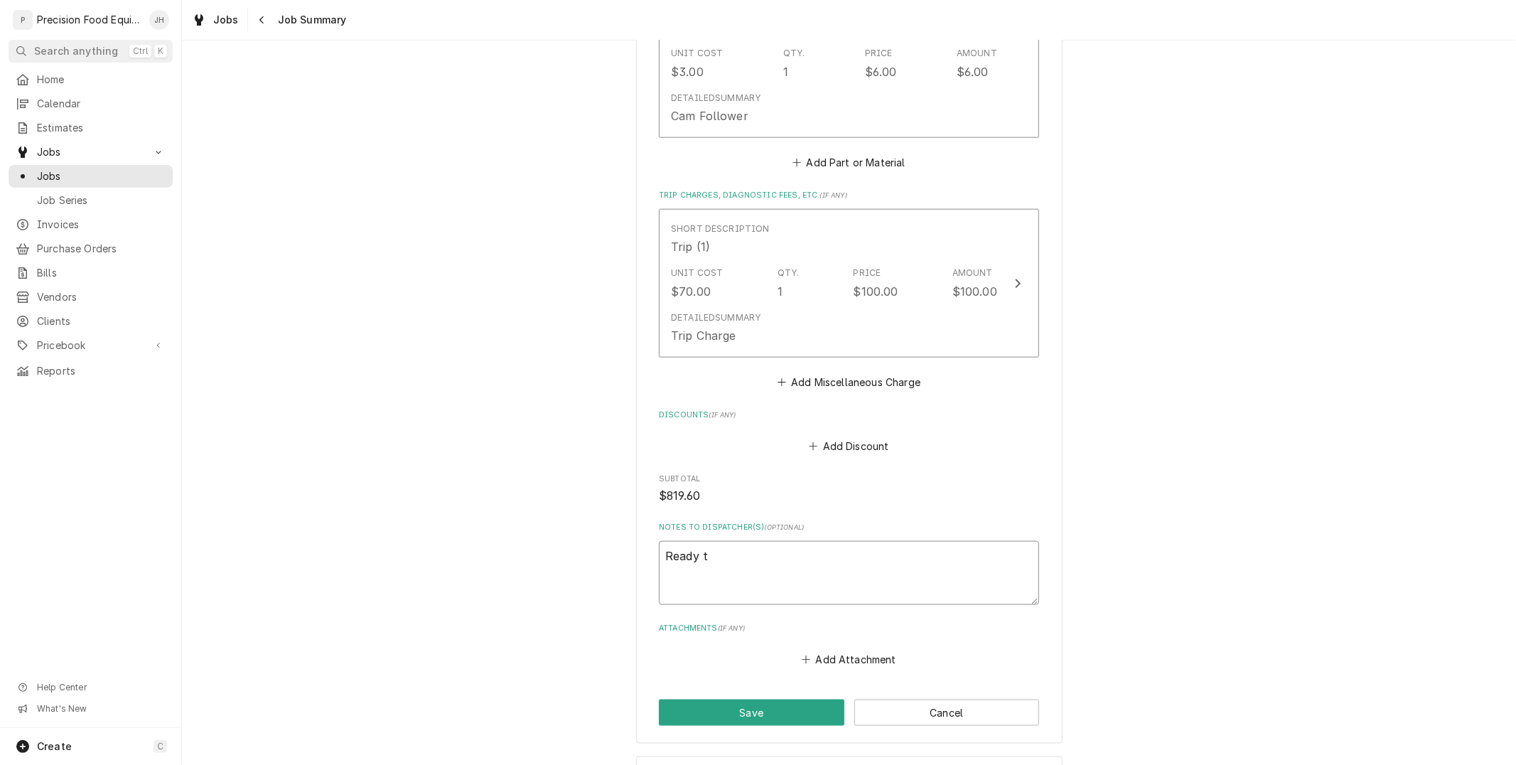
type textarea "x"
type textarea "Ready to"
type textarea "x"
type textarea "Ready to i"
type textarea "x"
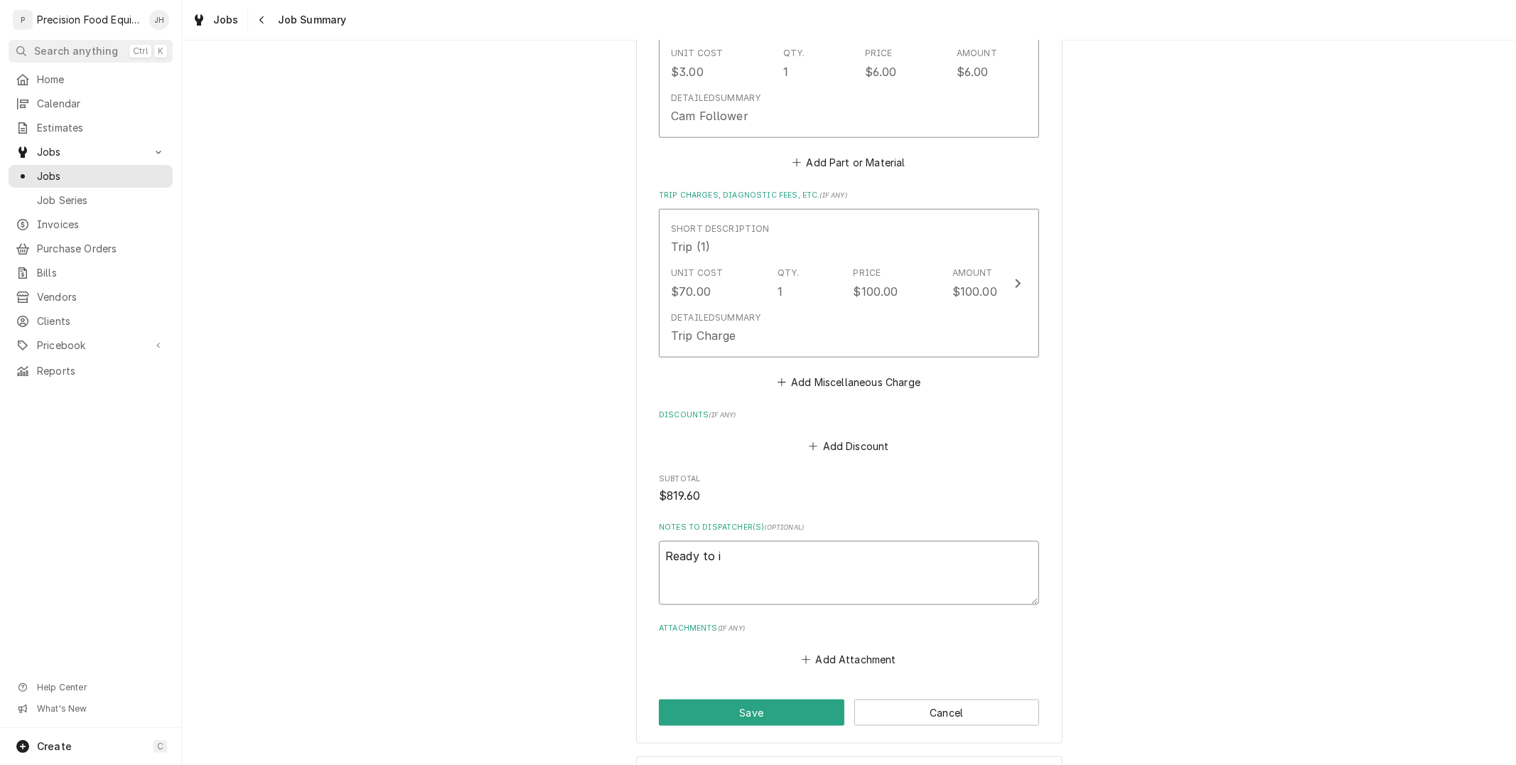
type textarea "Ready to in"
type textarea "x"
type textarea "Ready to inv"
type textarea "x"
type textarea "Ready to invo"
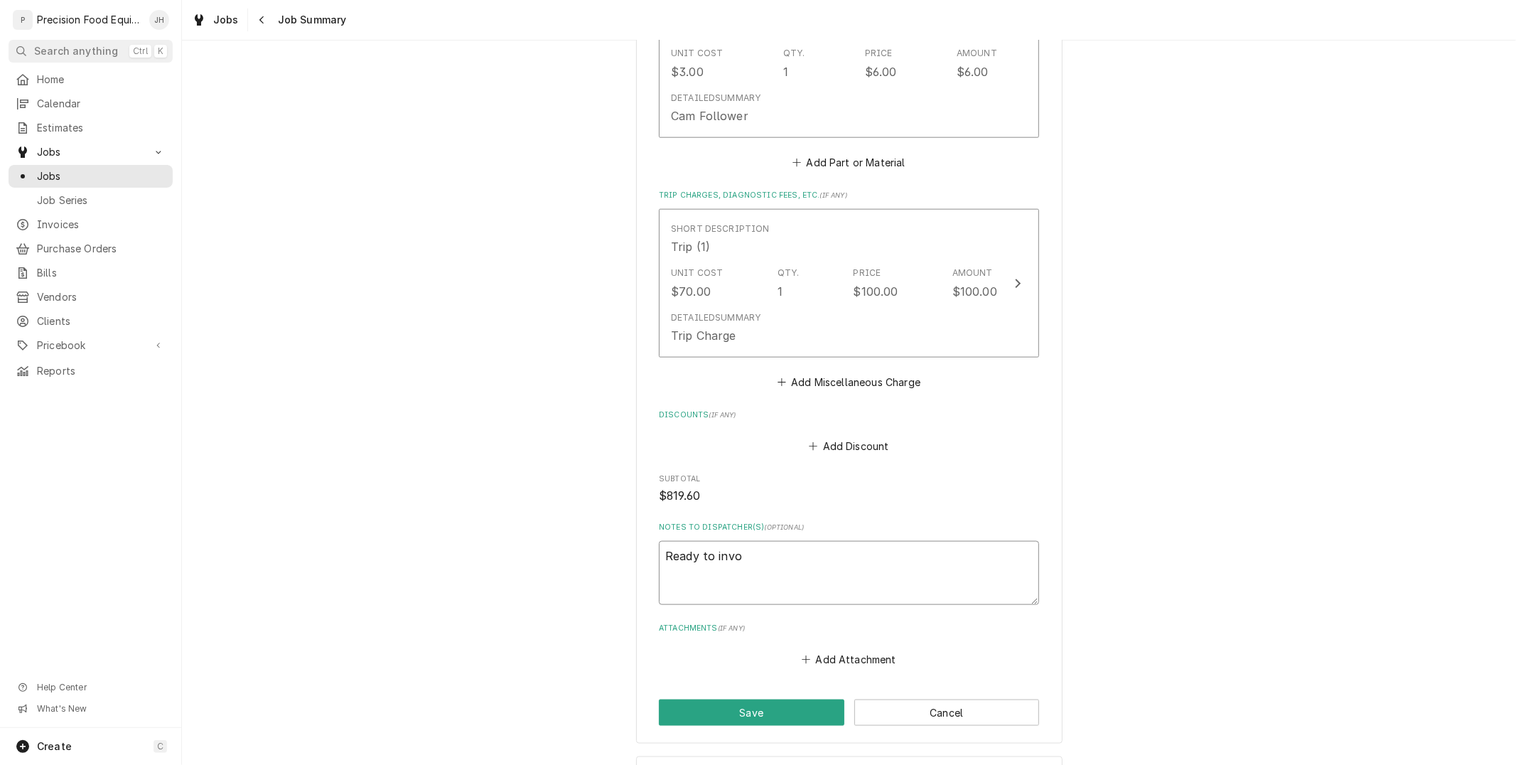
type textarea "x"
type textarea "Ready to invoic"
type textarea "x"
type textarea "Ready to invoice"
type textarea "x"
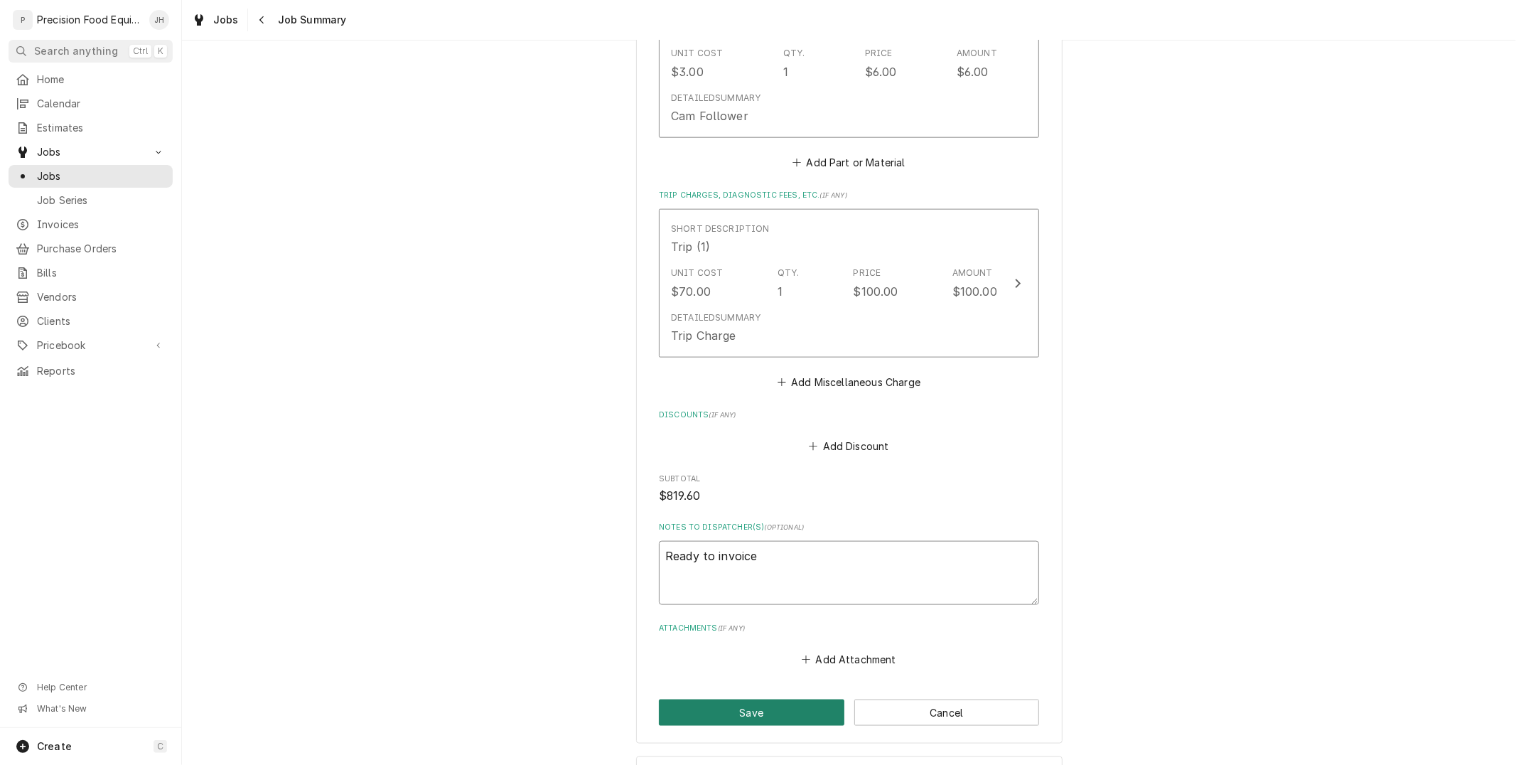
type textarea "Ready to invoice"
click at [732, 706] on button "Save" at bounding box center [751, 712] width 185 height 26
type textarea "x"
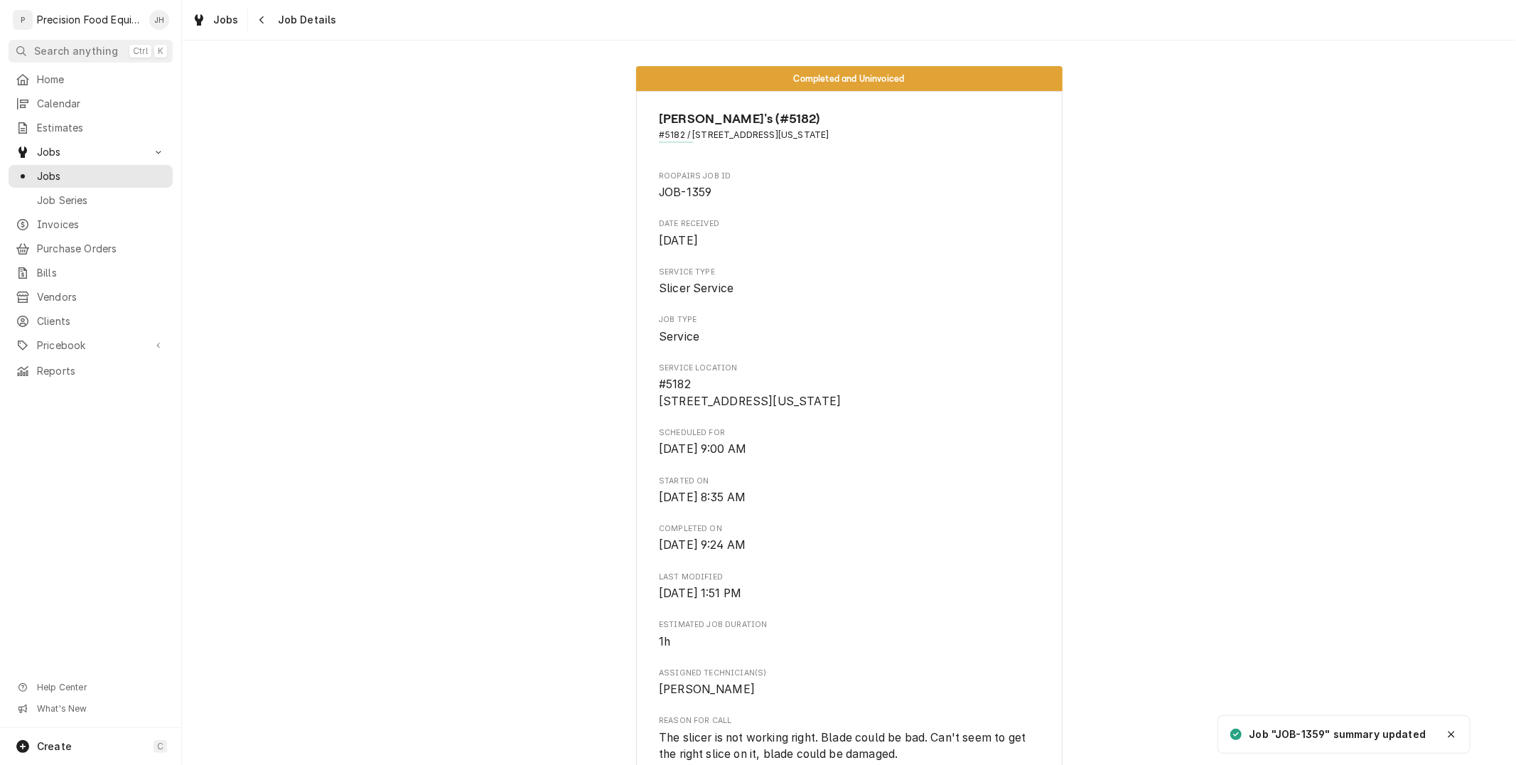
click at [259, 22] on icon "Navigate back" at bounding box center [262, 20] width 6 height 10
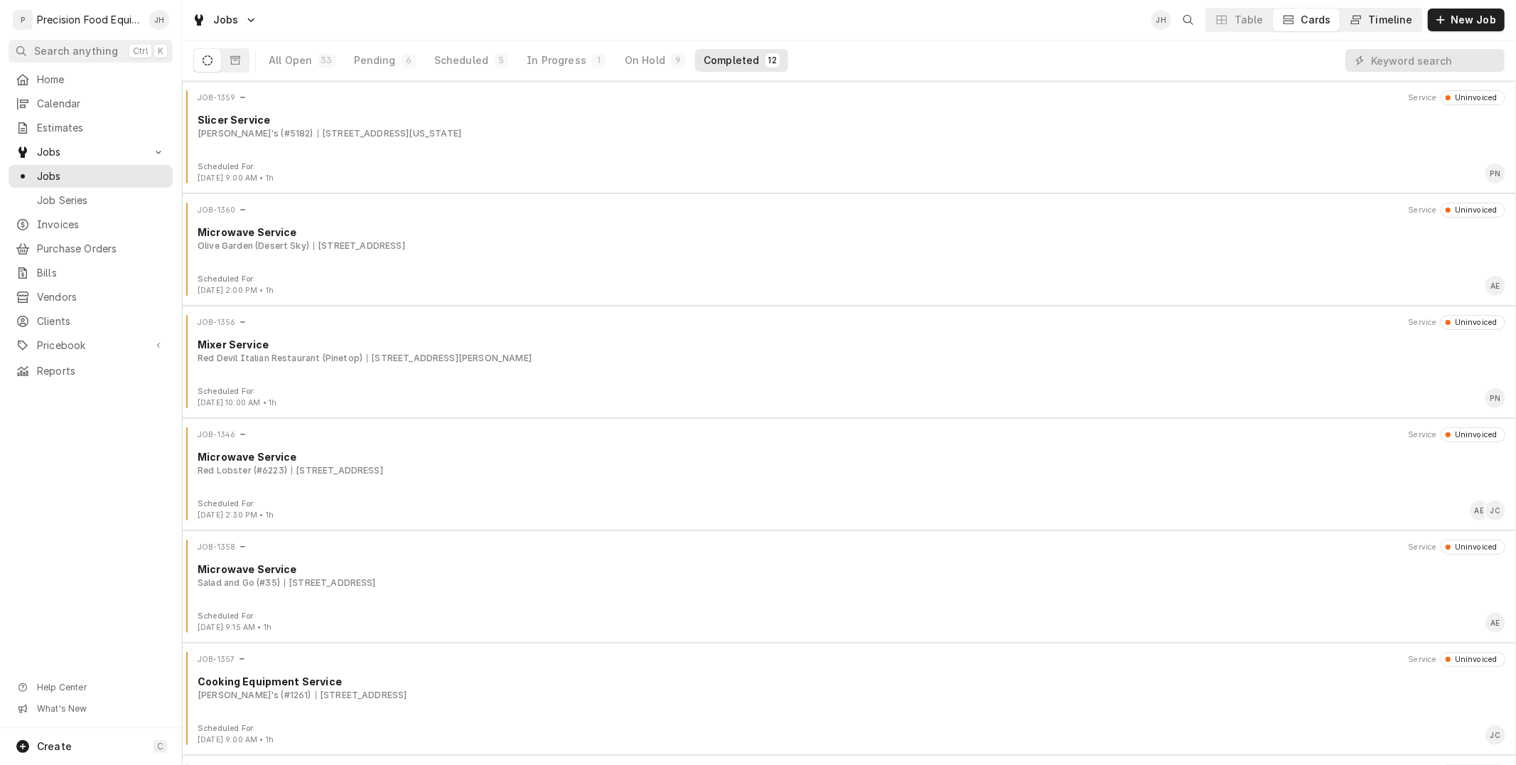
click at [1405, 23] on div "Timeline" at bounding box center [1390, 20] width 44 height 14
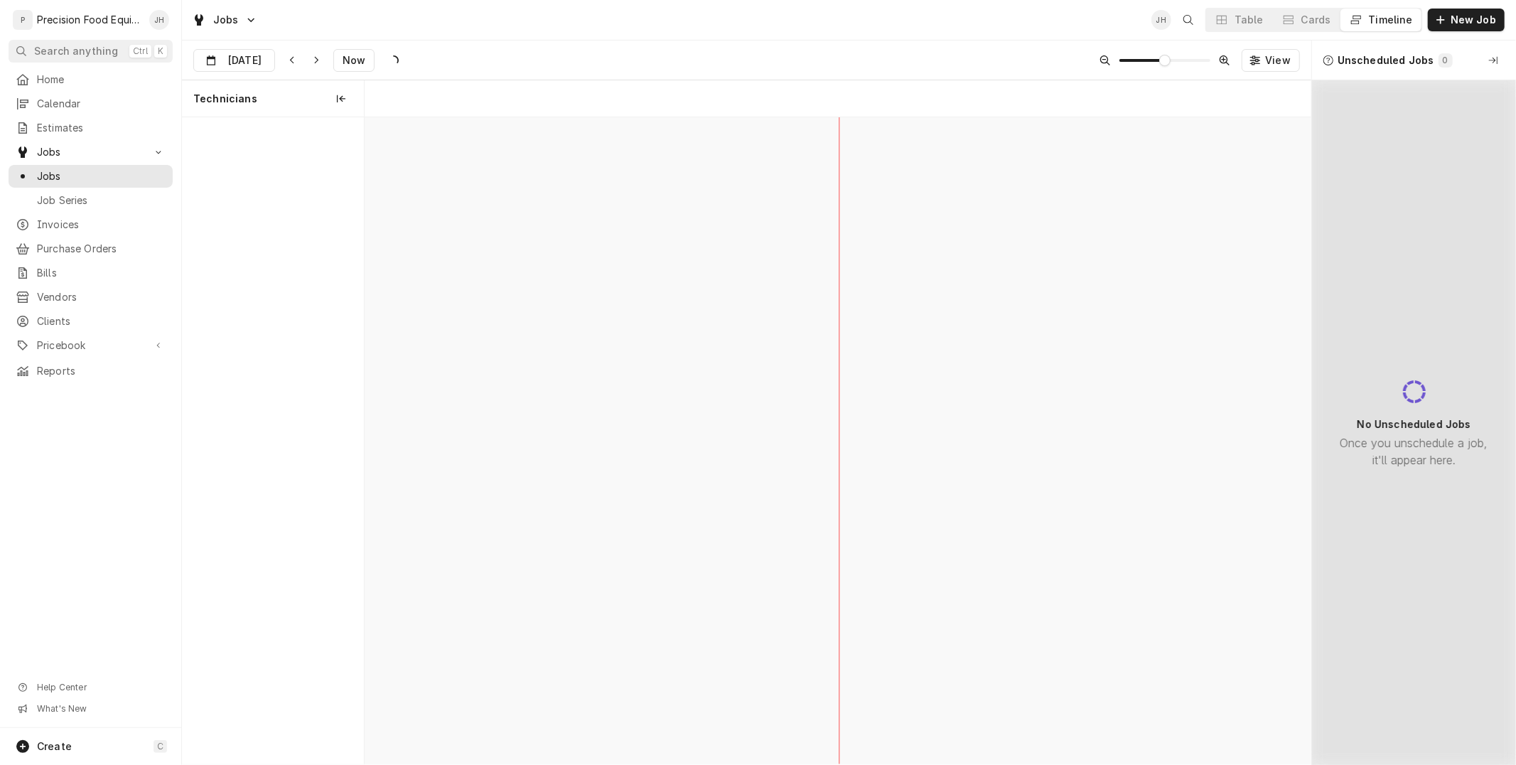
scroll to position [0, 18779]
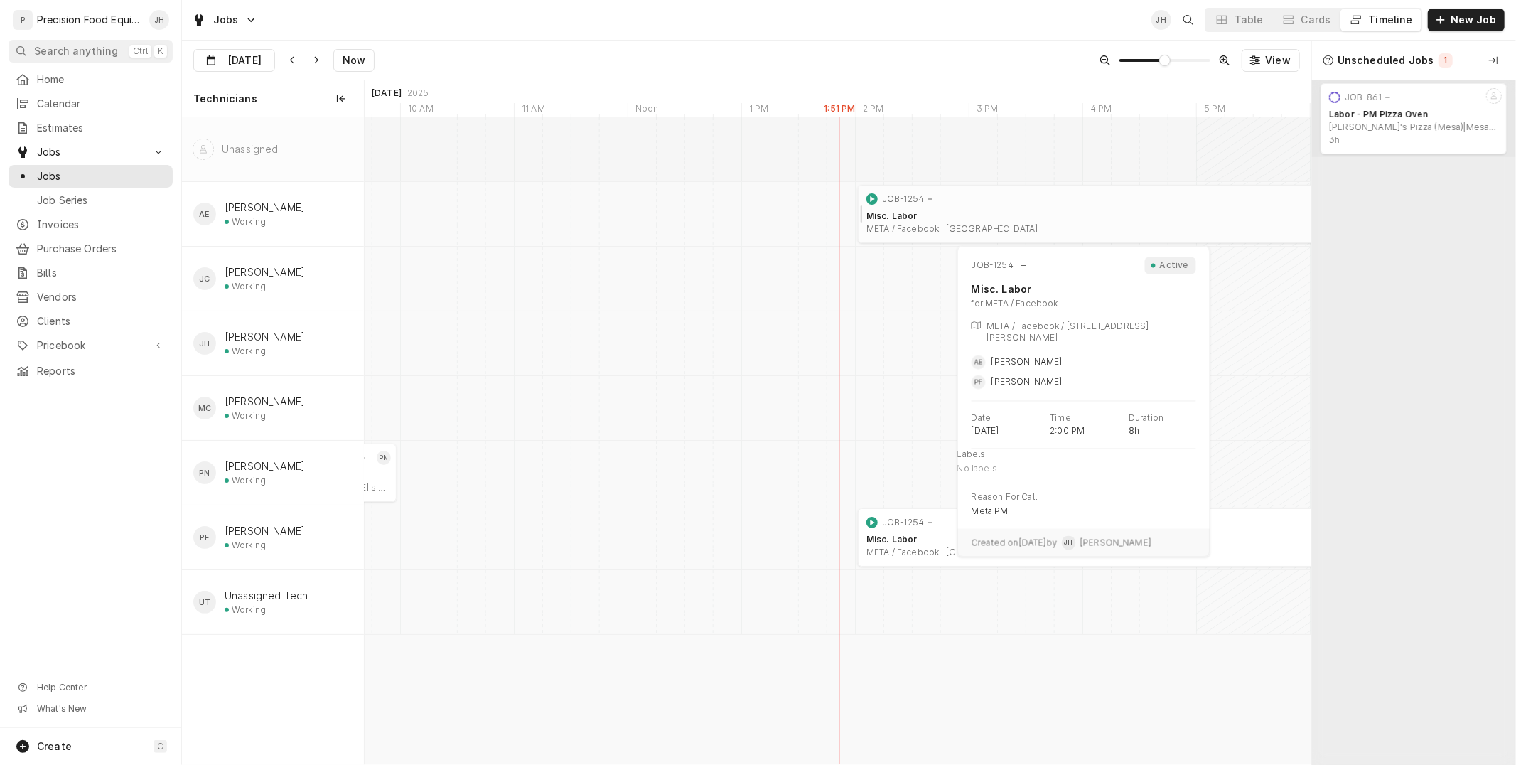
click at [944, 213] on div "Misc. Labor" at bounding box center [1309, 215] width 886 height 11
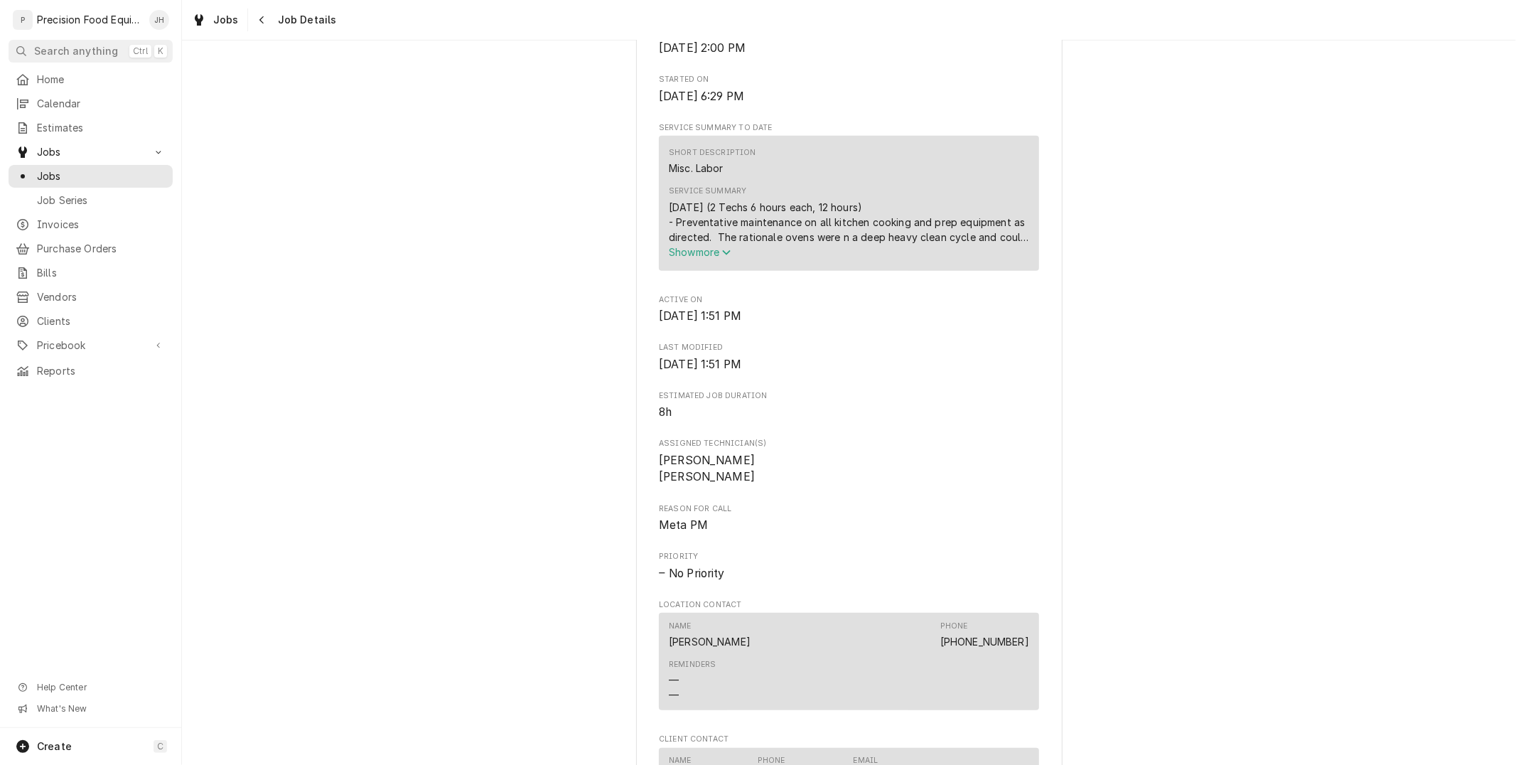
scroll to position [394, 0]
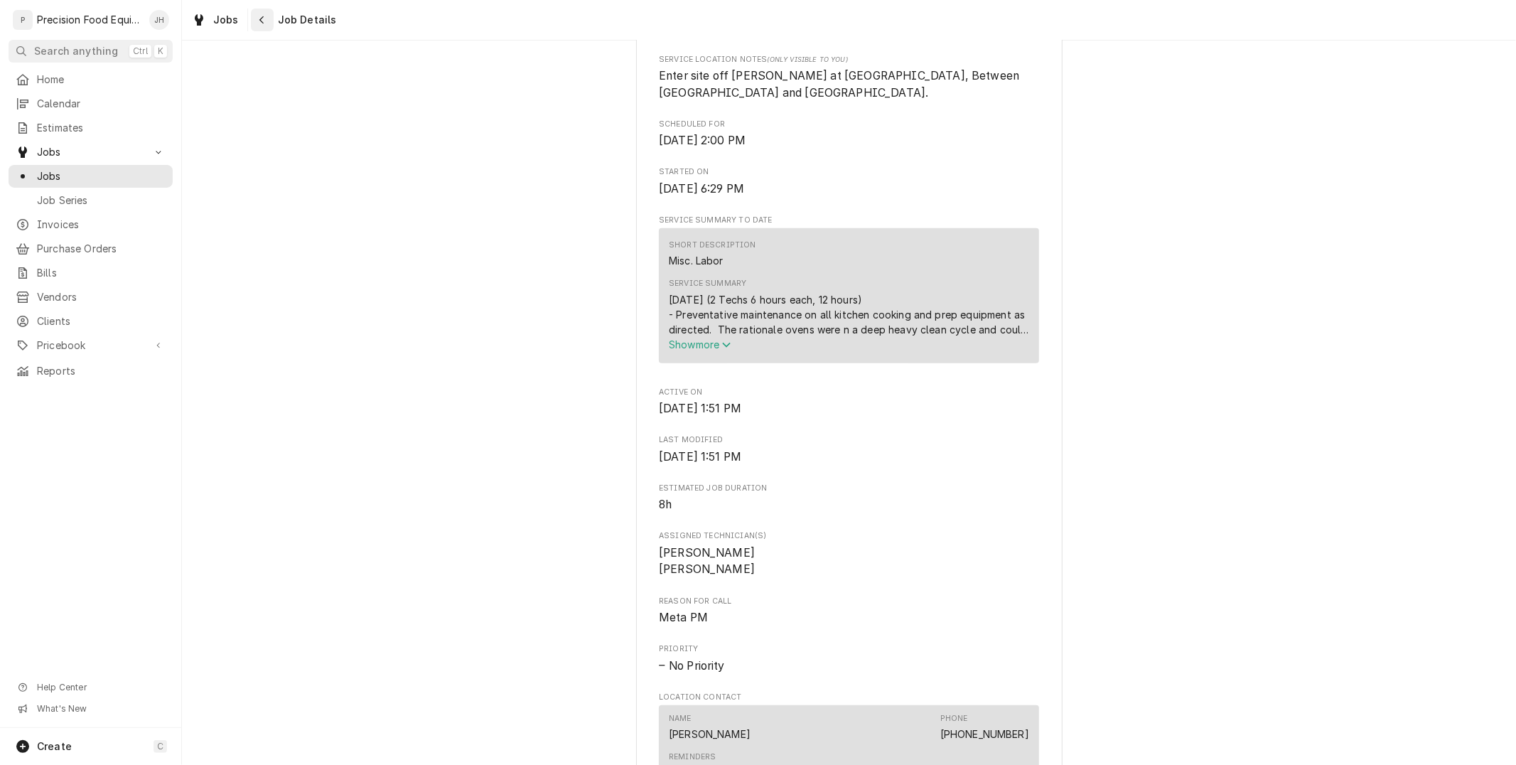
click at [261, 26] on div "Navigate back" at bounding box center [262, 20] width 14 height 14
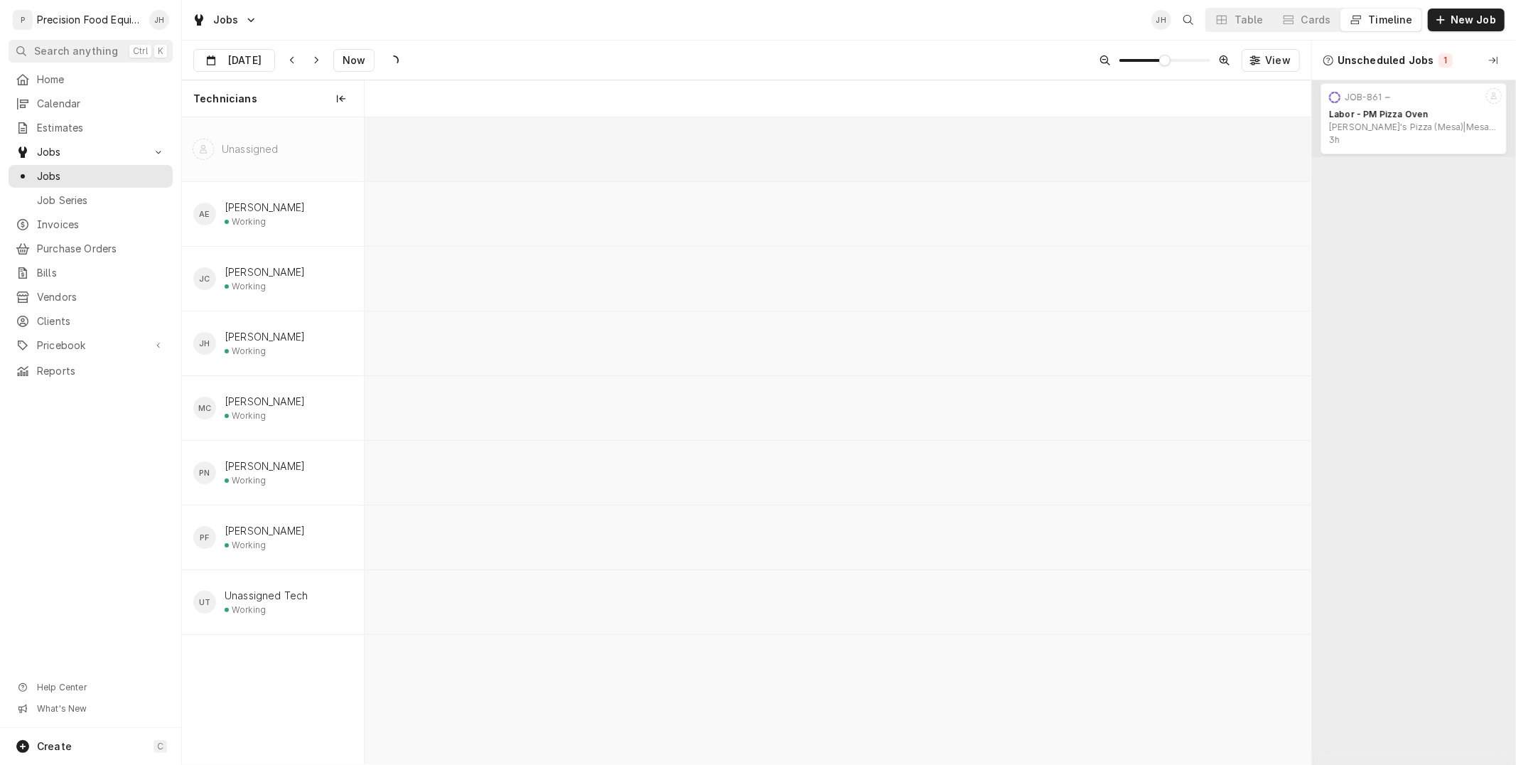
scroll to position [0, 21414]
click at [240, 64] on input "[DATE]" at bounding box center [224, 64] width 60 height 28
click at [293, 206] on div "13" at bounding box center [284, 203] width 20 height 20
type input "[DATE]"
